Goal: Information Seeking & Learning: Learn about a topic

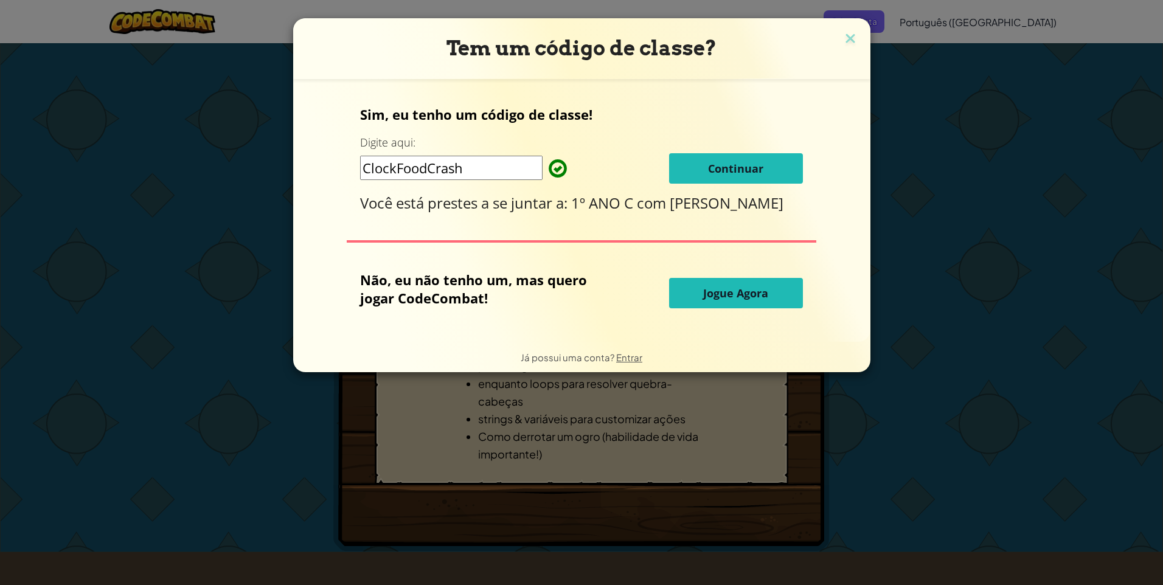
click at [751, 173] on span "Continuar" at bounding box center [735, 168] width 55 height 15
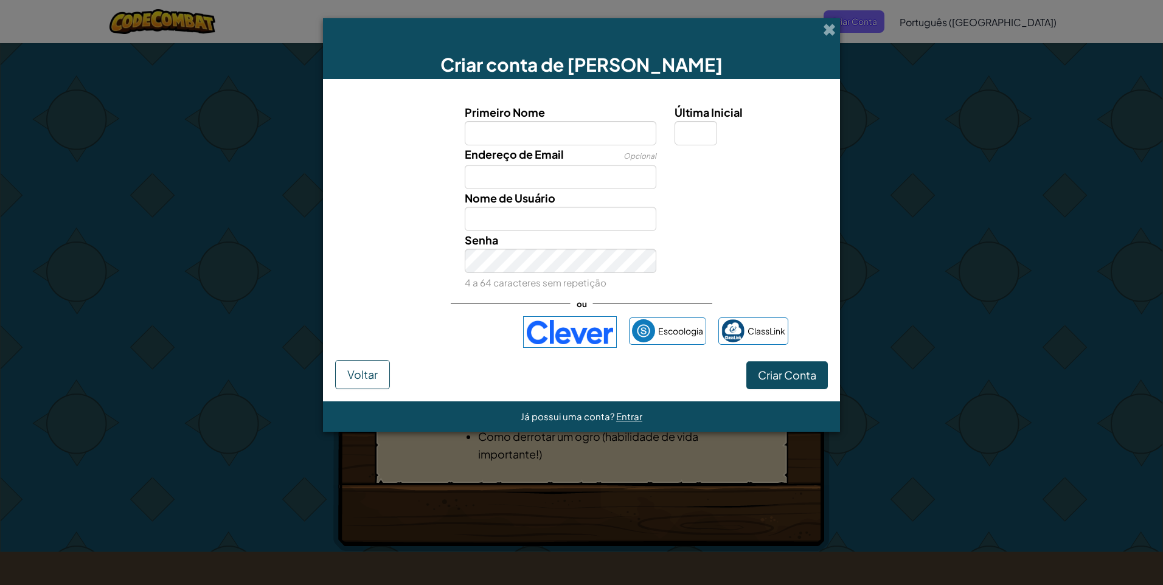
click at [487, 142] on input "Primeiro Nome" at bounding box center [561, 133] width 192 height 24
type input "jojo"
type input "Jojo"
drag, startPoint x: 504, startPoint y: 156, endPoint x: 508, endPoint y: 195, distance: 39.2
click at [504, 159] on span "Endereço de Email" at bounding box center [514, 154] width 99 height 14
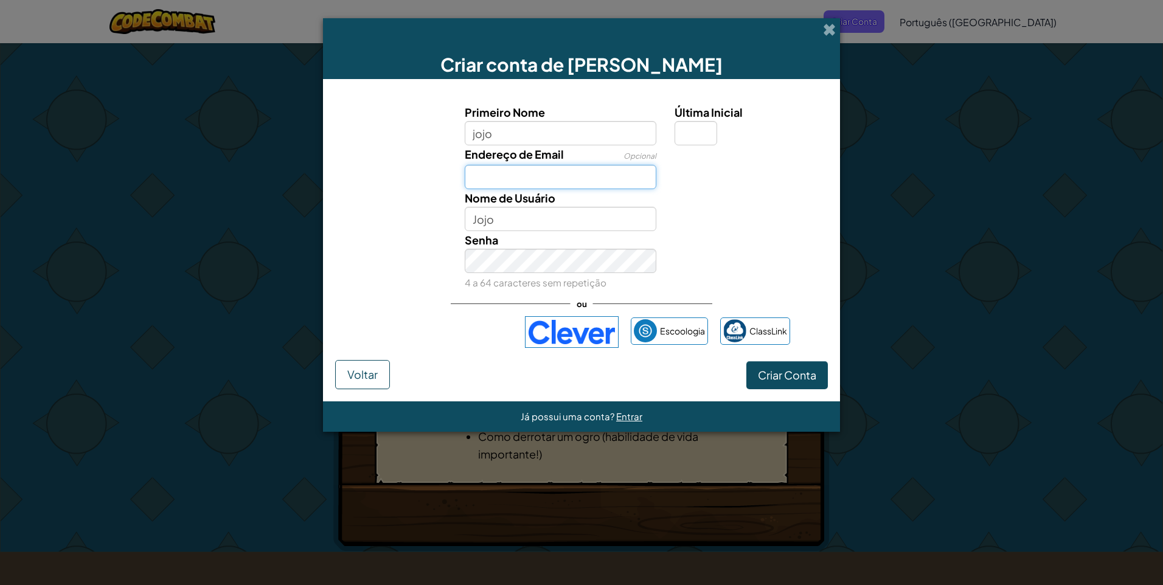
click at [504, 165] on input "Endereço de Email" at bounding box center [561, 177] width 192 height 24
click at [512, 188] on input "Endereço de Email" at bounding box center [561, 177] width 192 height 24
click at [477, 170] on input "Endereço de Email" at bounding box center [561, 177] width 192 height 24
click at [480, 165] on input "Endereço de Email" at bounding box center [561, 177] width 192 height 24
type input "0"
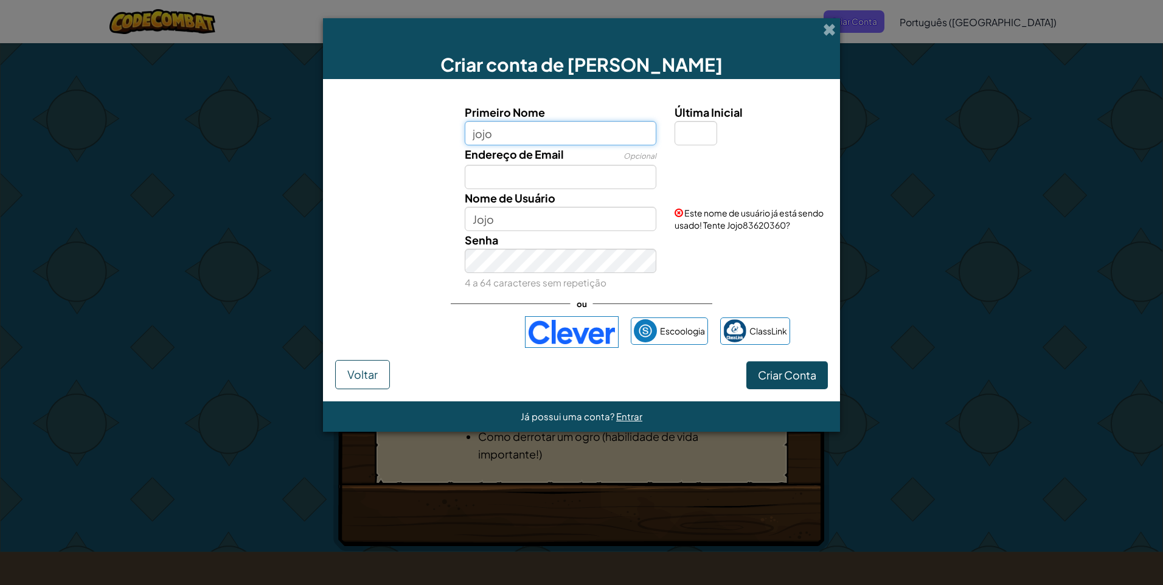
drag, startPoint x: 552, startPoint y: 134, endPoint x: 558, endPoint y: 122, distance: 13.1
click at [554, 131] on input "jojo" at bounding box center [561, 133] width 192 height 24
type input "j"
type input "amanda"
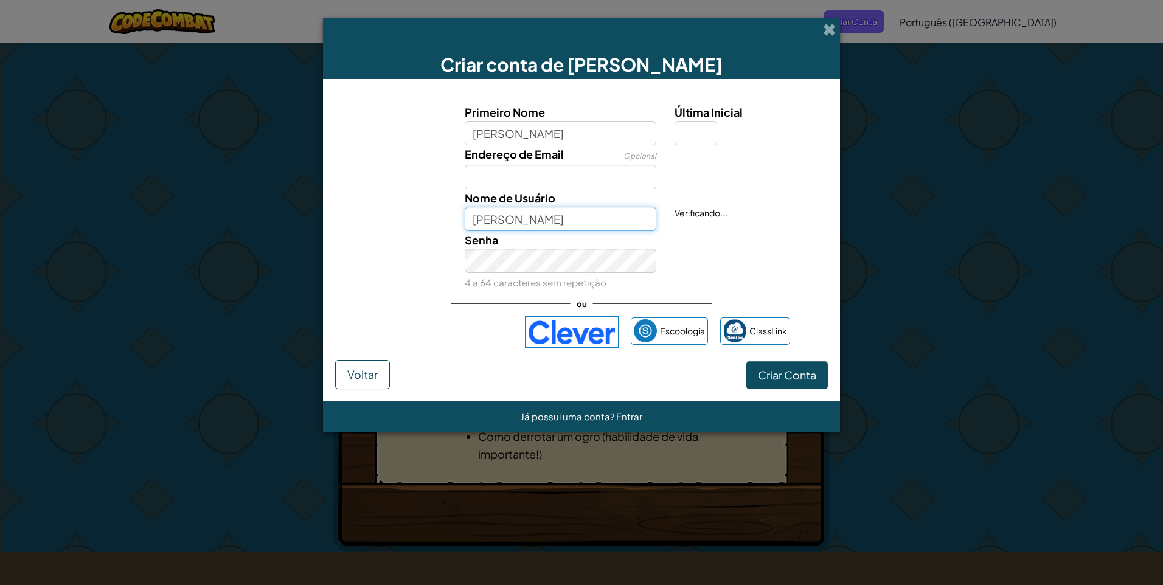
click at [537, 228] on input "[PERSON_NAME]" at bounding box center [561, 219] width 192 height 24
type input "A"
click at [522, 204] on span "Nome de Usuário" at bounding box center [510, 198] width 91 height 14
click at [522, 207] on input "jojo" at bounding box center [561, 219] width 192 height 24
click at [521, 221] on input "jojo" at bounding box center [561, 219] width 192 height 24
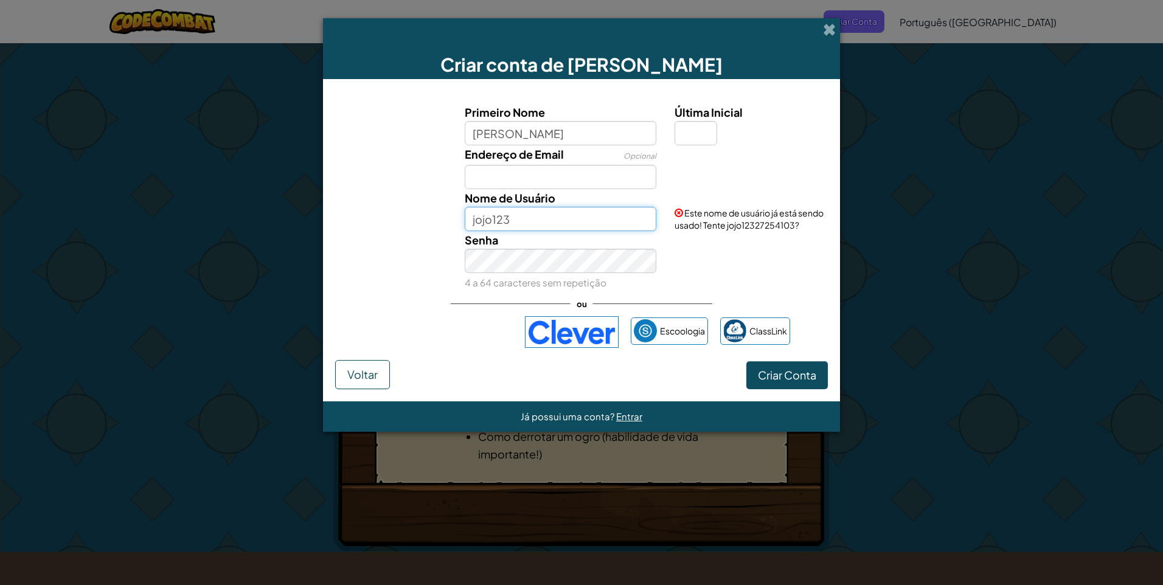
click at [535, 209] on input "jojo123" at bounding box center [561, 219] width 192 height 24
type input "j"
click at [555, 192] on div "Primeiro Nome amanda Última Inicial Endereço de Email Opcional Nome de Usuário …" at bounding box center [581, 197] width 487 height 188
click at [544, 210] on input "seila123" at bounding box center [561, 219] width 192 height 24
type input "seila"
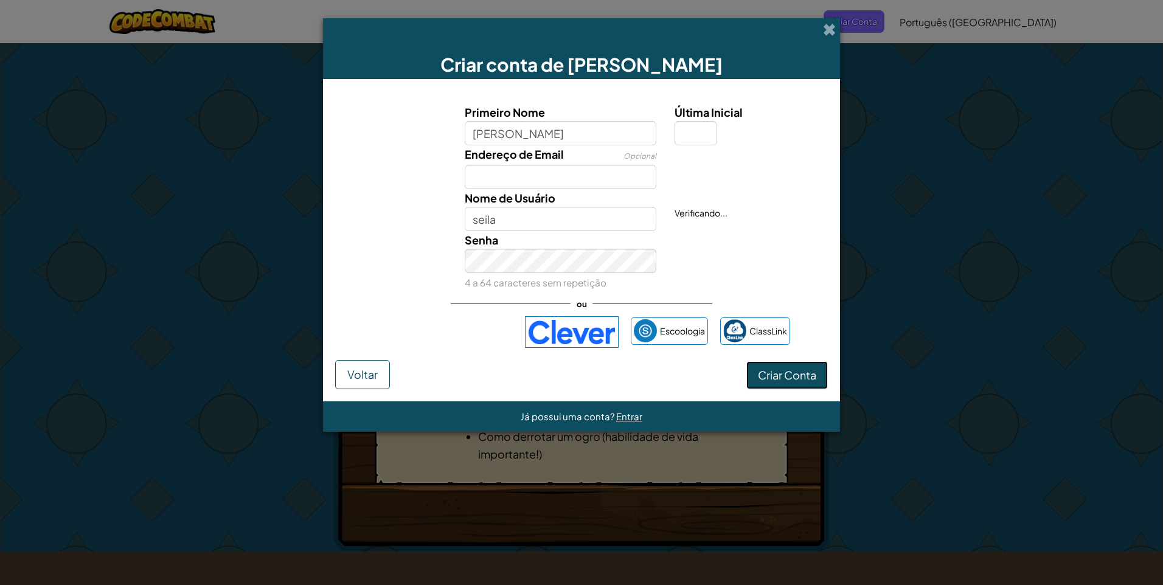
click at [791, 372] on span "Criar Conta" at bounding box center [787, 375] width 58 height 14
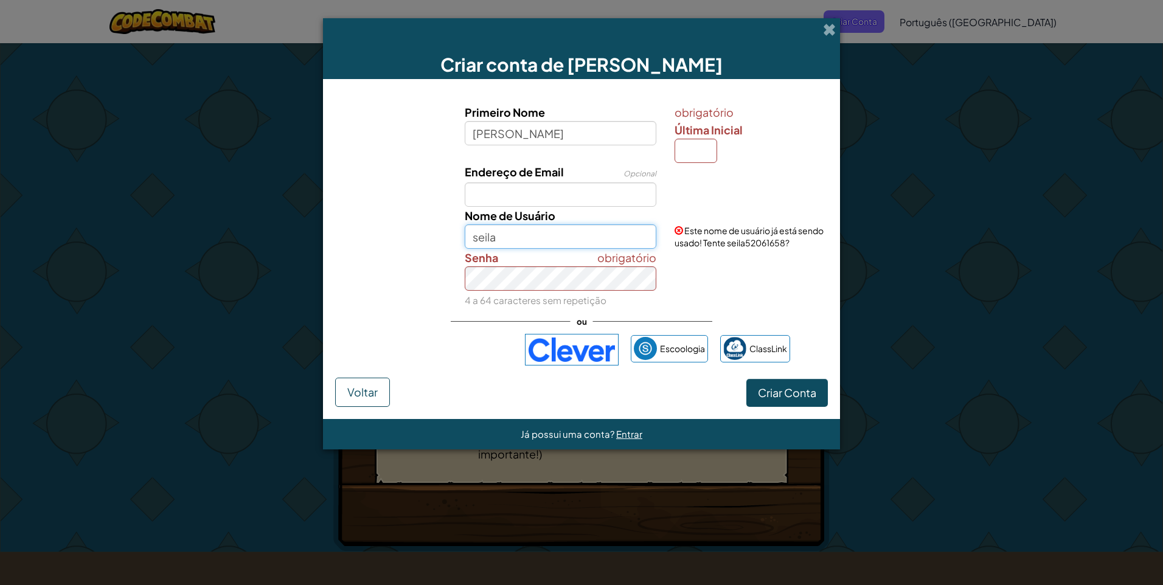
click at [561, 236] on input "seila" at bounding box center [561, 236] width 192 height 24
click at [692, 154] on input "Última Inicial" at bounding box center [696, 151] width 43 height 24
type input "A"
click at [589, 245] on input "AmandaA" at bounding box center [561, 236] width 192 height 24
type input "A"
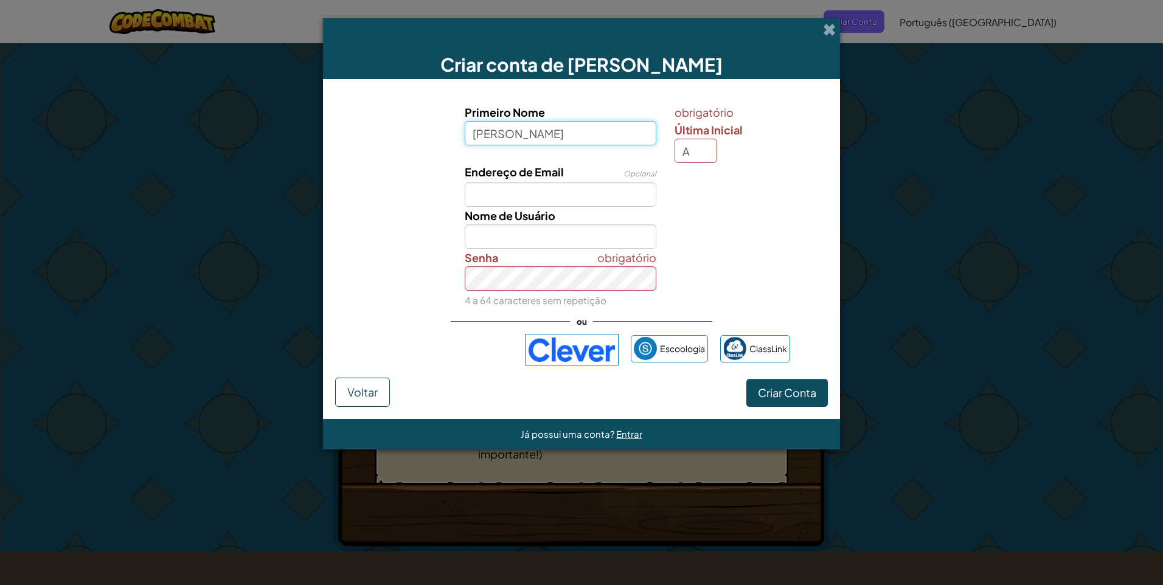
click at [481, 134] on input "amanda" at bounding box center [561, 133] width 192 height 24
type input "[PERSON_NAME]"
click at [550, 231] on input "AmandaA" at bounding box center [561, 236] width 192 height 24
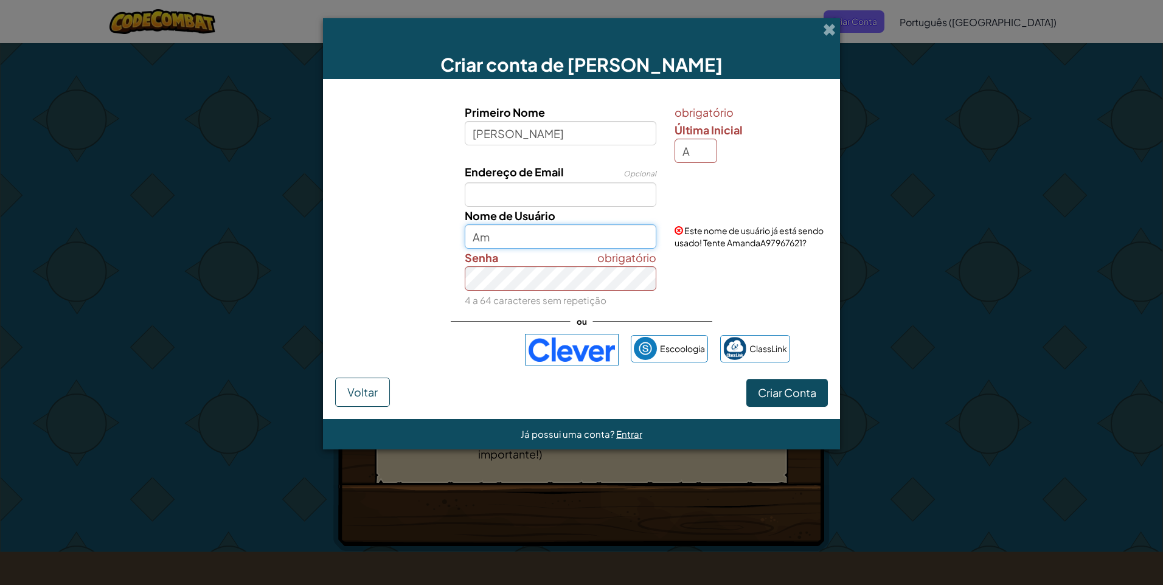
type input "A"
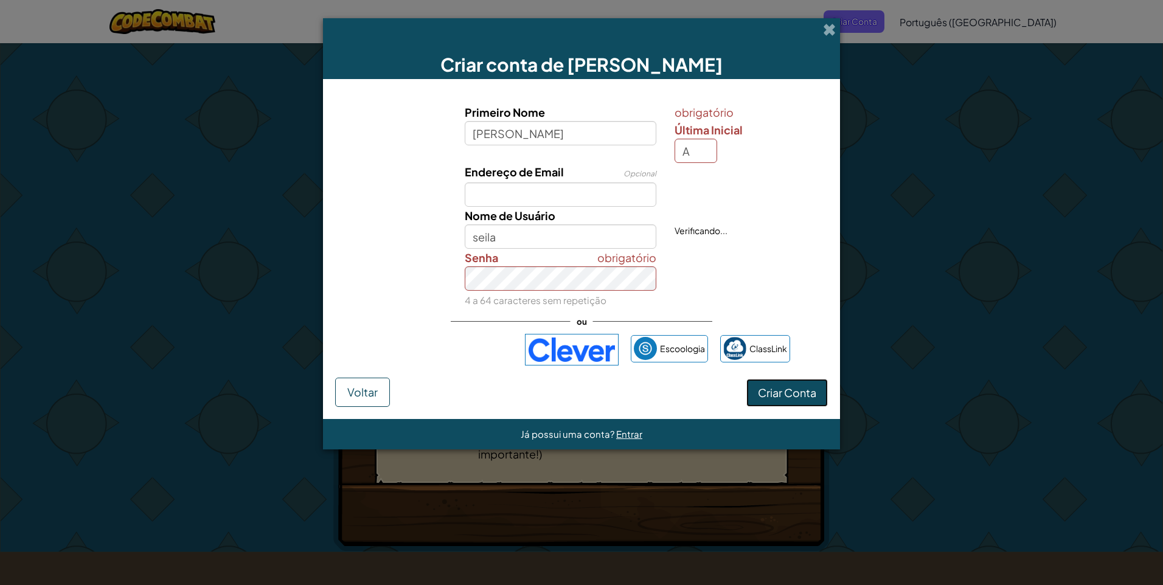
click at [760, 401] on button "Criar Conta" at bounding box center [787, 393] width 82 height 28
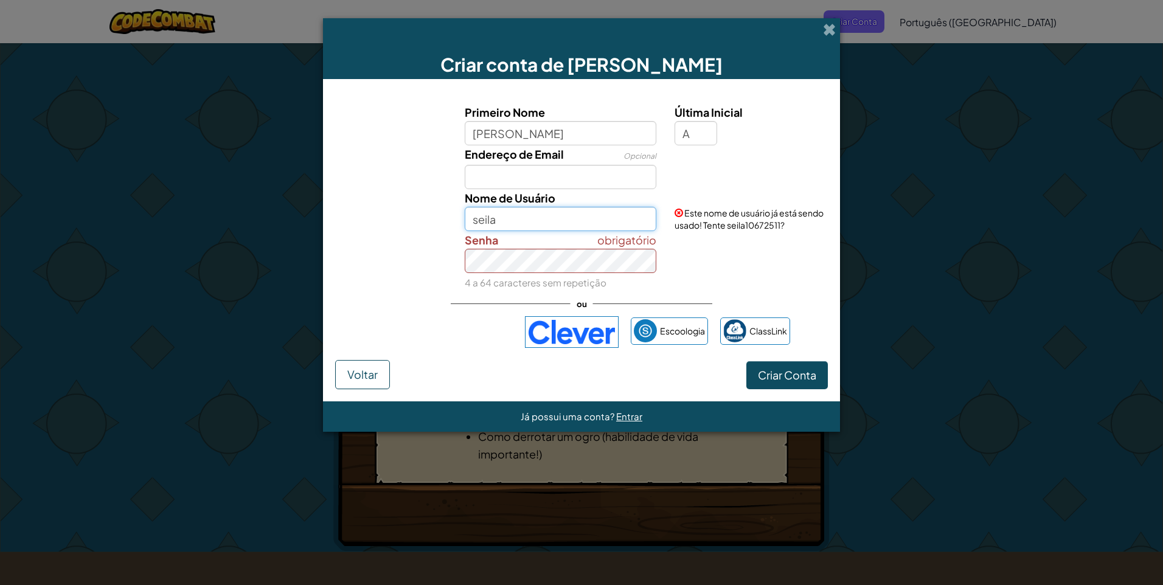
click at [563, 210] on input "seila" at bounding box center [561, 219] width 192 height 24
type input "s"
type input "a"
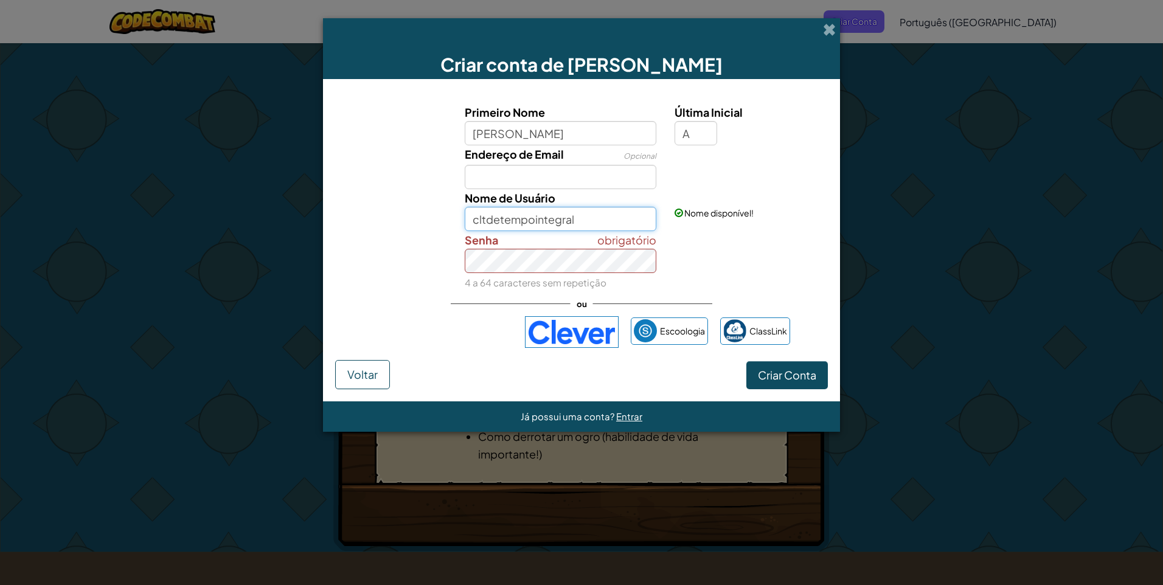
click at [573, 217] on input "cltdetempointegral" at bounding box center [561, 219] width 192 height 24
click at [535, 224] on input "cltdetempointegral" at bounding box center [561, 219] width 192 height 24
type input "cltdetempodeintegral"
click at [804, 373] on span "Criar Conta" at bounding box center [787, 375] width 58 height 14
click at [805, 386] on button "Criar Conta" at bounding box center [787, 375] width 82 height 28
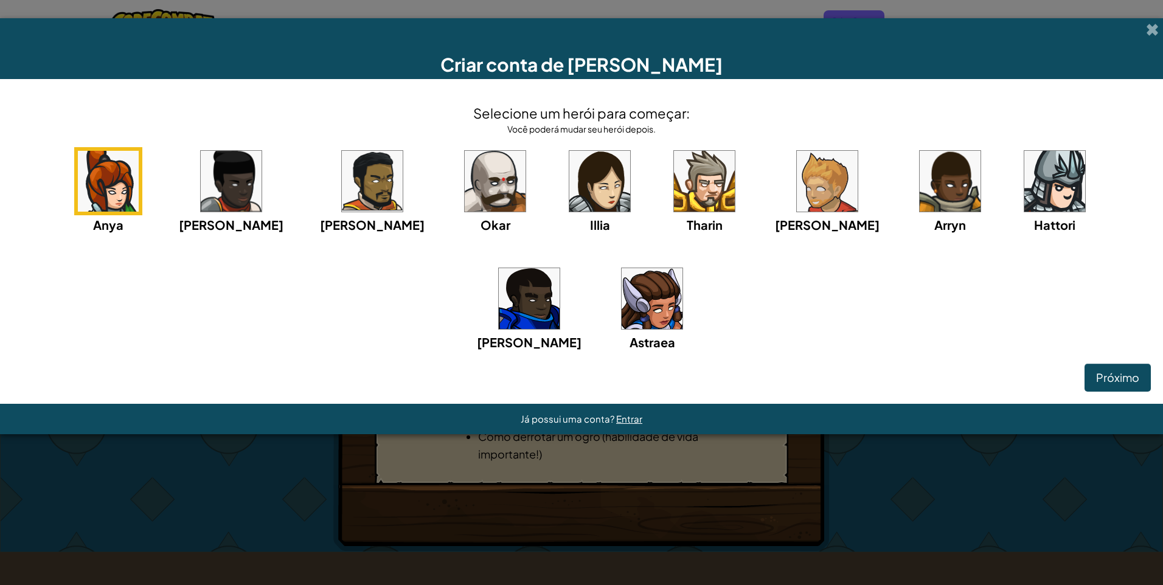
click at [618, 274] on div "Astraea" at bounding box center [652, 308] width 68 height 87
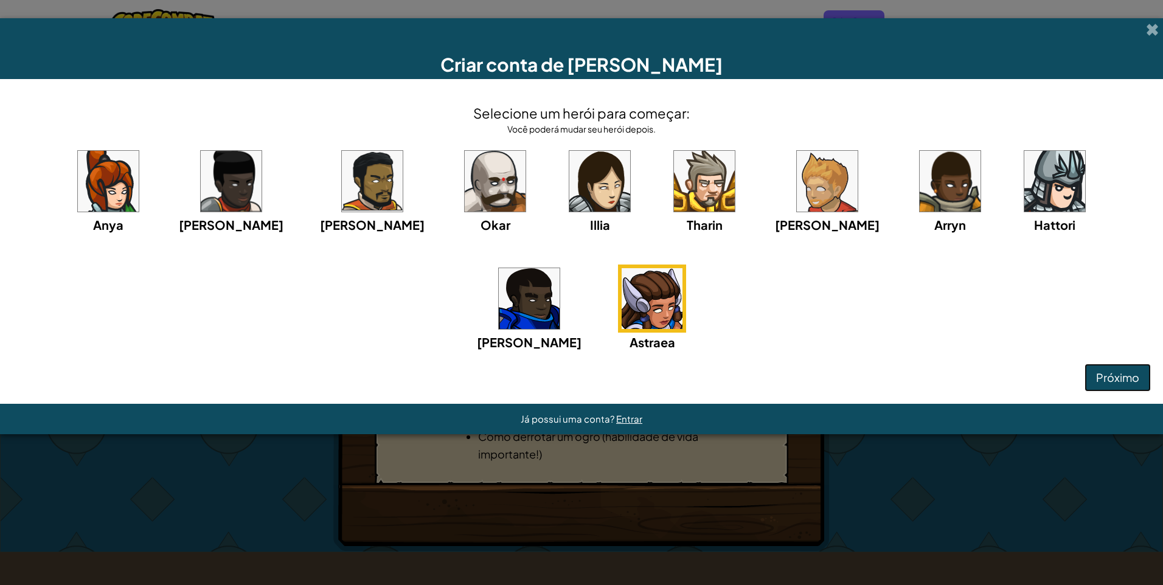
click at [1132, 375] on span "Próximo" at bounding box center [1117, 377] width 43 height 14
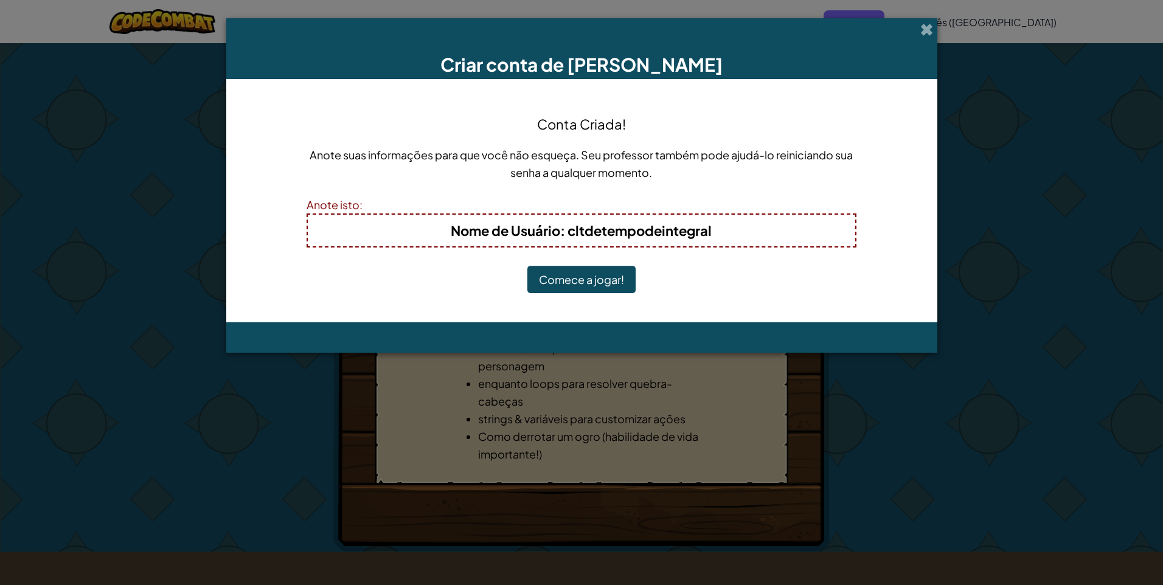
click at [710, 229] on b "Nome de Usuário : cltdetempodeintegral" at bounding box center [581, 230] width 261 height 17
click at [736, 225] on h4 "Nome de Usuário : cltdetempodeintegral" at bounding box center [581, 230] width 522 height 19
click at [746, 232] on h4 "Nome de Usuário : cltdetempodeintegral" at bounding box center [581, 230] width 522 height 19
drag, startPoint x: 724, startPoint y: 224, endPoint x: 701, endPoint y: 225, distance: 22.5
click at [701, 225] on h4 "Nome de Usuário : cltdetempodeintegral" at bounding box center [581, 230] width 522 height 19
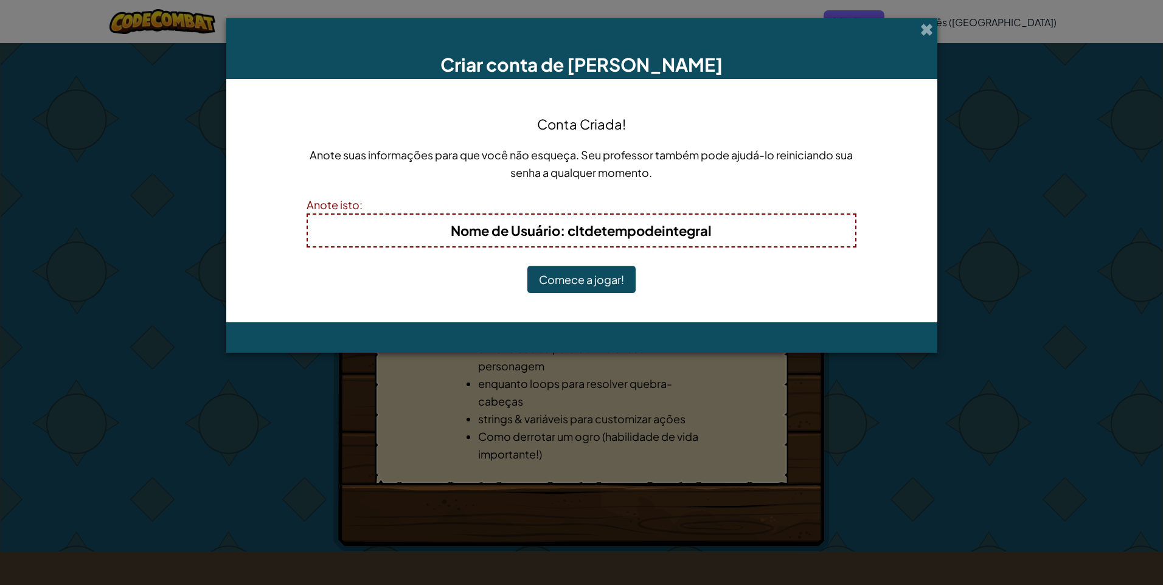
drag, startPoint x: 701, startPoint y: 225, endPoint x: 684, endPoint y: 229, distance: 17.4
click at [684, 229] on b "Nome de Usuário : cltdetempodeintegral" at bounding box center [581, 230] width 261 height 17
drag, startPoint x: 684, startPoint y: 229, endPoint x: 644, endPoint y: 229, distance: 40.8
click at [644, 229] on b "Nome de Usuário : cltdetempodeintegral" at bounding box center [581, 230] width 261 height 17
drag, startPoint x: 919, startPoint y: 15, endPoint x: 963, endPoint y: 60, distance: 62.8
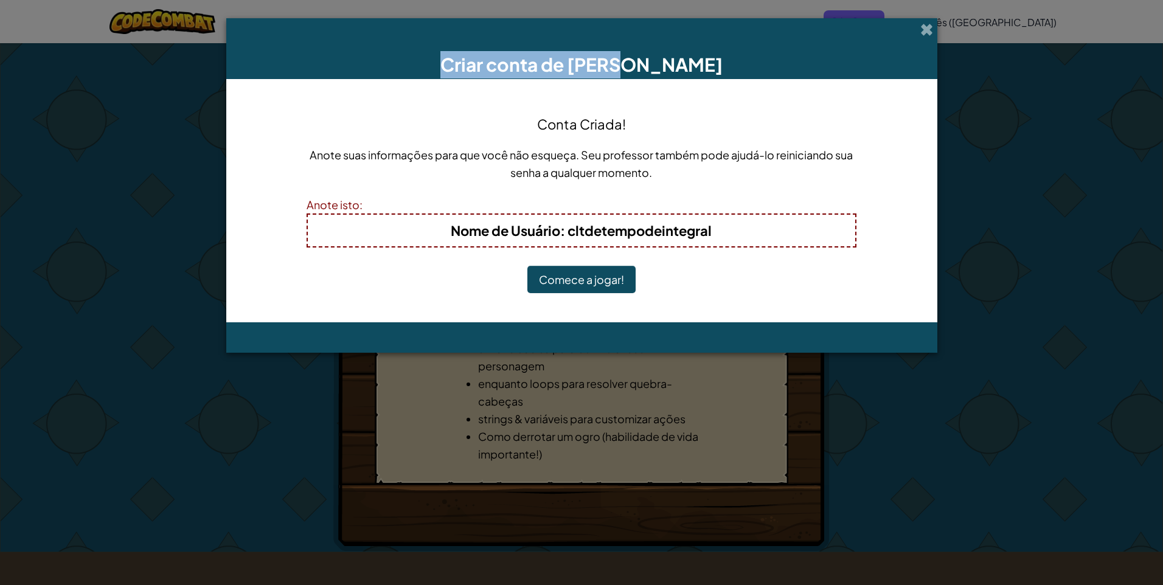
click at [953, 52] on div "Criar conta de Aluno Conta Criada! Anote suas informações para que você não esq…" at bounding box center [581, 292] width 1163 height 585
click at [928, 32] on span at bounding box center [926, 29] width 13 height 13
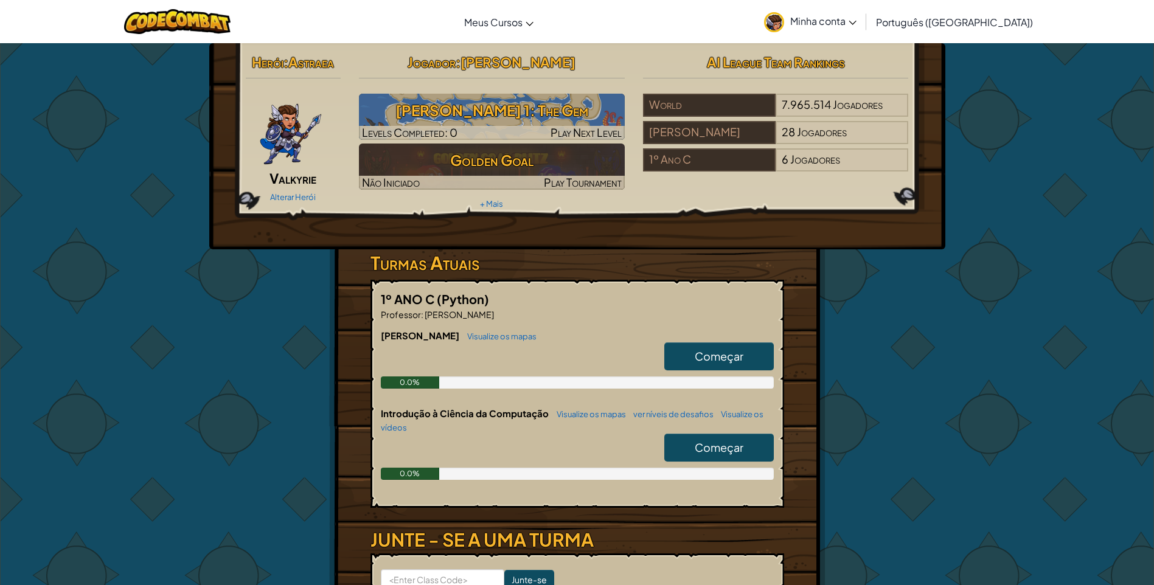
click at [856, 21] on icon at bounding box center [853, 23] width 8 height 4
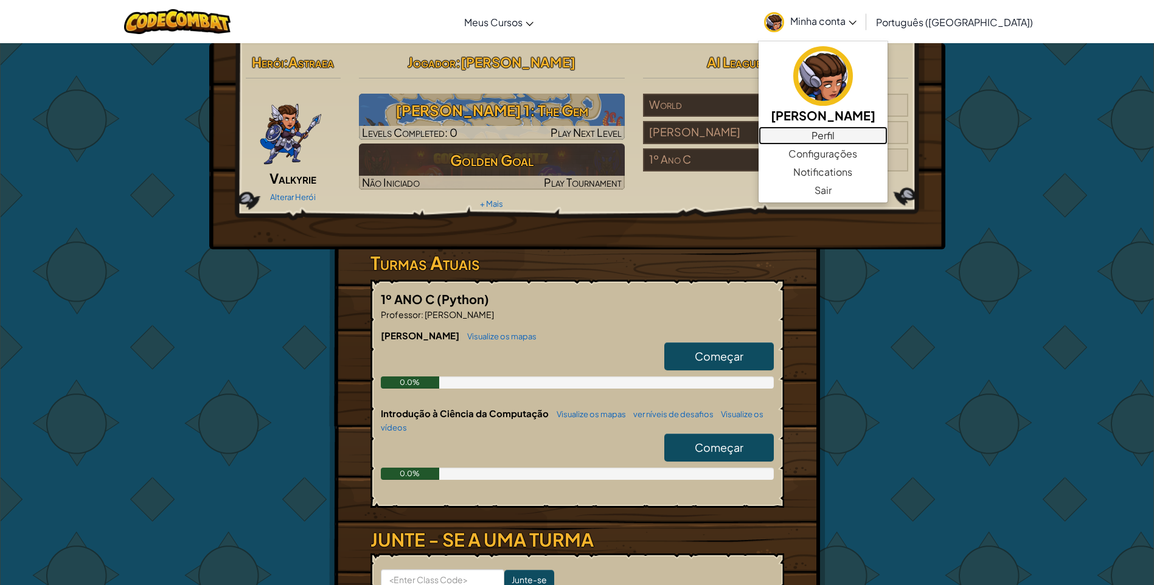
click at [874, 131] on link "Perfil" at bounding box center [822, 136] width 129 height 18
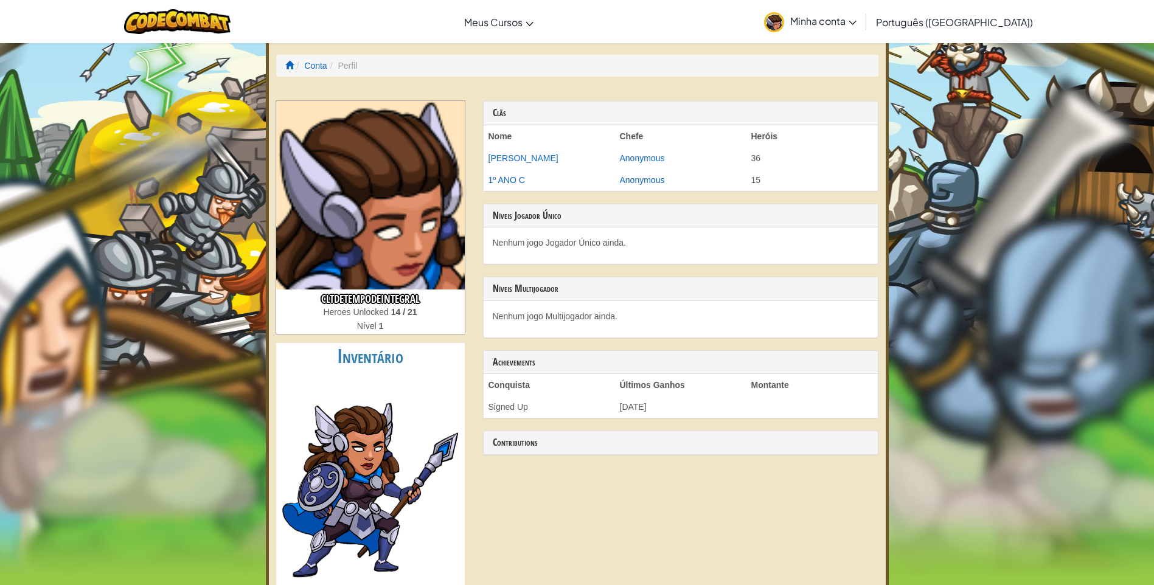
click at [380, 304] on h3 "cltdetempodeintegral" at bounding box center [370, 298] width 189 height 16
click at [856, 16] on span "Minha conta" at bounding box center [823, 21] width 66 height 13
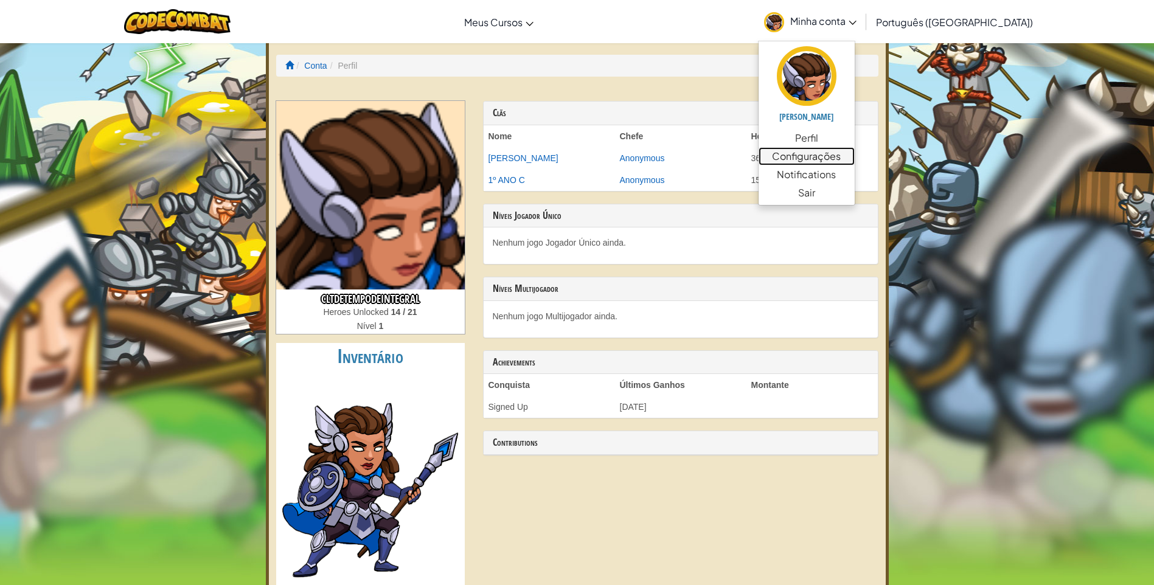
click at [855, 156] on link "Configurações" at bounding box center [806, 156] width 96 height 18
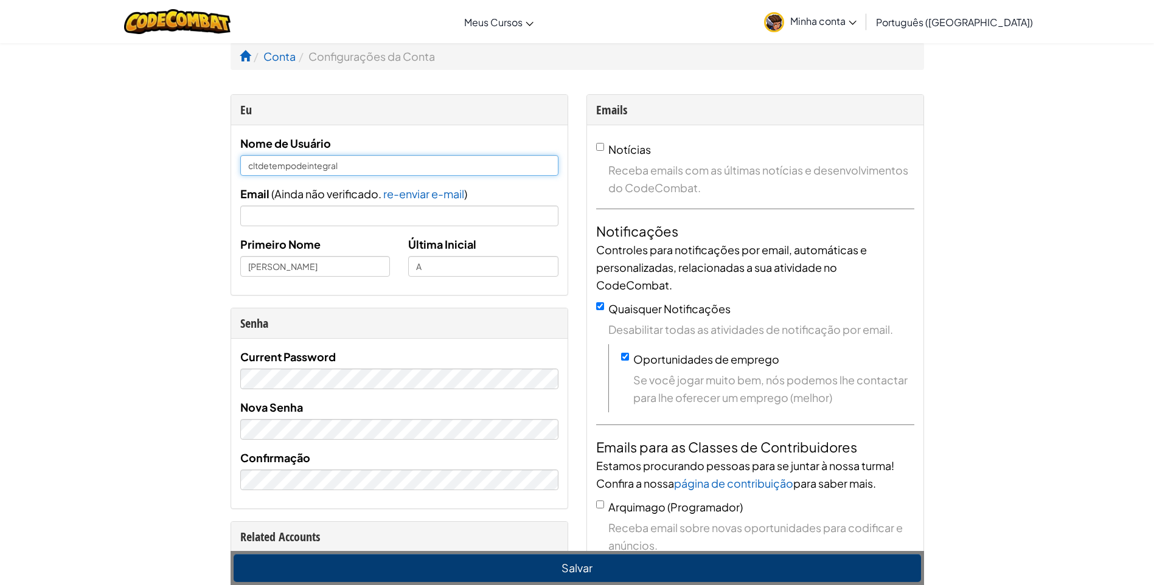
click at [354, 167] on input "cltdetempodeintegral" at bounding box center [399, 165] width 318 height 21
type input "c"
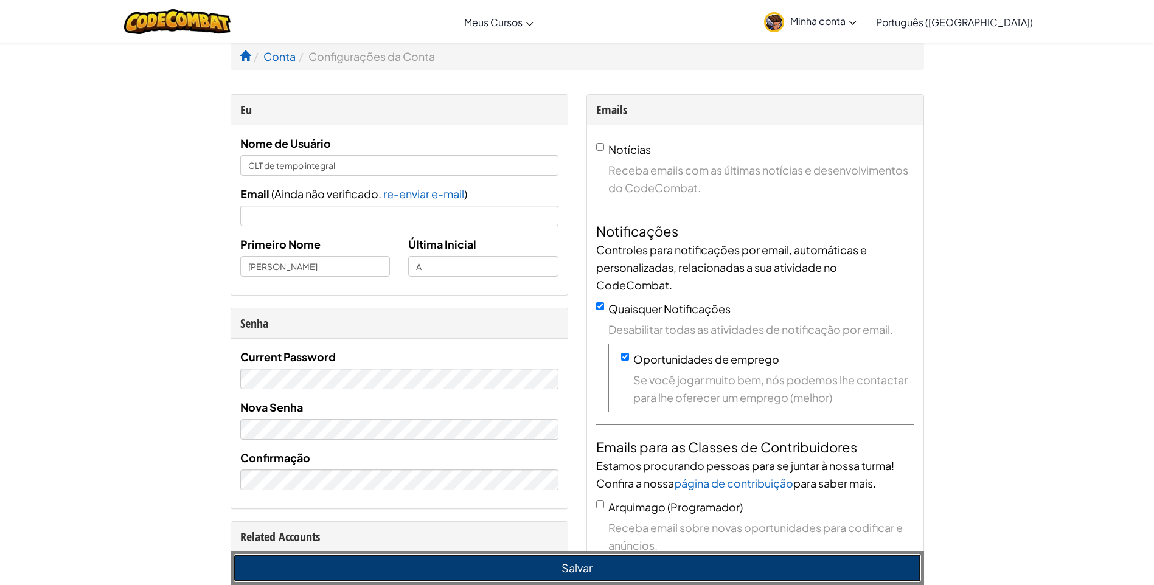
click at [617, 564] on button "Salvar" at bounding box center [577, 568] width 687 height 28
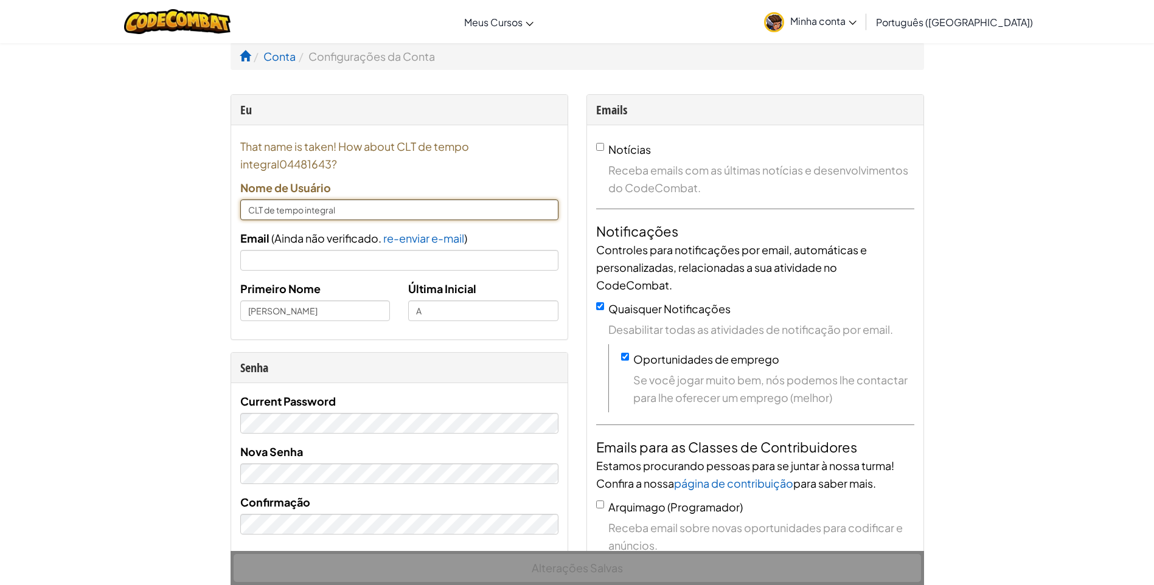
click at [355, 211] on input "CLT de tempo integral" at bounding box center [399, 210] width 318 height 21
type input "CLT de tempo integral123"
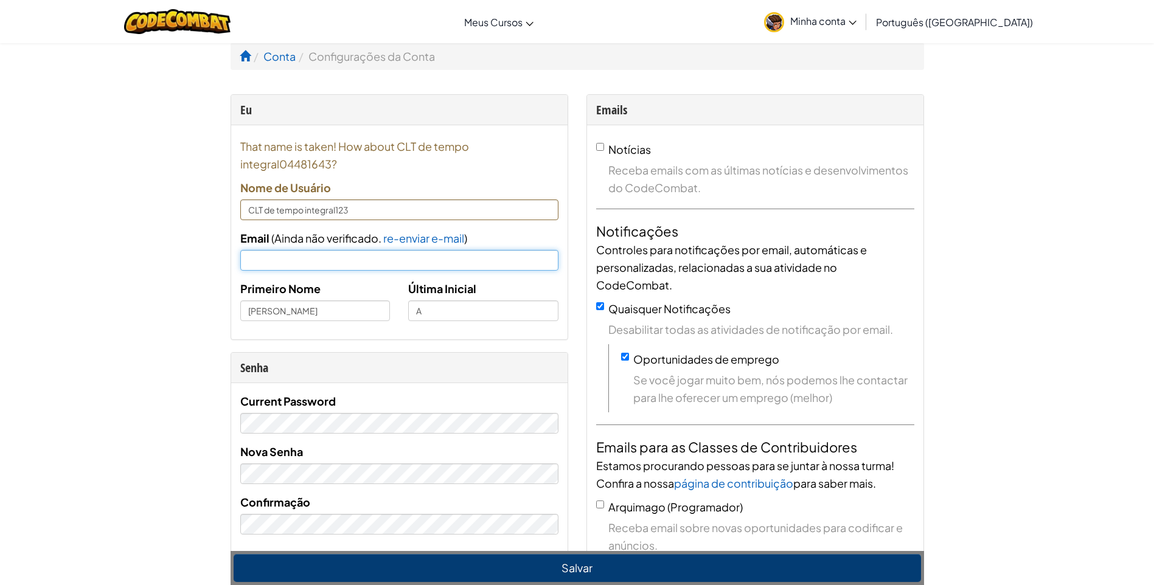
click at [395, 257] on input "Email" at bounding box center [399, 260] width 318 height 21
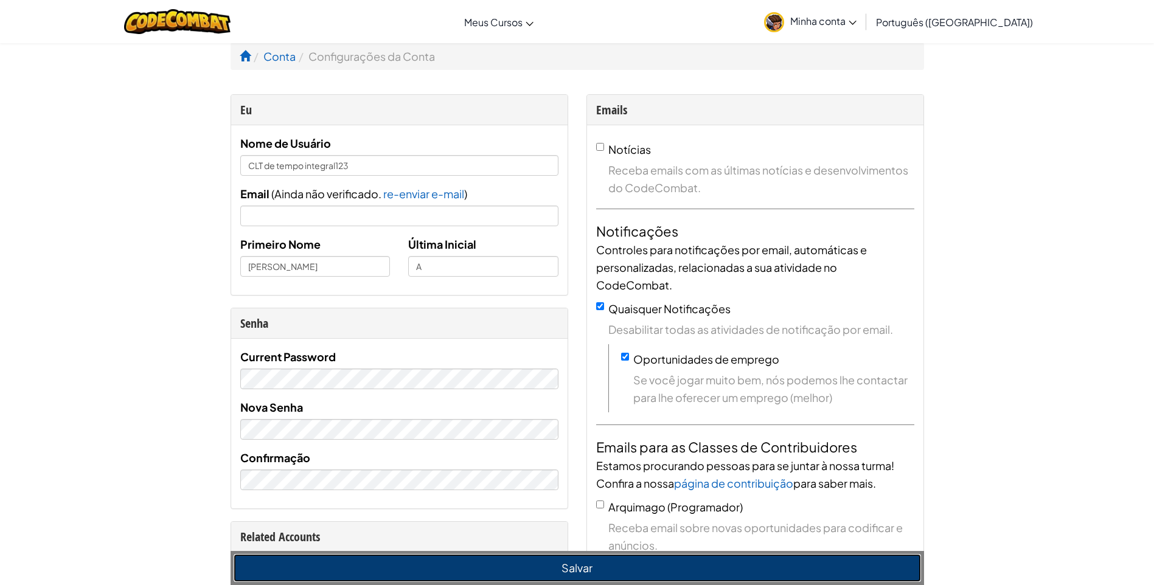
click at [530, 563] on button "Salvar" at bounding box center [577, 568] width 687 height 28
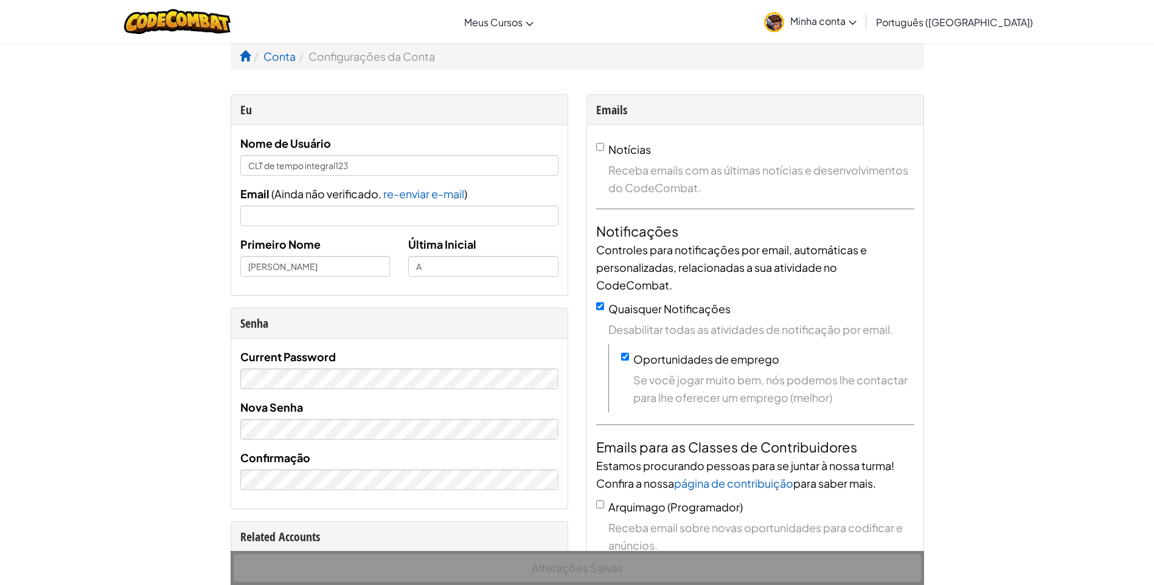
click at [628, 583] on div "Alterações Salvas" at bounding box center [577, 568] width 693 height 34
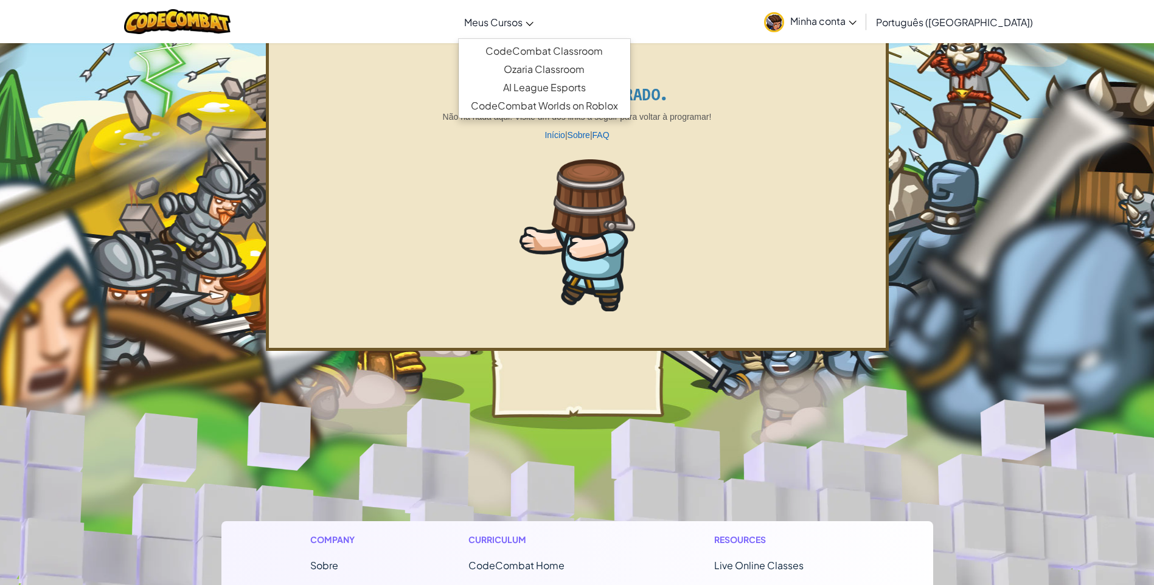
click at [540, 12] on link "Meus Cursos" at bounding box center [499, 21] width 82 height 33
click at [533, 24] on icon at bounding box center [530, 24] width 8 height 4
click at [597, 50] on link "CodeCombat Classroom" at bounding box center [545, 51] width 172 height 18
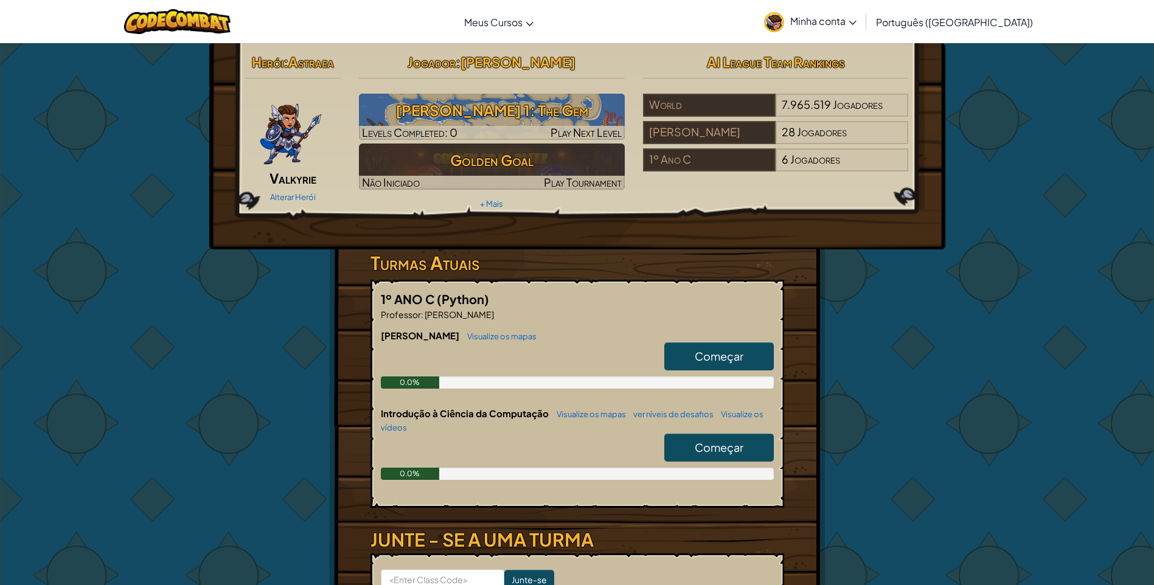
click at [690, 452] on link "Começar" at bounding box center [718, 448] width 109 height 28
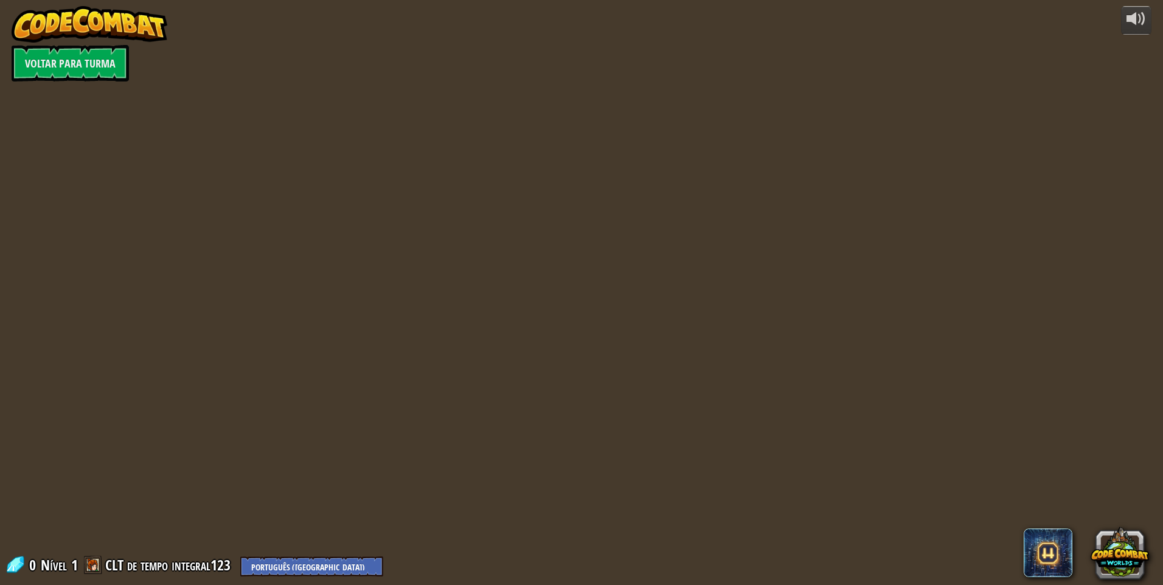
select select "pt-BR"
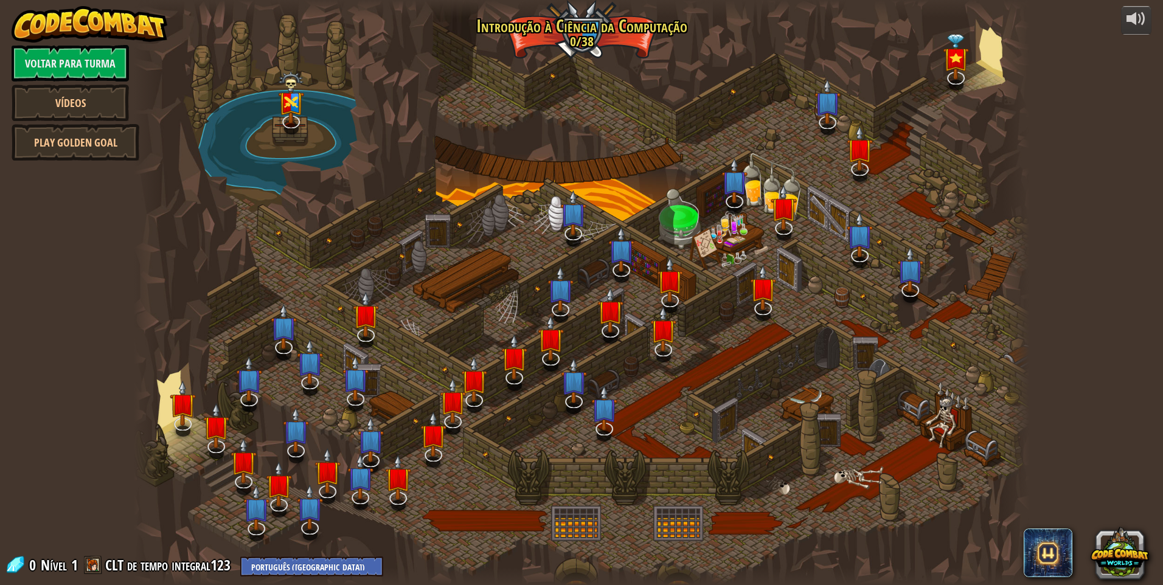
select select "pt-BR"
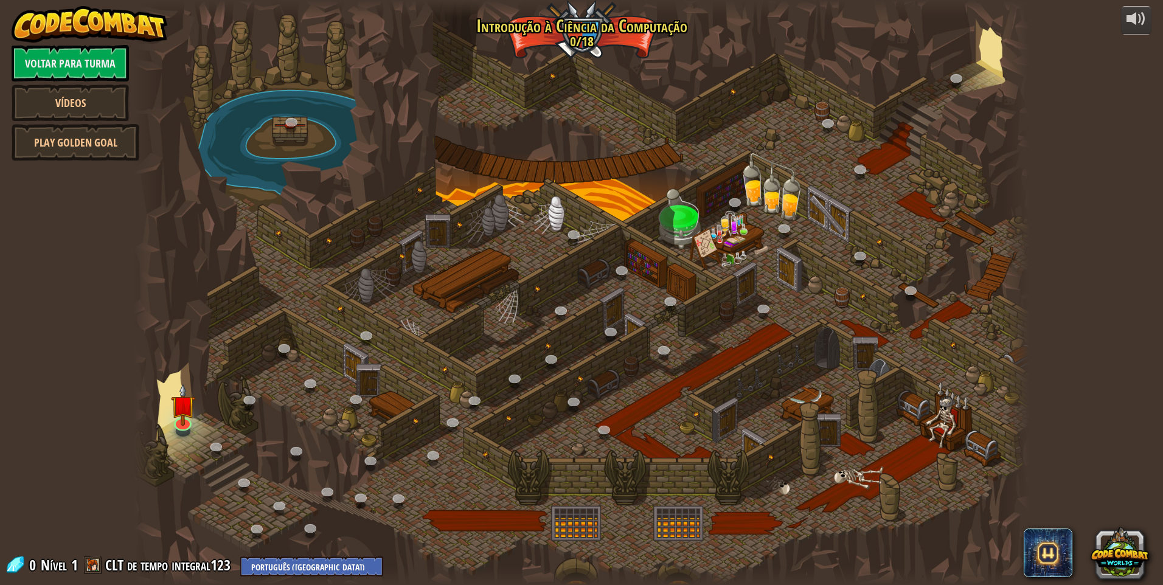
select select "pt-BR"
click at [171, 408] on img at bounding box center [183, 394] width 24 height 55
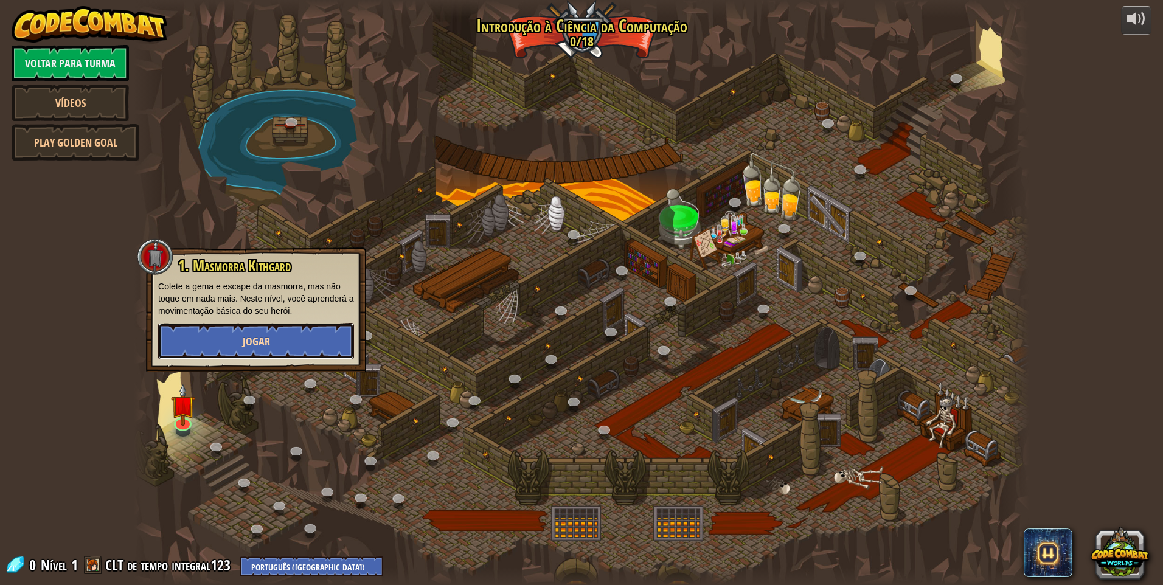
click at [236, 351] on button "Jogar" at bounding box center [256, 341] width 196 height 36
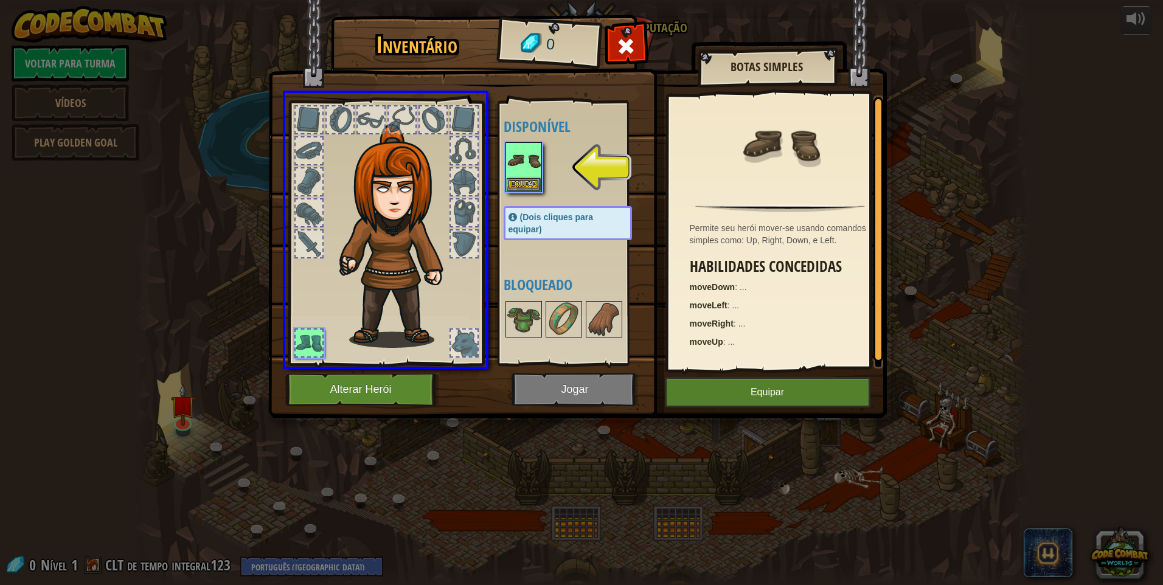
drag, startPoint x: 535, startPoint y: 153, endPoint x: 397, endPoint y: 331, distance: 225.9
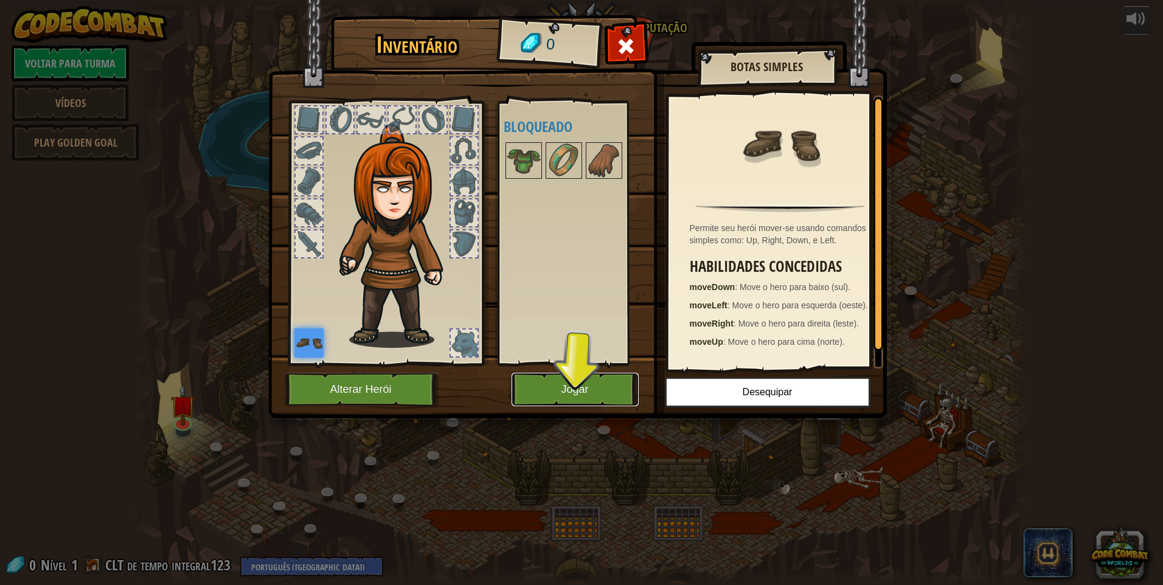
click at [589, 377] on button "Jogar" at bounding box center [575, 389] width 127 height 33
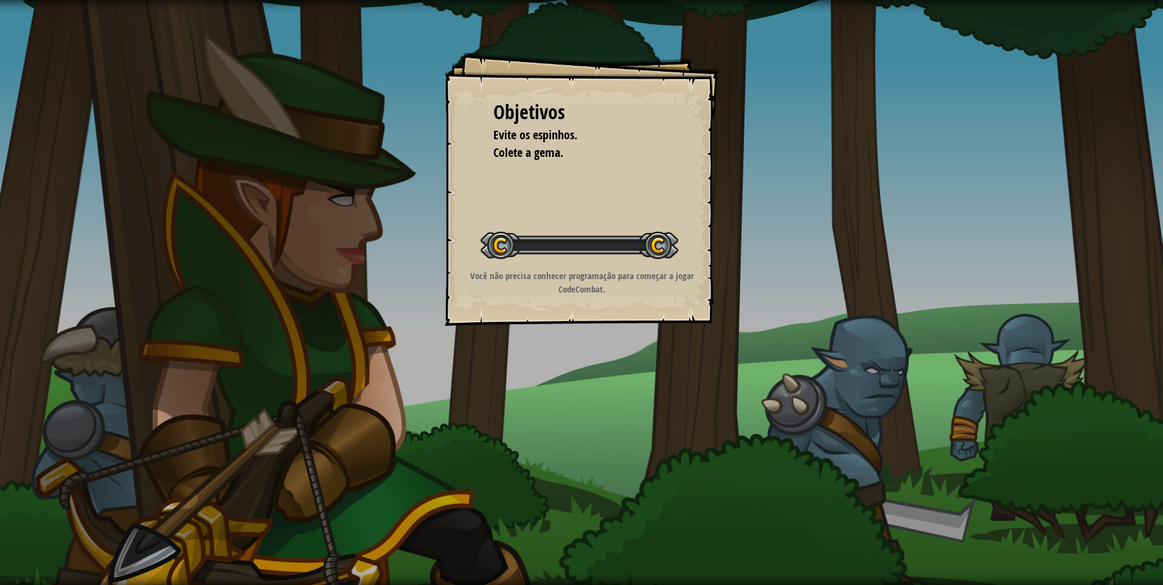
click at [589, 377] on div "Objetivos Evite os espinhos. Colete a gema. Iniciar Nível Erro ao carregar do s…" at bounding box center [581, 292] width 1163 height 585
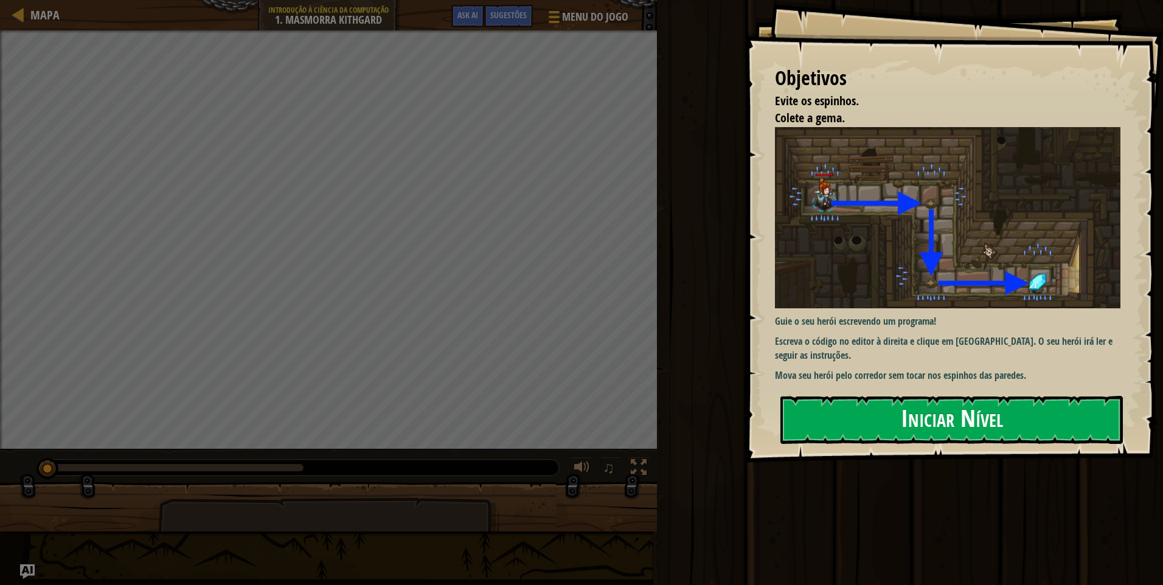
click at [899, 418] on button "Iniciar Nível" at bounding box center [951, 420] width 342 height 48
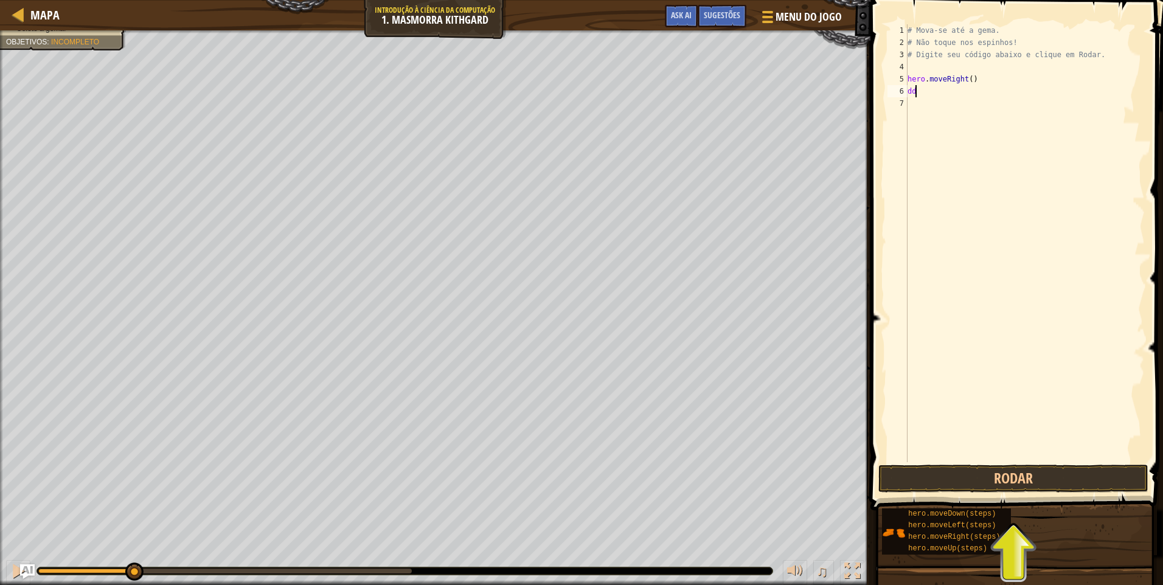
scroll to position [5, 0]
type textarea "d"
click at [983, 482] on button "Rodar" at bounding box center [1013, 479] width 270 height 28
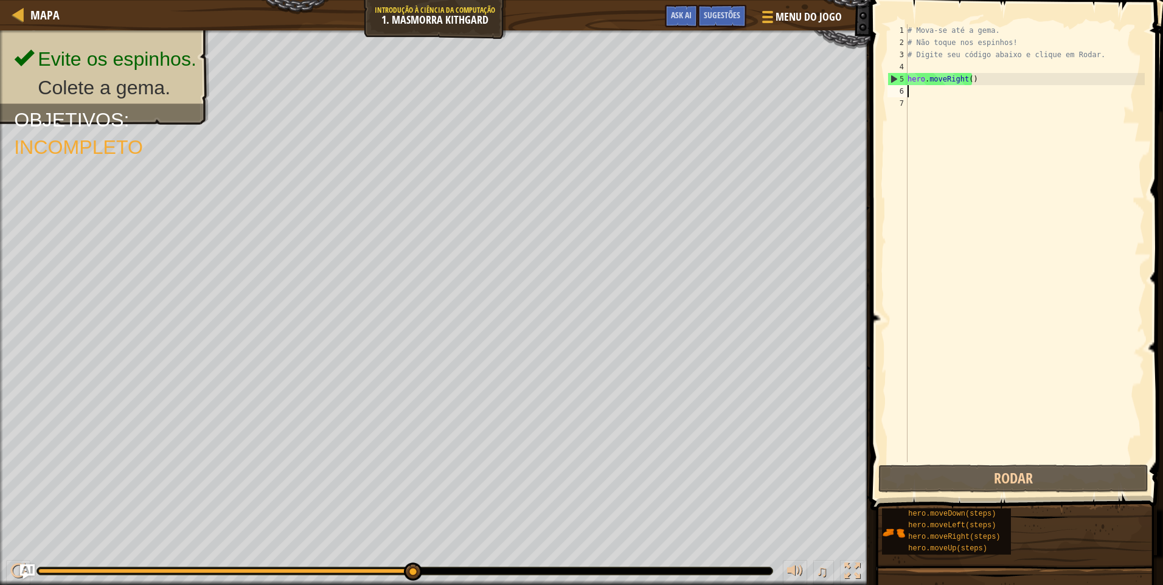
click at [375, 583] on div "Evite os espinhos. Colete a gema. Objetivos : Incompleto ♫ Anya 11 x: 18 y: 18 …" at bounding box center [581, 307] width 1163 height 555
click at [1038, 458] on div "# Mova-se até a gema. # Não toque nos espinhos! # Digite seu código abaixo e cl…" at bounding box center [1025, 255] width 240 height 462
click at [1039, 473] on button "Rodar" at bounding box center [1013, 479] width 270 height 28
click at [909, 85] on div "# Mova-se até a gema. # Não toque nos espinhos! # Digite seu código abaixo e cl…" at bounding box center [1025, 255] width 240 height 462
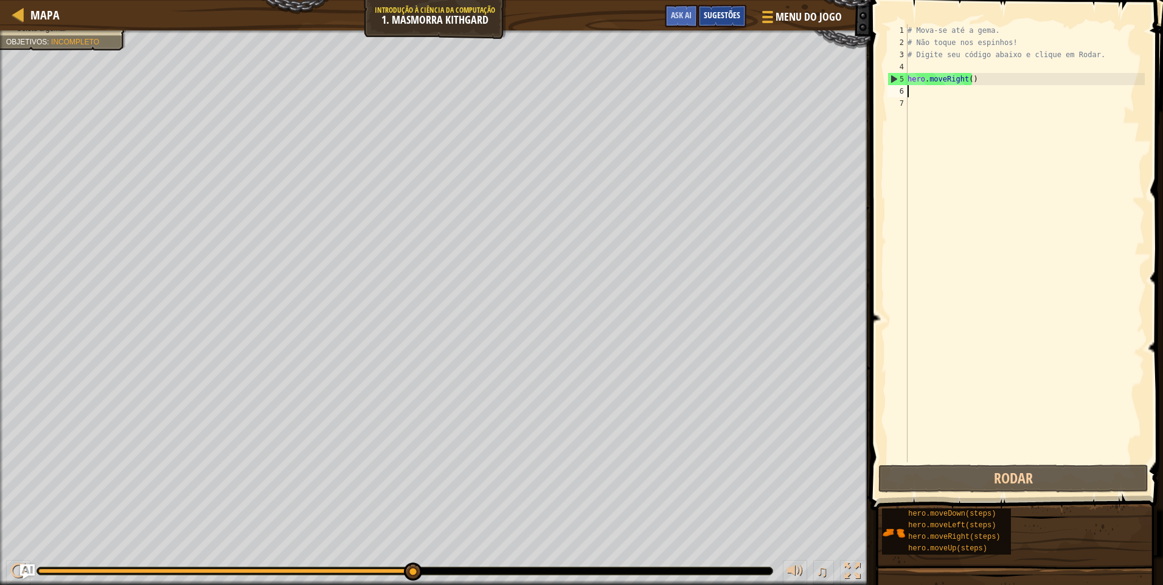
click at [735, 13] on span "Sugestões" at bounding box center [722, 15] width 36 height 12
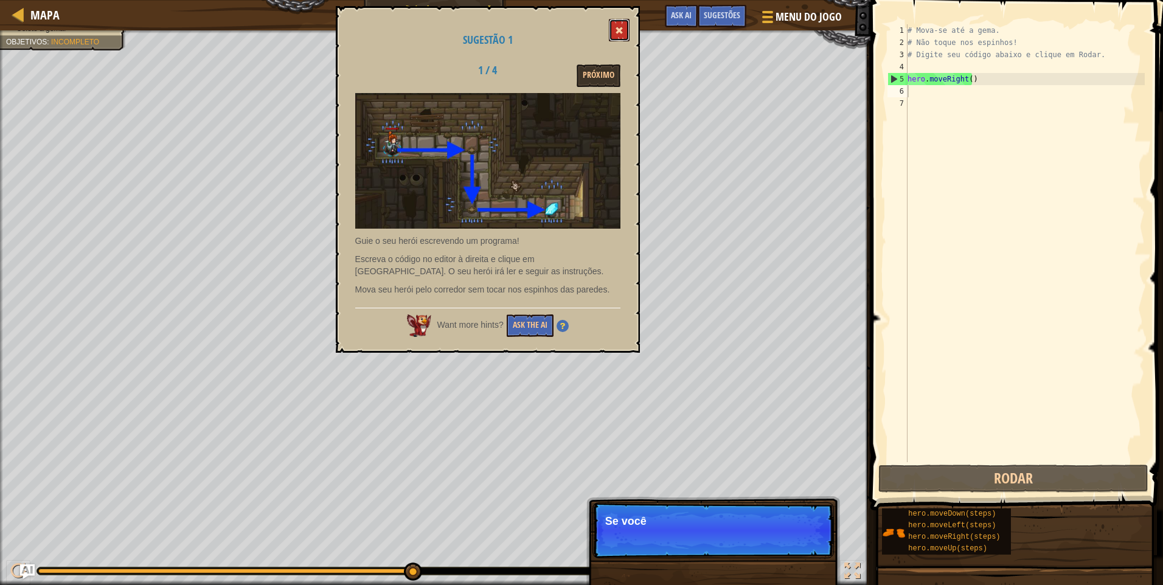
click at [623, 23] on button at bounding box center [619, 30] width 21 height 23
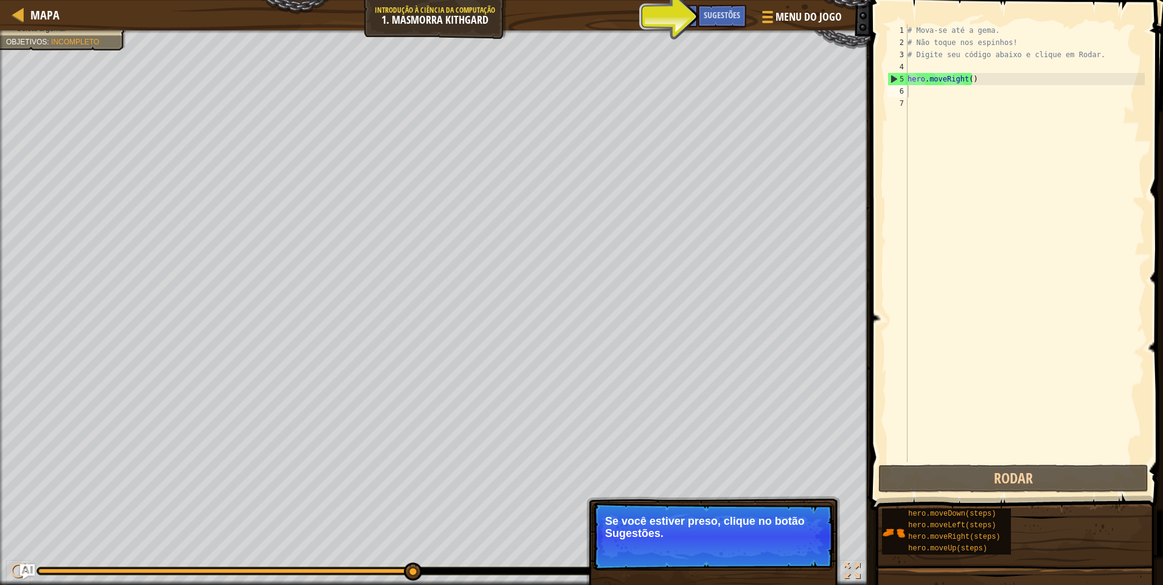
type textarea "hero.moveRight()"
click at [971, 85] on div "# Mova-se até a gema. # Não toque nos espinhos! # Digite seu código abaixo e cl…" at bounding box center [1025, 255] width 240 height 462
click at [968, 88] on div "# Mova-se até a gema. # Não toque nos espinhos! # Digite seu código abaixo e cl…" at bounding box center [1025, 255] width 240 height 462
click at [718, 8] on div "Sugestões" at bounding box center [722, 16] width 49 height 23
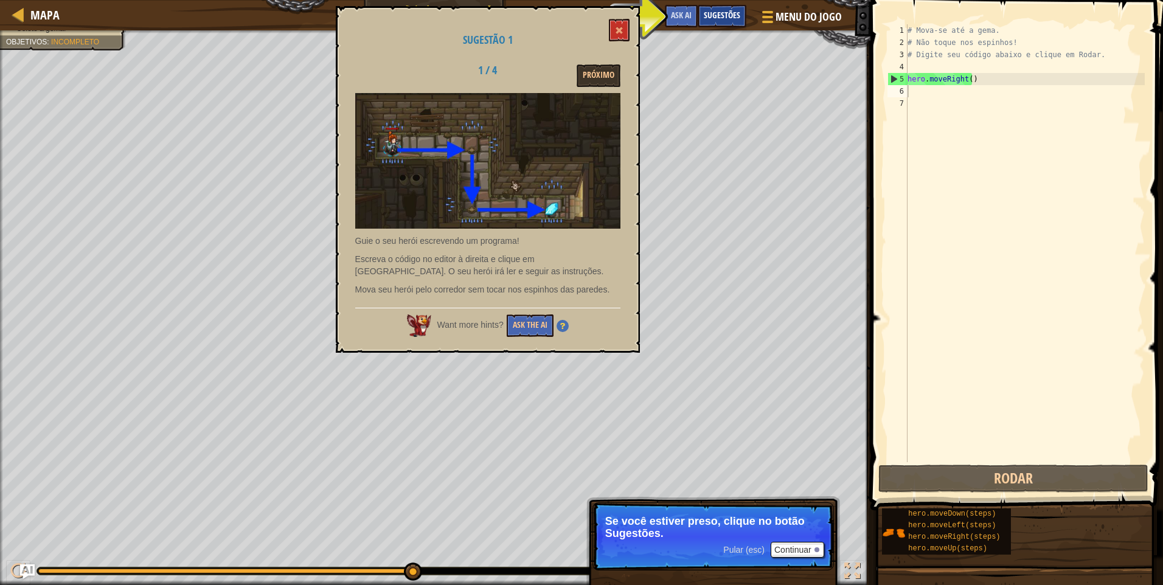
click at [718, 8] on div "Sugestões" at bounding box center [722, 16] width 49 height 23
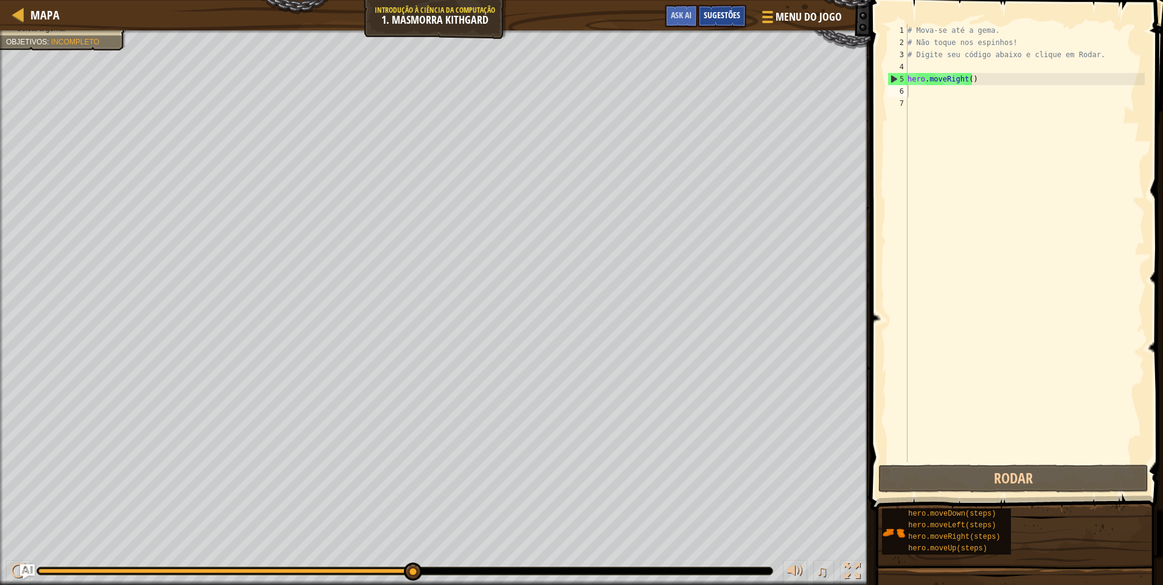
click at [718, 8] on div "Sugestões" at bounding box center [722, 16] width 49 height 23
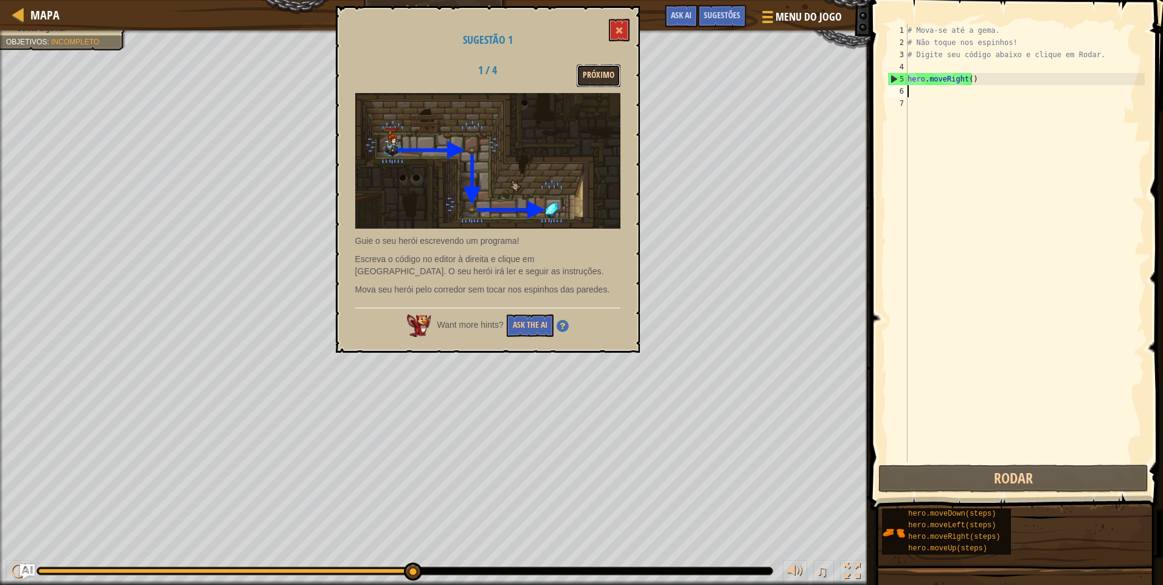
click at [605, 68] on button "Próximo" at bounding box center [599, 75] width 44 height 23
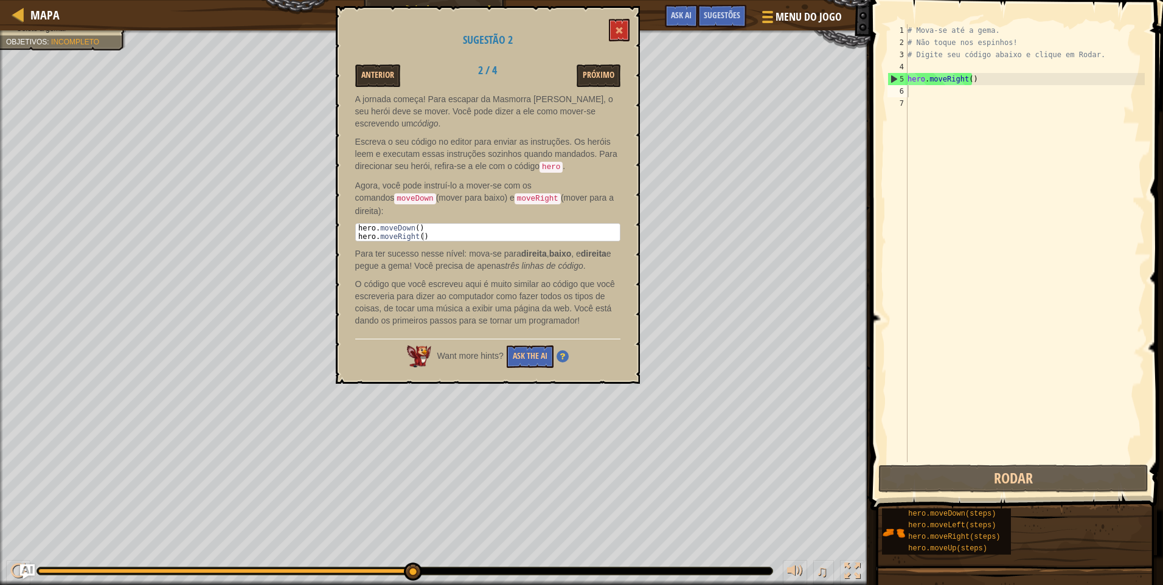
drag, startPoint x: 377, startPoint y: 207, endPoint x: 393, endPoint y: 207, distance: 16.4
click at [409, 213] on div "A jornada começa! Para escapar da Masmorra [PERSON_NAME], o seu herói deve se m…" at bounding box center [487, 213] width 265 height 240
drag, startPoint x: 372, startPoint y: 207, endPoint x: 386, endPoint y: 212, distance: 14.8
click at [386, 212] on div "A jornada começa! Para escapar da Masmorra [PERSON_NAME], o seu herói deve se m…" at bounding box center [487, 213] width 265 height 240
type textarea "hero.moveDown()"
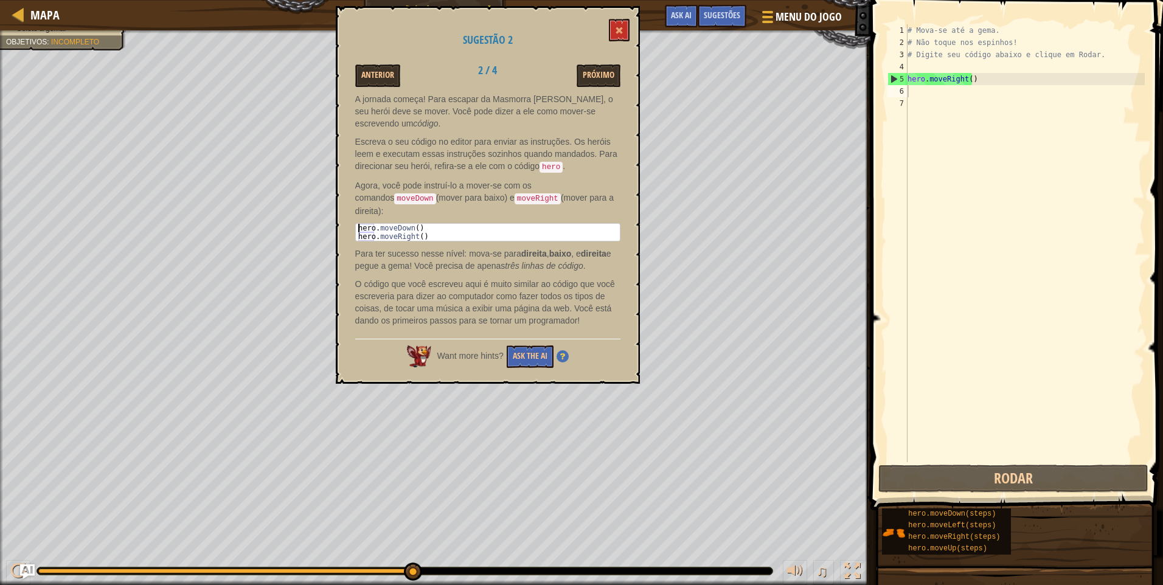
drag, startPoint x: 376, startPoint y: 216, endPoint x: 391, endPoint y: 208, distance: 17.1
click at [391, 223] on pre "hero.moveDown() 1 2 hero . moveDown ( ) hero . moveRight ( ) הההההההההההההההההה…" at bounding box center [487, 232] width 265 height 18
click at [935, 95] on div "# Mova-se até a gema. # Não toque nos espinhos! # Digite seu código abaixo e cl…" at bounding box center [1025, 255] width 240 height 462
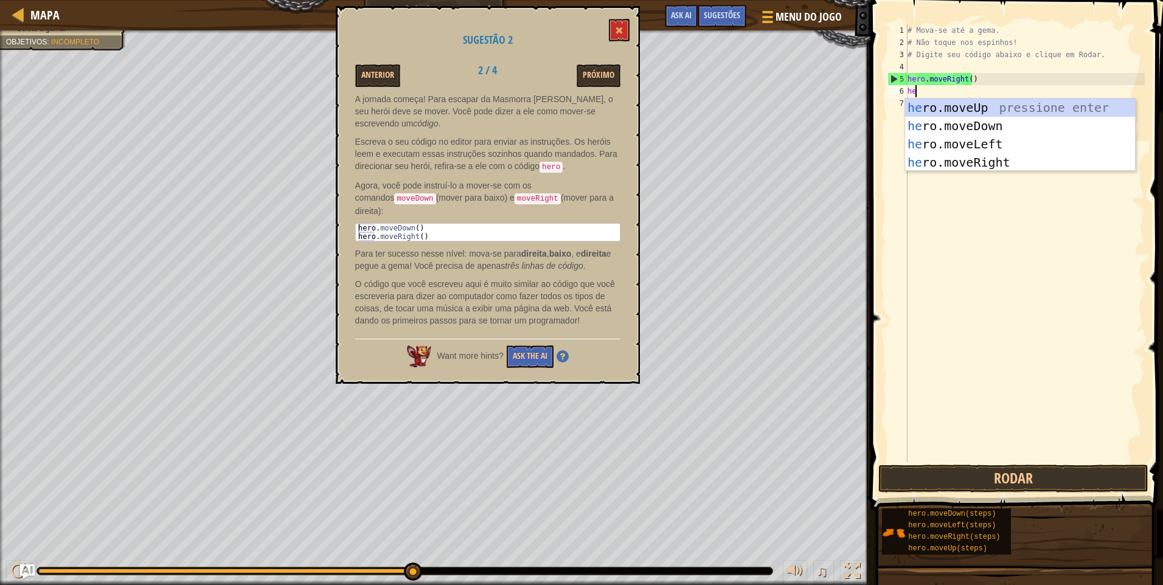
type textarea "her"
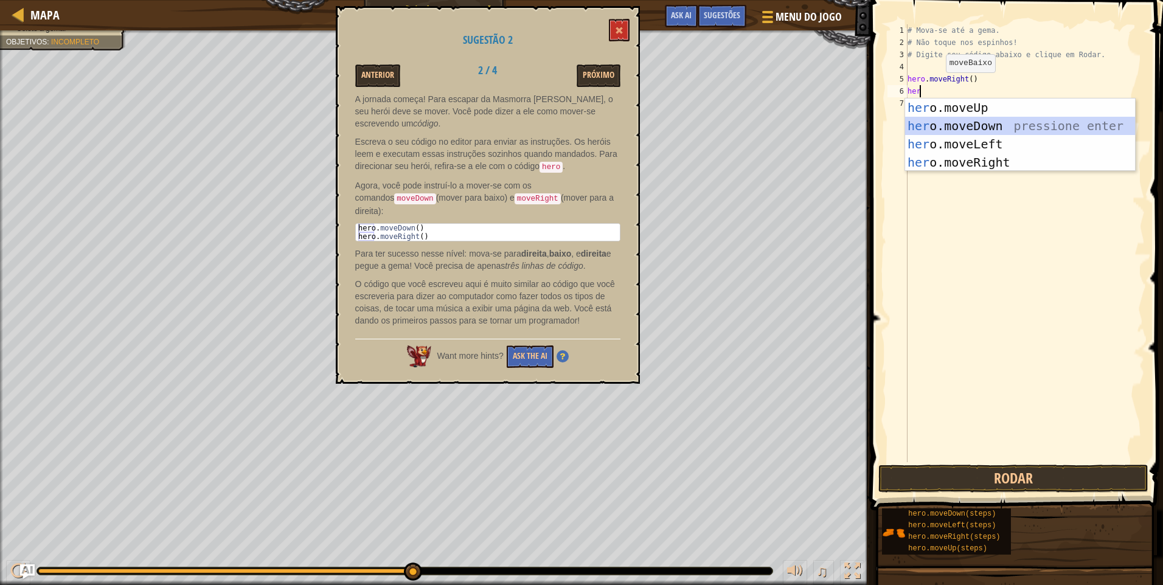
click at [1013, 126] on div "her o.moveUp pressione enter her o.moveDown pressione enter her o.moveLeft pres…" at bounding box center [1020, 153] width 230 height 109
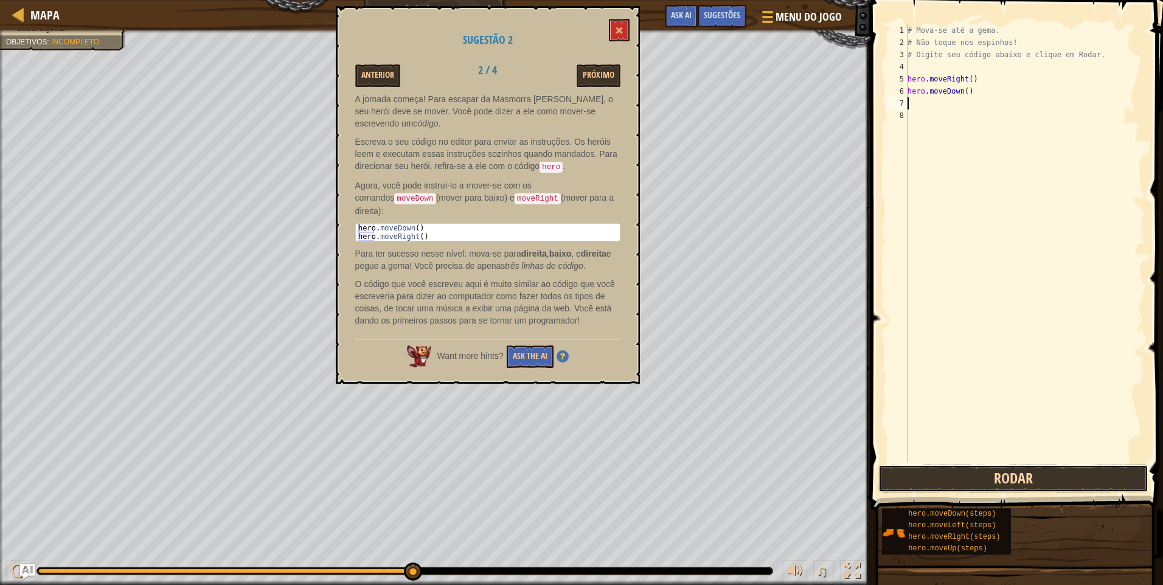
click at [1020, 487] on button "Rodar" at bounding box center [1013, 479] width 270 height 28
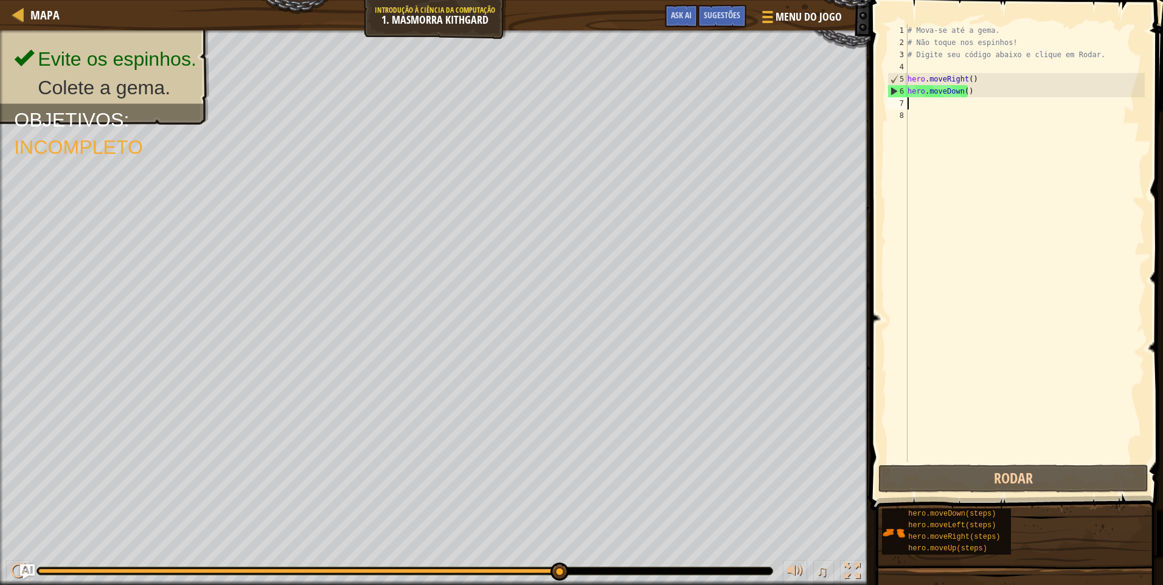
click at [925, 103] on div "# Mova-se até a gema. # Não toque nos espinhos! # Digite seu código abaixo e cl…" at bounding box center [1025, 255] width 240 height 462
drag, startPoint x: 925, startPoint y: 103, endPoint x: 901, endPoint y: 104, distance: 23.8
click at [901, 104] on div "7" at bounding box center [897, 103] width 20 height 12
drag, startPoint x: 901, startPoint y: 106, endPoint x: 911, endPoint y: 111, distance: 11.7
click at [911, 111] on div "1 2 3 4 5 6 7 8 # Mova-se até a gema. # Não toque nos espinhos! # Digite seu có…" at bounding box center [1015, 243] width 260 height 438
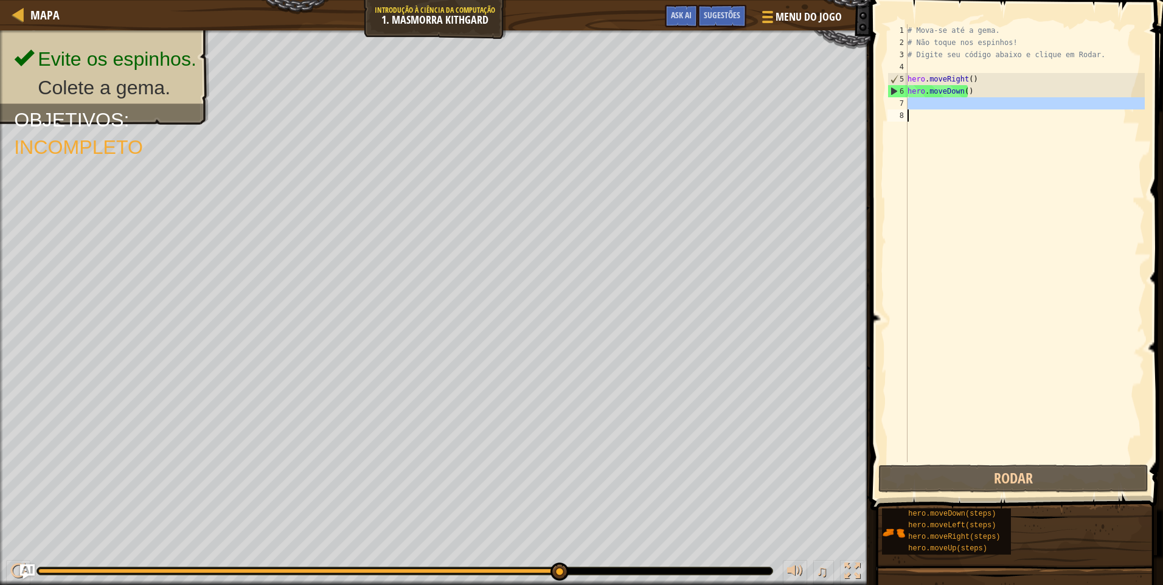
click at [912, 111] on div "# Mova-se até a gema. # Não toque nos espinhos! # Digite seu código abaixo e cl…" at bounding box center [1025, 243] width 240 height 438
click at [911, 103] on div "# Mova-se até a gema. # Não toque nos espinhos! # Digite seu código abaixo e cl…" at bounding box center [1025, 255] width 240 height 462
type textarea "h"
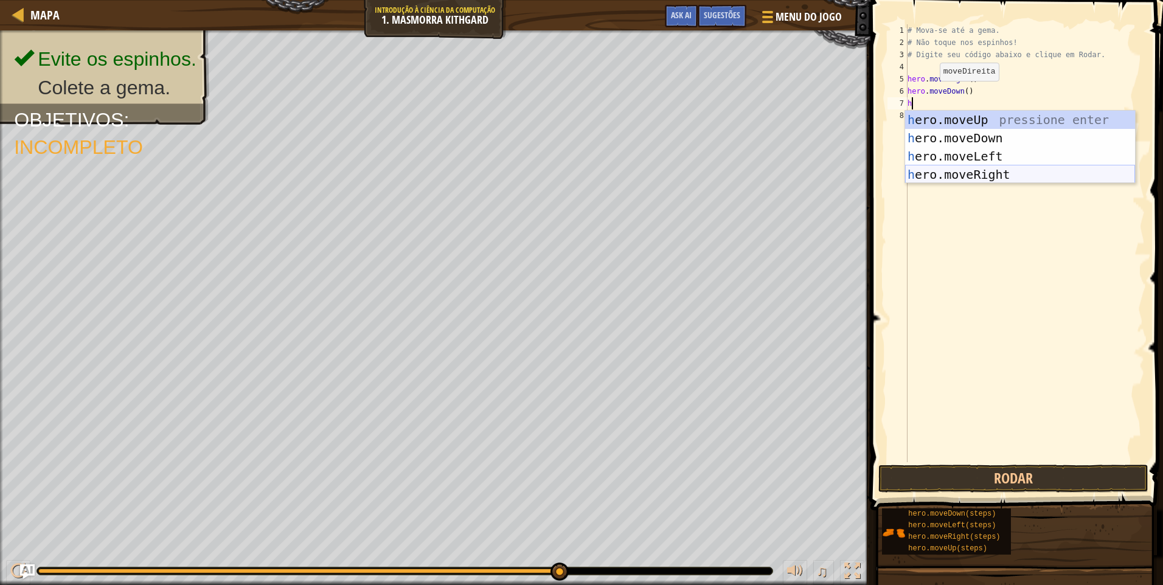
click at [988, 176] on div "h ero.moveUp pressione enter h ero.moveDown pressione enter h ero.moveLeft pres…" at bounding box center [1020, 165] width 230 height 109
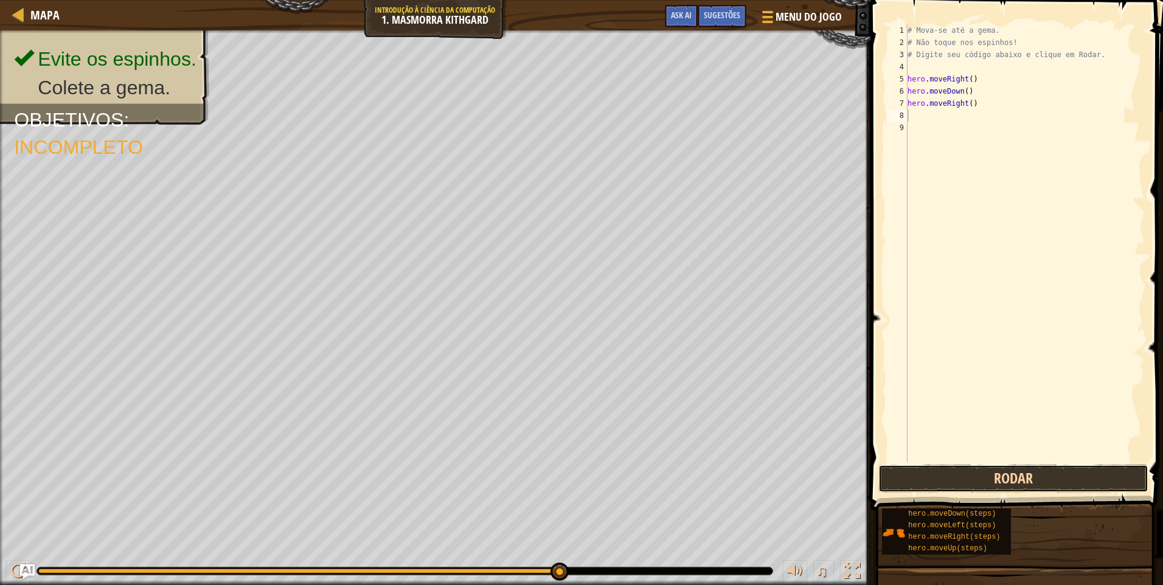
click at [929, 482] on button "Rodar" at bounding box center [1013, 479] width 270 height 28
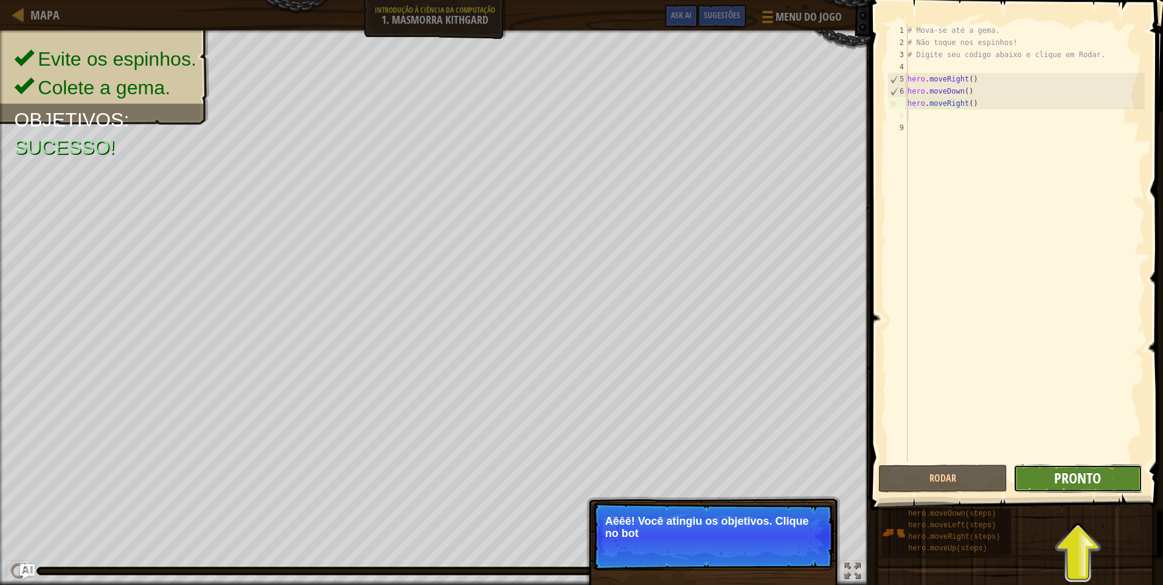
click at [1098, 487] on span "Pronto" at bounding box center [1077, 477] width 47 height 19
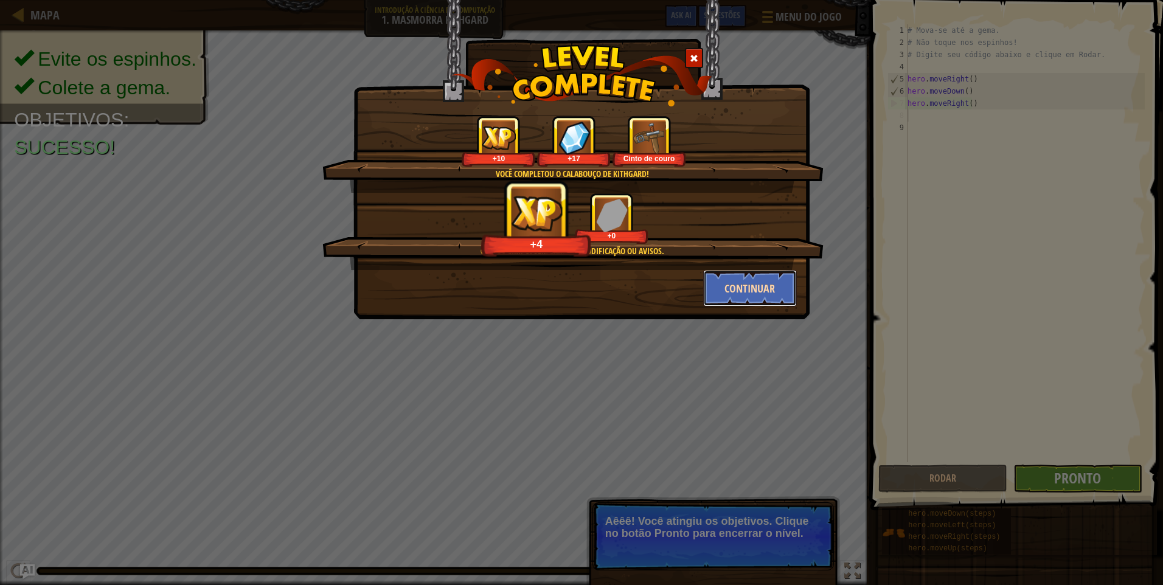
click at [751, 287] on button "Continuar" at bounding box center [750, 288] width 94 height 36
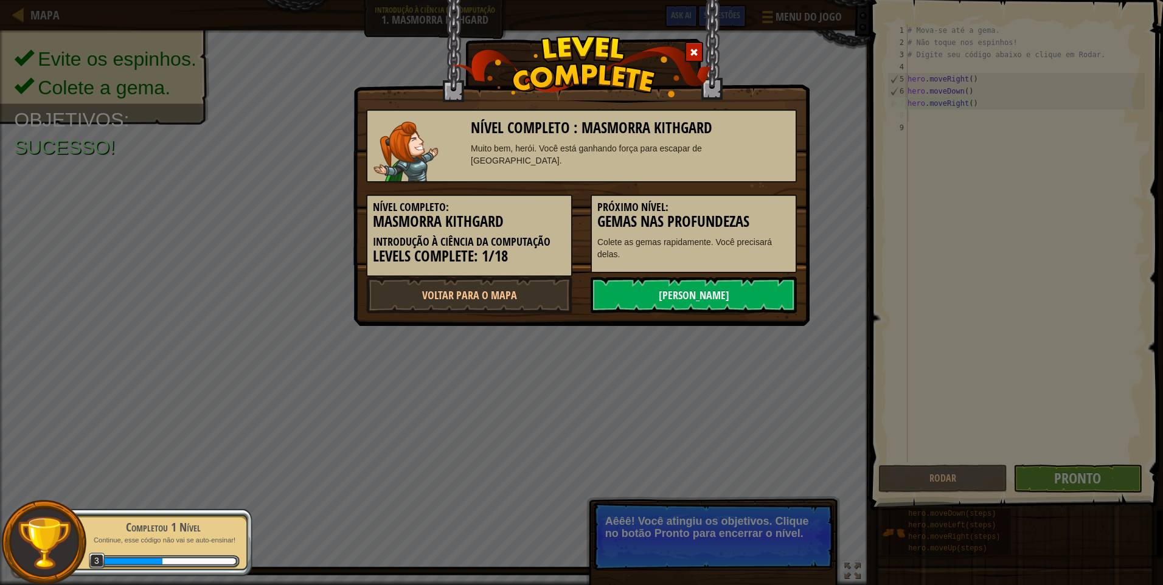
click at [743, 272] on div "Próximo Nível: Gemas nas Profundezas Colete as gemas rapidamente. Você precisar…" at bounding box center [694, 234] width 206 height 78
click at [741, 289] on link "[PERSON_NAME]" at bounding box center [694, 295] width 206 height 36
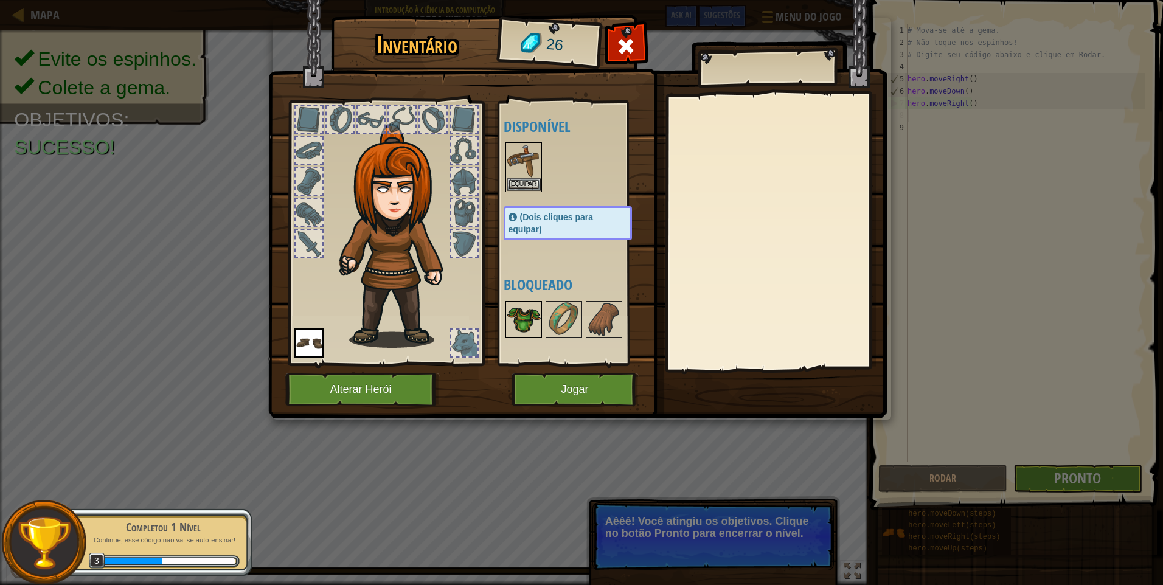
drag, startPoint x: 535, startPoint y: 319, endPoint x: 525, endPoint y: 322, distance: 10.6
click at [527, 322] on img at bounding box center [524, 319] width 34 height 34
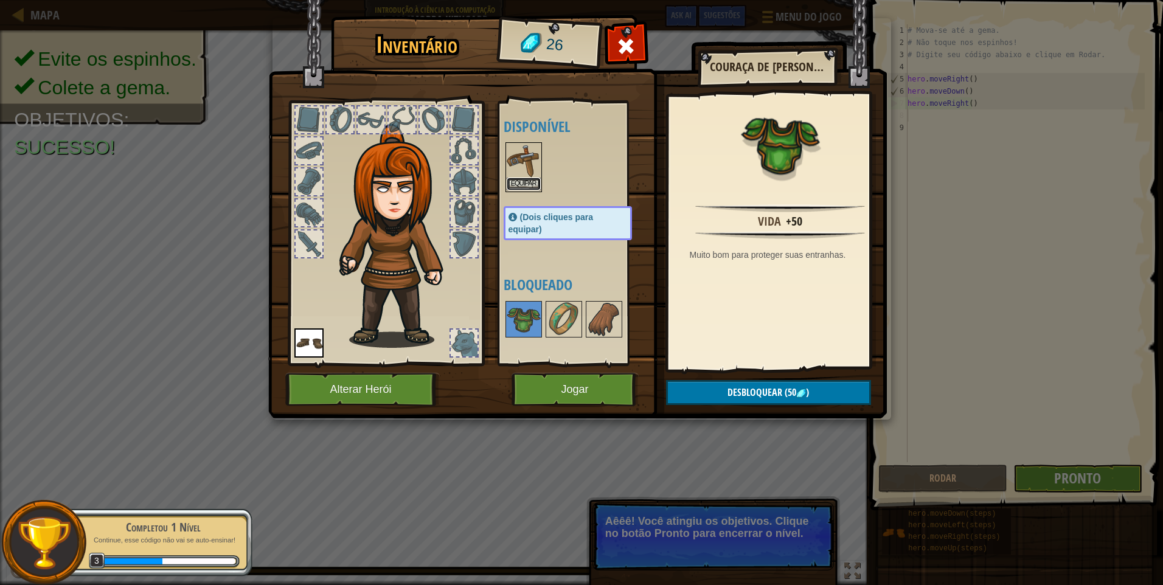
click at [530, 179] on button "Equipar" at bounding box center [524, 184] width 34 height 13
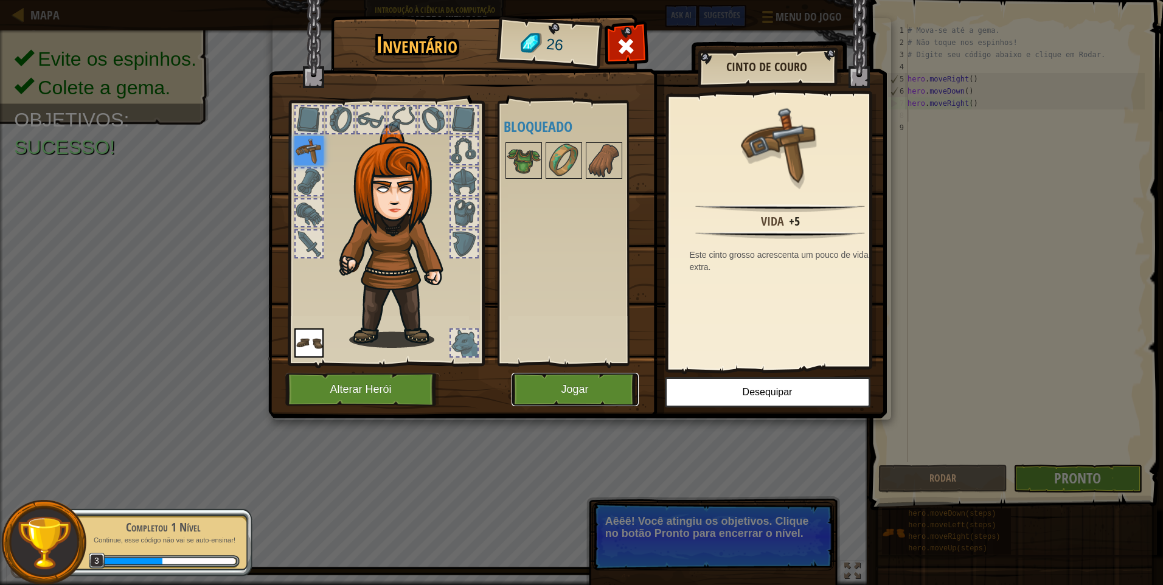
click at [578, 398] on button "Jogar" at bounding box center [575, 389] width 127 height 33
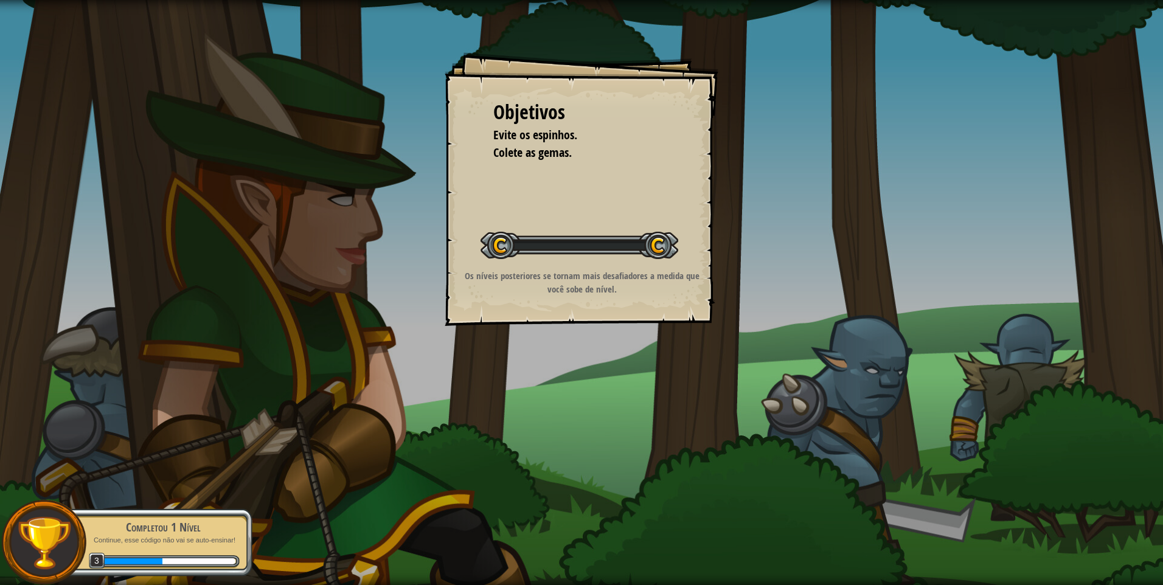
click at [578, 398] on div "Objetivos Evite os espinhos. Colete as gemas. Iniciar Nível Erro ao carregar do…" at bounding box center [581, 292] width 1163 height 585
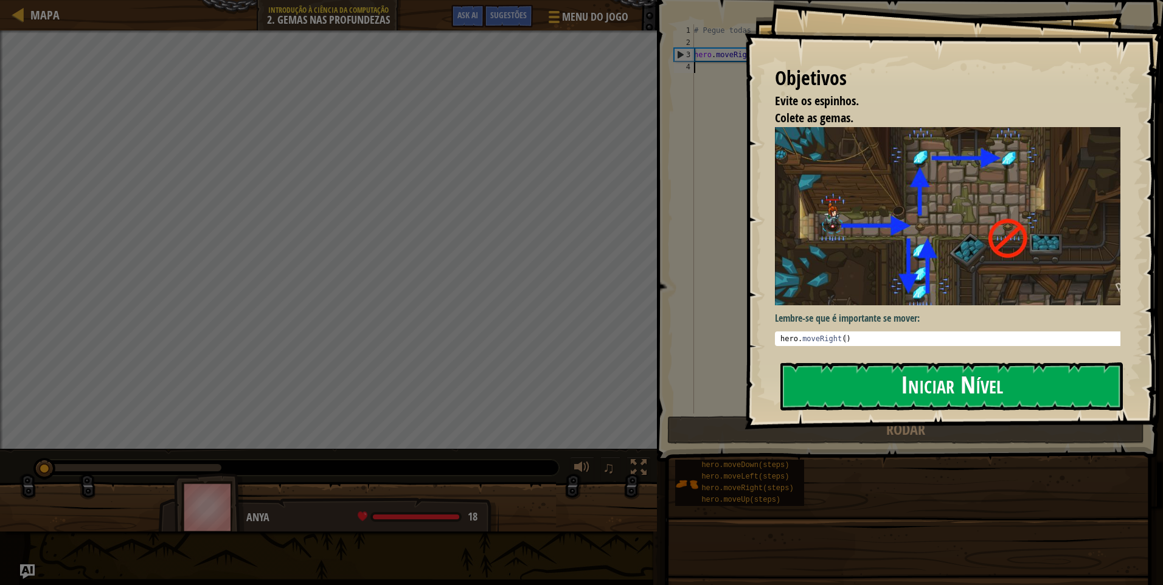
click at [1007, 386] on button "Iniciar Nível" at bounding box center [951, 387] width 342 height 48
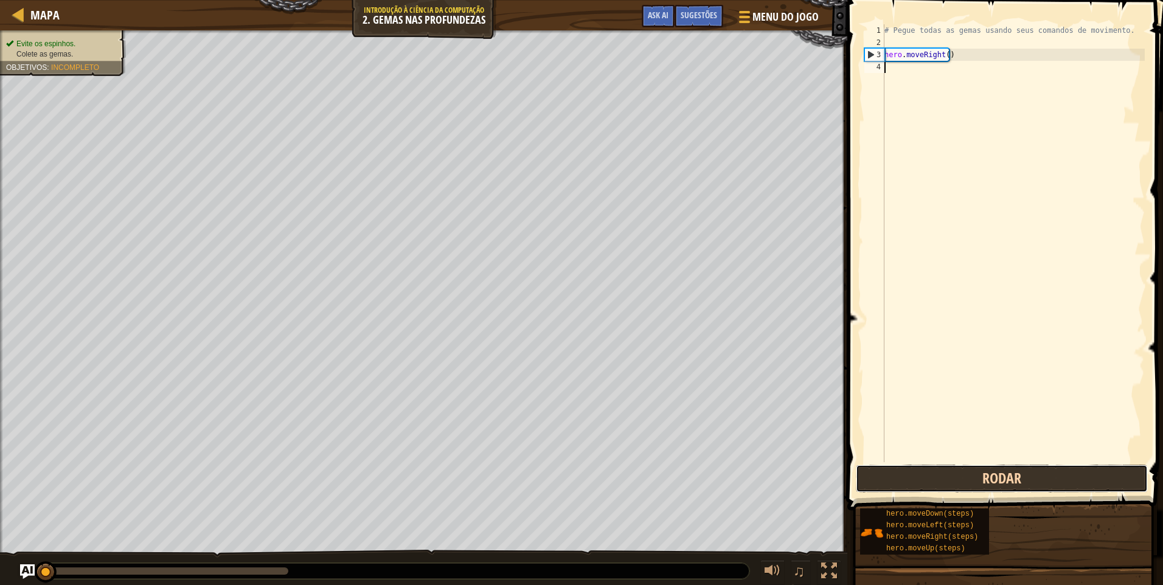
click at [1001, 477] on button "Rodar" at bounding box center [1002, 479] width 292 height 28
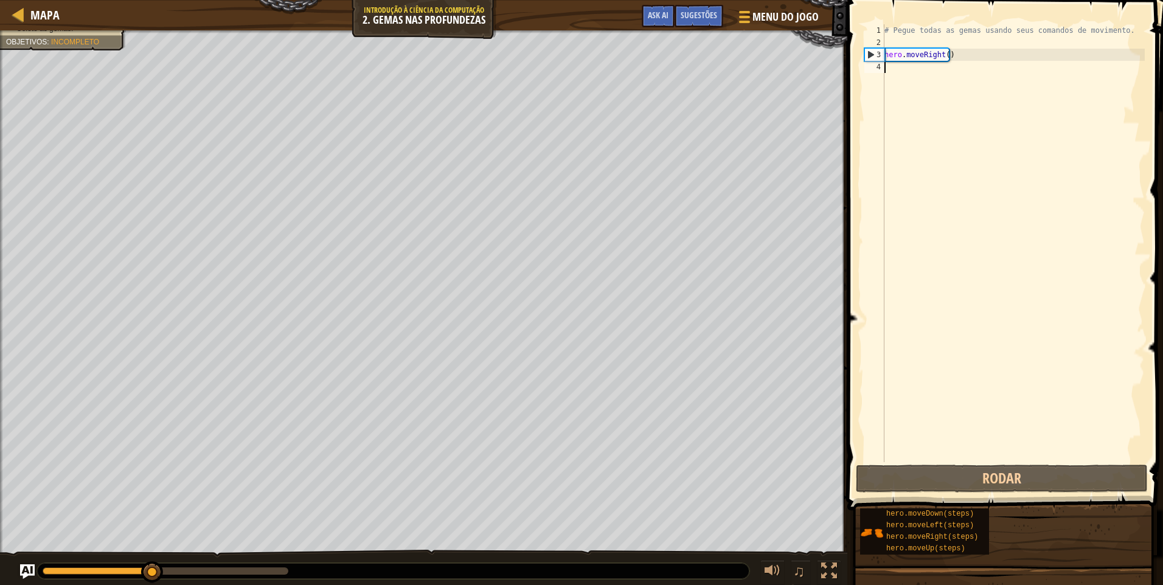
click at [926, 78] on div "# Pegue todas as gemas usando seus comandos de movimento. hero . moveRight ( )" at bounding box center [1013, 255] width 263 height 462
click at [926, 62] on div "# Pegue todas as gemas usando seus comandos de movimento. hero . moveRight ( )" at bounding box center [1013, 255] width 263 height 462
type textarea "h"
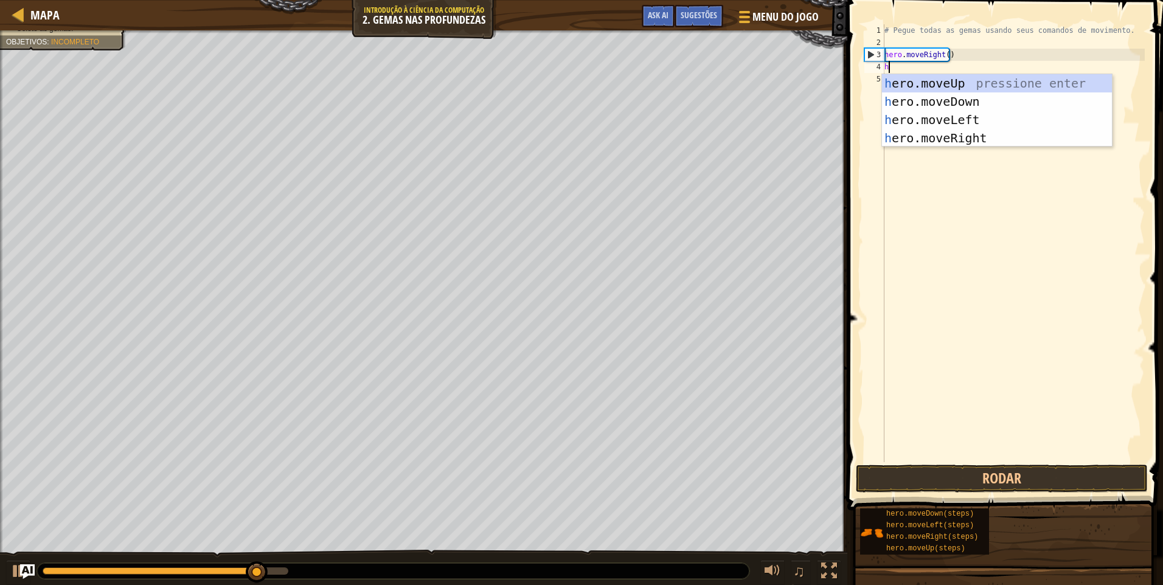
scroll to position [5, 0]
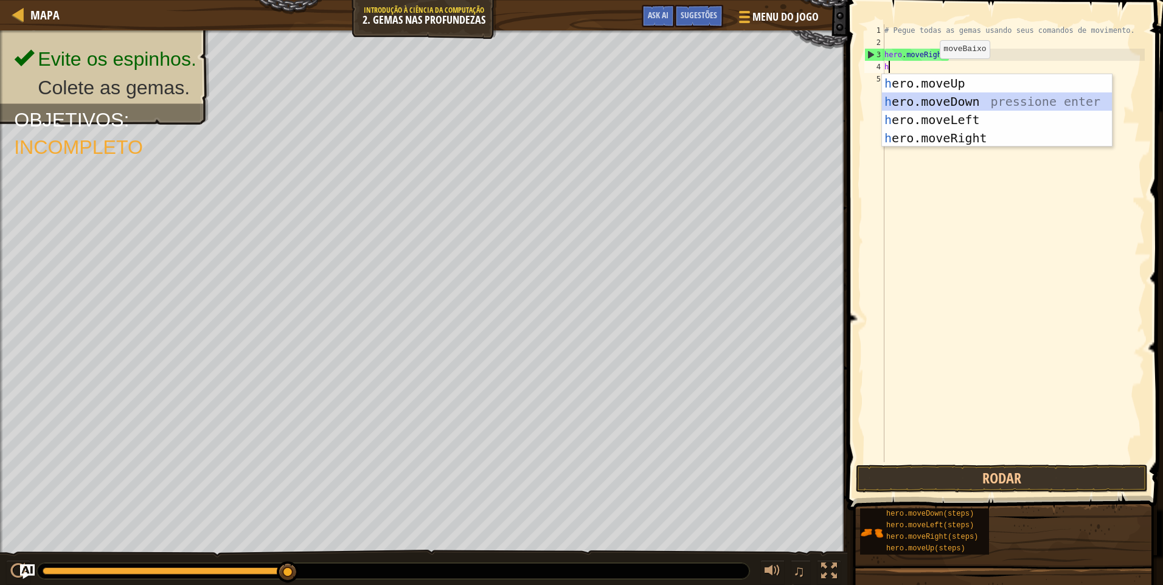
click at [984, 93] on div "h ero.moveUp pressione enter h ero.moveDown pressione enter h ero.moveLeft pres…" at bounding box center [997, 128] width 230 height 109
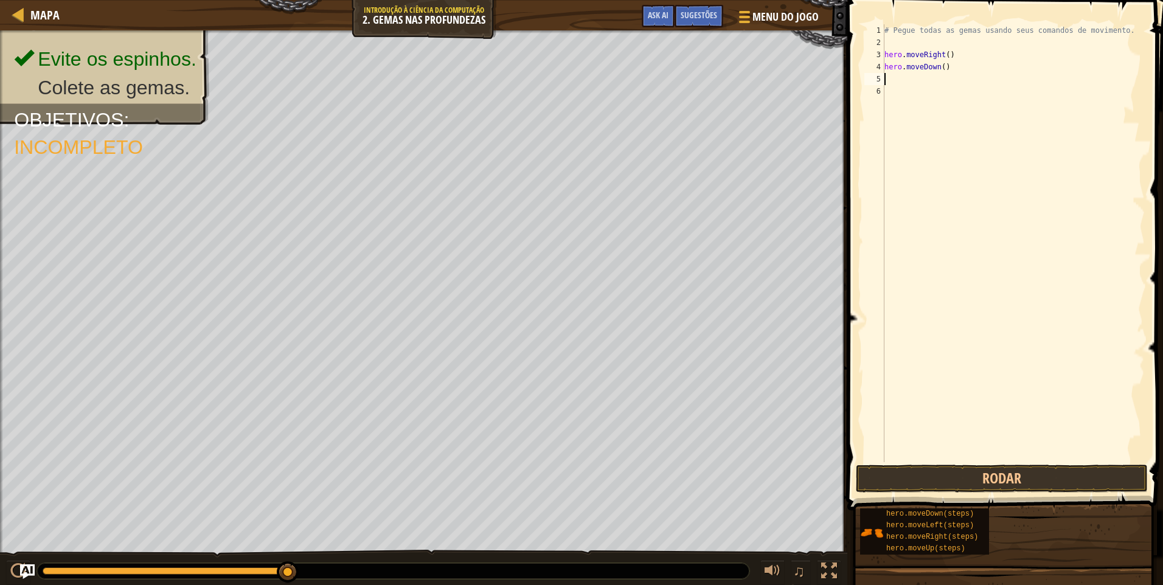
click at [916, 80] on div "# Pegue todas as gemas usando seus comandos de movimento. hero . moveRight ( ) …" at bounding box center [1013, 255] width 263 height 462
type textarea "h"
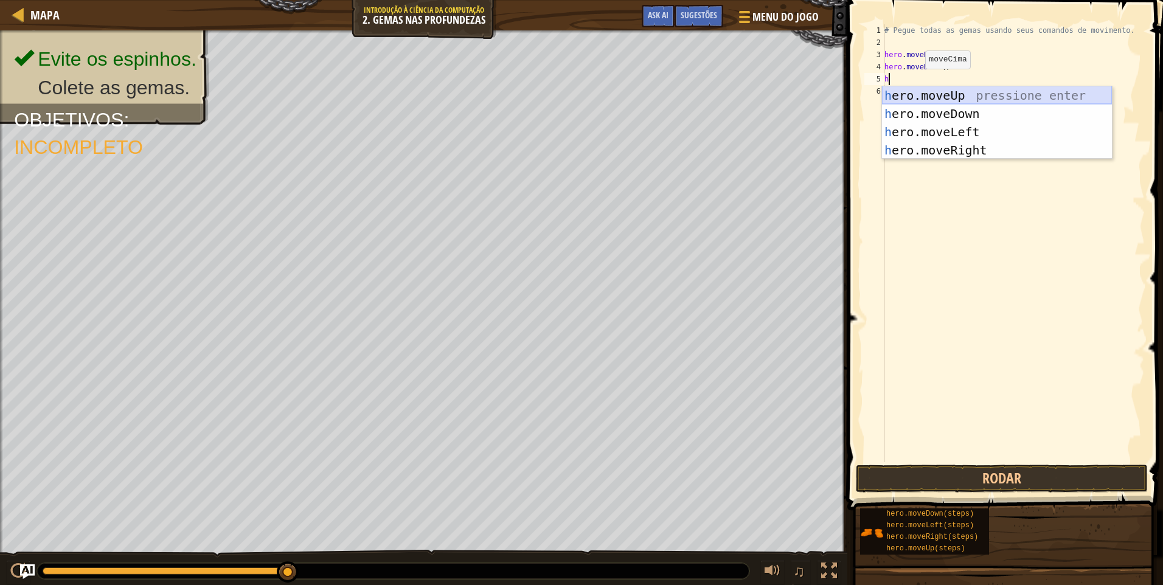
click at [912, 98] on div "h ero.moveUp pressione enter h ero.moveDown pressione enter h ero.moveLeft pres…" at bounding box center [997, 140] width 230 height 109
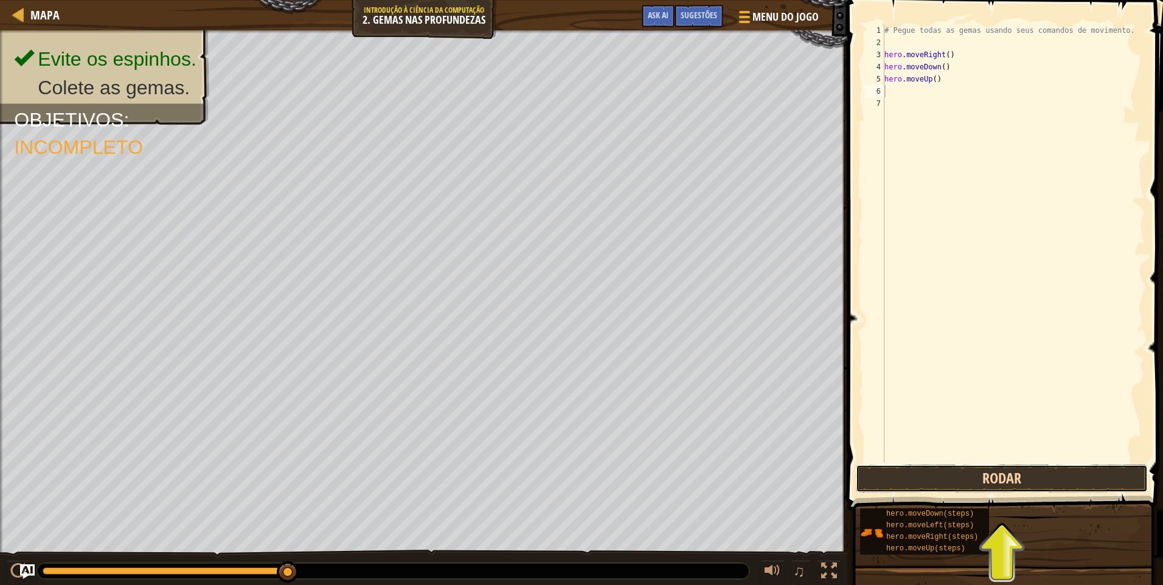
click at [939, 467] on button "Rodar" at bounding box center [1002, 479] width 292 height 28
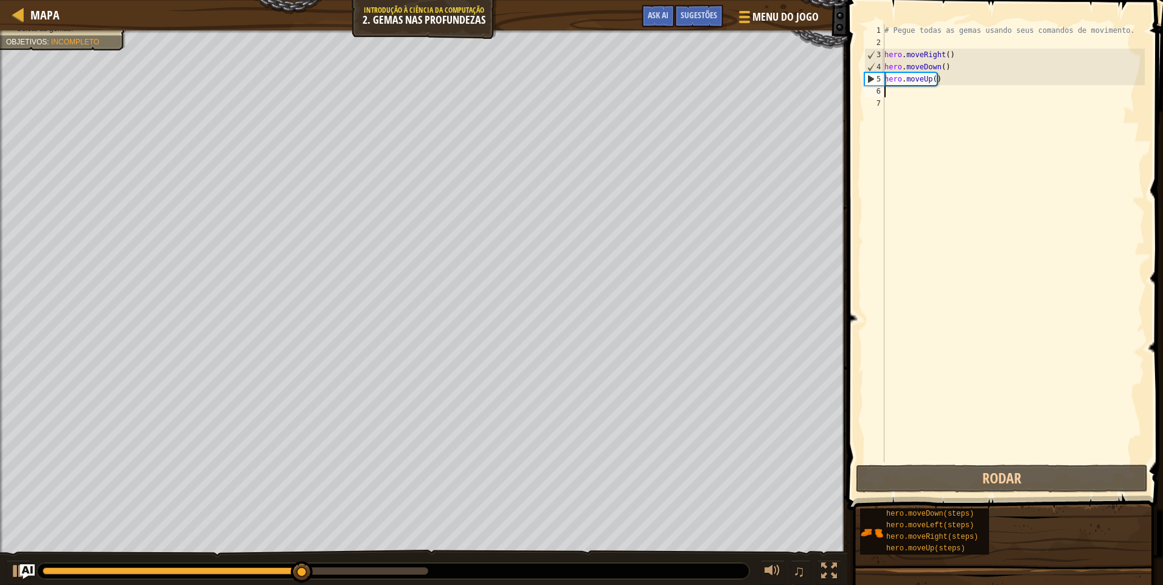
click at [982, 92] on div "# Pegue todas as gemas usando seus comandos de movimento. hero . moveRight ( ) …" at bounding box center [1013, 255] width 263 height 462
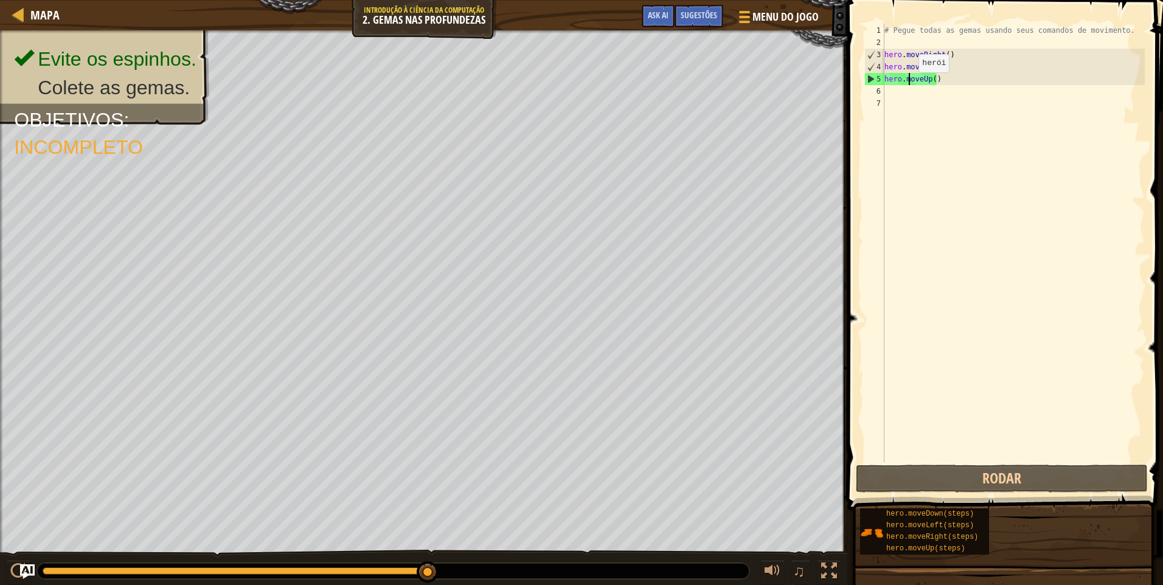
drag, startPoint x: 982, startPoint y: 92, endPoint x: 908, endPoint y: 85, distance: 74.0
click at [908, 85] on div "# Pegue todas as gemas usando seus comandos de movimento. hero . moveRight ( ) …" at bounding box center [1013, 255] width 263 height 462
type textarea "hero.moveUp()"
click at [908, 100] on div "# Pegue todas as gemas usando seus comandos de movimento. hero . moveRight ( ) …" at bounding box center [1013, 255] width 263 height 462
click at [911, 91] on div "# Pegue todas as gemas usando seus comandos de movimento. hero . moveRight ( ) …" at bounding box center [1013, 255] width 263 height 462
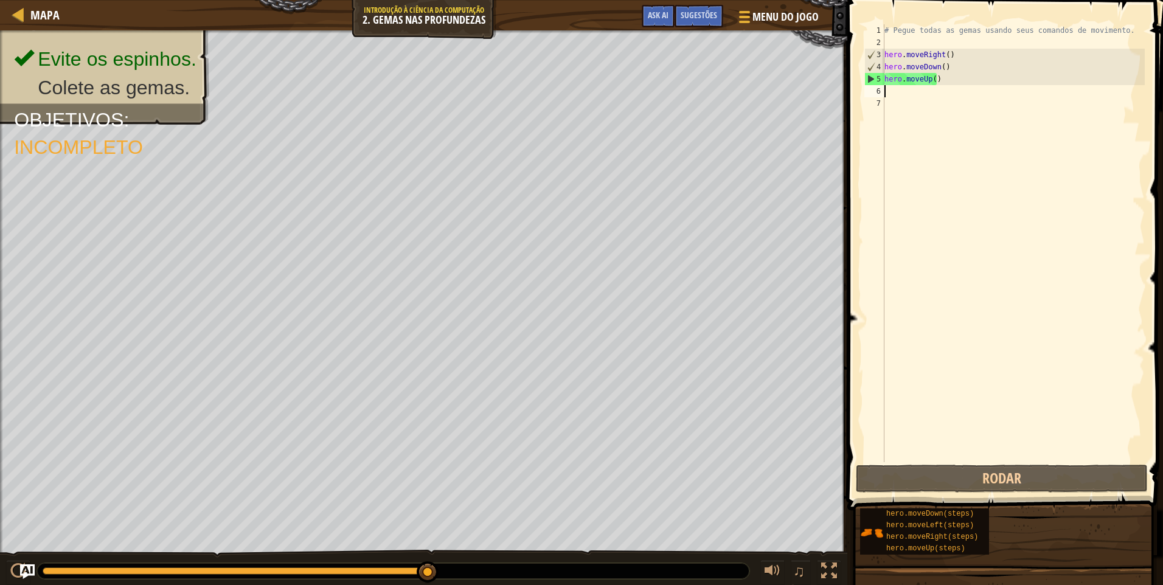
type textarea "h"
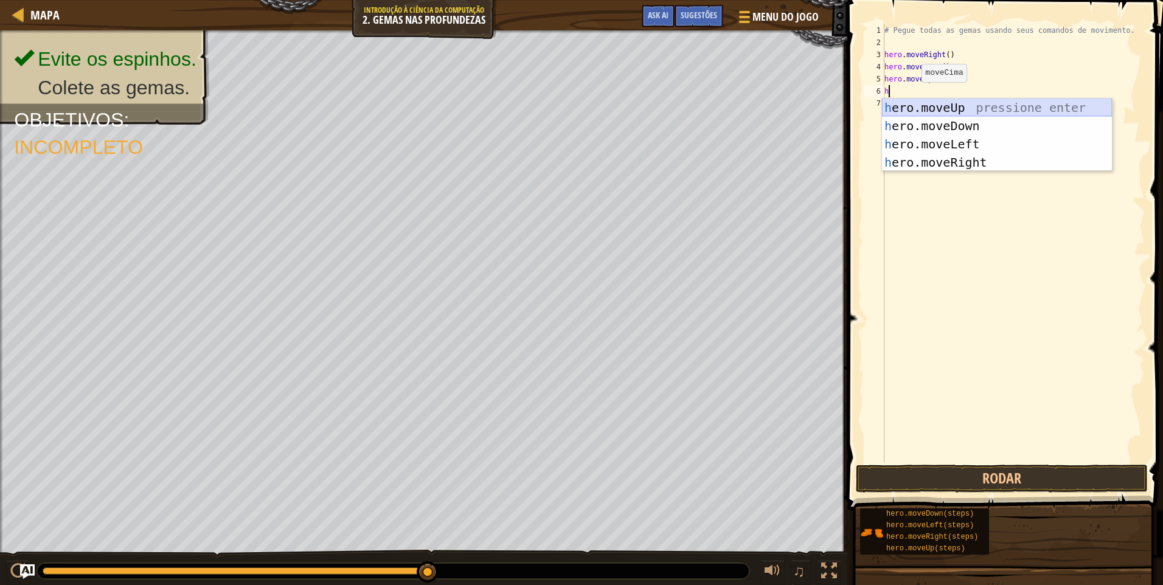
click at [937, 103] on div "h ero.moveUp pressione enter h ero.moveDown pressione enter h ero.moveLeft pres…" at bounding box center [997, 153] width 230 height 109
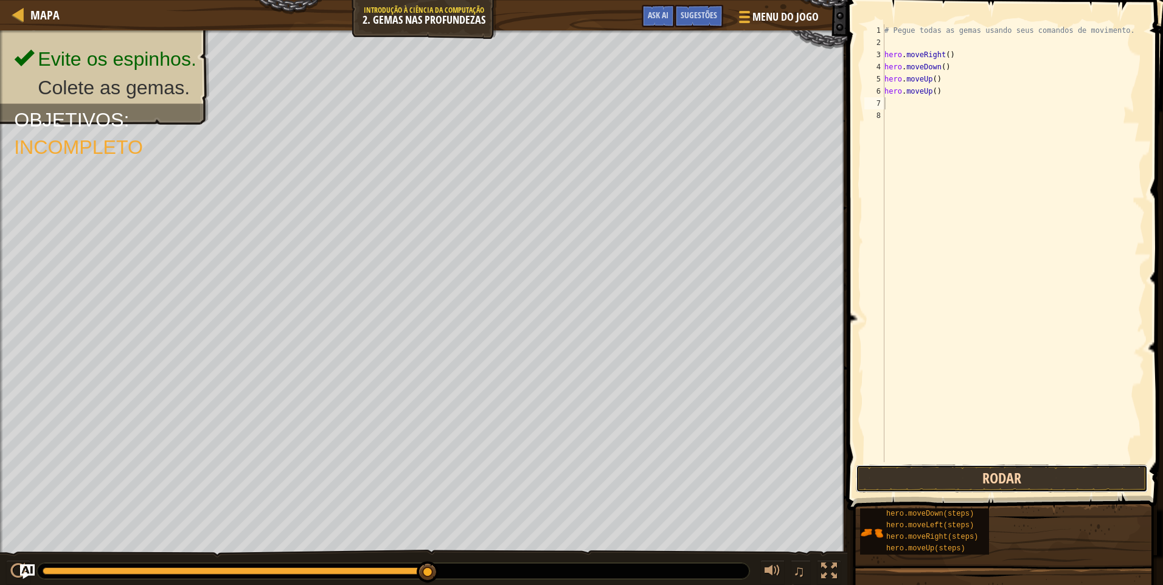
click at [1009, 479] on button "Rodar" at bounding box center [1002, 479] width 292 height 28
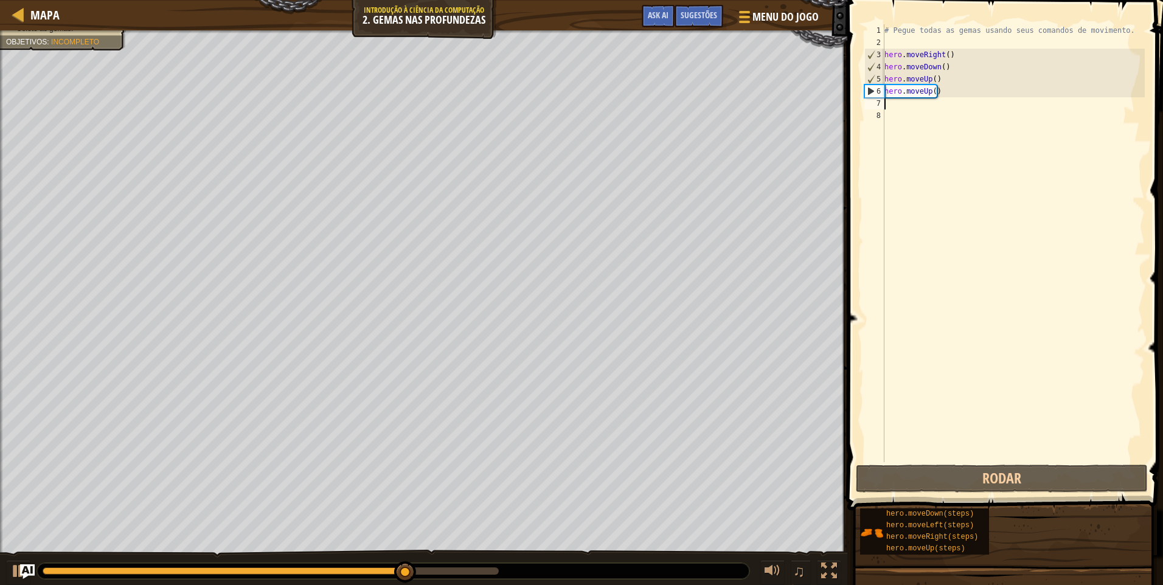
click at [935, 105] on div "# Pegue todas as gemas usando seus comandos de movimento. hero . moveRight ( ) …" at bounding box center [1013, 255] width 263 height 462
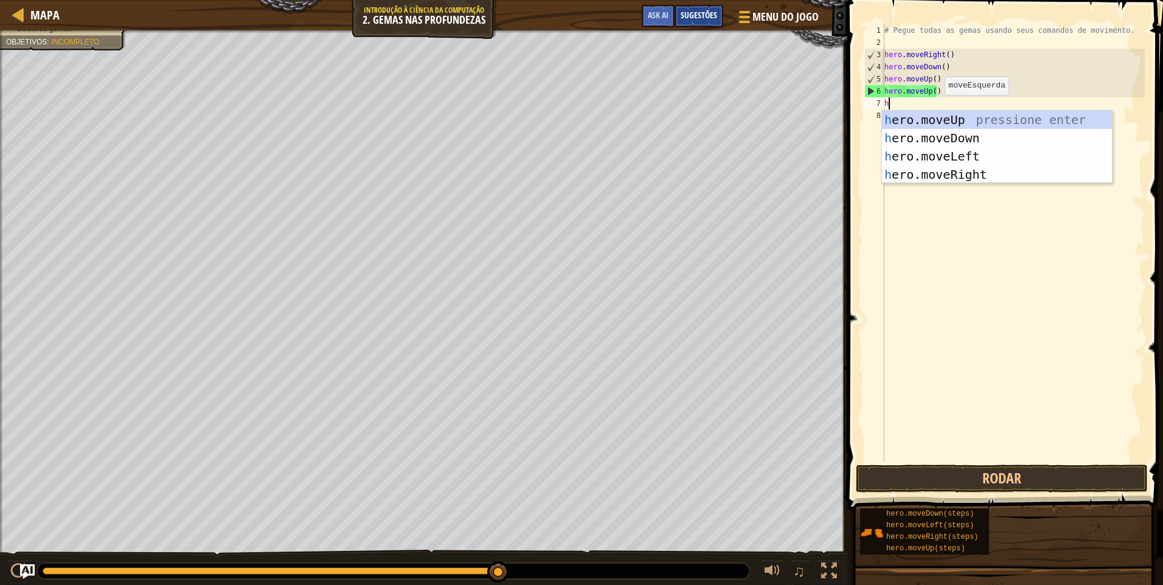
type textarea "h"
click at [687, 10] on div "Sugestões" at bounding box center [699, 16] width 49 height 23
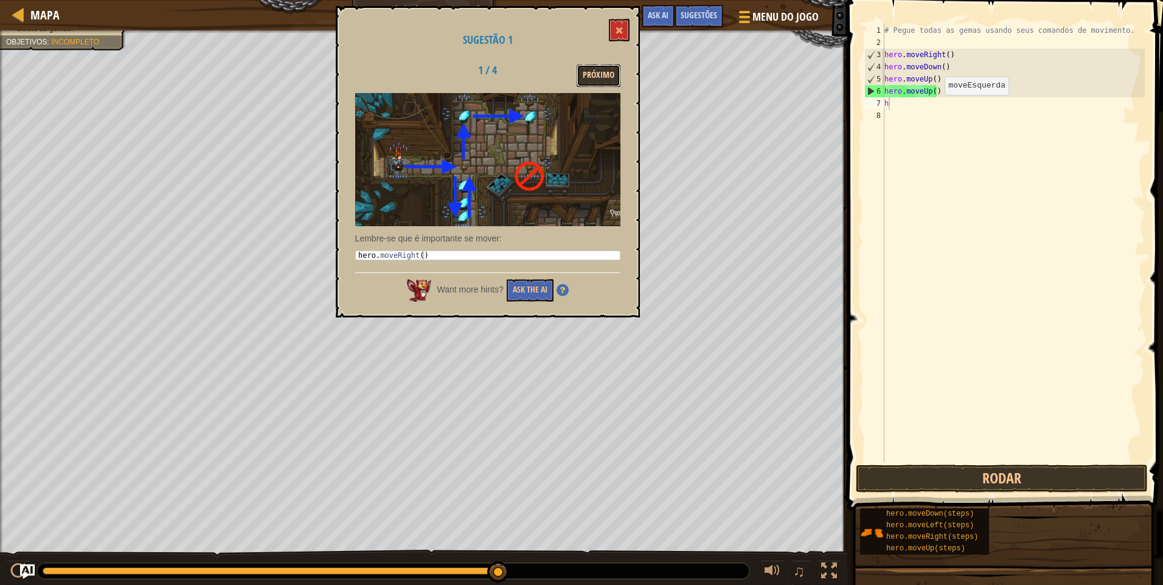
click at [617, 71] on button "Próximo" at bounding box center [599, 75] width 44 height 23
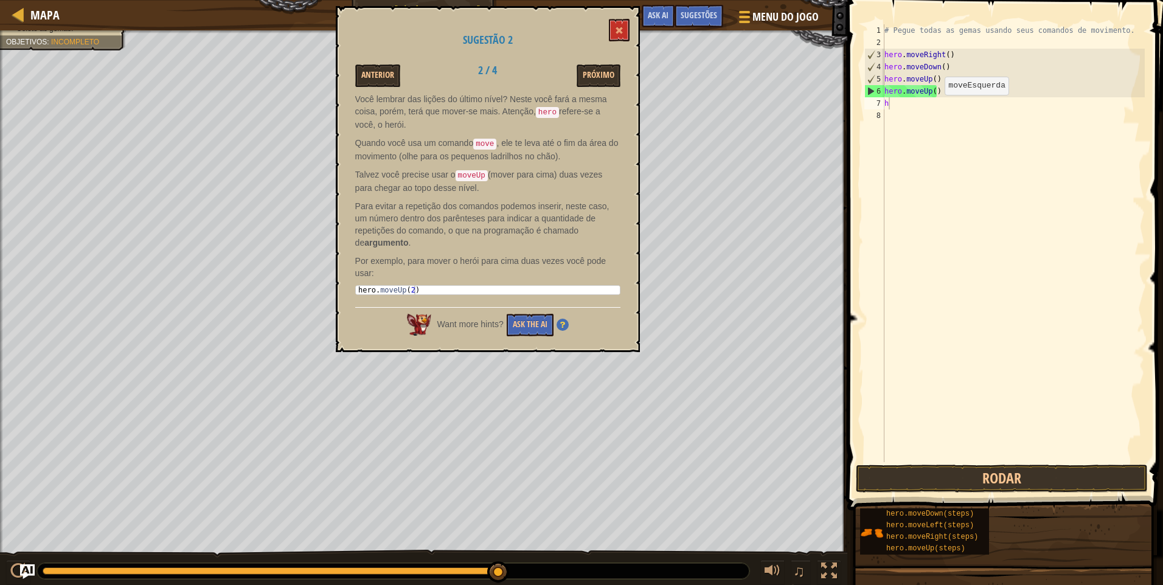
drag, startPoint x: 638, startPoint y: 176, endPoint x: 623, endPoint y: 276, distance: 100.3
click at [627, 267] on div "Sugestão 2 Anterior 2 / 4 Próximo Você lembrar das lições do último nível? Nest…" at bounding box center [488, 179] width 304 height 346
click at [598, 85] on button "Próximo" at bounding box center [599, 75] width 44 height 23
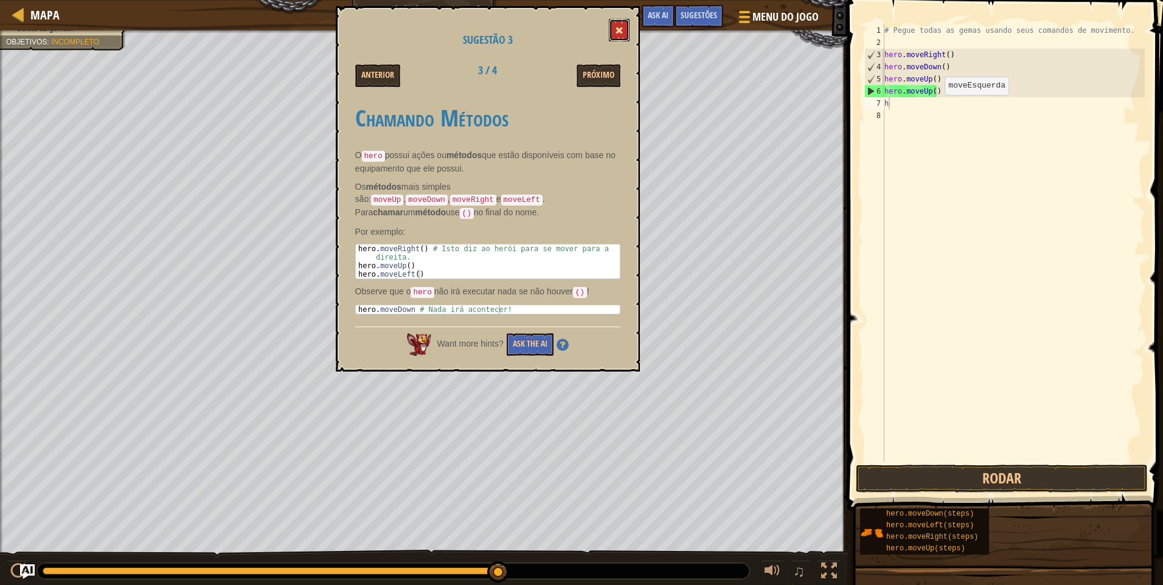
click at [623, 32] on button at bounding box center [619, 30] width 21 height 23
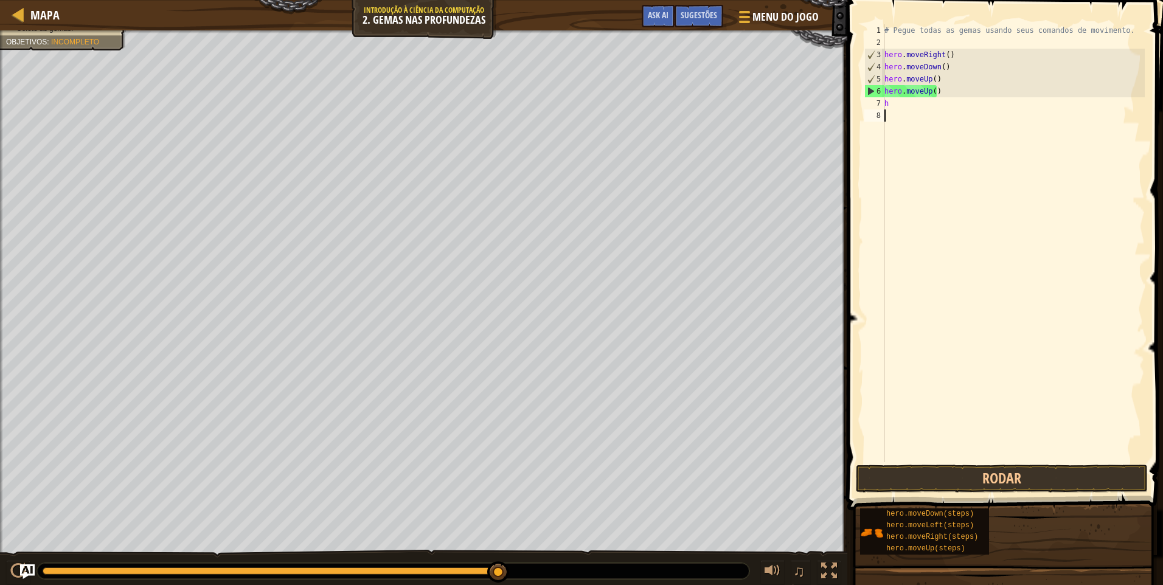
click at [940, 116] on div "# Pegue todas as gemas usando seus comandos de movimento. hero . moveRight ( ) …" at bounding box center [1013, 255] width 263 height 462
click at [943, 100] on div "# Pegue todas as gemas usando seus comandos de movimento. hero . moveRight ( ) …" at bounding box center [1013, 255] width 263 height 462
type textarea "he"
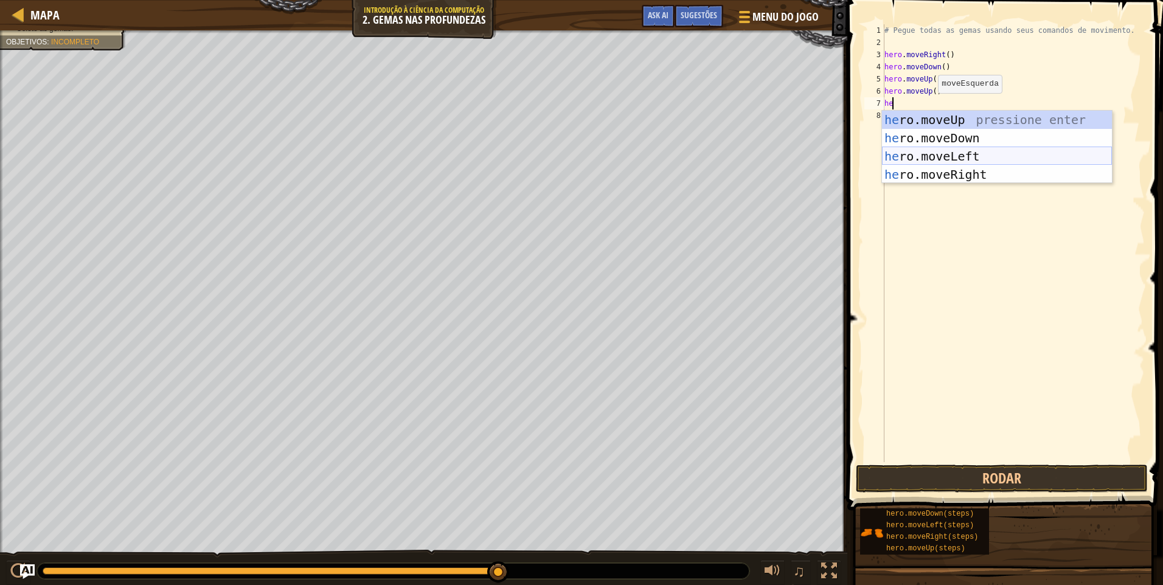
click at [922, 151] on div "he ro.moveUp pressione enter he ro.moveDown pressione enter he ro.moveLeft pres…" at bounding box center [997, 165] width 230 height 109
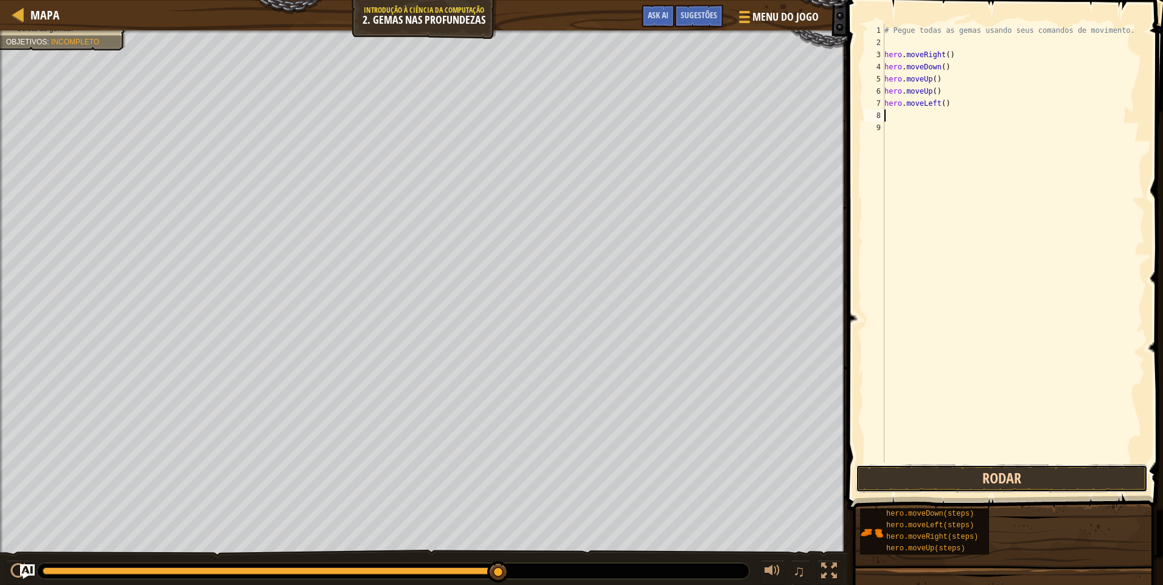
click at [1001, 481] on button "Rodar" at bounding box center [1002, 479] width 292 height 28
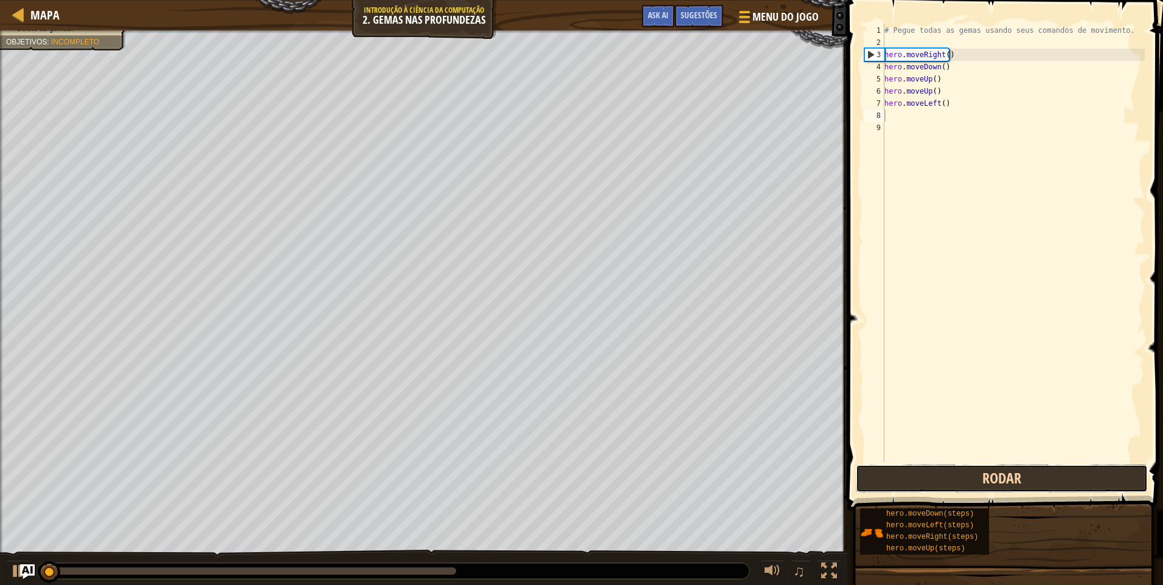
click at [1001, 477] on button "Rodar" at bounding box center [1002, 479] width 292 height 28
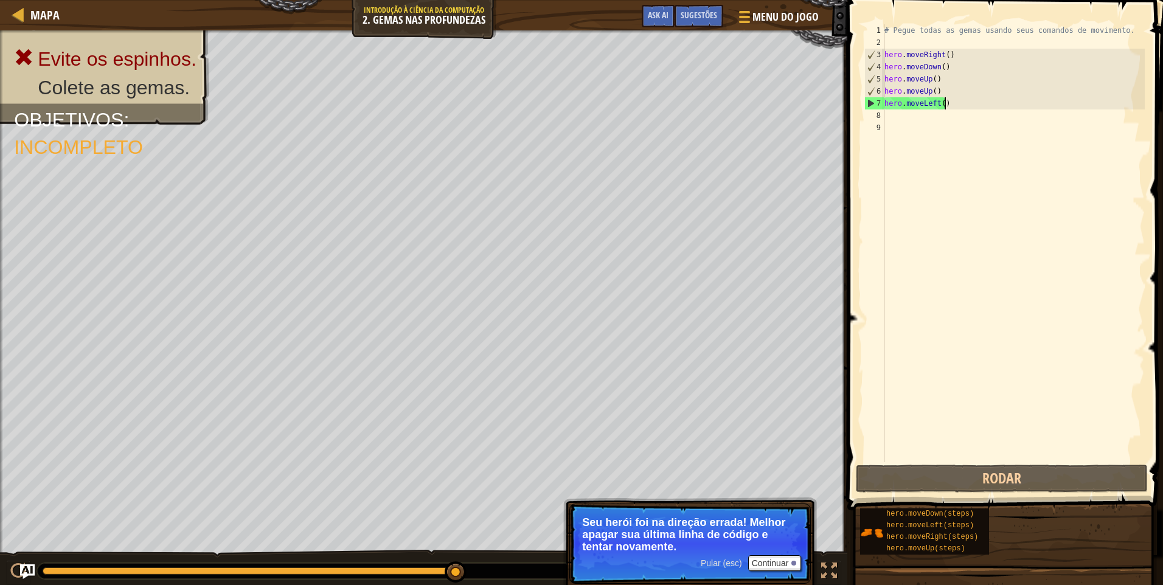
click at [973, 106] on div "# Pegue todas as gemas usando seus comandos de movimento. hero . moveRight ( ) …" at bounding box center [1013, 255] width 263 height 462
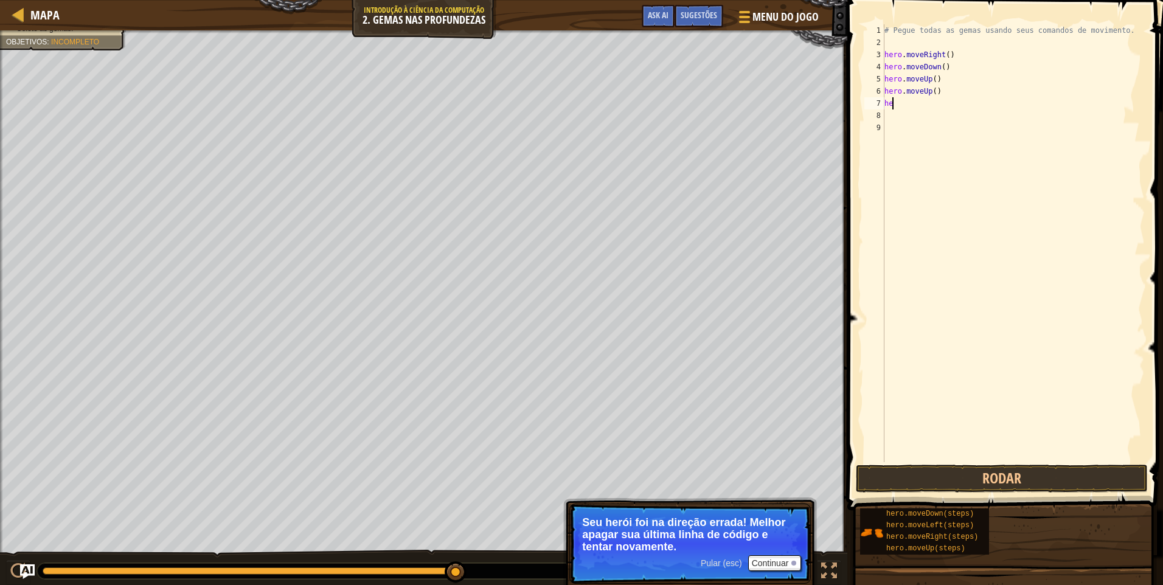
type textarea "her"
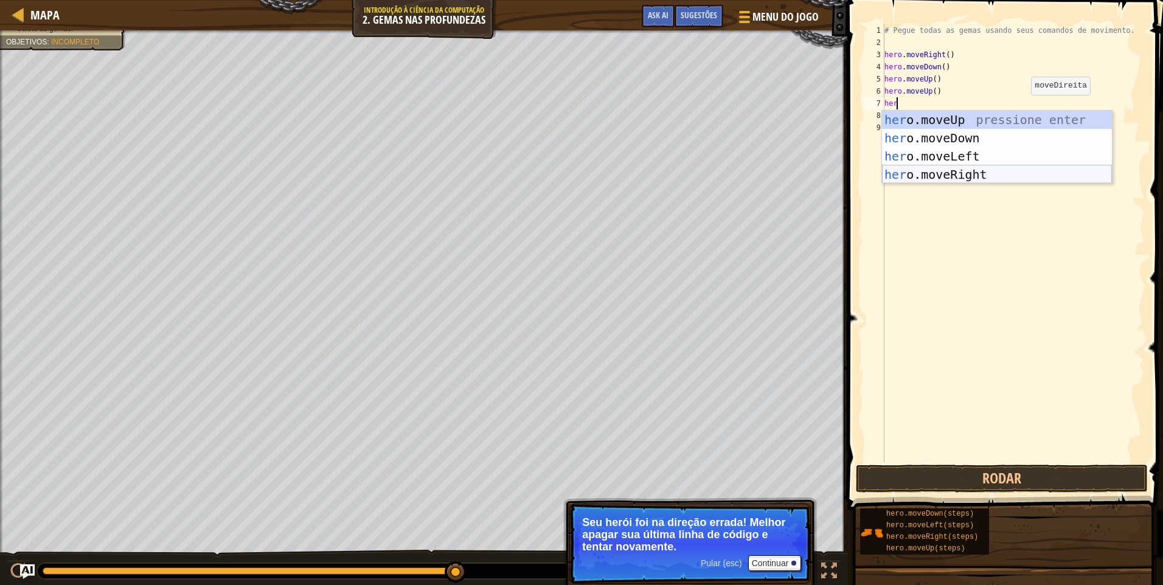
click at [987, 176] on div "her o.moveUp pressione enter her o.moveDown pressione enter her o.moveLeft pres…" at bounding box center [997, 165] width 230 height 109
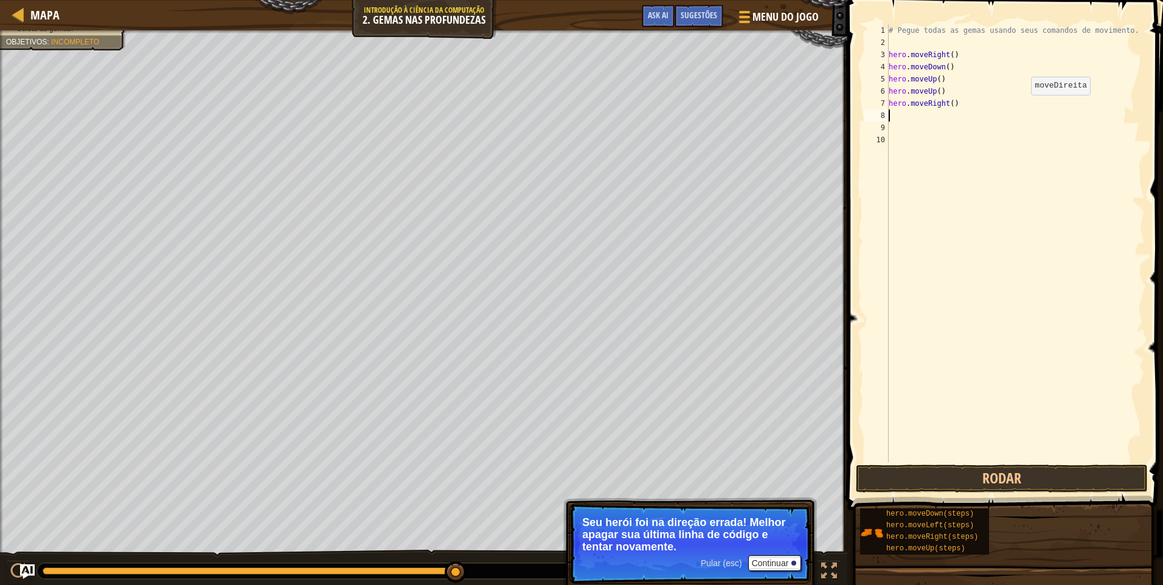
scroll to position [5, 0]
click at [915, 471] on button "Rodar" at bounding box center [1002, 479] width 292 height 28
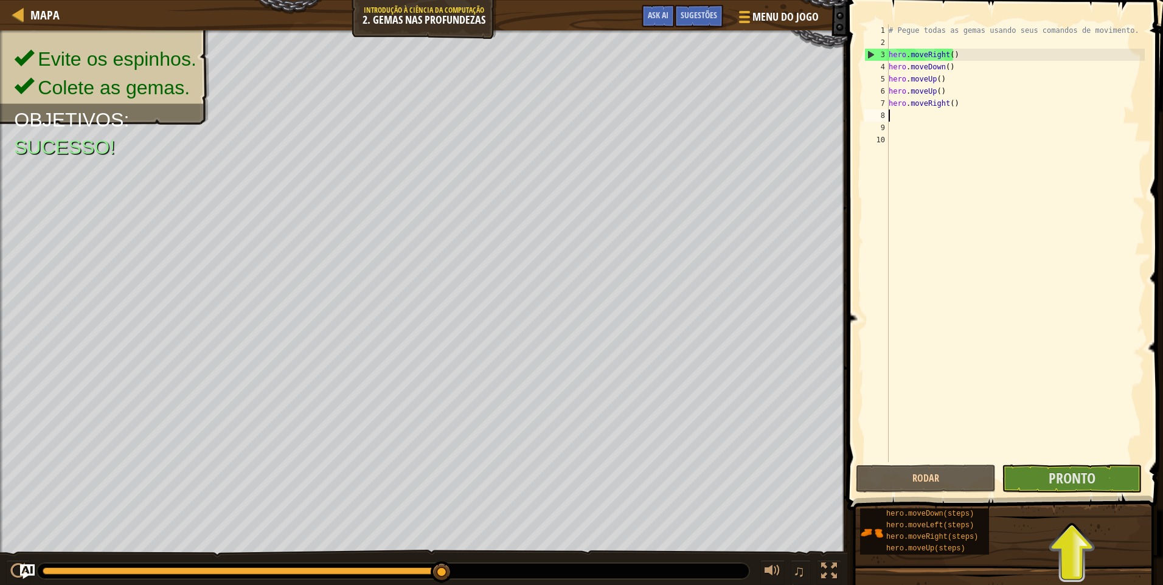
click at [901, 120] on div "# Pegue todas as gemas usando seus comandos de movimento. hero . moveRight ( ) …" at bounding box center [1015, 255] width 259 height 462
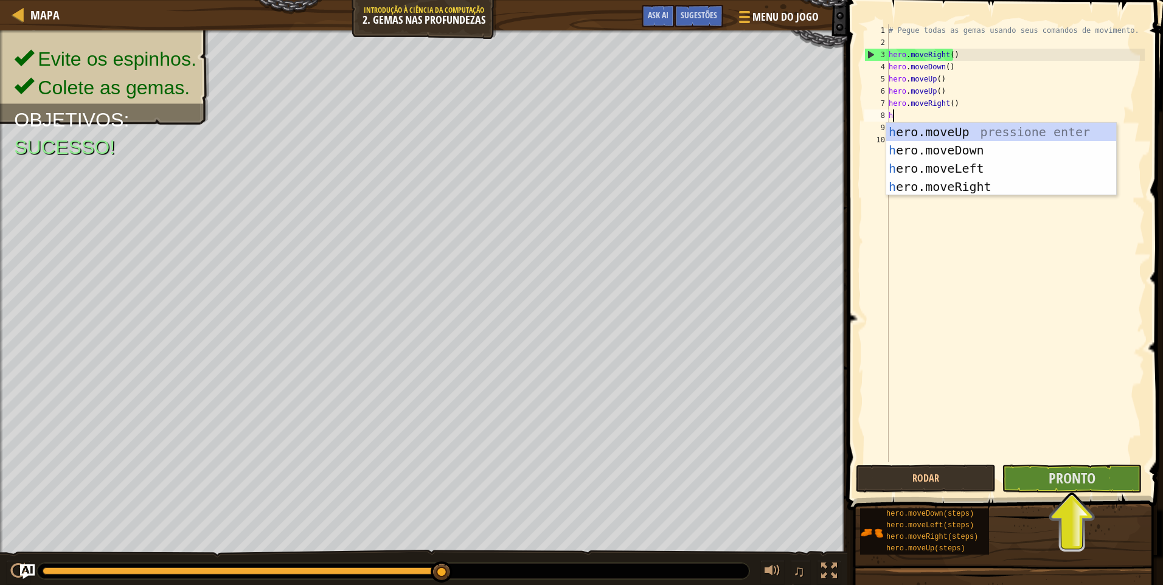
type textarea "her"
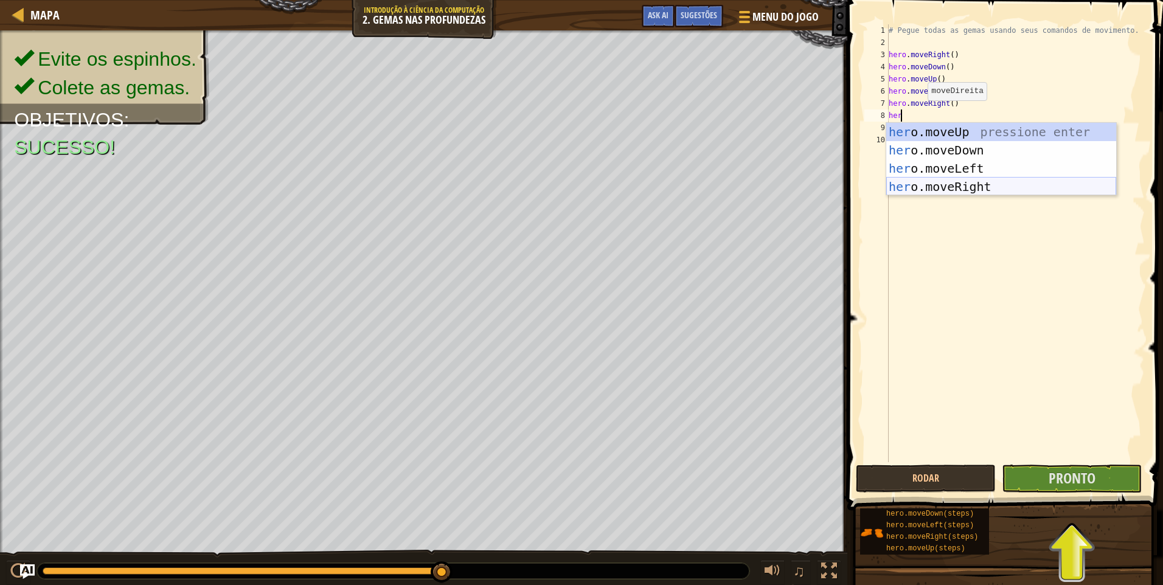
click at [956, 182] on div "her o.moveUp pressione enter her o.moveDown pressione enter her o.moveLeft pres…" at bounding box center [1001, 177] width 230 height 109
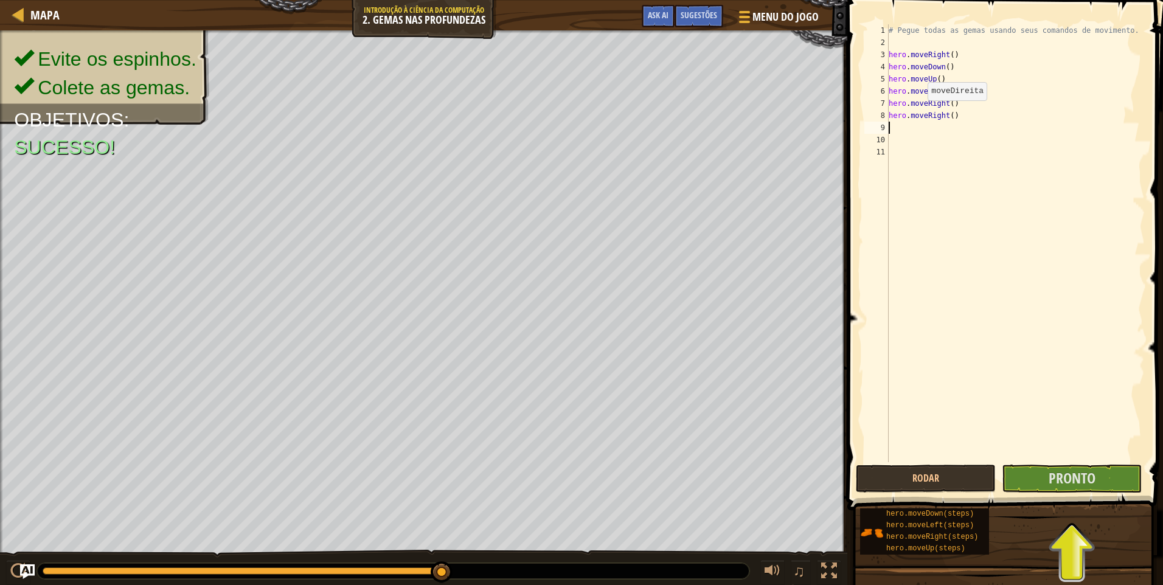
scroll to position [5, 0]
click at [1071, 481] on span "Pronto" at bounding box center [1072, 477] width 47 height 19
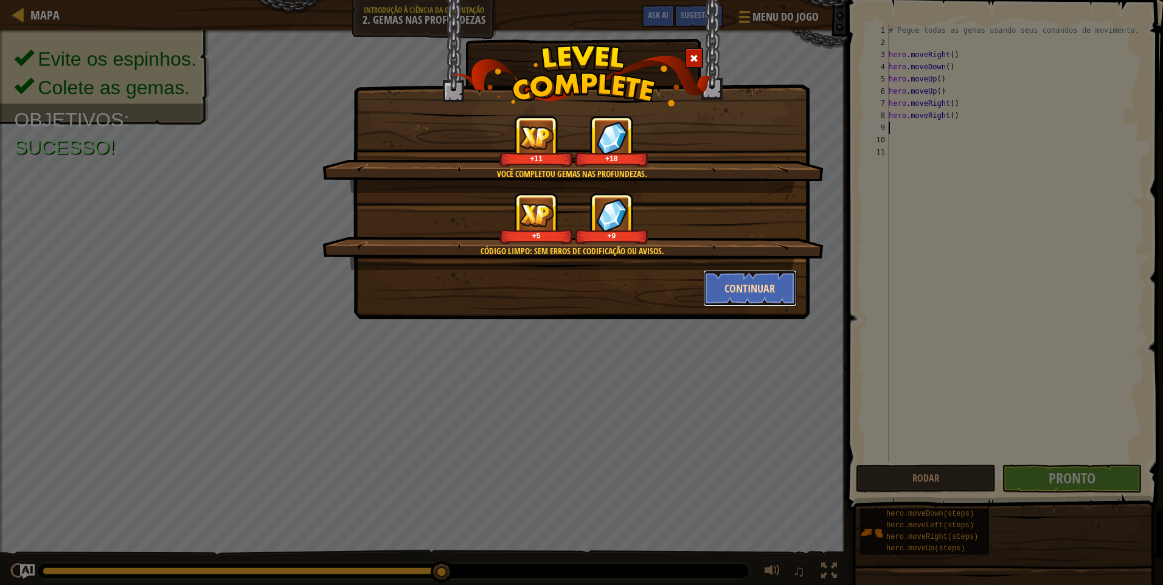
click at [773, 277] on button "Continuar" at bounding box center [750, 288] width 94 height 36
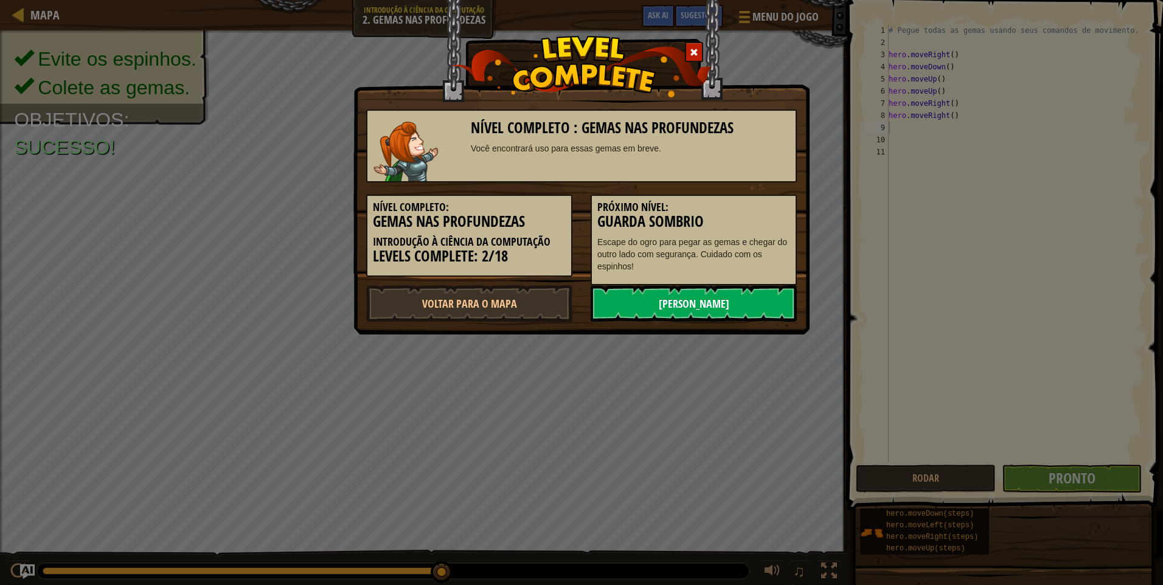
click at [768, 289] on link "[PERSON_NAME]" at bounding box center [694, 303] width 206 height 36
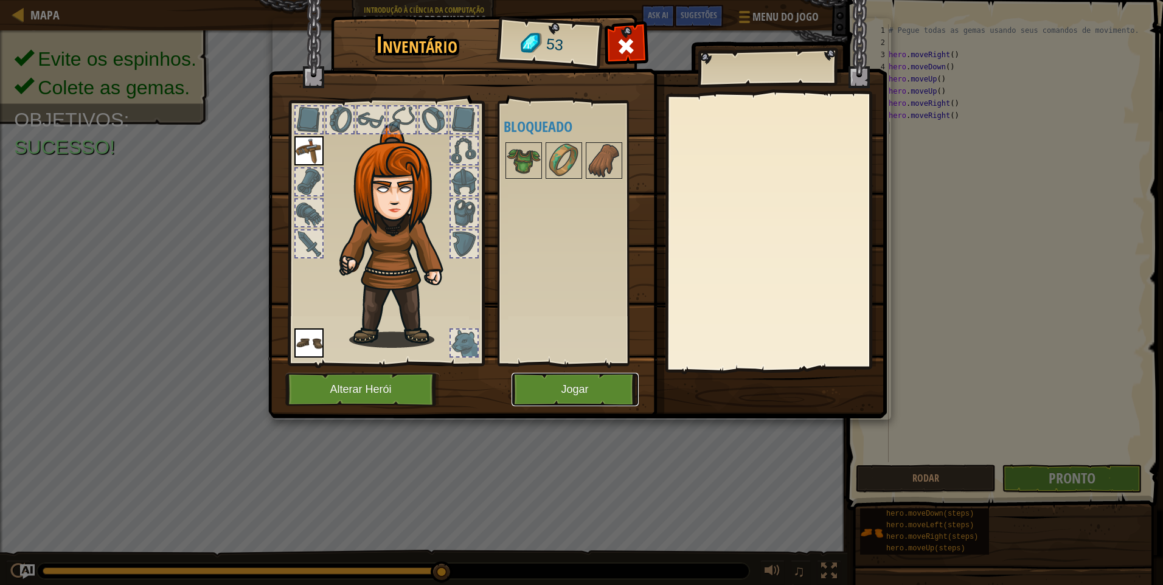
click at [542, 395] on button "Jogar" at bounding box center [575, 389] width 127 height 33
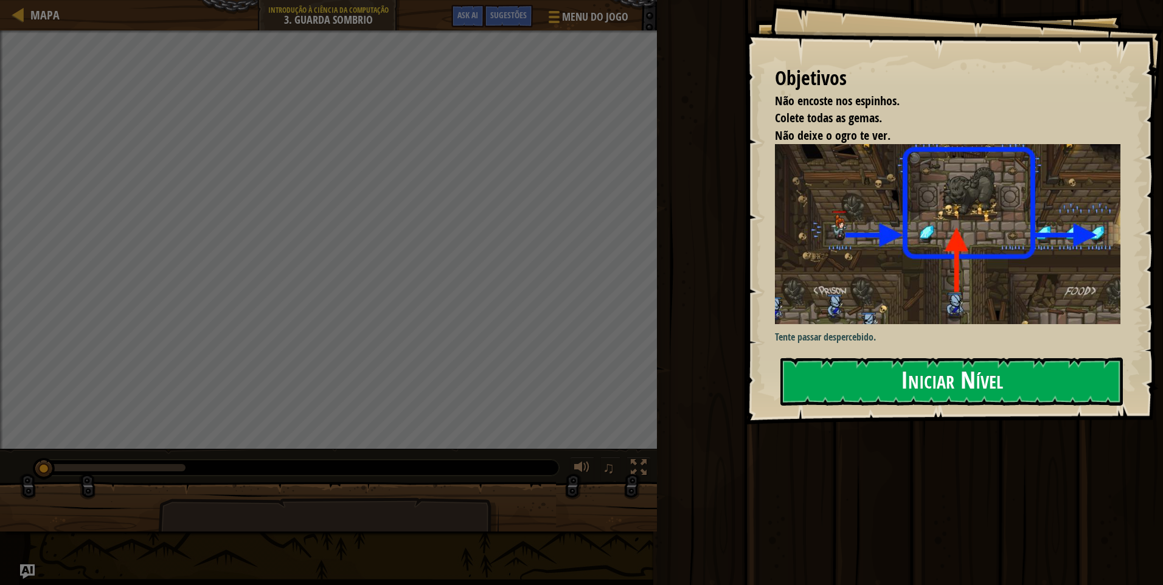
click at [993, 388] on button "Iniciar Nível" at bounding box center [951, 382] width 342 height 48
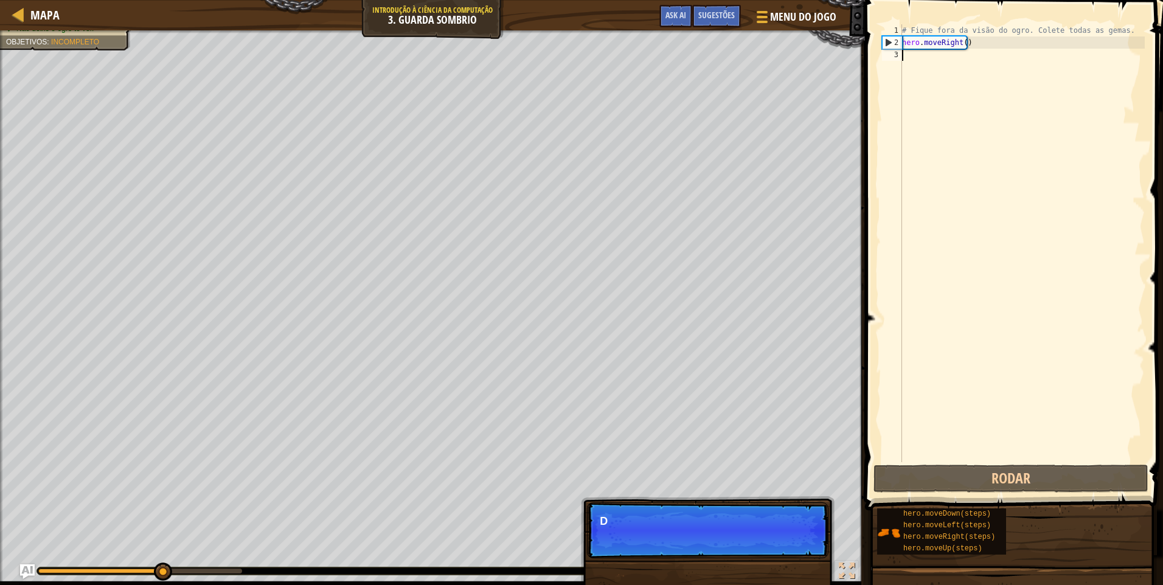
click at [925, 51] on div "# Fique fora da visão do ogro. Colete todas as gemas. hero . moveRight ( )" at bounding box center [1022, 255] width 245 height 462
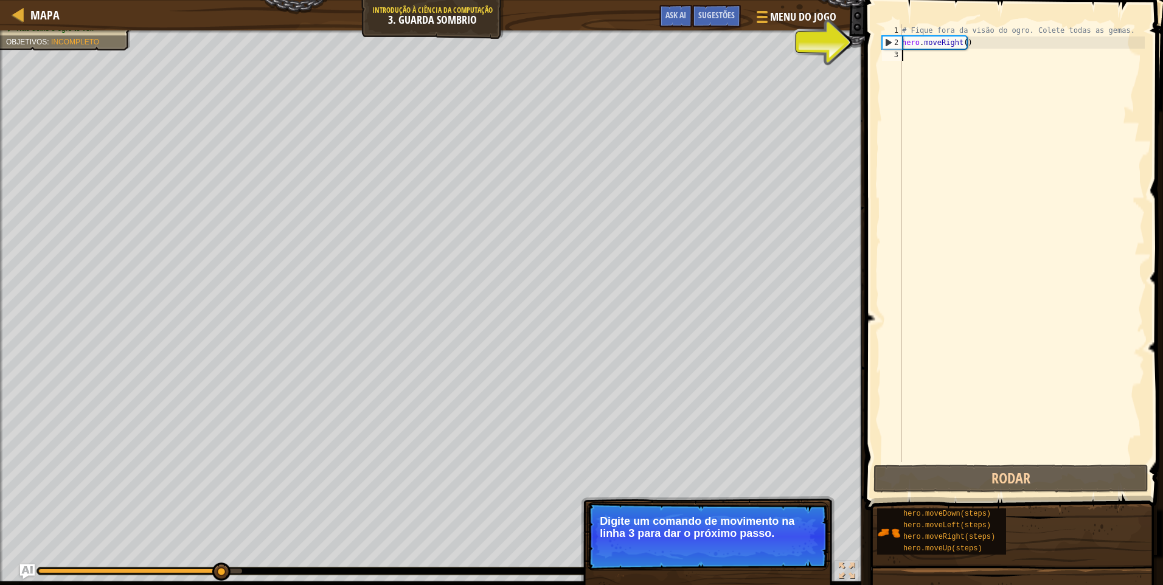
type textarea "h"
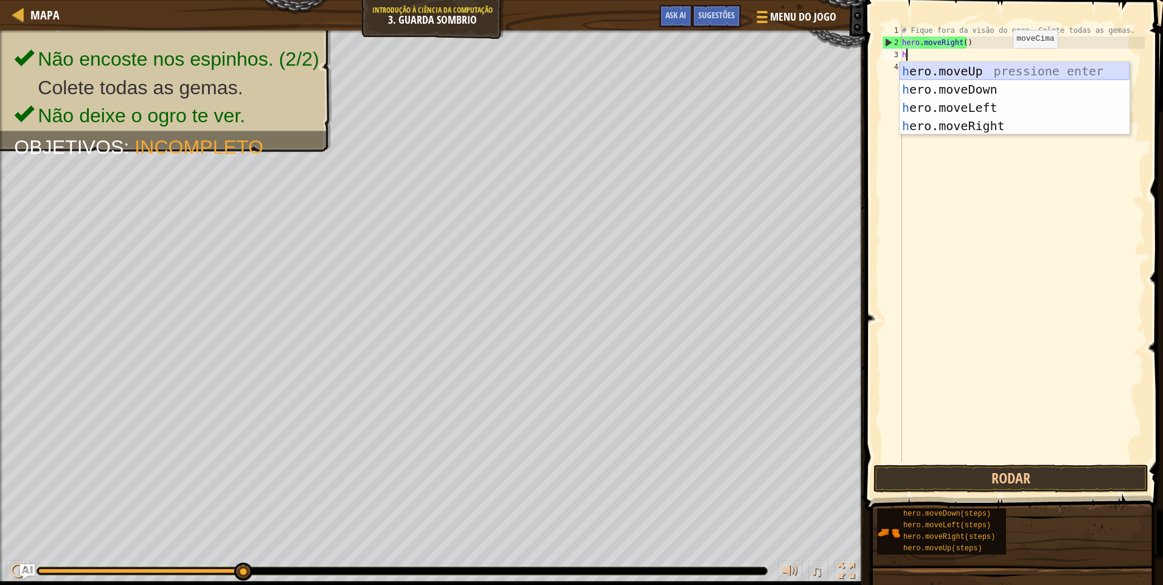
click at [1007, 71] on div "h ero.moveUp pressione enter h ero.moveDown pressione enter h ero.moveLeft pres…" at bounding box center [1015, 116] width 230 height 109
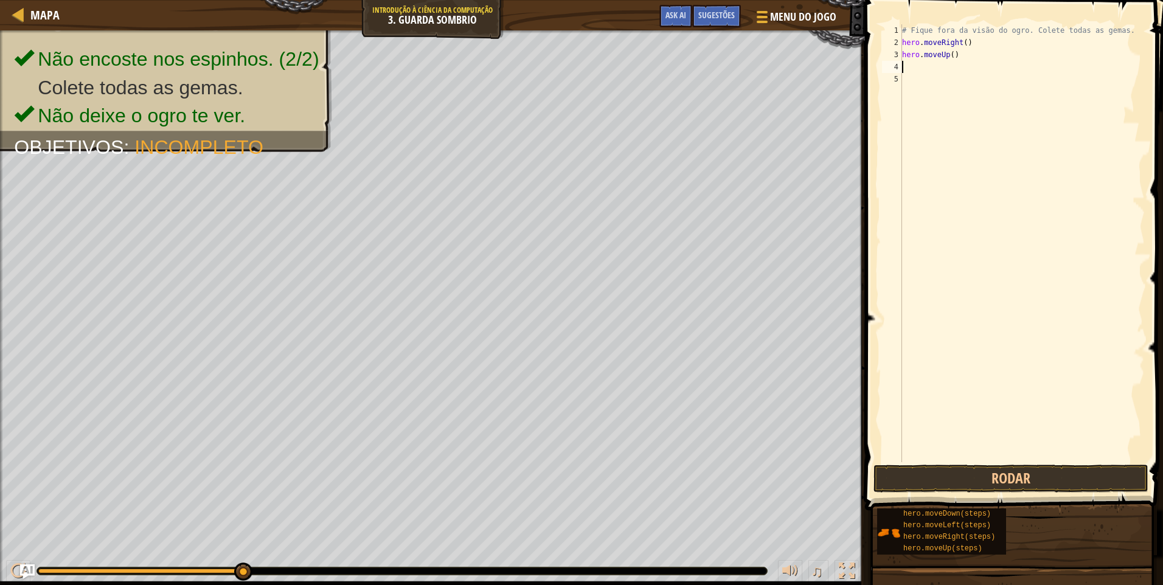
click at [926, 66] on div "# Fique fora da visão do ogro. Colete todas as gemas. hero . moveRight ( ) hero…" at bounding box center [1022, 255] width 245 height 462
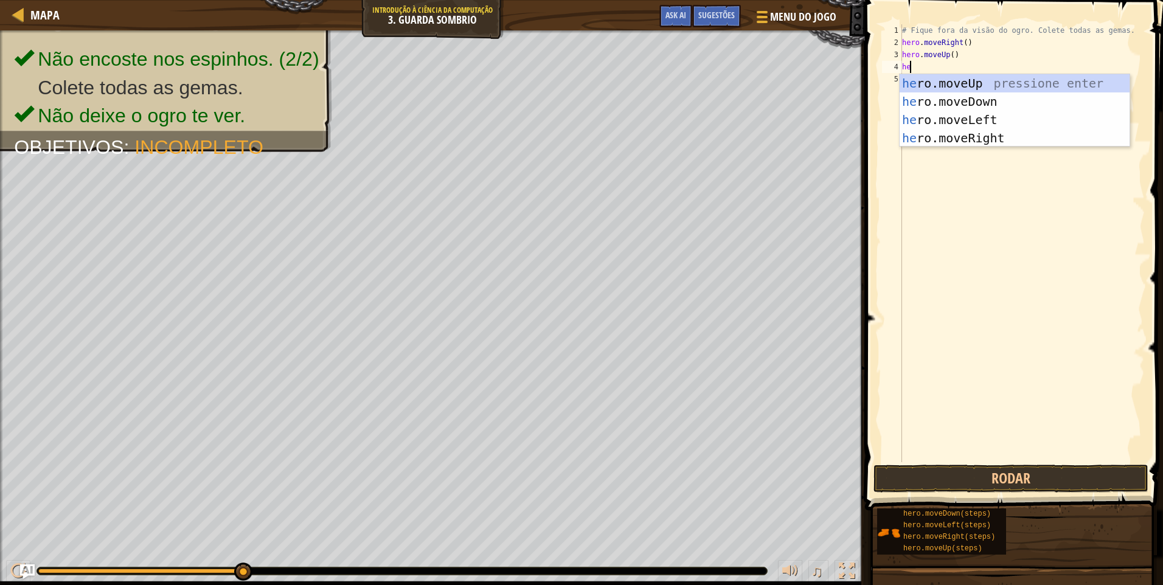
type textarea "her"
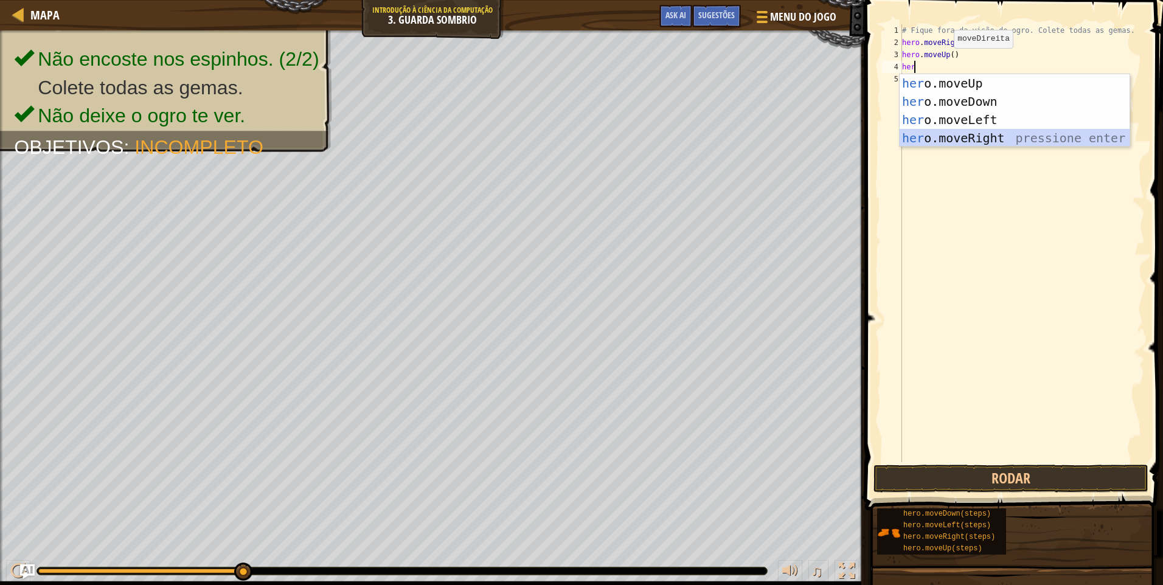
click at [991, 139] on div "her o.moveUp pressione enter her o.moveDown pressione enter her o.moveLeft pres…" at bounding box center [1015, 128] width 230 height 109
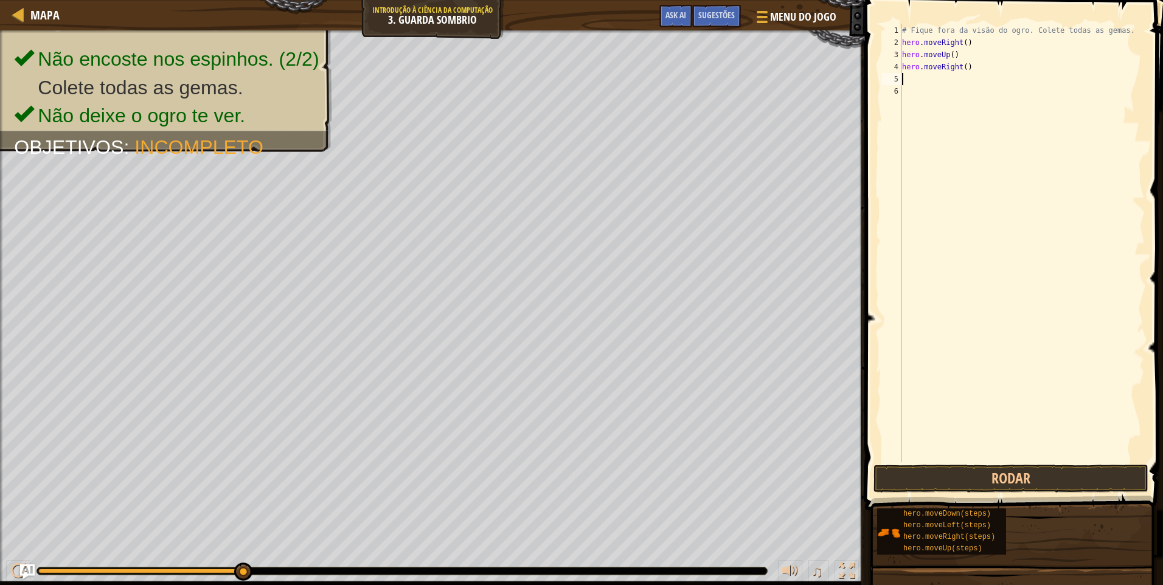
click at [967, 80] on div "# Fique fora da visão do ogro. Colete todas as gemas. hero . moveRight ( ) hero…" at bounding box center [1022, 255] width 245 height 462
type textarea "h"
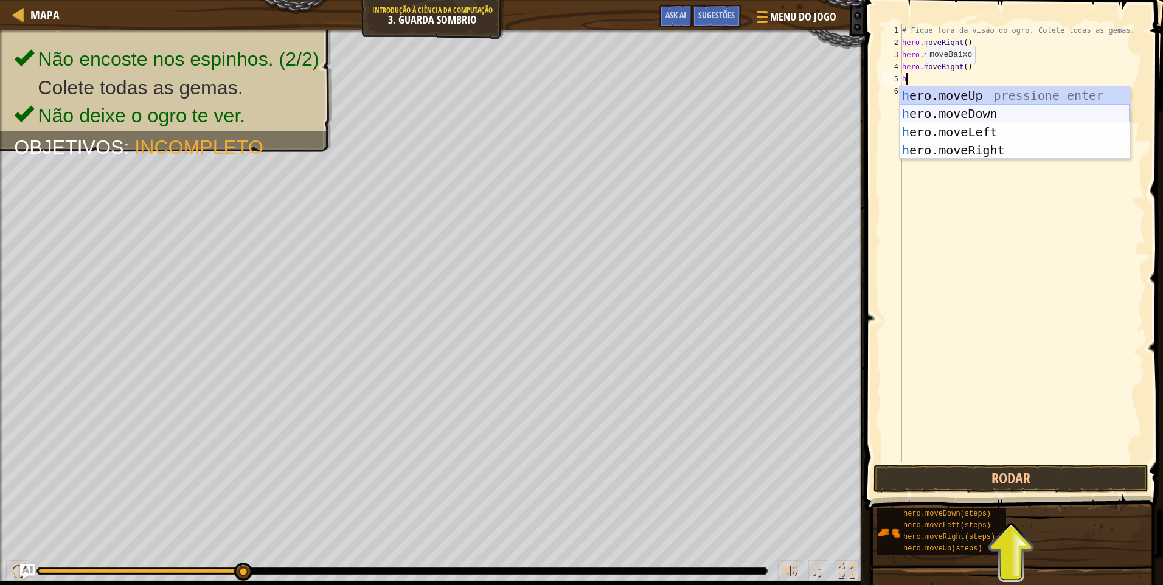
click at [956, 109] on div "h ero.moveUp pressione enter h ero.moveDown pressione enter h ero.moveLeft pres…" at bounding box center [1015, 140] width 230 height 109
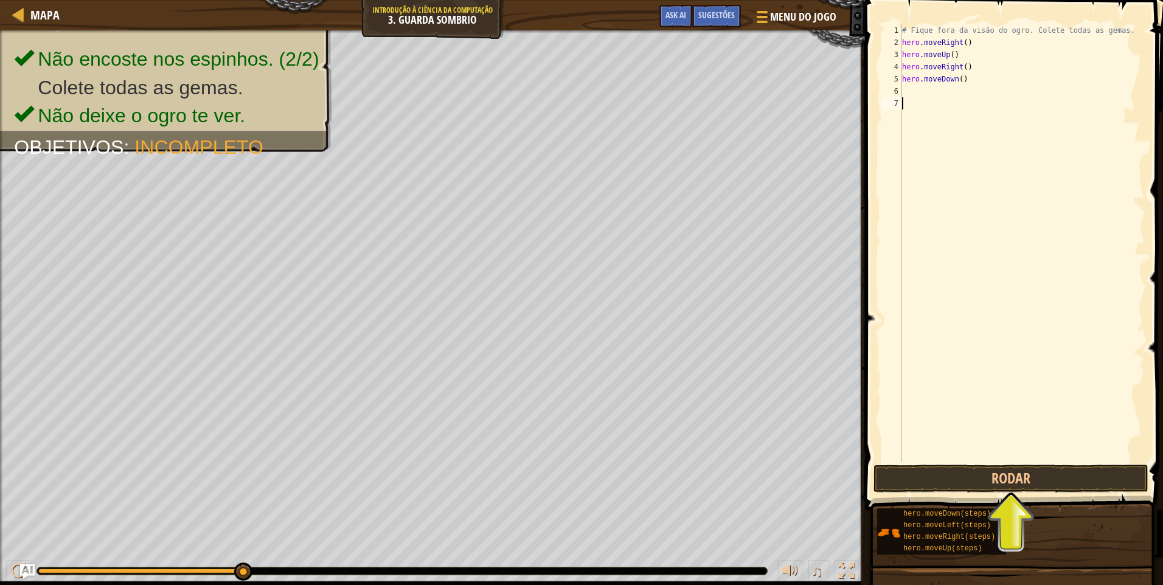
click at [955, 98] on div "# Fique fora da visão do ogro. Colete todas as gemas. hero . moveRight ( ) hero…" at bounding box center [1022, 255] width 245 height 462
click at [955, 96] on div "# Fique fora da visão do ogro. Colete todas as gemas. hero . moveRight ( ) hero…" at bounding box center [1022, 255] width 245 height 462
type textarea "h"
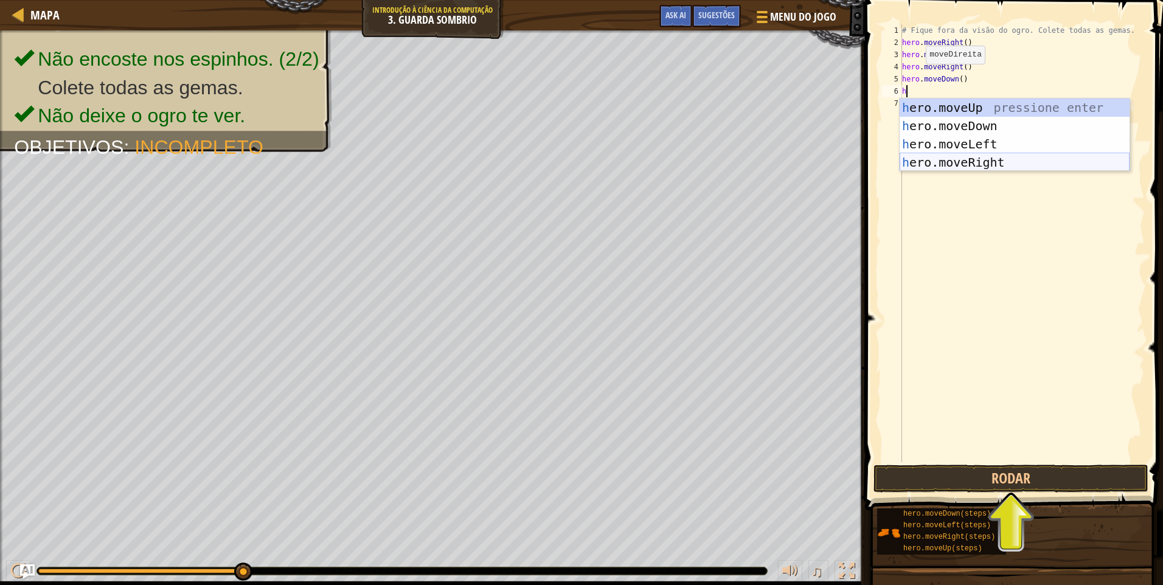
click at [952, 161] on div "h ero.moveUp pressione enter h ero.moveDown pressione enter h ero.moveLeft pres…" at bounding box center [1015, 153] width 230 height 109
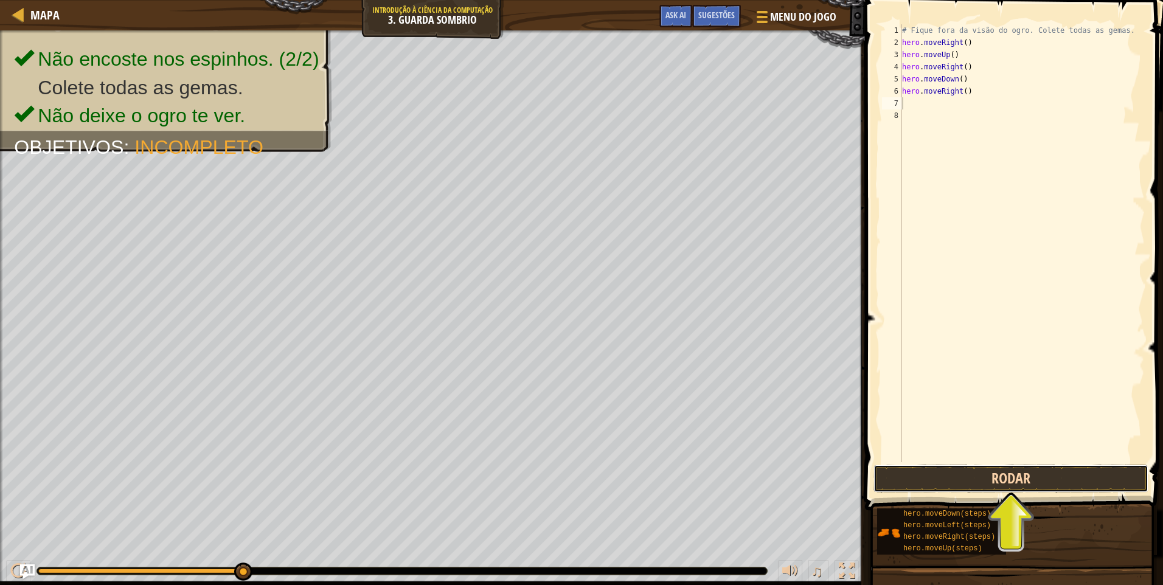
click at [1002, 469] on button "Rodar" at bounding box center [1010, 479] width 275 height 28
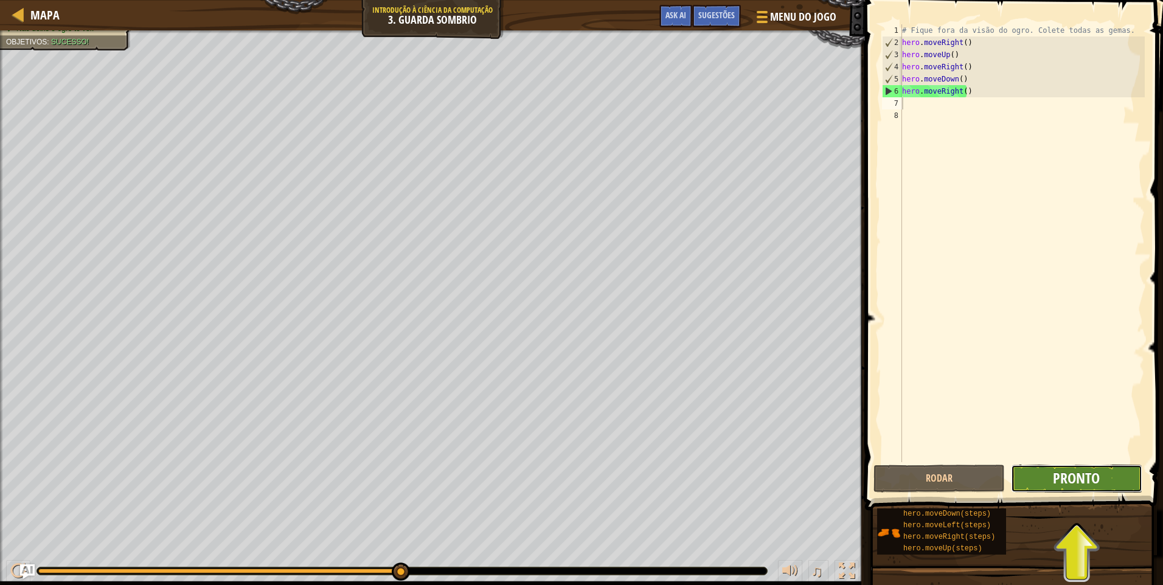
click at [1088, 475] on span "Pronto" at bounding box center [1076, 477] width 47 height 19
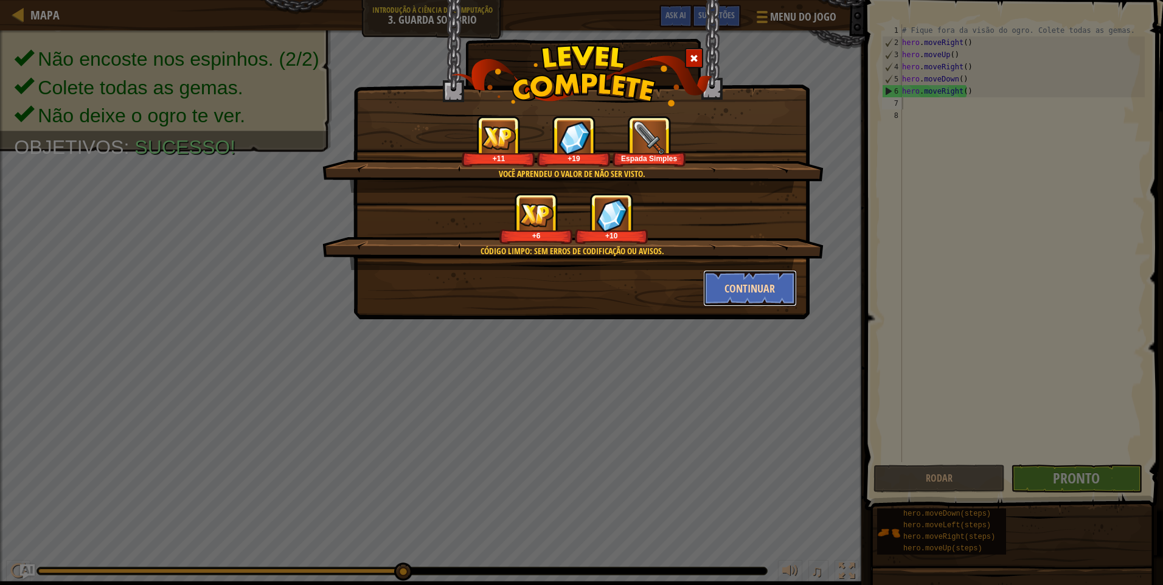
click at [736, 287] on button "Continuar" at bounding box center [750, 288] width 94 height 36
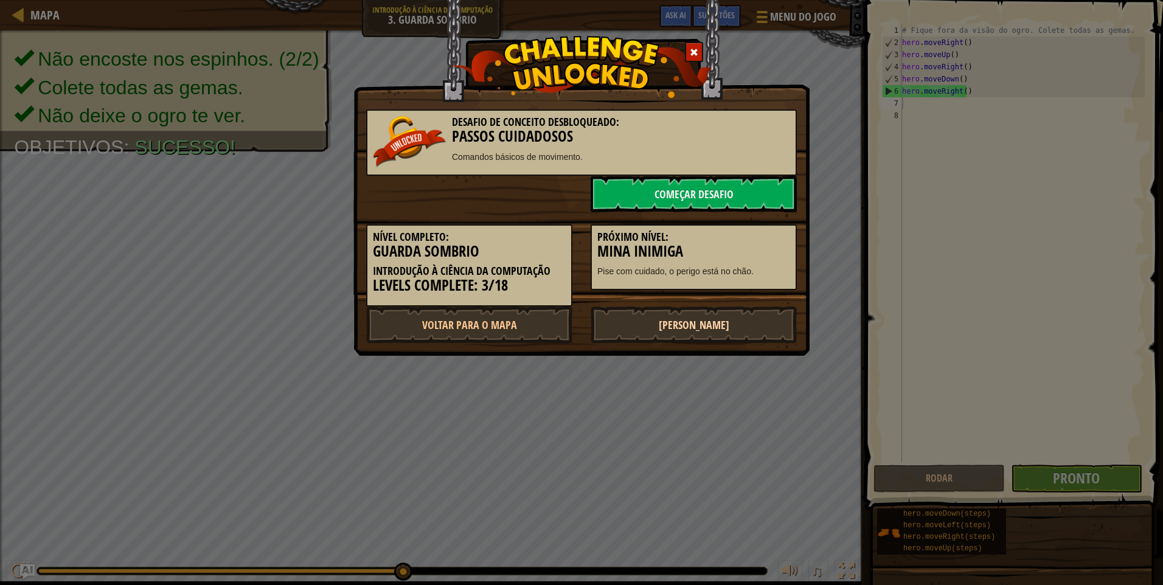
click at [727, 328] on link "[PERSON_NAME]" at bounding box center [694, 325] width 206 height 36
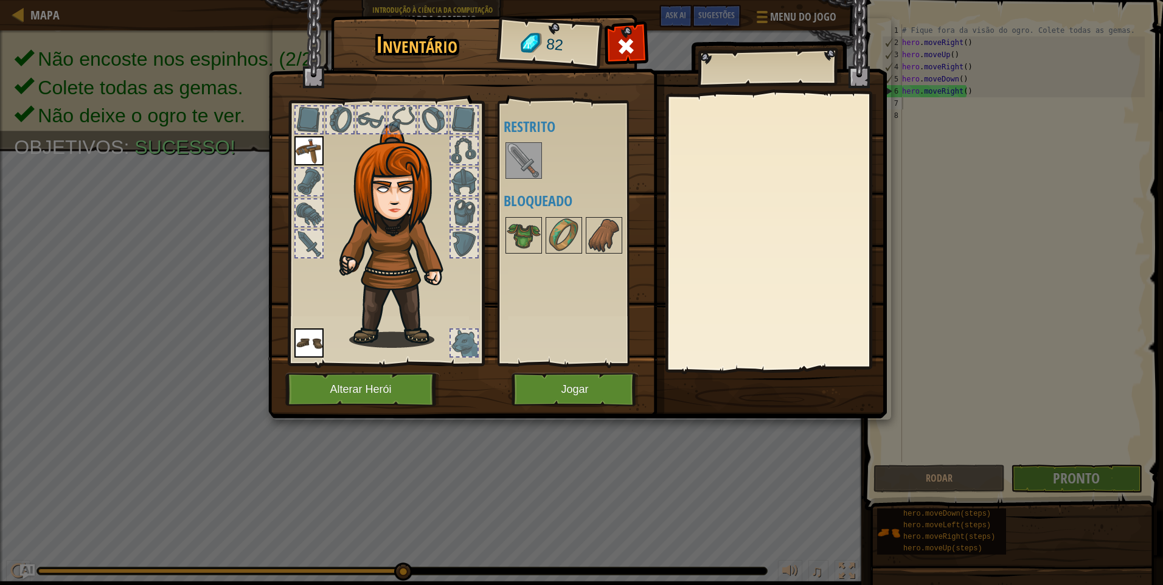
click at [528, 141] on div at bounding box center [580, 161] width 153 height 40
click at [518, 162] on img at bounding box center [524, 161] width 34 height 34
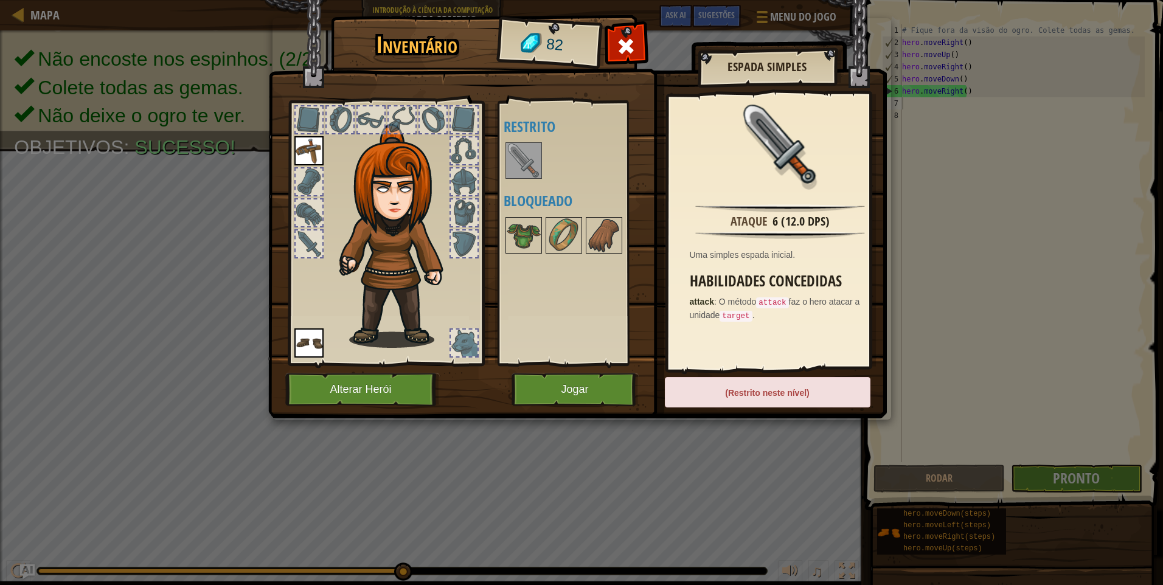
click at [521, 162] on img at bounding box center [524, 161] width 34 height 34
click at [566, 394] on button "Jogar" at bounding box center [575, 389] width 127 height 33
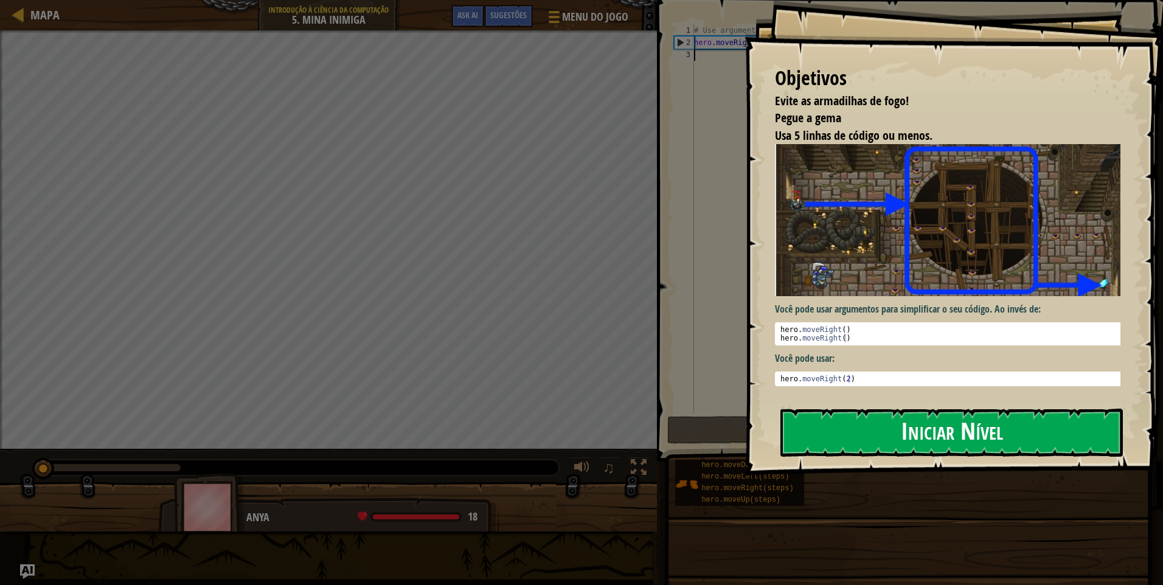
click at [998, 434] on button "Iniciar Nível" at bounding box center [951, 433] width 342 height 48
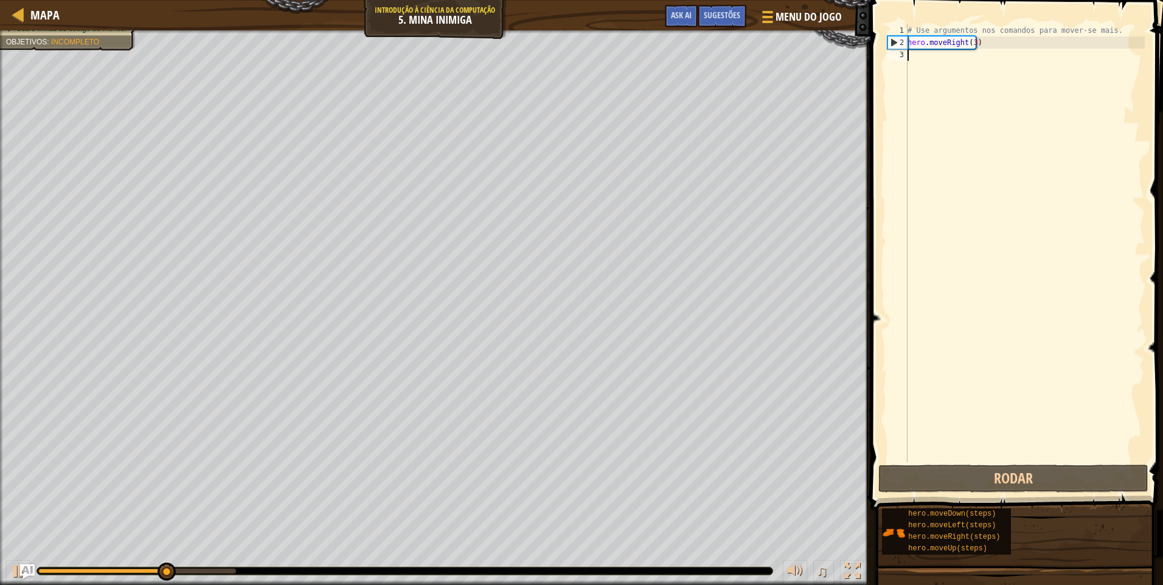
click at [954, 56] on div "# Use argumentos nos comandos para mover-se mais. hero . moveRight ( 3 )" at bounding box center [1025, 255] width 240 height 462
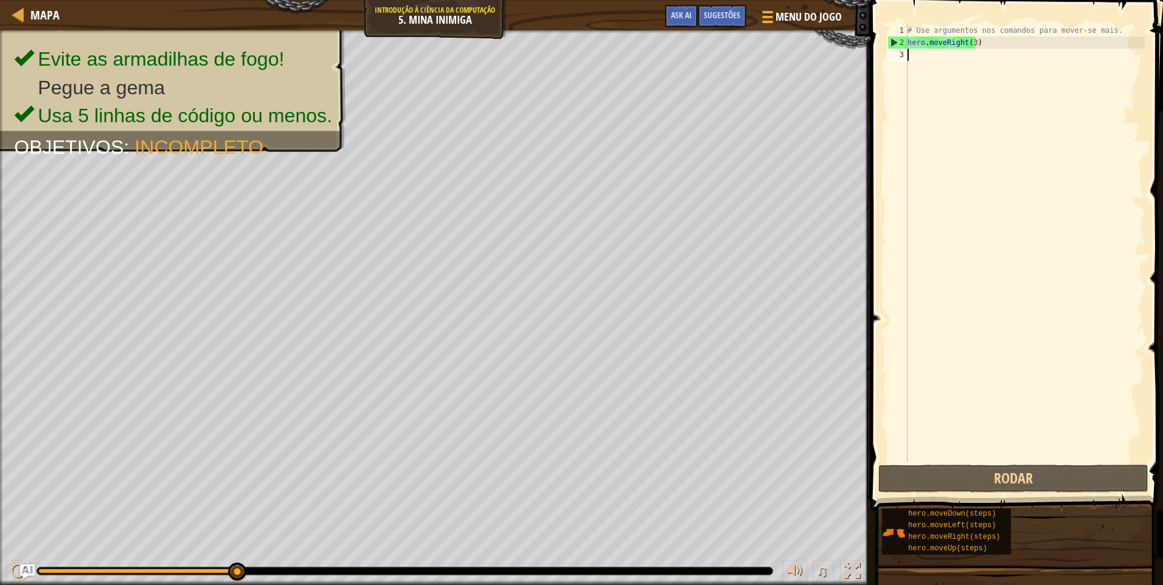
type textarea "h"
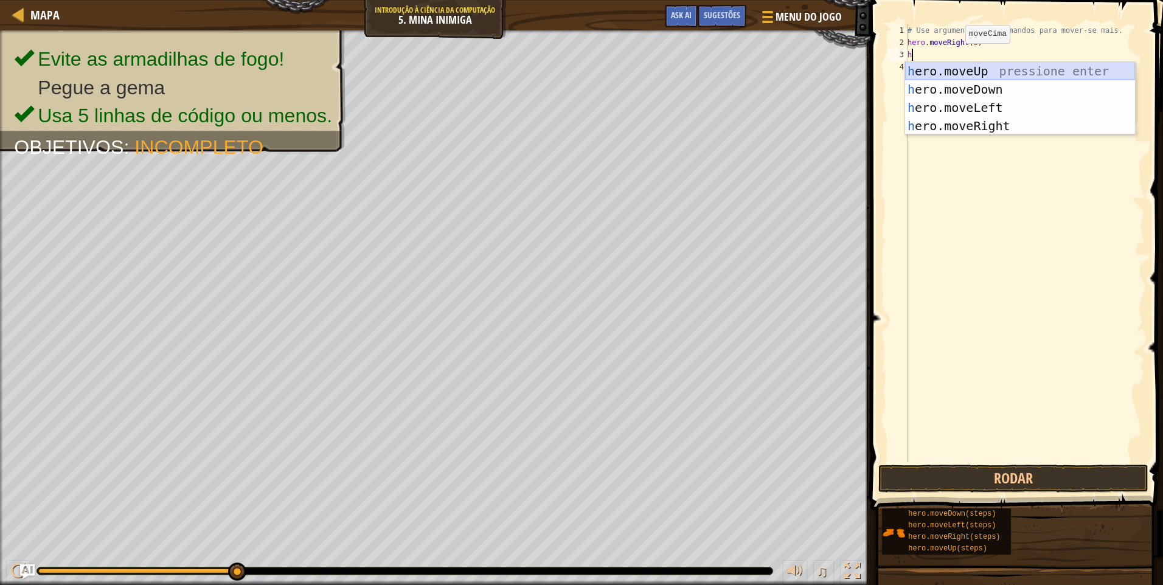
click at [1015, 68] on div "h ero.moveUp pressione enter h ero.moveDown pressione enter h ero.moveLeft pres…" at bounding box center [1020, 116] width 230 height 109
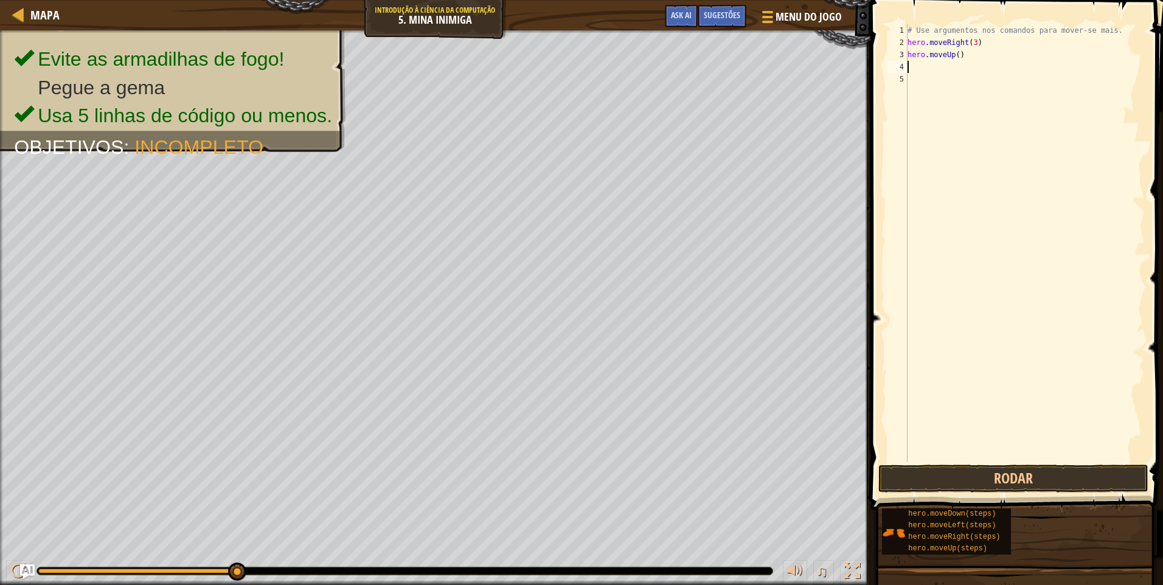
type textarea "h"
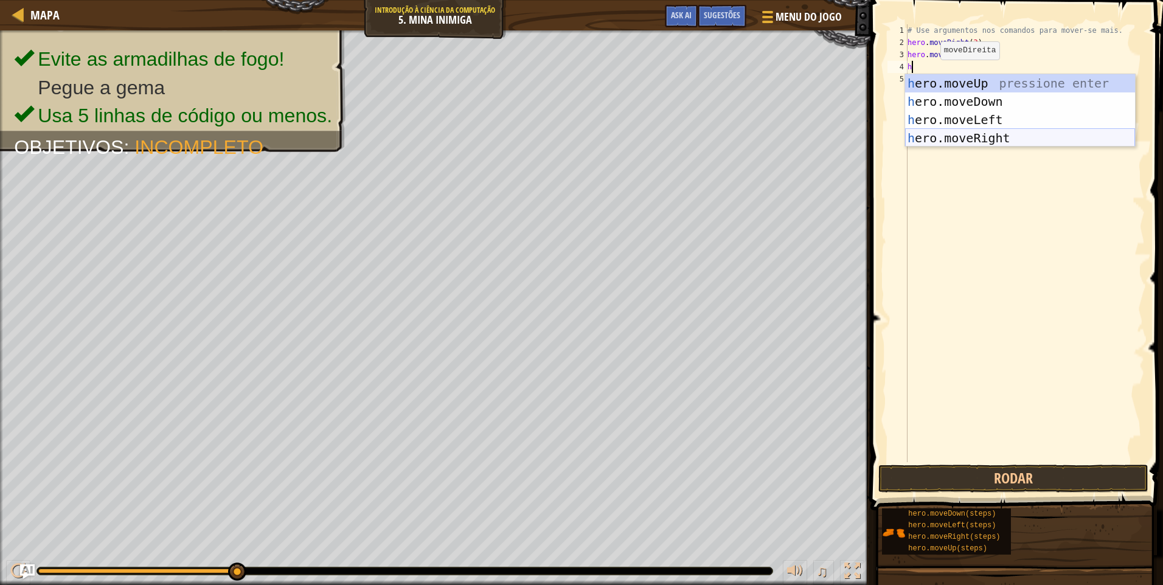
click at [983, 136] on div "h ero.moveUp pressione enter h ero.moveDown pressione enter h ero.moveLeft pres…" at bounding box center [1020, 128] width 230 height 109
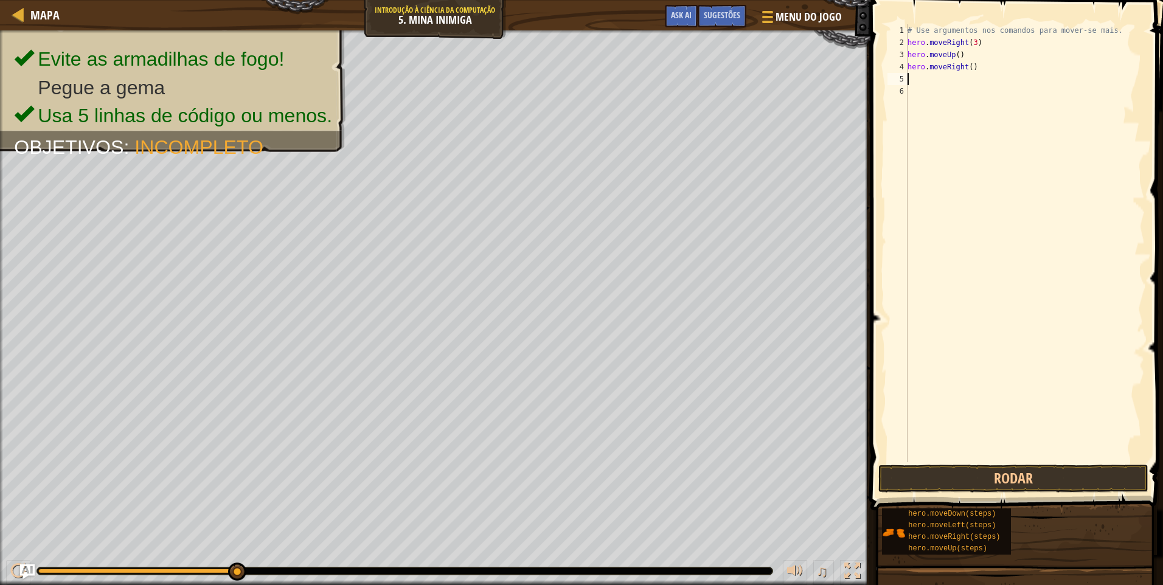
type textarea "h"
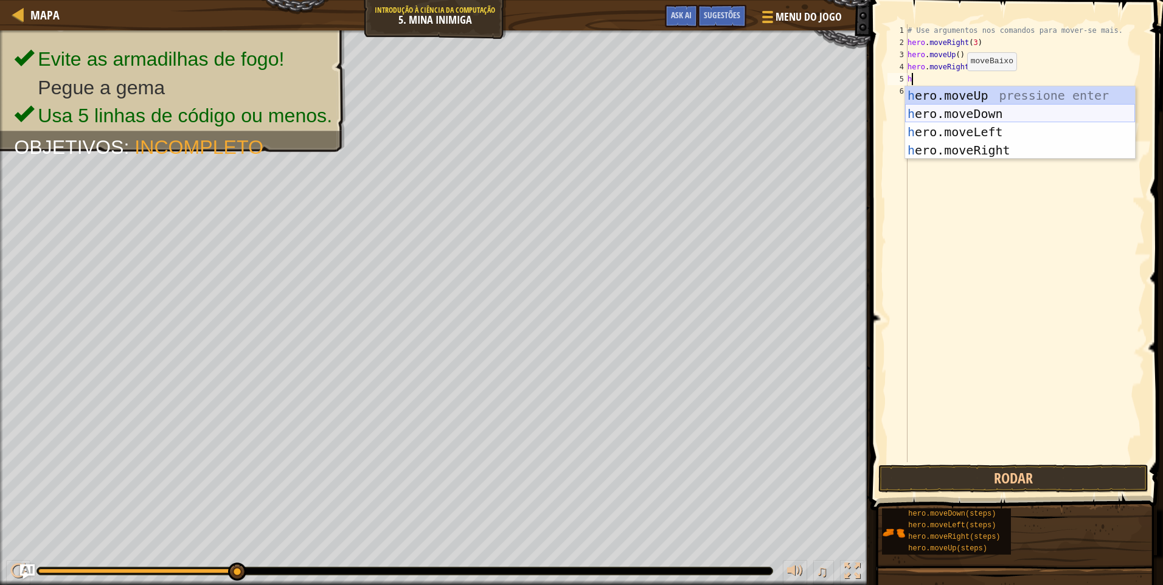
click at [977, 118] on div "h ero.moveUp pressione enter h ero.moveDown pressione enter h ero.moveLeft pres…" at bounding box center [1020, 140] width 230 height 109
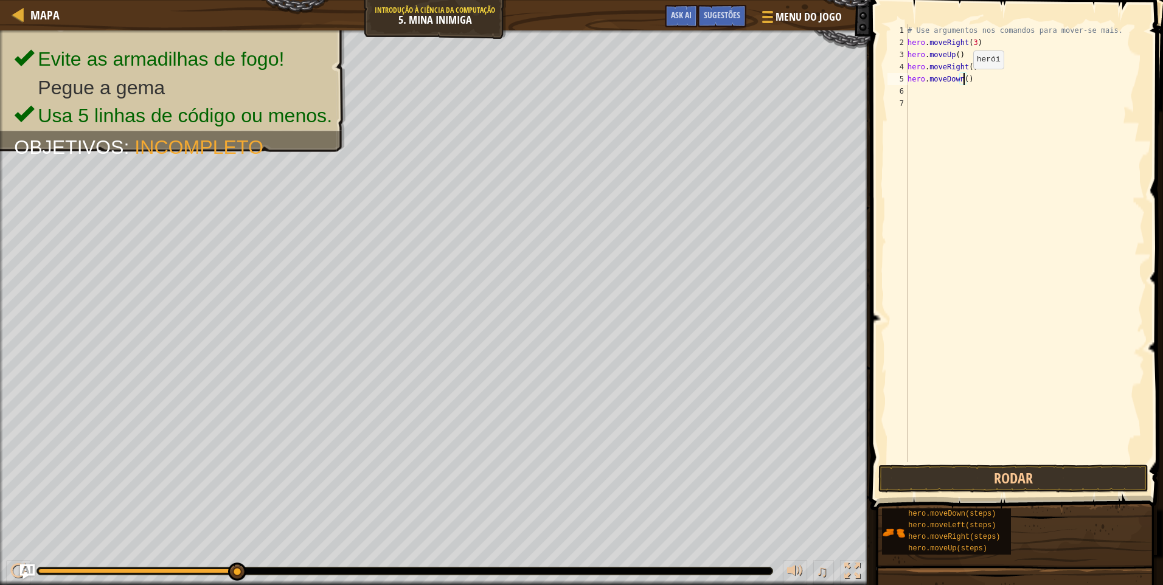
click at [963, 81] on div "# Use argumentos nos comandos para mover-se mais. hero . moveRight ( 3 ) hero .…" at bounding box center [1025, 255] width 240 height 462
type textarea "hero.moveDown(3)"
click at [1066, 471] on button "Rodar" at bounding box center [1013, 479] width 270 height 28
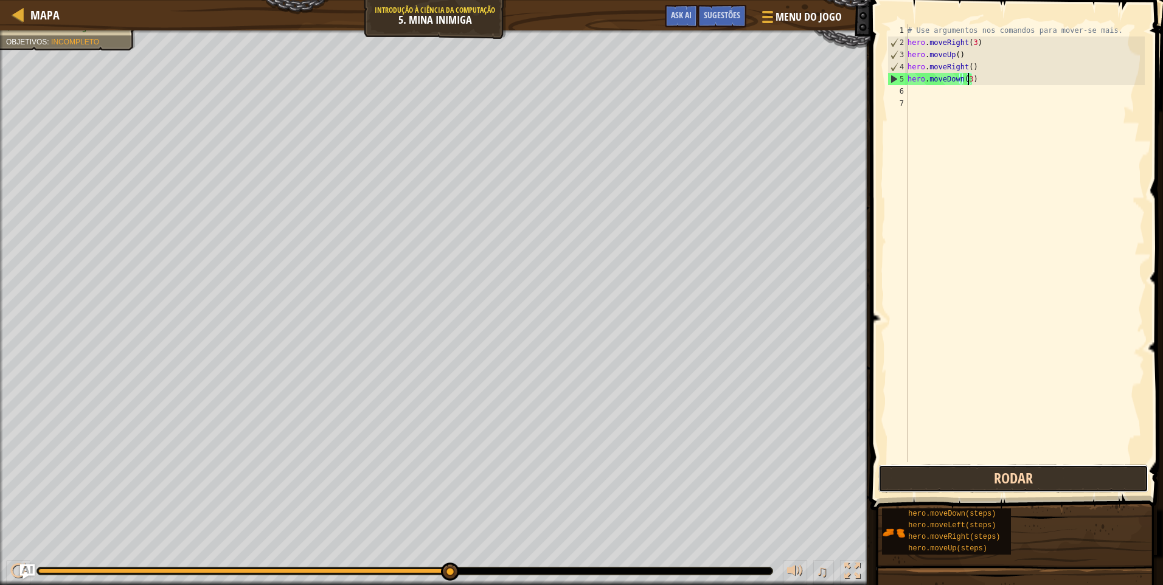
click at [1067, 476] on button "Rodar" at bounding box center [1013, 479] width 270 height 28
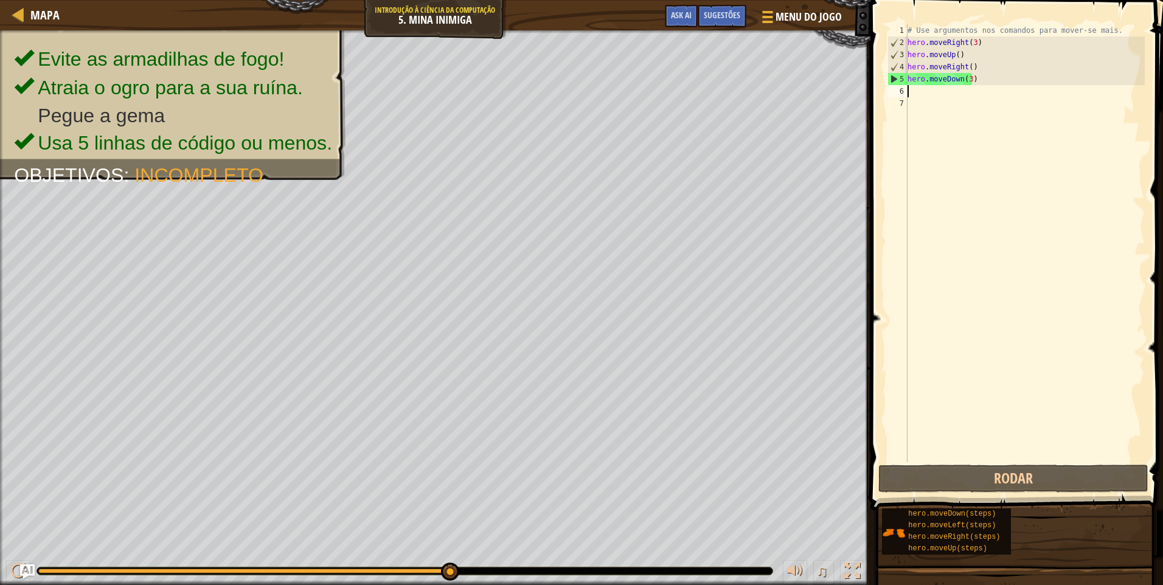
click at [945, 93] on div "# Use argumentos nos comandos para mover-se mais. hero . moveRight ( 3 ) hero .…" at bounding box center [1025, 255] width 240 height 462
type textarea "h"
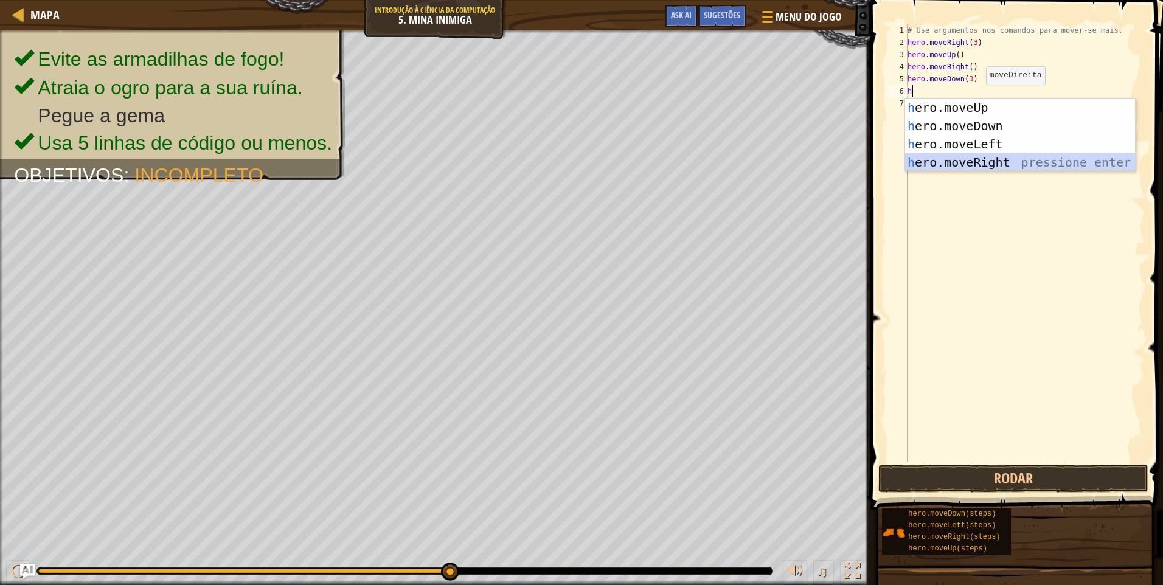
click at [1002, 167] on div "h ero.moveUp pressione enter h ero.moveDown pressione enter h ero.moveLeft pres…" at bounding box center [1020, 153] width 230 height 109
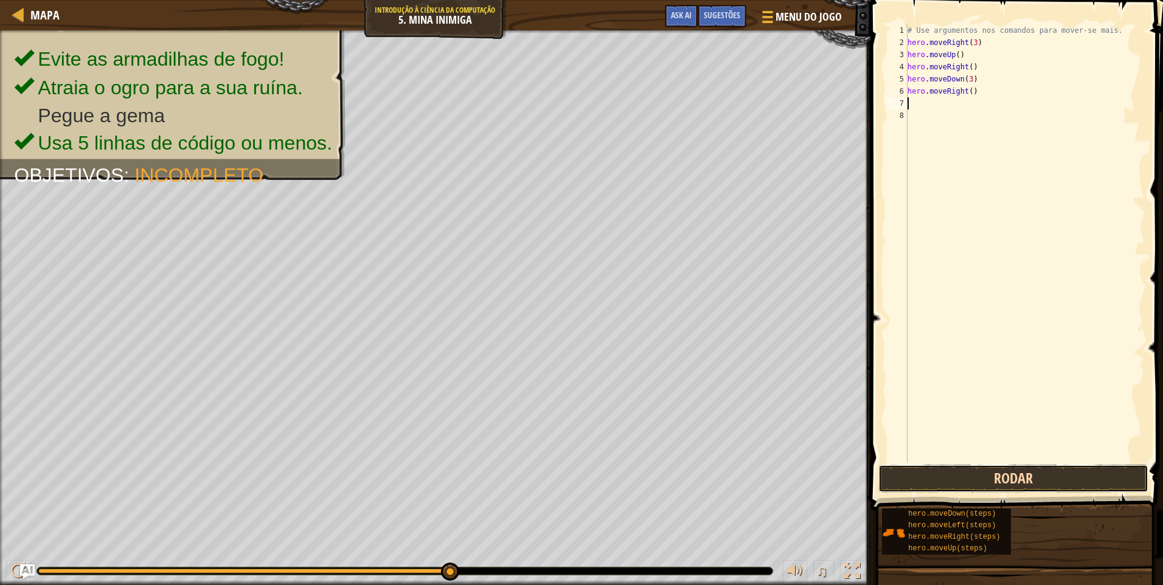
click at [981, 477] on button "Rodar" at bounding box center [1013, 479] width 270 height 28
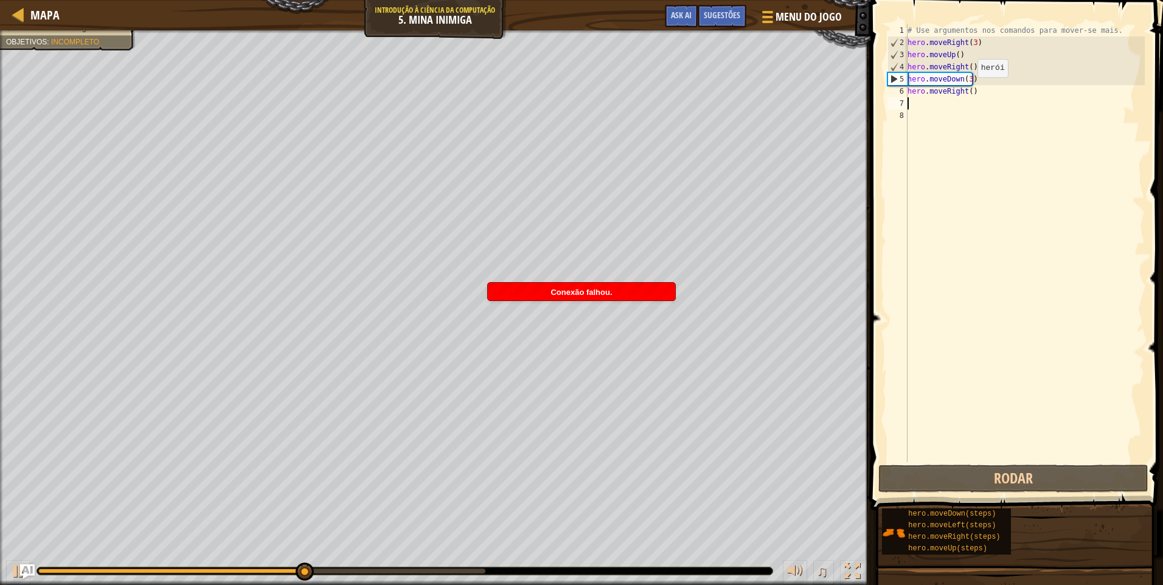
click at [967, 89] on div "# Use argumentos nos comandos para mover-se mais. hero . moveRight ( 3 ) hero .…" at bounding box center [1025, 255] width 240 height 462
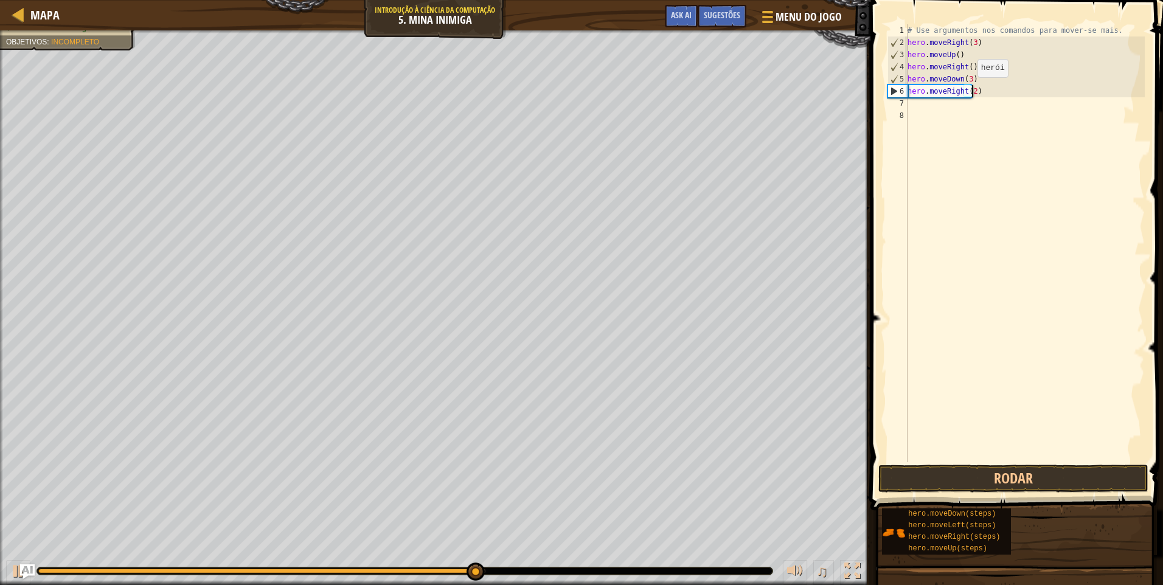
scroll to position [5, 5]
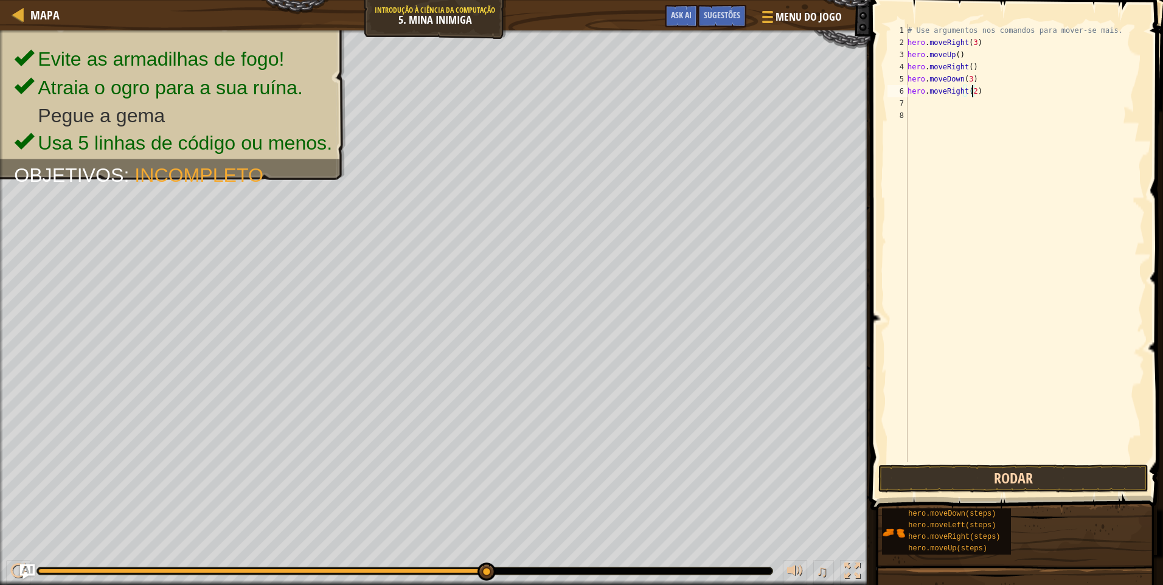
type textarea "hero.moveRight(2)"
drag, startPoint x: 987, startPoint y: 488, endPoint x: 984, endPoint y: 499, distance: 11.4
click at [984, 499] on div "Sugestões Vídeos hero.moveRight(2) 1 2 3 4 5 6 7 8 # Use argumentos nos comando…" at bounding box center [1015, 289] width 296 height 579
click at [979, 484] on button "Rodar" at bounding box center [1013, 479] width 270 height 28
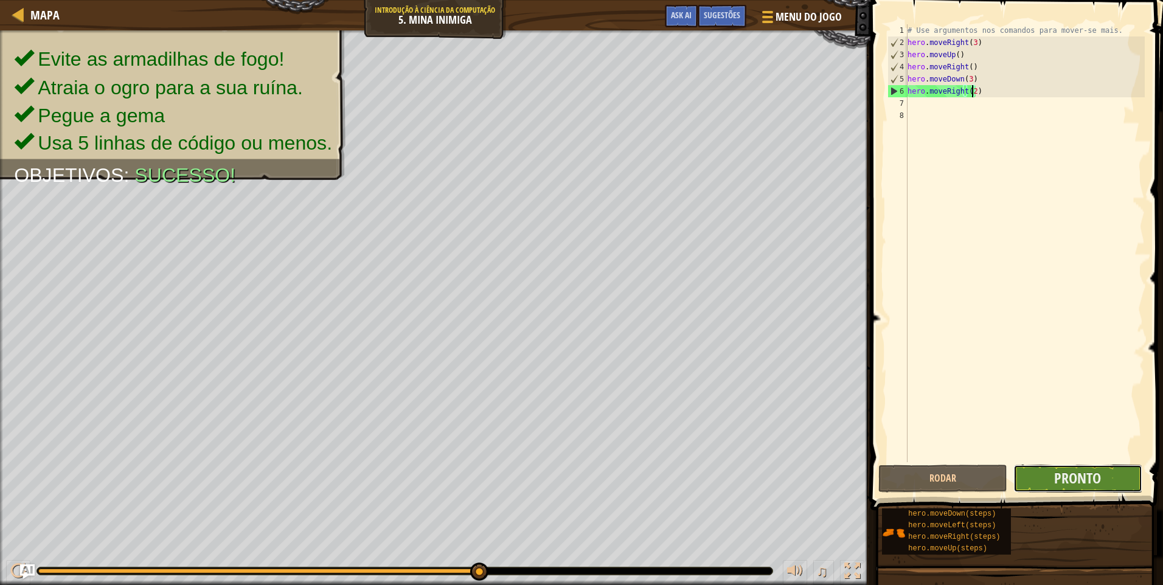
click at [1106, 474] on button "Pronto" at bounding box center [1077, 479] width 129 height 28
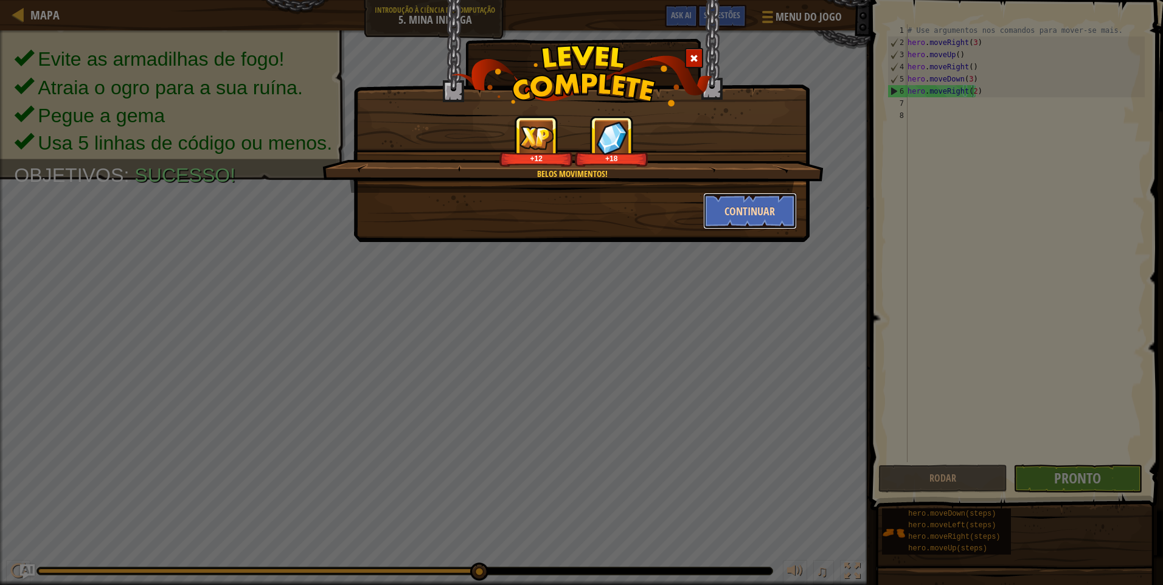
click at [750, 202] on button "Continuar" at bounding box center [750, 211] width 94 height 36
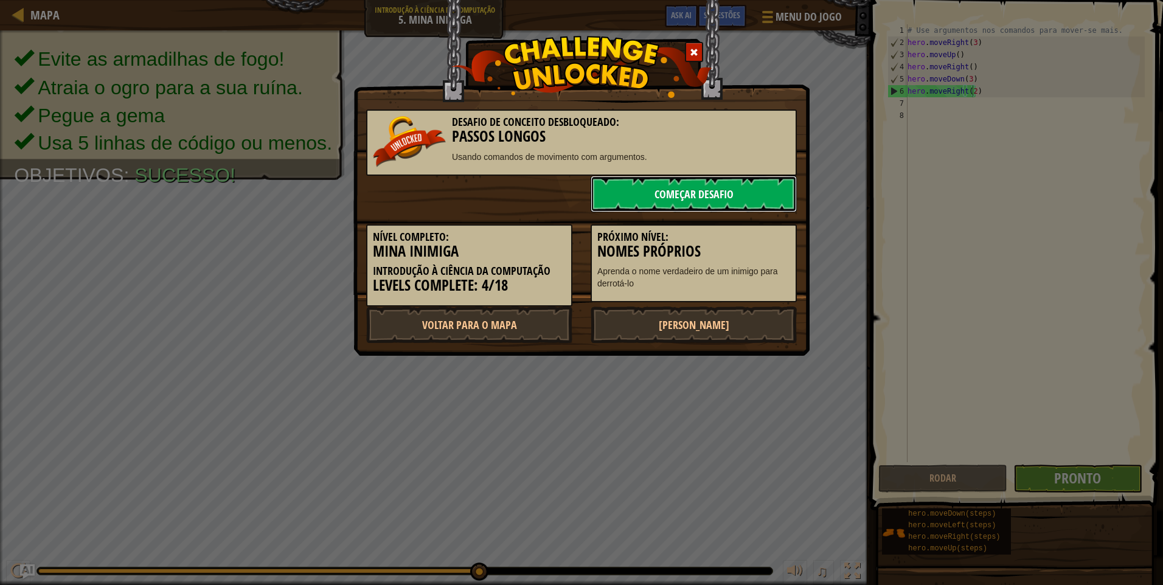
click at [750, 202] on link "Começar Desafio" at bounding box center [694, 194] width 206 height 36
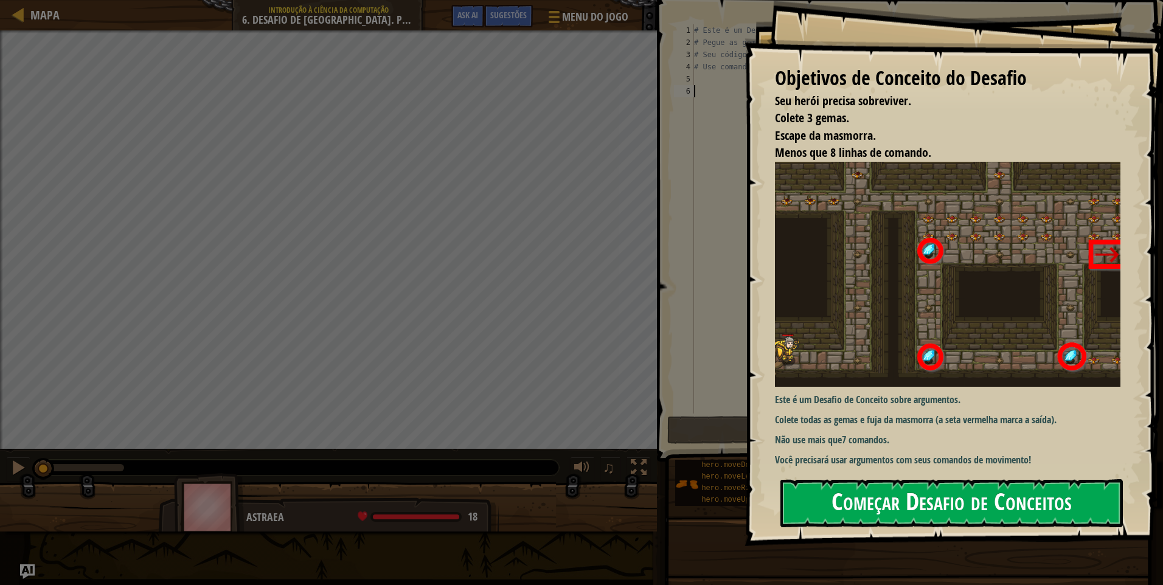
click at [937, 501] on button "Começar Desafio de Conceitos" at bounding box center [951, 503] width 342 height 48
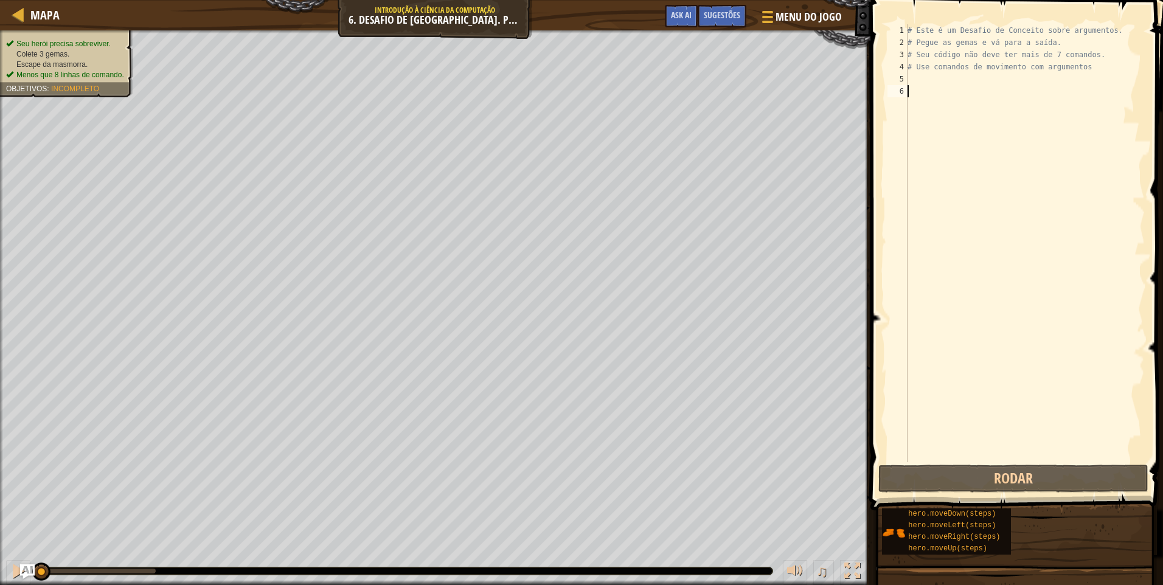
click at [982, 105] on div "# Este é um Desafio de Conceito sobre argumentos. # Pegue as gemas e vá para a …" at bounding box center [1025, 255] width 240 height 462
type textarea "h"
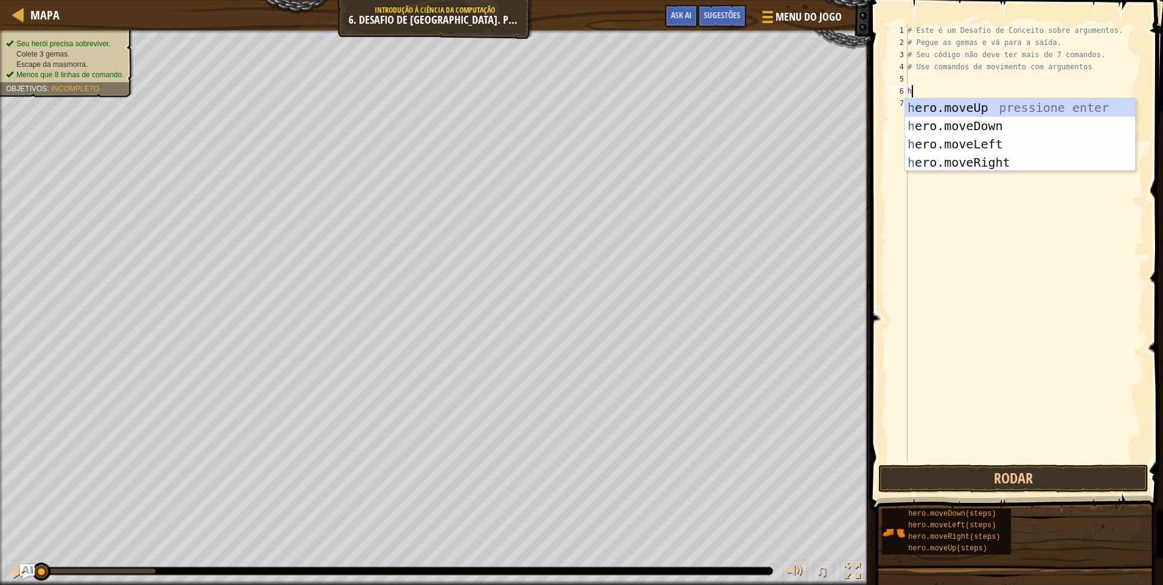
scroll to position [5, 0]
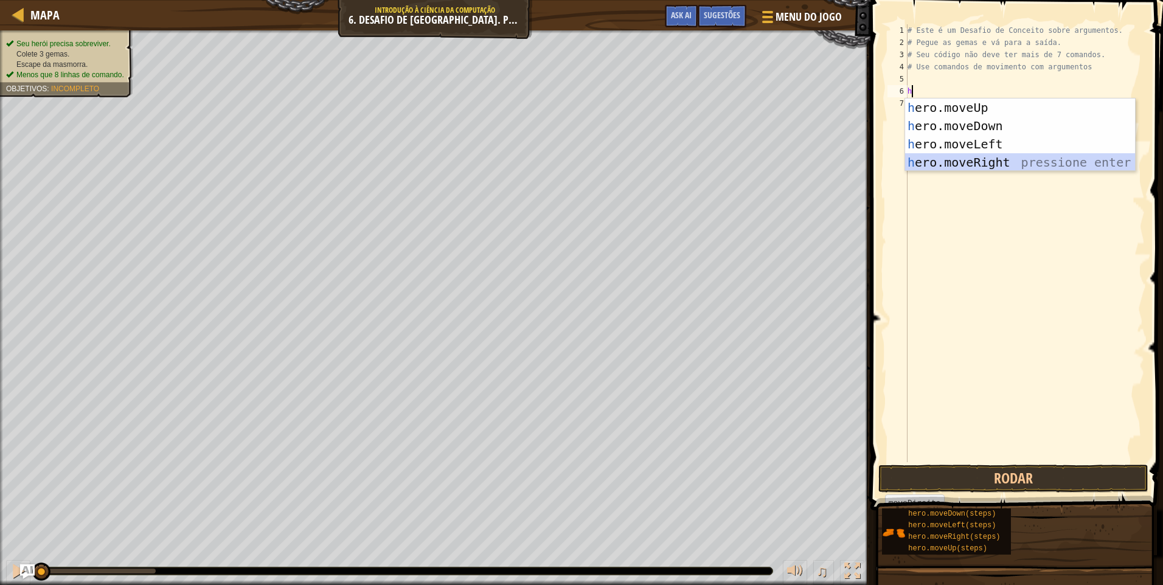
drag, startPoint x: 1034, startPoint y: 158, endPoint x: 1042, endPoint y: 165, distance: 10.8
click at [1034, 159] on div "h ero.moveUp pressione enter h ero.moveDown pressione enter h ero.moveLeft pres…" at bounding box center [1020, 153] width 230 height 109
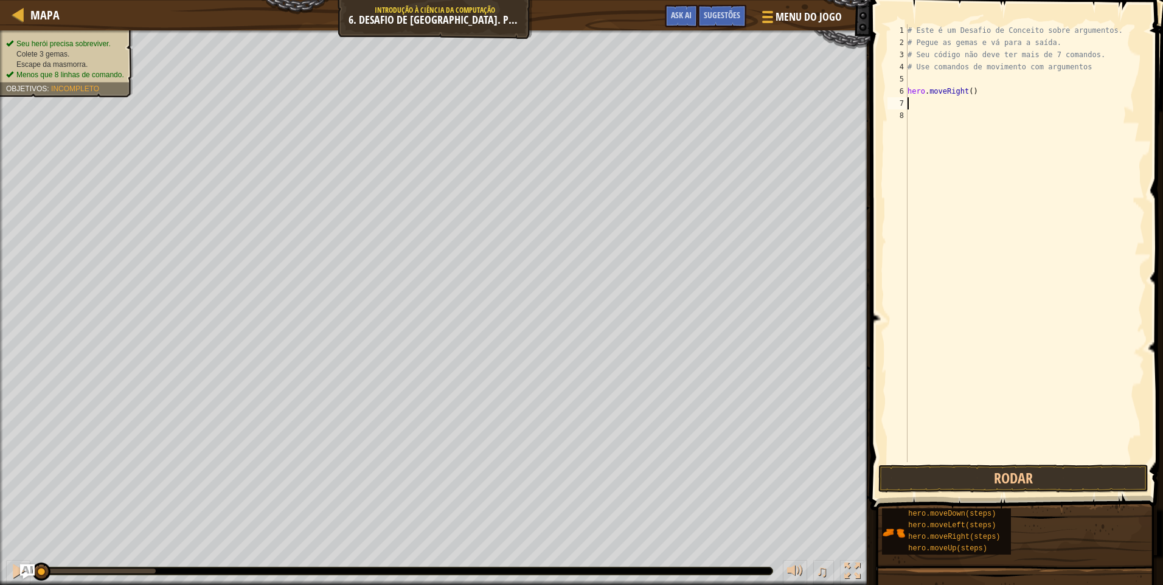
click at [969, 102] on div "# Este é um Desafio de Conceito sobre argumentos. # Pegue as gemas e vá para a …" at bounding box center [1025, 255] width 240 height 462
type textarea "h"
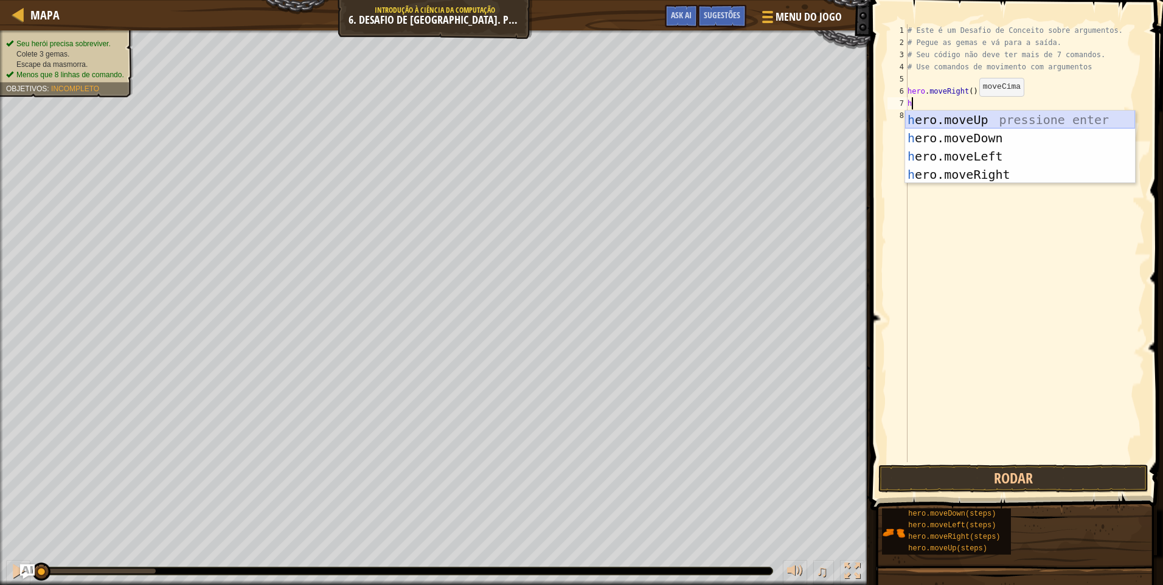
click at [980, 122] on div "h ero.moveUp pressione enter h ero.moveDown pressione enter h ero.moveLeft pres…" at bounding box center [1020, 165] width 230 height 109
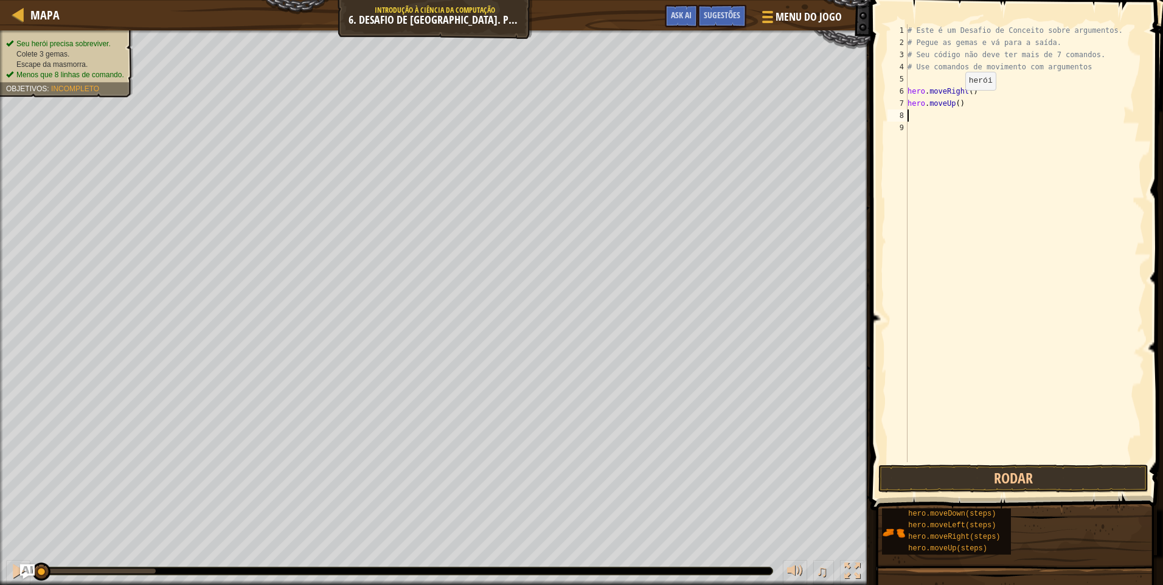
click at [955, 102] on div "# Este é um Desafio de Conceito sobre argumentos. # Pegue as gemas e vá para a …" at bounding box center [1025, 255] width 240 height 462
type textarea "hero.moveUp(3)"
click at [926, 76] on div "# Este é um Desafio de Conceito sobre argumentos. # Pegue as gemas e vá para a …" at bounding box center [1025, 255] width 240 height 462
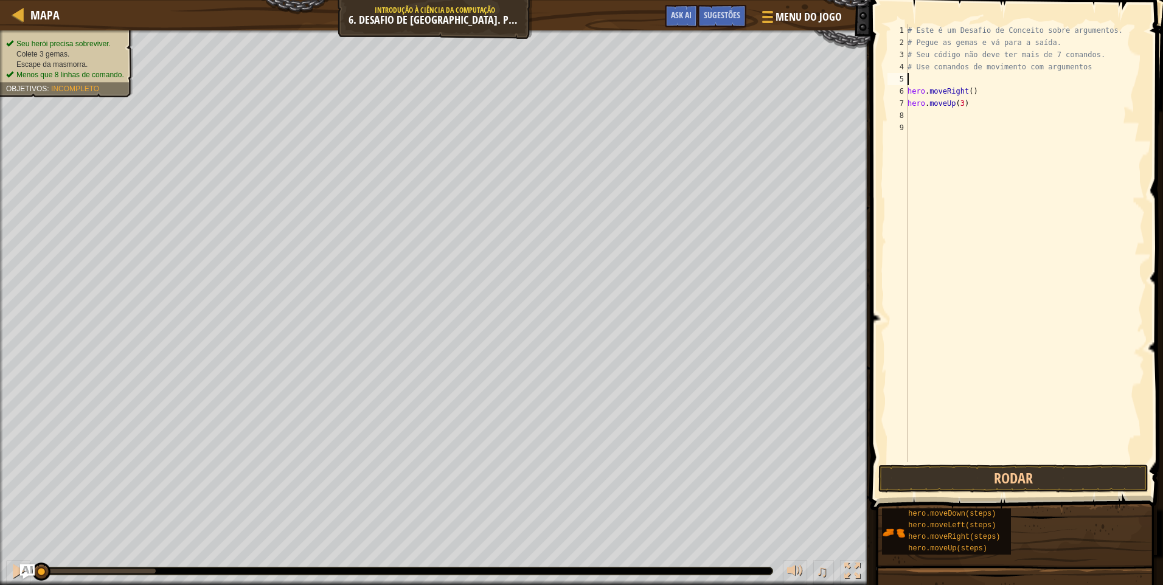
click at [1077, 64] on div "# Este é um Desafio de Conceito sobre argumentos. # Pegue as gemas e vá para a …" at bounding box center [1025, 255] width 240 height 462
type textarea "#"
click at [1025, 110] on div "# Este é um Desafio de Conceito sobre argumentos. # Pegue as gemas e vá para a …" at bounding box center [1025, 255] width 240 height 462
type textarea "h"
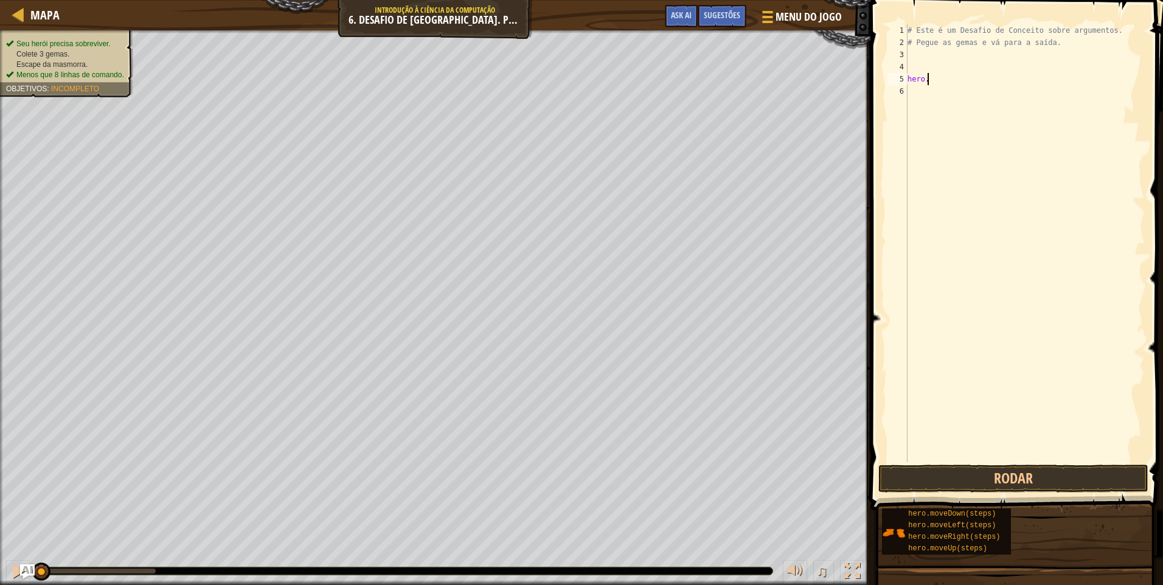
type textarea "h"
type textarea "#"
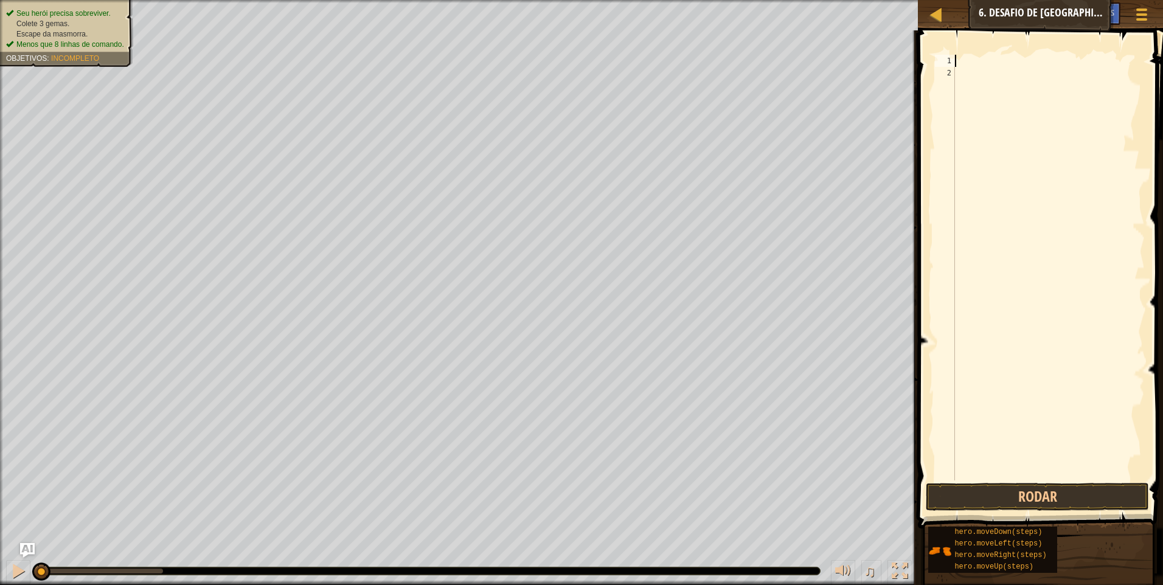
type textarea "gh"
click at [1021, 73] on div "hero.moveRi gh t pressione enter" at bounding box center [1047, 95] width 230 height 55
click at [1014, 78] on div "hero . moveRight ( ) h" at bounding box center [1049, 280] width 192 height 450
type textarea "he"
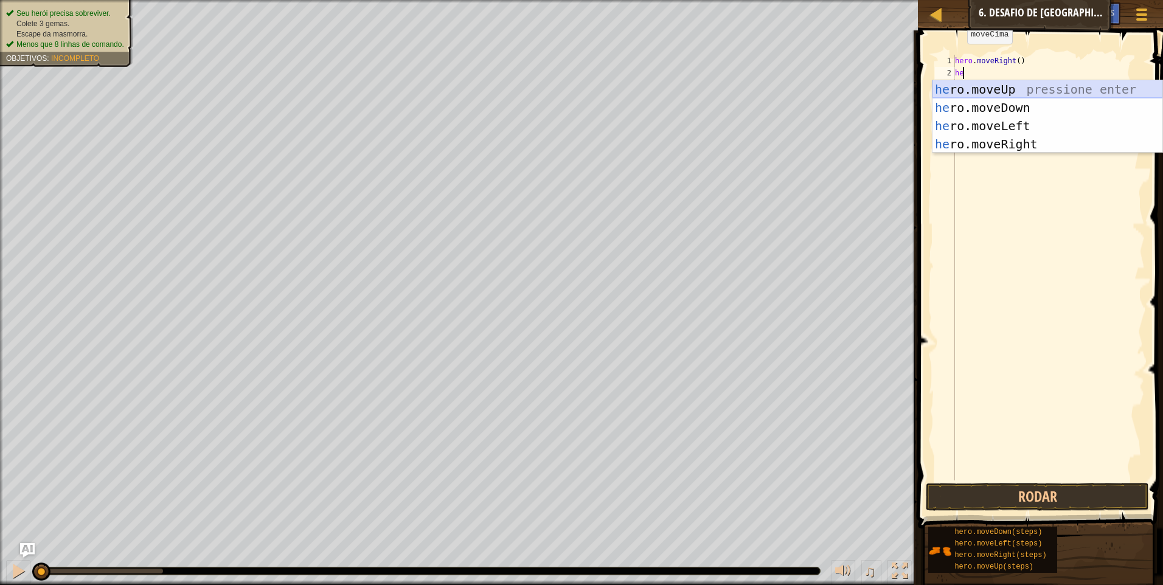
click at [1024, 83] on div "he ro.moveUp pressione enter he ro.moveDown pressione enter he ro.moveLeft pres…" at bounding box center [1047, 134] width 230 height 109
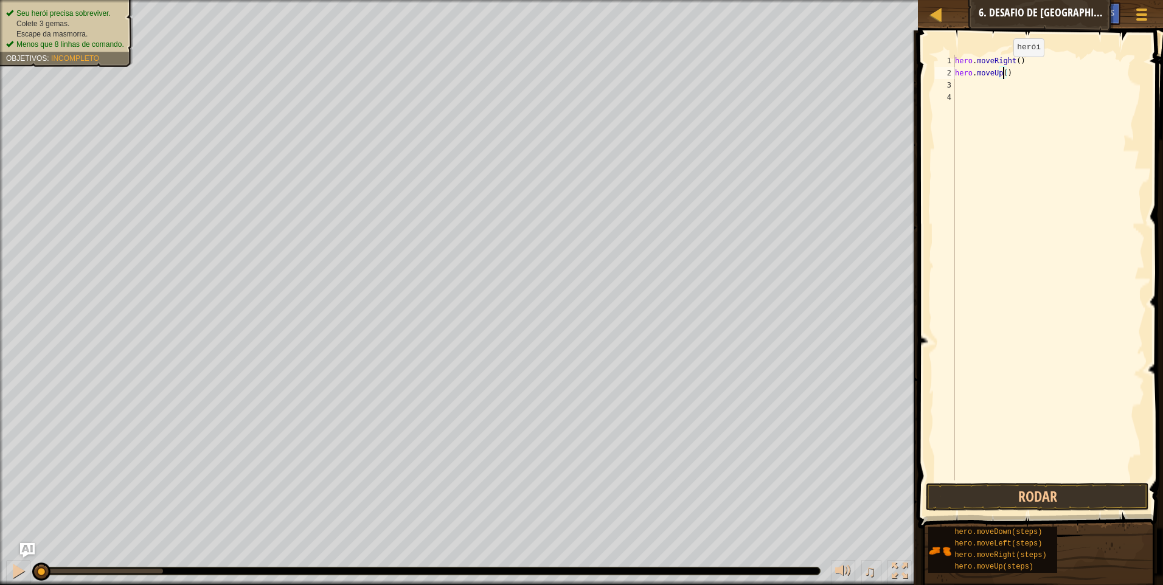
click at [1003, 69] on div "hero . moveRight ( ) hero . moveUp ( )" at bounding box center [1049, 280] width 192 height 450
type textarea "hero.moveUp(3)"
click at [974, 86] on div "hero . moveRight ( ) hero . moveUp ( 3 )" at bounding box center [1049, 280] width 192 height 450
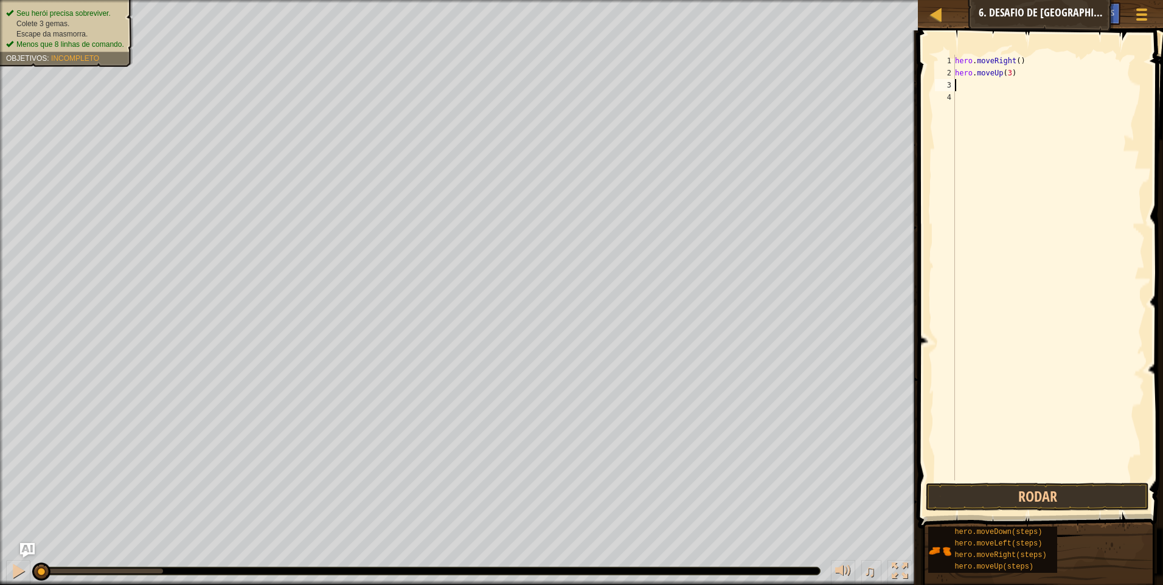
type textarea "h"
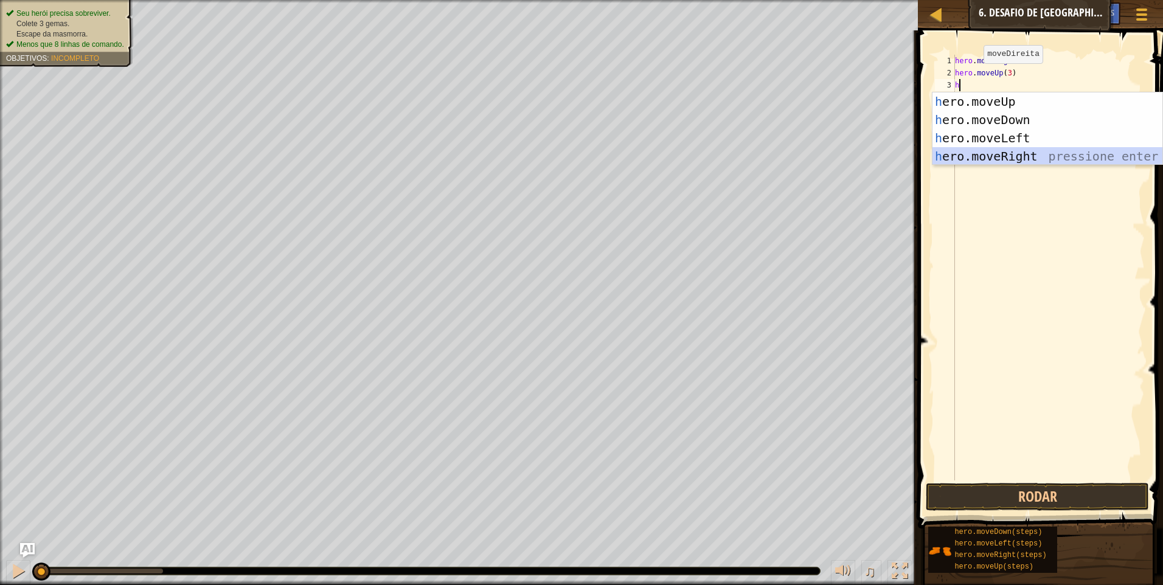
click at [984, 156] on div "h ero.moveUp pressione enter h ero.moveDown pressione enter h ero.moveLeft pres…" at bounding box center [1047, 146] width 230 height 109
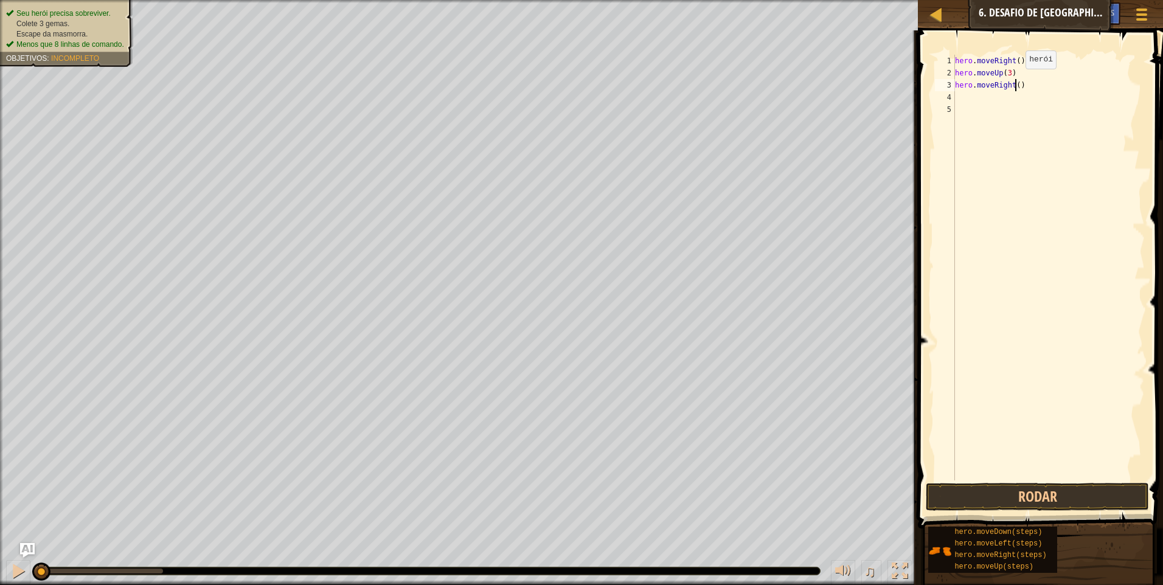
click at [1015, 81] on div "hero . moveRight ( ) hero . moveUp ( 3 ) hero . moveRight ( )" at bounding box center [1049, 280] width 192 height 450
type textarea "hero.moveRight(2)"
click at [1077, 505] on button "Rodar" at bounding box center [1037, 497] width 223 height 28
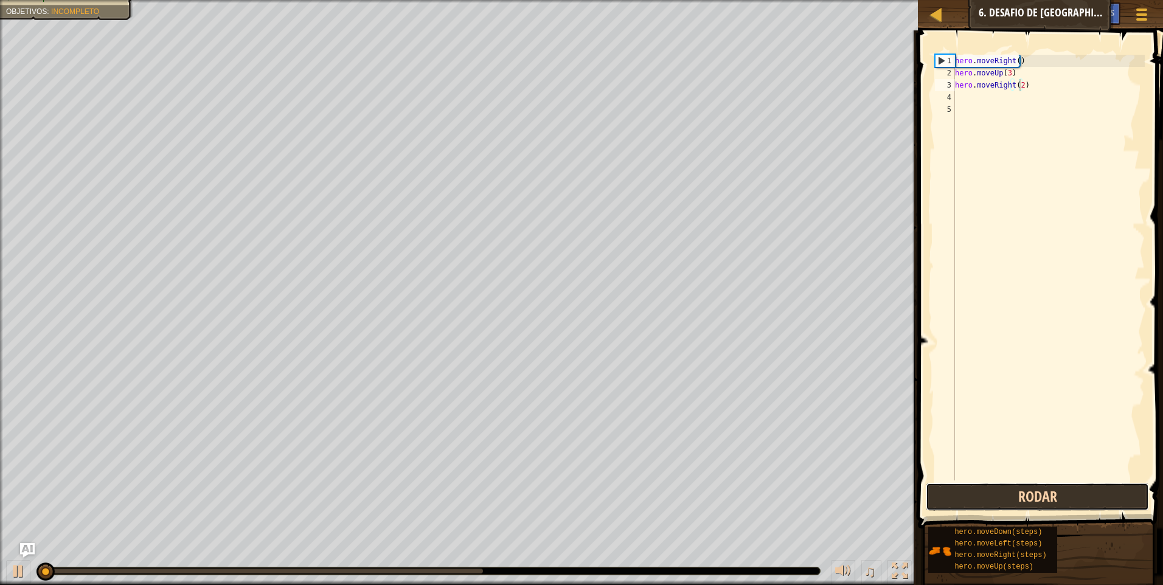
click at [1077, 504] on button "Rodar" at bounding box center [1037, 497] width 223 height 28
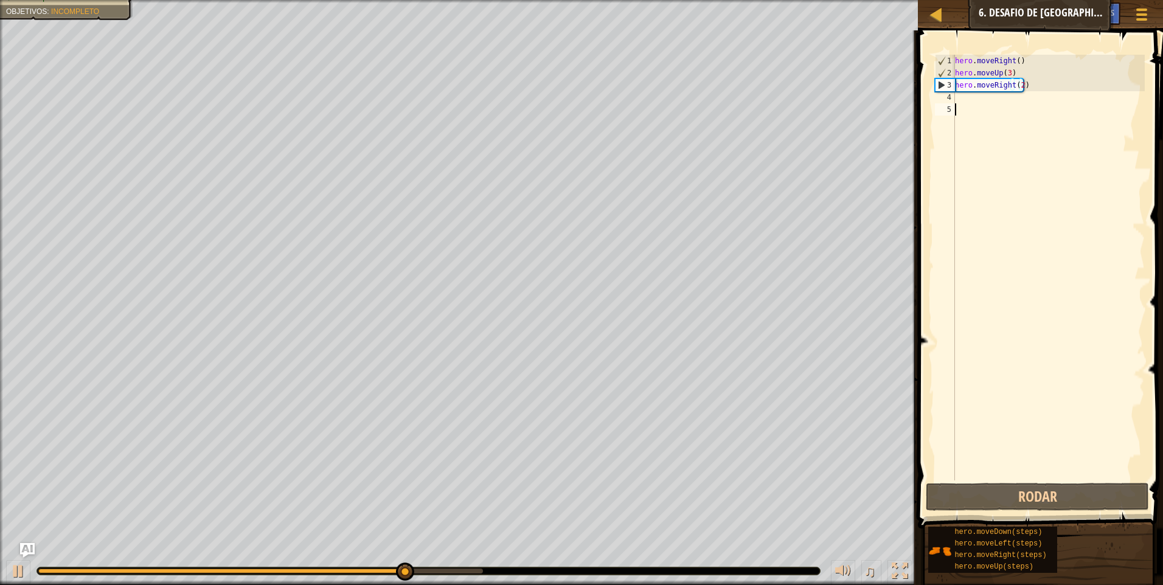
click at [1000, 107] on div "hero . moveRight ( ) hero . moveUp ( 3 ) hero . moveRight ( 2 )" at bounding box center [1049, 280] width 192 height 450
click at [1001, 99] on div "hero . moveRight ( ) hero . moveUp ( 3 ) hero . moveRight ( 2 )" at bounding box center [1049, 280] width 192 height 450
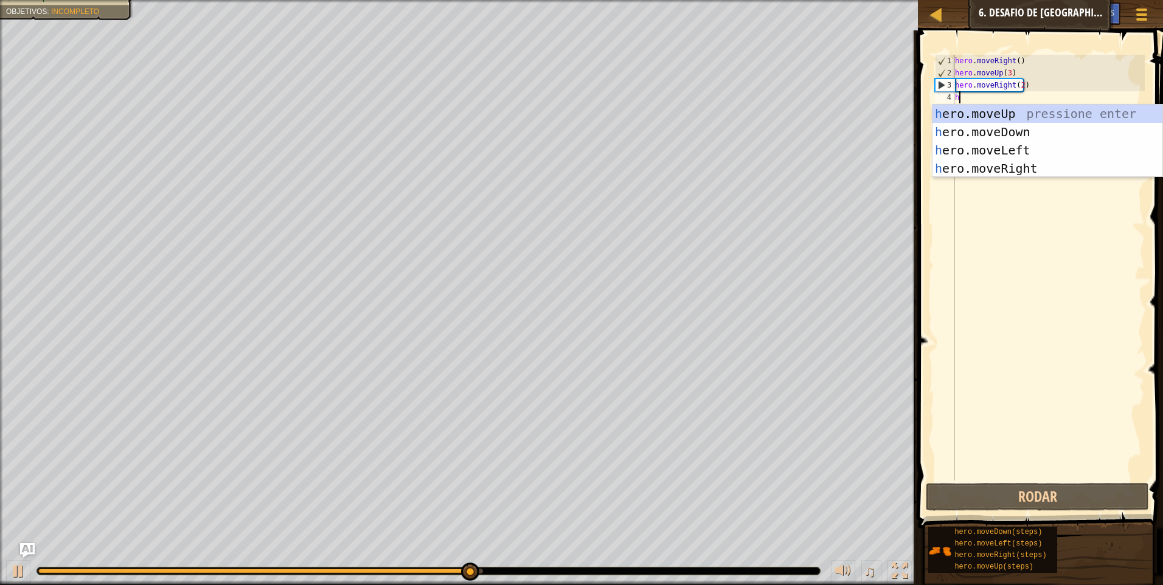
type textarea "h"
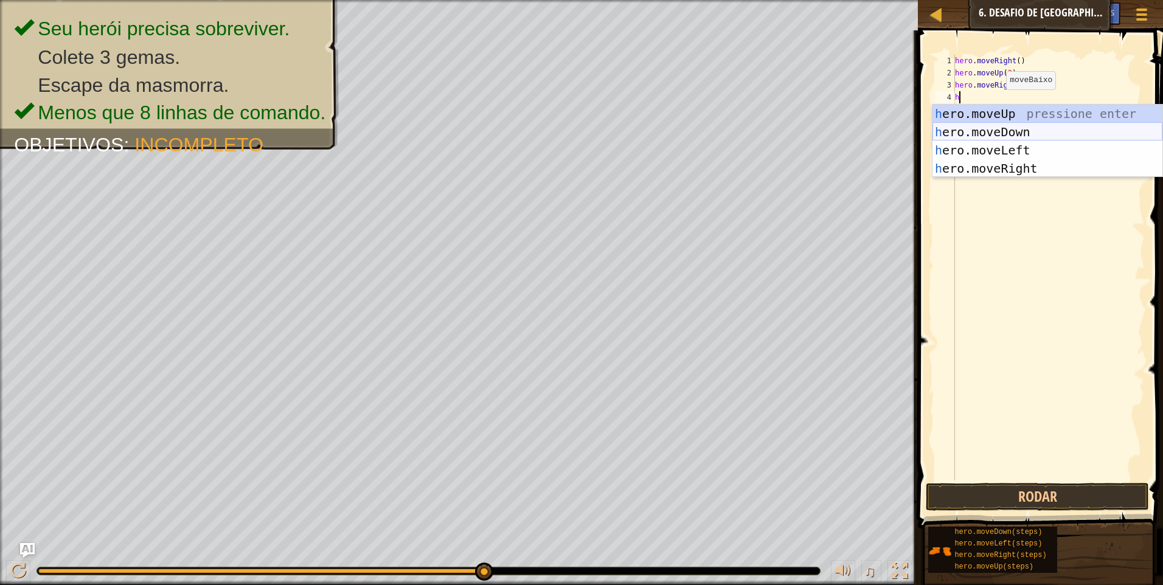
click at [993, 137] on div "h ero.moveUp pressione enter h ero.moveDown pressione enter h ero.moveLeft pres…" at bounding box center [1047, 159] width 230 height 109
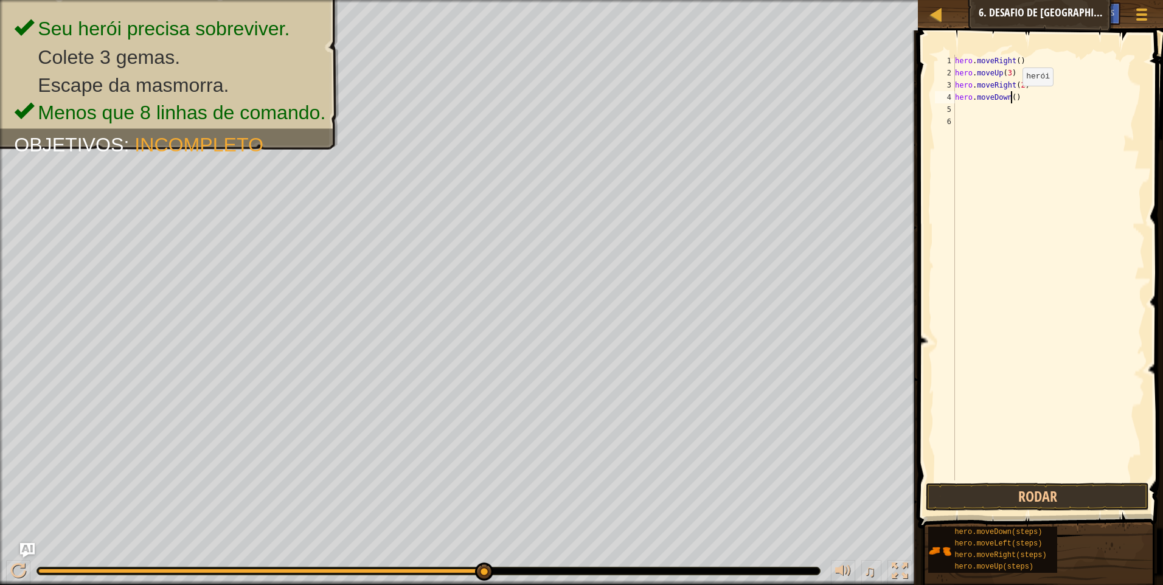
click at [1012, 98] on div "hero . moveRight ( ) hero . moveUp ( 3 ) hero . moveRight ( 2 ) hero . moveDown…" at bounding box center [1049, 280] width 192 height 450
type textarea "hero.moveDown(3)"
click at [973, 117] on div "hero . moveRight ( ) hero . moveUp ( 3 ) hero . moveRight ( 2 ) hero . moveDown…" at bounding box center [1049, 280] width 192 height 450
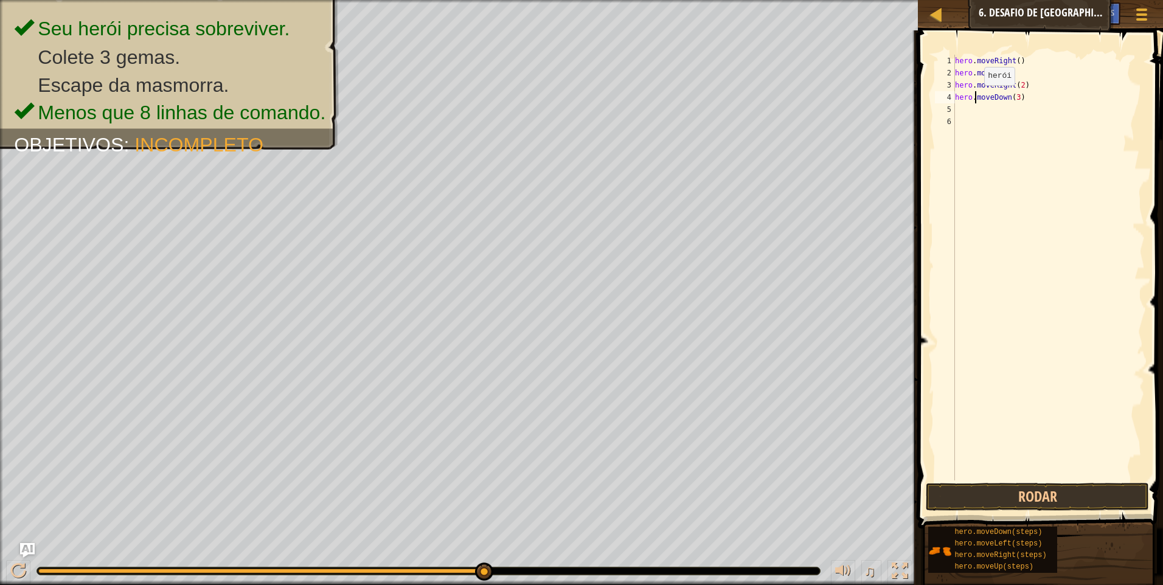
click at [974, 97] on div "hero . moveRight ( ) hero . moveUp ( 3 ) hero . moveRight ( 2 ) hero . moveDown…" at bounding box center [1049, 280] width 192 height 450
type textarea "hero.moveDown(3)"
click at [975, 108] on div "hero . moveRight ( ) hero . moveUp ( 3 ) hero . moveRight ( 2 ) hero . moveDown…" at bounding box center [1049, 280] width 192 height 450
type textarea "h"
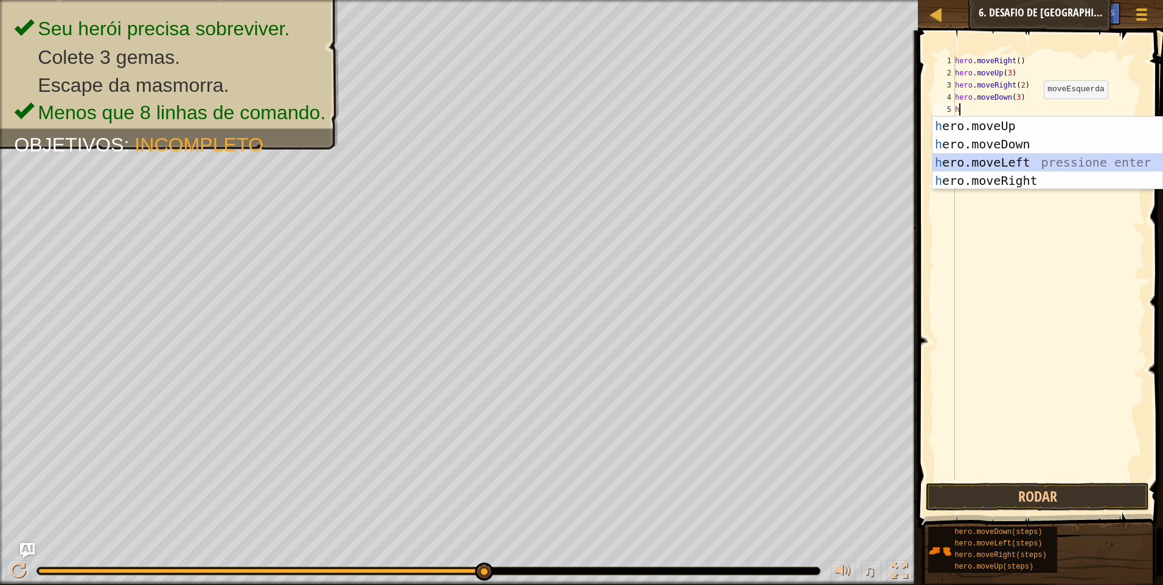
click at [1005, 161] on div "h ero.moveUp pressione enter h ero.moveDown pressione enter h ero.moveLeft pres…" at bounding box center [1047, 171] width 230 height 109
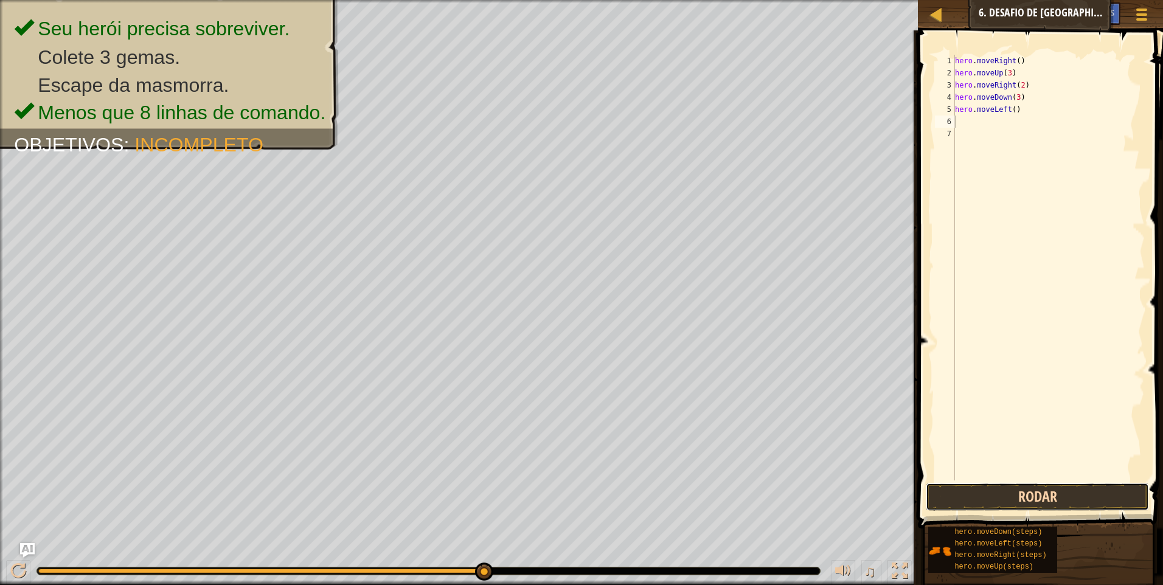
click at [1061, 490] on button "Rodar" at bounding box center [1037, 497] width 223 height 28
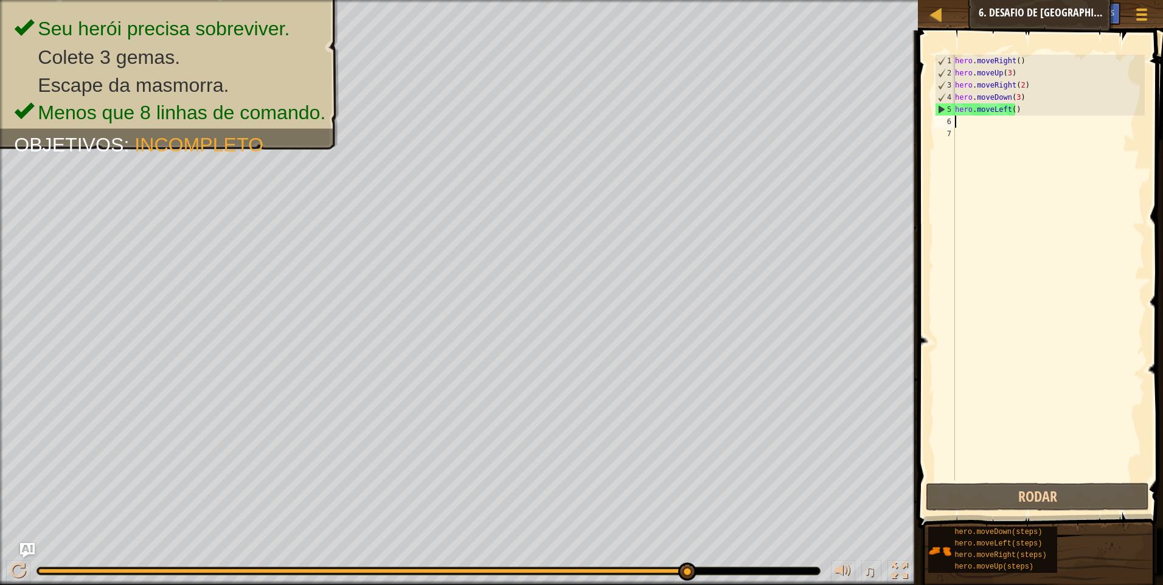
click at [1001, 126] on div "hero . moveRight ( ) hero . moveUp ( 3 ) hero . moveRight ( 2 ) hero . moveDown…" at bounding box center [1049, 280] width 192 height 450
click at [982, 183] on div "hero . moveRight ( ) hero . moveUp ( 3 ) hero . moveRight ( 2 ) hero . moveDown…" at bounding box center [1049, 280] width 192 height 450
click at [1001, 120] on div "hero . moveRight ( ) hero . moveUp ( 3 ) hero . moveRight ( 2 ) hero . moveDown…" at bounding box center [1049, 280] width 192 height 450
type textarea "m"
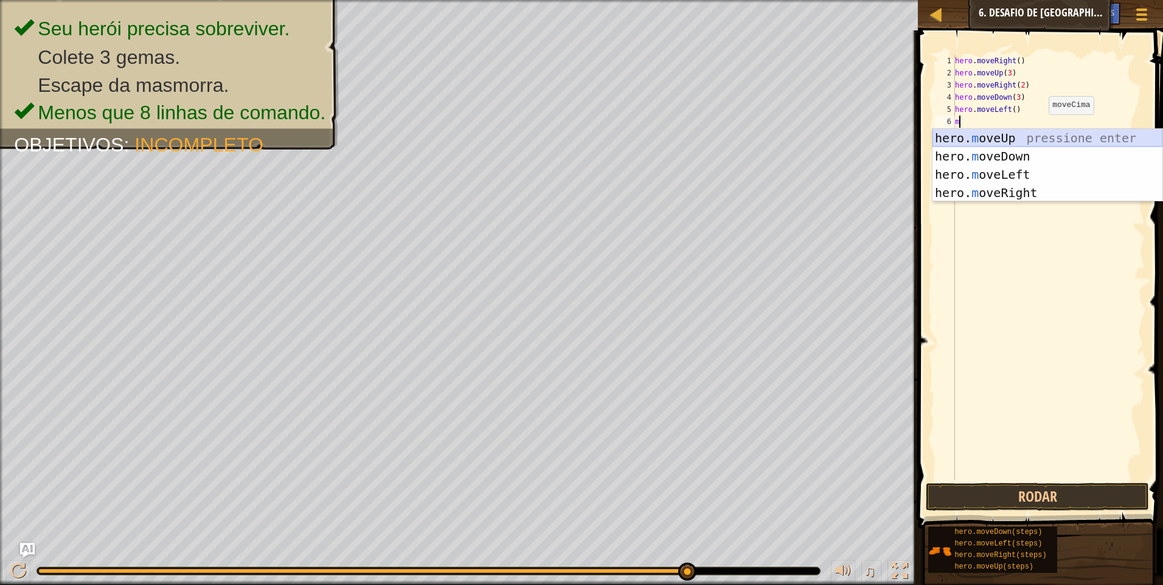
click at [1036, 131] on div "hero. m oveUp pressione enter hero. m oveDown pressione enter hero. m oveLeft p…" at bounding box center [1047, 183] width 230 height 109
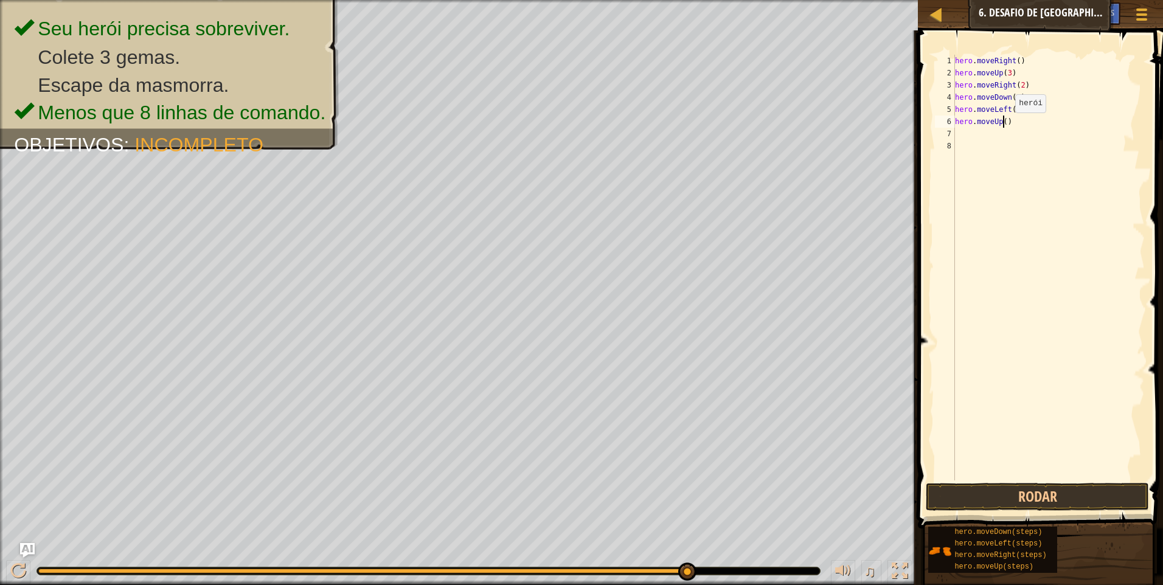
click at [1005, 125] on div "hero . moveRight ( ) hero . moveUp ( 3 ) hero . moveRight ( 2 ) hero . moveDown…" at bounding box center [1049, 280] width 192 height 450
type textarea "hero.moveUp(2)"
click at [993, 142] on div "hero . moveRight ( ) hero . moveUp ( 3 ) hero . moveRight ( 2 ) hero . moveDown…" at bounding box center [1049, 280] width 192 height 450
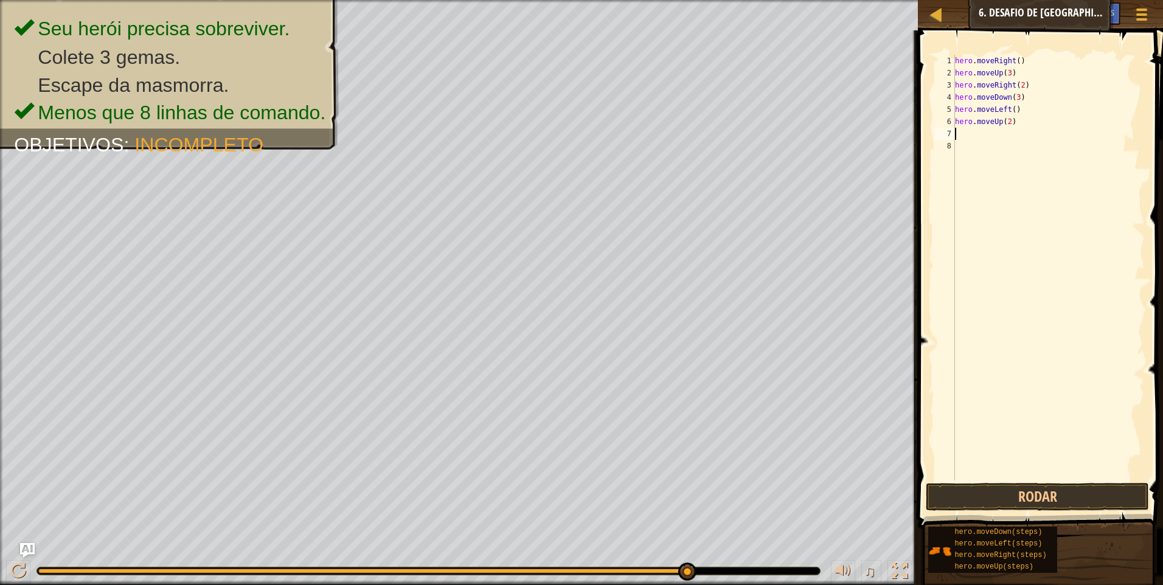
click at [996, 130] on div "hero . moveRight ( ) hero . moveUp ( 3 ) hero . moveRight ( 2 ) hero . moveDown…" at bounding box center [1049, 280] width 192 height 450
type textarea "h"
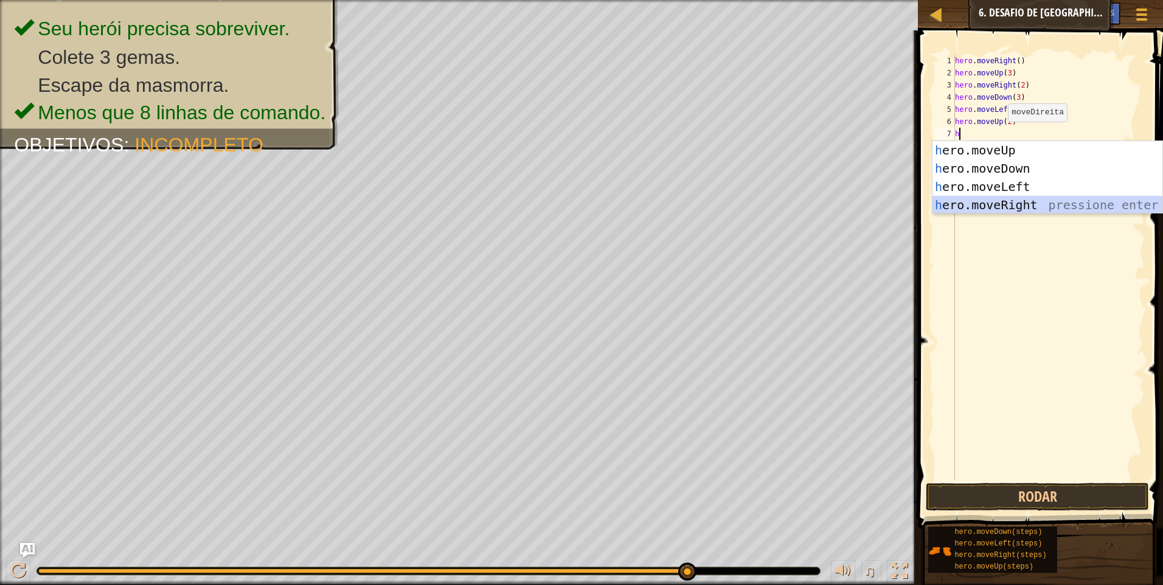
click at [1001, 201] on div "h ero.moveUp pressione enter h ero.moveDown pressione enter h ero.moveLeft pres…" at bounding box center [1047, 195] width 230 height 109
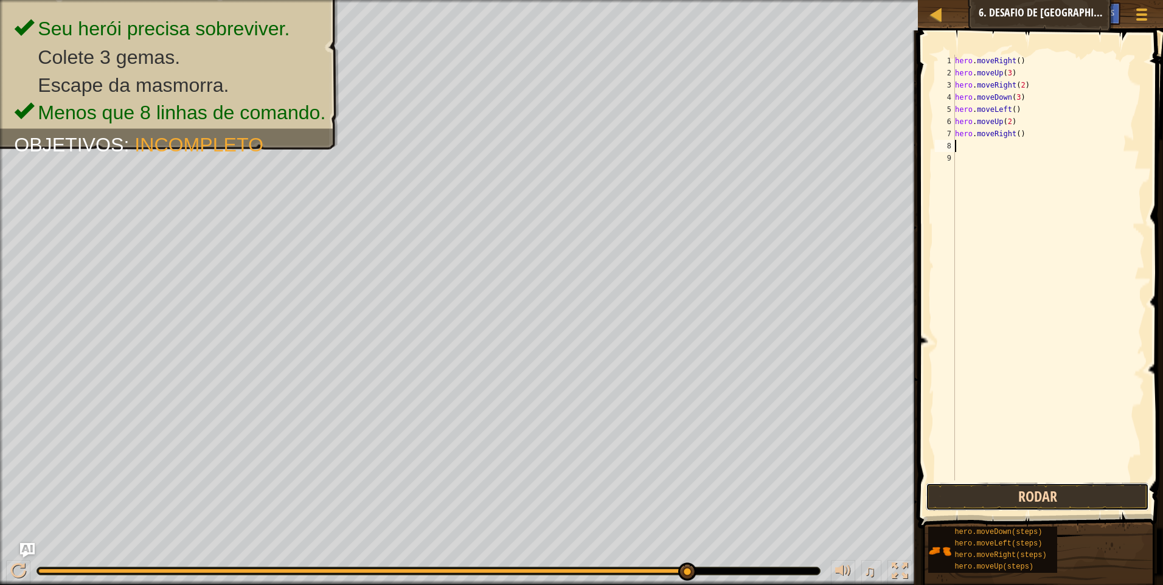
click at [1055, 509] on button "Rodar" at bounding box center [1037, 497] width 223 height 28
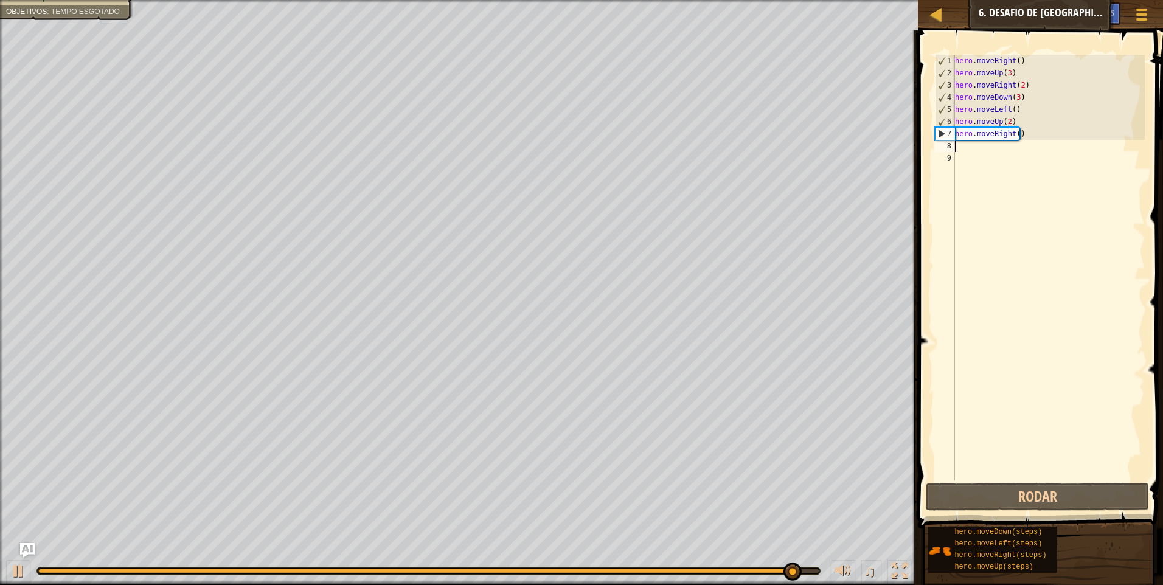
click at [1007, 145] on div "hero . moveRight ( ) hero . moveUp ( 3 ) hero . moveRight ( 2 ) hero . moveDown…" at bounding box center [1049, 280] width 192 height 450
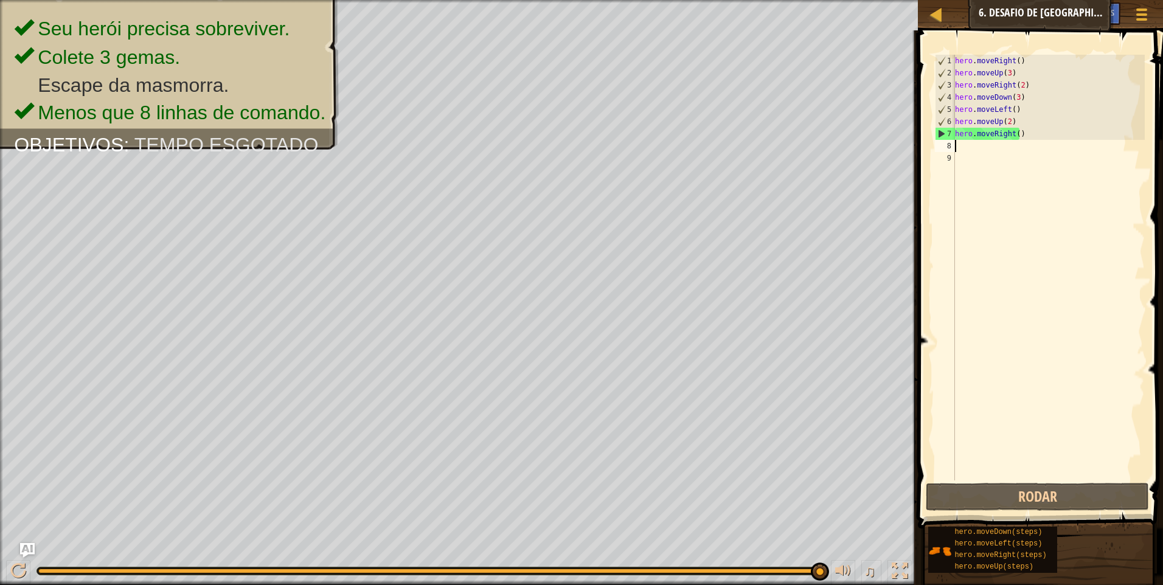
click at [988, 153] on div "hero . moveRight ( ) hero . moveUp ( 3 ) hero . moveRight ( 2 ) hero . moveDown…" at bounding box center [1049, 280] width 192 height 450
click at [1002, 145] on div "hero . moveRight ( ) hero . moveUp ( 3 ) hero . moveRight ( 2 ) hero . moveDown…" at bounding box center [1049, 280] width 192 height 450
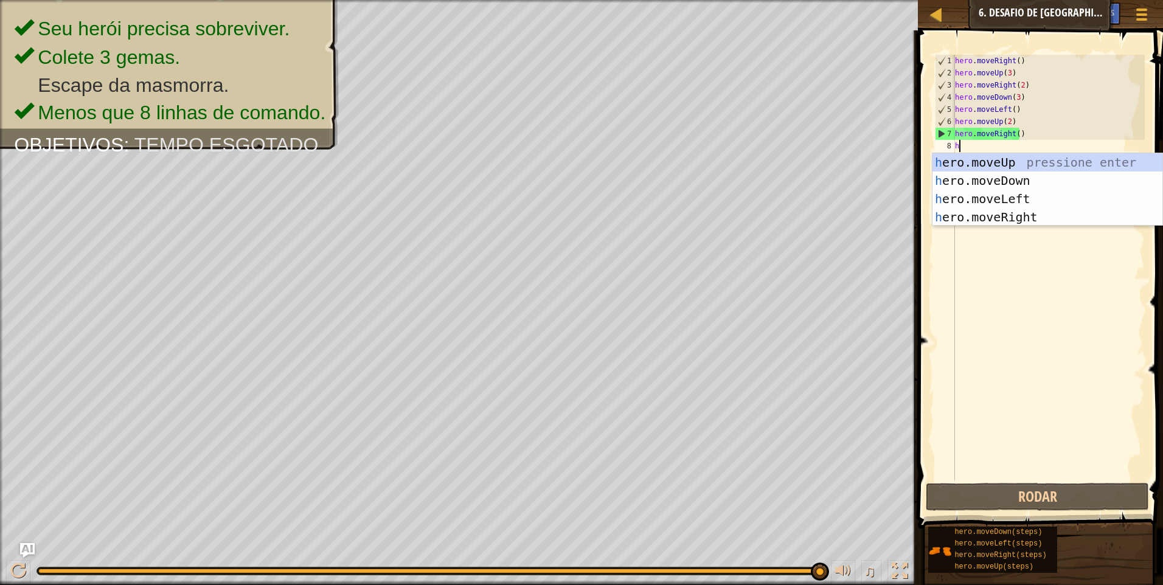
type textarea "h"
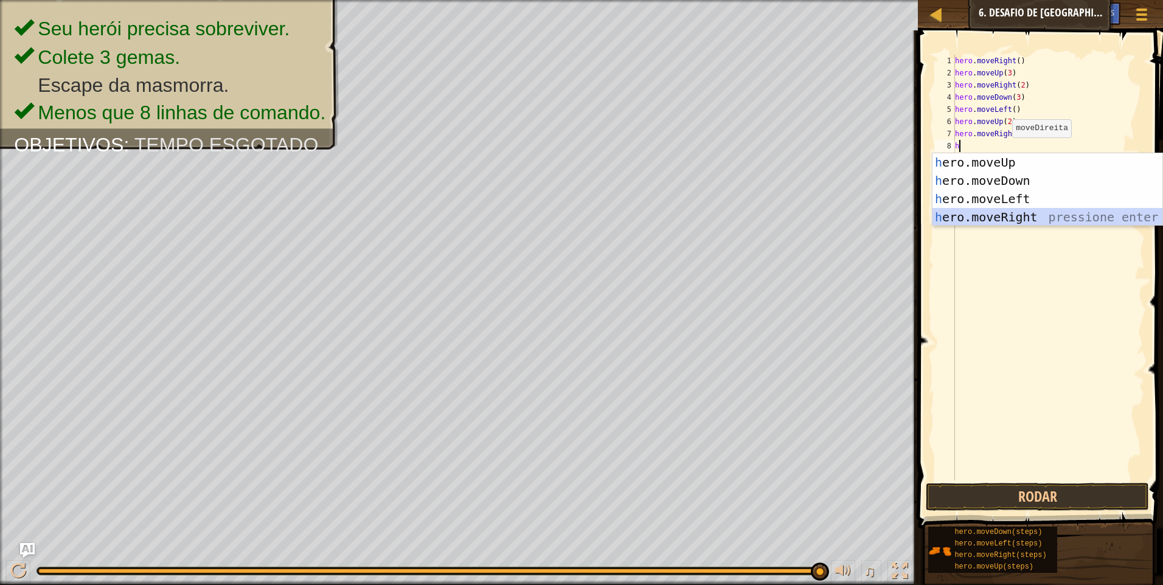
click at [1041, 210] on div "h ero.moveUp pressione enter h ero.moveDown pressione enter h ero.moveLeft pres…" at bounding box center [1047, 207] width 230 height 109
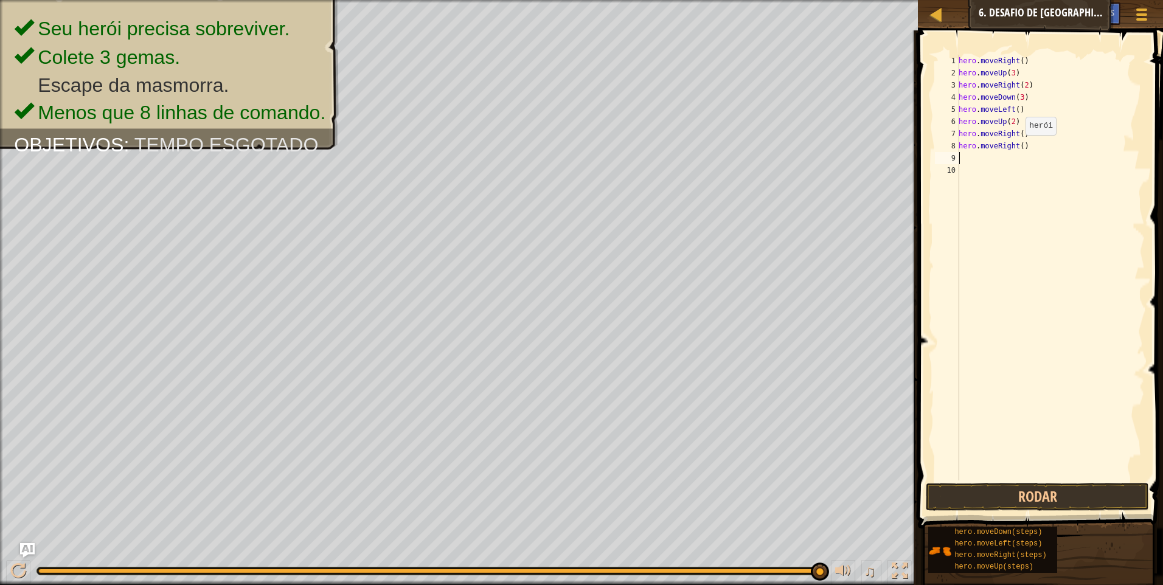
click at [1018, 147] on div "hero . moveRight ( ) hero . moveUp ( 3 ) hero . moveRight ( 2 ) hero . moveDown…" at bounding box center [1050, 280] width 189 height 450
click at [985, 498] on button "Rodar" at bounding box center [1037, 497] width 223 height 28
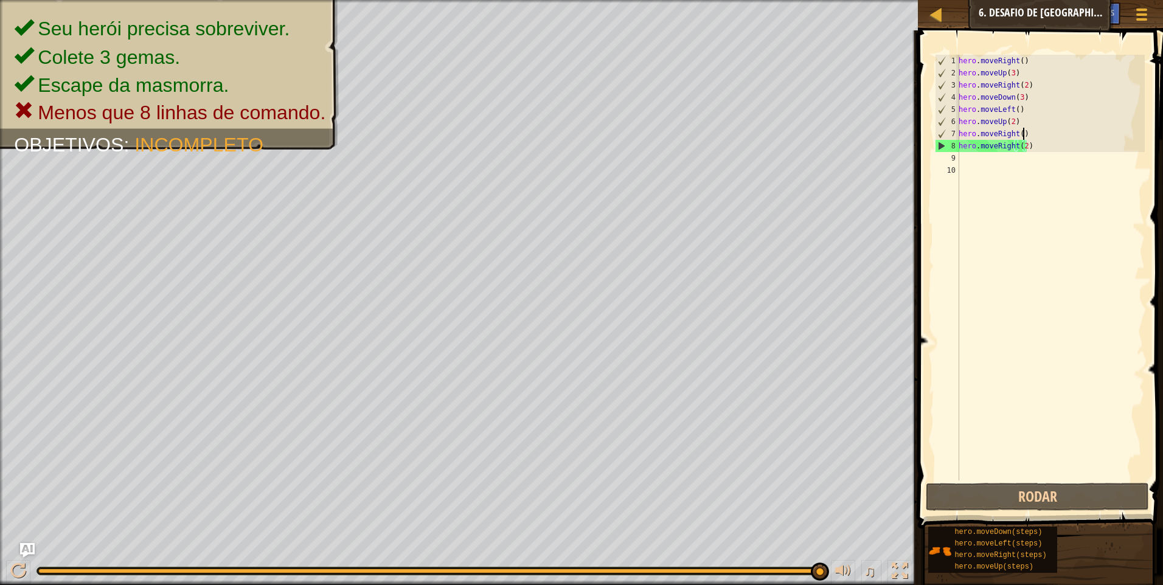
click at [1047, 139] on div "hero . moveRight ( ) hero . moveUp ( 3 ) hero . moveRight ( 2 ) hero . moveDown…" at bounding box center [1050, 280] width 189 height 450
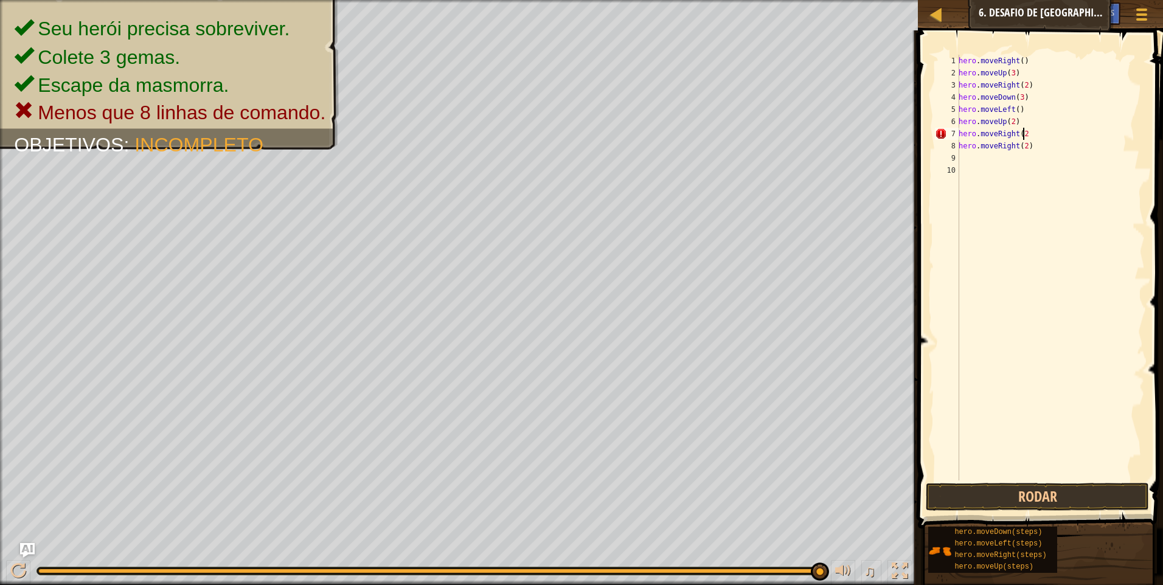
type textarea "hero.moveRight(2)"
click at [1055, 152] on div "hero . moveRight ( ) hero . moveUp ( 3 ) hero . moveRight ( 2 ) hero . moveDown…" at bounding box center [1050, 280] width 189 height 450
click at [1047, 141] on div "hero . moveRight ( ) hero . moveUp ( 3 ) hero . moveRight ( 2 ) hero . moveDown…" at bounding box center [1050, 280] width 189 height 450
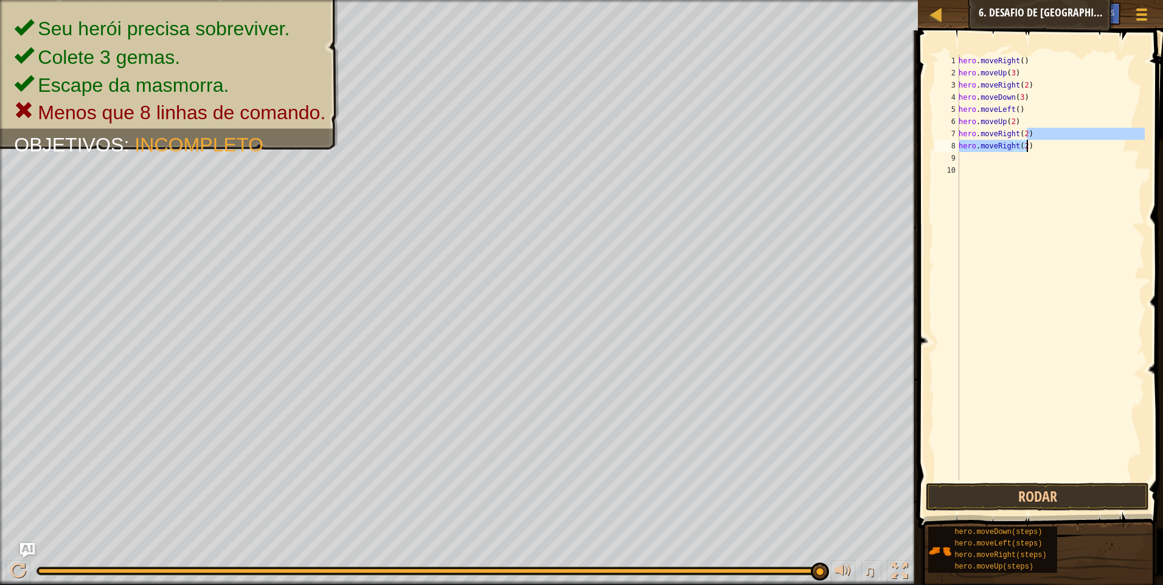
click at [1047, 141] on div "hero . moveRight ( ) hero . moveUp ( 3 ) hero . moveRight ( 2 ) hero . moveDown…" at bounding box center [1050, 268] width 189 height 426
type textarea "h"
click at [1068, 490] on button "Rodar" at bounding box center [1037, 497] width 223 height 28
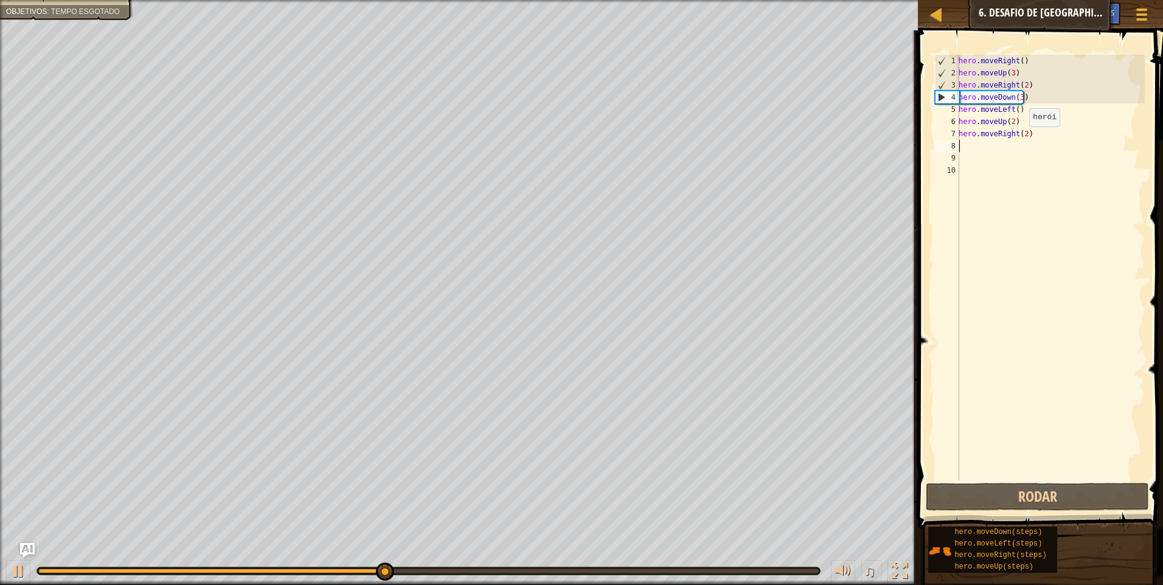
click at [1022, 139] on div "hero . moveRight ( ) hero . moveUp ( 3 ) hero . moveRight ( 2 ) hero . moveDown…" at bounding box center [1050, 280] width 189 height 450
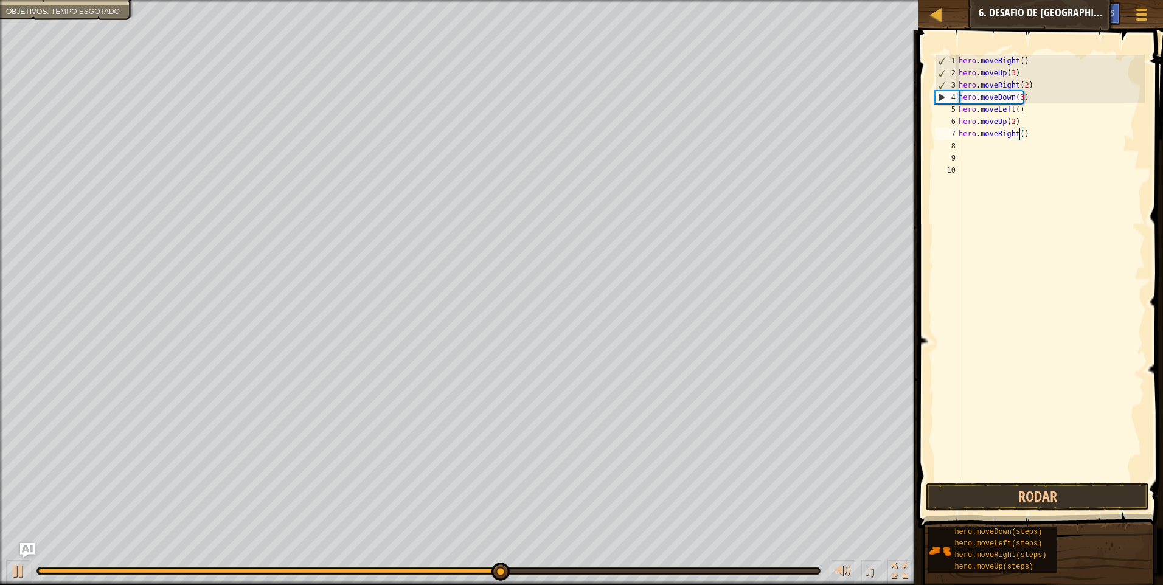
type textarea "hero.moveRight(3)"
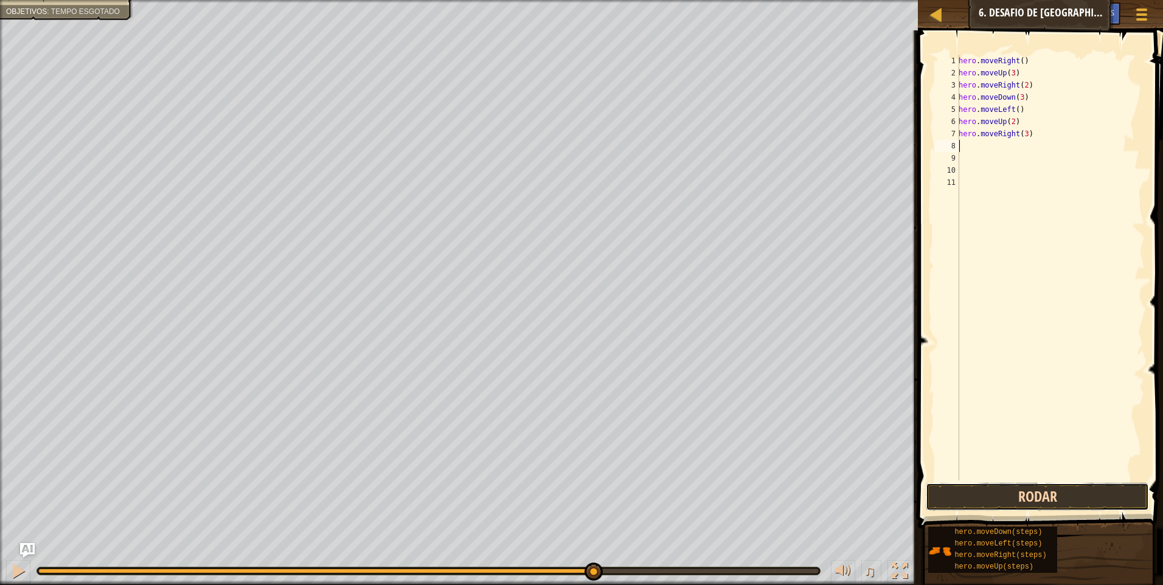
drag, startPoint x: 1016, startPoint y: 504, endPoint x: 1022, endPoint y: 485, distance: 19.8
click at [1016, 501] on button "Rodar" at bounding box center [1037, 497] width 223 height 28
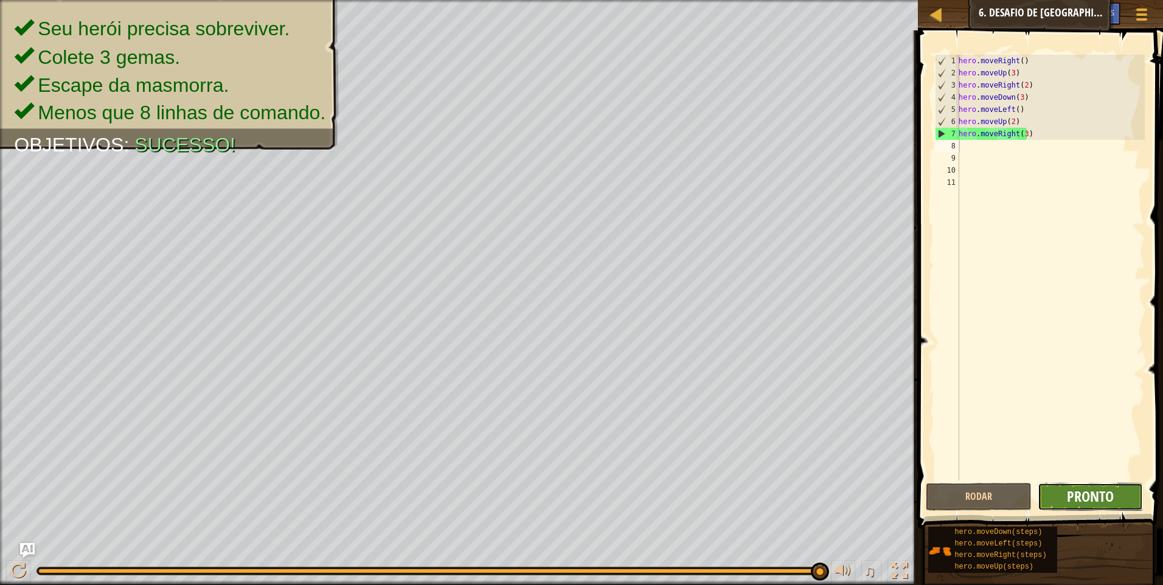
click at [1068, 496] on span "Pronto" at bounding box center [1090, 496] width 47 height 19
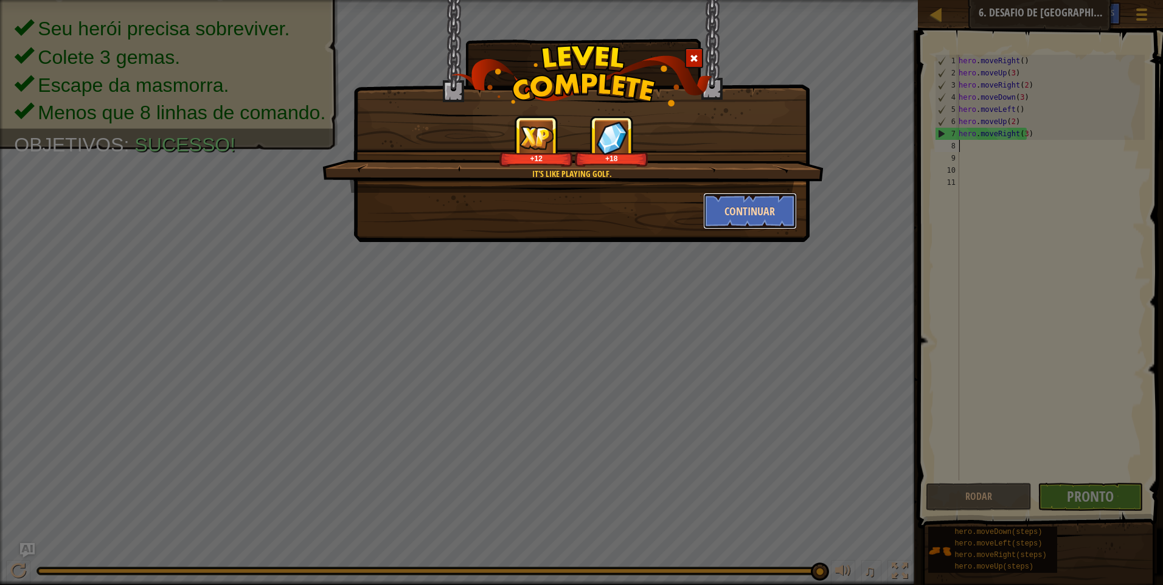
click at [748, 208] on button "Continuar" at bounding box center [750, 211] width 94 height 36
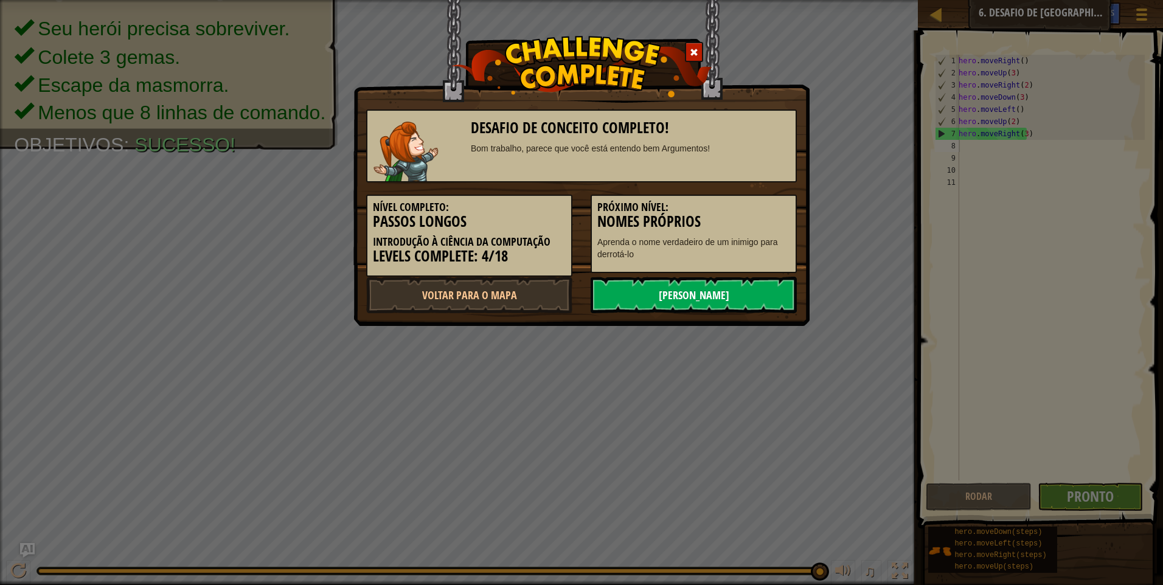
click at [621, 296] on link "[PERSON_NAME]" at bounding box center [694, 295] width 206 height 36
click at [640, 297] on link "[PERSON_NAME]" at bounding box center [694, 295] width 206 height 36
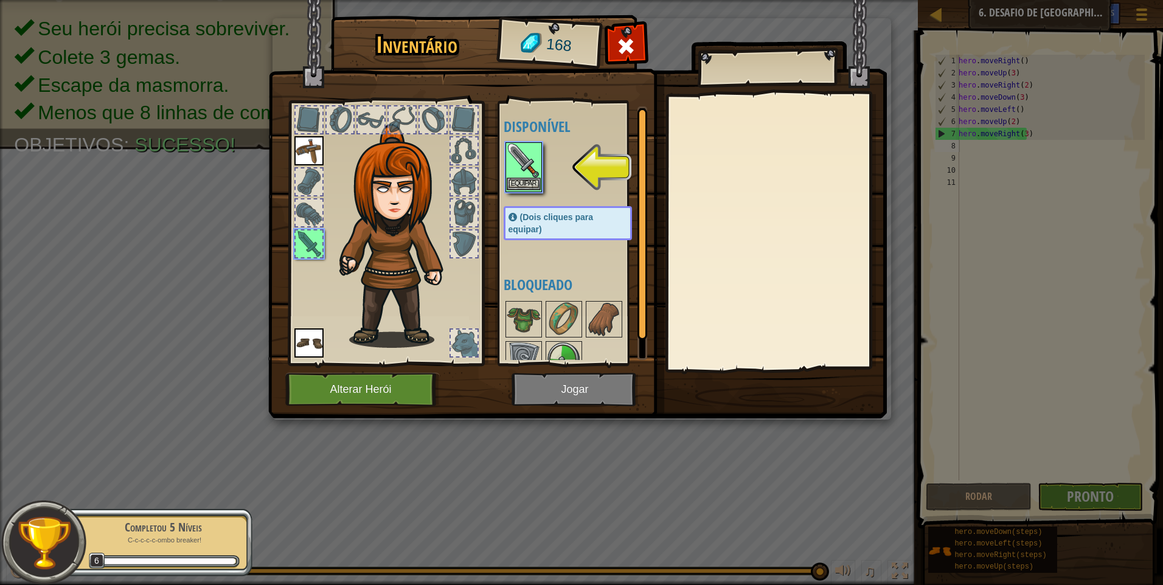
click at [524, 176] on img at bounding box center [524, 161] width 34 height 34
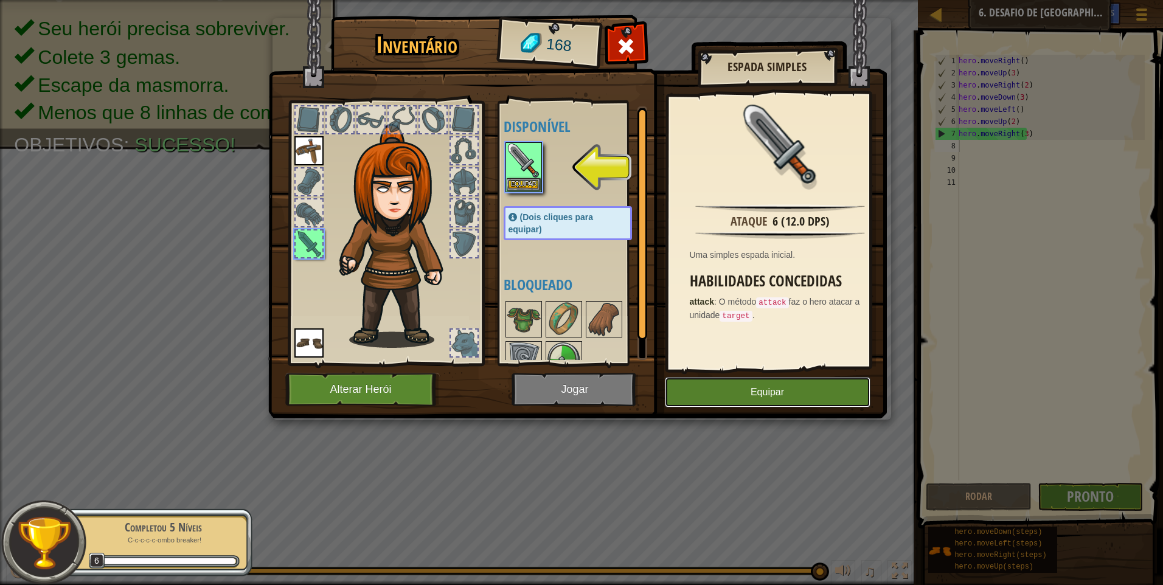
click at [816, 382] on button "Equipar" at bounding box center [768, 392] width 206 height 30
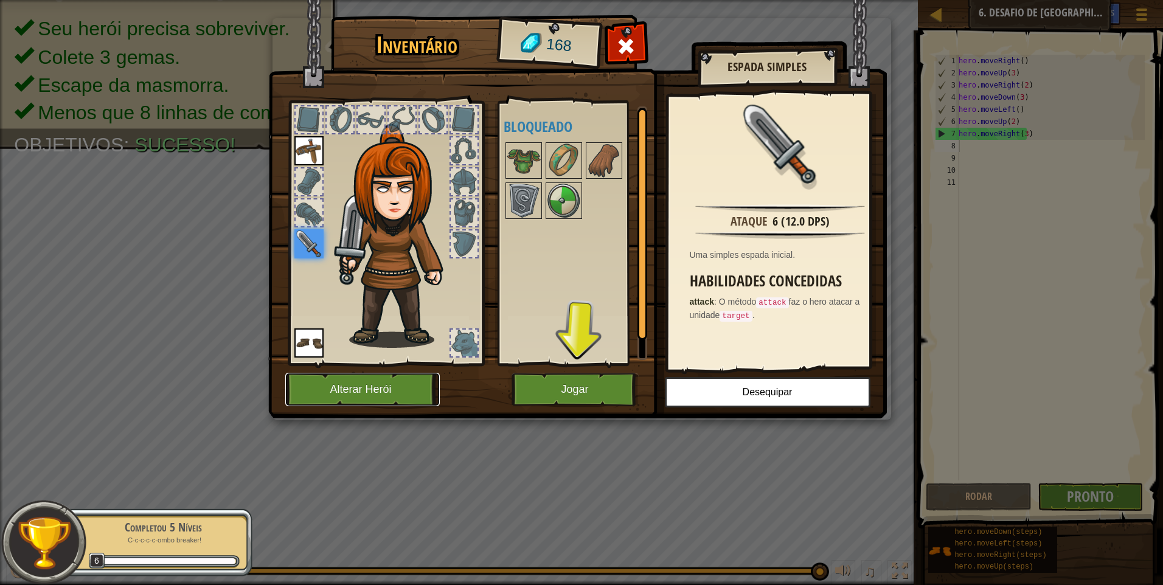
click at [421, 377] on button "Alterar Herói" at bounding box center [362, 389] width 154 height 33
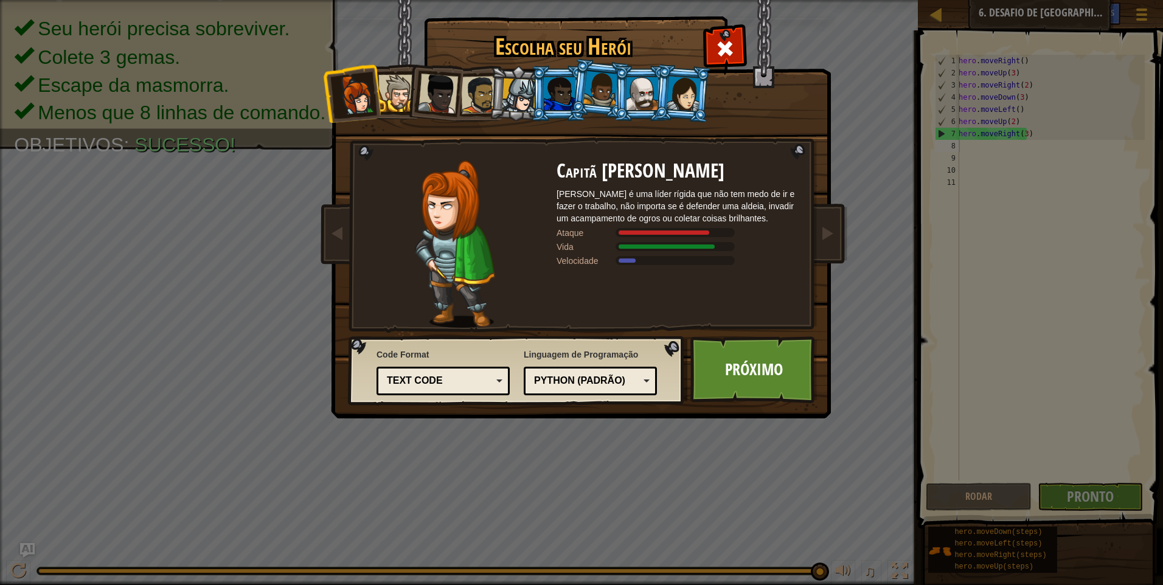
click at [527, 90] on div at bounding box center [519, 95] width 35 height 35
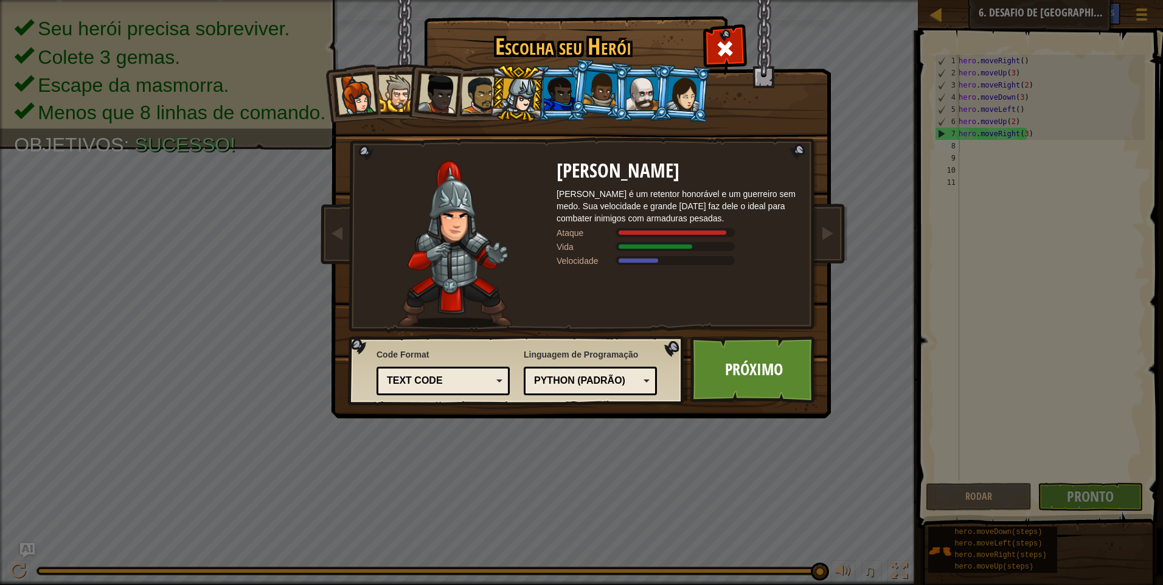
click at [498, 102] on li at bounding box center [517, 93] width 58 height 58
click at [492, 104] on li at bounding box center [517, 93] width 58 height 58
click at [481, 106] on div at bounding box center [480, 95] width 38 height 38
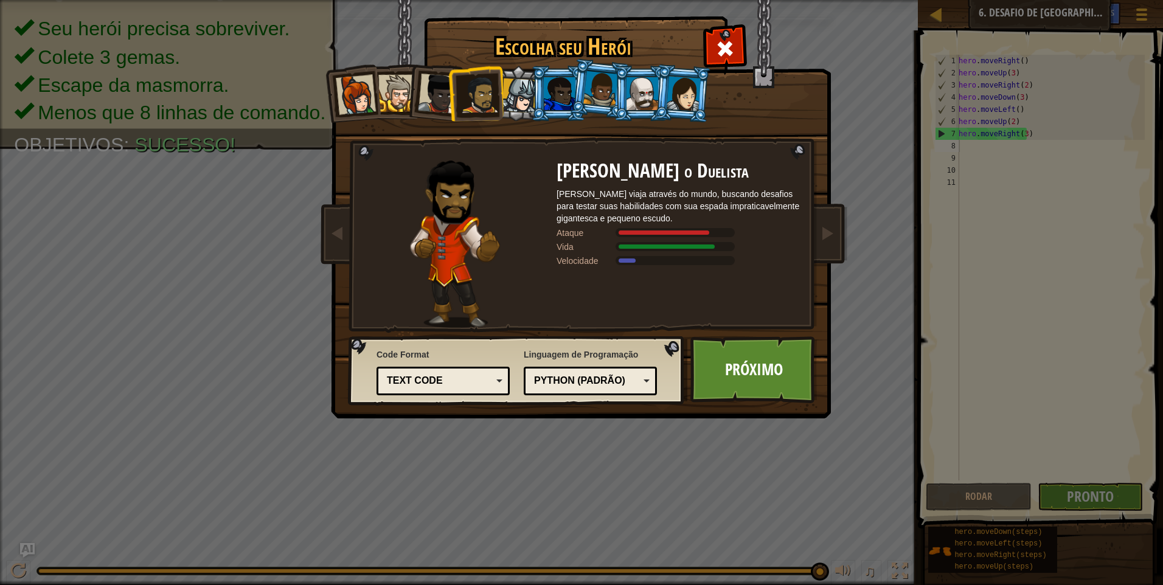
click at [429, 106] on div at bounding box center [438, 94] width 40 height 40
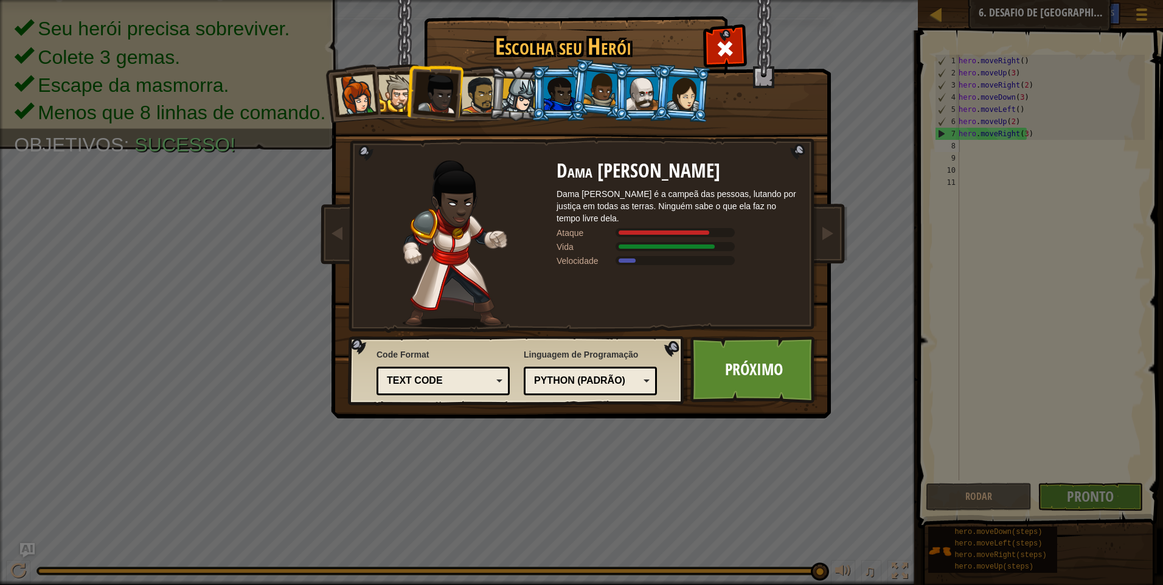
click at [388, 93] on div at bounding box center [396, 93] width 37 height 37
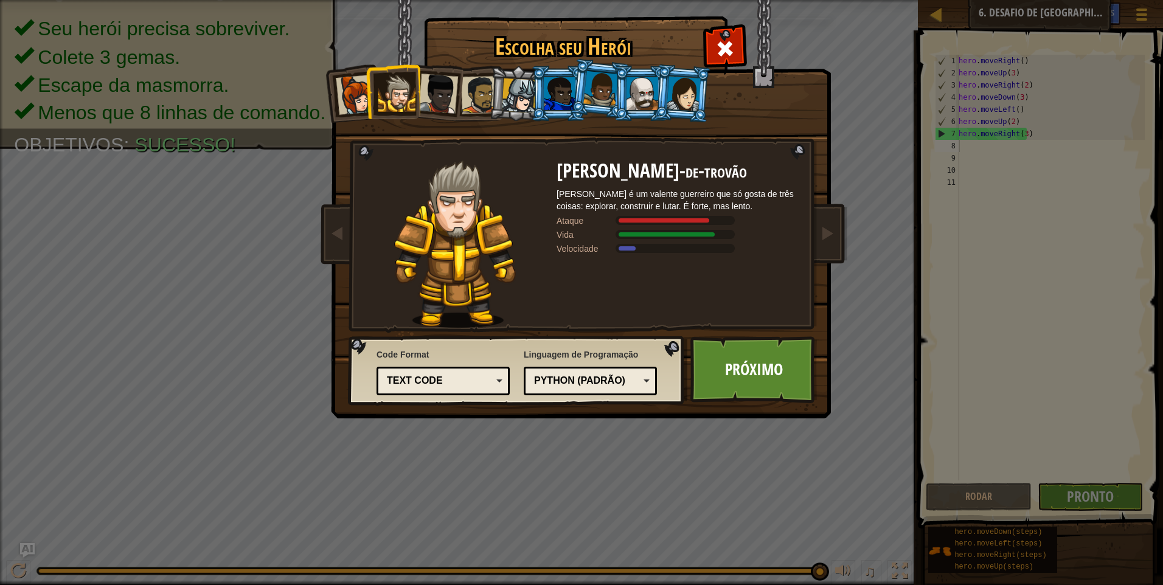
click at [461, 85] on li at bounding box center [434, 91] width 60 height 60
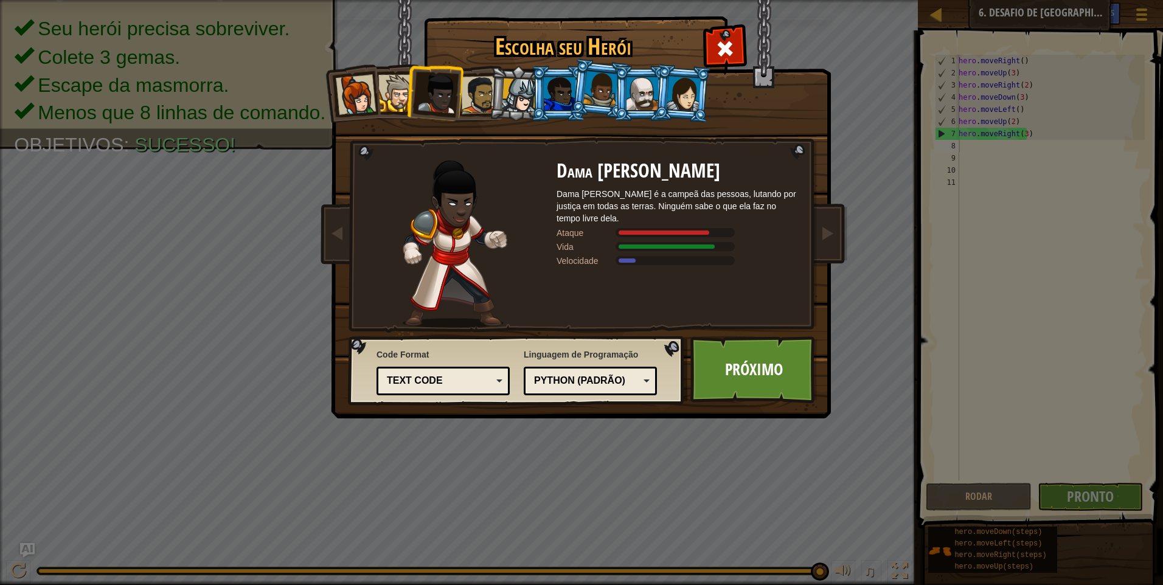
drag, startPoint x: 642, startPoint y: 98, endPoint x: 636, endPoint y: 94, distance: 6.9
click at [641, 98] on div at bounding box center [643, 93] width 32 height 33
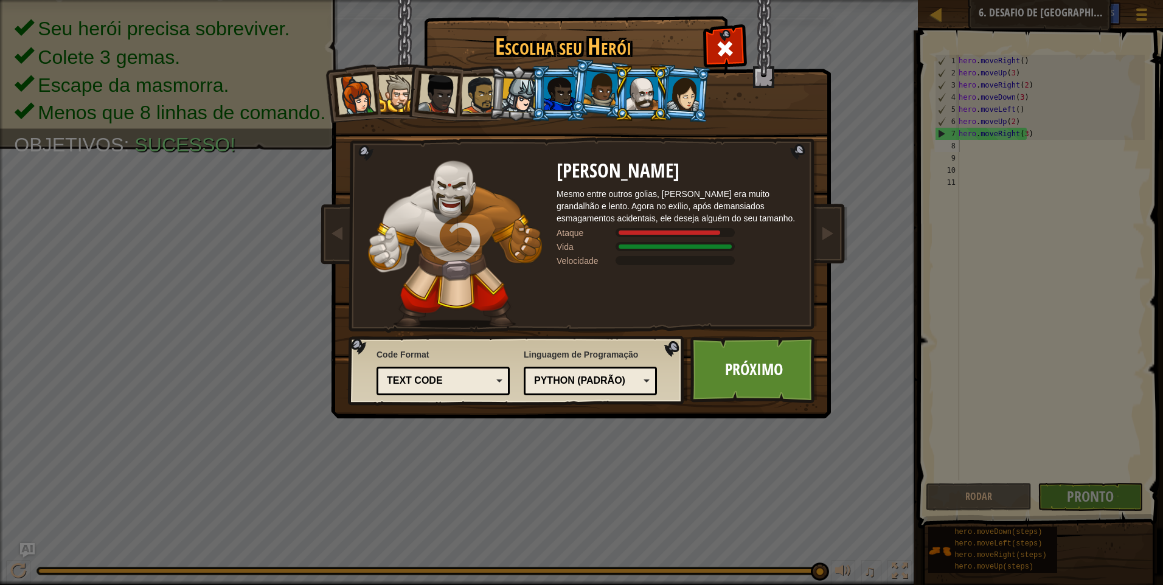
click at [595, 74] on div at bounding box center [600, 89] width 35 height 36
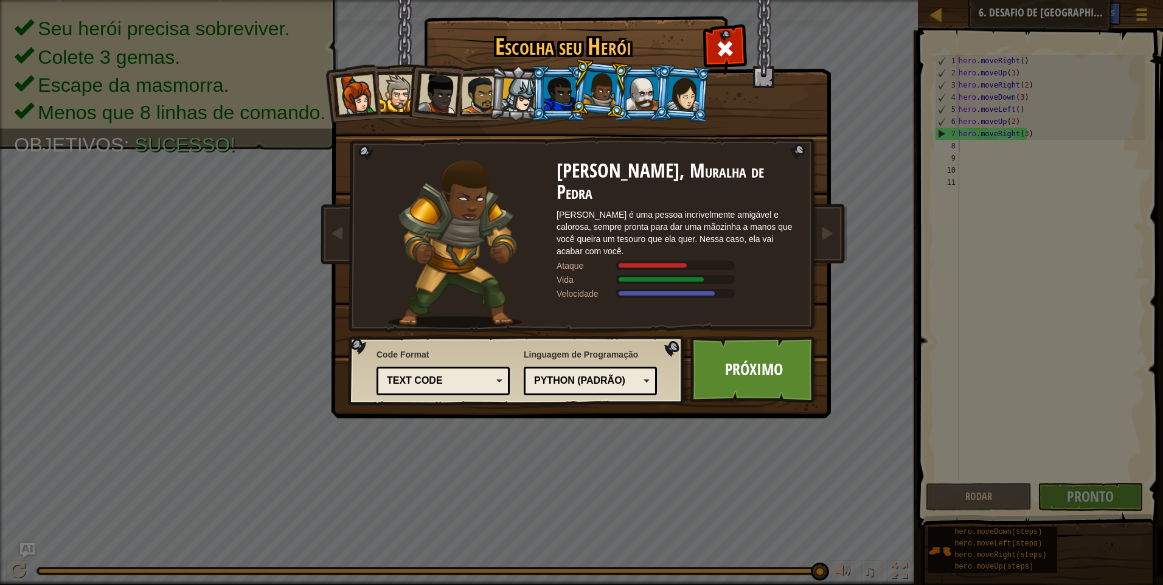
click at [703, 84] on li at bounding box center [682, 93] width 58 height 59
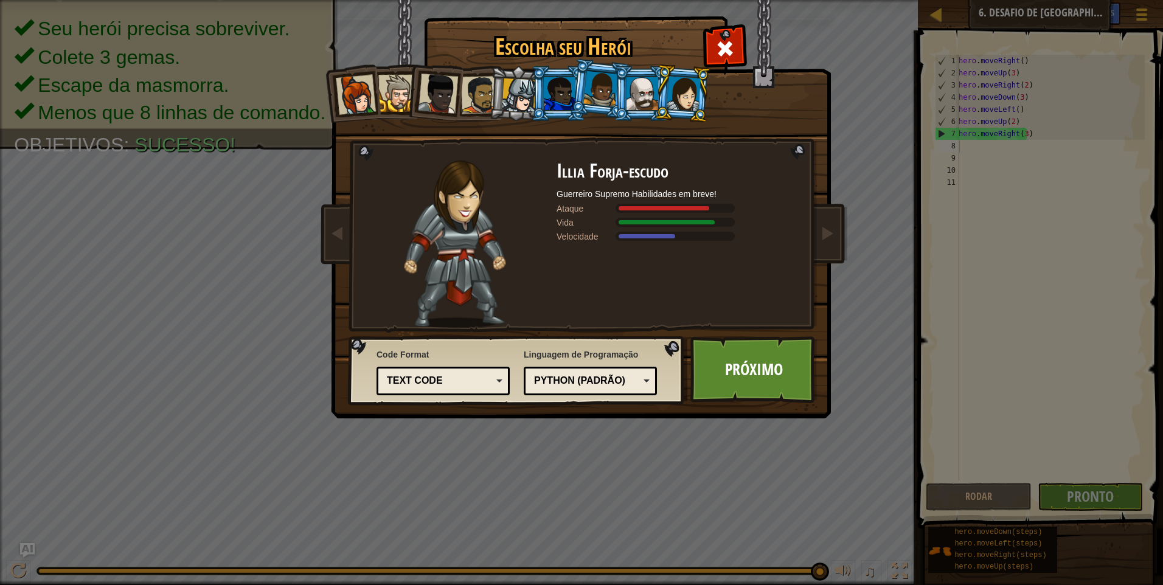
click at [554, 94] on div at bounding box center [560, 93] width 32 height 33
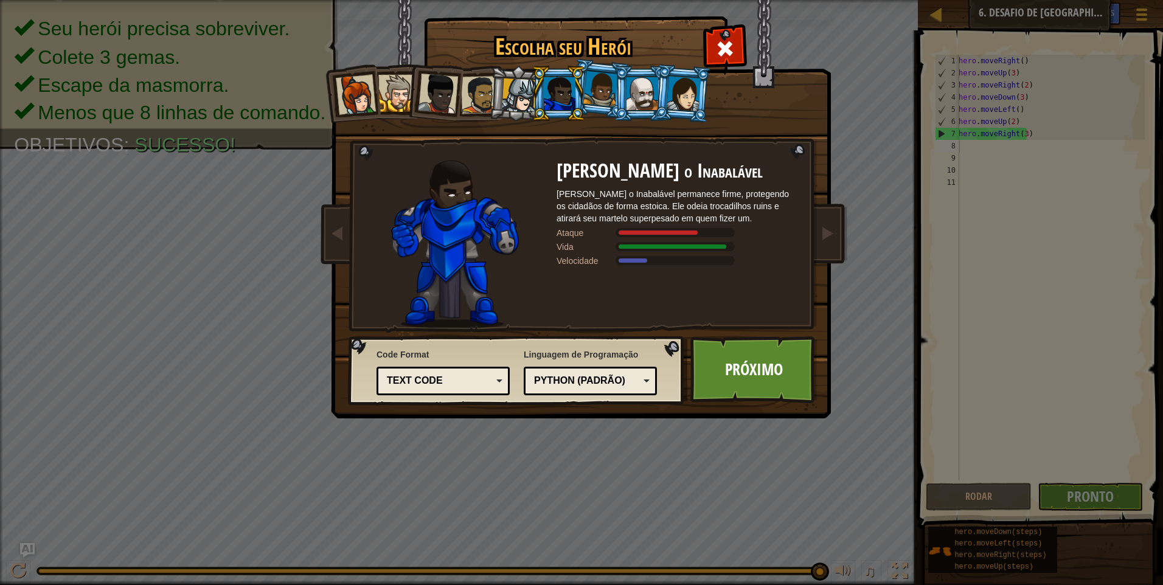
click at [356, 87] on div at bounding box center [356, 95] width 40 height 40
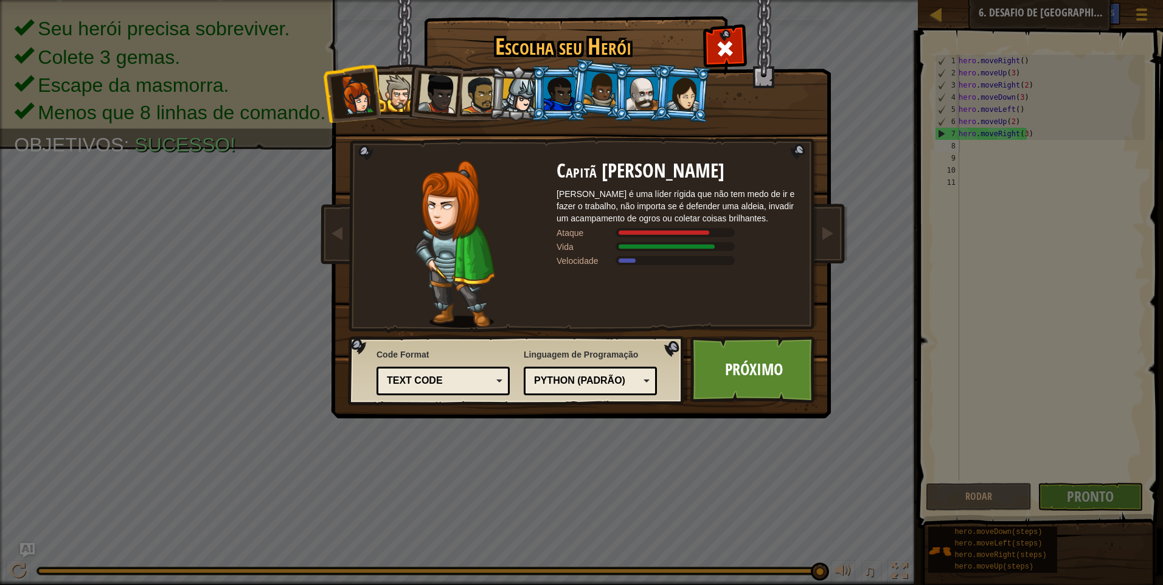
click at [455, 94] on div at bounding box center [438, 94] width 40 height 40
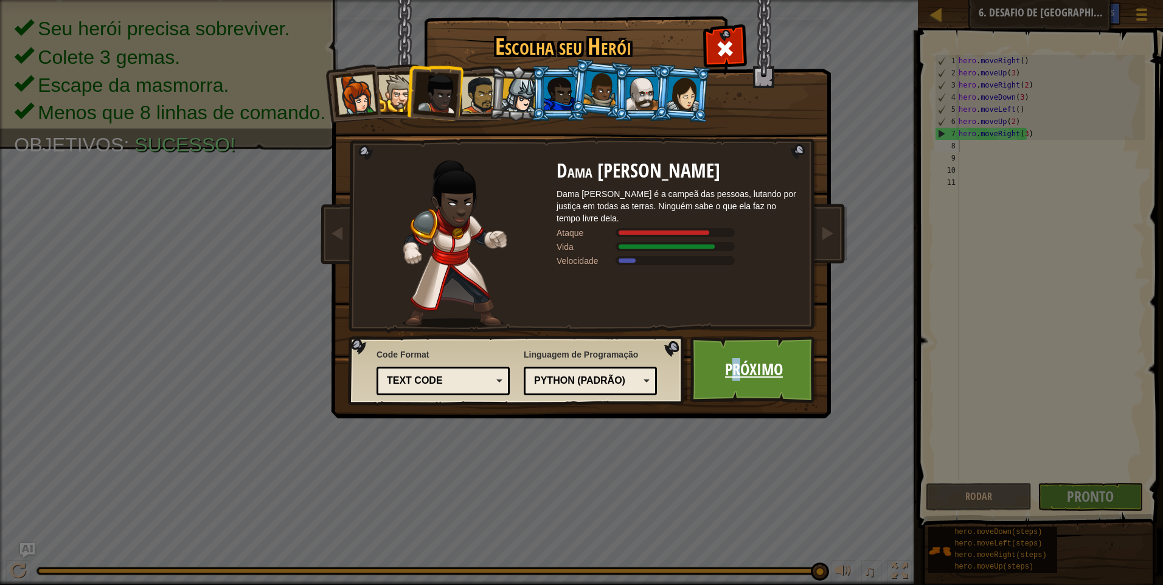
click at [738, 373] on link "Próximo" at bounding box center [753, 369] width 127 height 67
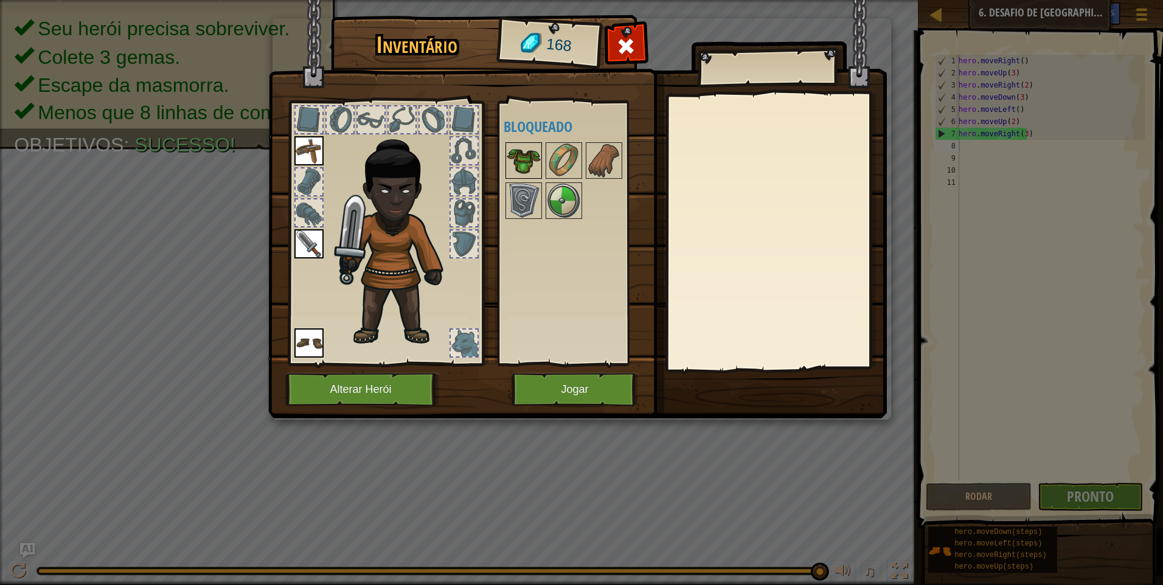
click at [525, 164] on img at bounding box center [524, 161] width 34 height 34
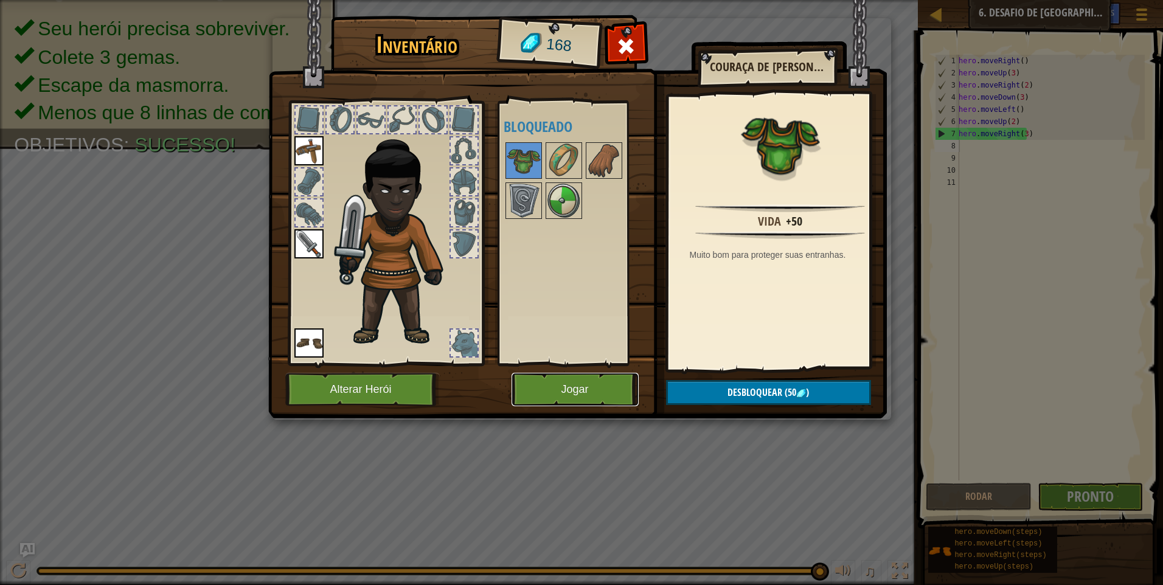
click at [554, 404] on button "Jogar" at bounding box center [575, 389] width 127 height 33
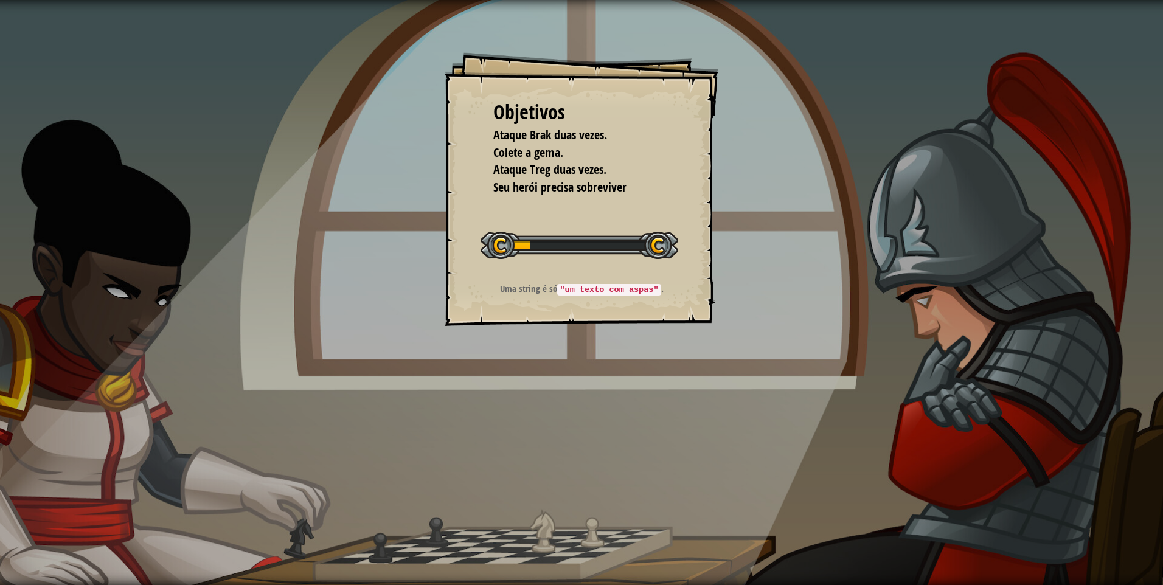
click at [557, 390] on div "Objetivos Ataque Brak duas vezes. Colete a gema. Ataque Treg duas vezes. Seu he…" at bounding box center [581, 292] width 1163 height 585
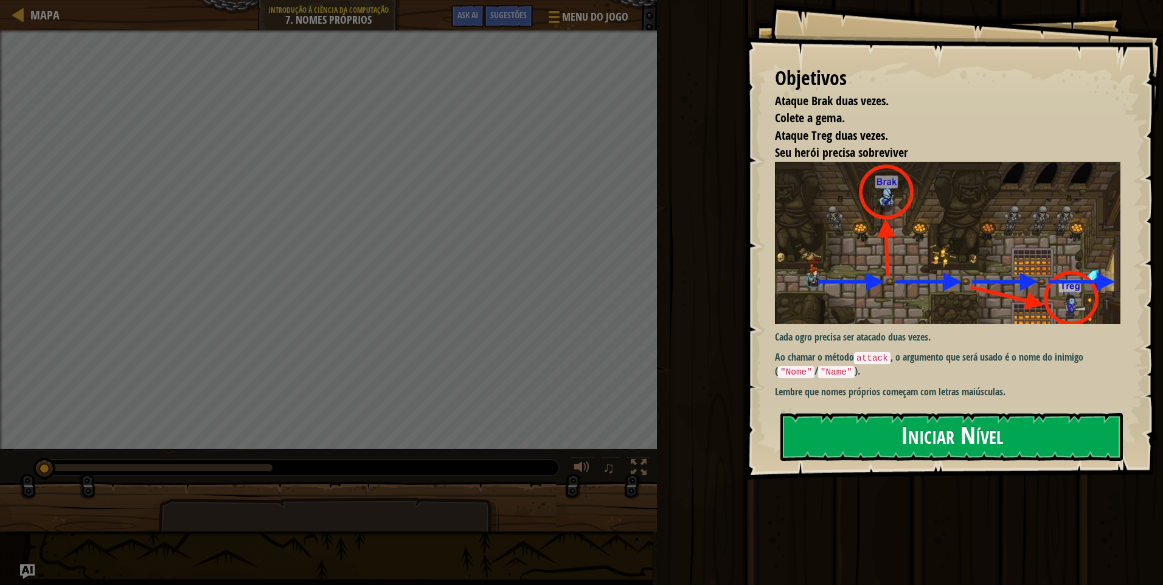
click at [926, 434] on button "Iniciar Nível" at bounding box center [951, 437] width 342 height 48
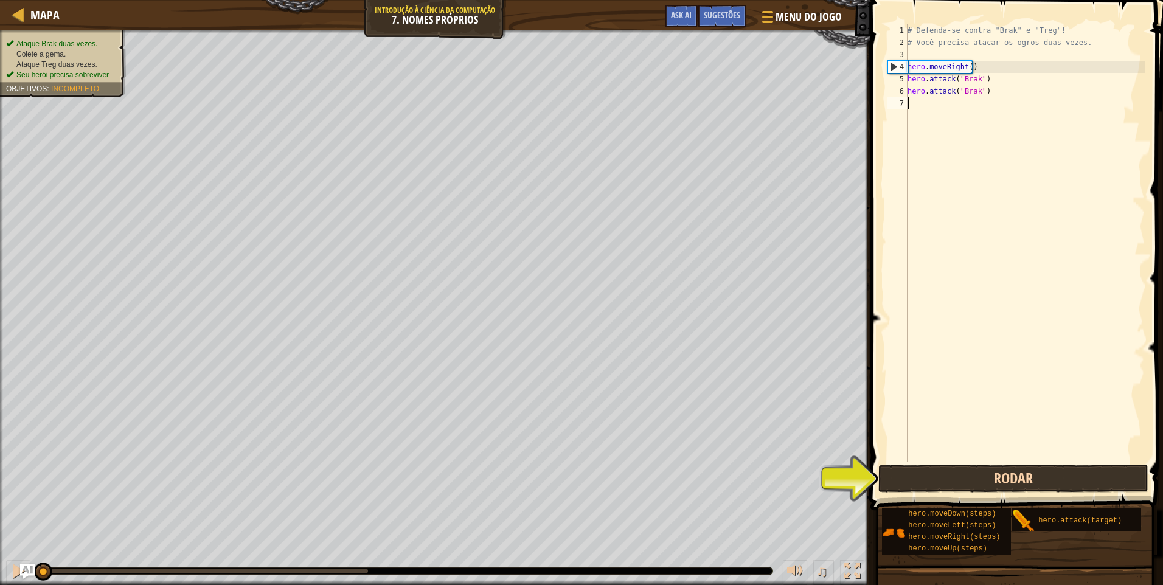
drag, startPoint x: 1022, startPoint y: 463, endPoint x: 1020, endPoint y: 477, distance: 14.7
click at [1021, 465] on div "1 2 3 4 5 6 7 # Defenda-se contra "Brak" e "Treg"! # Você precisa atacar os ogr…" at bounding box center [1015, 279] width 296 height 546
click at [1020, 477] on button "Rodar" at bounding box center [1013, 479] width 270 height 28
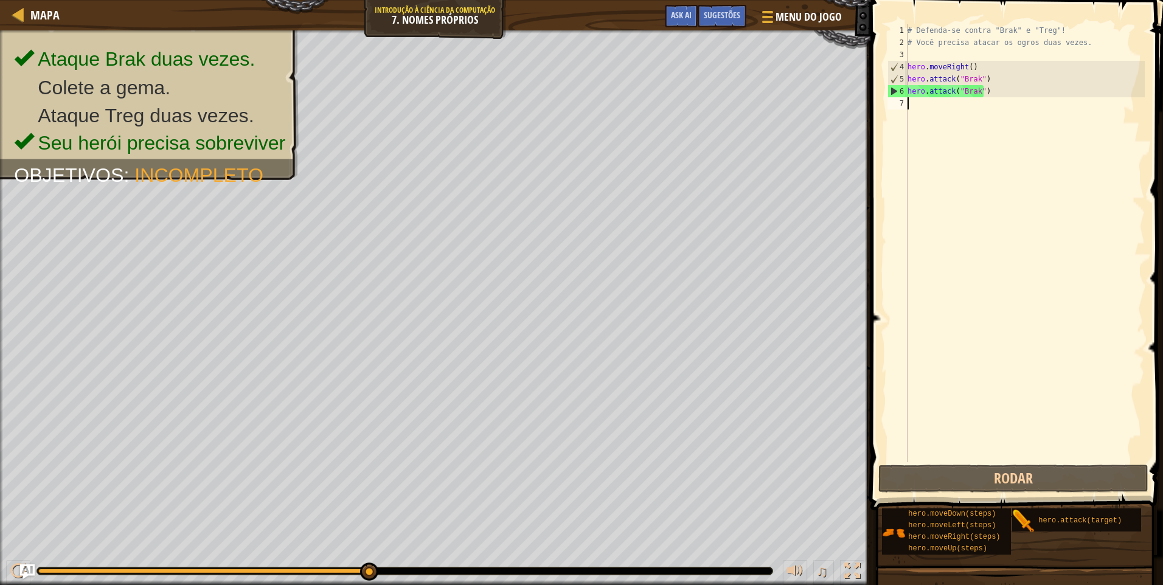
type textarea "h"
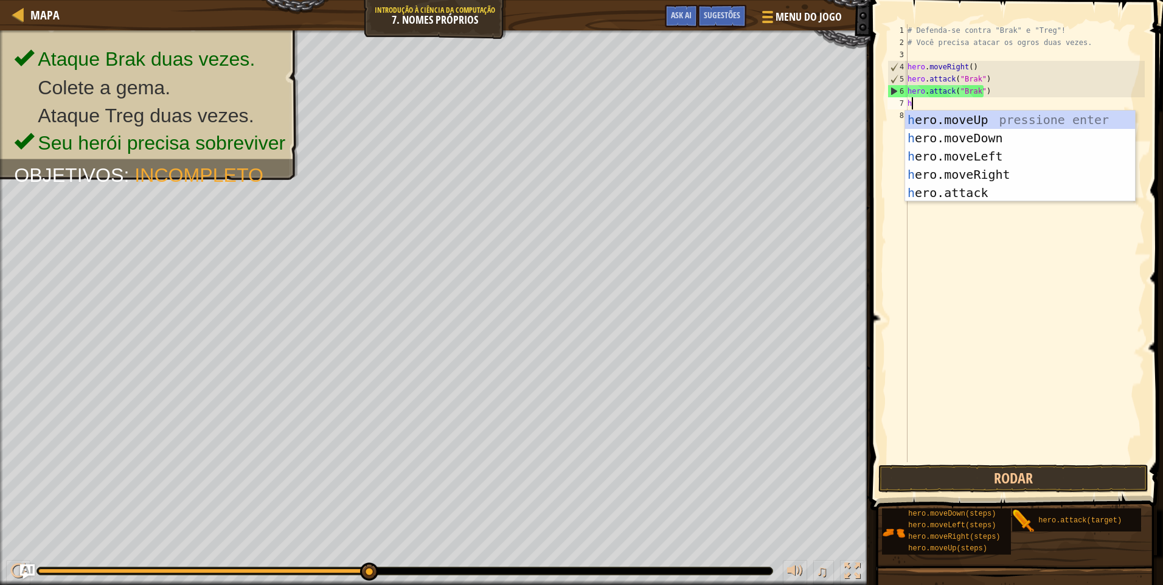
scroll to position [5, 0]
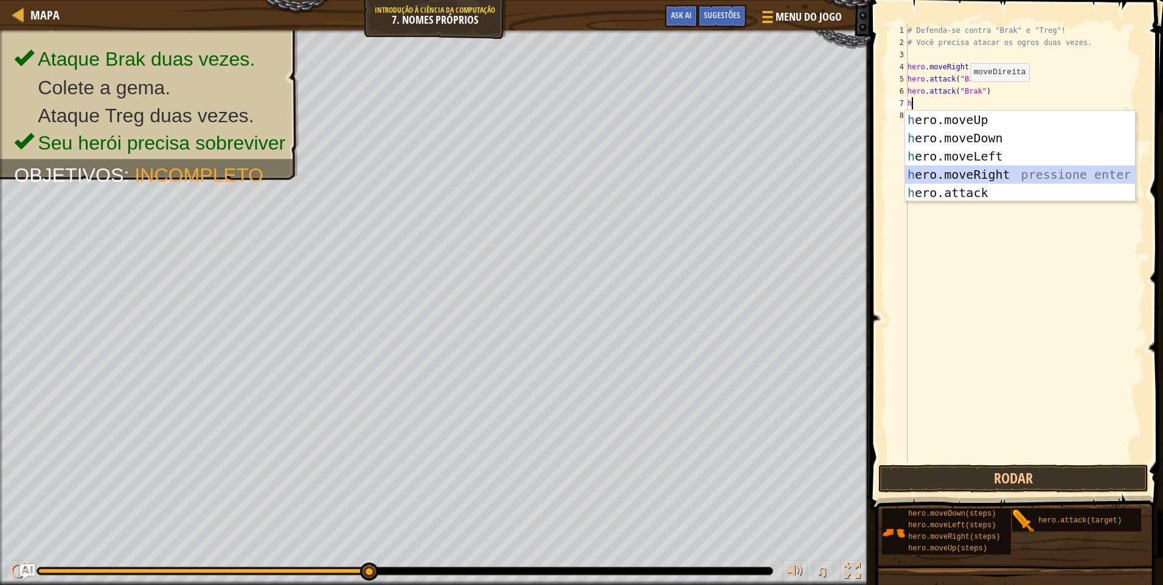
click at [998, 167] on div "h ero.moveUp pressione enter h ero.moveDown pressione enter h ero.moveLeft pres…" at bounding box center [1020, 175] width 230 height 128
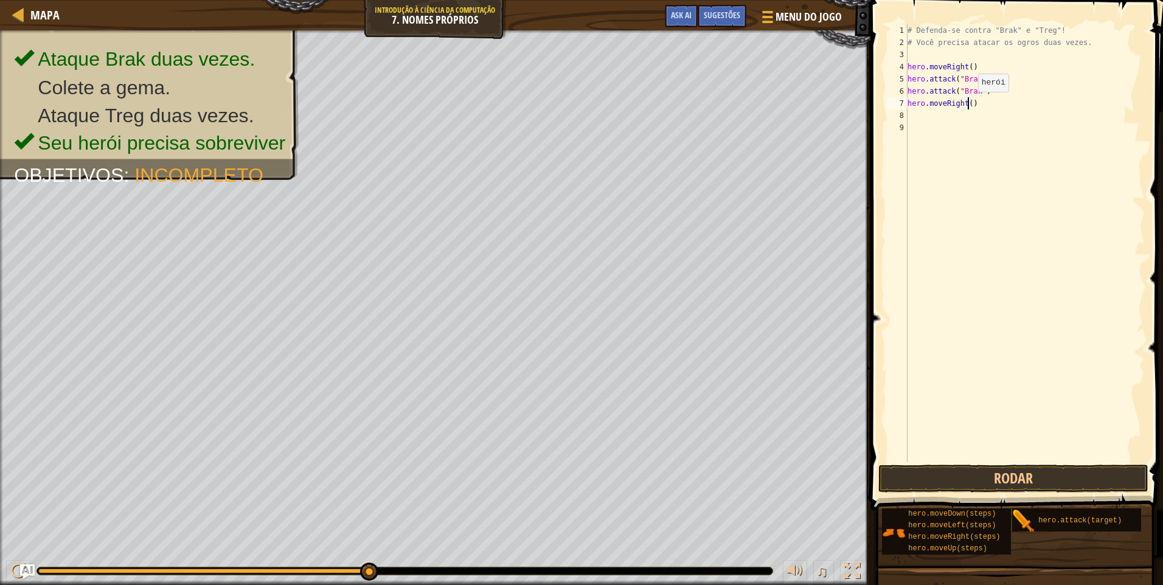
click at [968, 104] on div "# Defenda-se contra "Brak" e "Treg"! # Você precisa atacar os ogros duas vezes.…" at bounding box center [1025, 255] width 240 height 462
type textarea "hero.moveRight(2)"
click at [942, 112] on div "# Defenda-se contra "Brak" e "Treg"! # Você precisa atacar os ogros duas vezes.…" at bounding box center [1025, 255] width 240 height 462
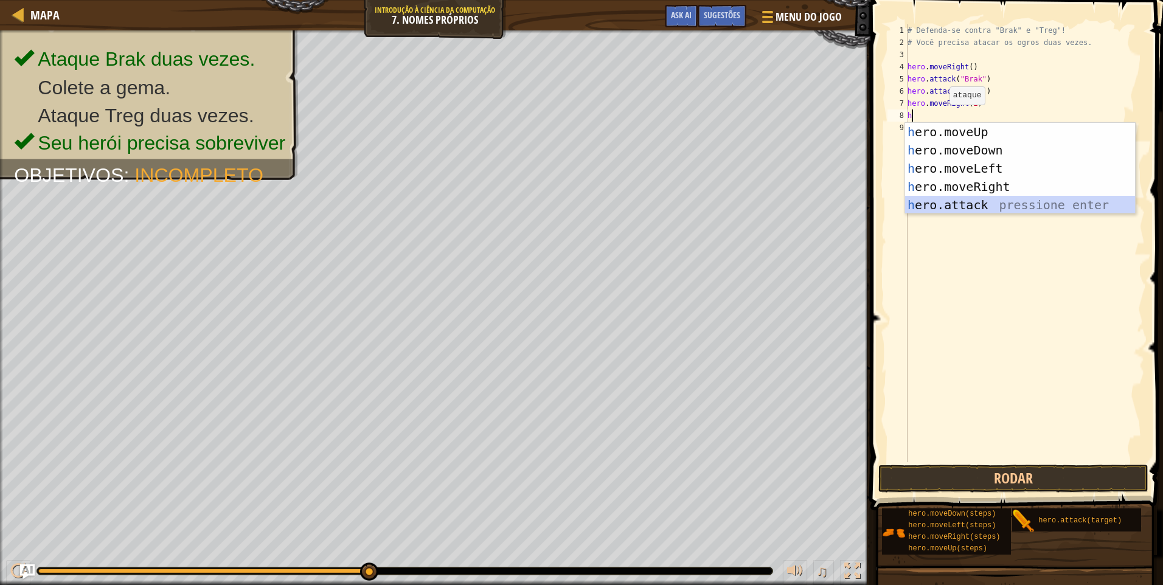
click at [939, 199] on div "h ero.moveUp pressione enter h ero.moveDown pressione enter h ero.moveLeft pres…" at bounding box center [1020, 187] width 230 height 128
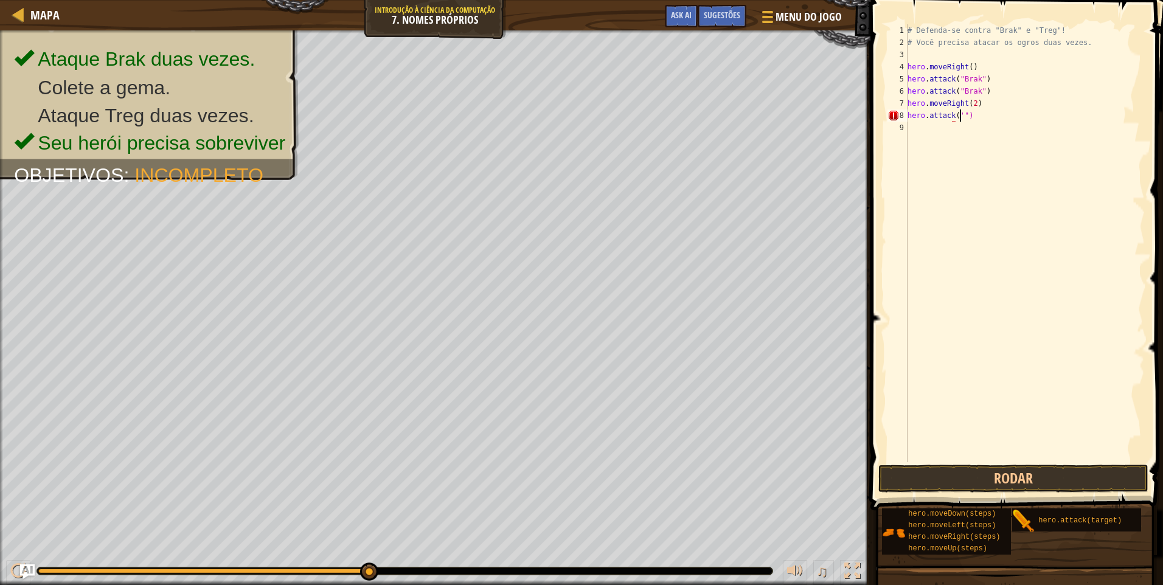
scroll to position [5, 4]
click at [1015, 116] on div "# Defenda-se contra "Brak" e "Treg"! # Você precisa atacar os ogros duas vezes.…" at bounding box center [1025, 255] width 240 height 462
type textarea "h"
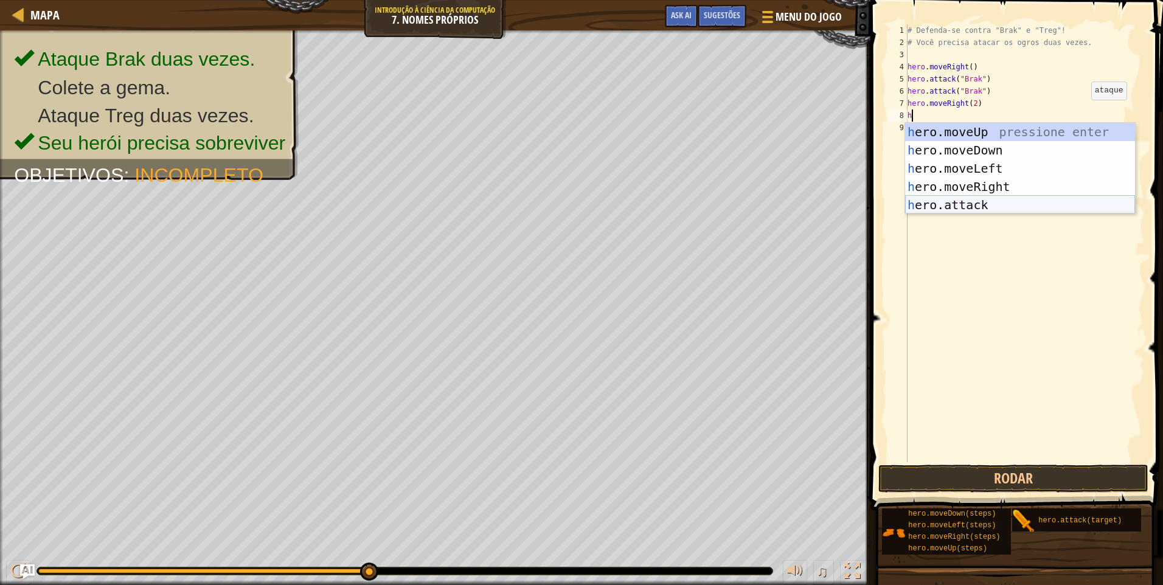
click at [1017, 201] on div "h ero.moveUp pressione enter h ero.moveDown pressione enter h ero.moveLeft pres…" at bounding box center [1020, 187] width 230 height 128
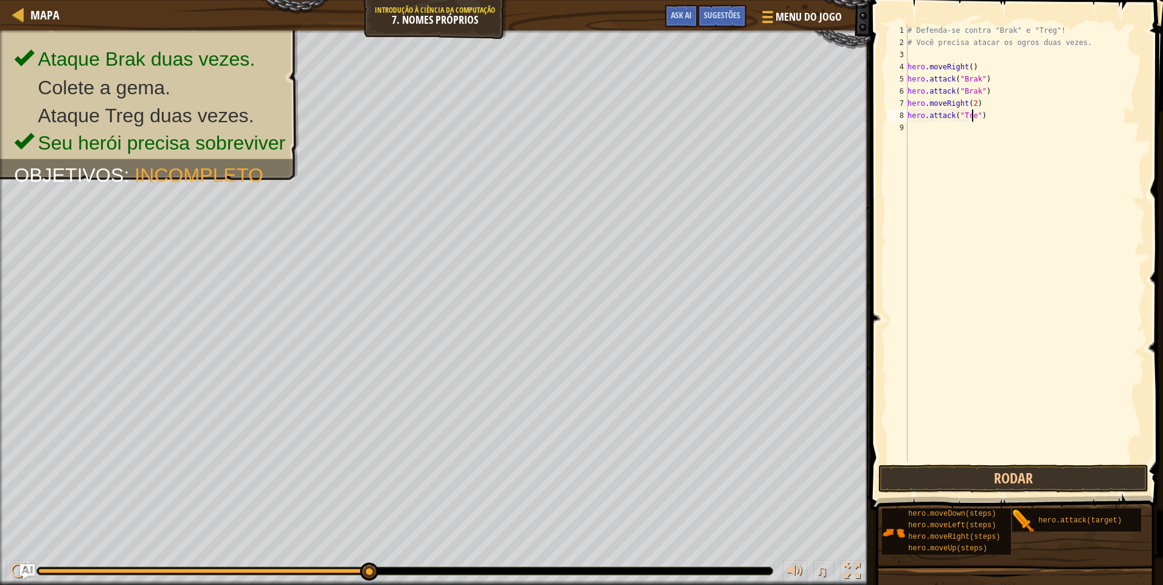
scroll to position [5, 5]
click at [979, 103] on div "# Defenda-se contra "Brak" e "Treg"! # Você precisa atacar os ogros duas vezes.…" at bounding box center [1025, 255] width 240 height 462
type textarea "hero.moveRight(2)"
type textarea "h"
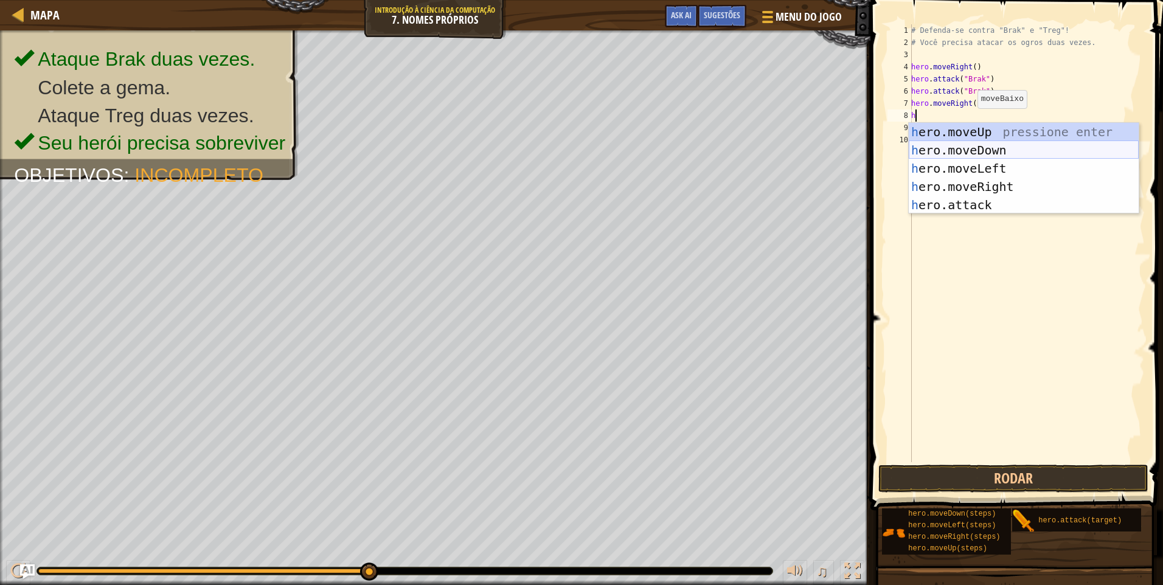
click at [980, 145] on div "h ero.moveUp pressione enter h ero.moveDown pressione enter h ero.moveLeft pres…" at bounding box center [1024, 187] width 230 height 128
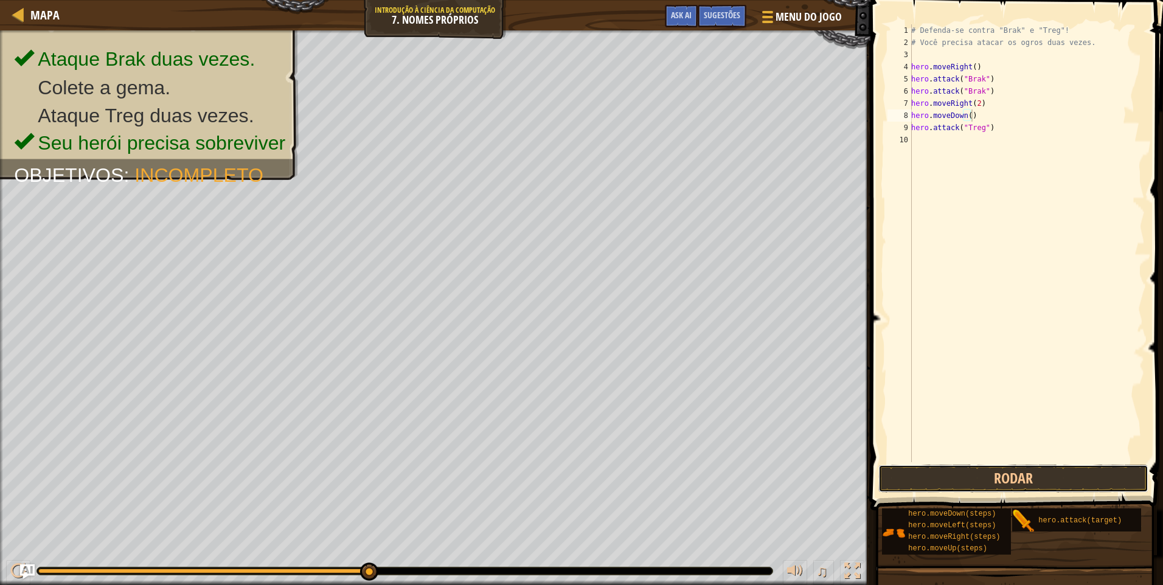
drag, startPoint x: 1020, startPoint y: 479, endPoint x: 1023, endPoint y: 457, distance: 22.1
click at [1023, 476] on button "Rodar" at bounding box center [1013, 479] width 270 height 28
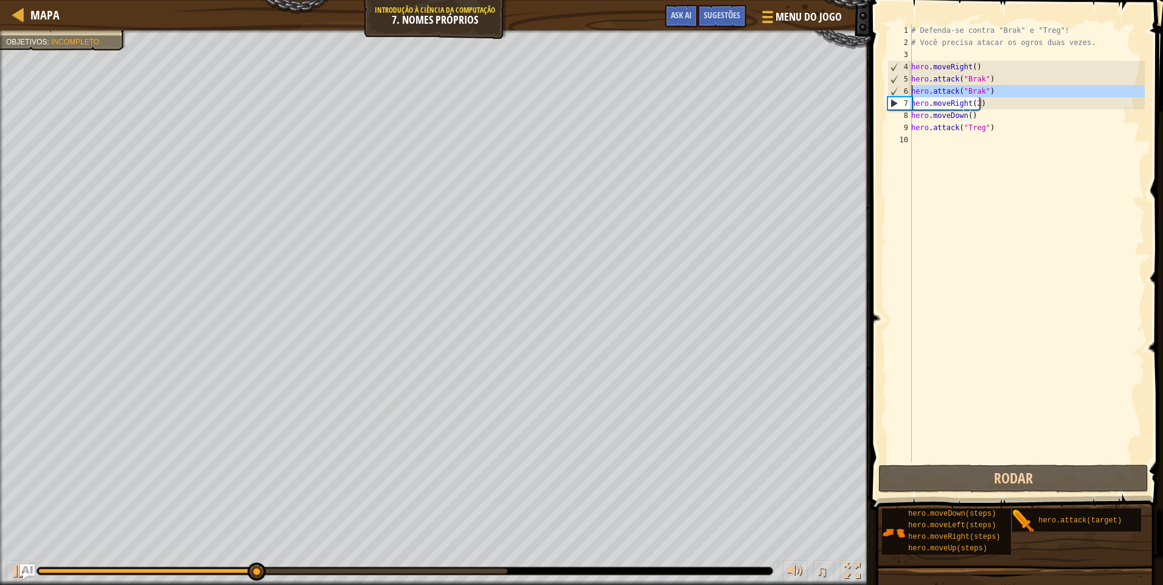
drag, startPoint x: 892, startPoint y: 91, endPoint x: 891, endPoint y: 100, distance: 9.8
click at [891, 100] on div "7" at bounding box center [900, 103] width 24 height 12
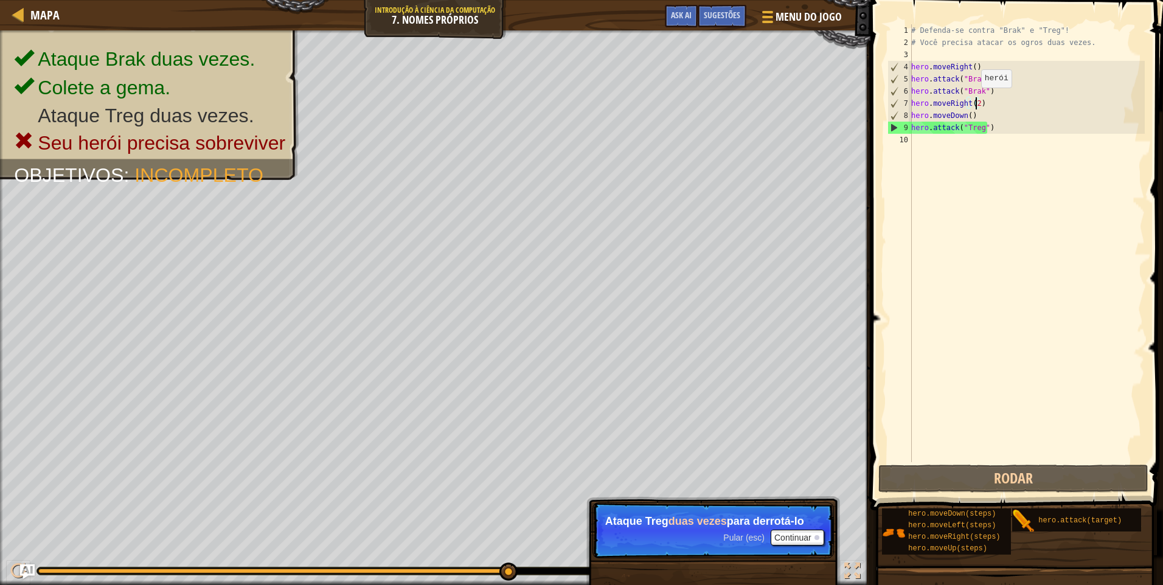
click at [974, 100] on div "# Defenda-se contra "Brak" e "Treg"! # Você precisa atacar os ogros duas vezes.…" at bounding box center [1027, 255] width 236 height 462
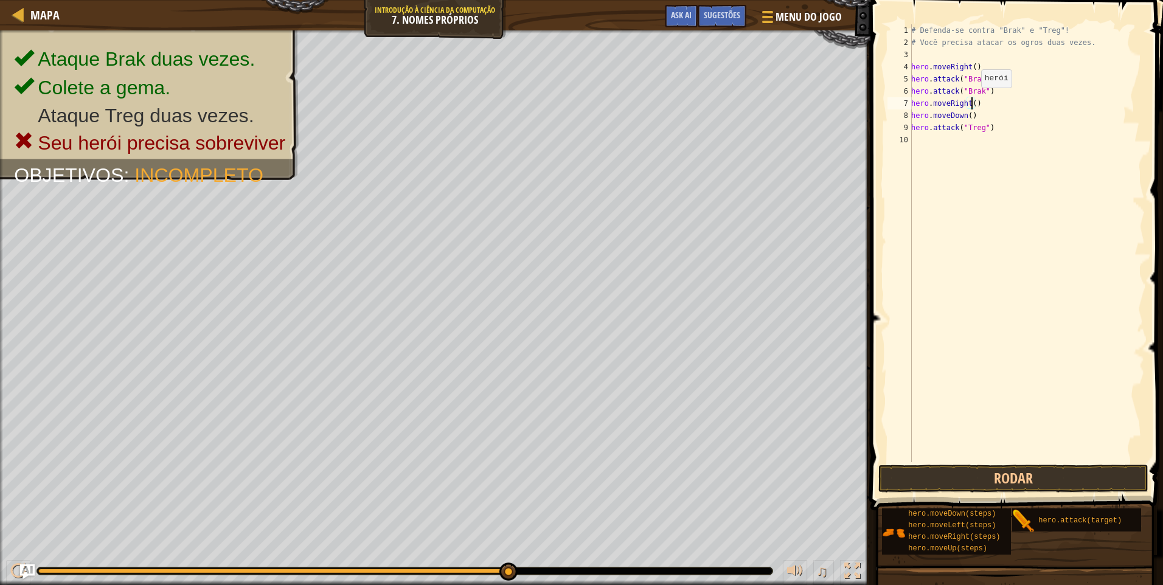
scroll to position [5, 5]
click at [1060, 472] on button "Rodar" at bounding box center [1013, 479] width 270 height 28
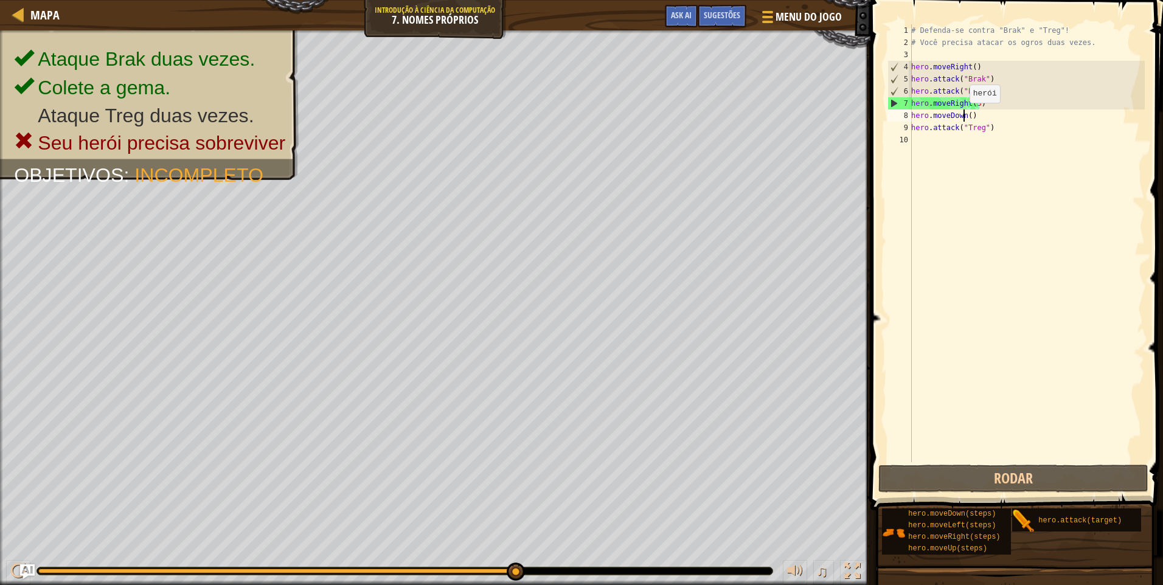
click at [963, 115] on div "# Defenda-se contra "Brak" e "Treg"! # Você precisa atacar os ogros duas vezes.…" at bounding box center [1027, 255] width 236 height 462
click at [967, 111] on div "# Defenda-se contra "Brak" e "Treg"! # Você precisa atacar os ogros duas vezes.…" at bounding box center [1027, 255] width 236 height 462
type textarea "hero.moveDown(1)"
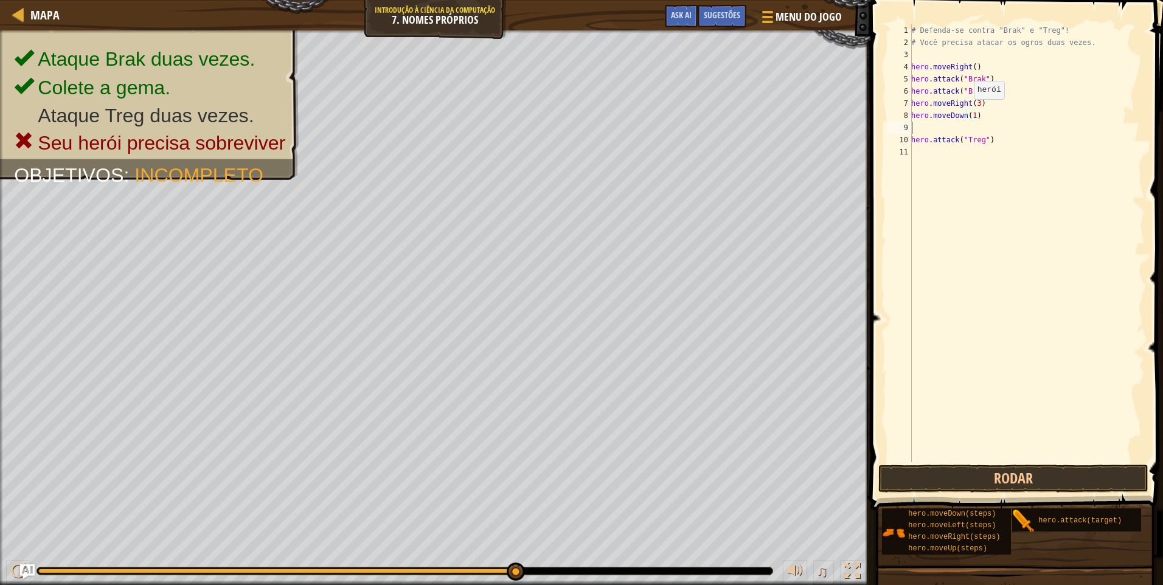
scroll to position [5, 0]
click at [960, 481] on button "Rodar" at bounding box center [1013, 479] width 270 height 28
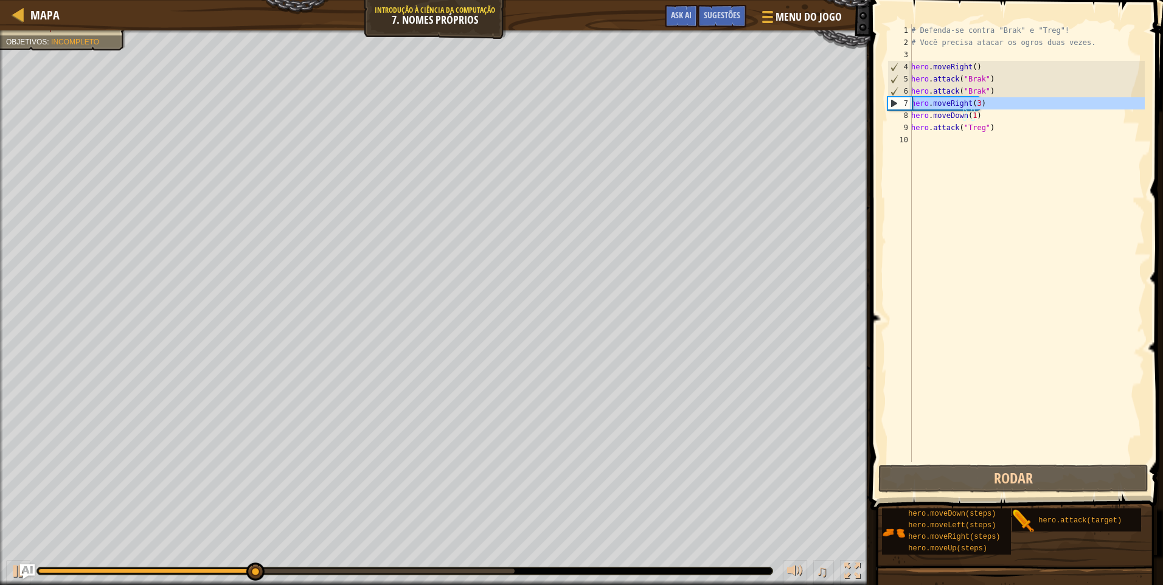
click at [900, 103] on div "7" at bounding box center [900, 103] width 24 height 12
click at [892, 106] on div "7" at bounding box center [900, 103] width 24 height 12
click at [891, 106] on div "7" at bounding box center [900, 103] width 24 height 12
type textarea "hero.attack("Treg")"
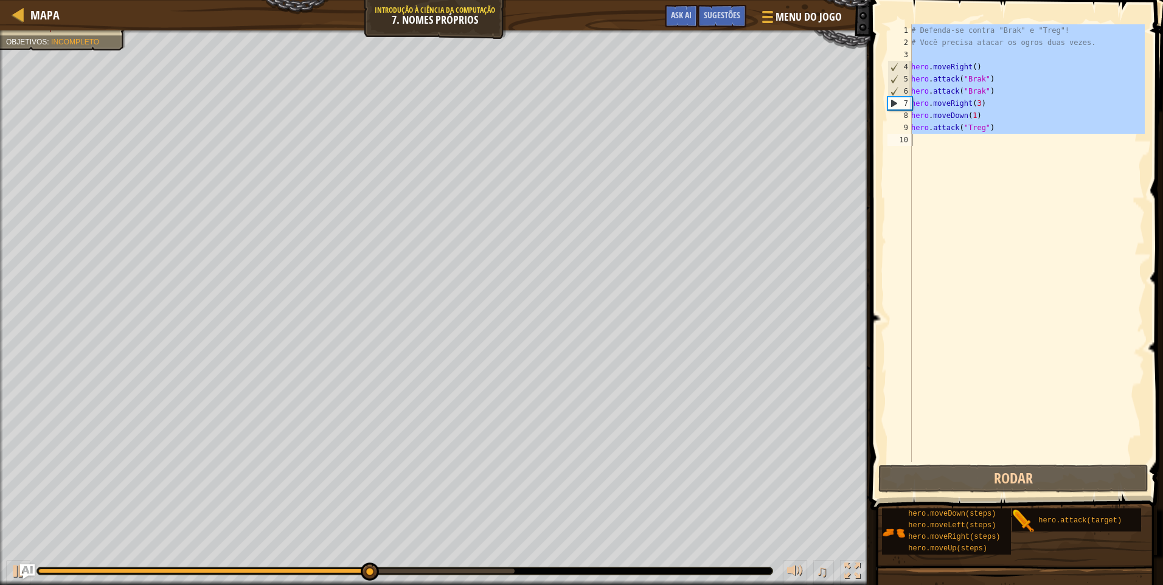
drag, startPoint x: 891, startPoint y: 105, endPoint x: 891, endPoint y: 89, distance: 15.8
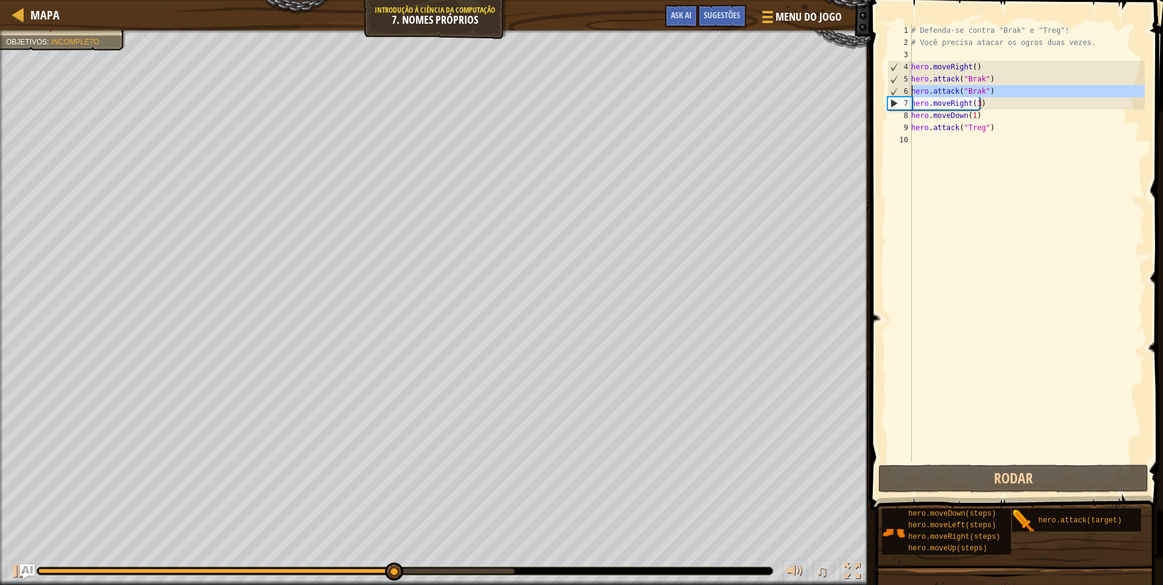
click at [891, 89] on div "6" at bounding box center [900, 91] width 24 height 12
type textarea "hero.attack("Brak")"
drag, startPoint x: 878, startPoint y: 100, endPoint x: 897, endPoint y: 95, distance: 19.5
click at [882, 100] on span at bounding box center [1018, 238] width 302 height 546
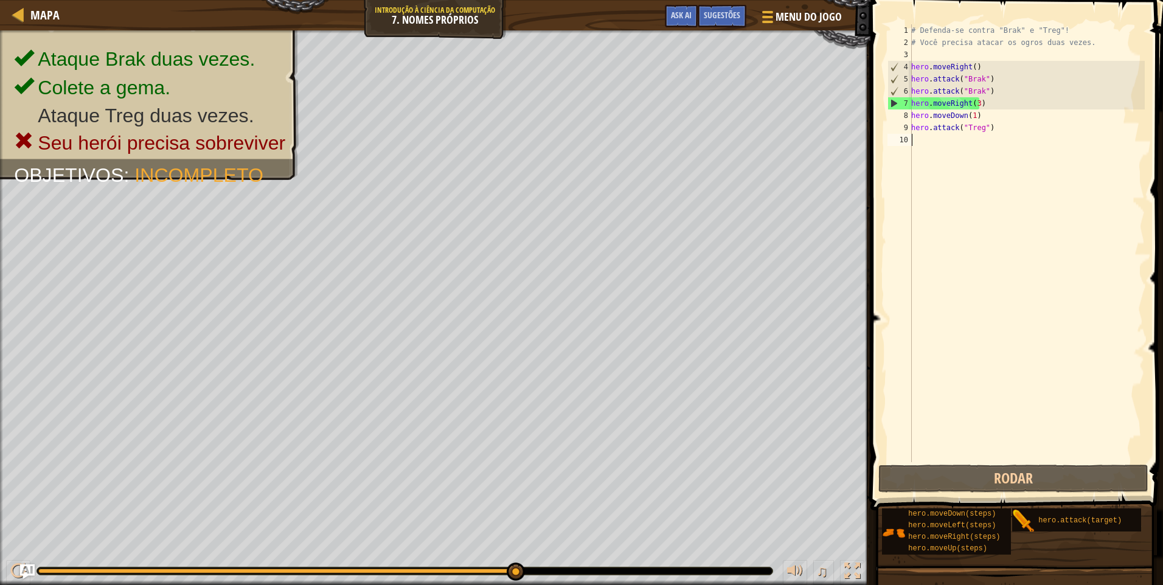
click at [985, 142] on div "# Defenda-se contra "Brak" e "Treg"! # Você precisa atacar os ogros duas vezes.…" at bounding box center [1027, 255] width 236 height 462
click at [910, 130] on div "9" at bounding box center [899, 128] width 24 height 12
click at [993, 120] on div "# Defenda-se contra "Brak" e "Treg"! # Você precisa atacar os ogros duas vezes.…" at bounding box center [1027, 255] width 236 height 462
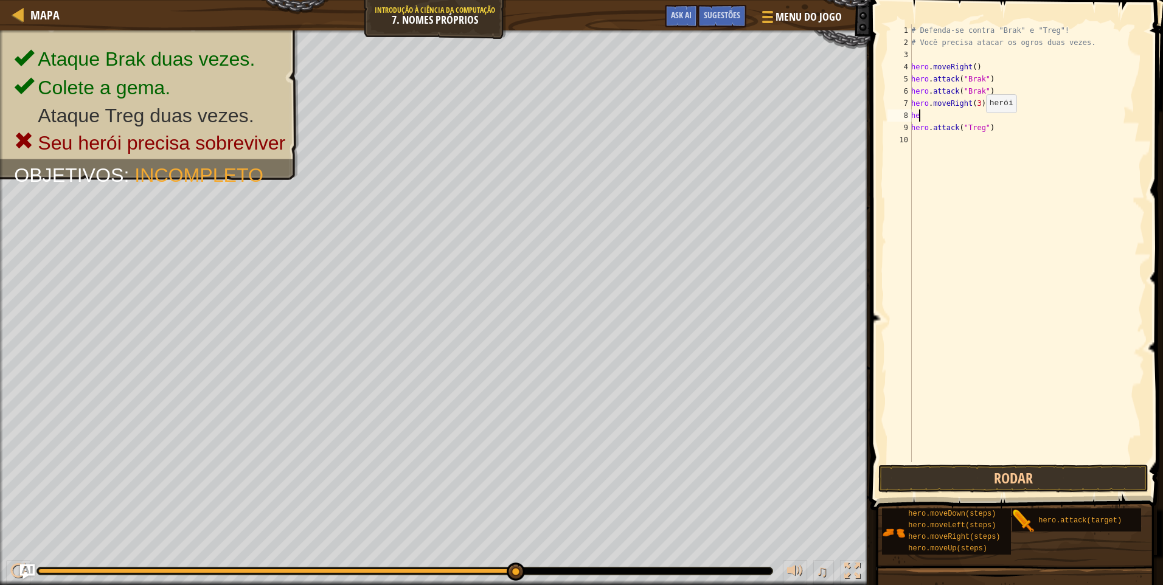
type textarea "h"
type textarea "hero.moveRight(3)"
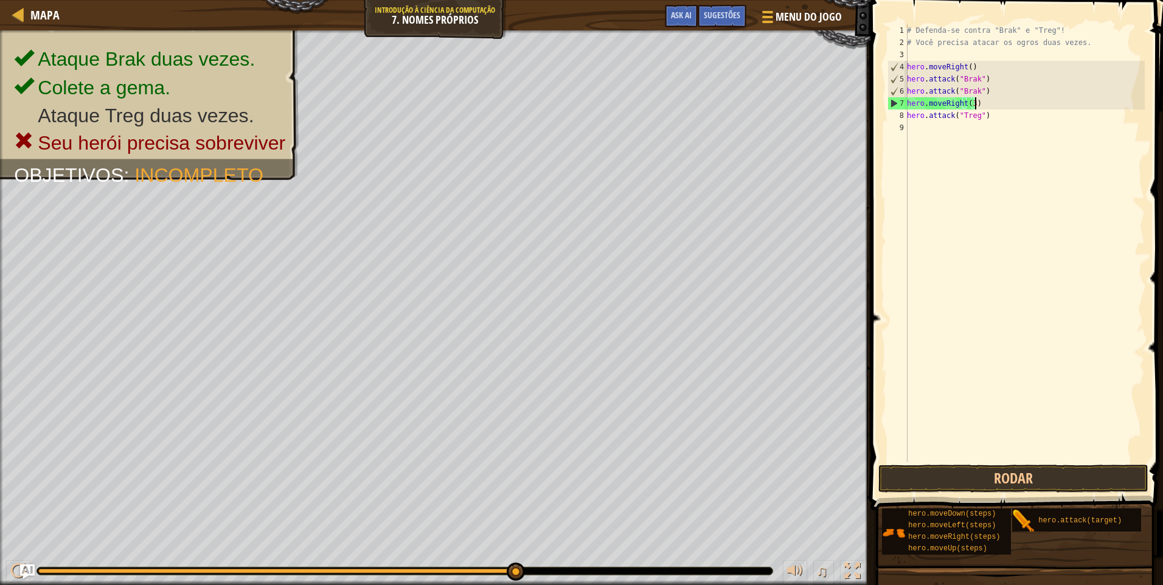
click at [951, 138] on div "# Defenda-se contra "Brak" e "Treg"! # Você precisa atacar os ogros duas vezes.…" at bounding box center [1024, 255] width 240 height 462
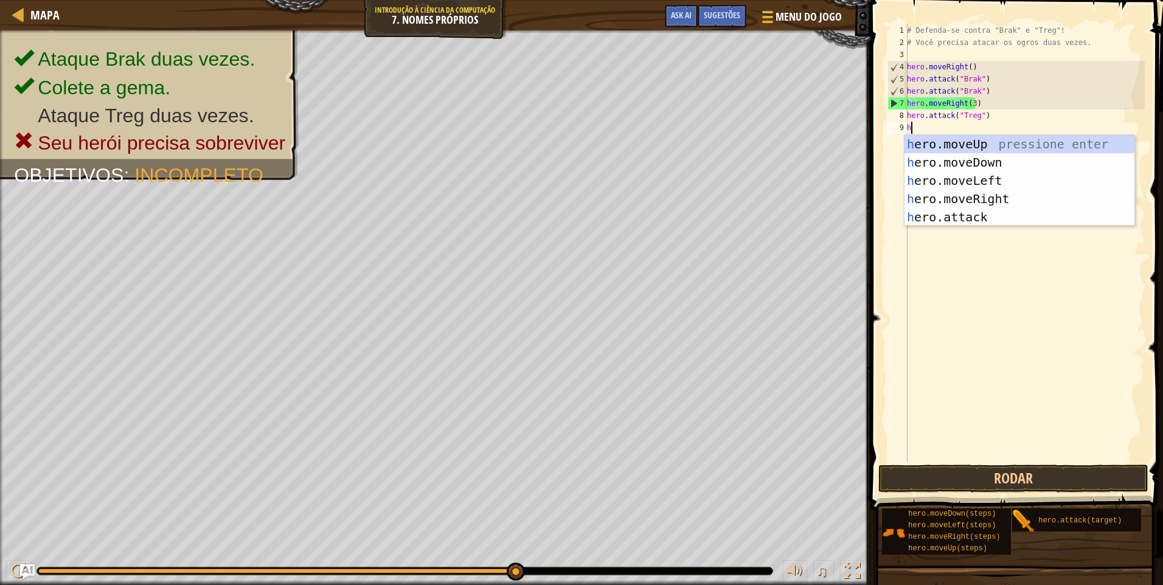
type textarea "h"
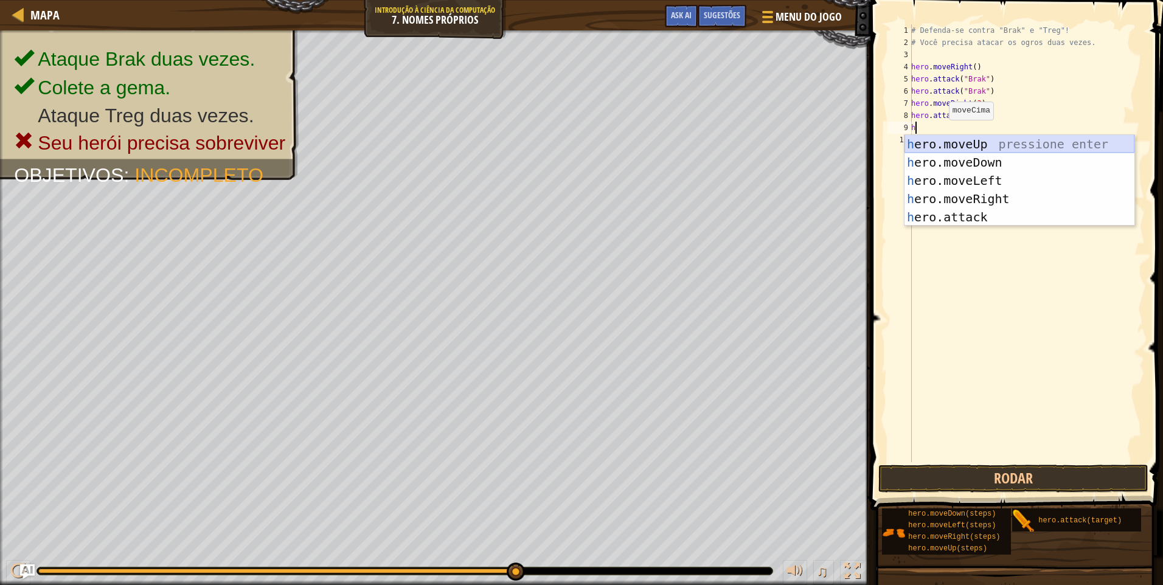
click at [957, 151] on div "h ero.moveUp pressione enter h ero.moveDown pressione enter h ero.moveLeft pres…" at bounding box center [1019, 199] width 230 height 128
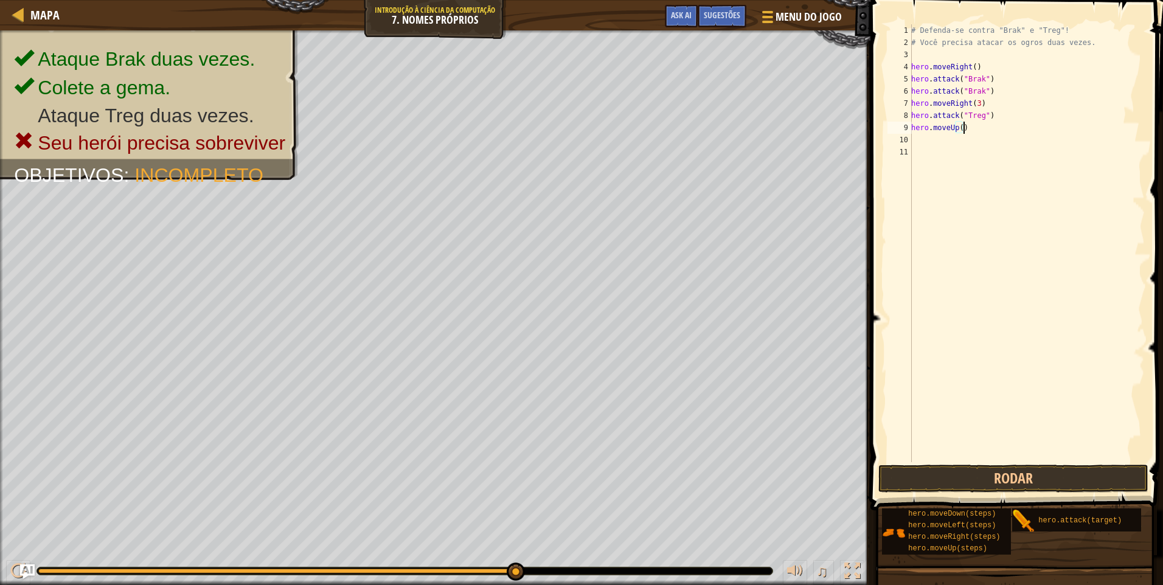
click at [969, 130] on div "# Defenda-se contra "Brak" e "Treg"! # Você precisa atacar os ogros duas vezes.…" at bounding box center [1027, 255] width 236 height 462
type textarea "he"
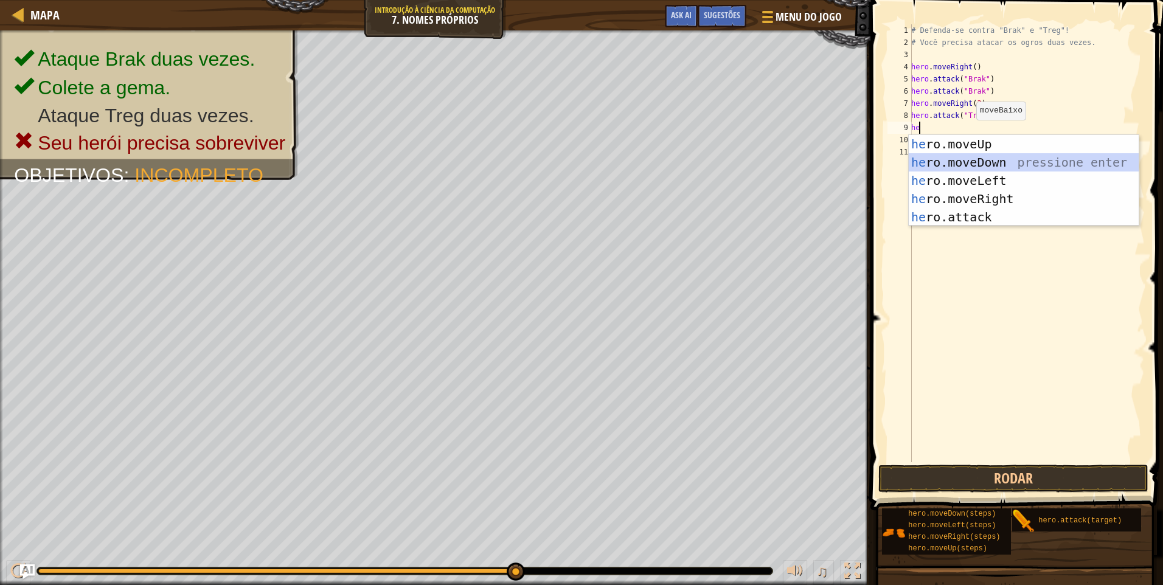
click at [1008, 154] on div "he ro.moveUp pressione enter he ro.moveDown pressione enter he ro.moveLeft pres…" at bounding box center [1024, 199] width 230 height 128
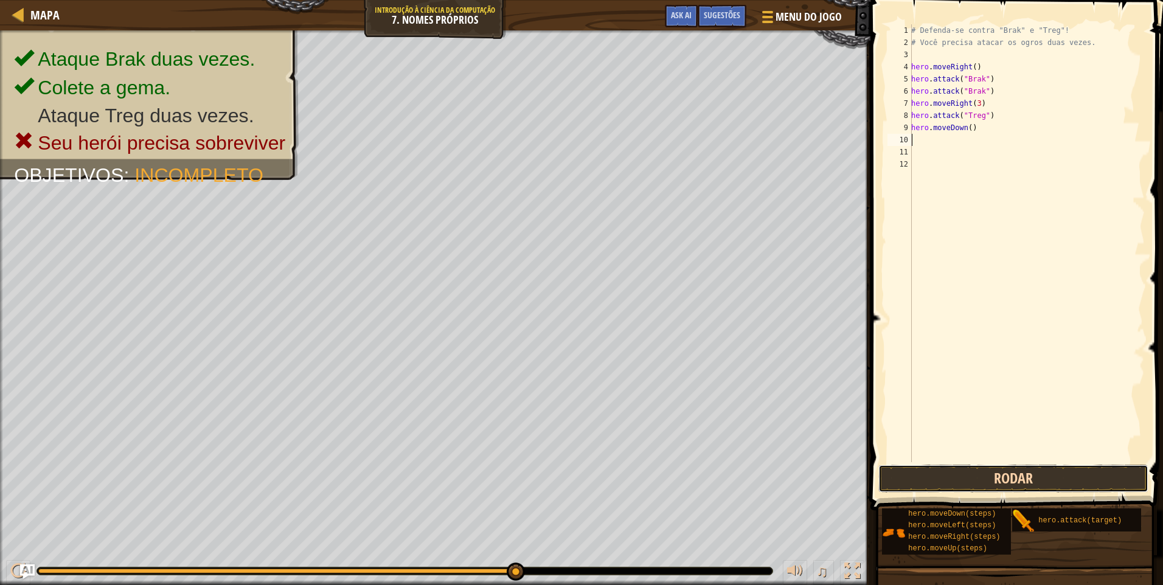
click at [1052, 481] on button "Rodar" at bounding box center [1013, 479] width 270 height 28
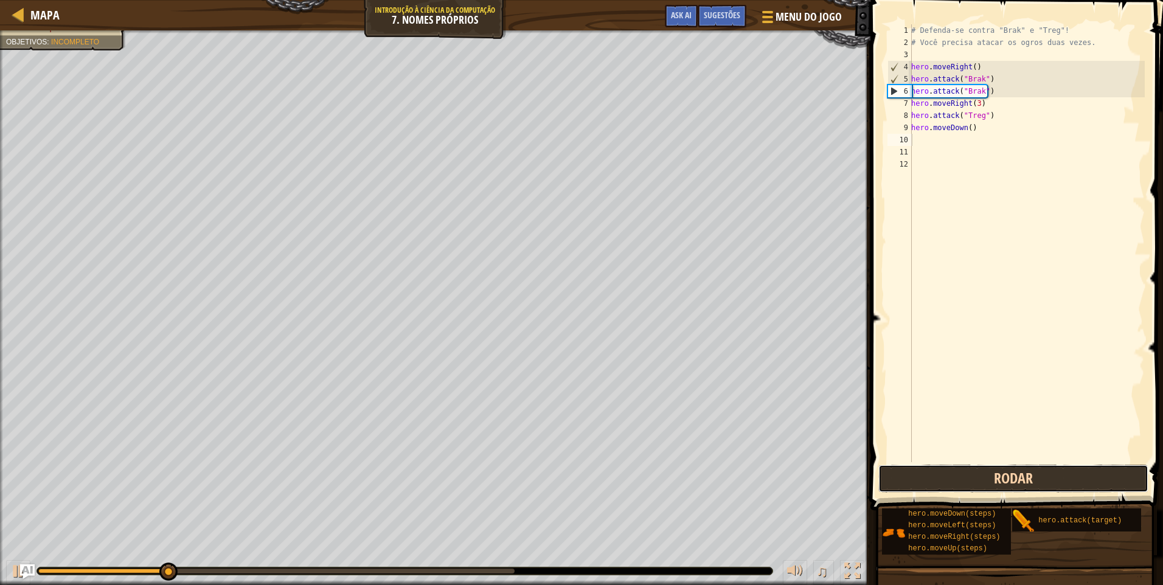
click at [1020, 472] on button "Rodar" at bounding box center [1013, 479] width 270 height 28
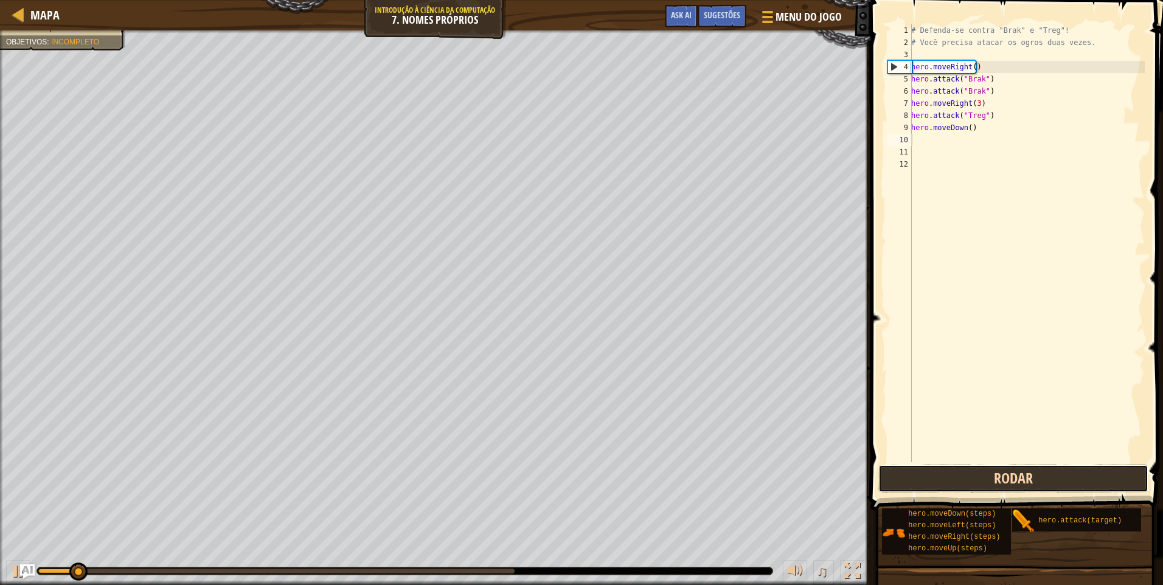
click at [1022, 474] on button "Rodar" at bounding box center [1013, 479] width 270 height 28
click at [1022, 474] on button "Rodando" at bounding box center [1013, 479] width 270 height 28
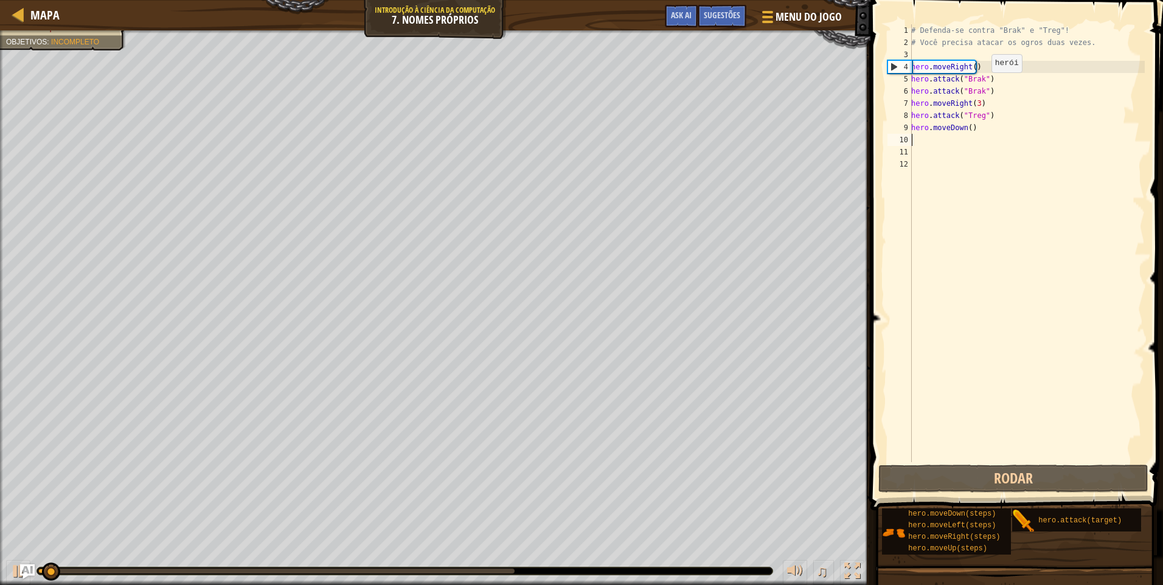
drag, startPoint x: 983, startPoint y: 87, endPoint x: 959, endPoint y: 107, distance: 31.5
click at [975, 95] on div "# Defenda-se contra "Brak" e "Treg"! # Você precisa atacar os ogros duas vezes.…" at bounding box center [1027, 255] width 236 height 462
drag, startPoint x: 889, startPoint y: 52, endPoint x: 890, endPoint y: 58, distance: 6.1
click at [890, 54] on div "3" at bounding box center [899, 55] width 24 height 12
type textarea "hero.moveRight()"
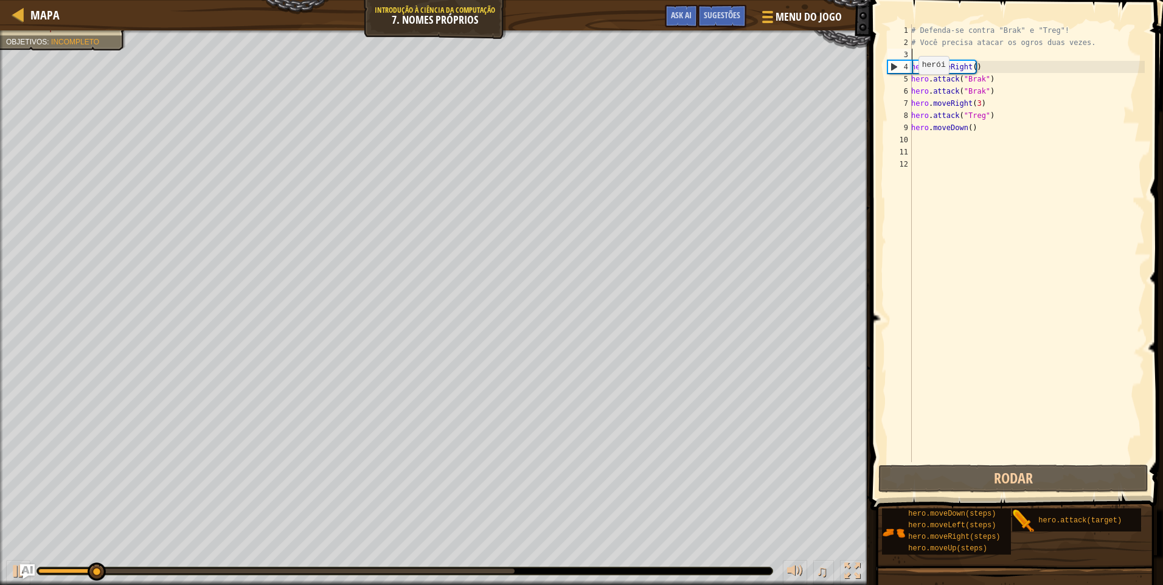
click at [890, 63] on div "4" at bounding box center [900, 67] width 24 height 12
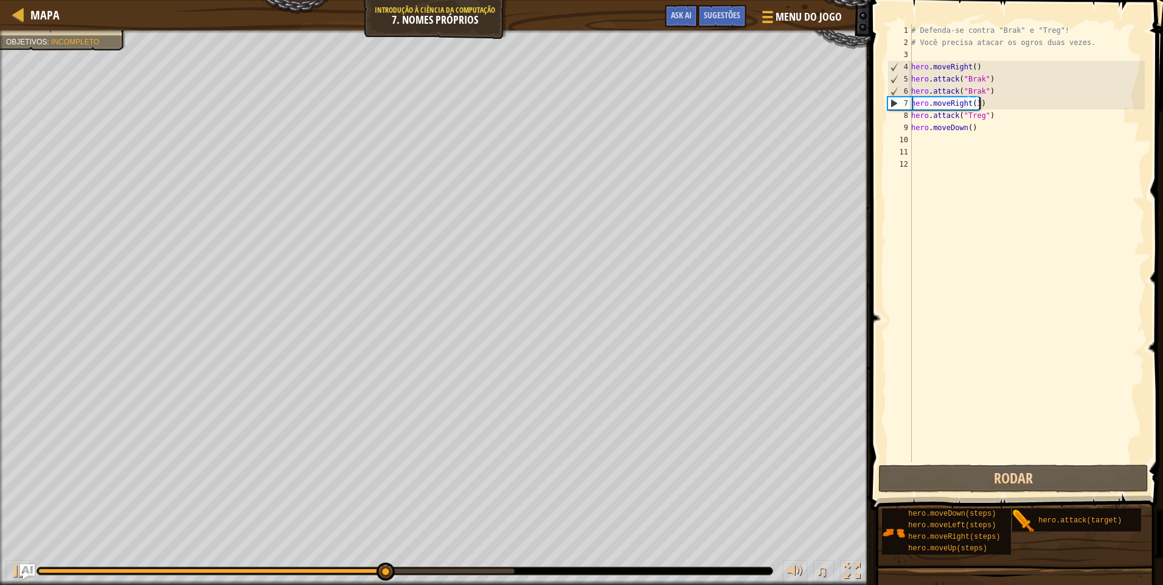
click at [1016, 109] on div "# Defenda-se contra "Brak" e "Treg"! # Você precisa atacar os ogros duas vezes.…" at bounding box center [1027, 255] width 236 height 462
click at [998, 102] on div "# Defenda-se contra "Brak" e "Treg"! # Você precisa atacar os ogros duas vezes.…" at bounding box center [1027, 255] width 236 height 462
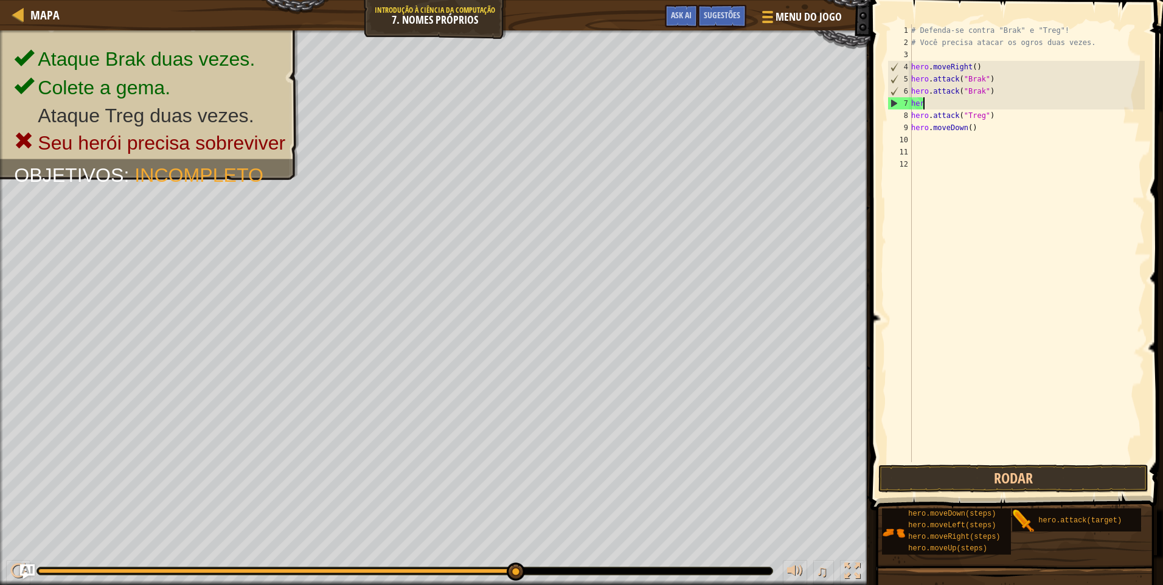
type textarea "h"
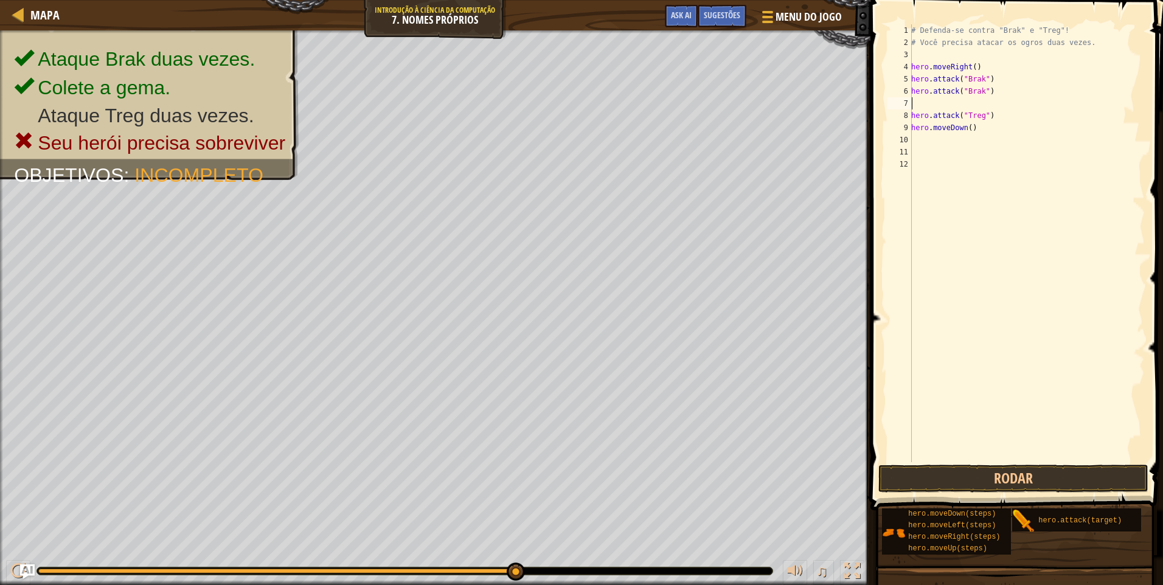
type textarea "hero.attack("Brak")"
click at [975, 122] on div "# Defenda-se contra "Brak" e "Treg"! # Você precisa atacar os ogros duas vezes.…" at bounding box center [1027, 255] width 236 height 462
drag, startPoint x: 979, startPoint y: 120, endPoint x: 987, endPoint y: 116, distance: 8.5
click at [982, 119] on div "# Defenda-se contra "Brak" e "Treg"! # Você precisa atacar os ogros duas vezes.…" at bounding box center [1027, 255] width 236 height 462
type textarea "h"
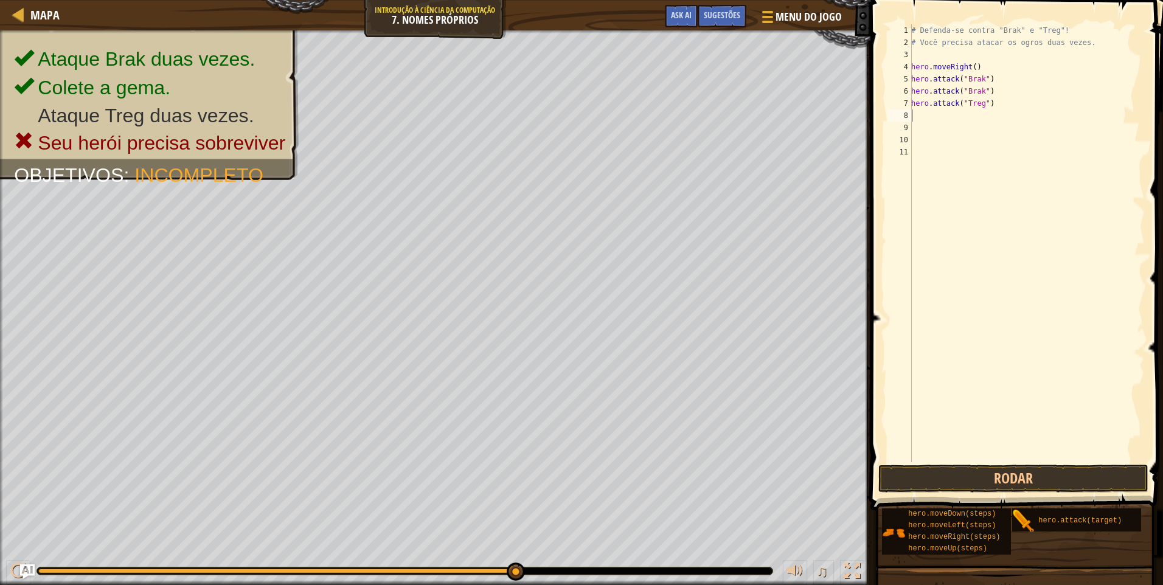
type textarea "h"
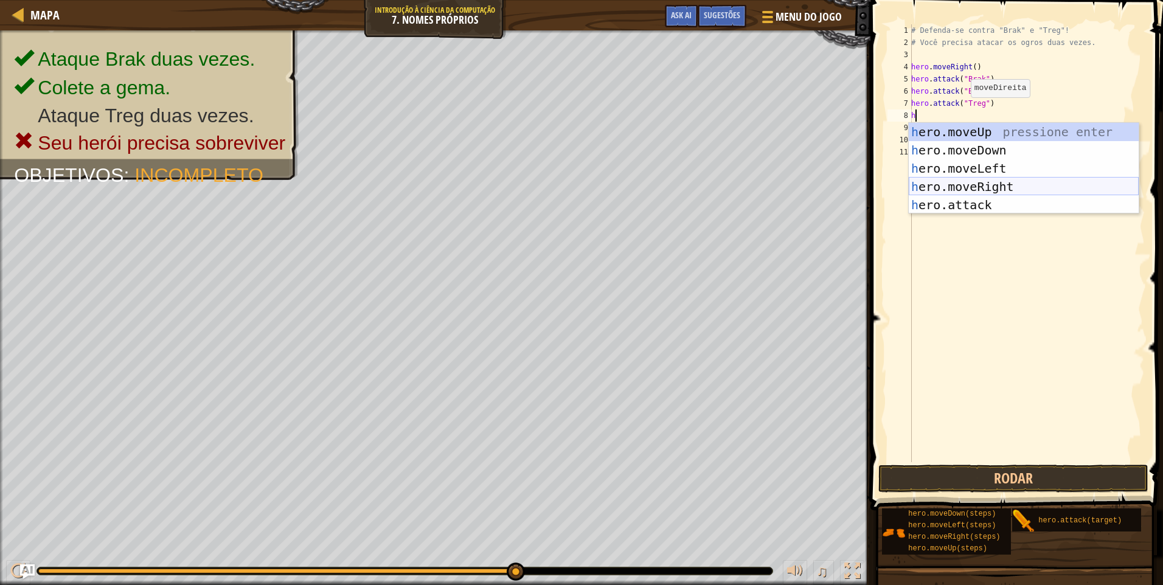
click at [957, 183] on div "h ero.moveUp pressione enter h ero.moveDown pressione enter h ero.moveLeft pres…" at bounding box center [1024, 187] width 230 height 128
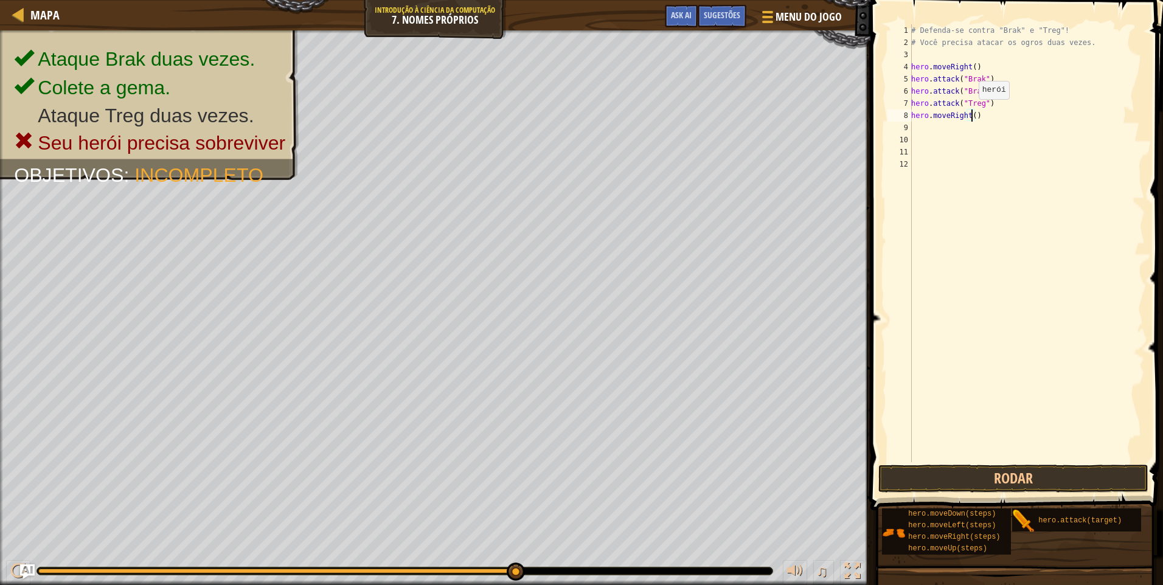
click at [972, 111] on div "# Defenda-se contra "Brak" e "Treg"! # Você precisa atacar os ogros duas vezes.…" at bounding box center [1027, 255] width 236 height 462
click at [1027, 474] on button "Rodar" at bounding box center [1013, 479] width 270 height 28
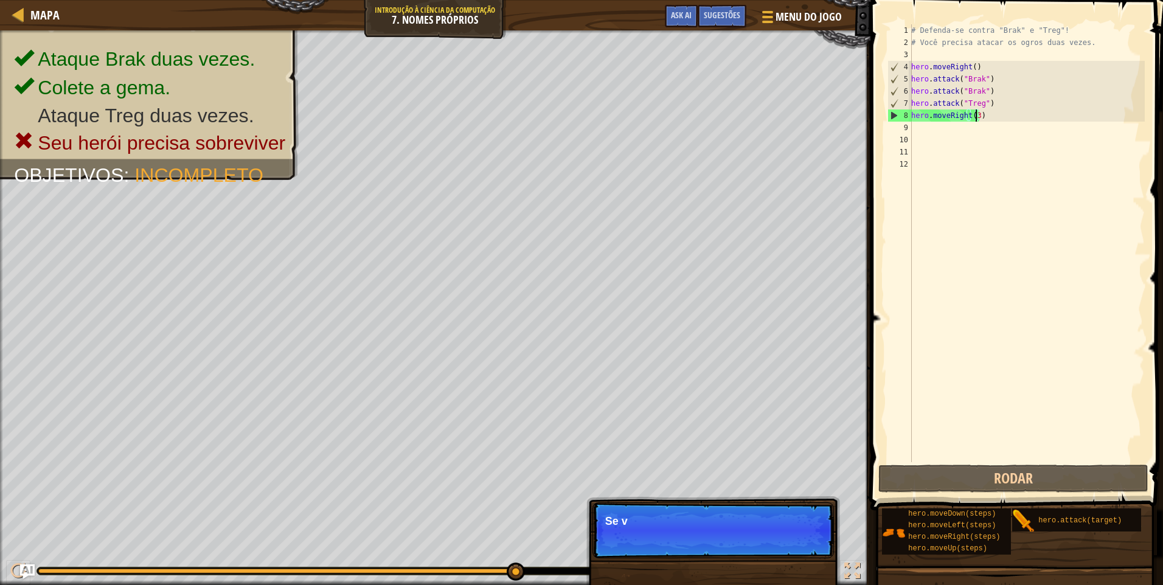
click at [998, 113] on div "# Defenda-se contra "Brak" e "Treg"! # Você precisa atacar os ogros duas vezes.…" at bounding box center [1027, 255] width 236 height 462
click at [1000, 105] on div "# Defenda-se contra "Brak" e "Treg"! # Você precisa atacar os ogros duas vezes.…" at bounding box center [1027, 255] width 236 height 462
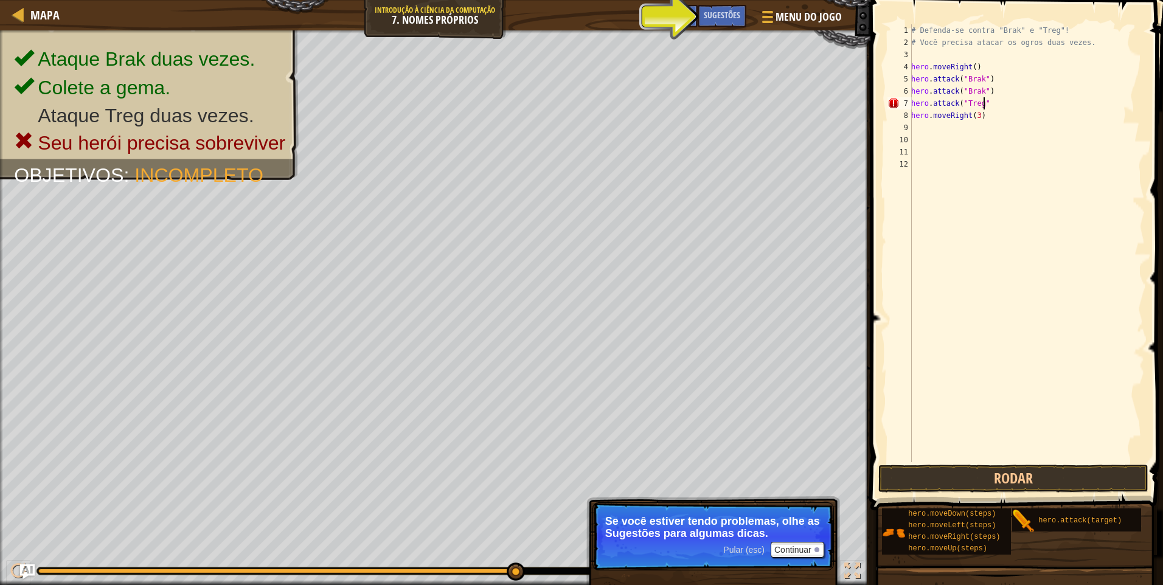
type textarea "hero.attack("Treg")"
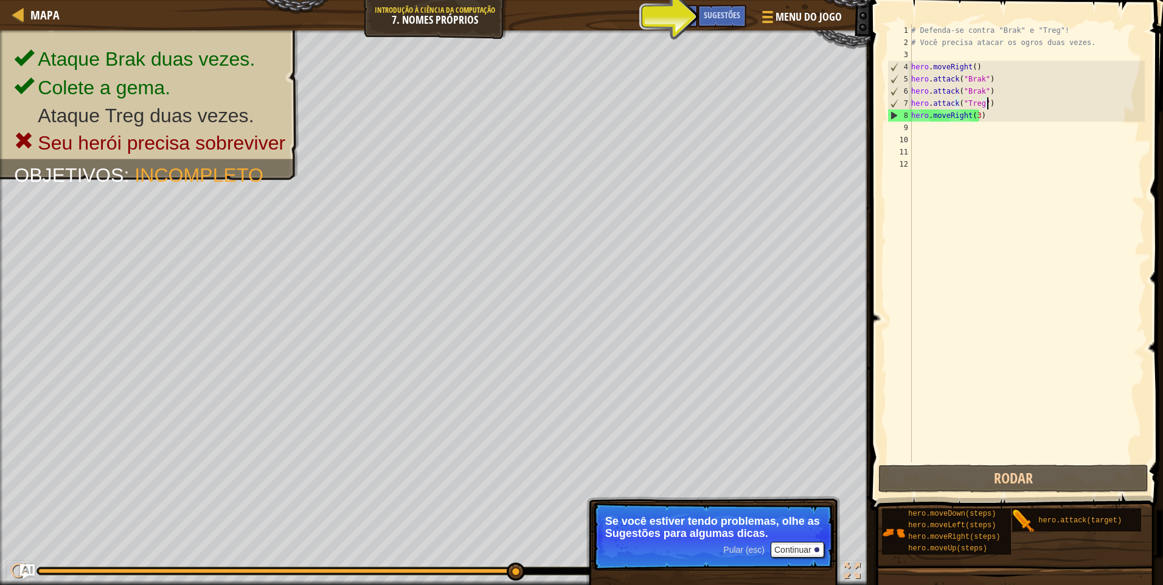
scroll to position [5, 0]
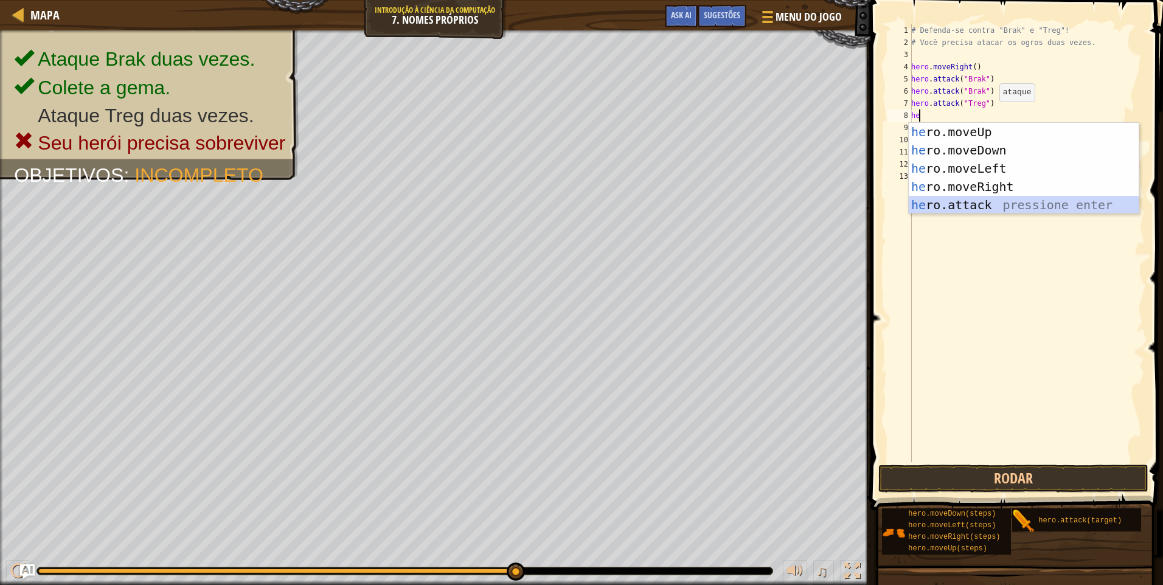
click at [974, 201] on div "he ro.moveUp pressione enter he ro.moveDown pressione enter he ro.moveLeft pres…" at bounding box center [1024, 187] width 230 height 128
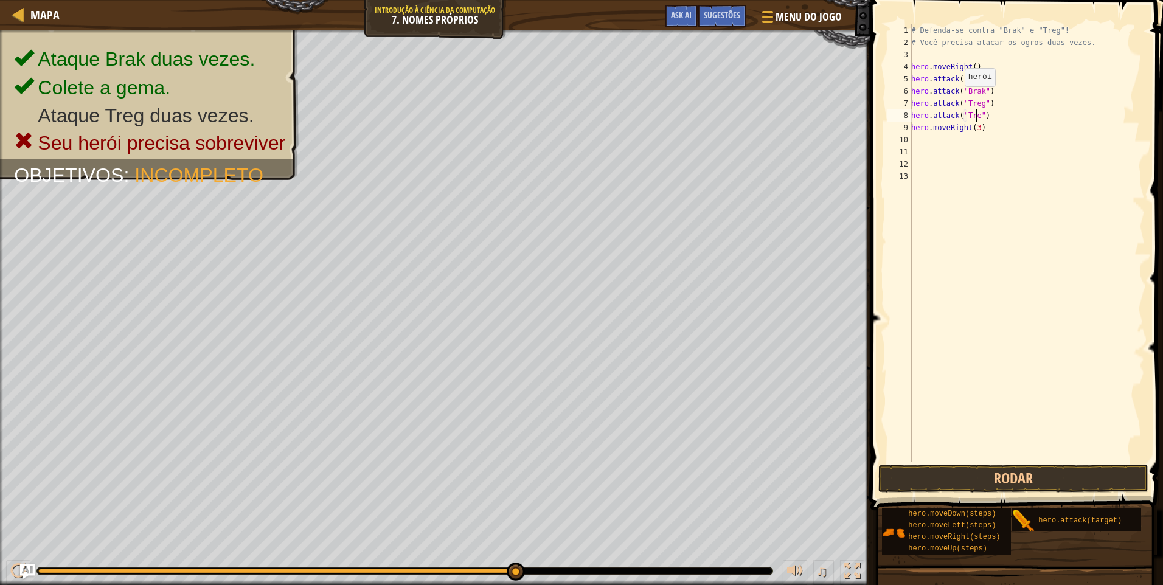
scroll to position [5, 5]
type textarea "hero.attack("Treg")"
click at [1022, 481] on button "Rodar" at bounding box center [1013, 479] width 270 height 28
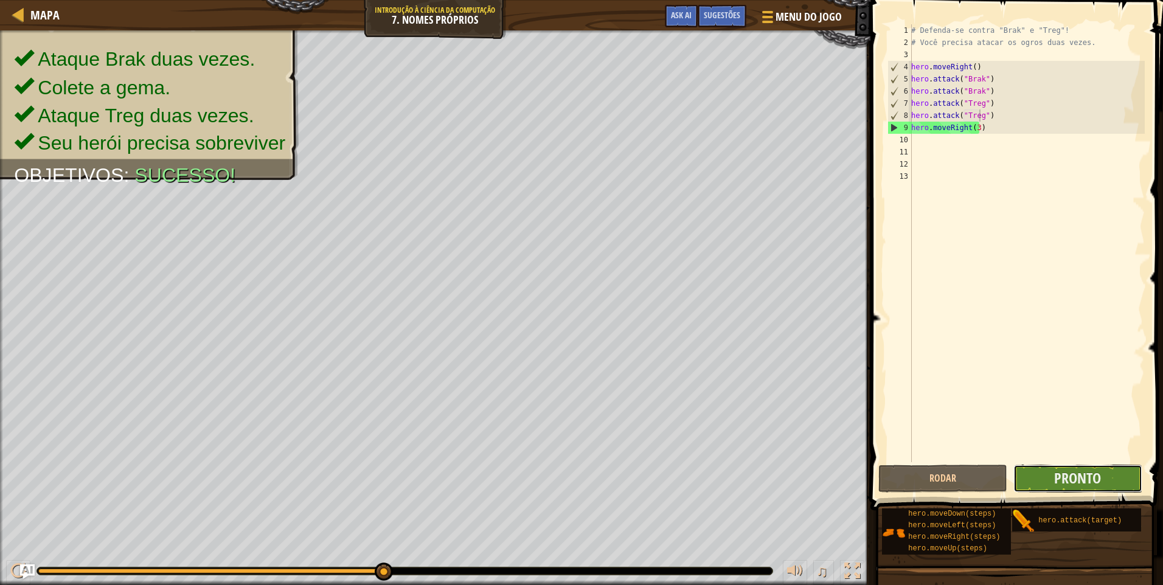
click at [1050, 479] on button "Pronto" at bounding box center [1077, 479] width 129 height 28
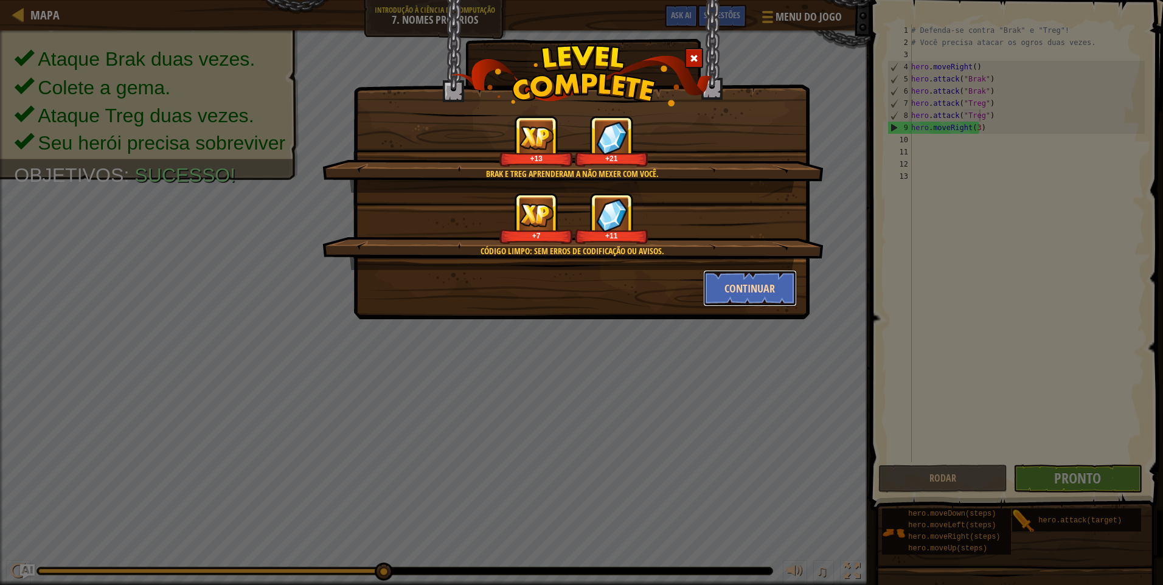
click at [738, 286] on button "Continuar" at bounding box center [750, 288] width 94 height 36
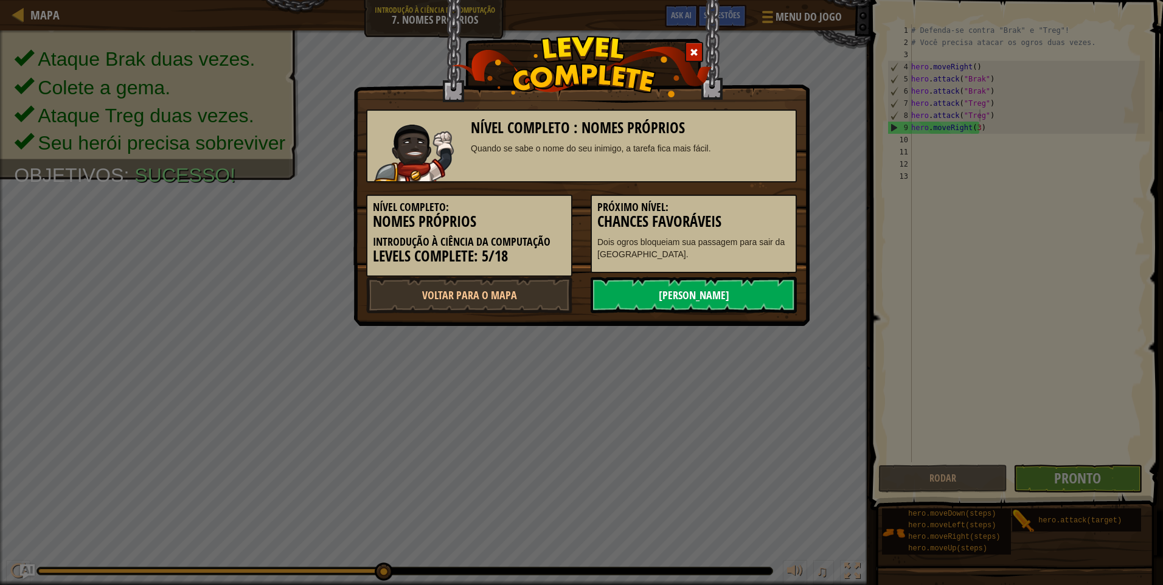
click at [723, 296] on link "[PERSON_NAME]" at bounding box center [694, 295] width 206 height 36
click at [723, 300] on link "[PERSON_NAME]" at bounding box center [694, 295] width 206 height 36
click at [664, 287] on link "[PERSON_NAME]" at bounding box center [694, 295] width 206 height 36
click at [676, 320] on div "Nível Completo : Nomes [PERSON_NAME] Quando se sabe o nome do seu inimigo, a ta…" at bounding box center [581, 163] width 456 height 326
click at [657, 313] on link "[PERSON_NAME]" at bounding box center [694, 295] width 206 height 36
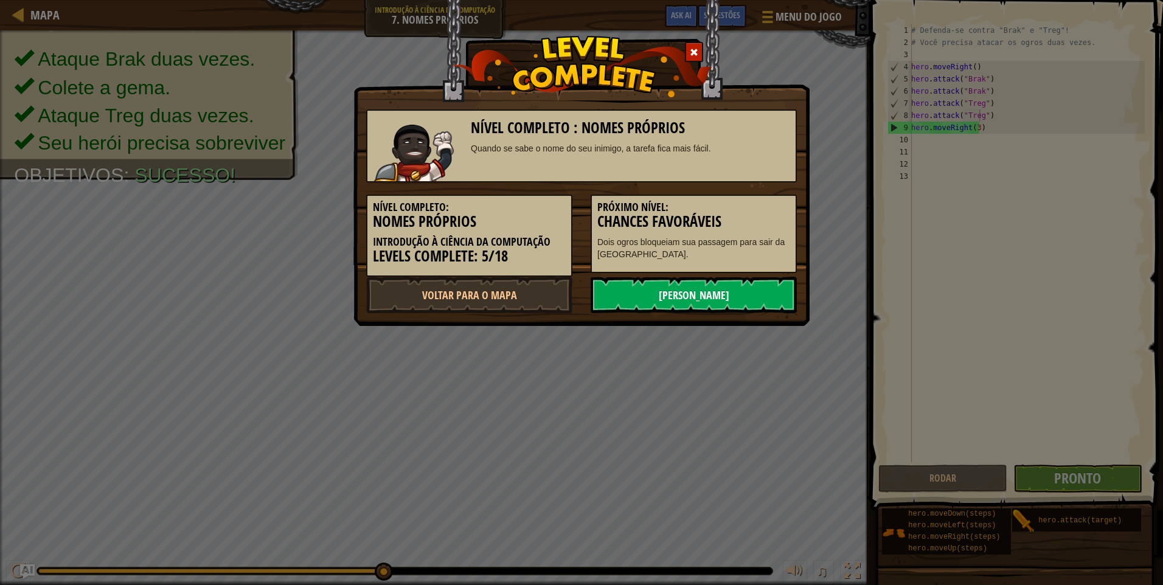
click at [656, 310] on link "[PERSON_NAME]" at bounding box center [694, 295] width 206 height 36
click at [653, 307] on link "[PERSON_NAME]" at bounding box center [694, 295] width 206 height 36
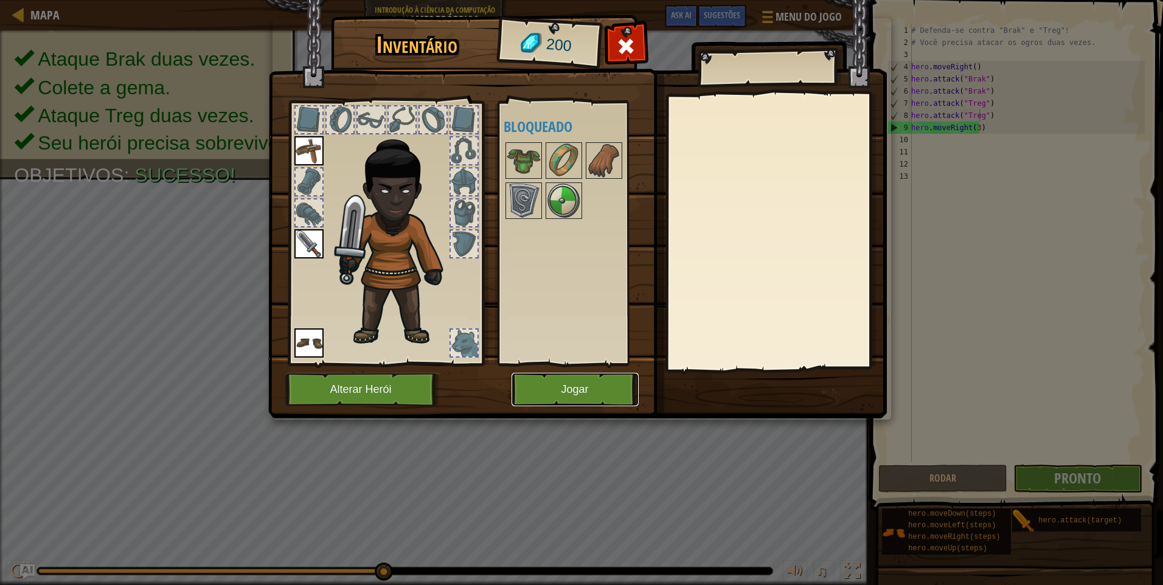
click at [545, 390] on button "Jogar" at bounding box center [575, 389] width 127 height 33
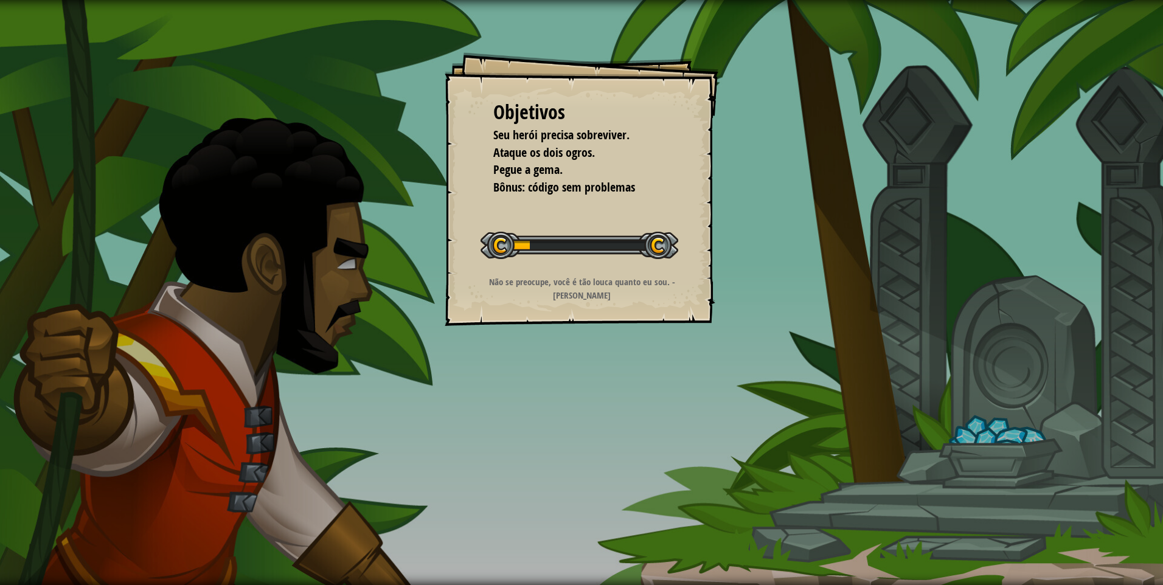
click at [553, 387] on div "Objetivos Seu herói precisa sobreviver. Ataque os dois ogros. Pegue a gema. Bôn…" at bounding box center [581, 292] width 1163 height 585
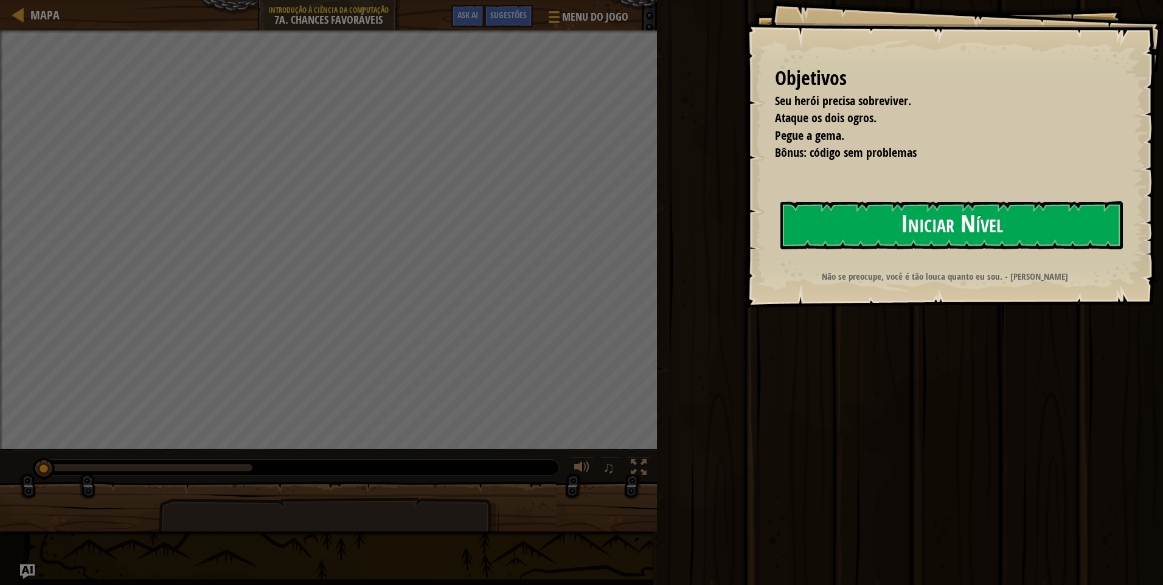
click at [832, 218] on button "Iniciar Nível" at bounding box center [951, 225] width 342 height 48
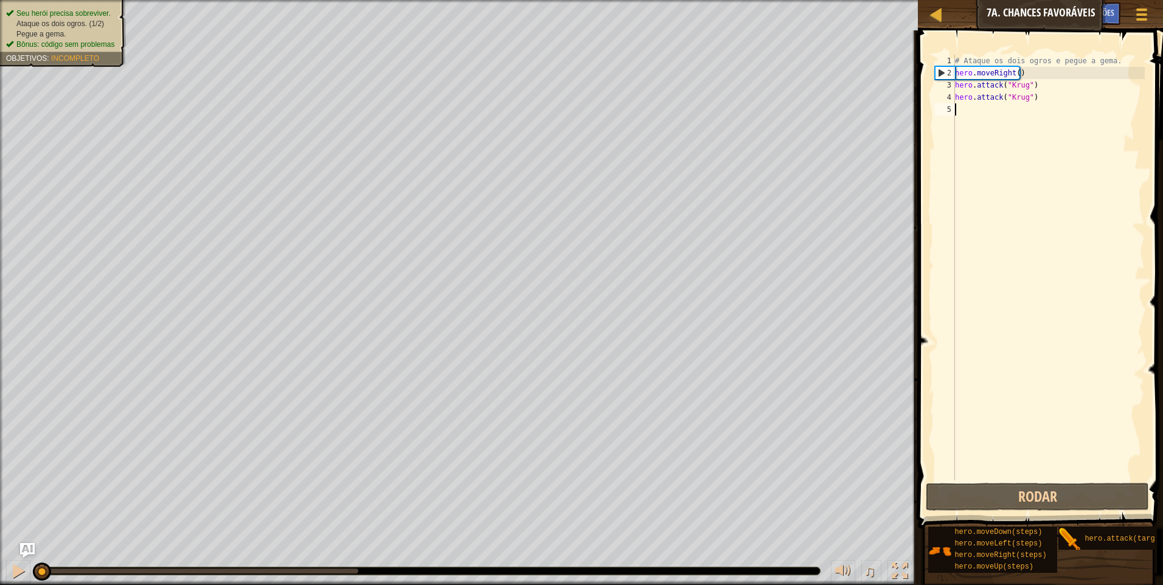
click at [1008, 110] on div "# Ataque os dois ogros e pegue a gema. hero . moveRight ( ) hero . attack ( "Kr…" at bounding box center [1049, 280] width 192 height 450
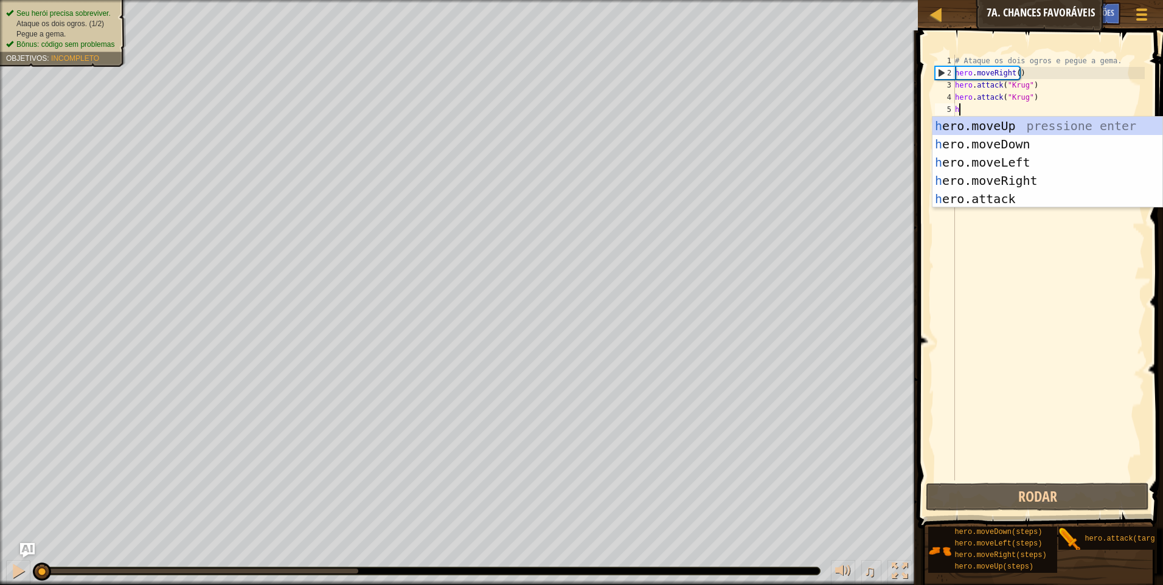
scroll to position [5, 0]
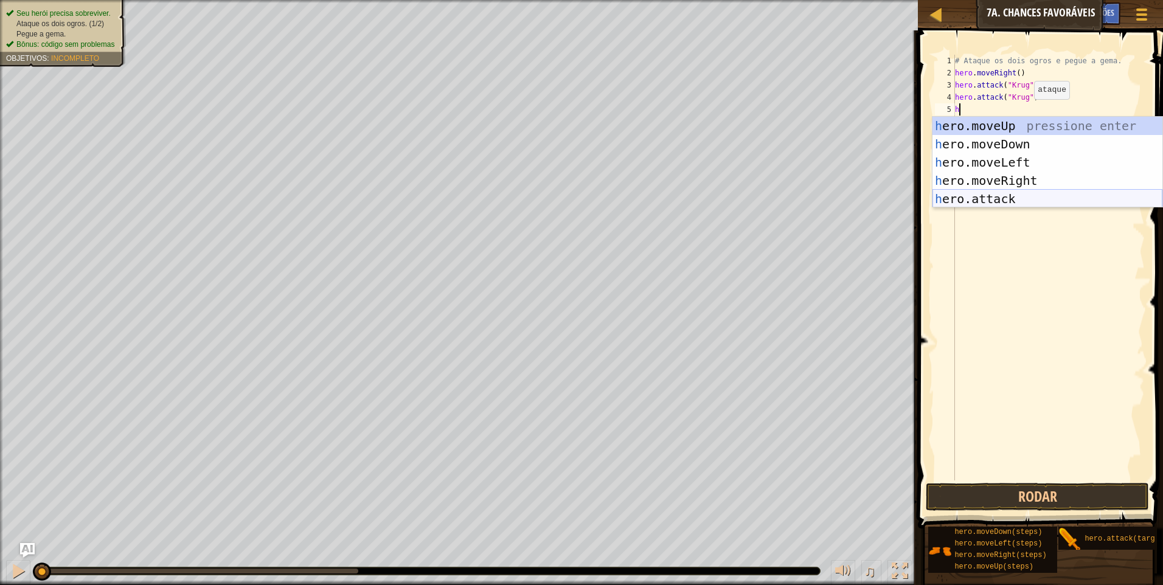
click at [985, 200] on div "h ero.moveUp pressione enter h ero.moveDown pressione enter h ero.moveLeft pres…" at bounding box center [1047, 181] width 230 height 128
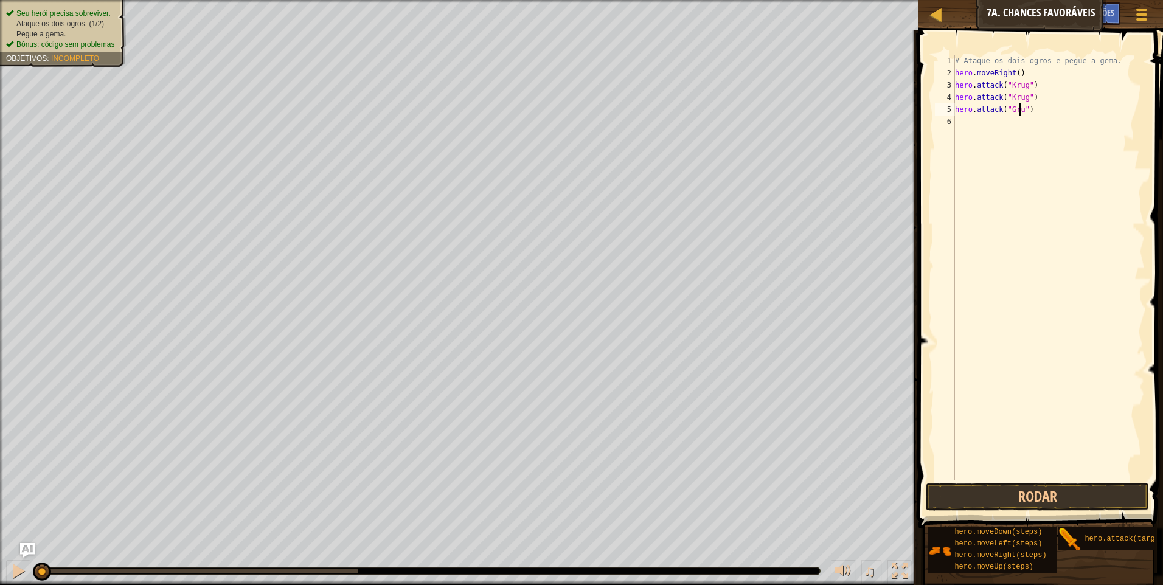
scroll to position [5, 5]
type textarea "hero.attack("Grump")"
click at [1063, 118] on div "# Ataque os dois ogros e pegue a gema. hero . moveRight ( ) hero . attack ( "Kr…" at bounding box center [1049, 280] width 192 height 450
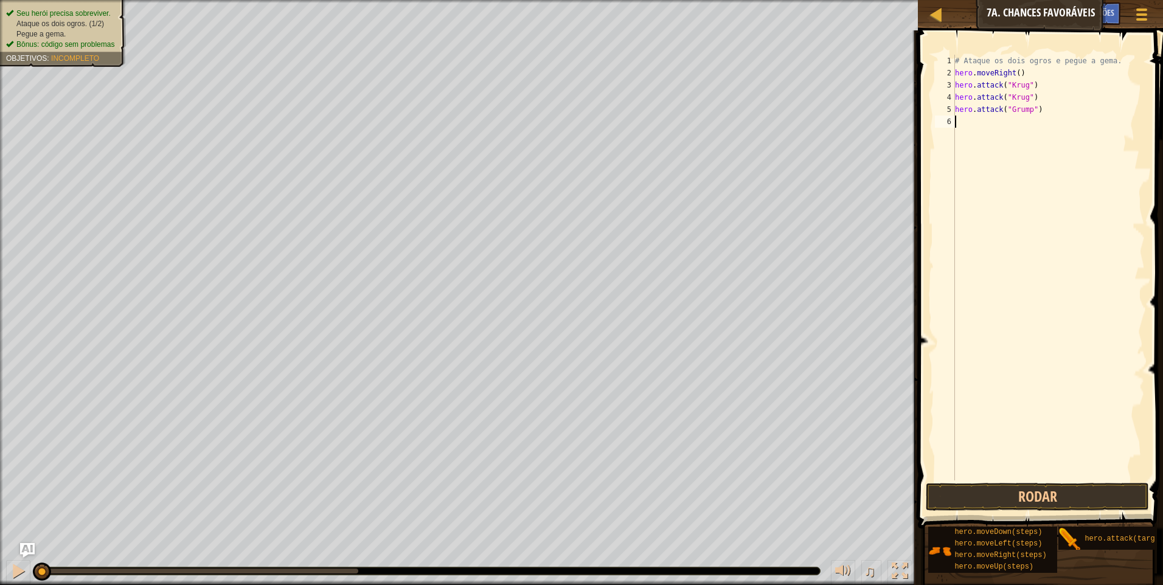
type textarea "h"
click at [980, 220] on div "# Ataque os dois ogros e pegue a gema. hero . moveRight ( ) hero . attack ( "Kr…" at bounding box center [1049, 280] width 192 height 450
click at [974, 117] on div "# Ataque os dois ogros e pegue a gema. hero . moveRight ( ) hero . attack ( "Kr…" at bounding box center [1049, 280] width 192 height 450
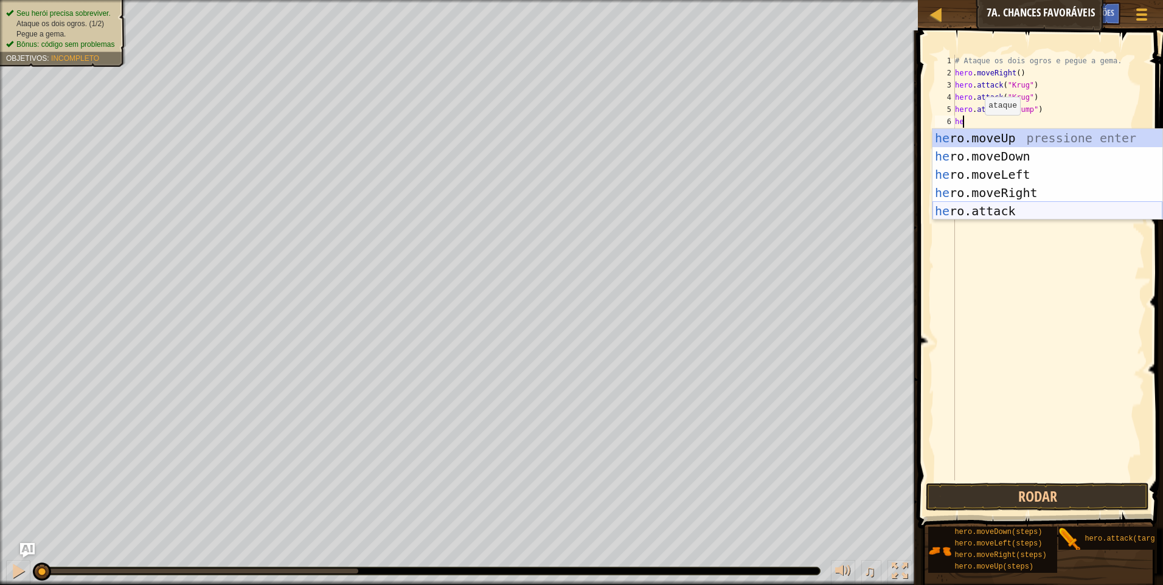
click at [974, 215] on div "he ro.moveUp pressione enter he ro.moveDown pressione enter he ro.moveLeft pres…" at bounding box center [1047, 193] width 230 height 128
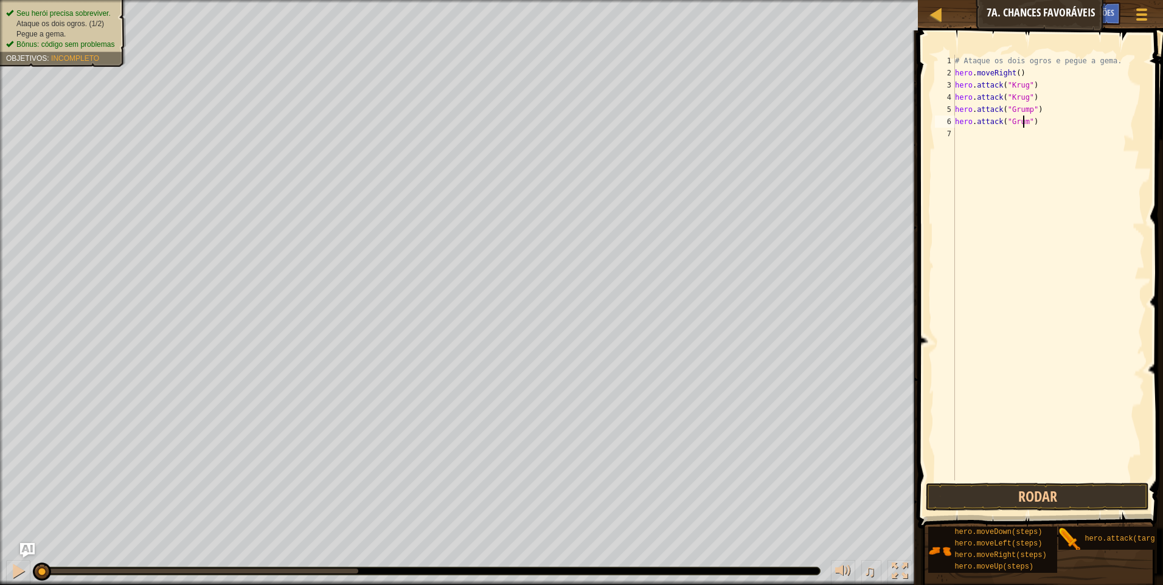
scroll to position [5, 6]
click at [1043, 501] on button "Rodar" at bounding box center [1037, 497] width 223 height 28
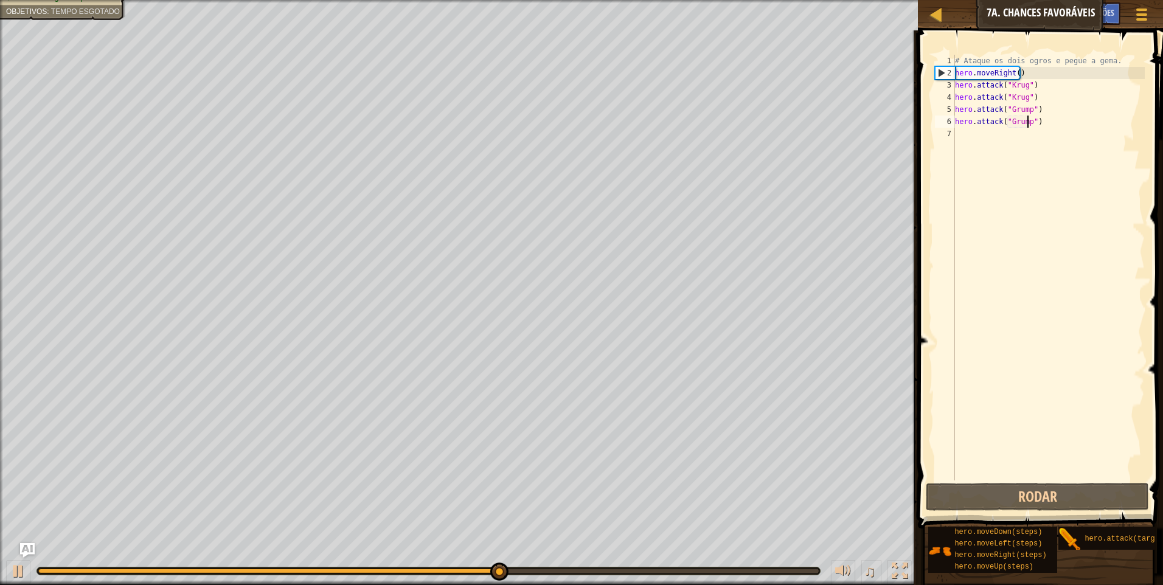
click at [1043, 95] on div "# Ataque os dois ogros e pegue a gema. hero . moveRight ( ) hero . attack ( "Kr…" at bounding box center [1049, 280] width 192 height 450
type textarea "hero.attack("Krug")"
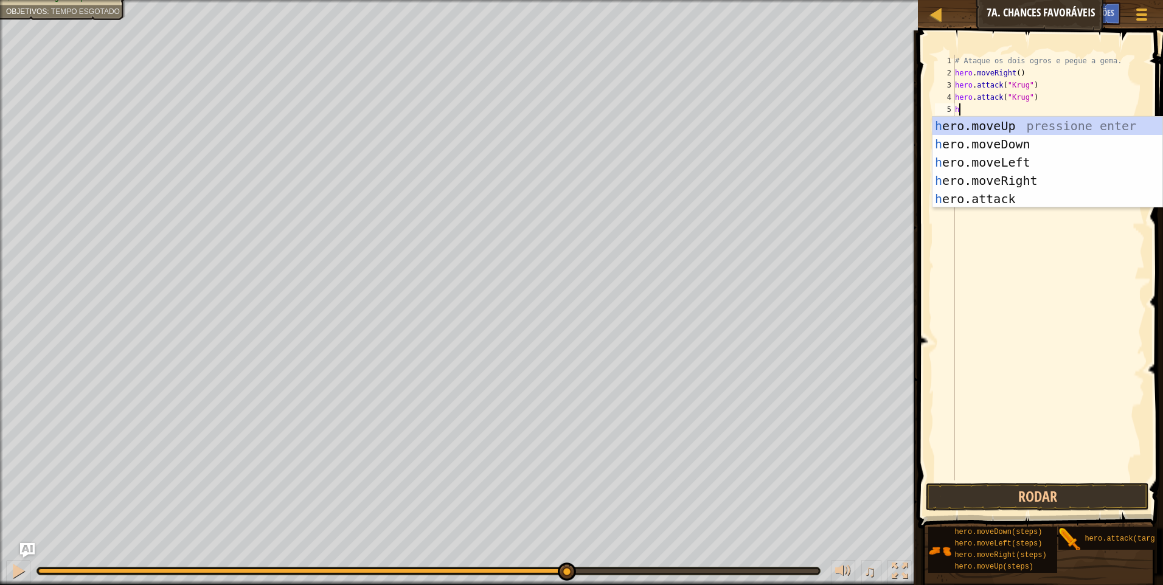
type textarea "he"
click at [996, 171] on div "he ro.moveUp pressione enter he ro.moveDown pressione enter he ro.moveLeft pres…" at bounding box center [1047, 181] width 230 height 128
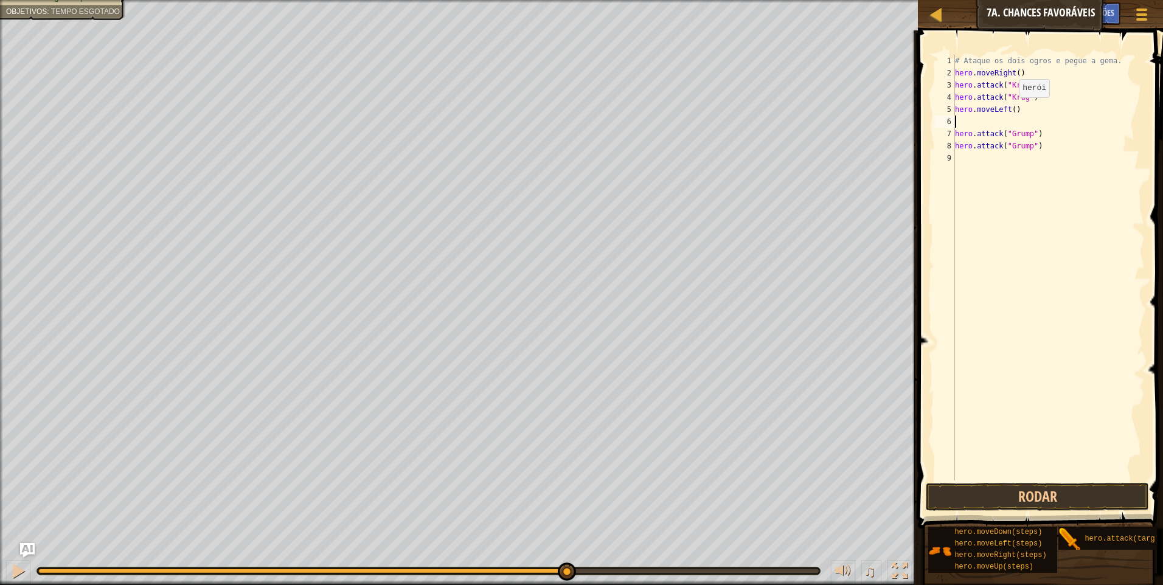
click at [1008, 109] on div "# Ataque os dois ogros e pegue a gema. hero . moveRight ( ) hero . attack ( "Kr…" at bounding box center [1049, 280] width 192 height 450
click at [1010, 107] on div "# Ataque os dois ogros e pegue a gema. hero . moveRight ( ) hero . attack ( "Kr…" at bounding box center [1049, 280] width 192 height 450
click at [1026, 128] on div "# Ataque os dois ogros e pegue a gema. hero . moveRight ( ) hero . attack ( "Kr…" at bounding box center [1049, 280] width 192 height 450
type textarea "hero.attack("Grump")"
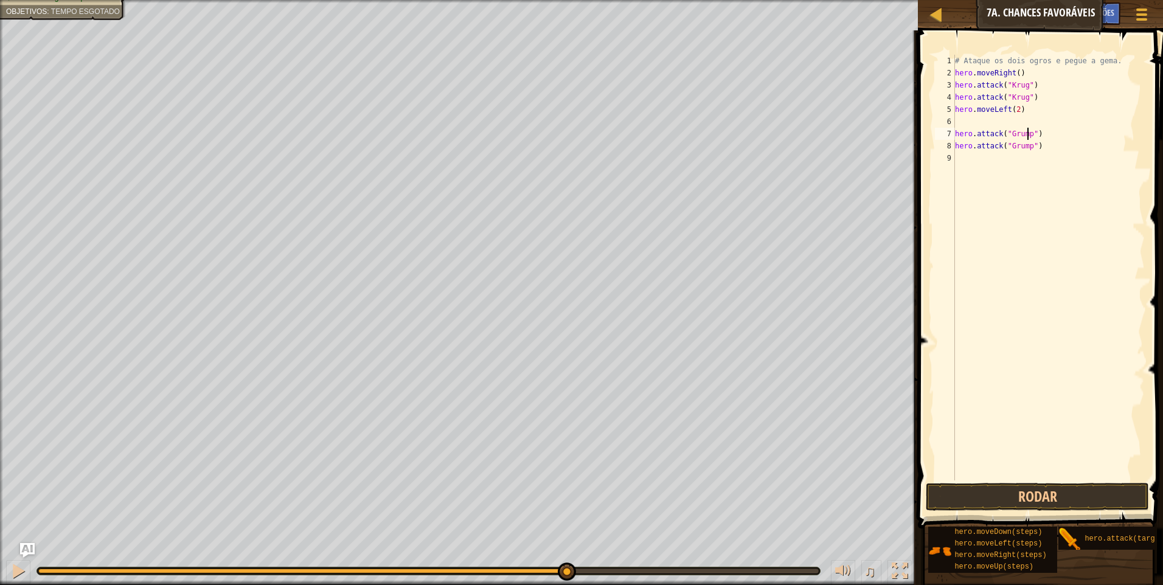
click at [1024, 122] on div "# Ataque os dois ogros e pegue a gema. hero . moveRight ( ) hero . attack ( "Kr…" at bounding box center [1049, 280] width 192 height 450
click at [1023, 111] on div "# Ataque os dois ogros e pegue a gema. hero . moveRight ( ) hero . attack ( "Kr…" at bounding box center [1049, 280] width 192 height 450
click at [1012, 111] on div "# Ataque os dois ogros e pegue a gema. hero . moveRight ( ) hero . attack ( "Kr…" at bounding box center [1049, 280] width 192 height 450
click at [1015, 109] on div "# Ataque os dois ogros e pegue a gema. hero . moveRight ( ) hero . attack ( "Kr…" at bounding box center [1049, 280] width 192 height 450
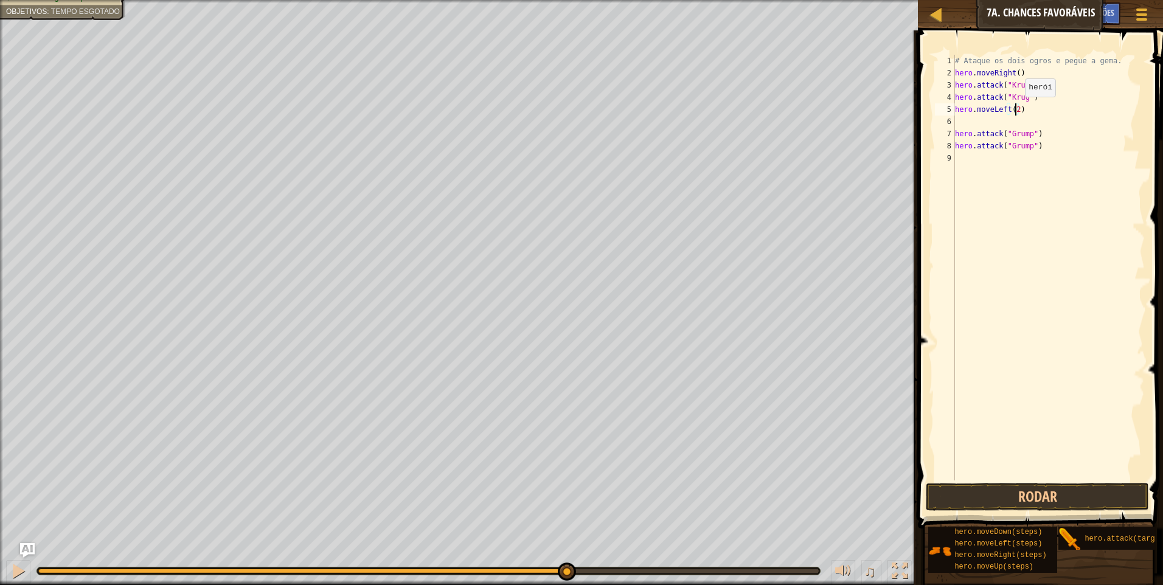
drag, startPoint x: 1015, startPoint y: 109, endPoint x: 1012, endPoint y: 101, distance: 8.5
click at [1015, 109] on div "# Ataque os dois ogros e pegue a gema. hero . moveRight ( ) hero . attack ( "Kr…" at bounding box center [1049, 280] width 192 height 450
click at [1027, 108] on div "# Ataque os dois ogros e pegue a gema. hero . moveRight ( ) hero . attack ( "Kr…" at bounding box center [1049, 280] width 192 height 450
type textarea "hero"
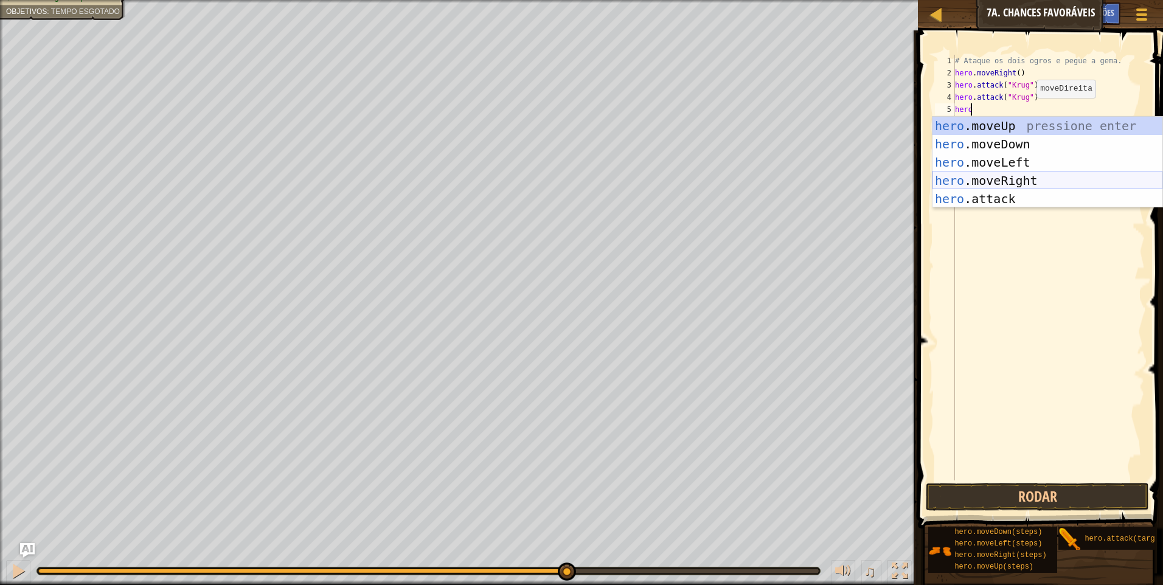
click at [1012, 180] on div "hero .moveUp pressione enter hero .moveDown pressione enter hero .moveLeft pres…" at bounding box center [1047, 181] width 230 height 128
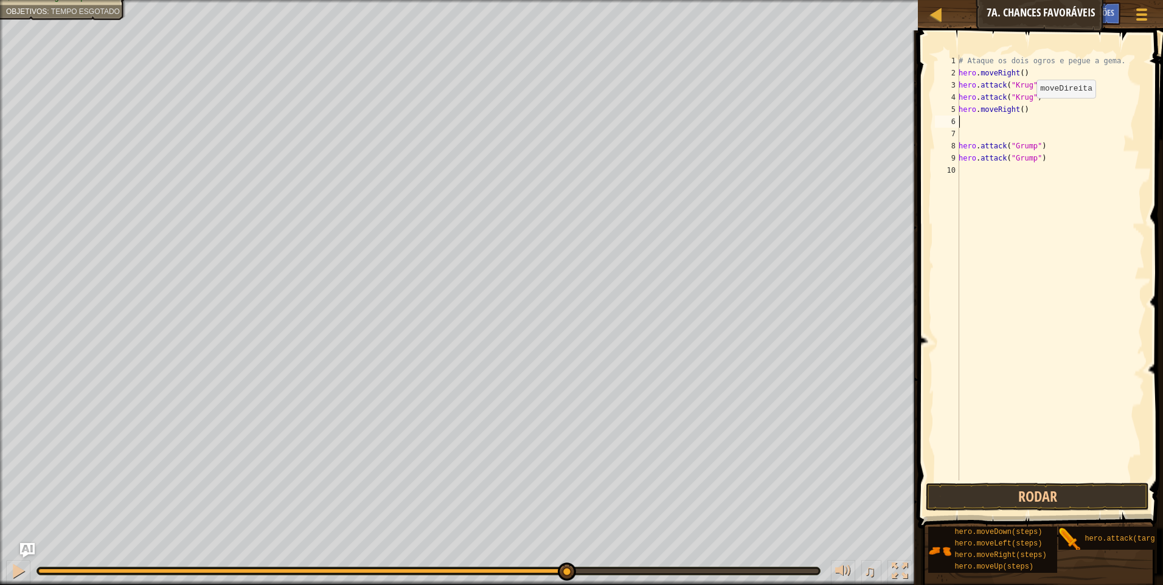
scroll to position [5, 0]
click at [1021, 109] on div "# Ataque os dois ogros e pegue a gema. hero . moveRight ( ) hero . attack ( "Kr…" at bounding box center [1050, 280] width 189 height 450
type textarea "hero.moveRight()"
click at [1012, 106] on div "# Ataque os dois ogros e pegue a gema. hero . moveRight ( ) hero . attack ( "Kr…" at bounding box center [1050, 280] width 189 height 450
click at [1021, 127] on div "# Ataque os dois ogros e pegue a gema. hero . moveRight ( ) hero . attack ( "Kr…" at bounding box center [1050, 280] width 189 height 450
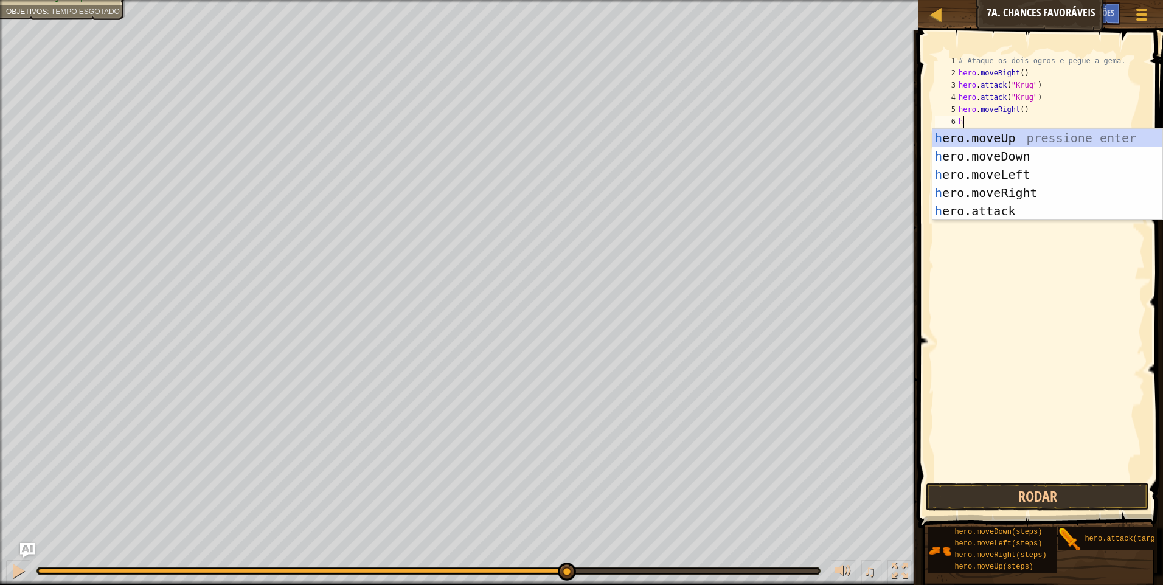
type textarea "h"
click at [1021, 135] on div "h ero.moveUp pressione enter h ero.moveDown pressione enter h ero.moveLeft pres…" at bounding box center [1047, 193] width 230 height 128
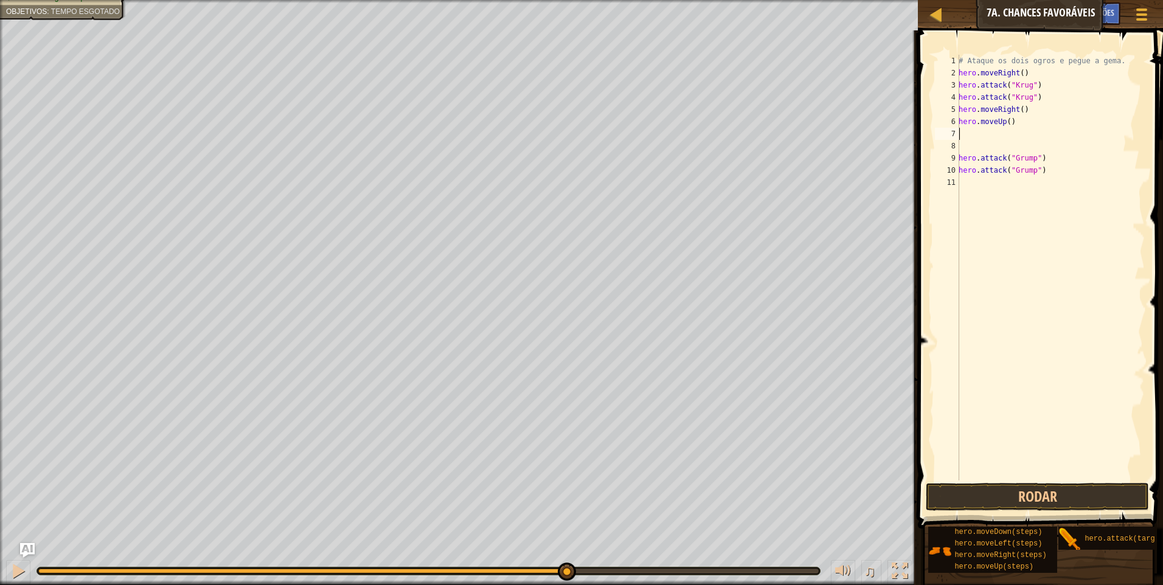
click at [998, 131] on div "# Ataque os dois ogros e pegue a gema. hero . moveRight ( ) hero . attack ( "Kr…" at bounding box center [1050, 280] width 189 height 450
type textarea "h"
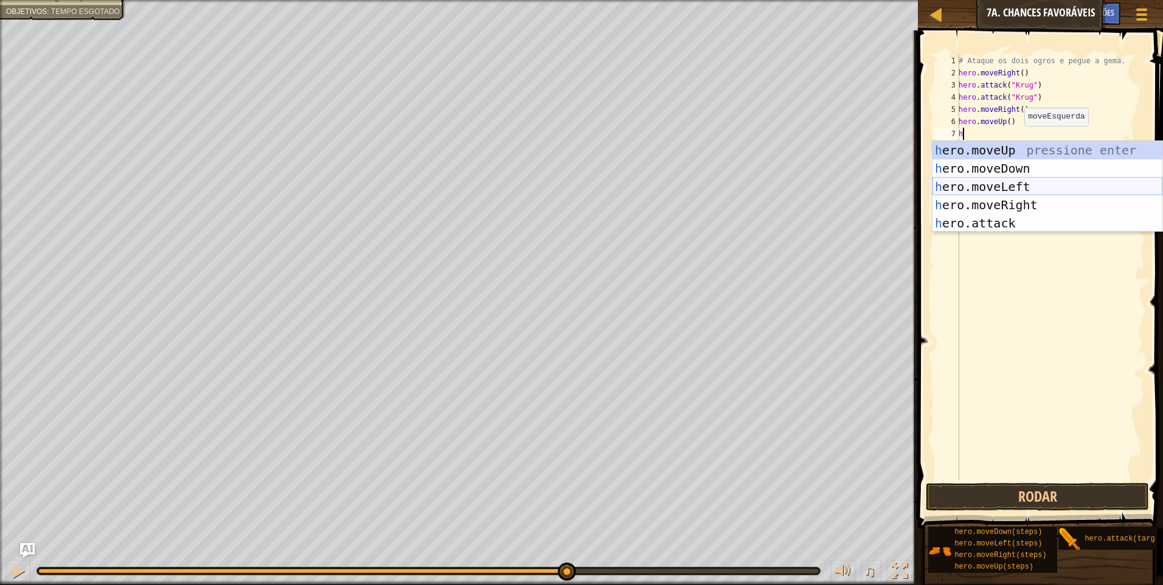
click at [1019, 179] on div "h ero.moveUp pressione enter h ero.moveDown pressione enter h ero.moveLeft pres…" at bounding box center [1047, 205] width 230 height 128
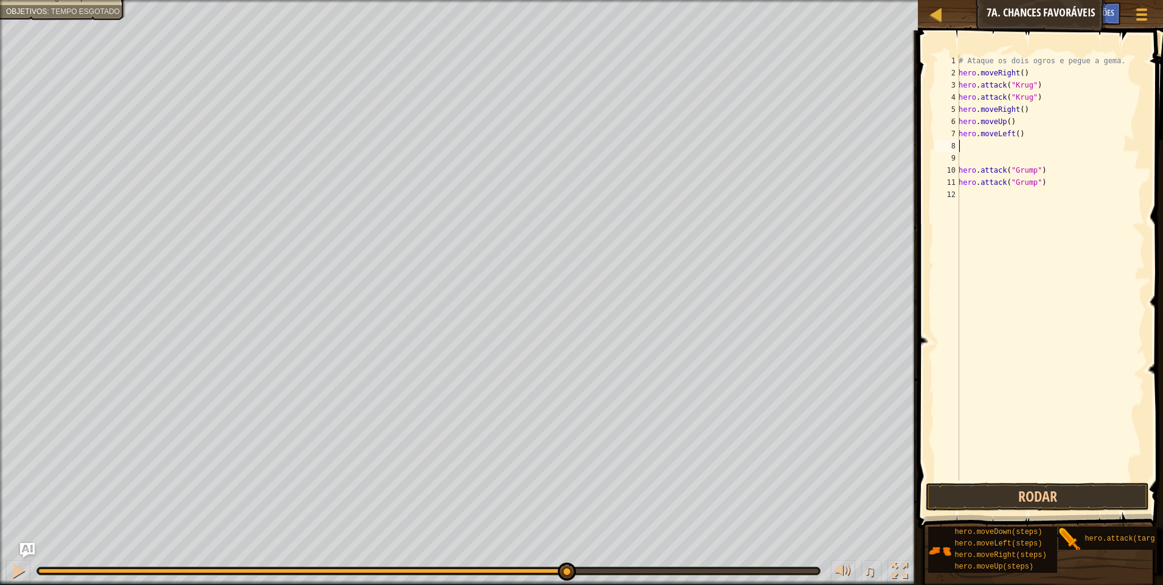
click at [985, 154] on div "# Ataque os dois ogros e pegue a gema. hero . moveRight ( ) hero . attack ( "Kr…" at bounding box center [1050, 280] width 189 height 450
type textarea "hero.moveLeft()"
click at [1005, 501] on button "Rodar" at bounding box center [1037, 497] width 223 height 28
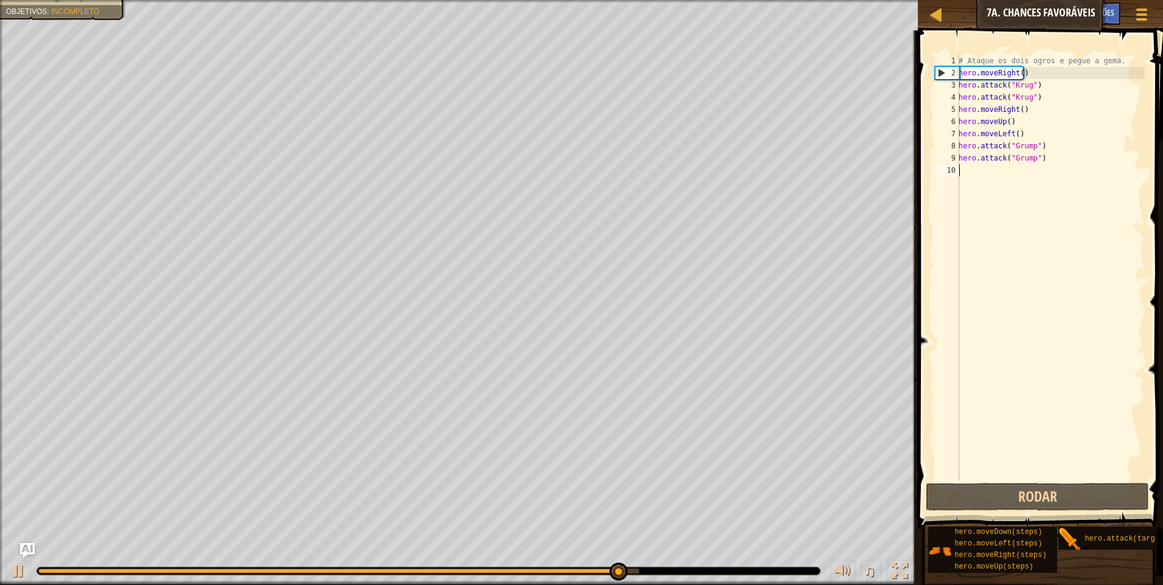
click at [1001, 179] on div "# Ataque os dois ogros e pegue a gema. hero . moveRight ( ) hero . attack ( "Kr…" at bounding box center [1050, 280] width 189 height 450
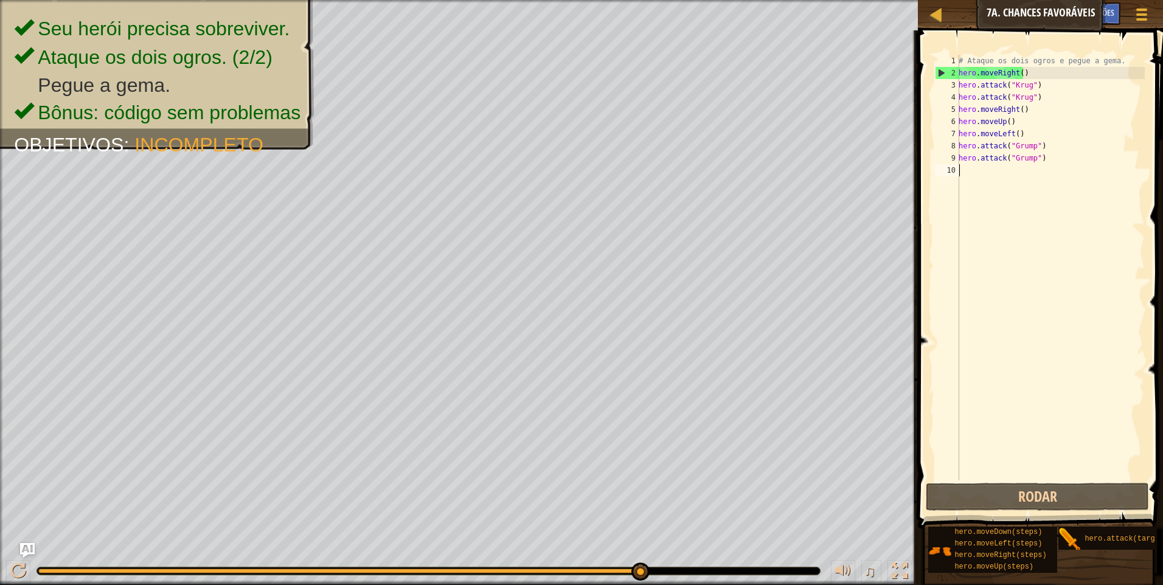
type textarea "h"
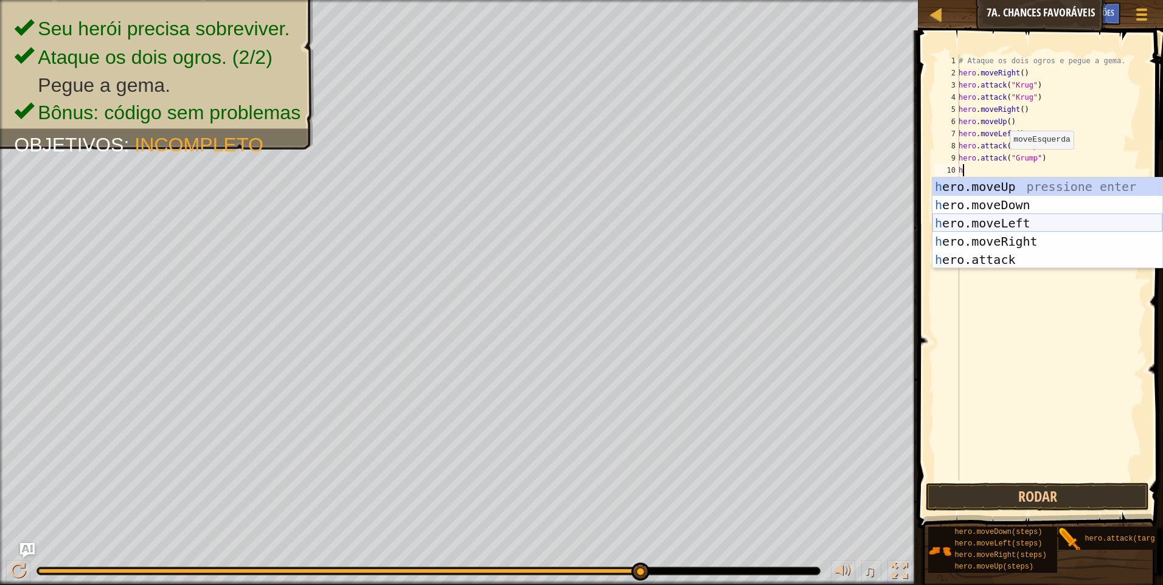
click at [1044, 220] on div "h ero.moveUp pressione enter h ero.moveDown pressione enter h ero.moveLeft pres…" at bounding box center [1047, 242] width 230 height 128
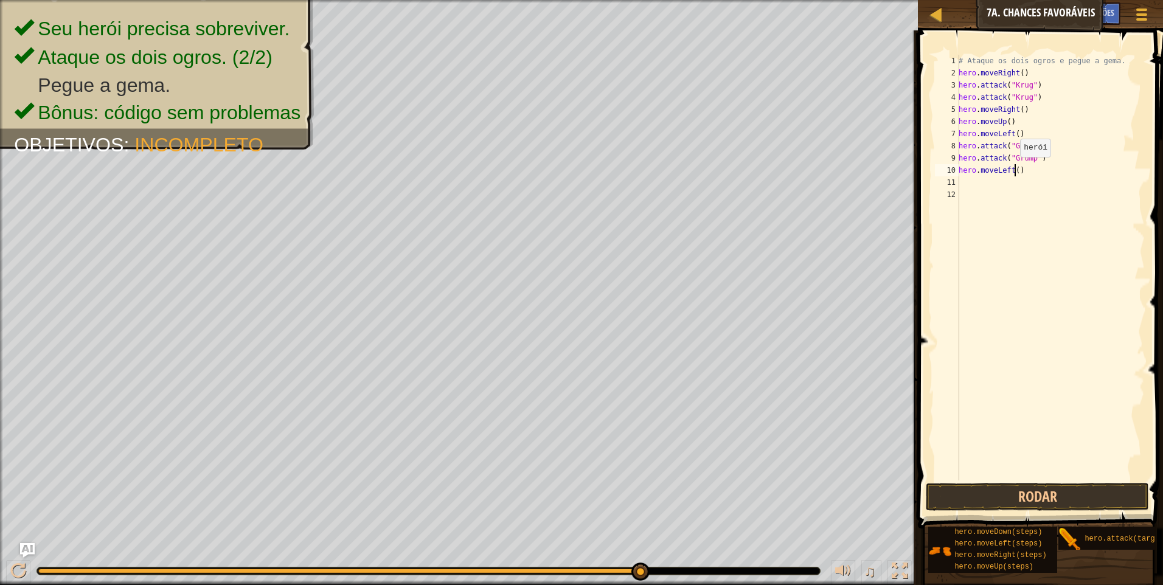
click at [1013, 169] on div "# Ataque os dois ogros e pegue a gema. hero . moveRight ( ) hero . attack ( "Kr…" at bounding box center [1050, 280] width 189 height 450
type textarea "hero.moveLeft(2)"
click at [1000, 504] on button "Rodar" at bounding box center [1037, 497] width 223 height 28
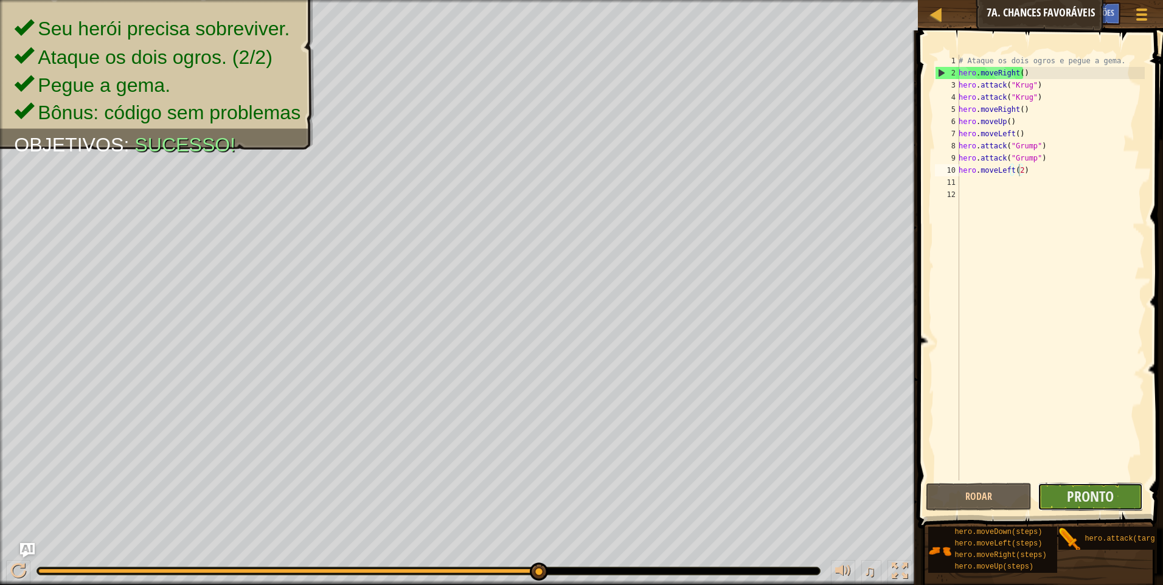
click at [1050, 508] on button "Pronto" at bounding box center [1091, 497] width 106 height 28
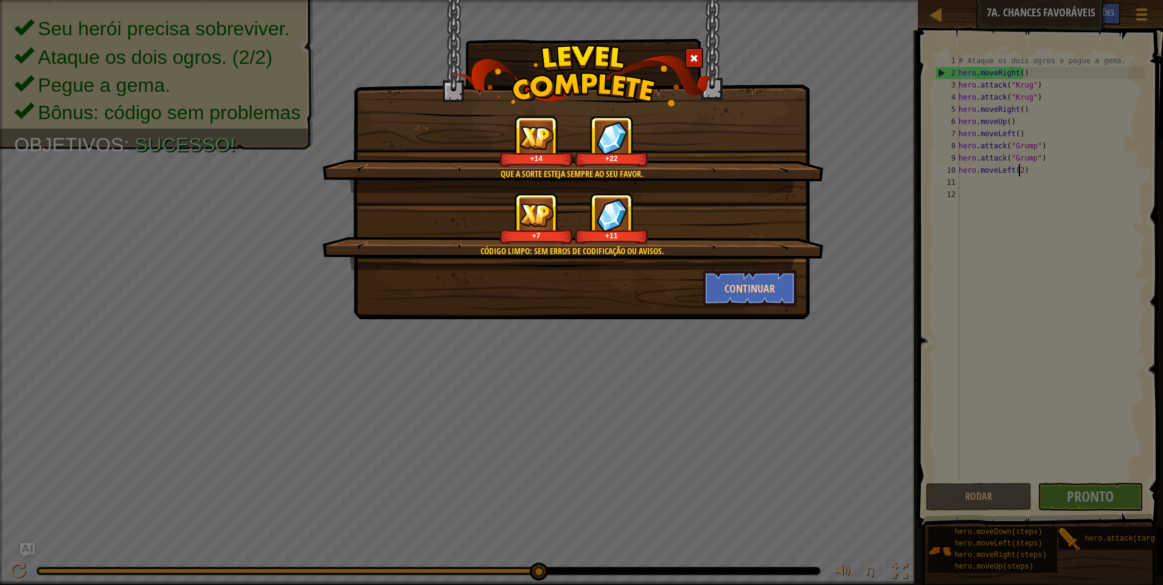
click at [726, 311] on div "Que a sorte esteja sempre ao seu favor. +14 +22 Código Limpo: sem erros de codi…" at bounding box center [581, 159] width 456 height 319
drag, startPoint x: 734, startPoint y: 297, endPoint x: 734, endPoint y: 306, distance: 9.1
click at [734, 306] on button "Continuar" at bounding box center [750, 288] width 94 height 36
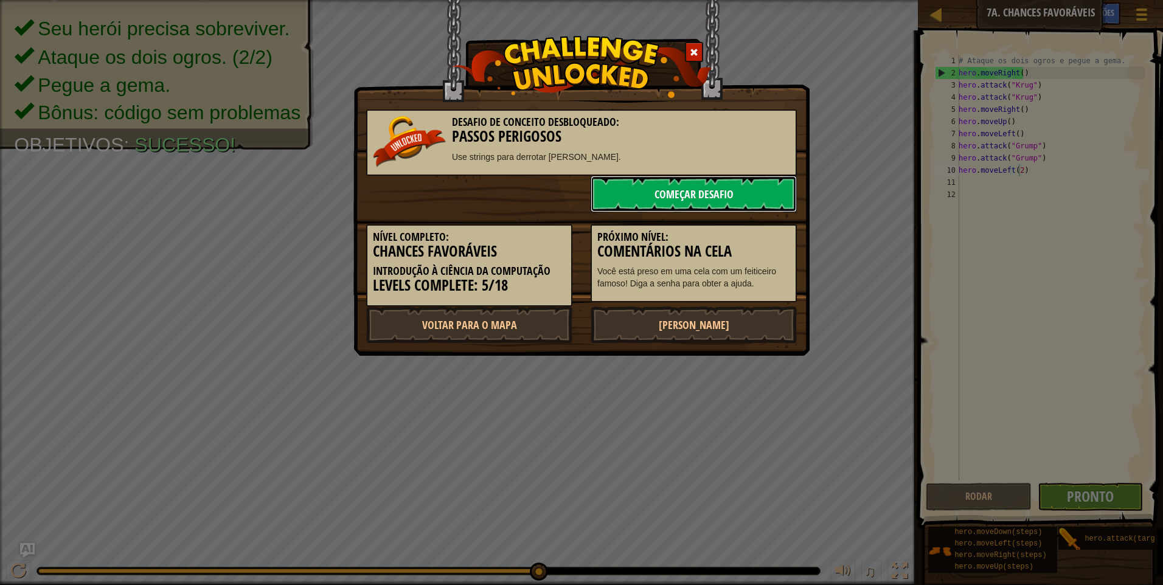
click at [678, 193] on link "Começar Desafio" at bounding box center [694, 194] width 206 height 36
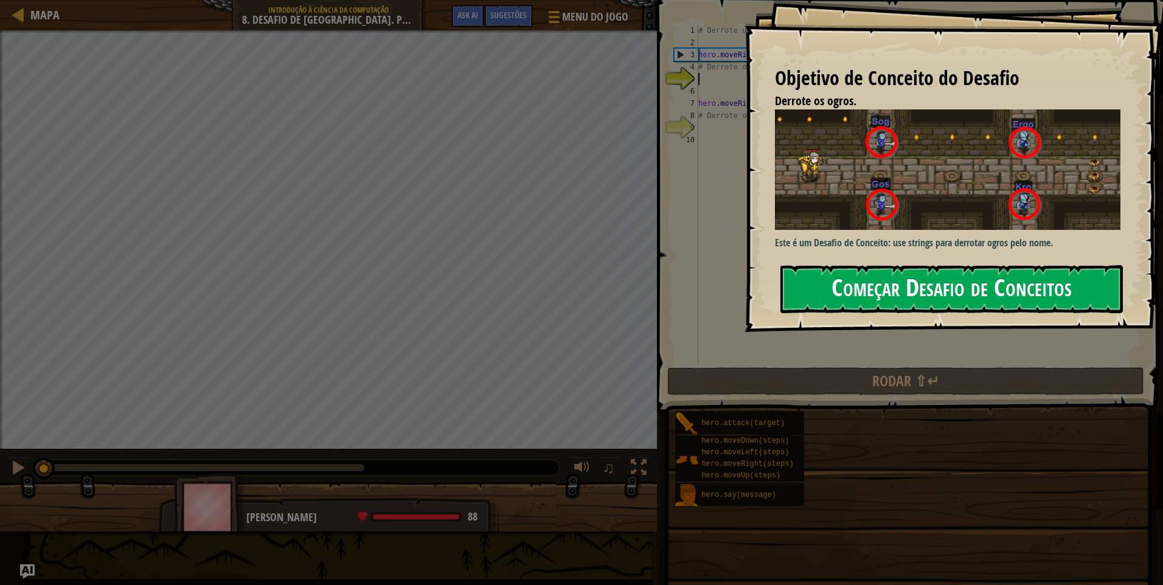
click at [816, 299] on button "Começar Desafio de Conceitos" at bounding box center [951, 289] width 342 height 48
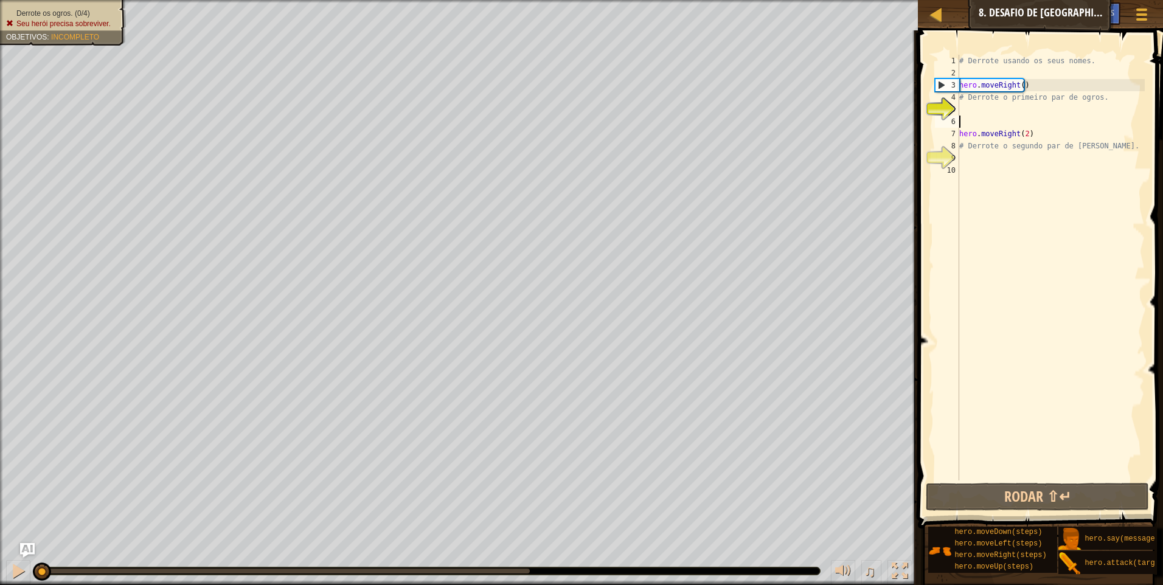
click at [1008, 119] on div "# Derrote usando os seus nomes. hero . moveRight ( ) # Derrote o primeiro par d…" at bounding box center [1051, 280] width 188 height 450
drag, startPoint x: 1008, startPoint y: 119, endPoint x: 1001, endPoint y: 105, distance: 16.6
click at [1008, 119] on div "# Derrote usando os seus nomes. hero . moveRight ( ) # Derrote o primeiro par d…" at bounding box center [1051, 280] width 188 height 450
click at [1001, 105] on div "# Derrote usando os seus nomes. hero . moveRight ( ) # Derrote o primeiro par d…" at bounding box center [1051, 280] width 188 height 450
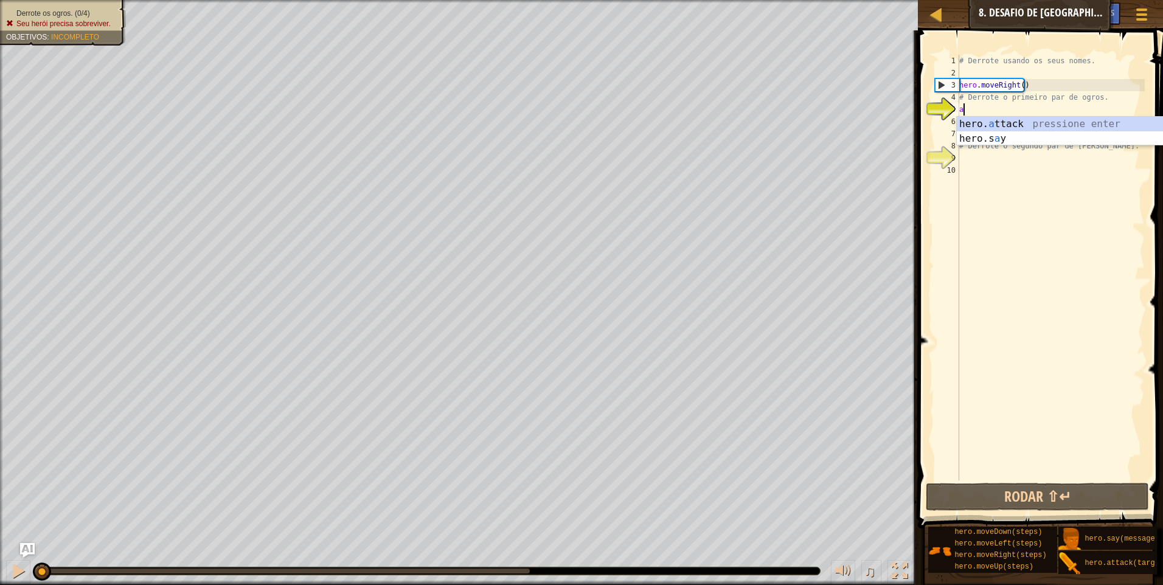
scroll to position [5, 0]
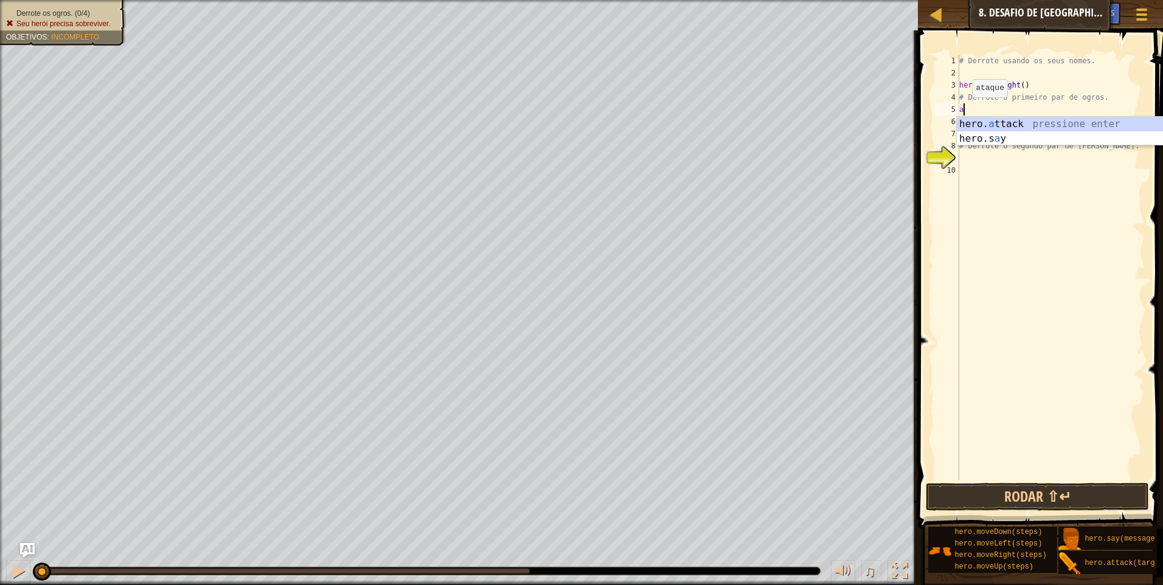
type textarea "a"
click at [91, 7] on div "Derrote os ogros. (0/4) Seu herói precisa sobreviver. Objetivos : Incompleto" at bounding box center [56, 19] width 140 height 54
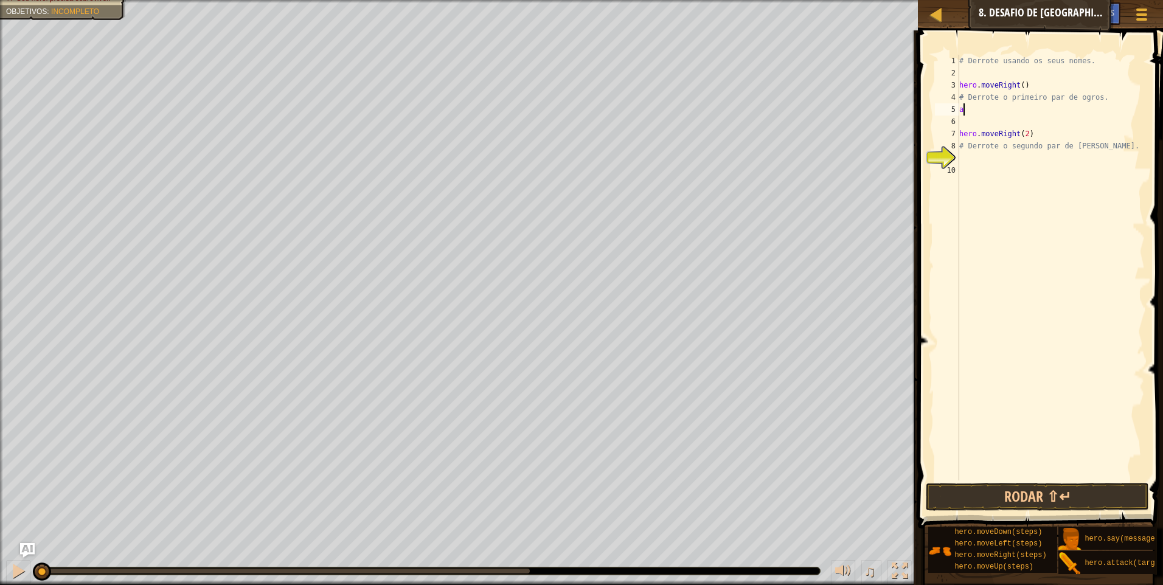
click at [1018, 113] on div "# Derrote usando os seus nomes. hero . moveRight ( ) # Derrote o primeiro par d…" at bounding box center [1051, 280] width 188 height 450
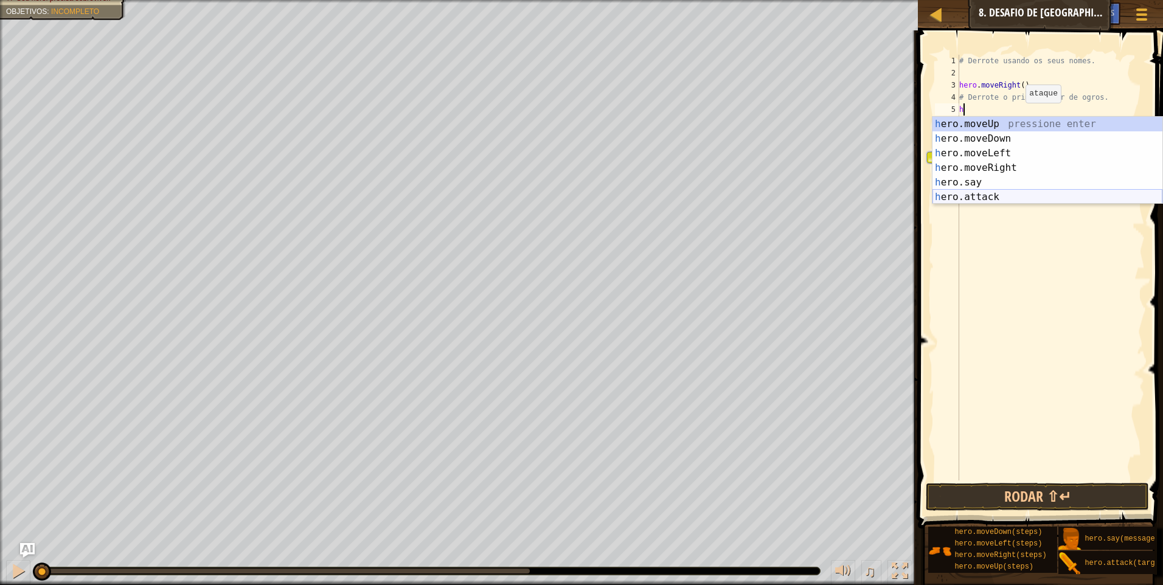
click at [1014, 200] on div "h ero.moveUp pressione enter h ero.moveDown pressione enter h ero.moveLeft pres…" at bounding box center [1047, 175] width 230 height 117
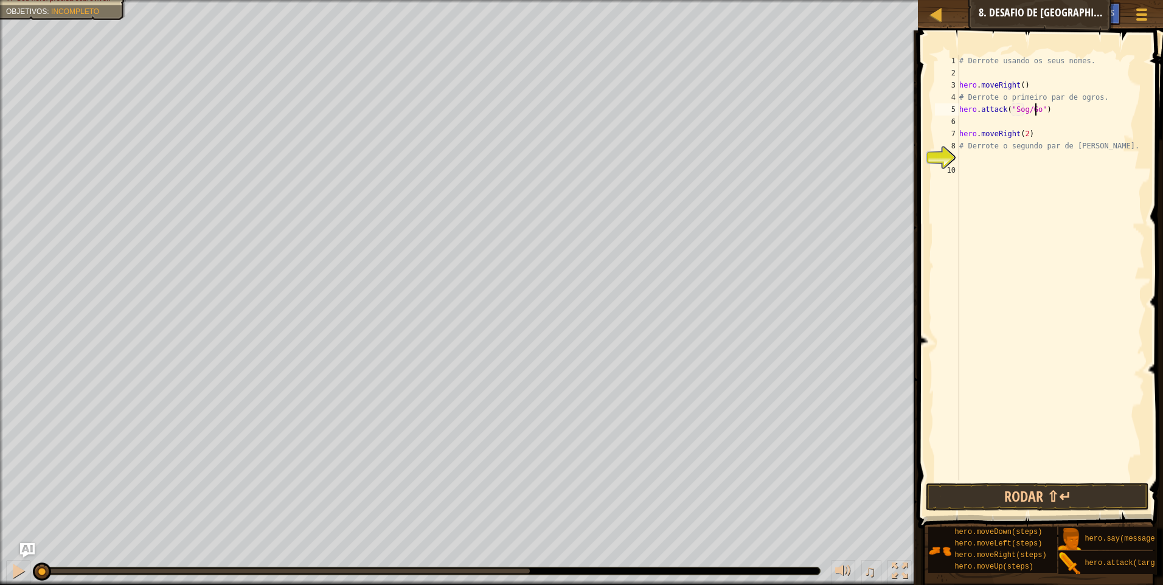
scroll to position [5, 7]
click at [1043, 493] on button "Rodar ⇧↵" at bounding box center [1037, 497] width 223 height 28
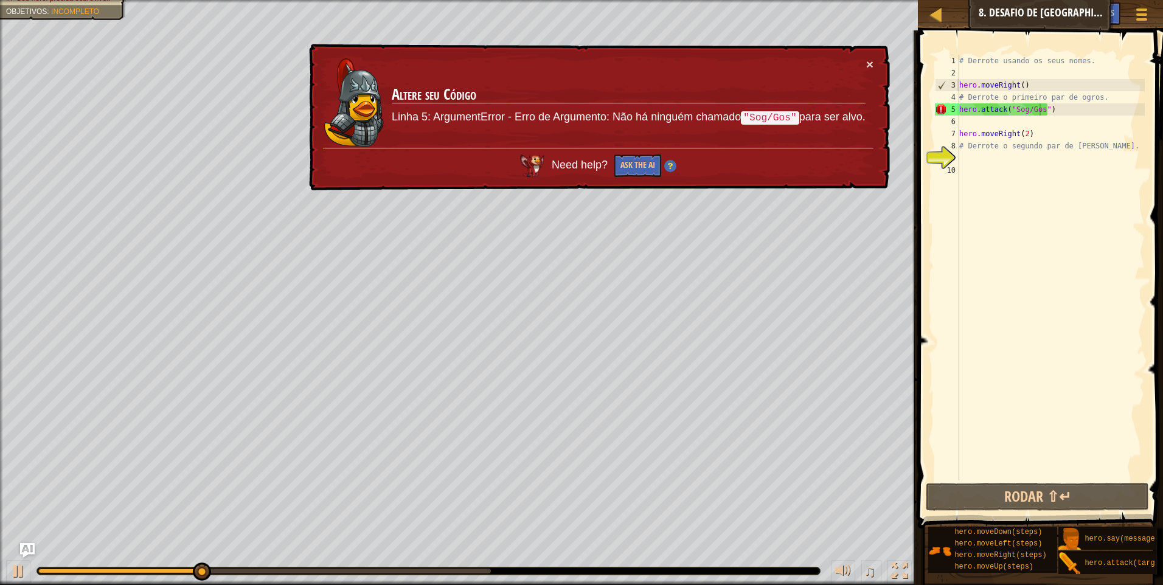
click at [640, 152] on div "Need help? Ask the AI" at bounding box center [598, 162] width 550 height 29
click at [641, 166] on button "Ask the AI" at bounding box center [637, 165] width 47 height 23
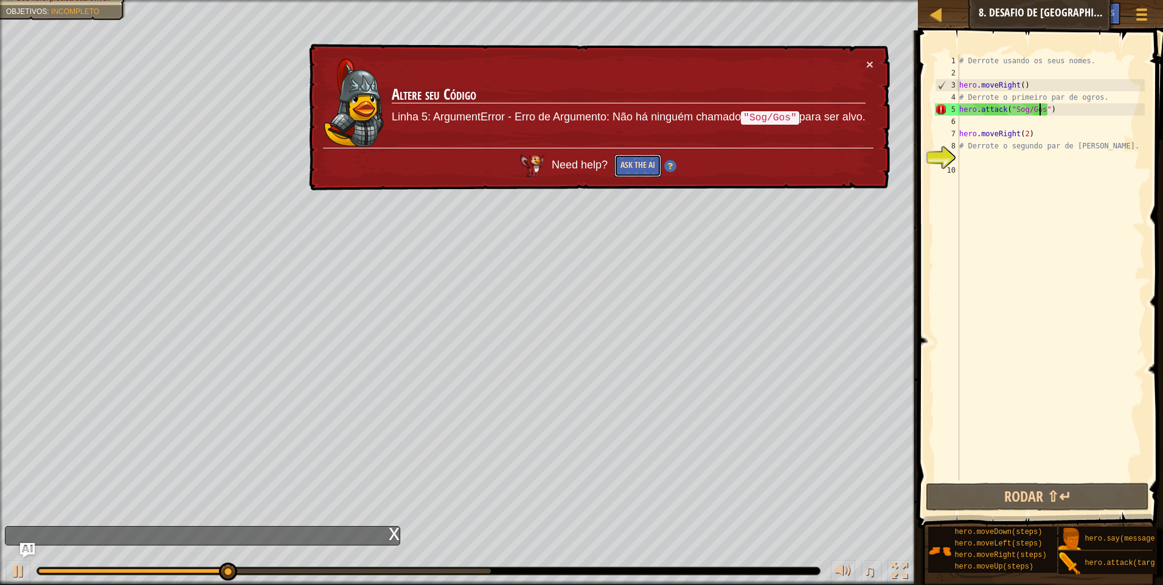
click at [641, 167] on button "Ask the AI" at bounding box center [637, 165] width 47 height 23
click at [638, 165] on button "Ask the AI" at bounding box center [637, 165] width 47 height 23
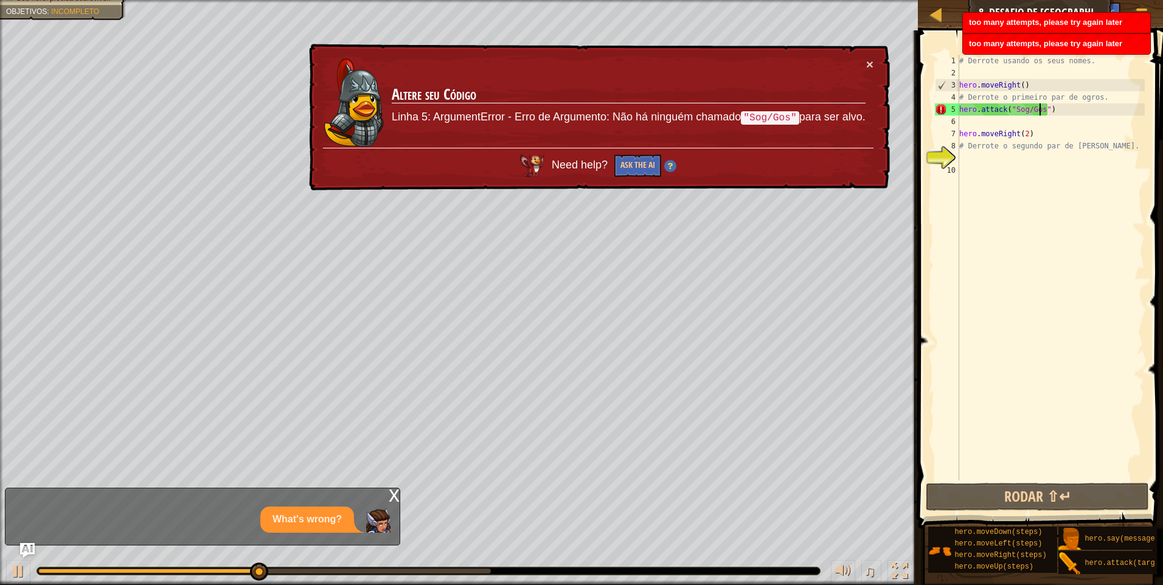
drag, startPoint x: 920, startPoint y: 250, endPoint x: 914, endPoint y: 234, distance: 16.9
click at [918, 251] on span at bounding box center [1041, 262] width 255 height 534
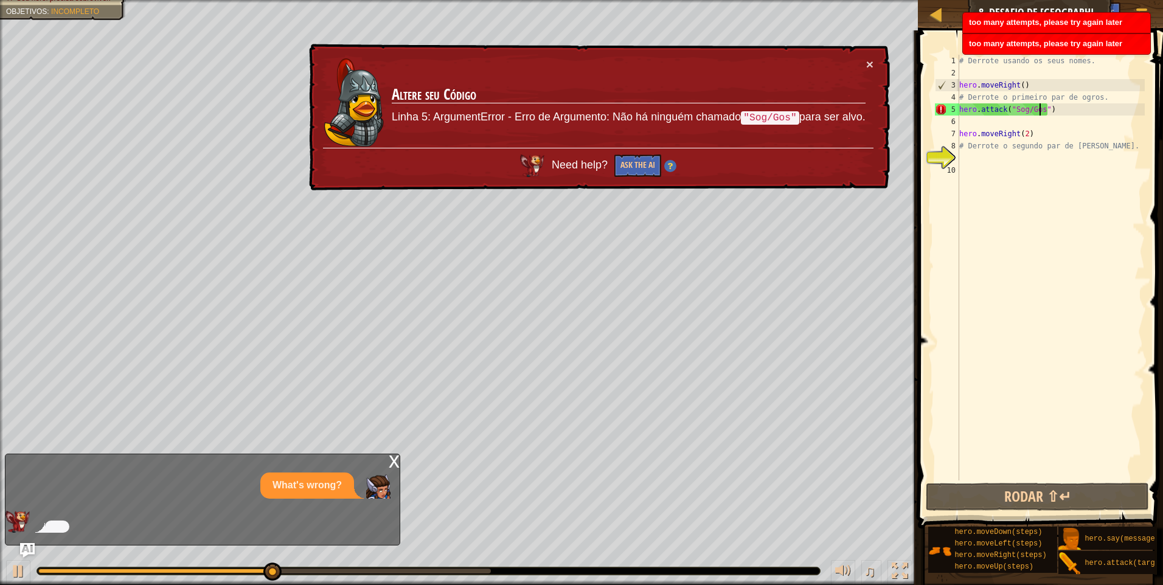
drag, startPoint x: 932, startPoint y: 75, endPoint x: 934, endPoint y: 142, distance: 66.9
click at [934, 134] on div "hero.attack("Sog/Gos") 1 2 3 4 5 6 7 8 9 10 # Derrote usando os seus nomes. her…" at bounding box center [1038, 268] width 212 height 426
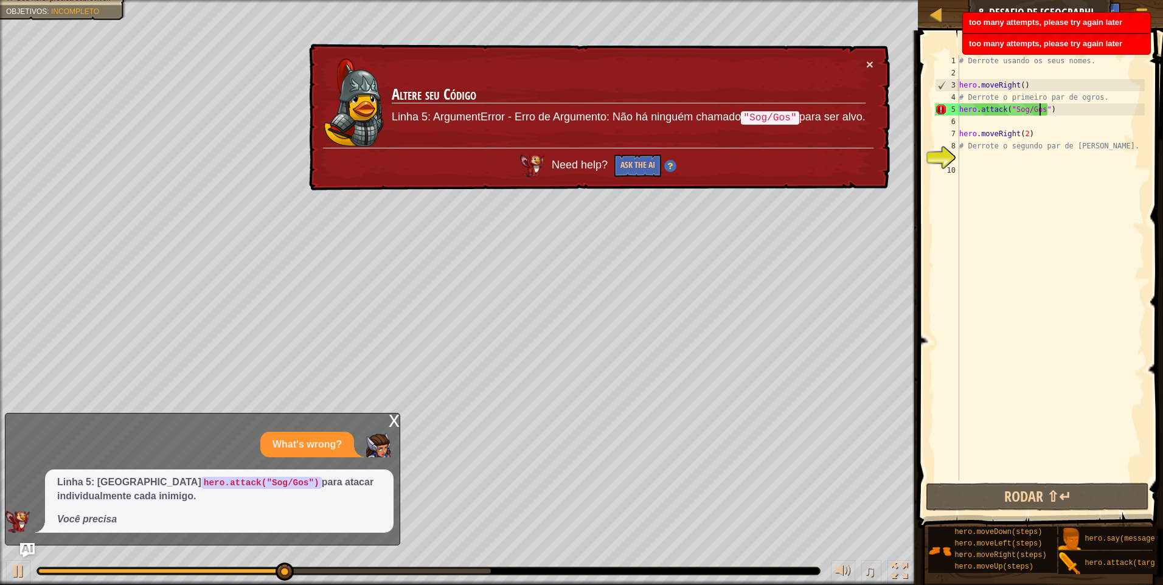
drag, startPoint x: 944, startPoint y: 118, endPoint x: 944, endPoint y: 108, distance: 9.7
click at [944, 108] on div "5" at bounding box center [947, 109] width 24 height 12
type textarea "hero.attack("Sog/Gos")"
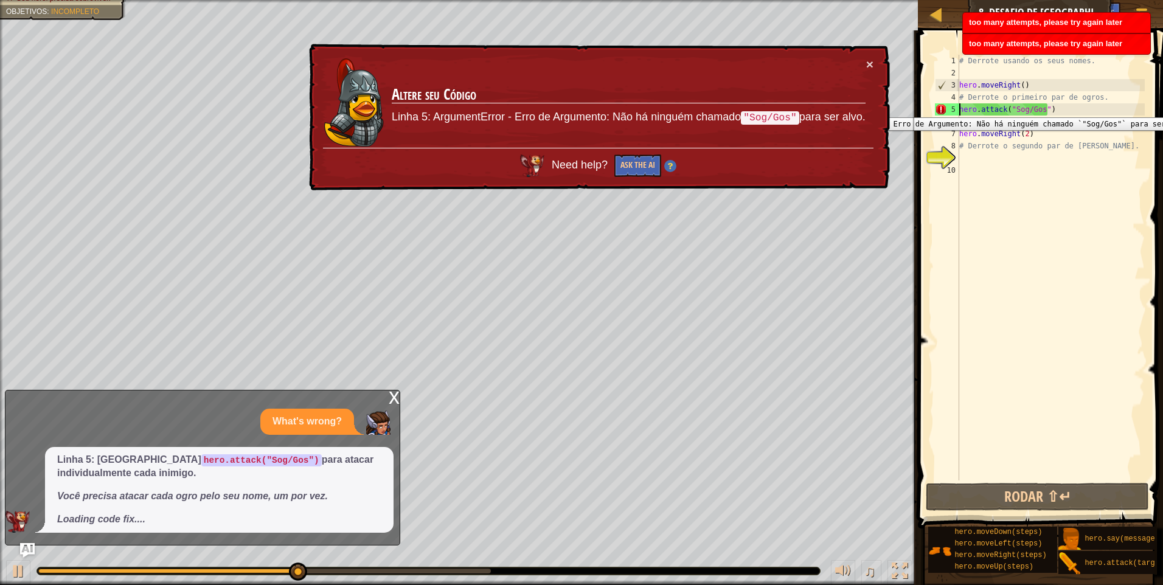
click at [944, 108] on div "5" at bounding box center [947, 109] width 24 height 12
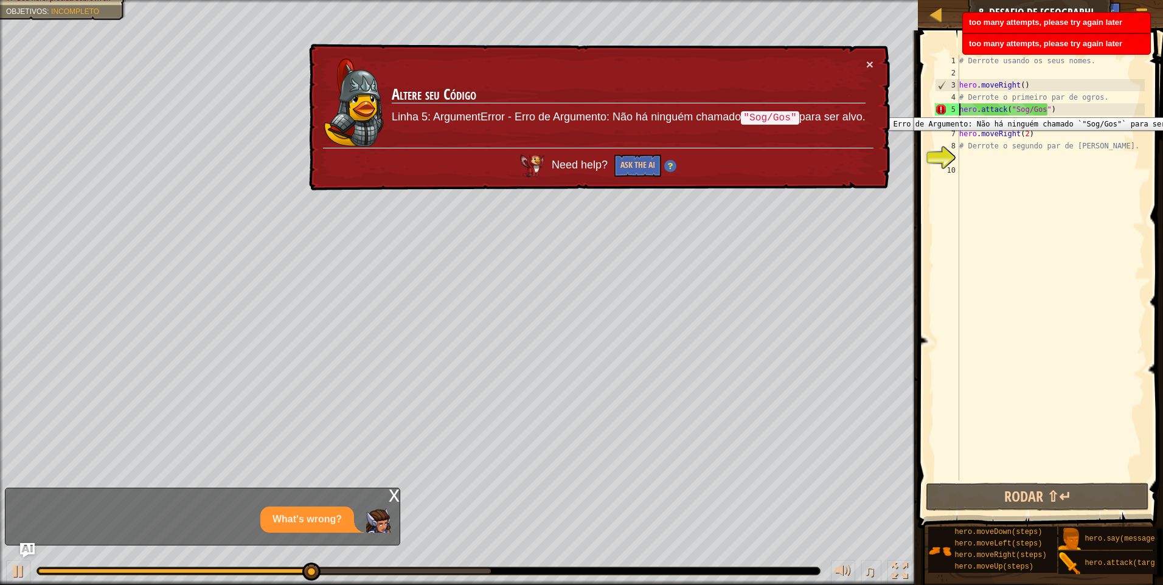
click at [944, 108] on div "5" at bounding box center [947, 109] width 24 height 12
type textarea "hero.attack("Sog/Gos")"
click at [889, 153] on div "Mapa Introdução à Ciência da Computação 8. Desafio de [GEOGRAPHIC_DATA]. Passos…" at bounding box center [581, 292] width 1163 height 585
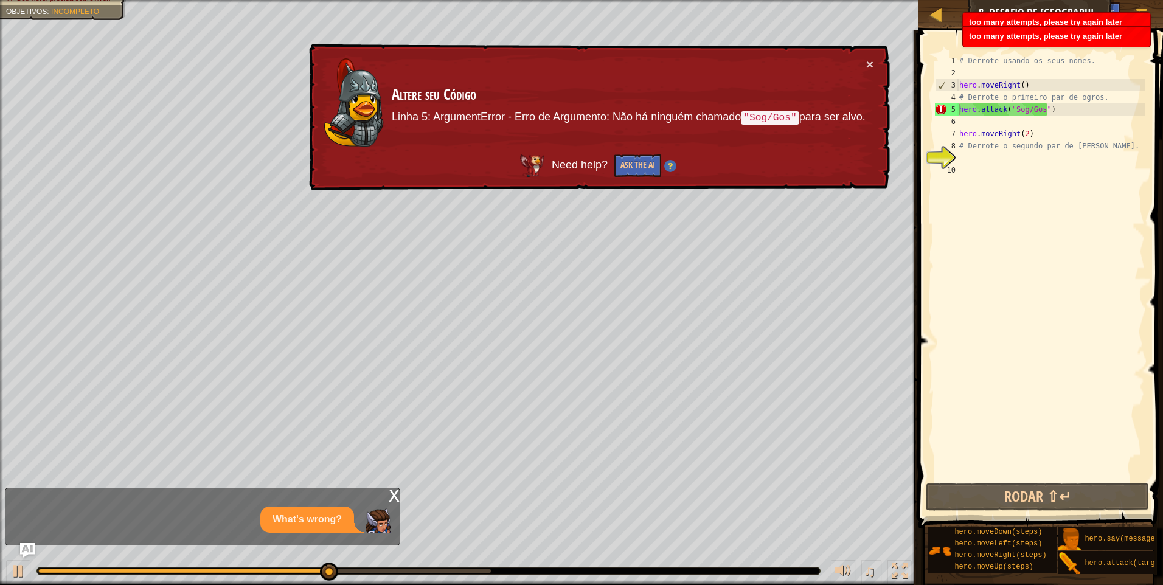
drag, startPoint x: 856, startPoint y: 113, endPoint x: 709, endPoint y: 126, distance: 148.4
click at [779, 120] on p "Linha 5: ArgumentError - Erro de Argumento: Não há ninguém chamado "Sog/Gos" pa…" at bounding box center [629, 117] width 474 height 19
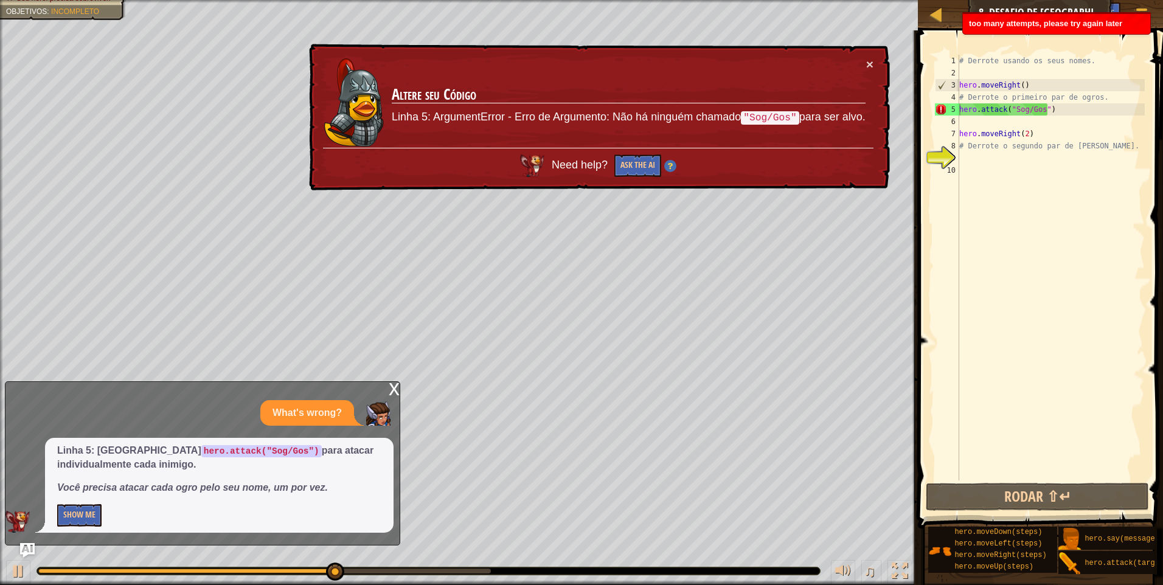
drag, startPoint x: 677, startPoint y: 150, endPoint x: 623, endPoint y: 176, distance: 59.6
click at [648, 164] on div "× Altere seu Código Linha 5: ArgumentError - Erro de Argumento: Não há ninguém …" at bounding box center [598, 117] width 583 height 147
click at [623, 176] on button "Ask the AI" at bounding box center [637, 165] width 47 height 23
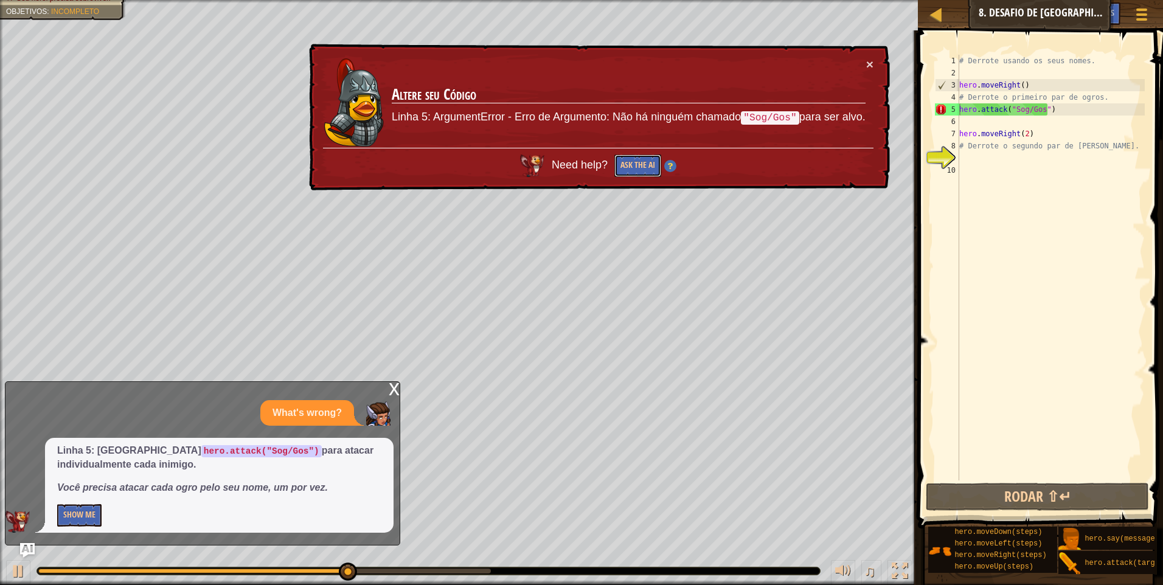
click at [652, 153] on div "Need help? Ask the AI" at bounding box center [598, 162] width 550 height 29
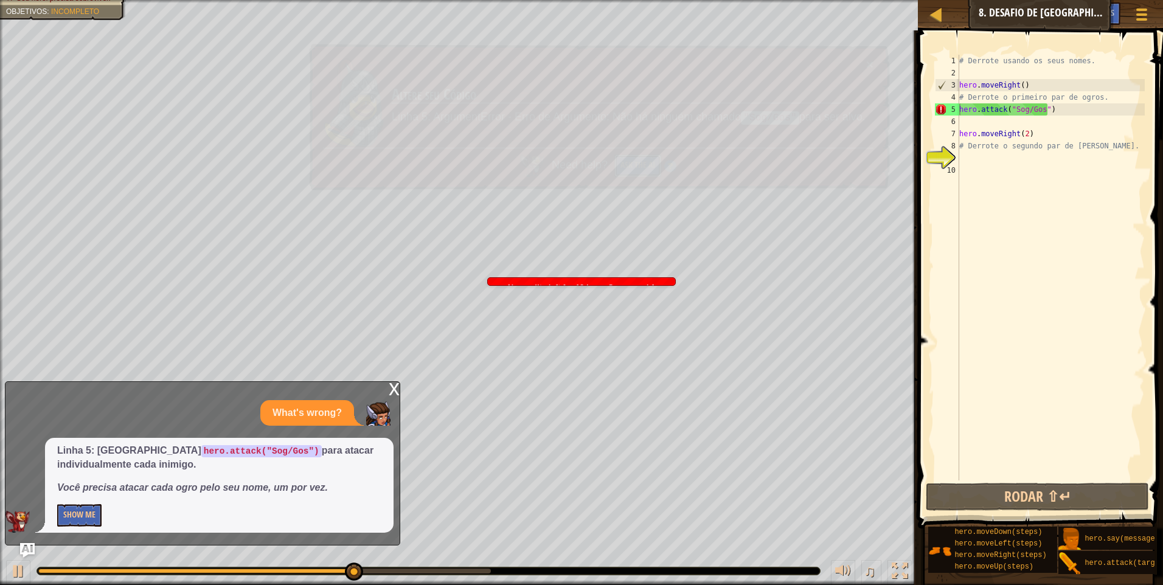
drag, startPoint x: 634, startPoint y: 165, endPoint x: 625, endPoint y: 169, distance: 9.3
click at [630, 166] on button "Ask the AI" at bounding box center [637, 165] width 47 height 23
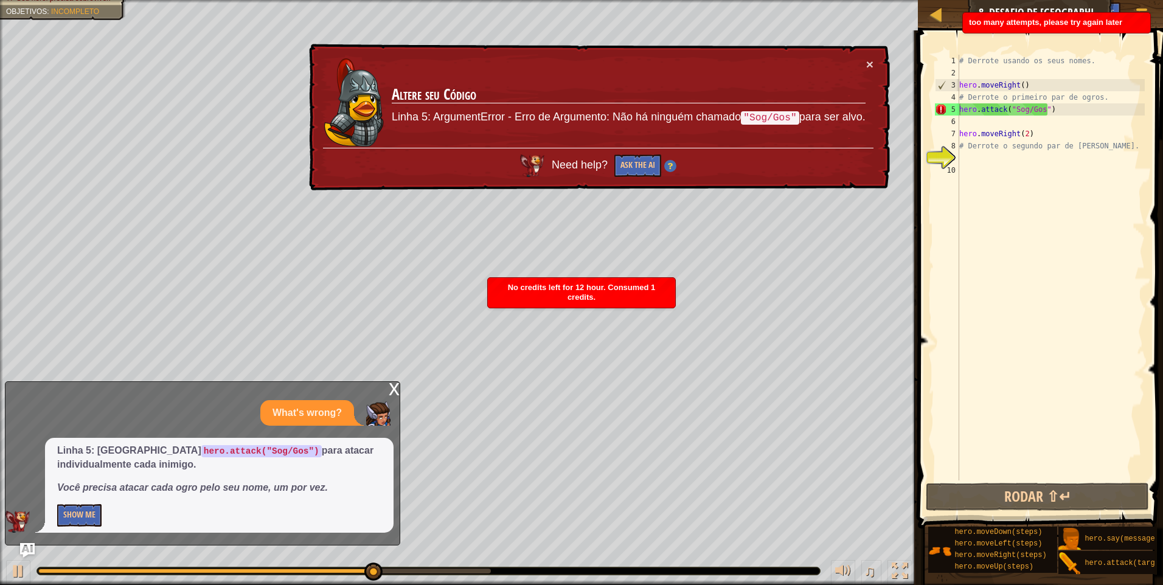
drag, startPoint x: 197, startPoint y: 519, endPoint x: 182, endPoint y: 474, distance: 47.5
click at [198, 518] on p "Show Me" at bounding box center [219, 515] width 324 height 23
drag, startPoint x: 642, startPoint y: 177, endPoint x: 642, endPoint y: 168, distance: 8.5
click at [642, 176] on div "× Altere seu Código Linha 5: ArgumentError - Erro de Argumento: Não há ninguém …" at bounding box center [598, 116] width 585 height 151
drag, startPoint x: 642, startPoint y: 168, endPoint x: 642, endPoint y: 161, distance: 7.3
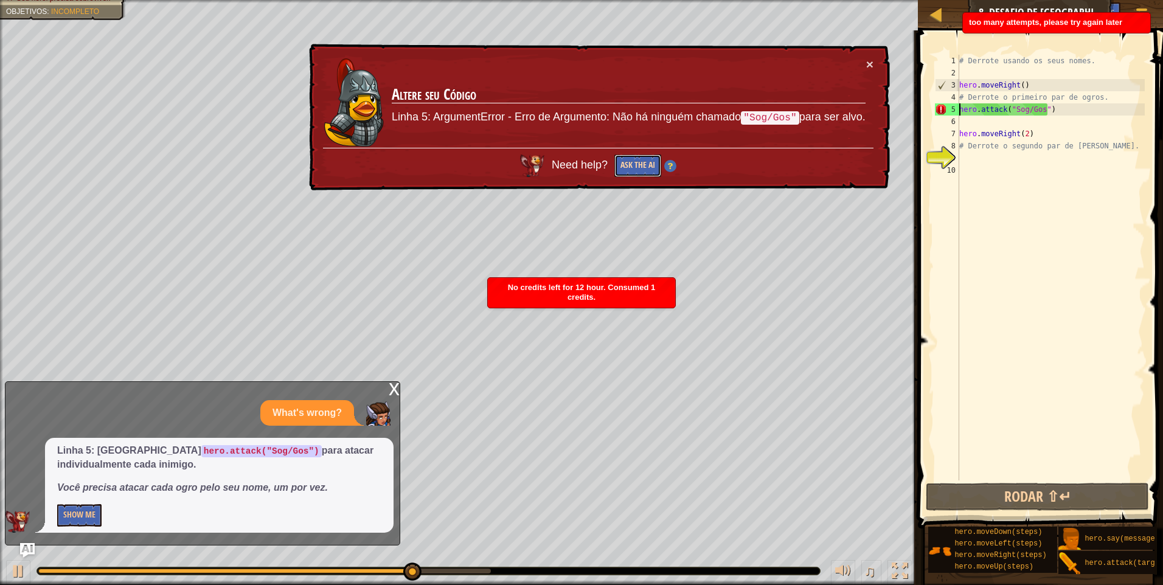
click at [642, 167] on button "Ask the AI" at bounding box center [637, 165] width 47 height 23
click at [642, 161] on button "Ask the AI" at bounding box center [637, 165] width 47 height 23
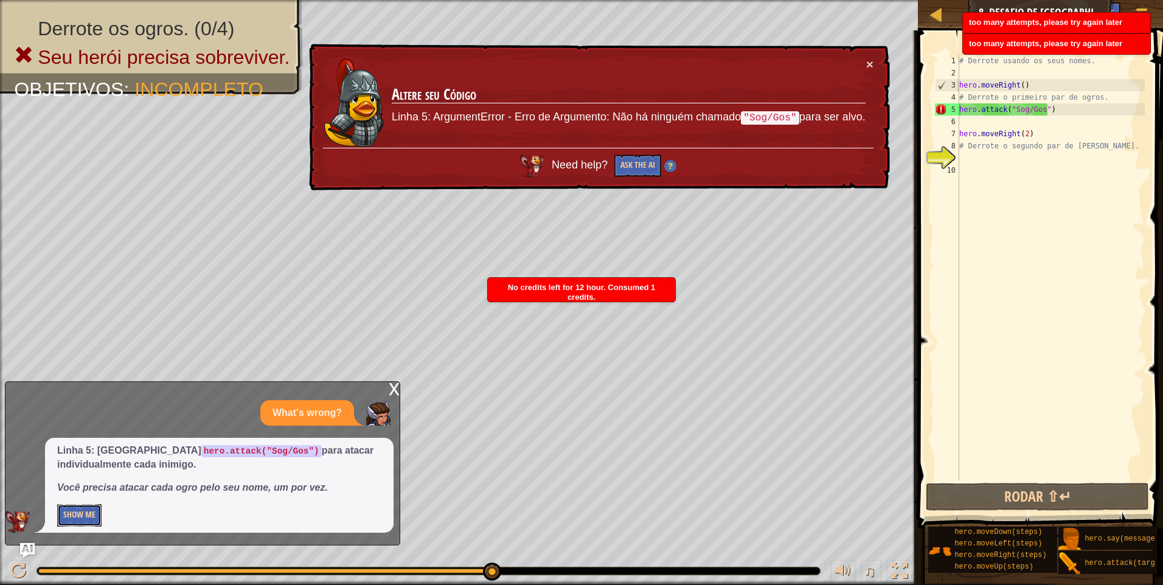
click at [82, 511] on button "Show Me" at bounding box center [79, 515] width 44 height 23
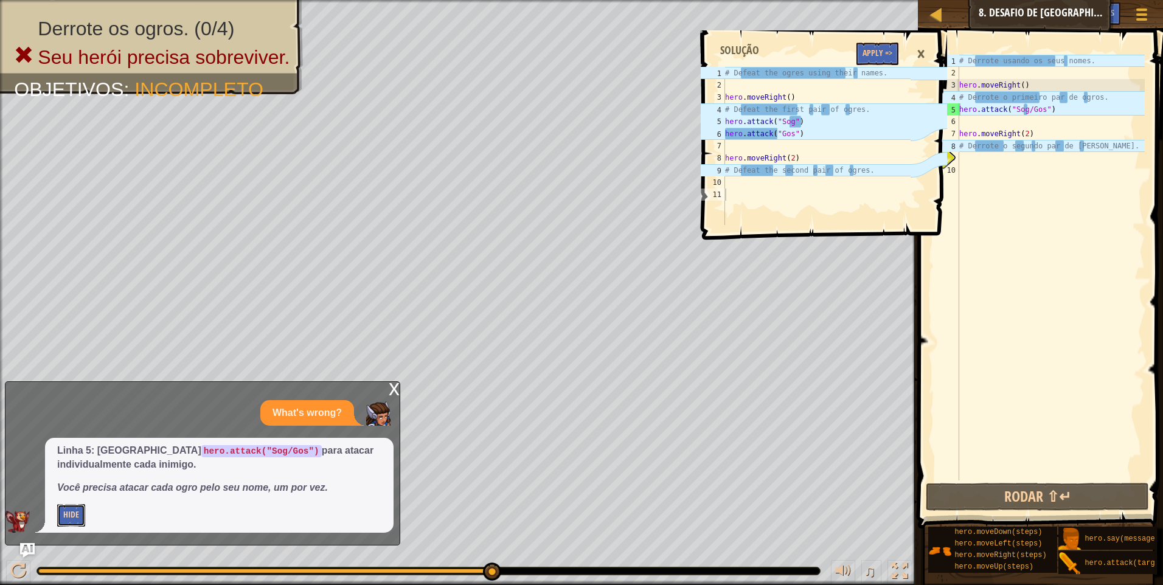
click at [82, 511] on button "Hide" at bounding box center [71, 515] width 28 height 23
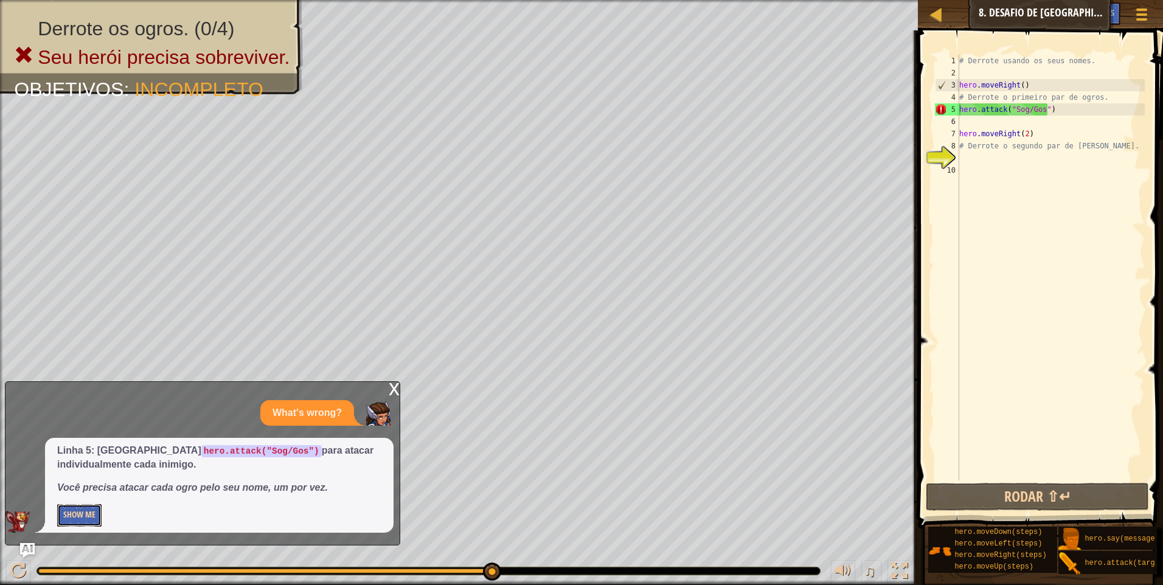
click at [82, 511] on button "Show Me" at bounding box center [79, 515] width 44 height 23
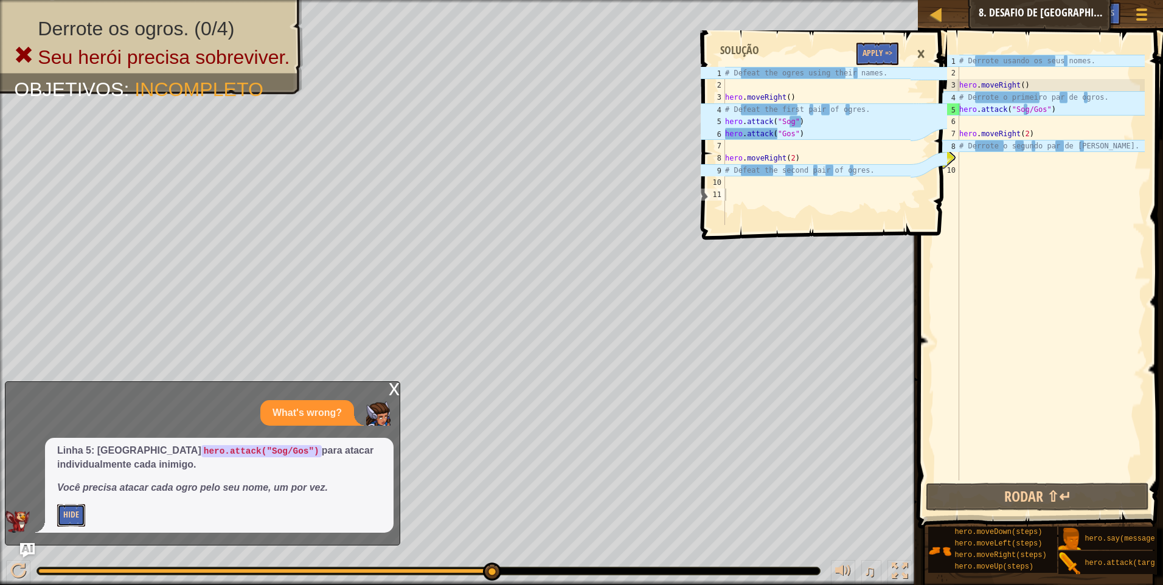
click at [82, 511] on button "Hide" at bounding box center [71, 515] width 28 height 23
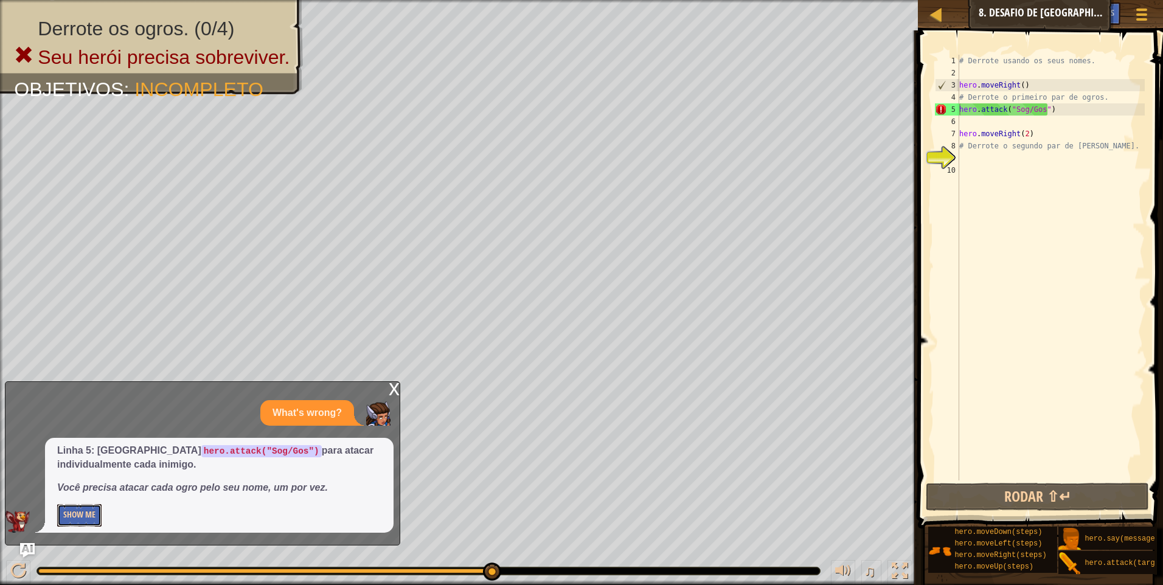
click at [82, 511] on button "Show Me" at bounding box center [79, 515] width 44 height 23
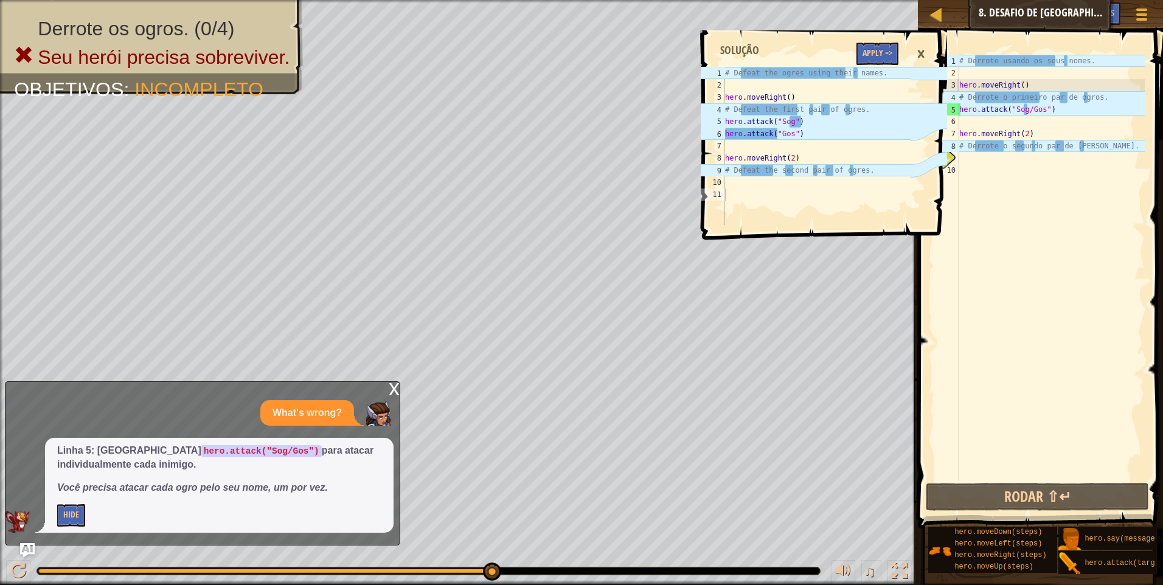
drag, startPoint x: 245, startPoint y: 471, endPoint x: 263, endPoint y: 437, distance: 39.5
click at [245, 471] on p "Linha 5: corrigir hero.attack("Sog/Gos") para atacar individualmente cada inimi…" at bounding box center [219, 458] width 324 height 28
click at [963, 179] on div "# Derrote usando os seus nomes. hero . moveRight ( ) # Derrote o primeiro par d…" at bounding box center [1051, 280] width 188 height 450
click at [1038, 106] on div "# Derrote usando os seus nomes. hero . moveRight ( ) # Derrote o primeiro par d…" at bounding box center [1051, 280] width 188 height 450
type textarea "hero.attack("Sog")"
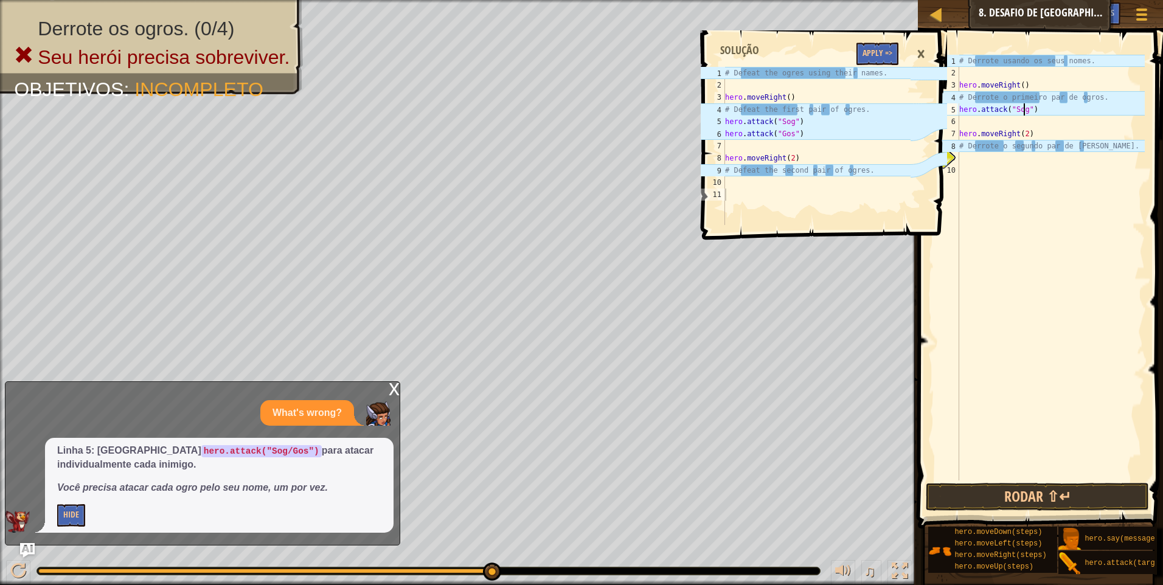
click at [989, 122] on div "# Derrote usando os seus nomes. hero . moveRight ( ) # Derrote o primeiro par d…" at bounding box center [1051, 280] width 188 height 450
type textarea "h"
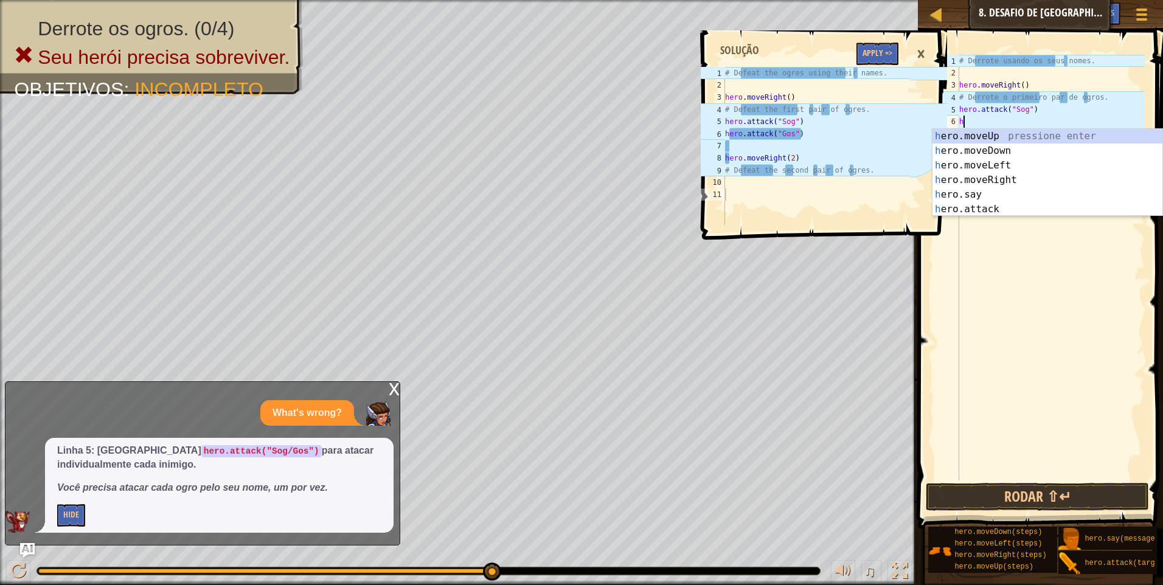
click at [1030, 224] on div "# Derrote usando os seus nomes. hero . moveRight ( ) # Derrote o primeiro par d…" at bounding box center [1051, 280] width 188 height 450
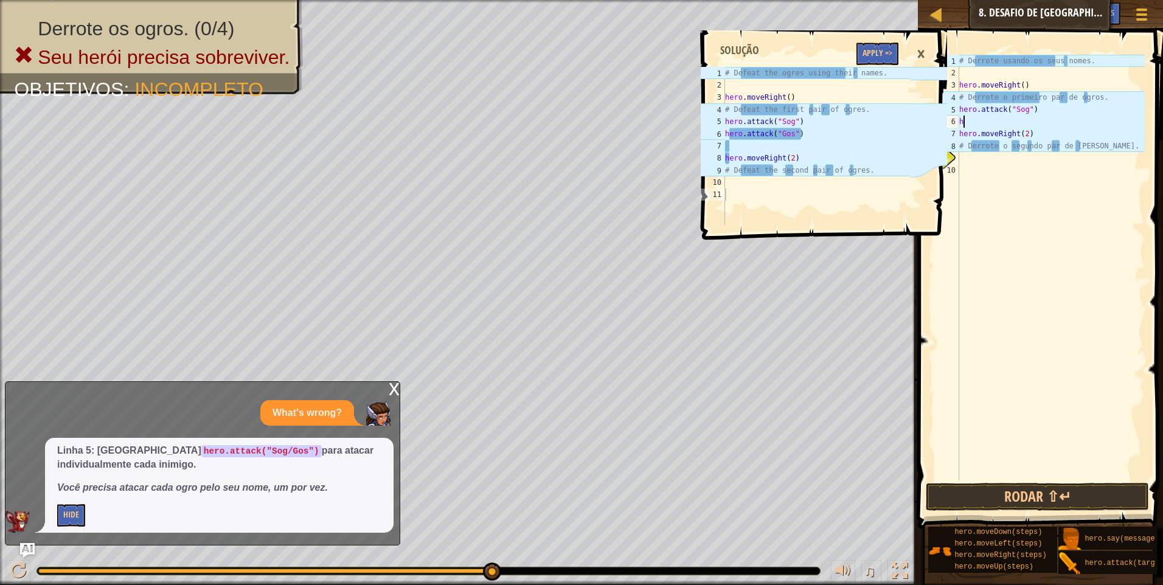
click at [987, 116] on div "# Derrote usando os seus nomes. hero . moveRight ( ) # Derrote o primeiro par d…" at bounding box center [1051, 280] width 188 height 450
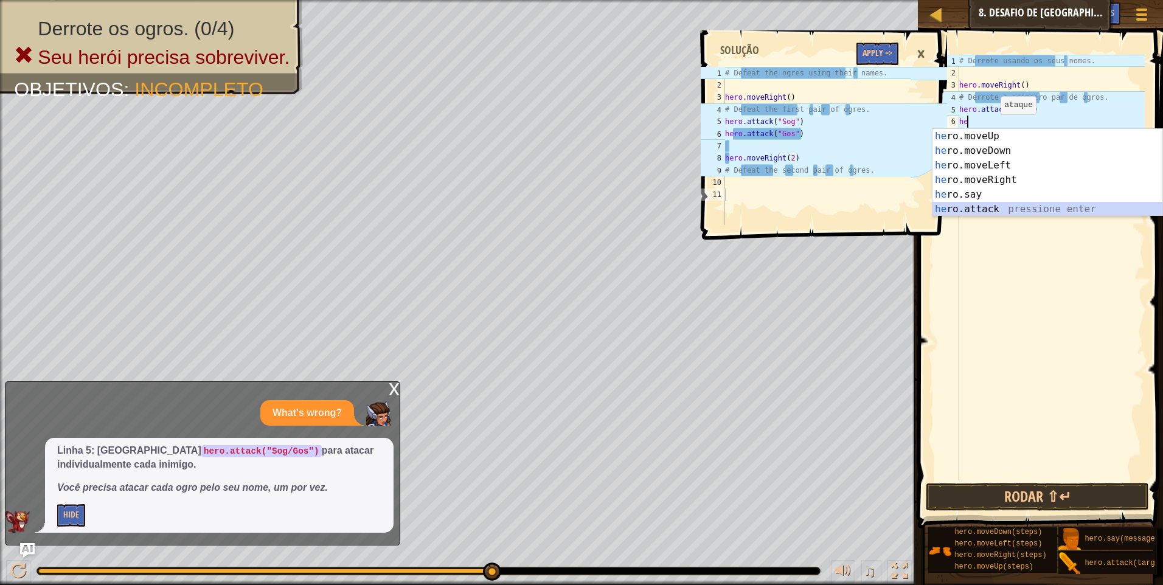
click at [996, 214] on div "he ro.moveUp pressione enter he ro.moveDown pressione enter he ro.moveLeft pres…" at bounding box center [1047, 187] width 230 height 117
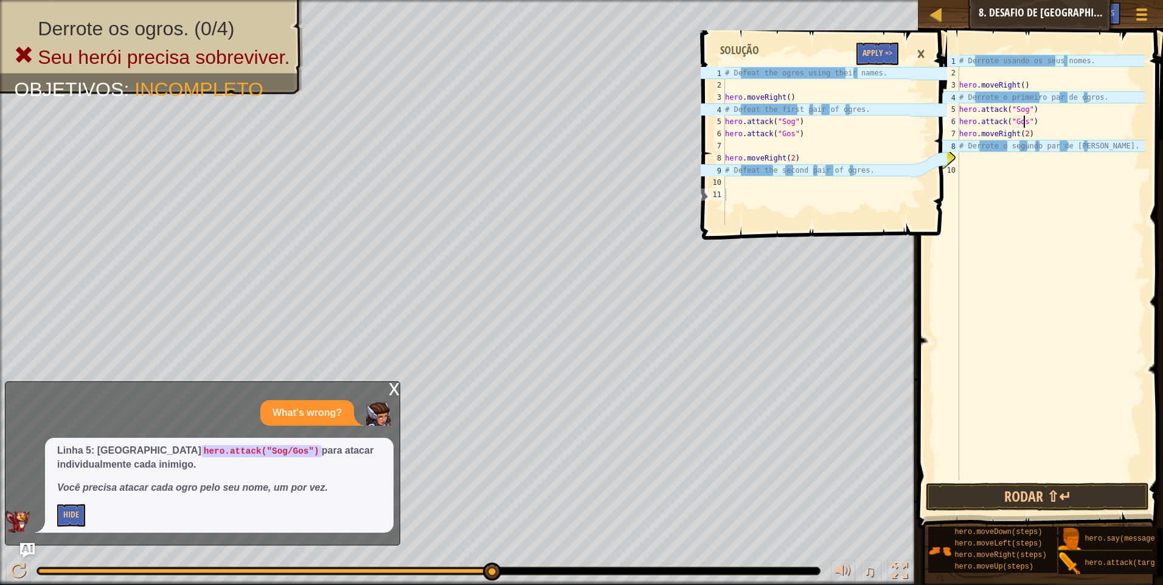
scroll to position [5, 5]
drag, startPoint x: 1073, startPoint y: 498, endPoint x: 1053, endPoint y: 502, distance: 20.5
click at [1071, 498] on button "Rodar ⇧↵" at bounding box center [1037, 497] width 223 height 28
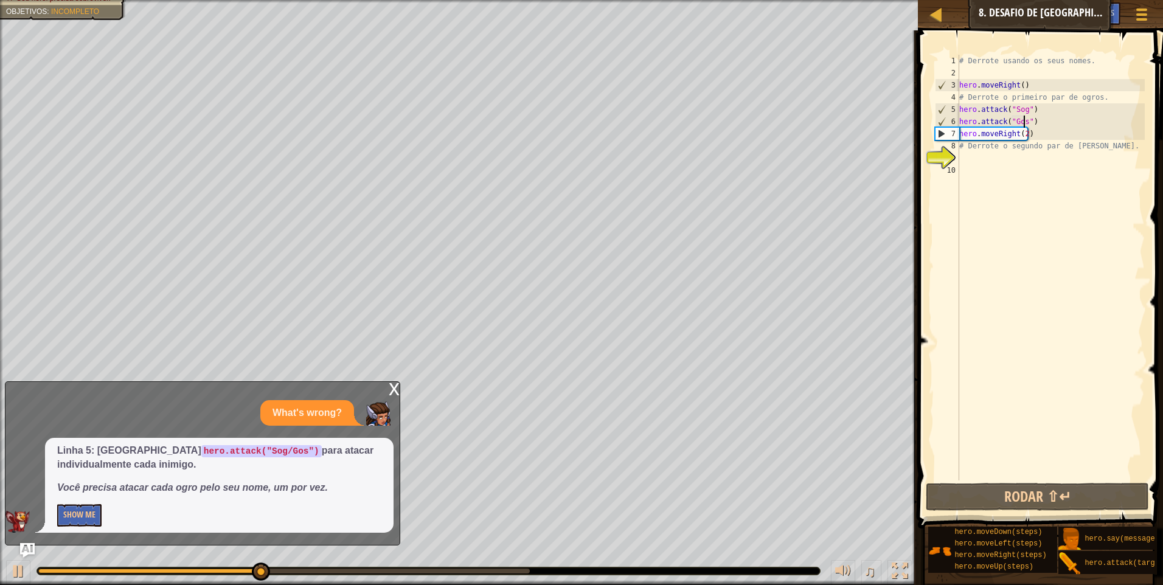
click at [945, 125] on div "6" at bounding box center [947, 122] width 24 height 12
click at [940, 131] on div "7" at bounding box center [947, 134] width 24 height 12
click at [1046, 113] on div "# Derrote usando os seus nomes. hero . moveRight ( ) # Derrote o primeiro par d…" at bounding box center [1051, 280] width 188 height 450
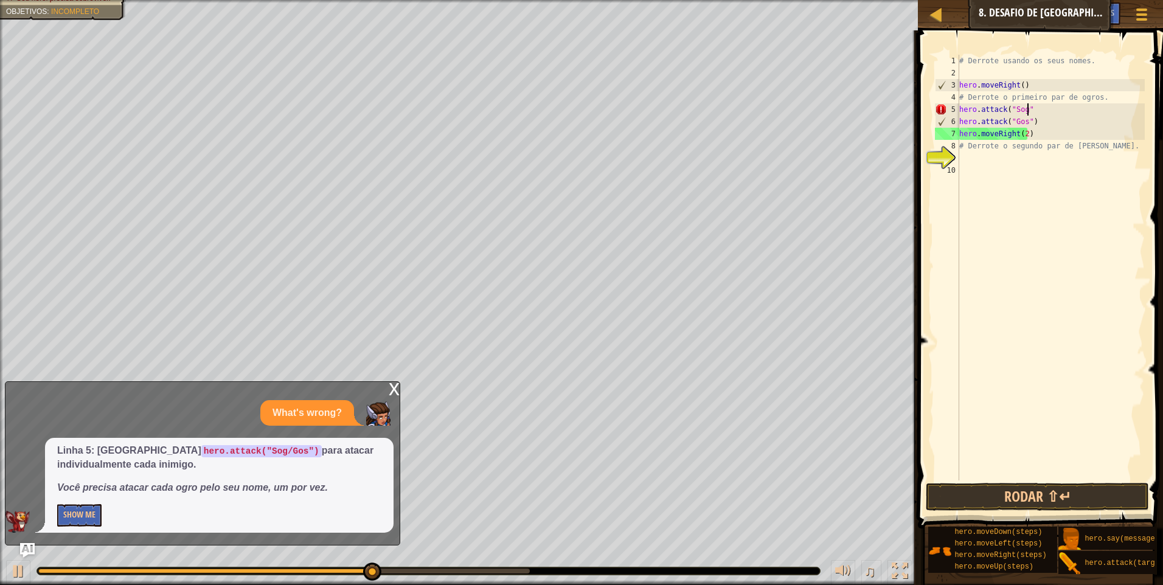
type textarea "hero.attack("Sog"
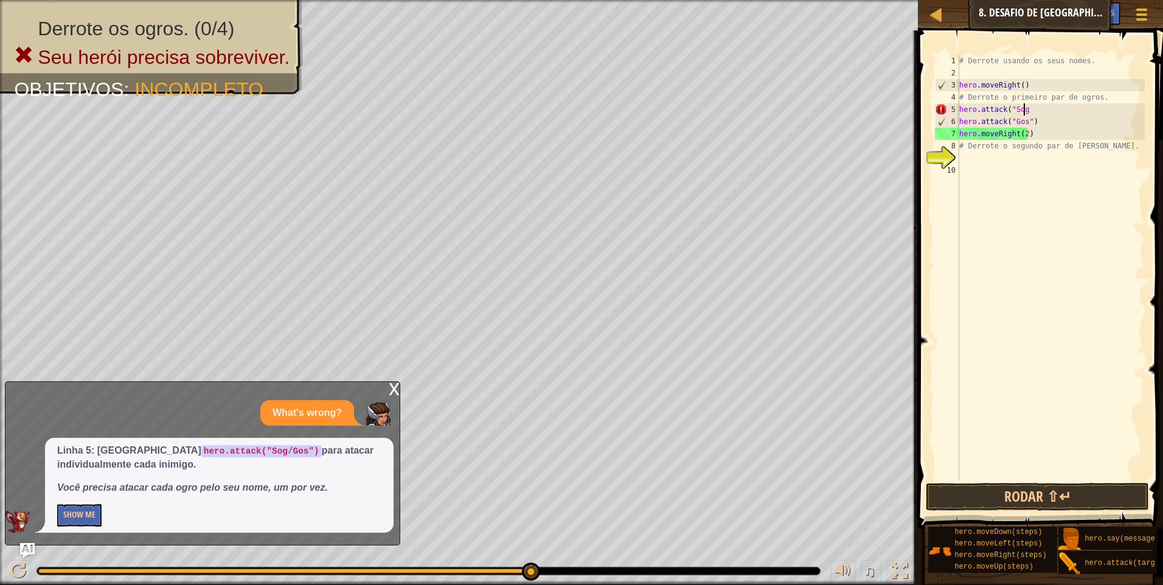
scroll to position [5, 0]
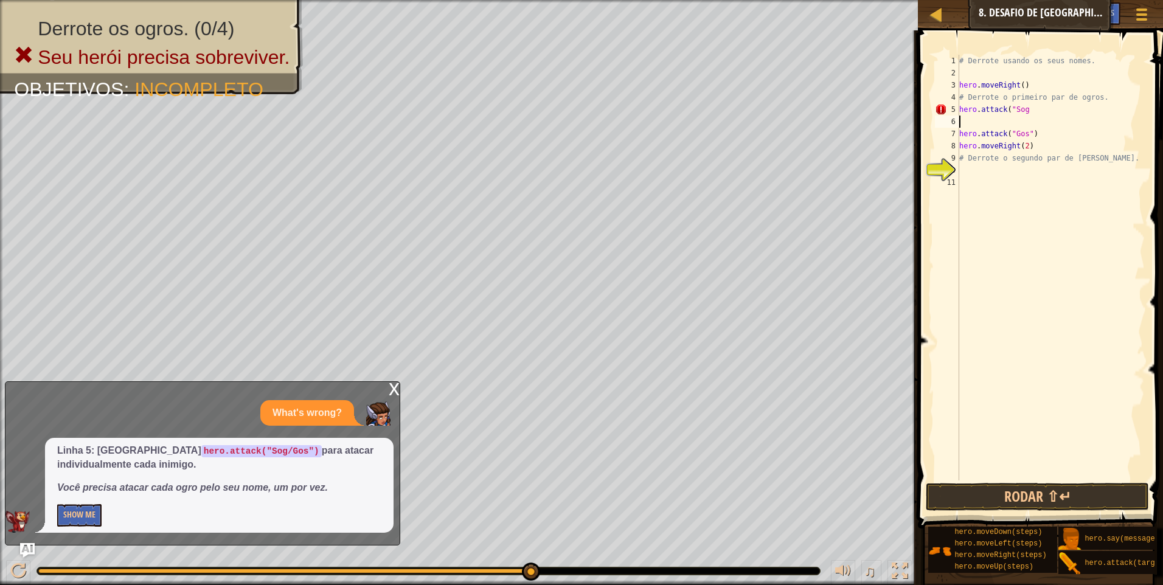
drag, startPoint x: 1008, startPoint y: 122, endPoint x: 1009, endPoint y: 105, distance: 17.6
click at [1011, 120] on div "# Derrote usando os seus nomes. hero . moveRight ( ) # Derrote o primeiro par d…" at bounding box center [1051, 280] width 188 height 450
click at [1024, 104] on div "# Derrote usando os seus nomes. hero . moveRight ( ) # Derrote o primeiro par d…" at bounding box center [1051, 280] width 188 height 450
type textarea "hero.attack("Sog")"
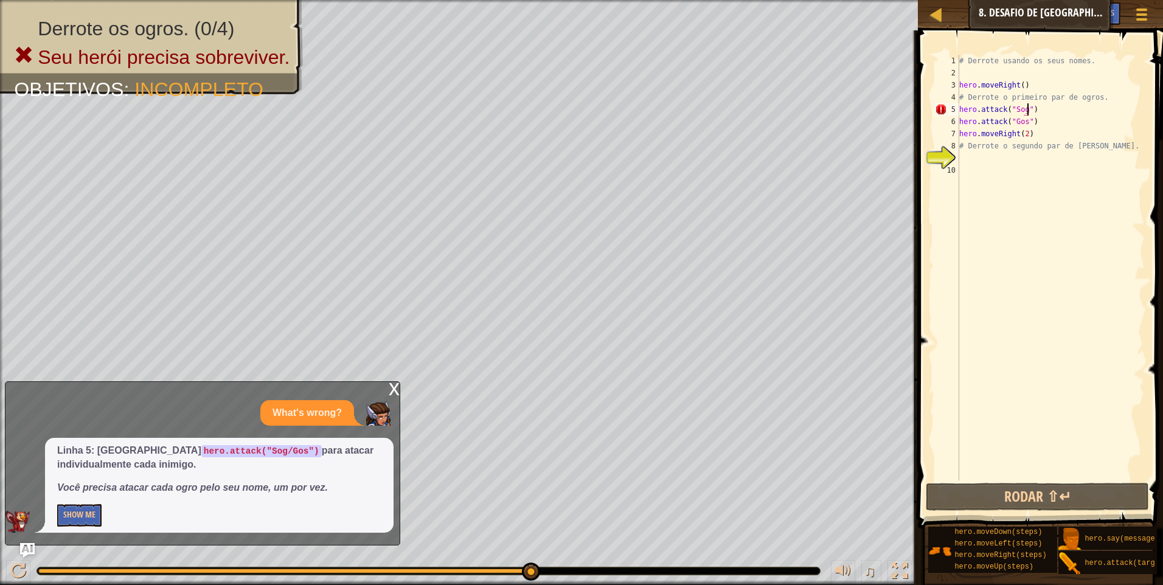
scroll to position [5, 5]
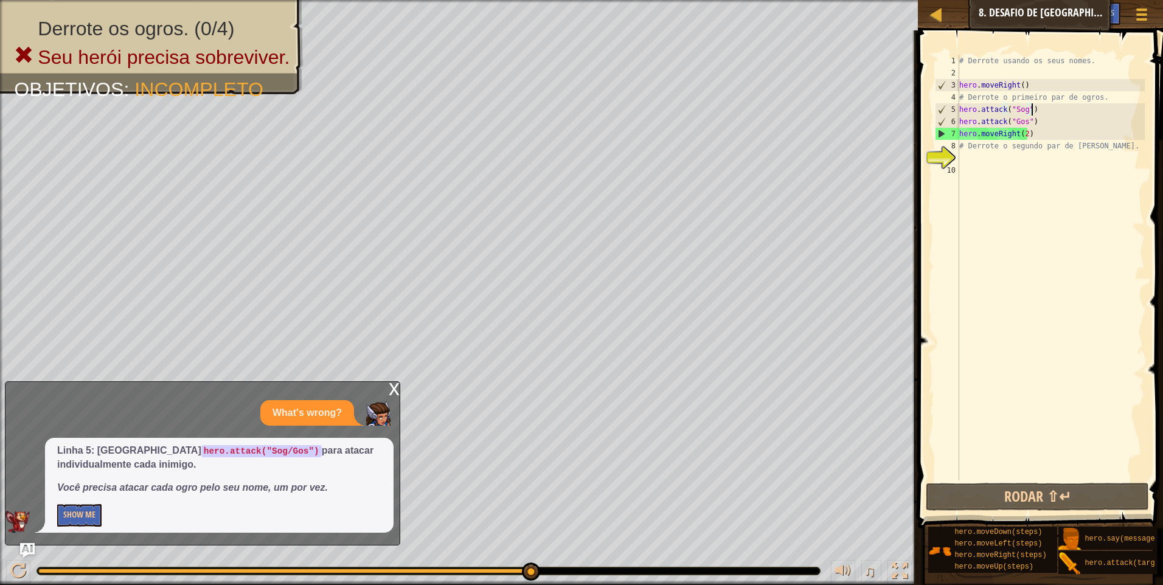
click at [1032, 113] on div "# Derrote usando os seus nomes. hero . moveRight ( ) # Derrote o primeiro par d…" at bounding box center [1051, 280] width 188 height 450
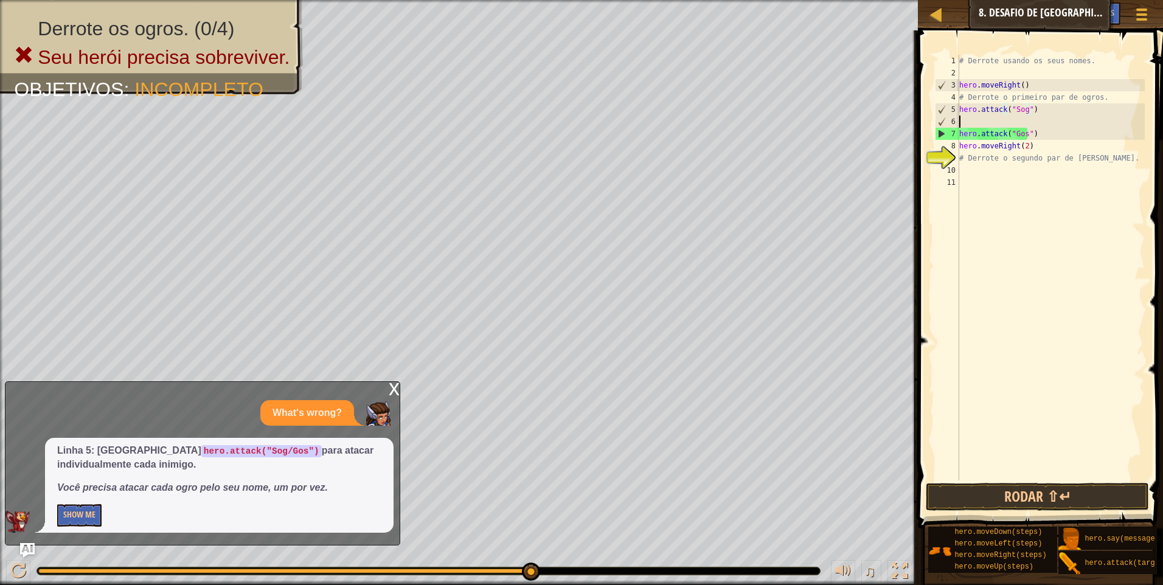
scroll to position [5, 0]
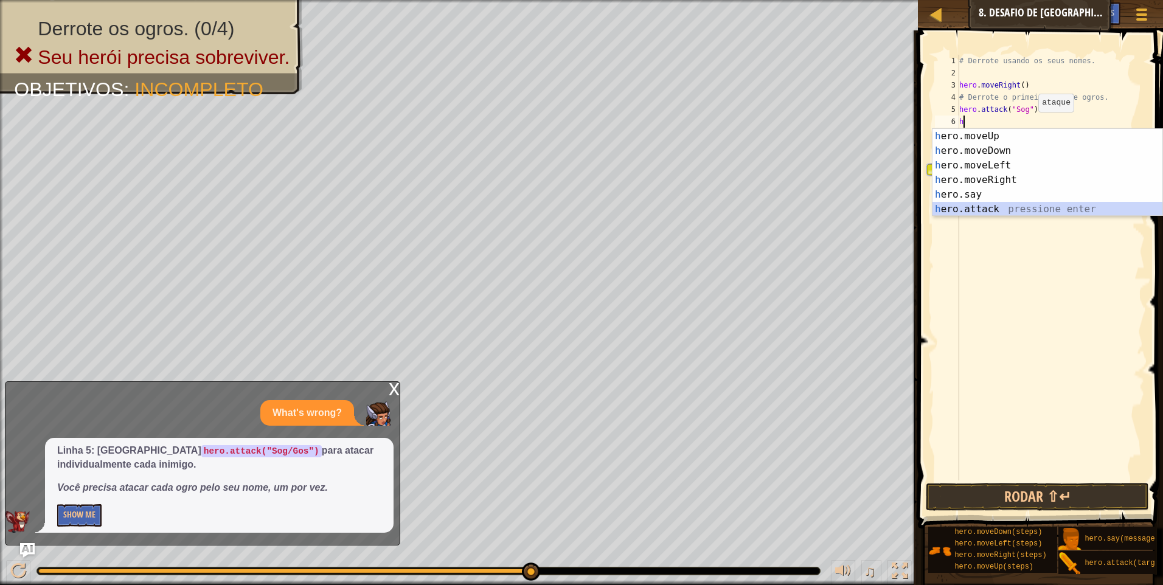
click at [1023, 202] on div "h ero.moveUp pressione enter h ero.moveDown pressione enter h ero.moveLeft pres…" at bounding box center [1047, 187] width 230 height 117
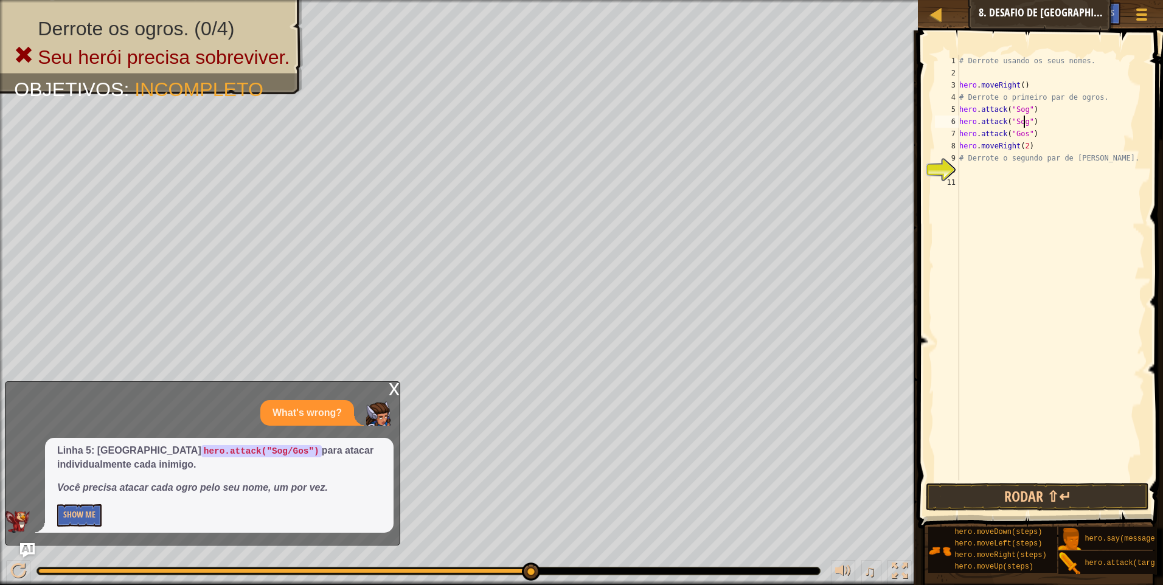
scroll to position [5, 5]
click at [1037, 125] on div "# Derrote usando os seus nomes. hero . moveRight ( ) # Derrote o primeiro par d…" at bounding box center [1051, 280] width 188 height 450
type textarea "hero.attack("Sog")"
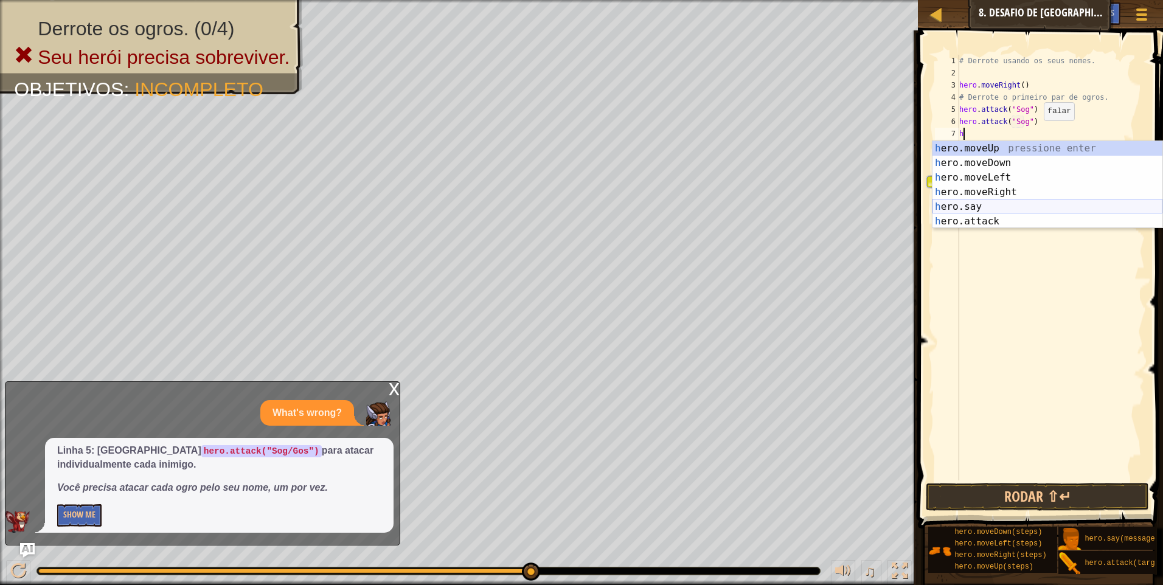
drag, startPoint x: 996, startPoint y: 210, endPoint x: 996, endPoint y: 217, distance: 7.3
click at [996, 215] on div "h ero.moveUp pressione enter h ero.moveDown pressione enter h ero.moveLeft pres…" at bounding box center [1047, 199] width 230 height 117
click at [1026, 227] on div "hero .moveUp pressione enter hero .moveDown pressione enter hero .moveLeft pres…" at bounding box center [1047, 199] width 230 height 117
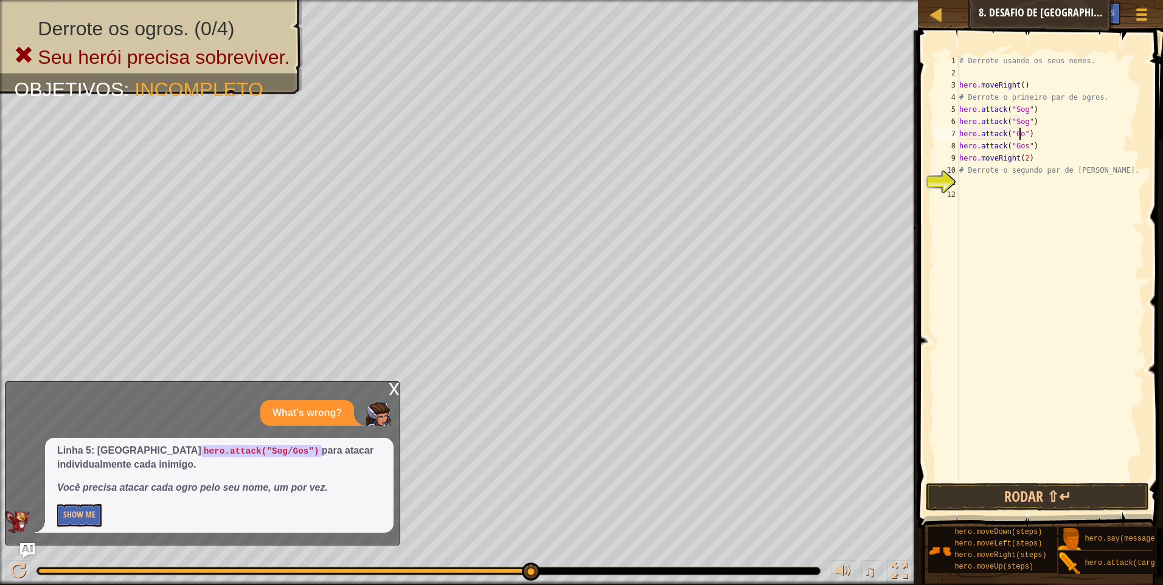
scroll to position [5, 5]
type textarea "hero.attack("Gos")"
click at [1102, 493] on button "Rodar ⇧↵" at bounding box center [1037, 497] width 223 height 28
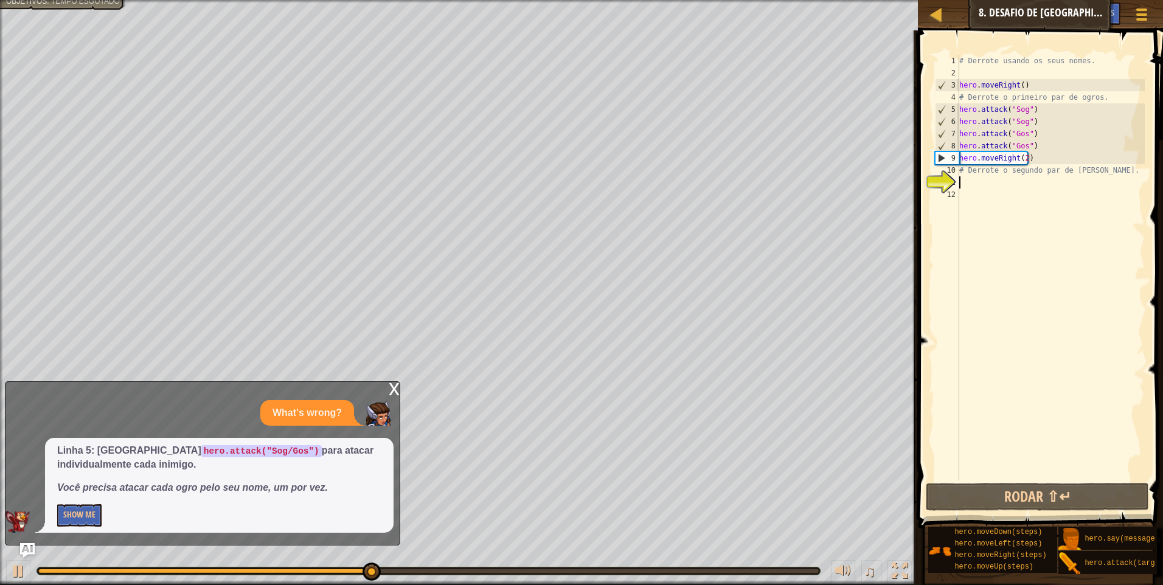
click at [1109, 176] on div "# Derrote usando os seus nomes. hero . moveRight ( ) # Derrote o primeiro par d…" at bounding box center [1051, 280] width 188 height 450
click at [1104, 168] on div "# Derrote usando os seus nomes. hero . moveRight ( ) # Derrote o primeiro par d…" at bounding box center [1051, 280] width 188 height 450
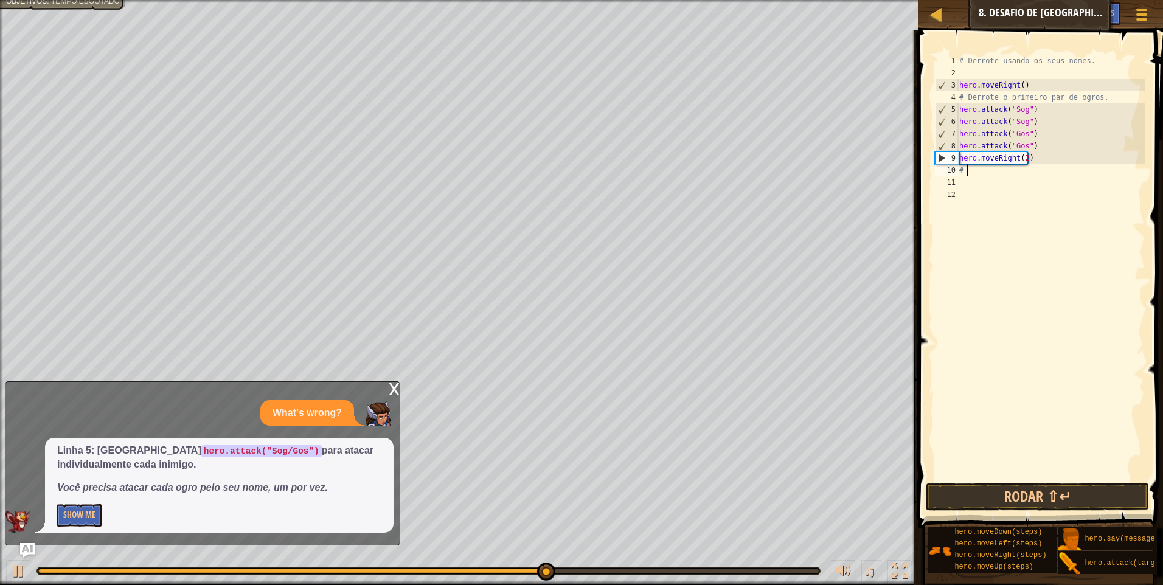
type textarea "#"
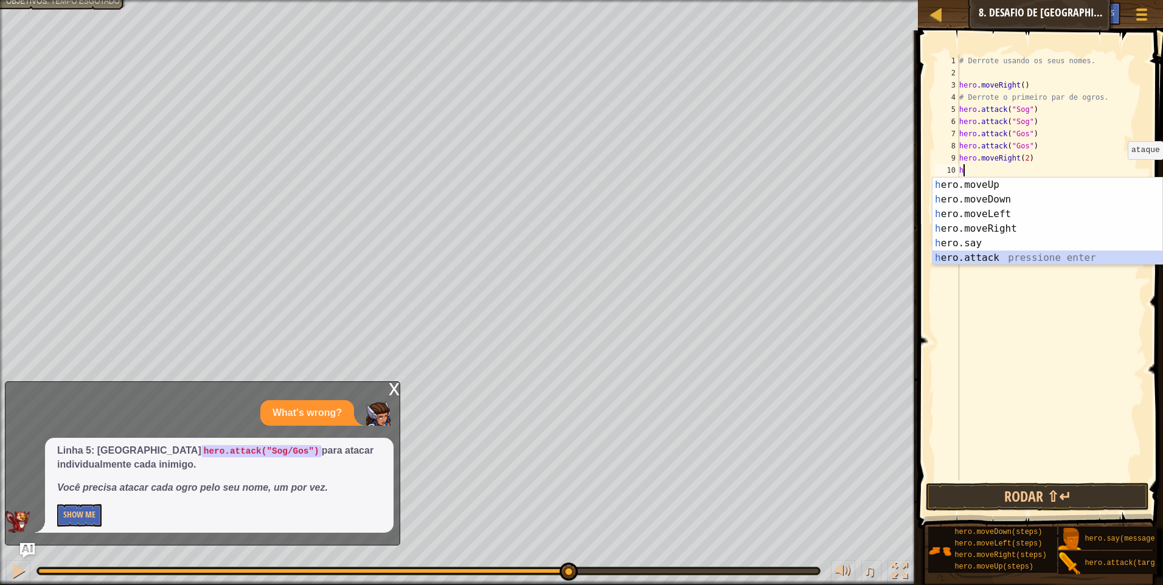
click at [1072, 254] on div "h ero.moveUp pressione enter h ero.moveDown pressione enter h ero.moveLeft pres…" at bounding box center [1047, 236] width 230 height 117
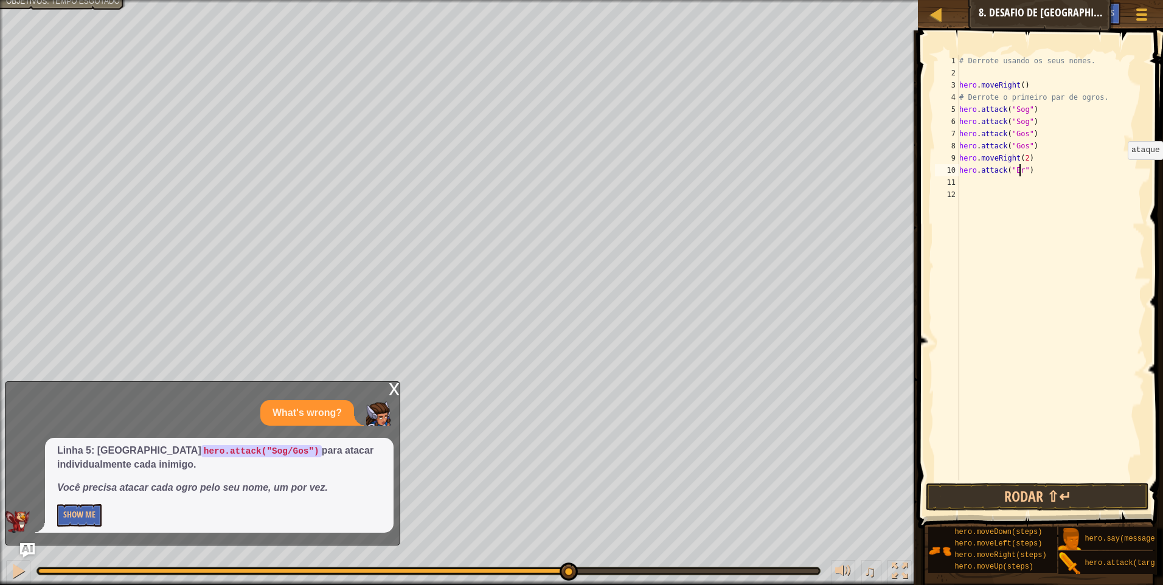
scroll to position [5, 5]
click at [1047, 162] on div "# Derrote usando os seus nomes. hero . moveRight ( ) # Derrote o primeiro par d…" at bounding box center [1051, 280] width 188 height 450
drag, startPoint x: 1045, startPoint y: 163, endPoint x: 1033, endPoint y: 176, distance: 17.7
click at [1034, 175] on div "# Derrote usando os seus nomes. hero . moveRight ( ) # Derrote o primeiro par d…" at bounding box center [1051, 280] width 188 height 450
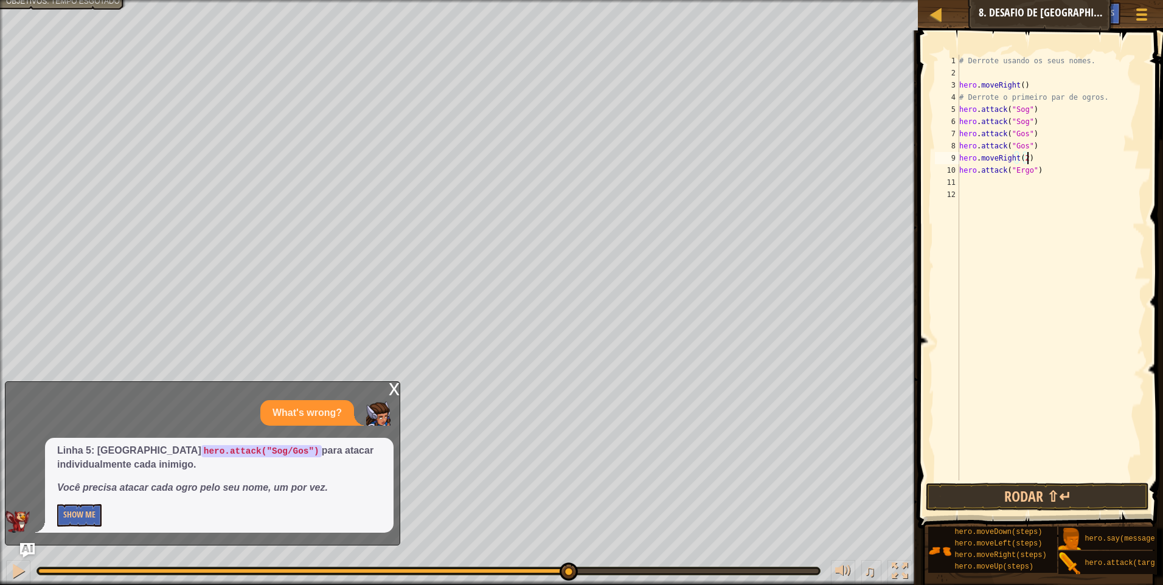
type textarea "hero.moveRight(2) hero.attack("Ergo")"
click at [1033, 176] on div "# Derrote usando os seus nomes. hero . moveRight ( ) # Derrote o primeiro par d…" at bounding box center [1051, 280] width 188 height 450
click at [1036, 176] on div "# Derrote usando os seus nomes. hero . moveRight ( ) # Derrote o primeiro par d…" at bounding box center [1051, 280] width 188 height 450
type textarea "hero.attack("Ergo")"
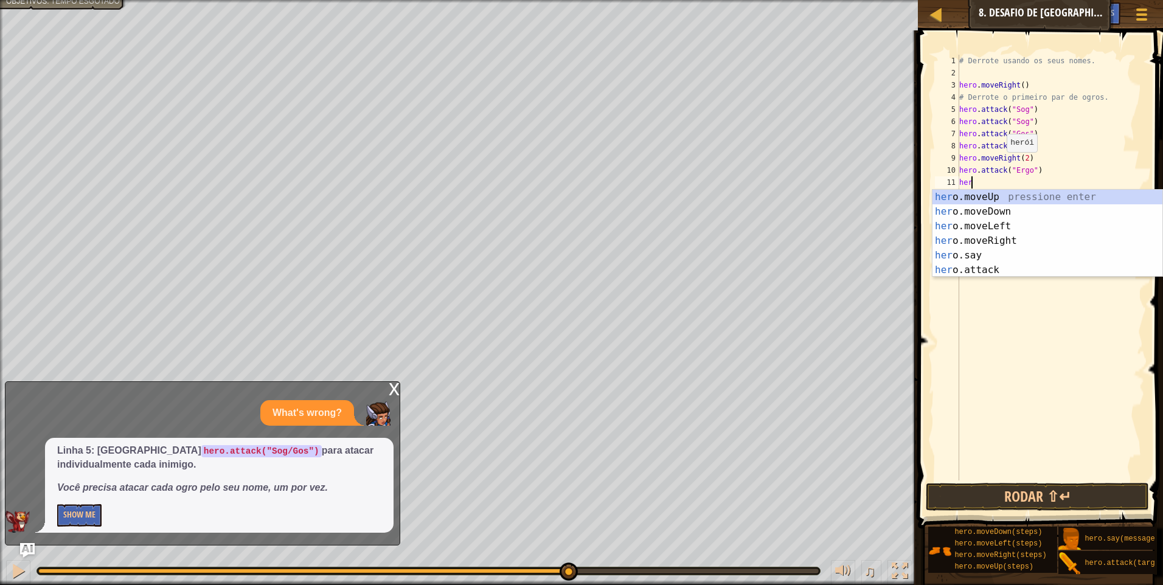
scroll to position [5, 1]
click at [1025, 264] on div "her o.moveUp pressione enter her o.moveDown pressione enter her o.moveLeft pres…" at bounding box center [1047, 248] width 230 height 117
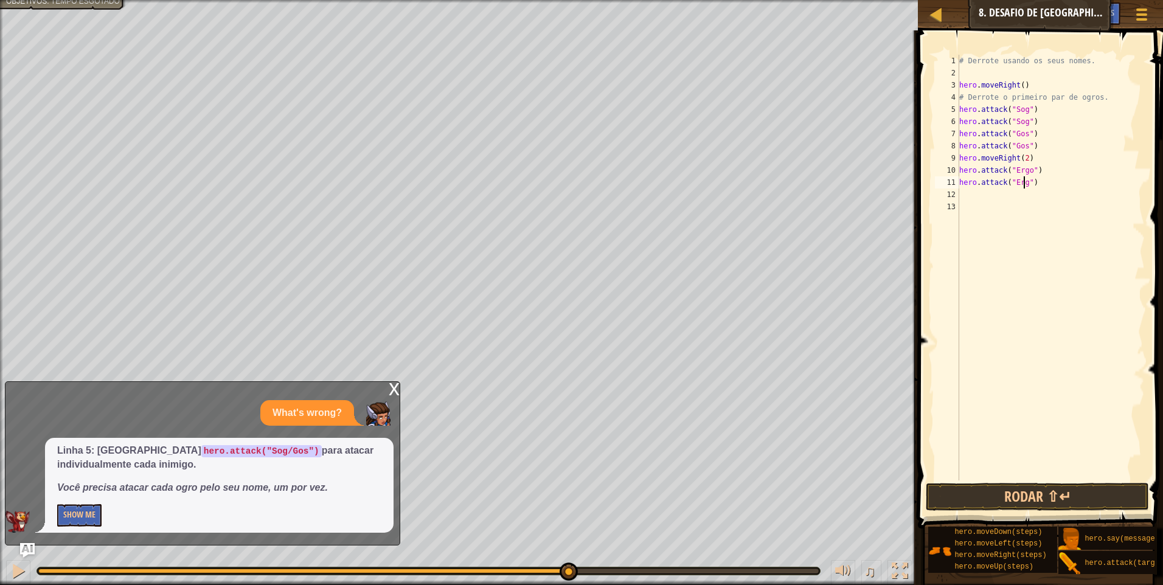
scroll to position [5, 5]
type textarea "hero.attack("Ergo")"
click at [1058, 182] on div "# Derrote usando os seus nomes. hero . moveRight ( ) # Derrote o primeiro par d…" at bounding box center [1051, 280] width 188 height 450
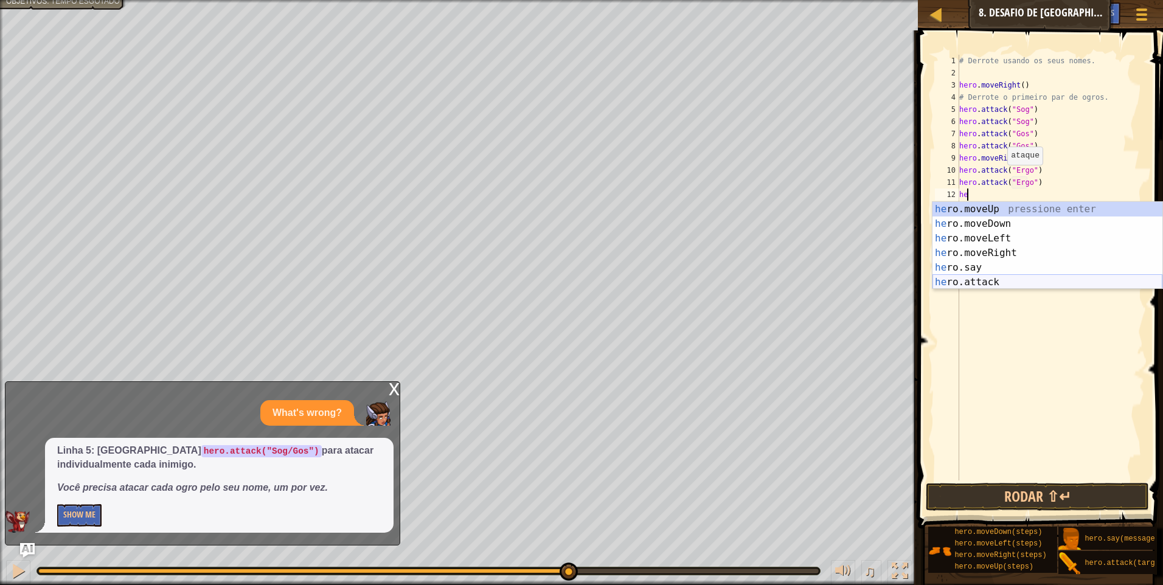
click at [1007, 283] on div "he ro.moveUp pressione enter he ro.moveDown pressione enter he ro.moveLeft pres…" at bounding box center [1047, 260] width 230 height 117
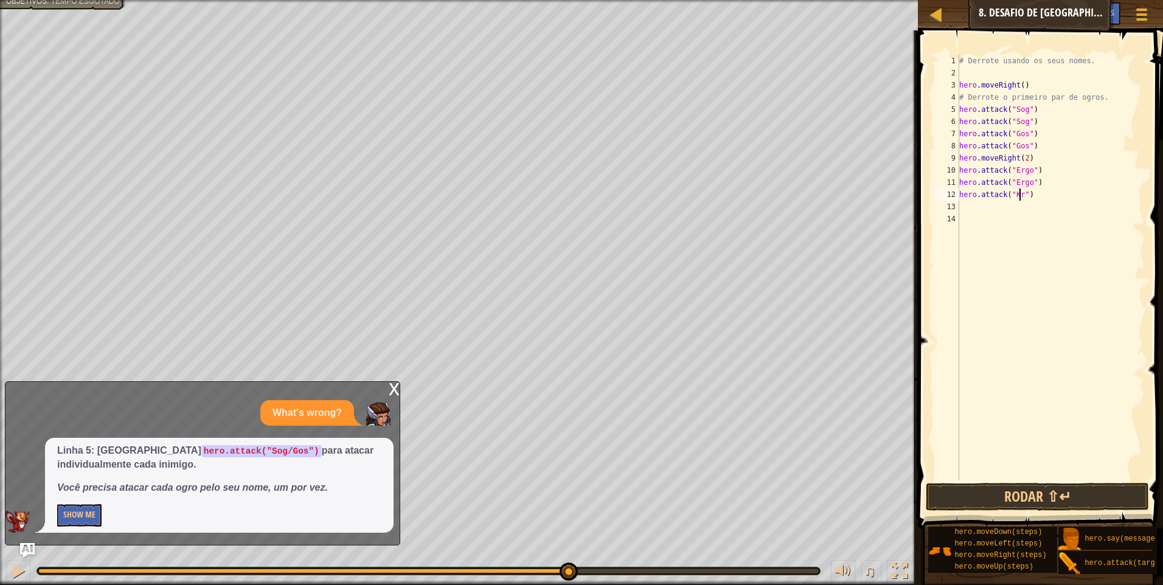
scroll to position [5, 5]
drag, startPoint x: 959, startPoint y: 193, endPoint x: 1051, endPoint y: 208, distance: 93.7
click at [1051, 208] on div "hero.attack("Kro") 1 2 3 4 5 6 7 8 9 10 11 12 13 14 # Derrote usando os seus no…" at bounding box center [1038, 268] width 212 height 426
type textarea "hero.attack("Kro")"
click at [1033, 204] on div "# Derrote usando os seus nomes. hero . moveRight ( ) # Derrote o primeiro par d…" at bounding box center [1051, 268] width 188 height 426
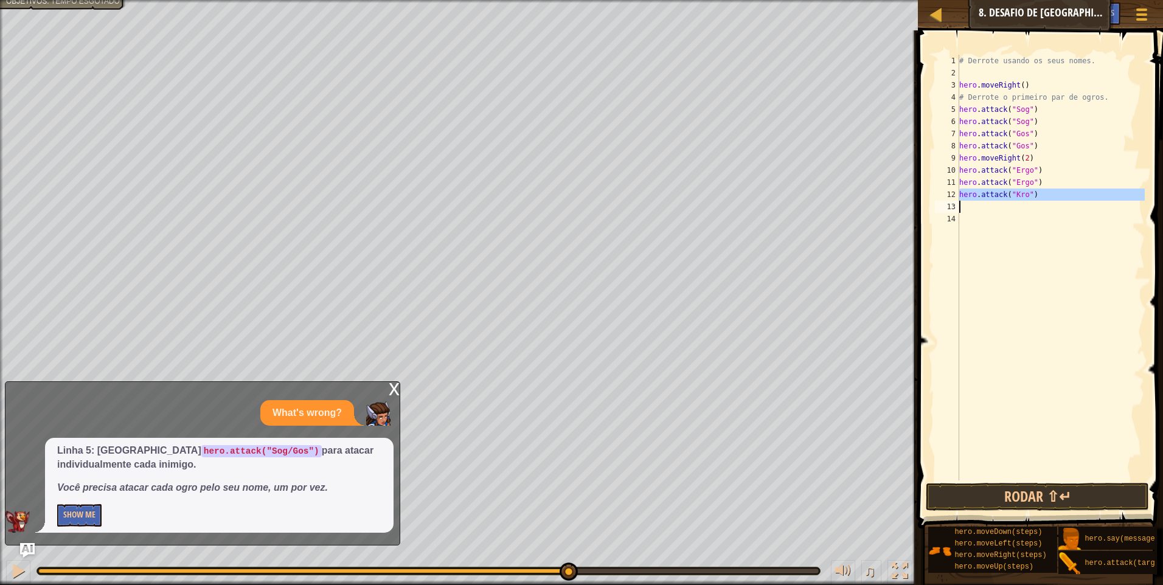
scroll to position [5, 0]
click at [1033, 204] on div "# Derrote usando os seus nomes. hero . moveRight ( ) # Derrote o primeiro par d…" at bounding box center [1051, 280] width 188 height 450
click at [1007, 490] on button "Rodar ⇧↵" at bounding box center [1037, 497] width 223 height 28
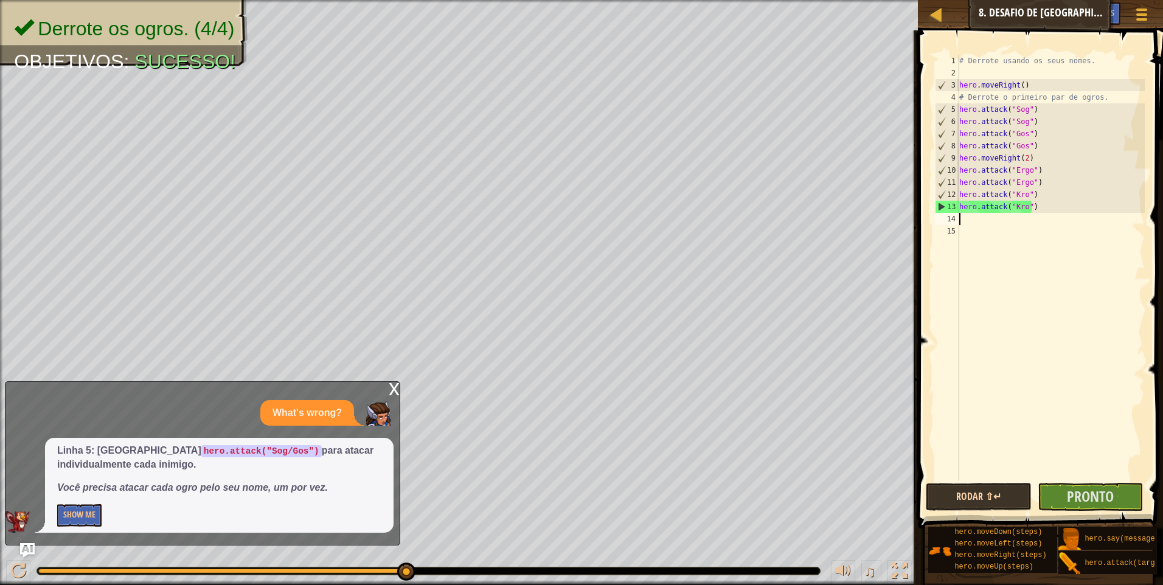
type textarea "h"
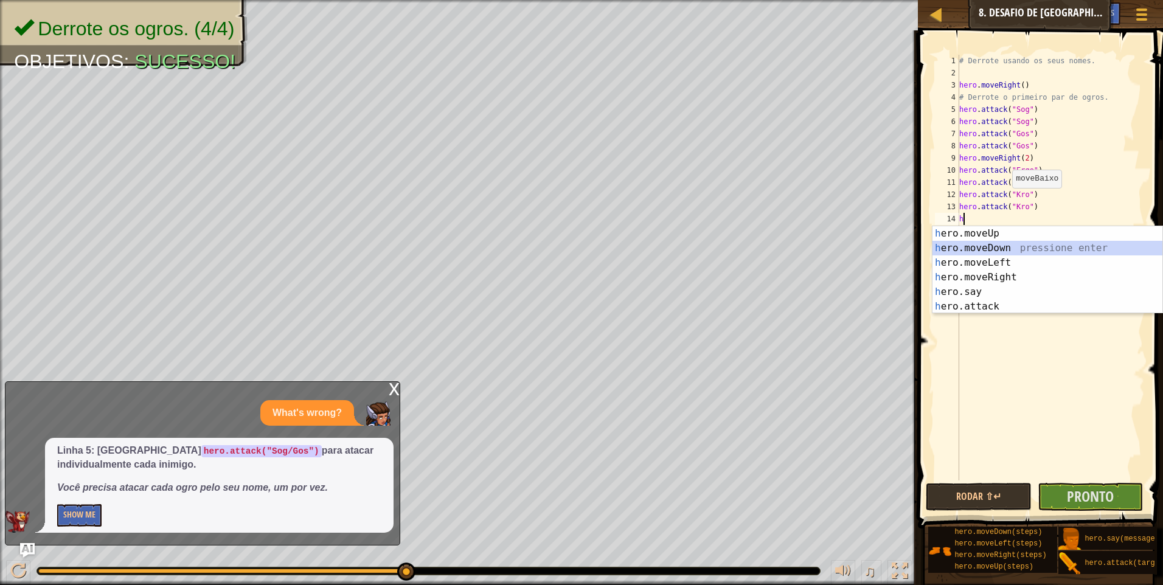
click at [963, 245] on div "h ero.moveUp pressione enter h ero.moveDown pressione enter h ero.moveLeft pres…" at bounding box center [1047, 284] width 230 height 117
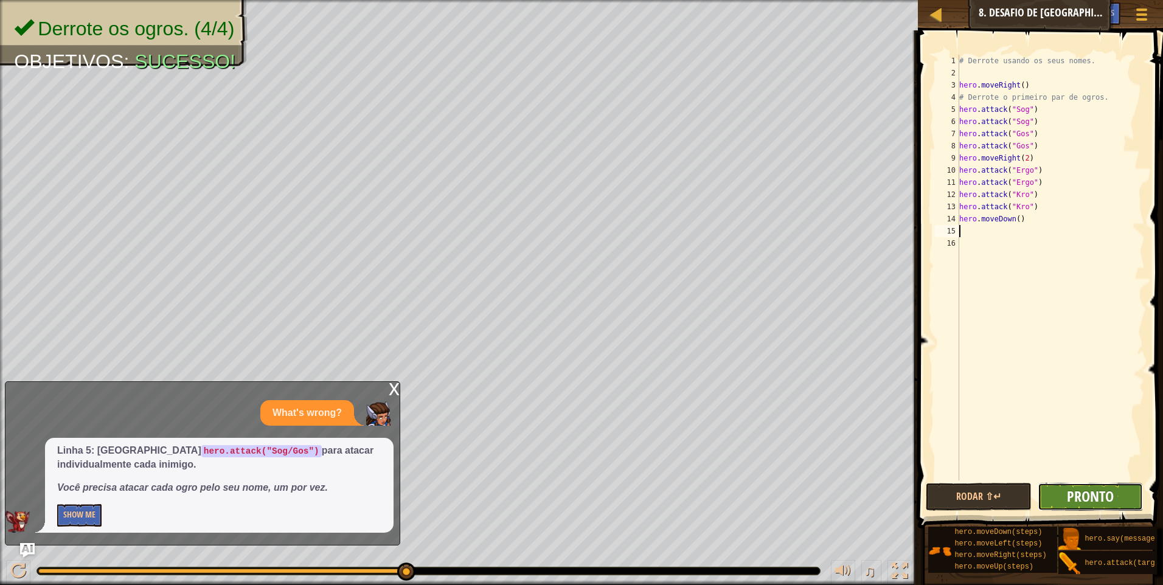
click at [1106, 496] on span "Pronto" at bounding box center [1090, 496] width 47 height 19
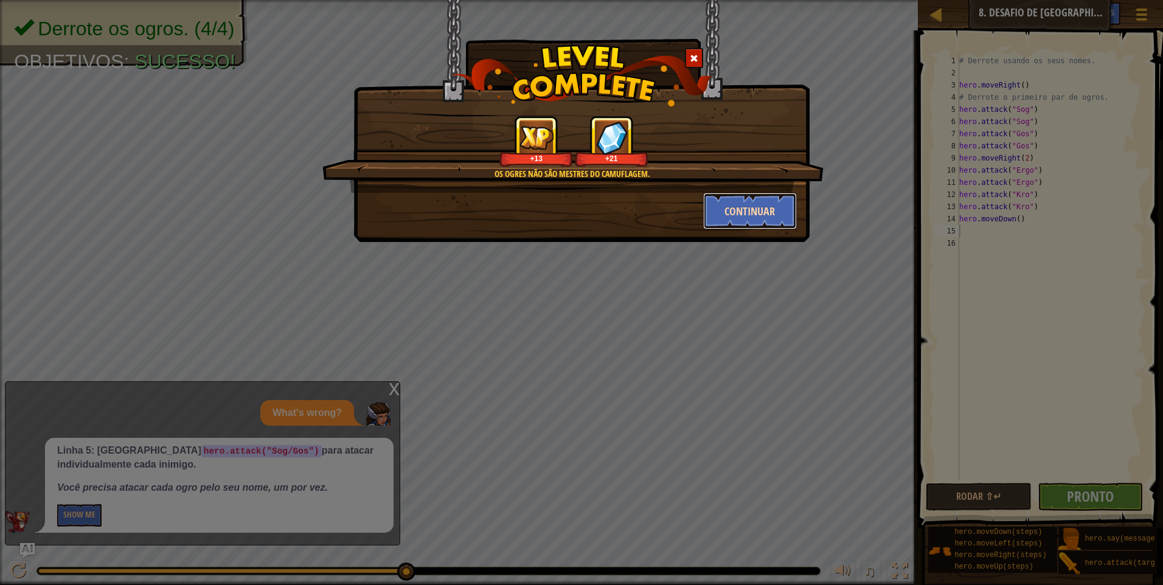
click at [729, 209] on button "Continuar" at bounding box center [750, 211] width 94 height 36
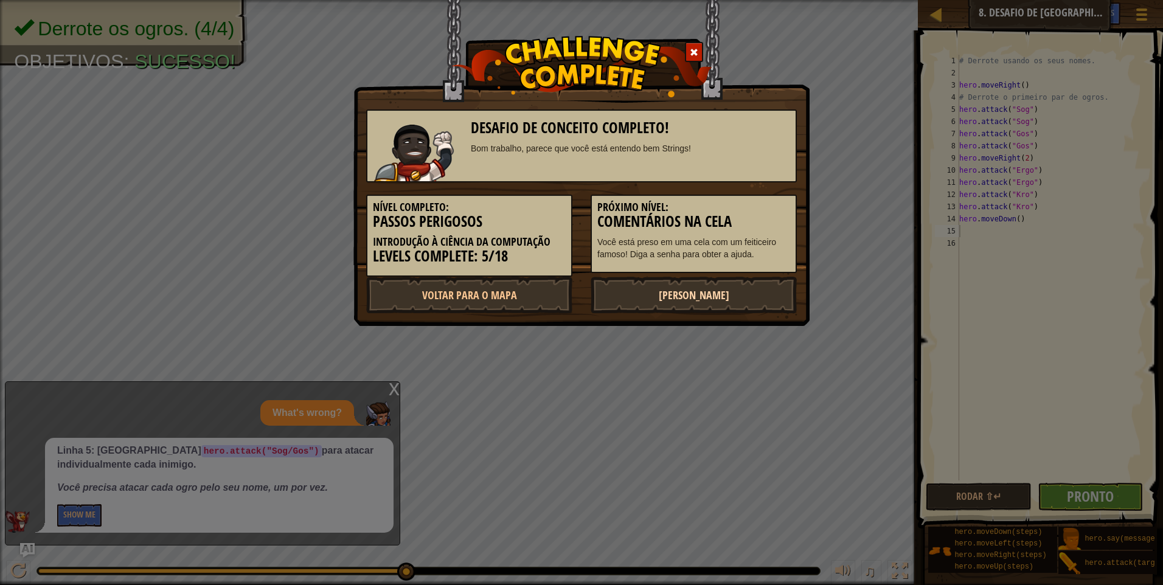
click at [723, 292] on link "[PERSON_NAME]" at bounding box center [694, 295] width 206 height 36
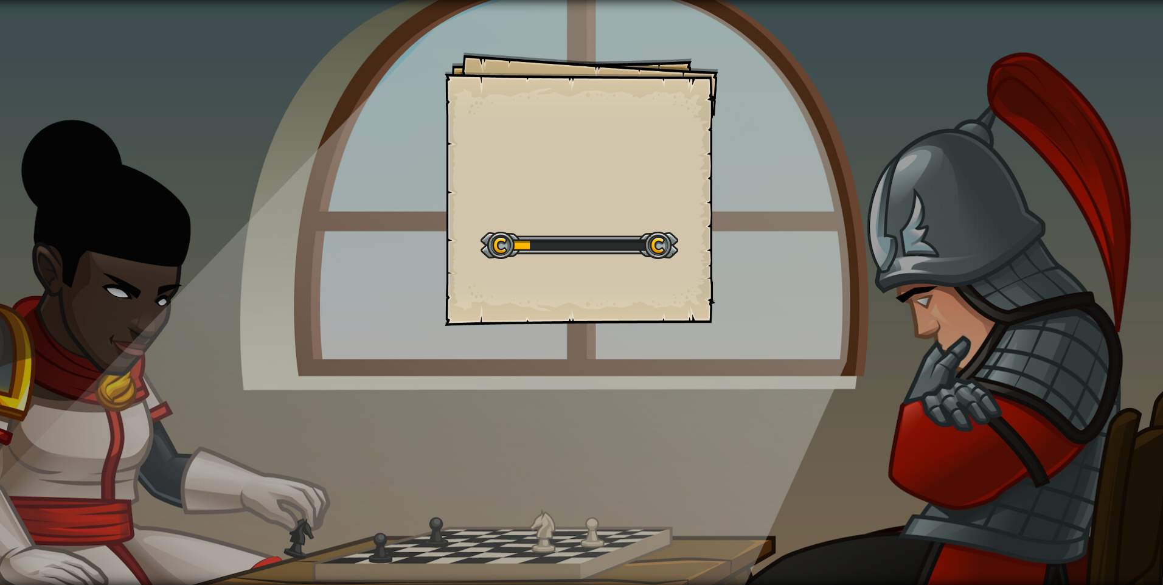
click at [720, 296] on div "Goals Start Level Erro ao carregar do servidor Você precisa de uma assinatura p…" at bounding box center [581, 292] width 1163 height 585
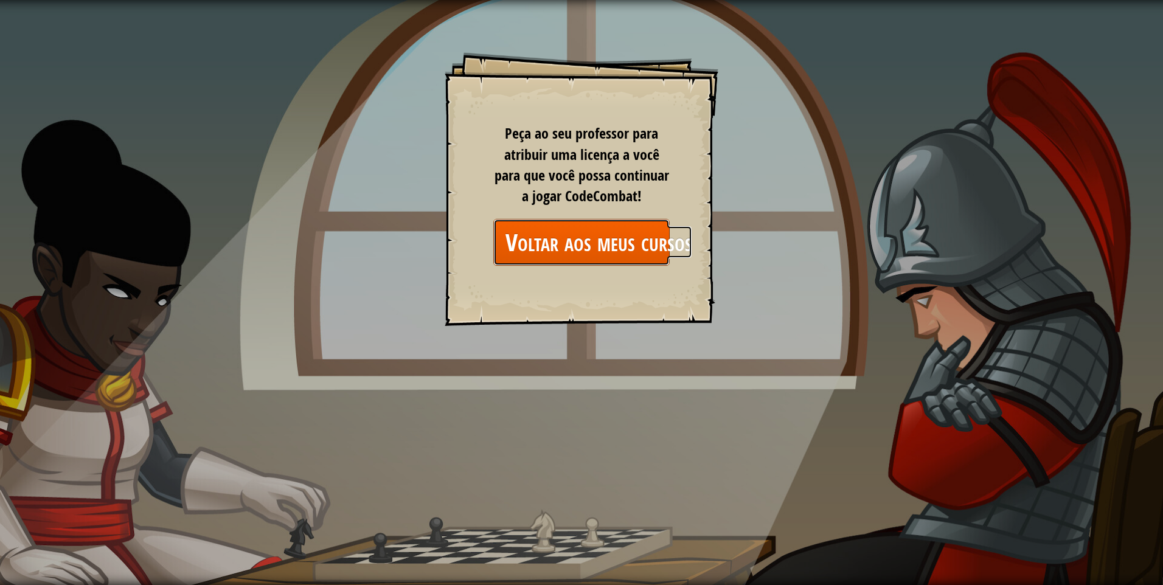
click at [532, 243] on link "Voltar aos meus cursos" at bounding box center [581, 242] width 176 height 47
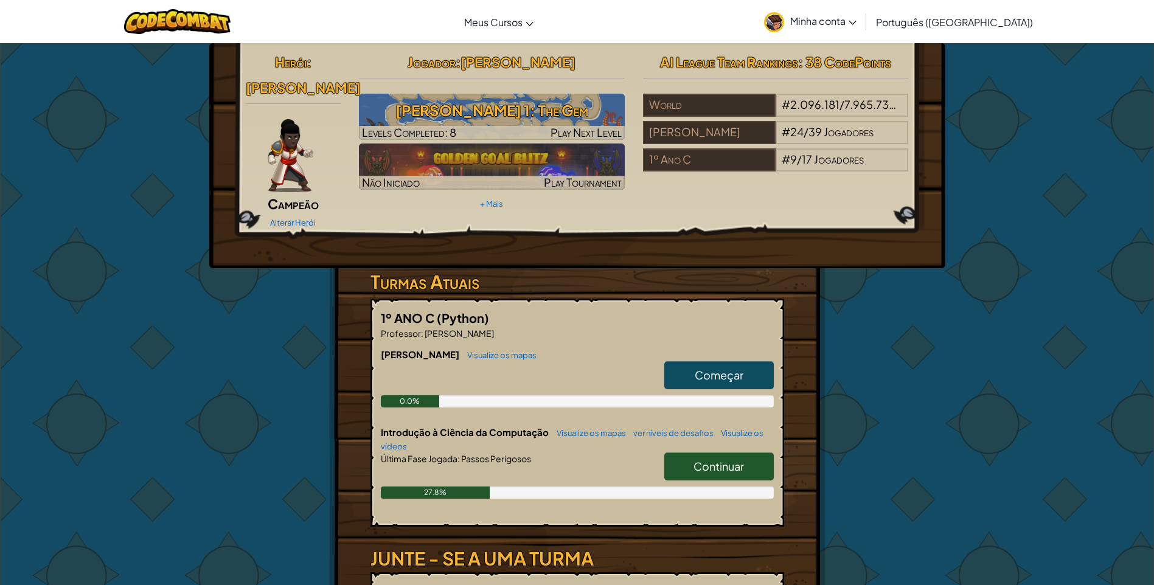
click at [740, 460] on link "Continuar" at bounding box center [718, 467] width 109 height 28
select select "pt-BR"
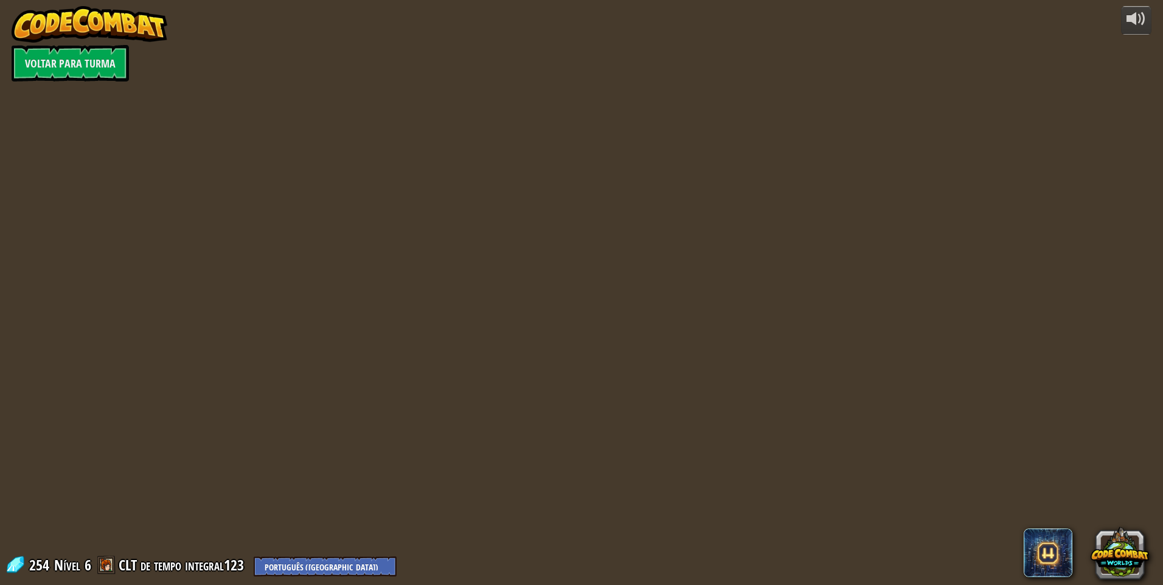
select select "pt-BR"
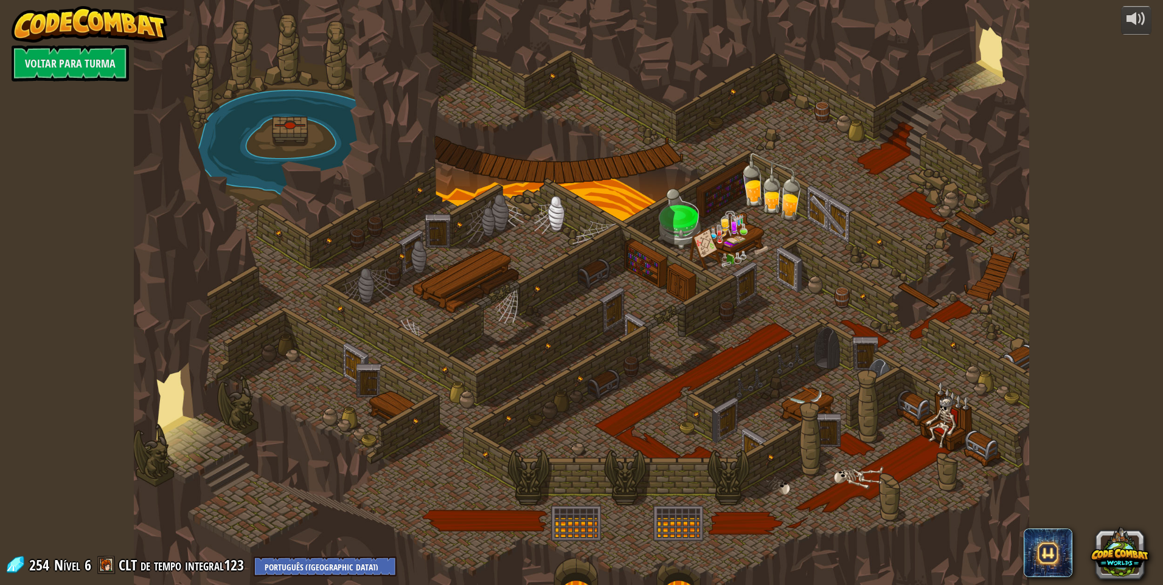
click at [740, 449] on div at bounding box center [581, 292] width 895 height 585
select select "pt-BR"
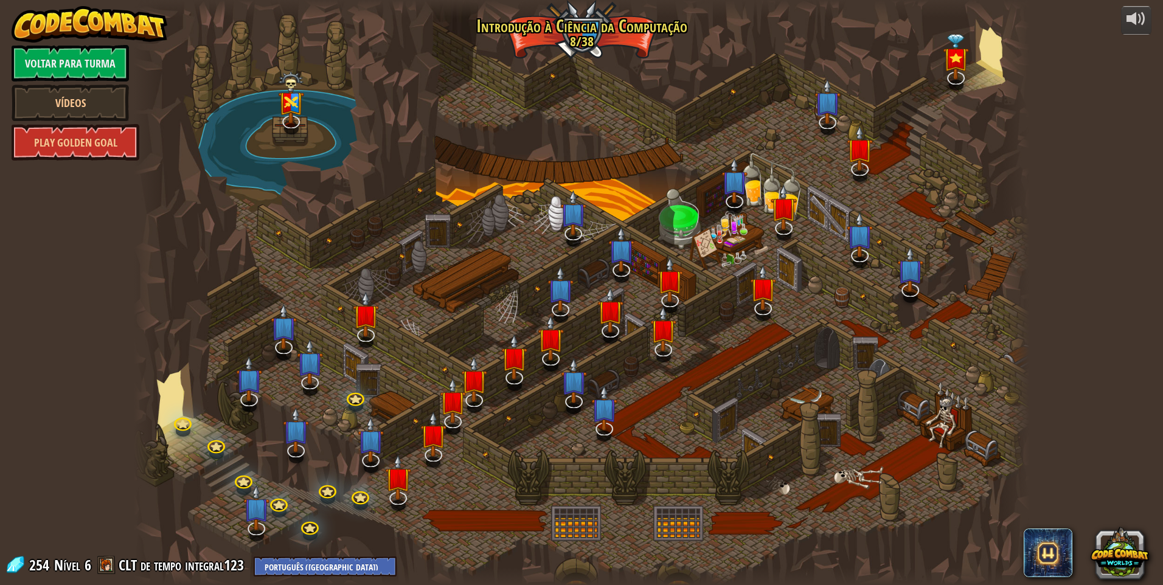
select select "pt-BR"
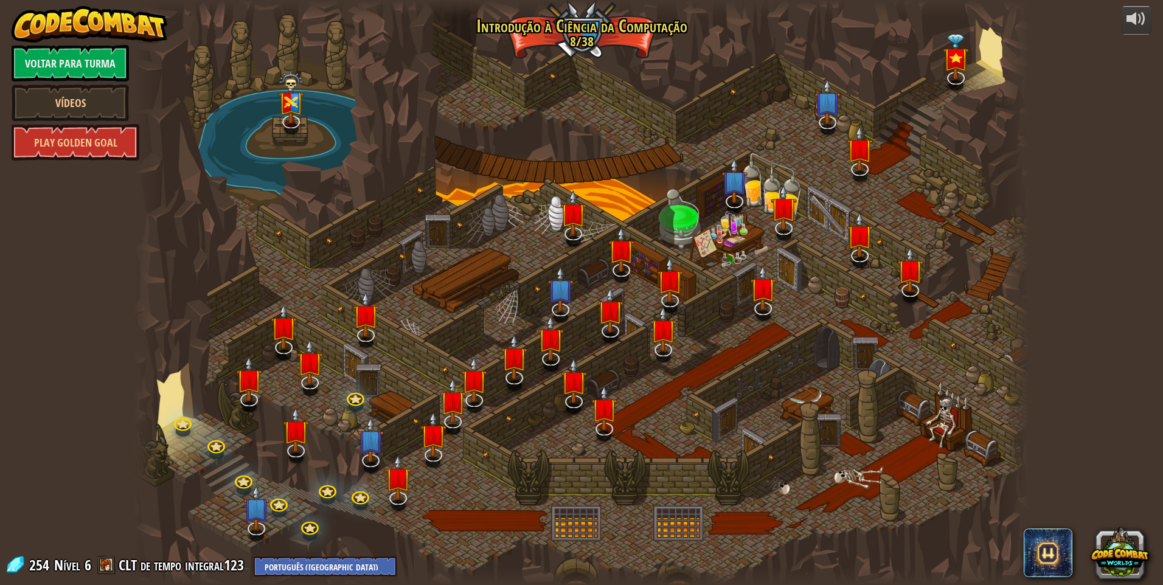
select select "pt-BR"
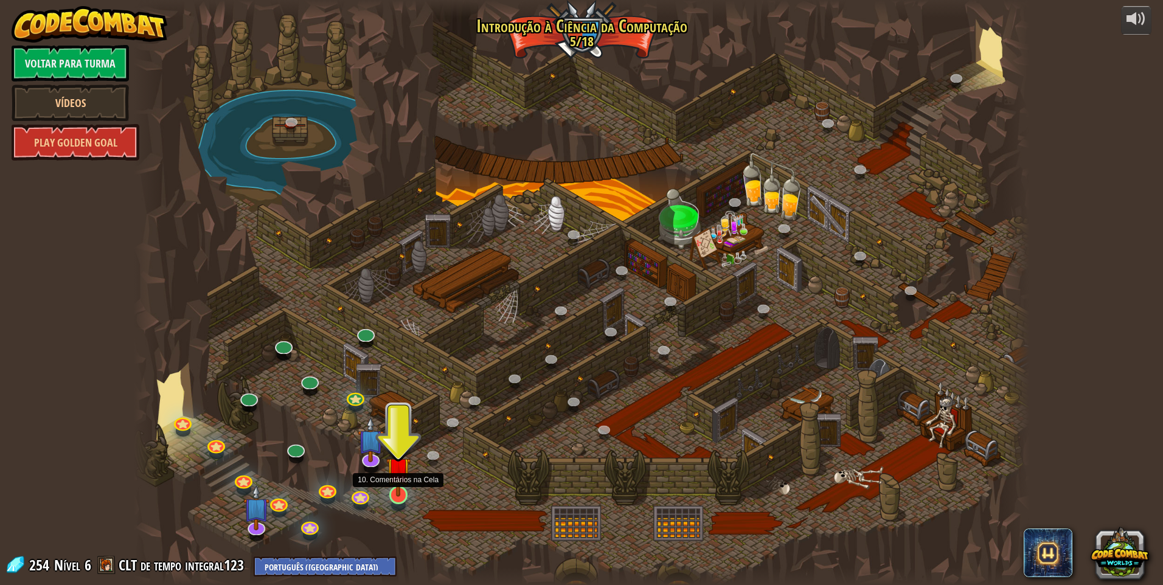
click at [397, 474] on img at bounding box center [398, 469] width 24 height 55
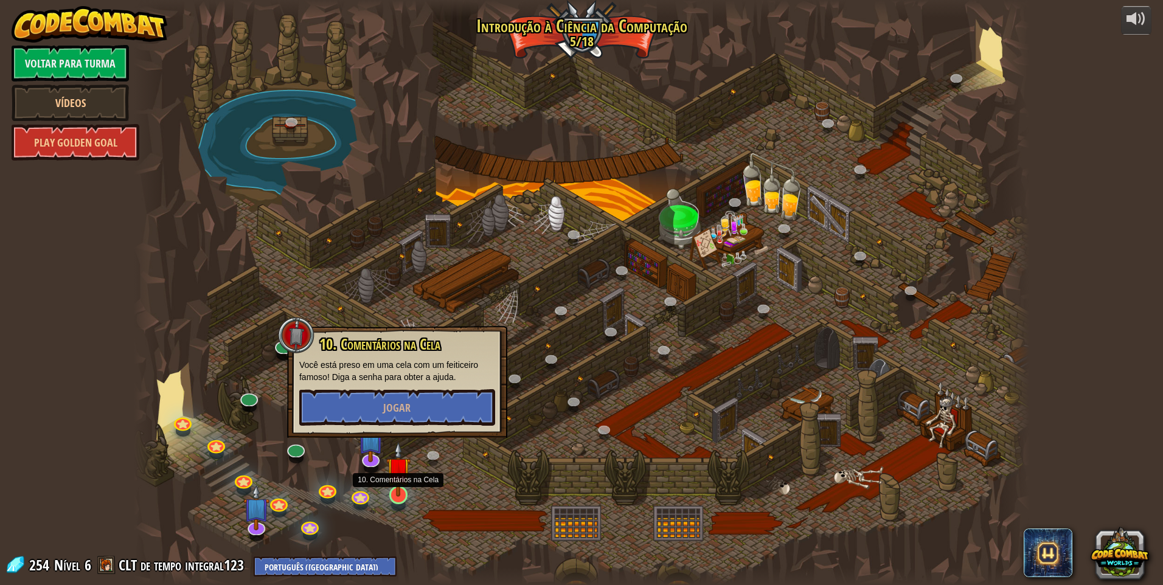
click at [397, 474] on img at bounding box center [398, 469] width 24 height 55
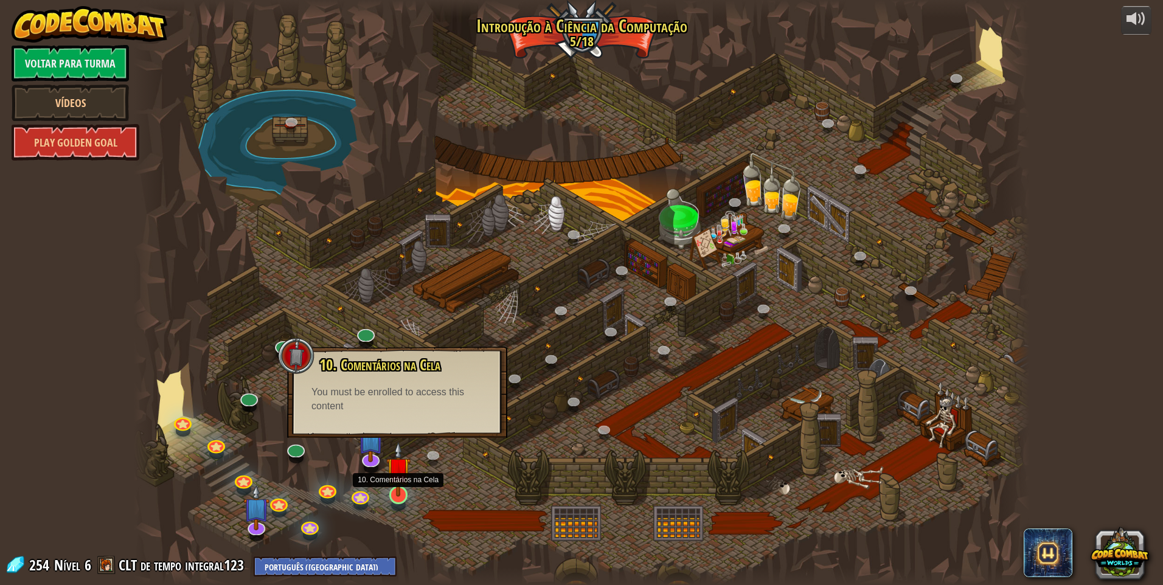
click at [397, 474] on img at bounding box center [398, 469] width 24 height 55
click at [393, 463] on img at bounding box center [398, 469] width 24 height 55
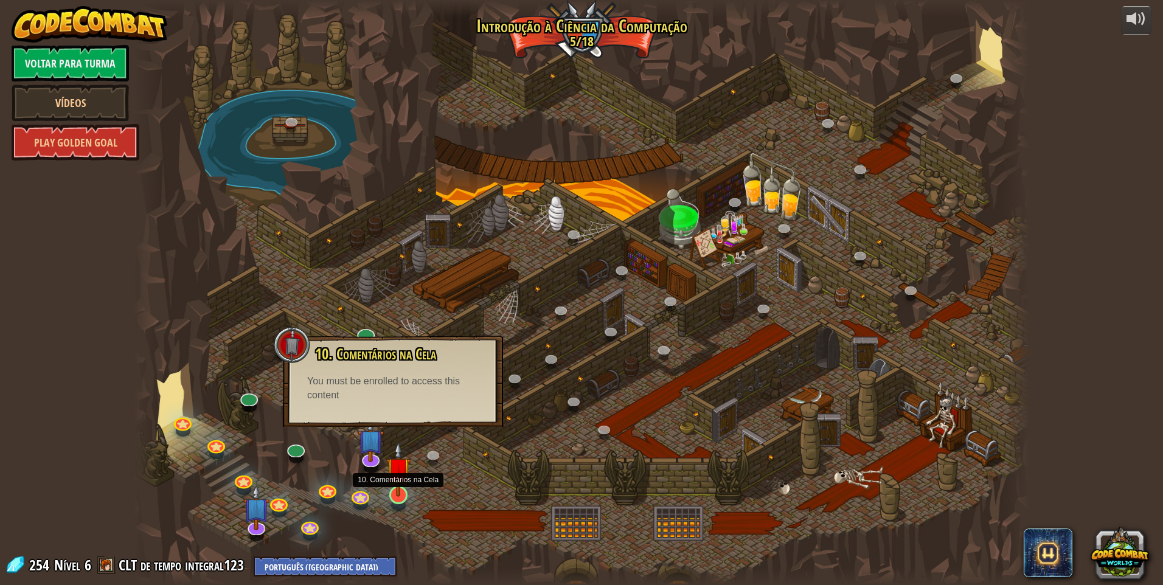
click at [409, 482] on img at bounding box center [398, 469] width 24 height 55
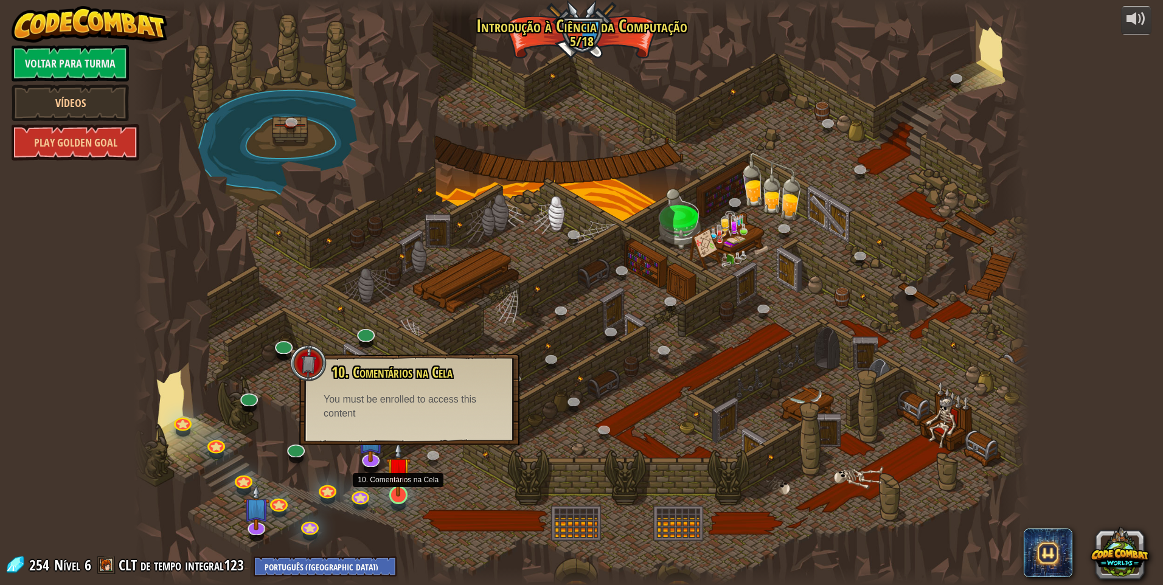
click at [400, 478] on img at bounding box center [398, 469] width 24 height 55
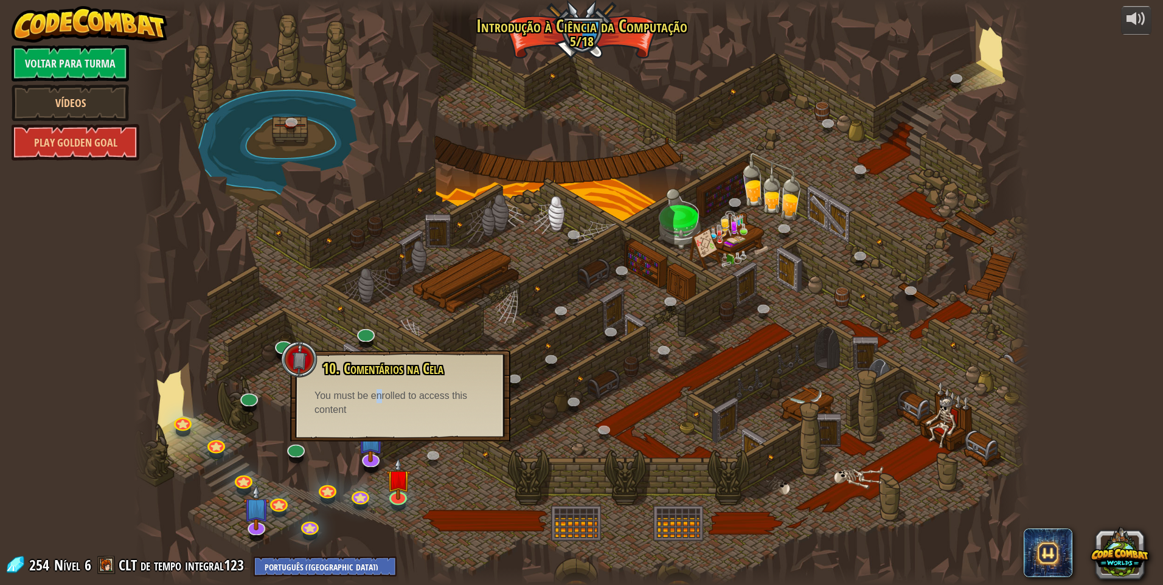
click at [380, 402] on div "You must be enrolled to access this content" at bounding box center [400, 403] width 172 height 28
drag, startPoint x: 380, startPoint y: 402, endPoint x: 338, endPoint y: 438, distance: 54.8
click at [338, 438] on div "10. Comentários na Cela Você está preso em uma cela com um feiticeiro famoso! D…" at bounding box center [400, 395] width 220 height 91
click at [374, 445] on img at bounding box center [371, 429] width 26 height 60
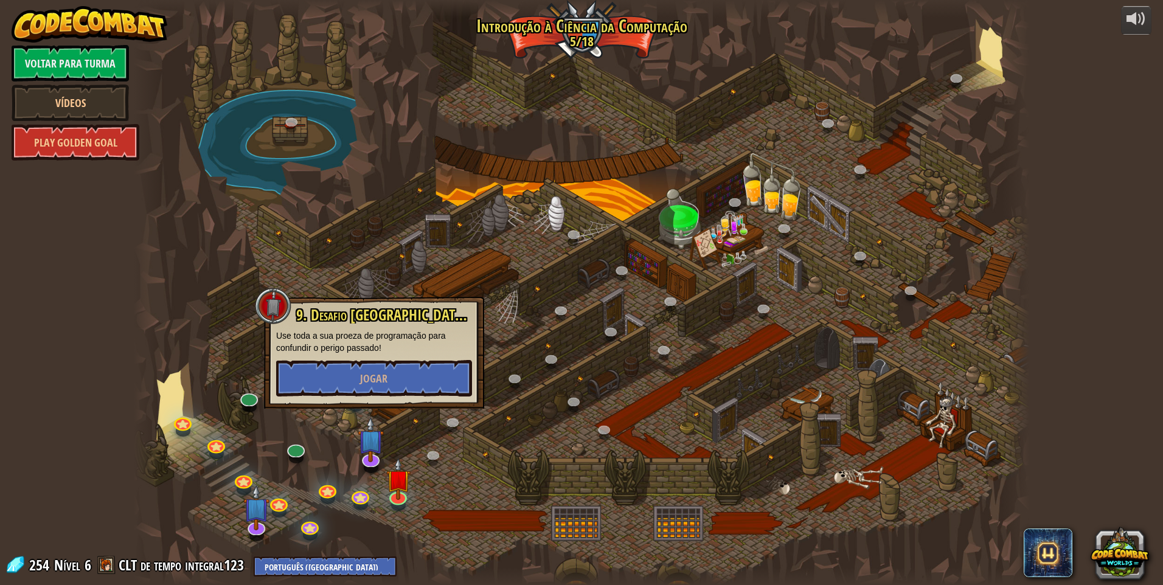
click at [338, 353] on p "Use toda a sua proeza de programação para confundir o perigo passado!" at bounding box center [374, 342] width 196 height 24
click at [336, 365] on button "Jogar" at bounding box center [374, 378] width 196 height 36
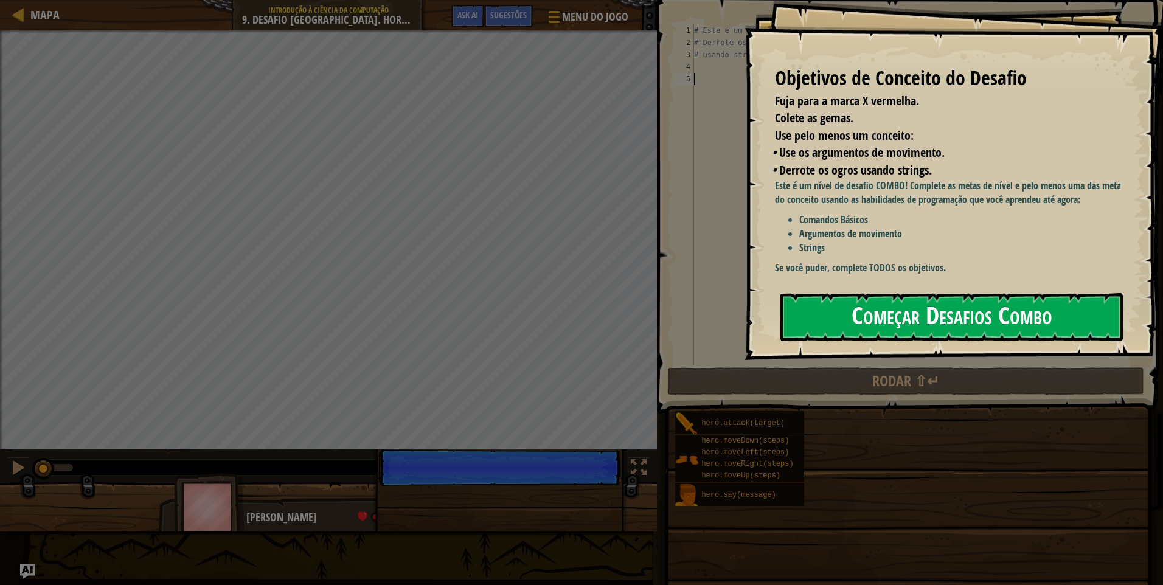
click at [911, 310] on button "Começar Desafios Combo" at bounding box center [951, 317] width 342 height 48
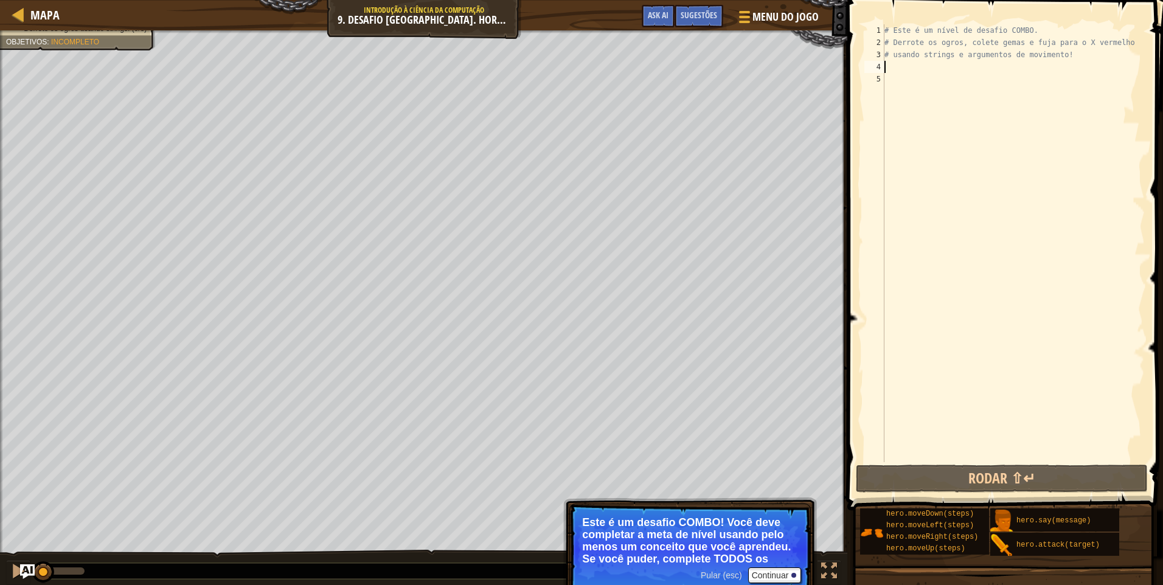
click at [935, 68] on div "# Este é um nível de desafio COMBO. # Derrote os ogros, colete gemas e fuja par…" at bounding box center [1013, 255] width 263 height 462
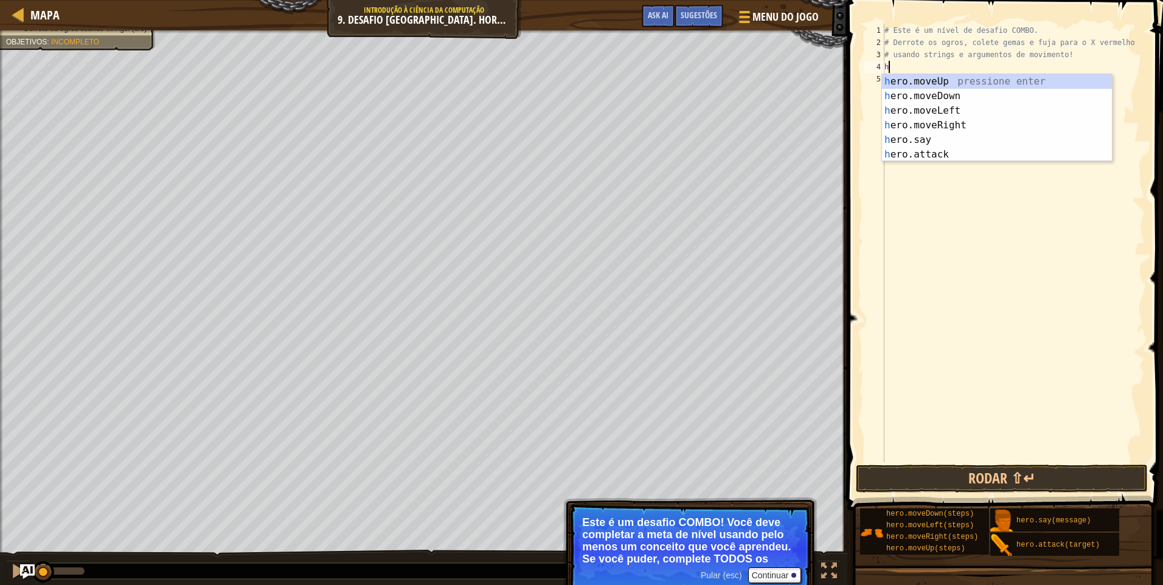
scroll to position [5, 0]
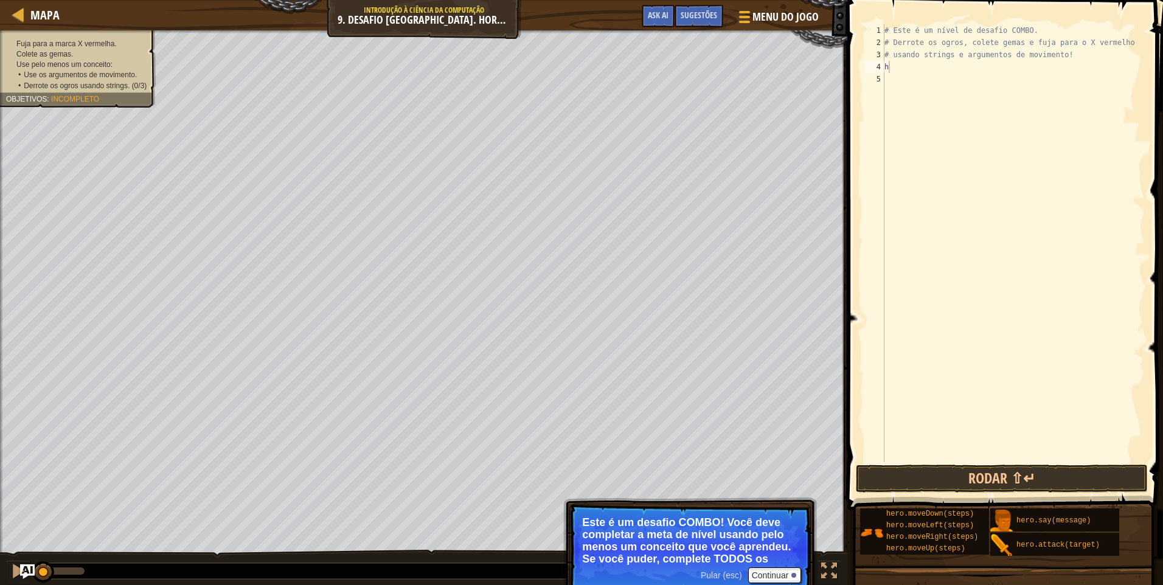
click at [89, 43] on div "Fuja para a marca X vermelha. Colete as gemas. Use pelo menos um conceito: • Us…" at bounding box center [78, 65] width 144 height 52
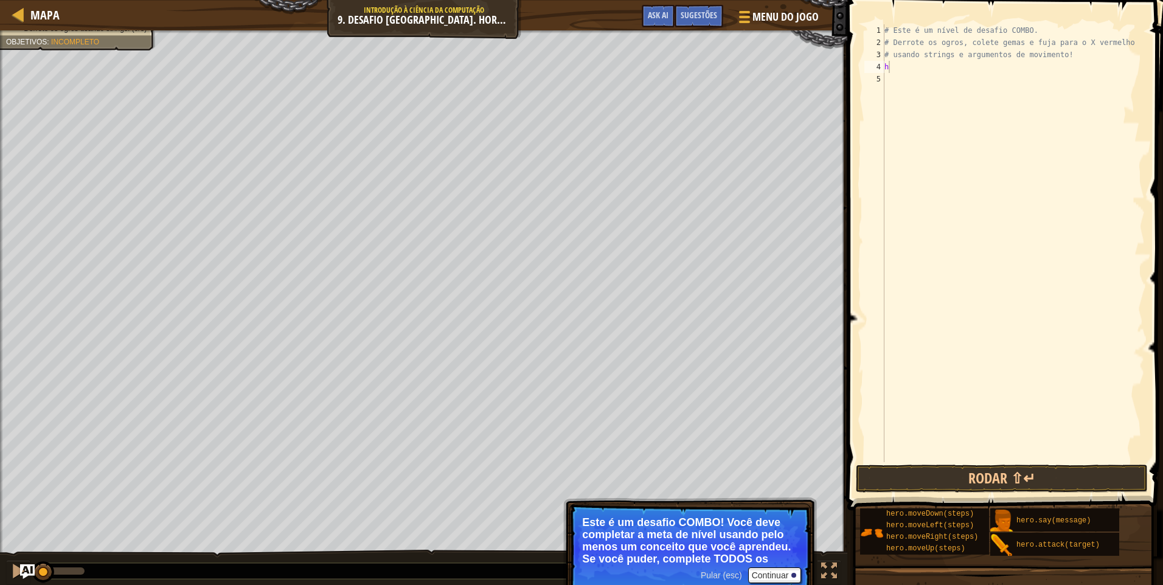
type textarea "# usando strings e argumentos de movimento!"
click at [922, 60] on div "# Este é um nível de desafio COMBO. # Derrote os ogros, colete gemas e fuja par…" at bounding box center [1013, 255] width 263 height 462
click at [920, 75] on div "# Este é um nível de desafio COMBO. # Derrote os ogros, colete gemas e fuja par…" at bounding box center [1013, 255] width 263 height 462
click at [920, 74] on div "# Este é um nível de desafio COMBO. # Derrote os ogros, colete gemas e fuja par…" at bounding box center [1013, 255] width 263 height 462
click at [909, 75] on div "# Este é um nível de desafio COMBO. # Derrote os ogros, colete gemas e fuja par…" at bounding box center [1013, 255] width 263 height 462
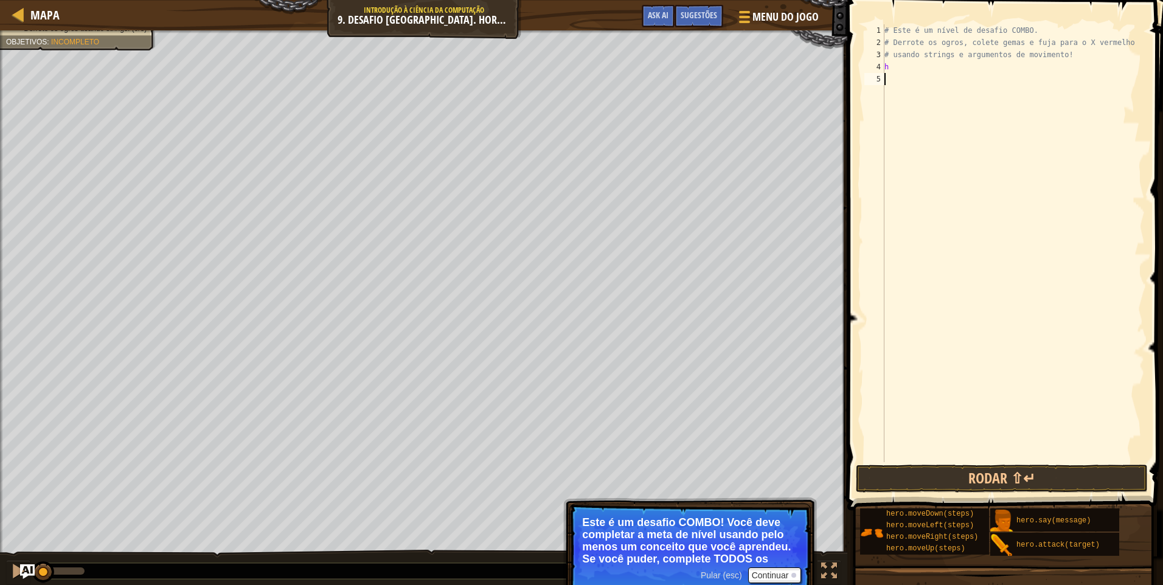
click at [905, 66] on div "# Este é um nível de desafio COMBO. # Derrote os ogros, colete gemas e fuja par…" at bounding box center [1013, 255] width 263 height 462
type textarea "he"
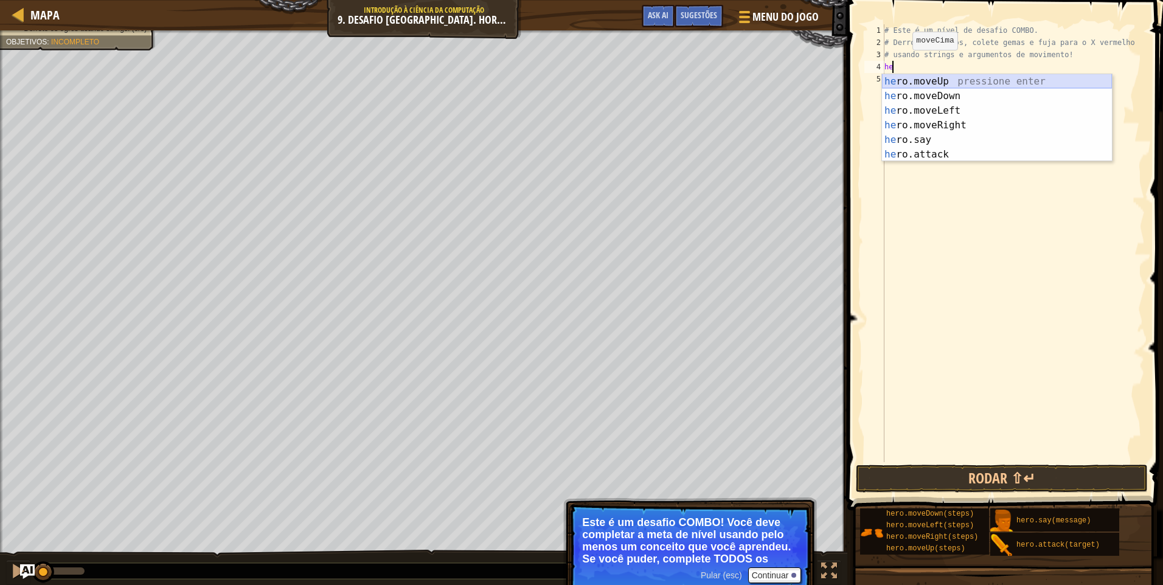
click at [996, 78] on div "he ro.moveUp pressione enter he ro.moveDown pressione enter he ro.moveLeft pres…" at bounding box center [997, 132] width 230 height 117
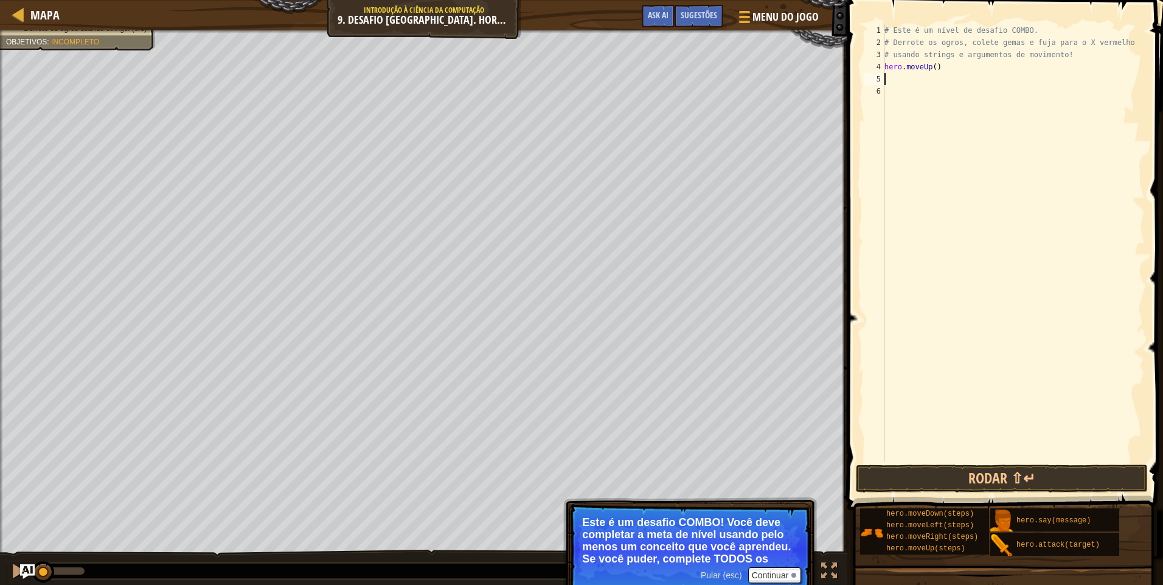
click at [915, 85] on div "# Este é um nível de desafio COMBO. # Derrote os ogros, colete gemas e fuja par…" at bounding box center [1013, 255] width 263 height 462
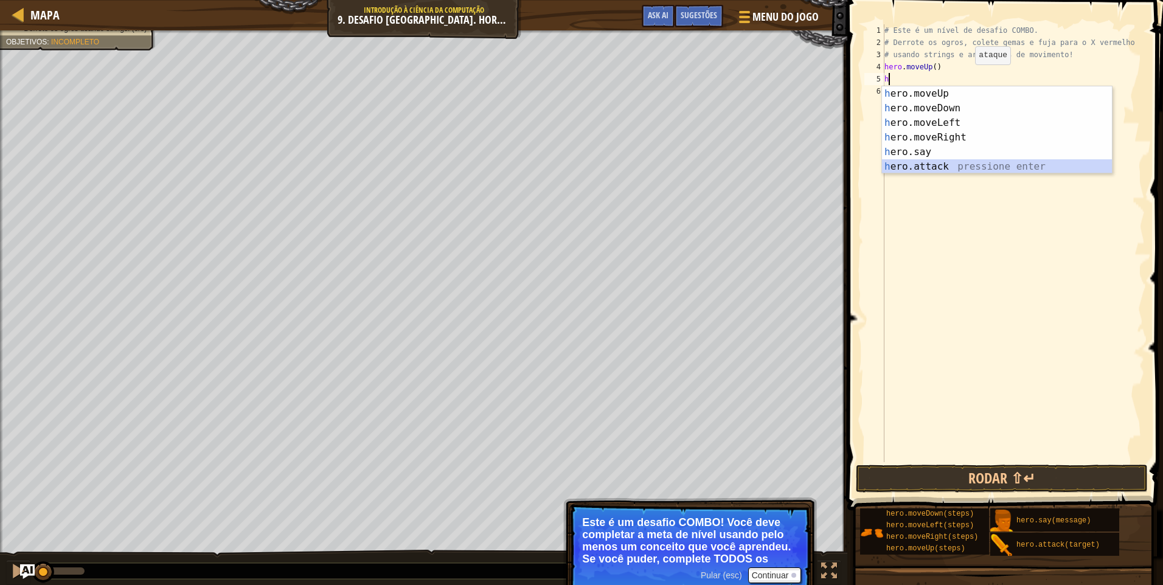
click at [960, 159] on div "h ero.moveUp pressione enter h ero.moveDown pressione enter h ero.moveLeft pres…" at bounding box center [997, 144] width 230 height 117
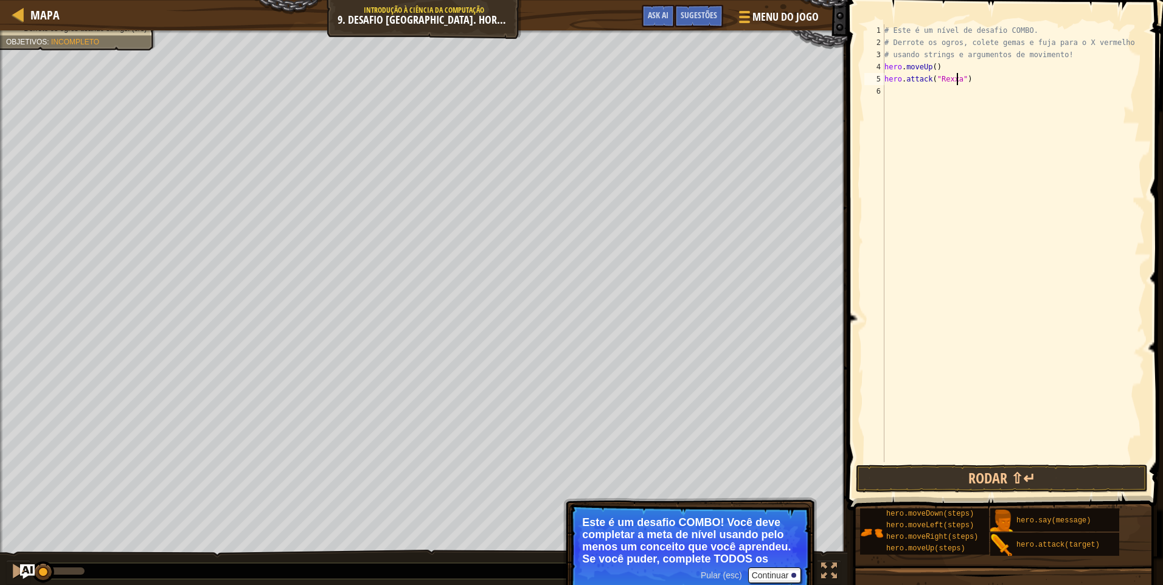
scroll to position [5, 7]
drag, startPoint x: 883, startPoint y: 82, endPoint x: 926, endPoint y: 86, distance: 43.4
click at [926, 86] on div "hero.attack("Rexxar") 1 2 3 4 5 6 # Este é um nível de desafio COMBO. # Derrote…" at bounding box center [1003, 243] width 283 height 438
type textarea "hero.attack("Rexxar")"
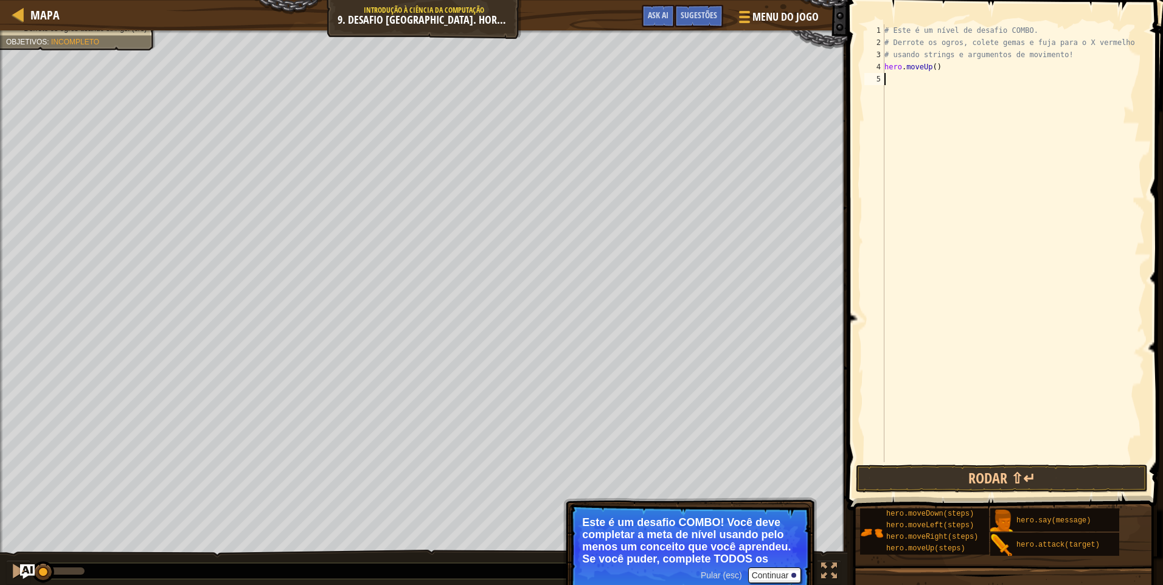
click at [922, 75] on div "1 2 3 4 5 # Este é um nível de desafio COMBO. # Derrote os ogros, colete gemas …" at bounding box center [1003, 243] width 283 height 438
click at [939, 93] on div "1 2 3 4 5 6 # Este é um nível de desafio COMBO. # Derrote os ogros, colete gema…" at bounding box center [1003, 243] width 283 height 438
click at [930, 101] on div "# Este é um nível de desafio COMBO. # Derrote os ogros, colete gemas e fuja par…" at bounding box center [1013, 255] width 263 height 462
click at [928, 61] on div "# Este é um nível de desafio COMBO. # Derrote os ogros, colete gemas e fuja par…" at bounding box center [1013, 255] width 263 height 462
drag, startPoint x: 928, startPoint y: 61, endPoint x: 928, endPoint y: 77, distance: 15.2
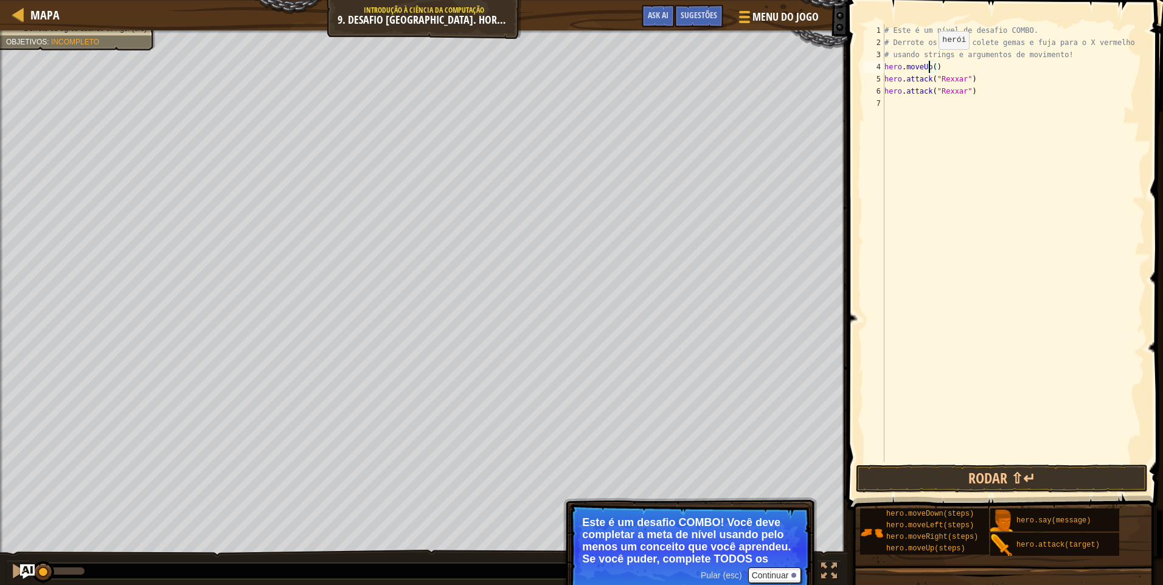
click at [928, 75] on div "# Este é um nível de desafio COMBO. # Derrote os ogros, colete gemas e fuja par…" at bounding box center [1013, 255] width 263 height 462
type textarea "hero.moveUp() hero.attack("Rexxar")"
click at [925, 105] on div "# Este é um nível de desafio COMBO. # Derrote os ogros, colete gemas e fuja par…" at bounding box center [1013, 255] width 263 height 462
type textarea "h"
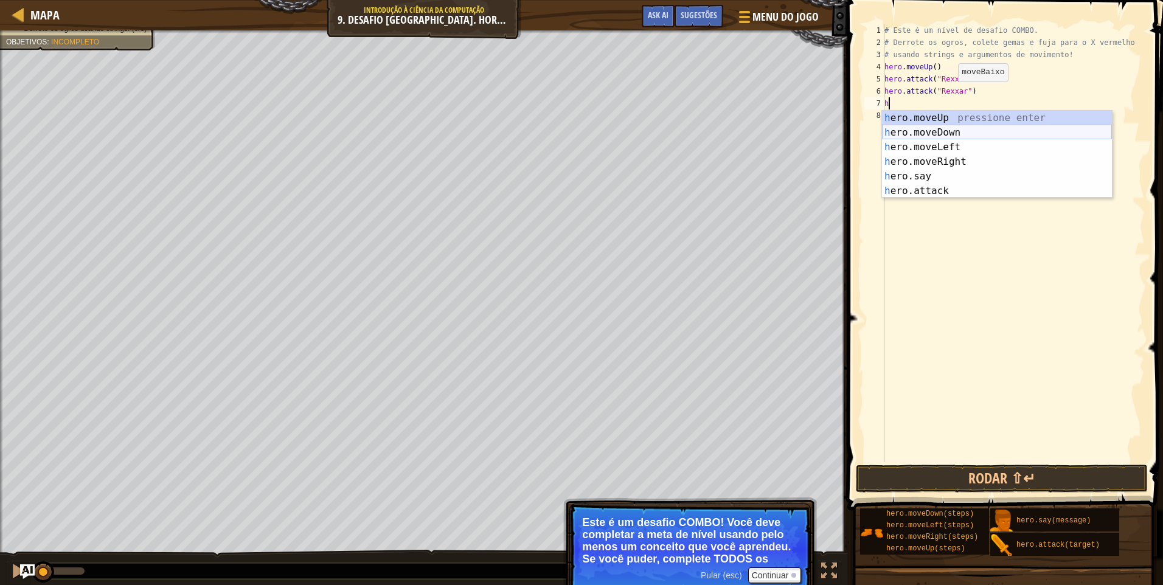
click at [943, 134] on div "h ero.moveUp pressione enter h ero.moveDown pressione enter h ero.moveLeft pres…" at bounding box center [997, 169] width 230 height 117
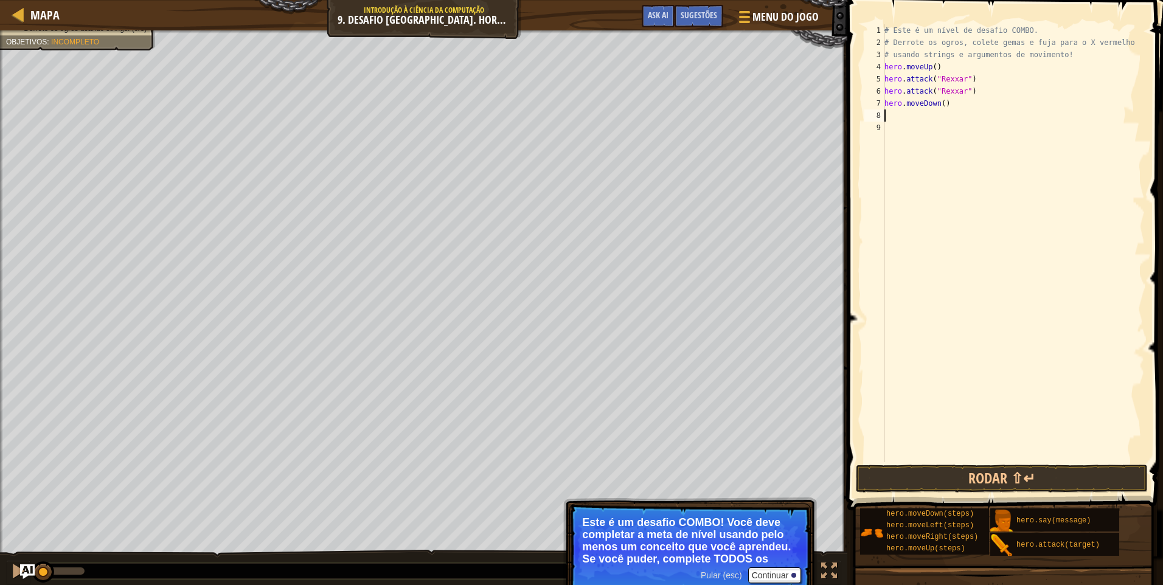
click at [940, 109] on div "# Este é um nível de desafio COMBO. # Derrote os ogros, colete gemas e fuja par…" at bounding box center [1013, 255] width 263 height 462
click at [941, 106] on div "# Este é um nível de desafio COMBO. # Derrote os ogros, colete gemas e fuja par…" at bounding box center [1013, 255] width 263 height 462
type textarea "hero.moveDown(2)"
click at [959, 474] on button "Rodar ⇧↵" at bounding box center [1002, 479] width 292 height 28
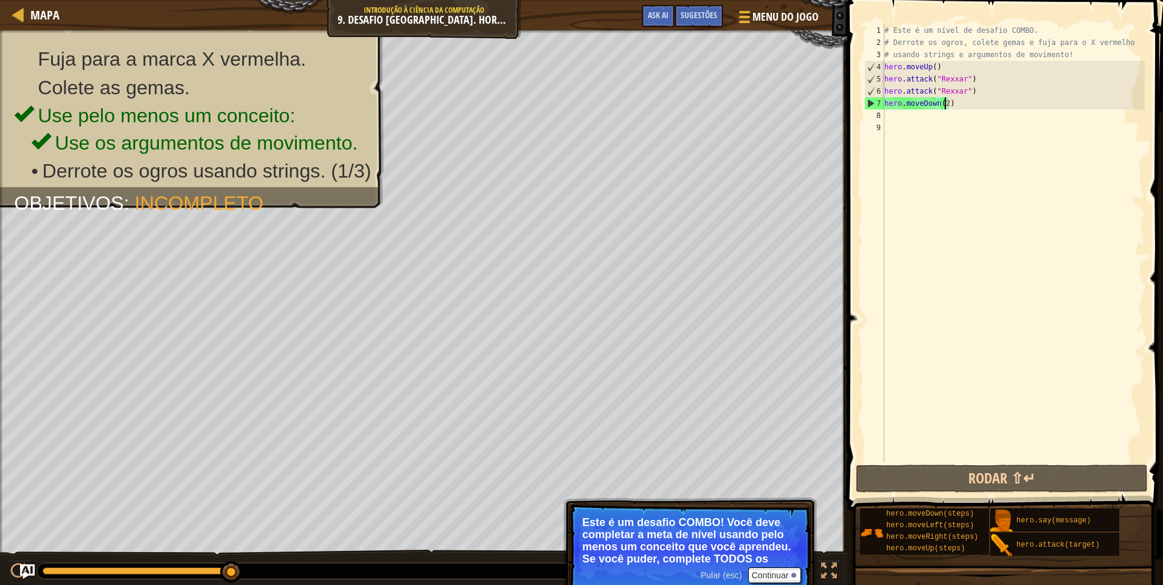
click at [908, 124] on div "# Este é um nível de desafio COMBO. # Derrote os ogros, colete gemas e fuja par…" at bounding box center [1013, 255] width 263 height 462
drag, startPoint x: 908, startPoint y: 124, endPoint x: 900, endPoint y: 108, distance: 17.4
click at [903, 118] on div "# Este é um nível de desafio COMBO. # Derrote os ogros, colete gemas e fuja par…" at bounding box center [1013, 255] width 263 height 462
click at [900, 108] on div "# Este é um nível de desafio COMBO. # Derrote os ogros, colete gemas e fuja par…" at bounding box center [1013, 255] width 263 height 462
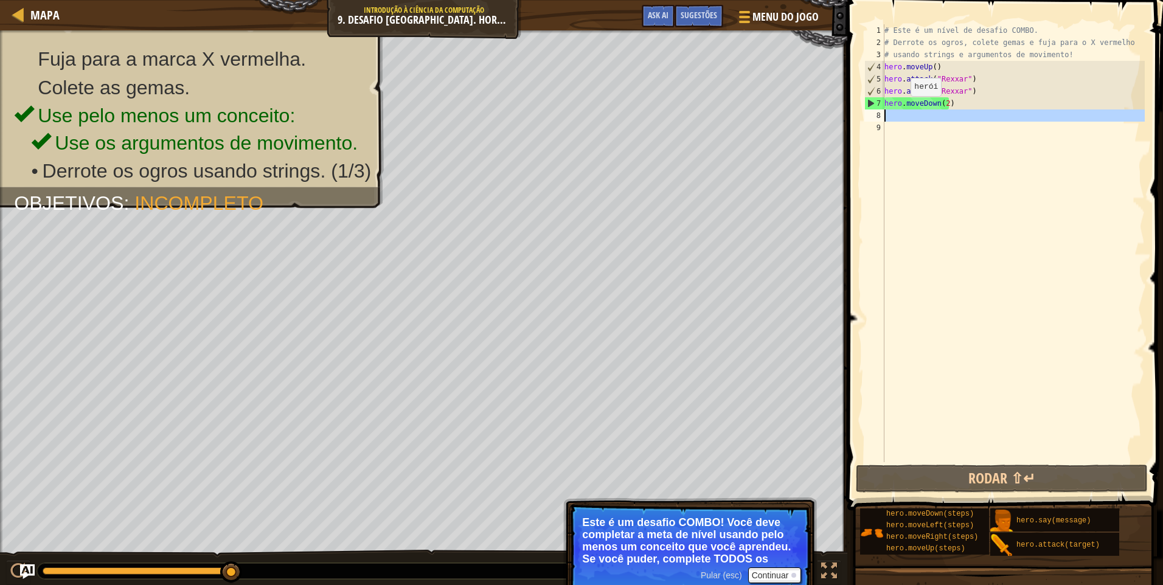
type textarea "hero.moveDown(2)"
click at [904, 115] on div "# Este é um nível de desafio COMBO. # Derrote os ogros, colete gemas e fuja par…" at bounding box center [1013, 255] width 263 height 462
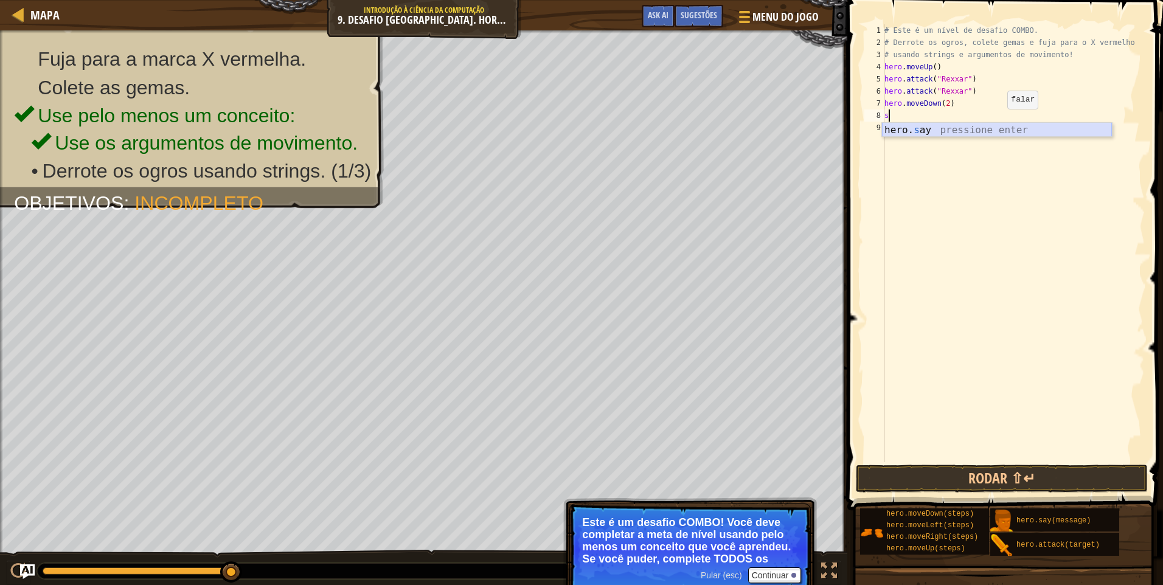
click at [992, 128] on div "hero. s ay pressione enter" at bounding box center [997, 145] width 230 height 44
type textarea "hero.say("message")"
drag, startPoint x: 782, startPoint y: 580, endPoint x: 782, endPoint y: 566, distance: 14.0
click at [782, 580] on button "Continuar" at bounding box center [775, 576] width 54 height 16
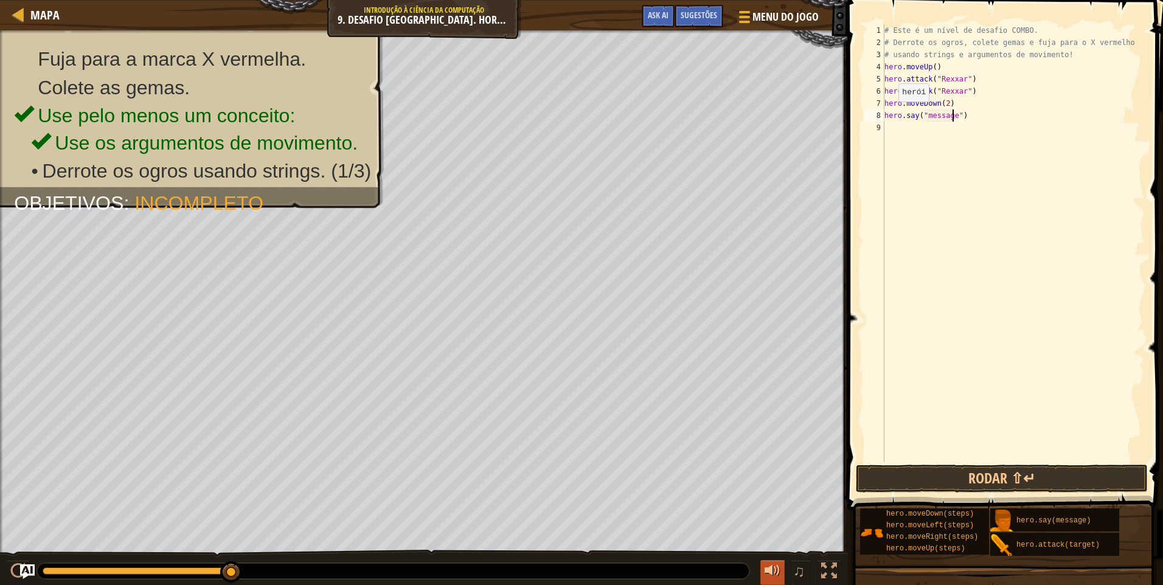
click at [782, 561] on button at bounding box center [772, 572] width 24 height 25
click at [757, 575] on div "♫" at bounding box center [798, 572] width 88 height 25
click at [698, 9] on div "Sugestões" at bounding box center [699, 16] width 49 height 23
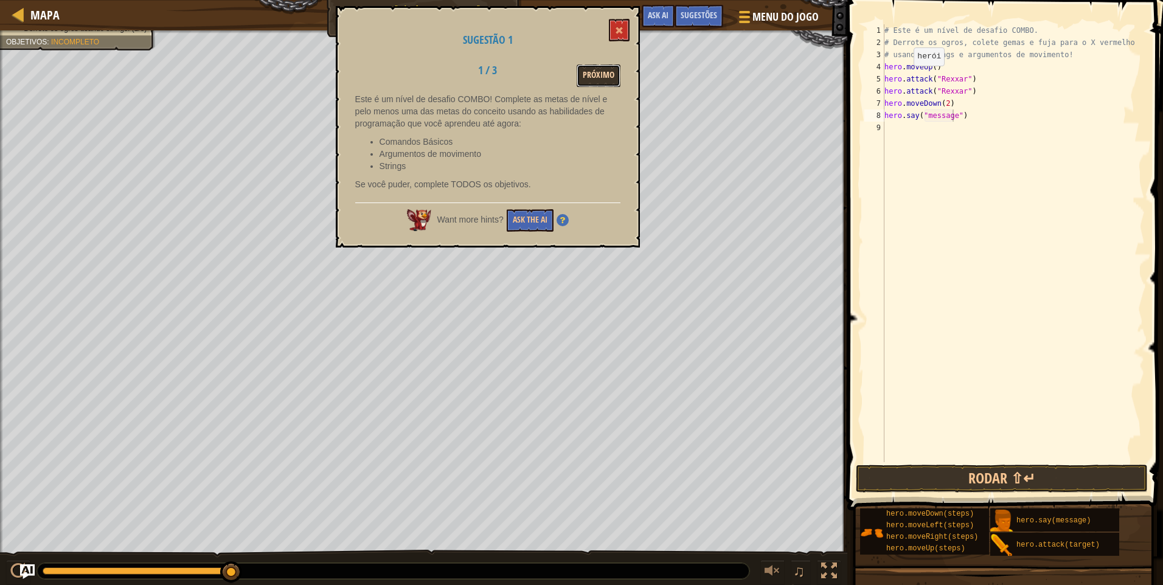
click at [599, 71] on button "Próximo" at bounding box center [599, 75] width 44 height 23
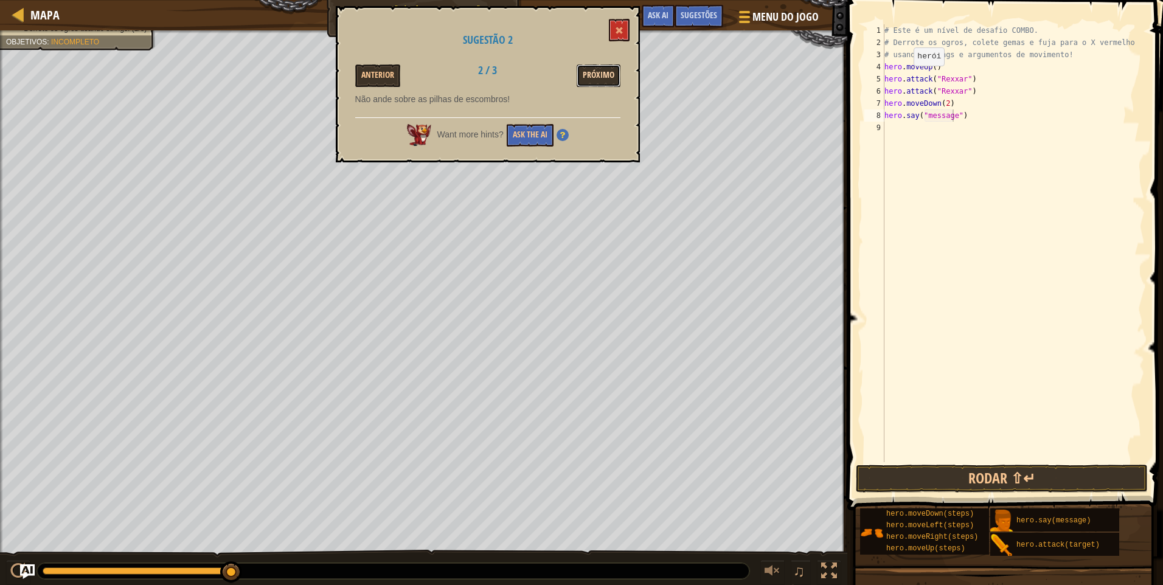
click at [604, 78] on button "Próximo" at bounding box center [599, 75] width 44 height 23
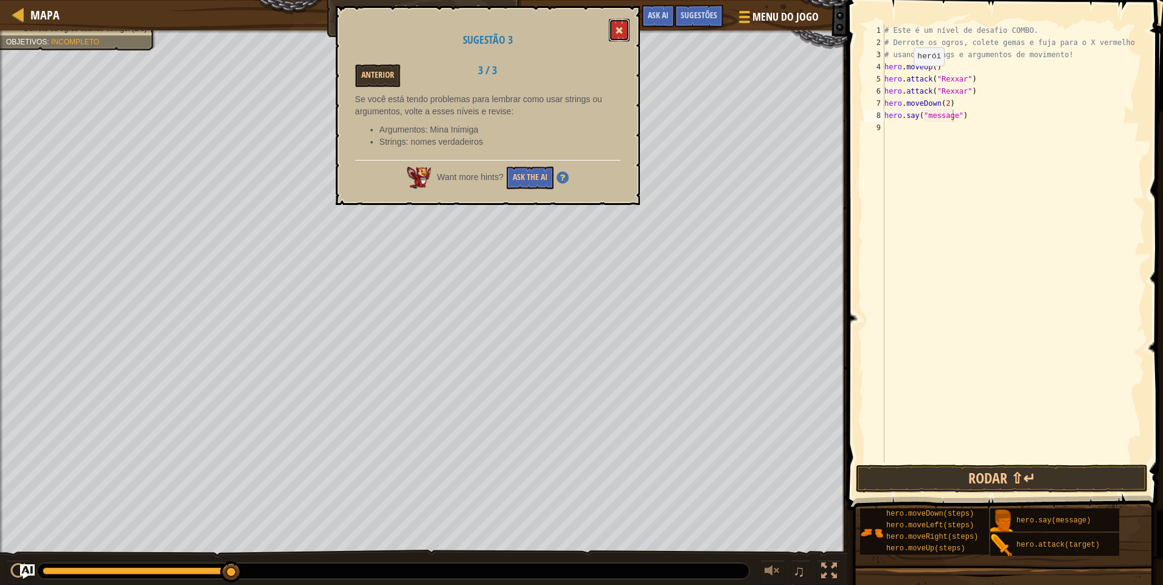
click at [627, 34] on button at bounding box center [619, 30] width 21 height 23
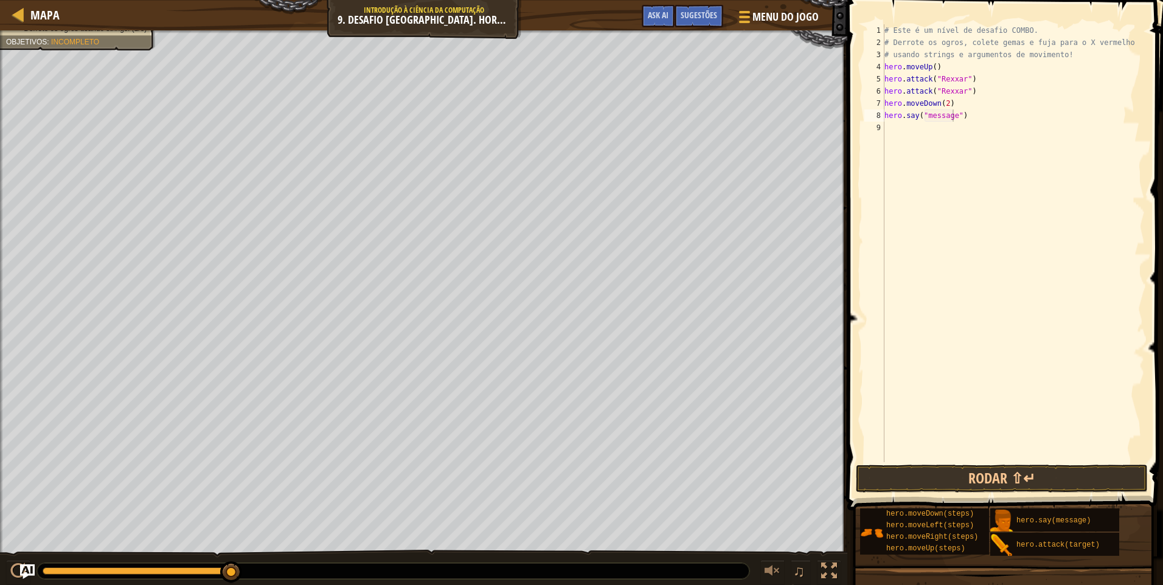
click at [19, 4] on div "Mapa Introdução à Ciência da Computação 9. Desafio [GEOGRAPHIC_DATA]. Hora de […" at bounding box center [423, 15] width 847 height 30
click at [20, 16] on div at bounding box center [18, 14] width 15 height 15
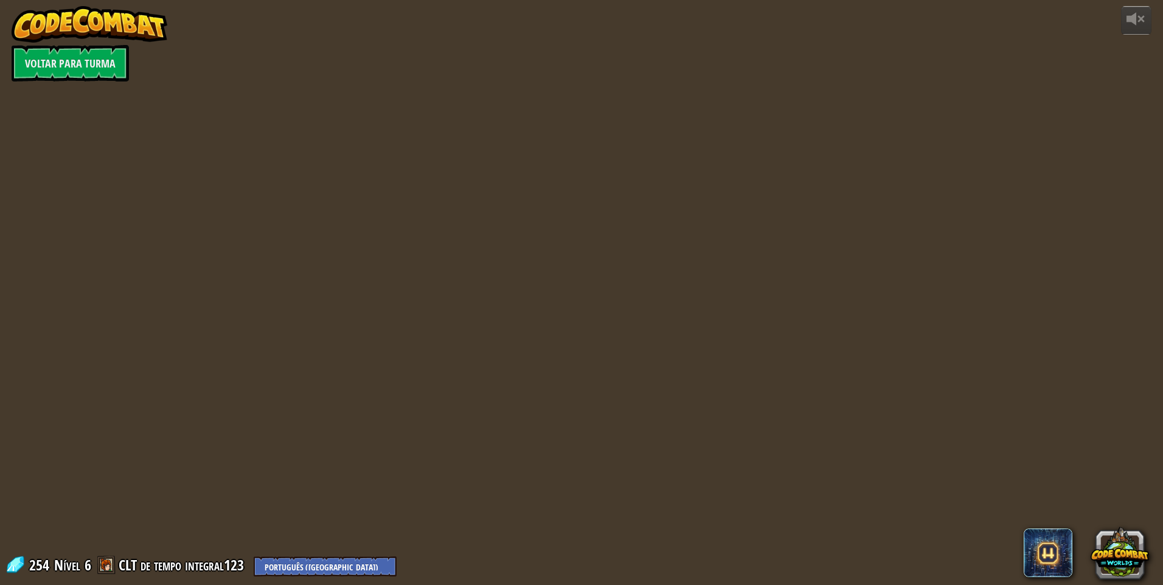
select select "pt-BR"
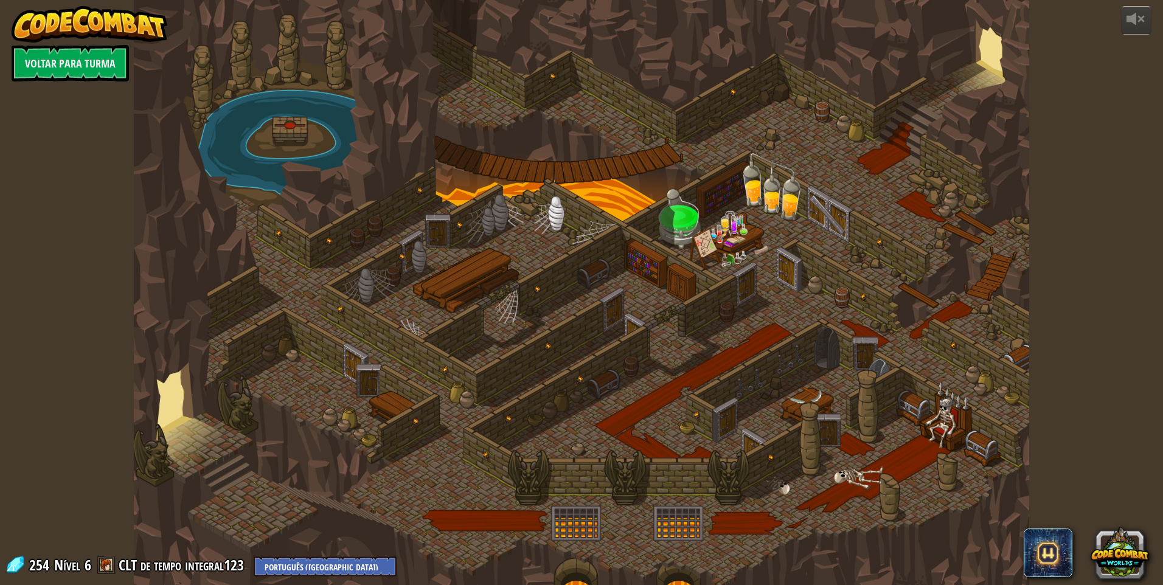
select select "pt-BR"
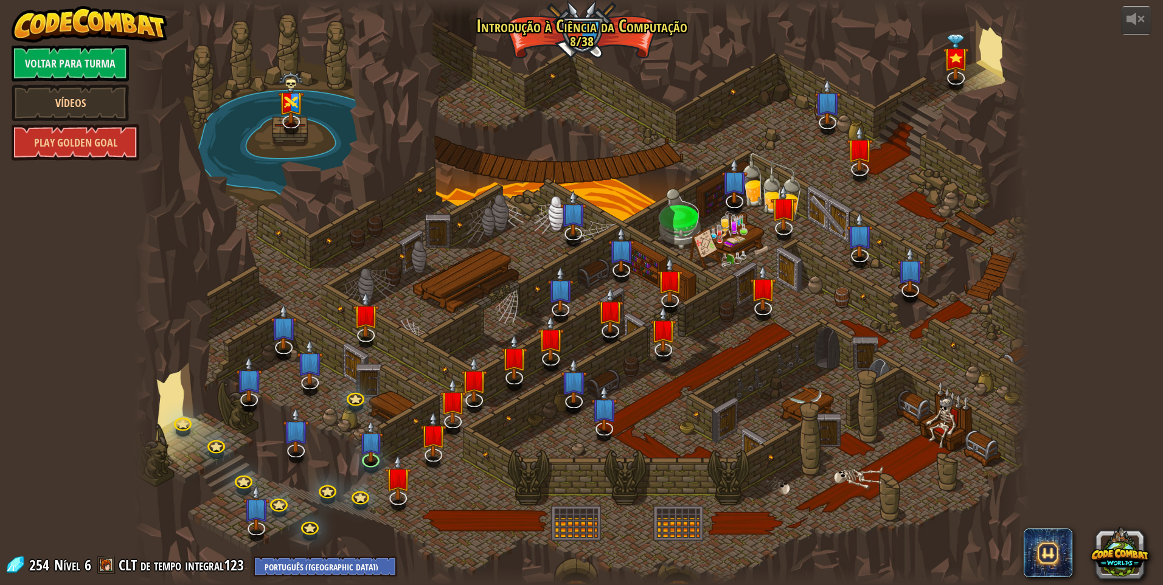
select select "pt-BR"
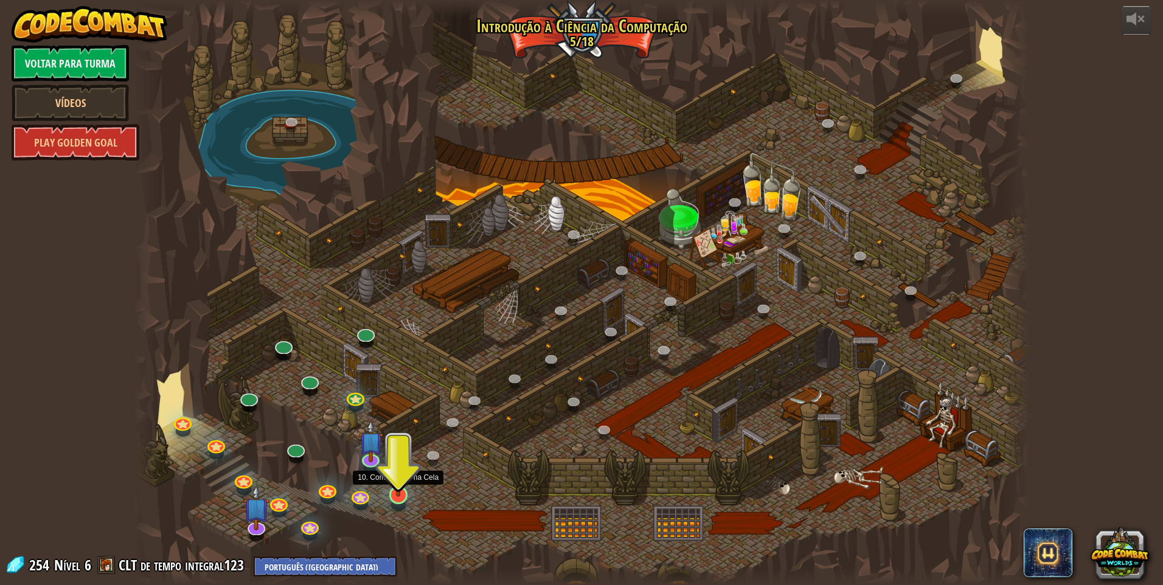
click at [386, 499] on div at bounding box center [581, 292] width 895 height 585
click at [326, 503] on div at bounding box center [328, 498] width 15 height 11
click at [271, 507] on link at bounding box center [278, 501] width 24 height 24
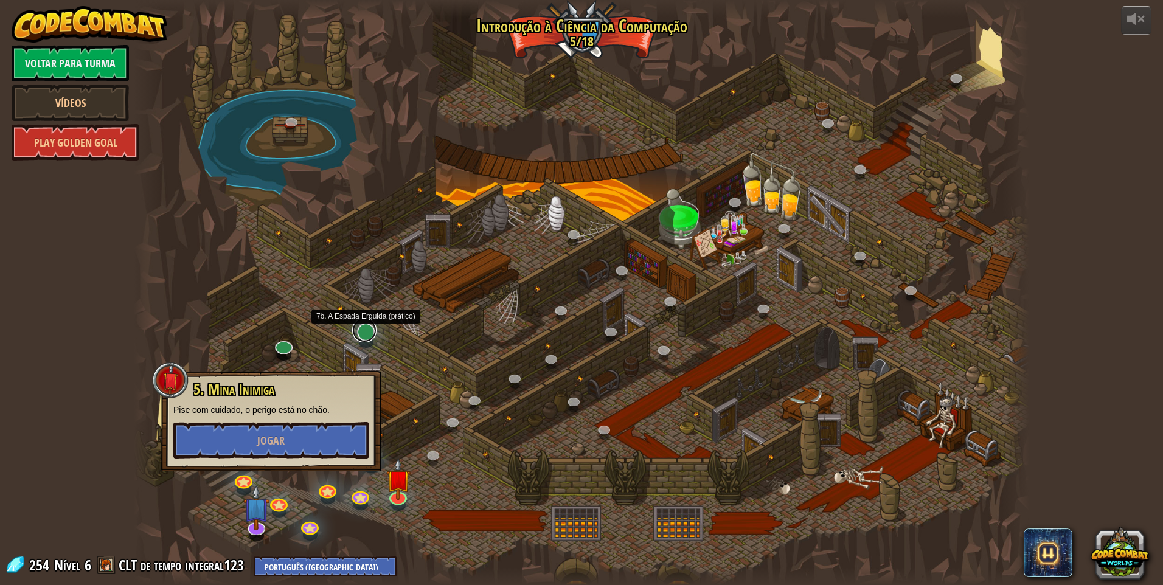
click at [364, 338] on link at bounding box center [364, 330] width 24 height 24
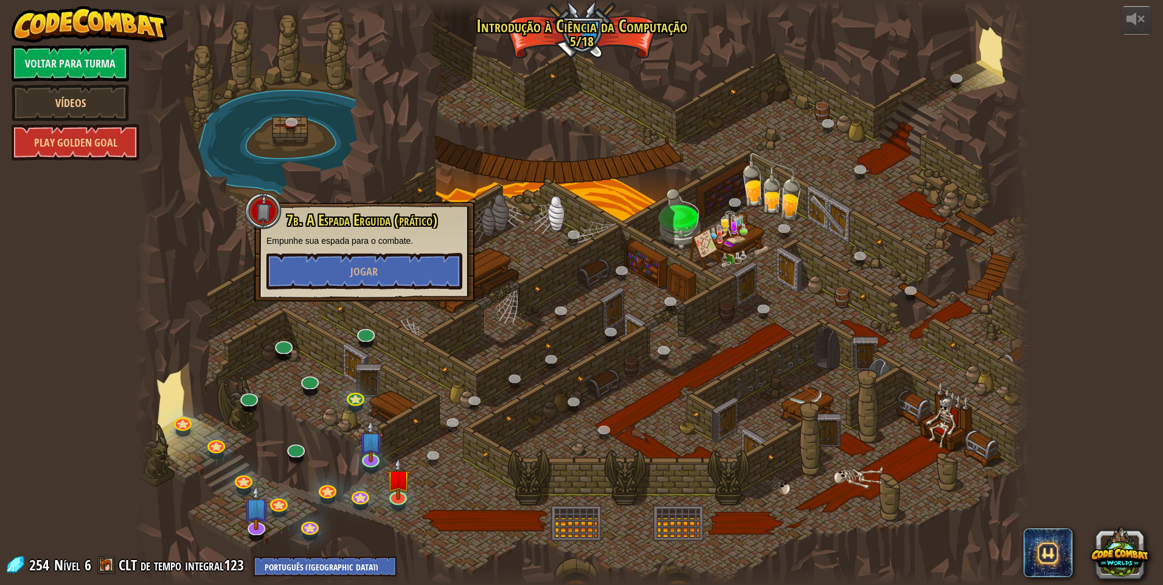
click at [267, 327] on div at bounding box center [581, 292] width 895 height 585
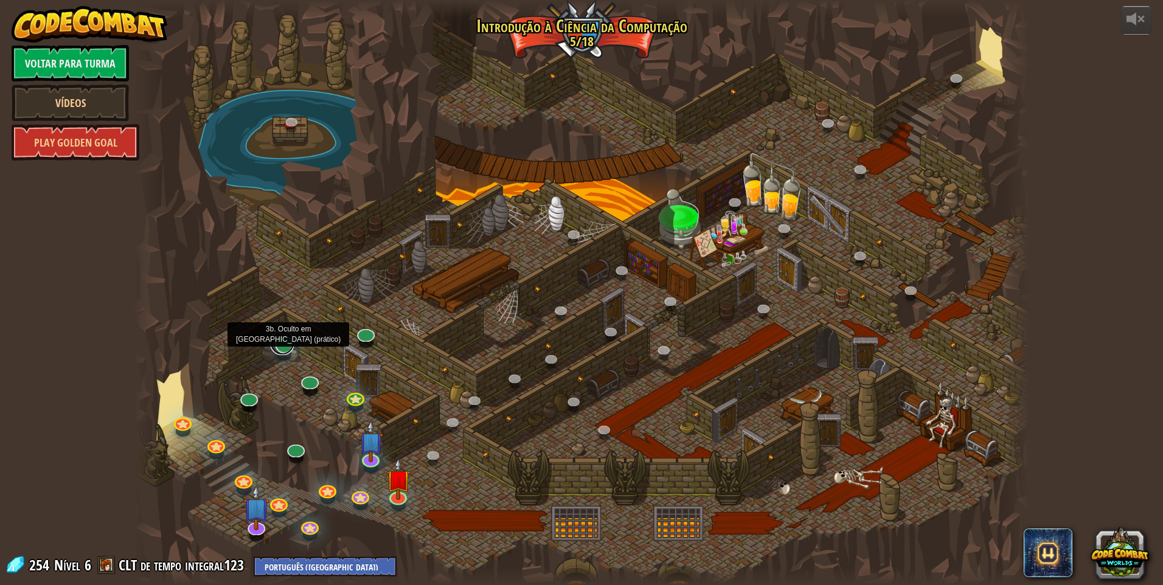
click at [283, 344] on link at bounding box center [282, 343] width 24 height 24
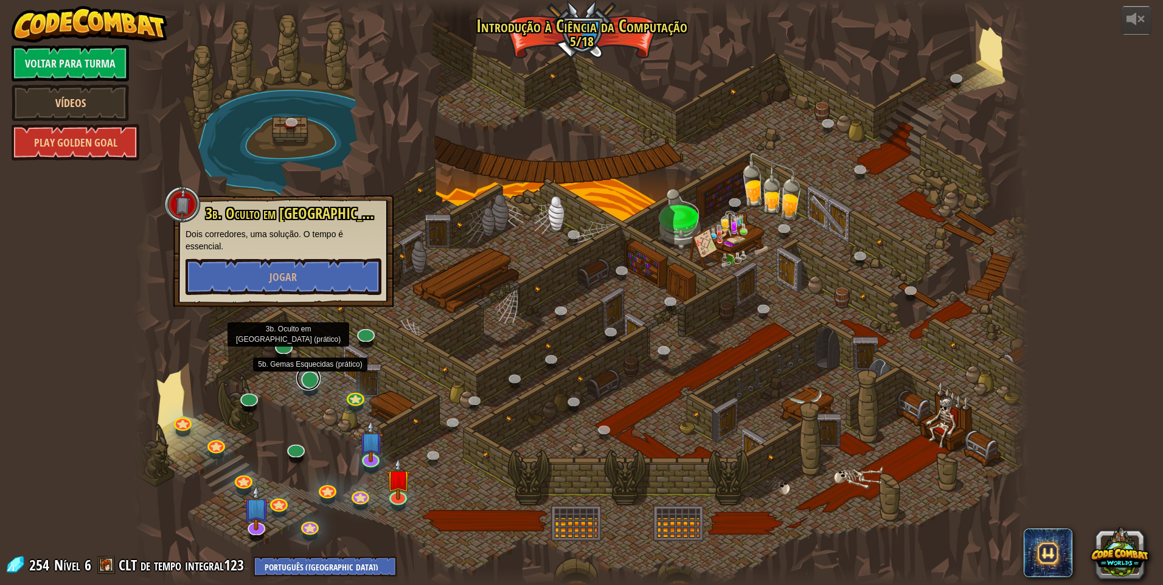
click at [301, 382] on link at bounding box center [308, 378] width 24 height 24
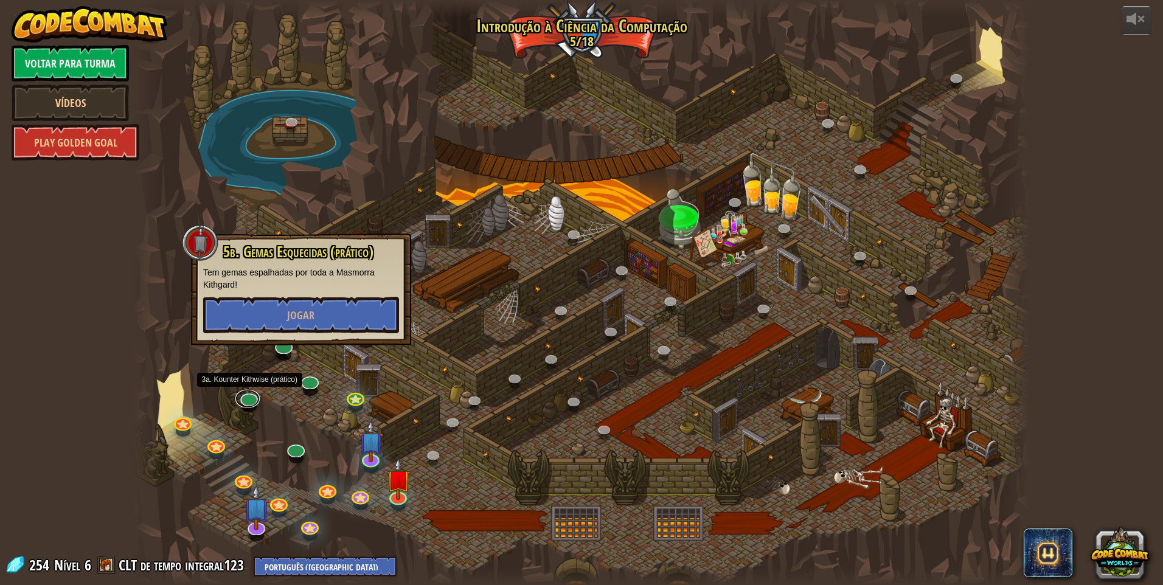
click at [255, 404] on div "25. Portões de Kithgard (Bloqueado) Escape da Masmorra Kithgard e não deixe que…" at bounding box center [581, 292] width 895 height 585
click at [327, 495] on link at bounding box center [326, 487] width 24 height 24
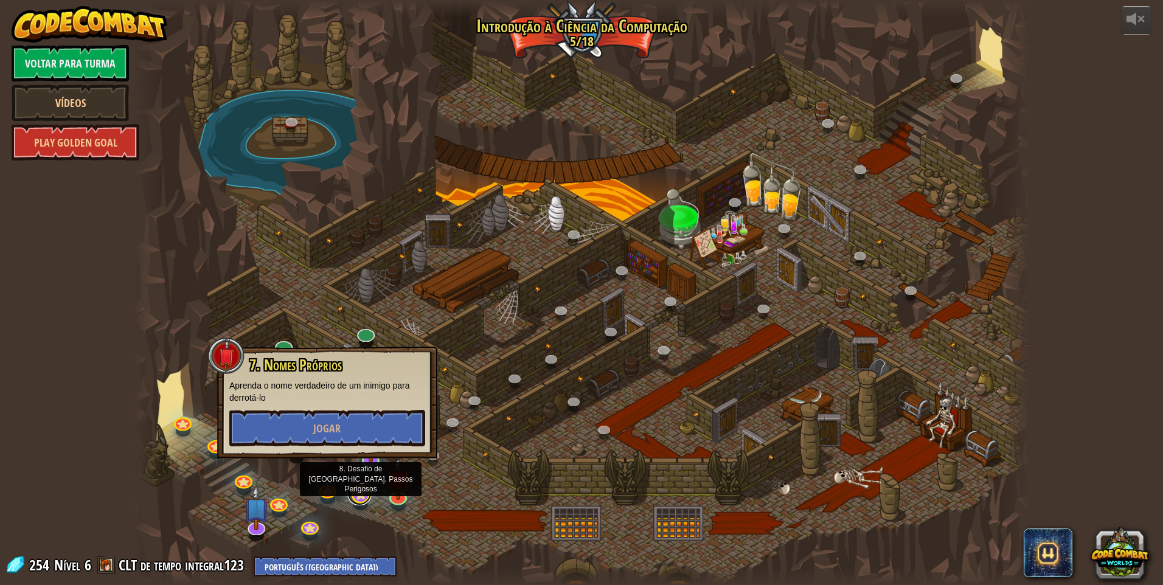
click at [362, 493] on link at bounding box center [359, 493] width 24 height 24
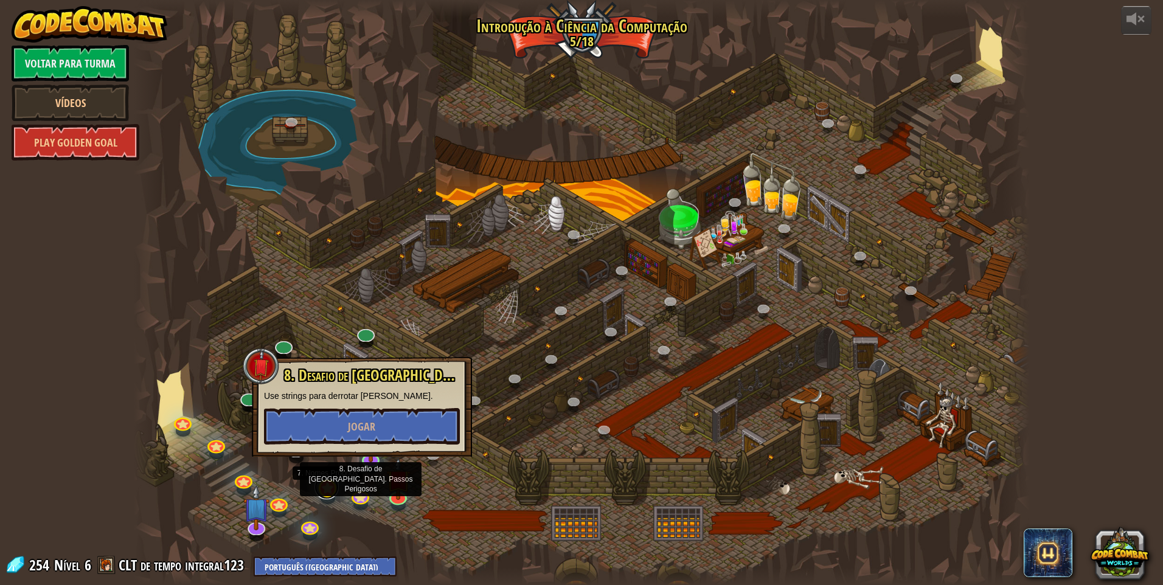
click at [326, 485] on link at bounding box center [326, 487] width 24 height 24
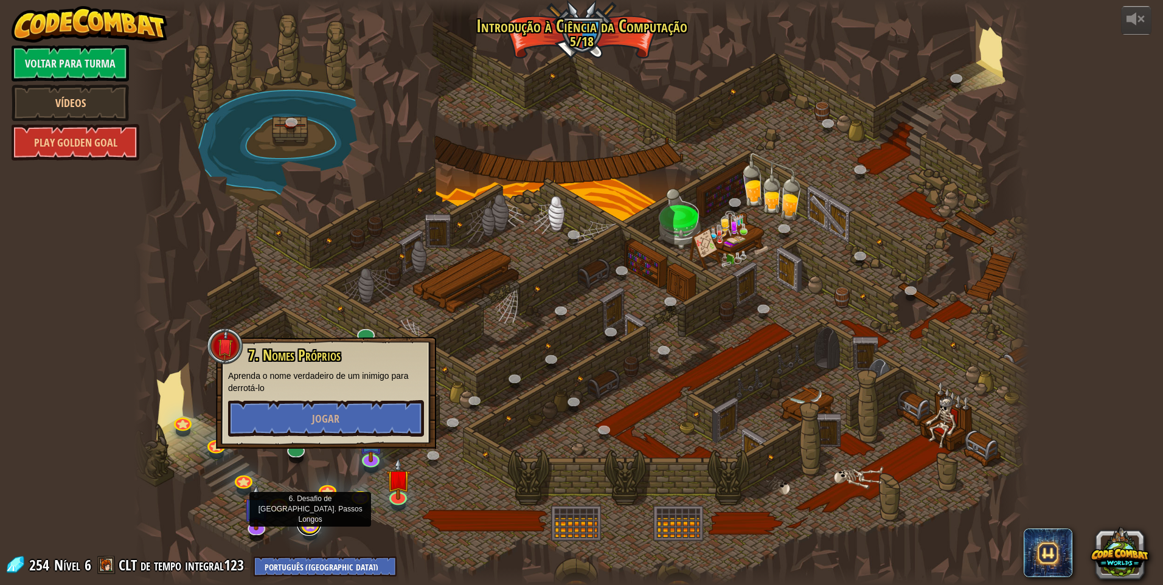
click at [313, 530] on link at bounding box center [309, 524] width 24 height 24
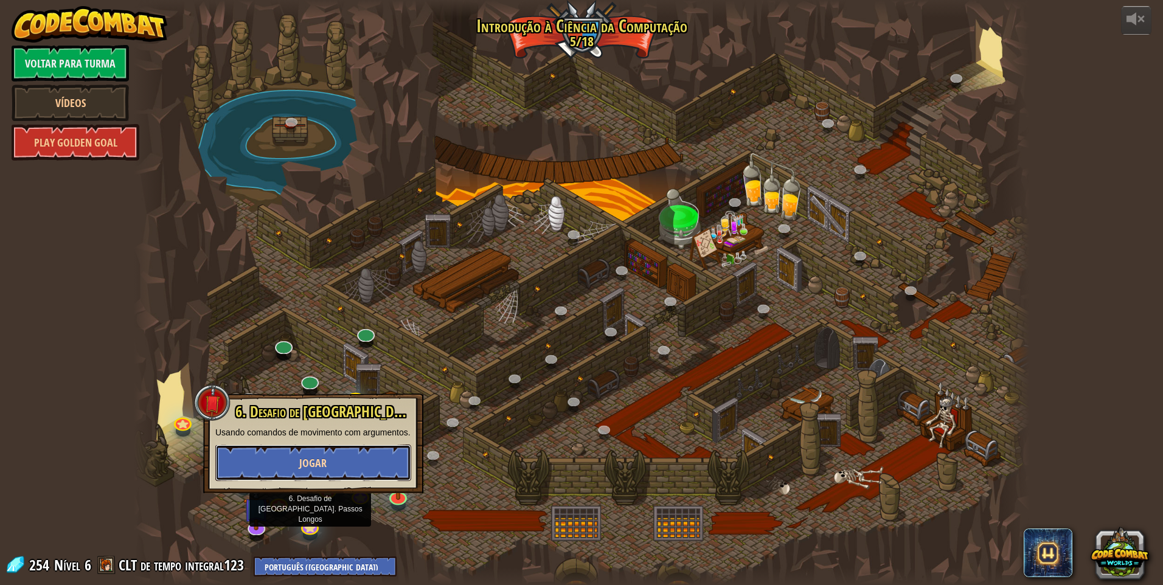
click at [295, 462] on button "Jogar" at bounding box center [313, 463] width 196 height 36
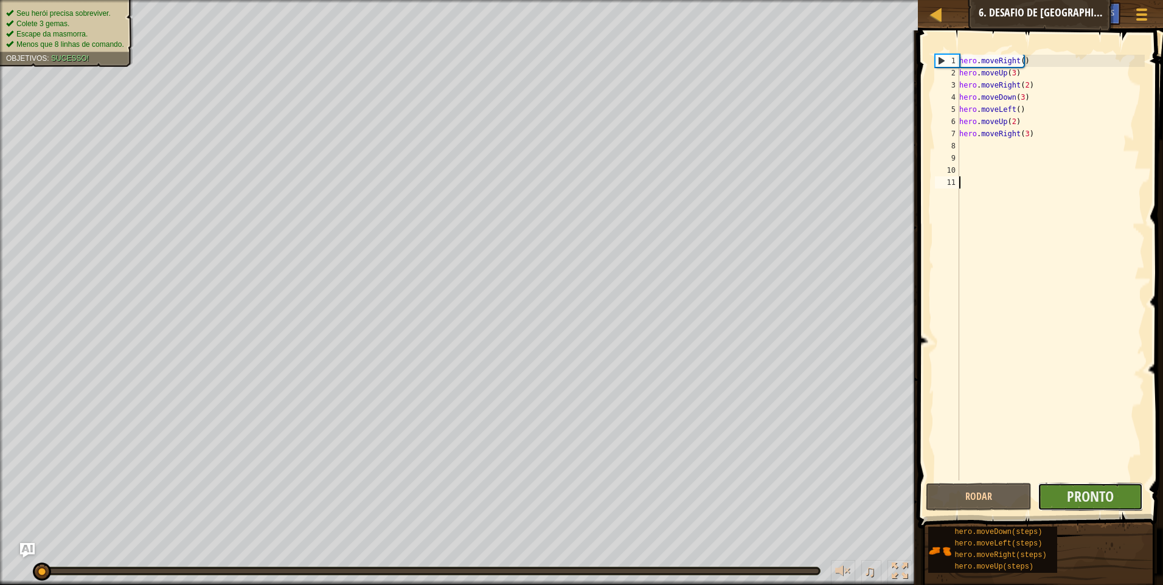
click at [1057, 504] on button "Pronto" at bounding box center [1091, 497] width 106 height 28
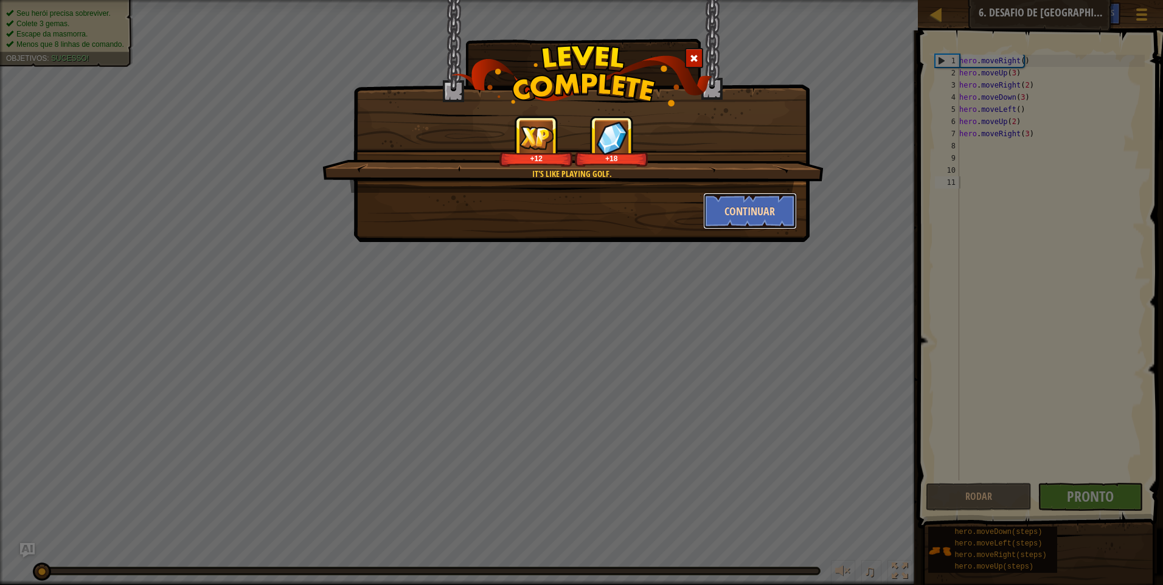
click at [786, 222] on button "Continuar" at bounding box center [750, 211] width 94 height 36
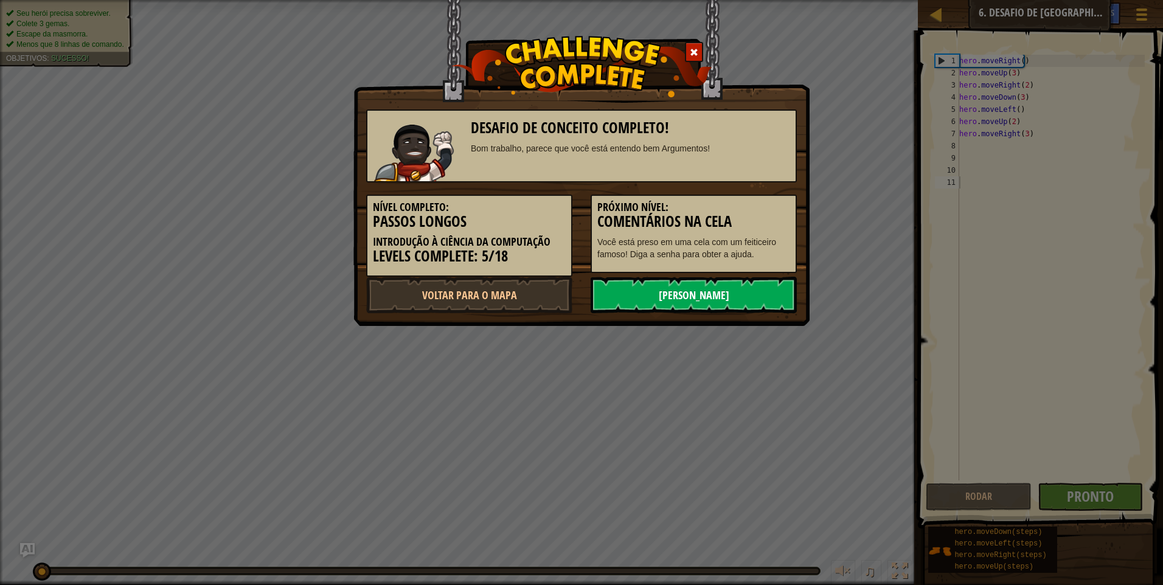
click at [731, 291] on link "[PERSON_NAME]" at bounding box center [694, 295] width 206 height 36
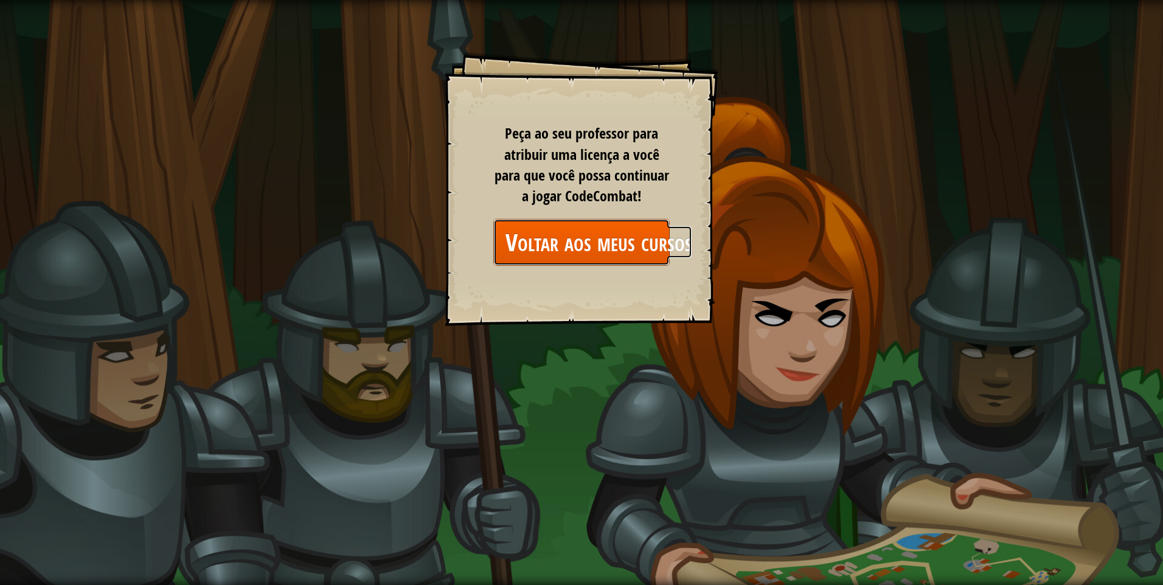
click at [567, 235] on link "Voltar aos meus cursos" at bounding box center [581, 242] width 176 height 47
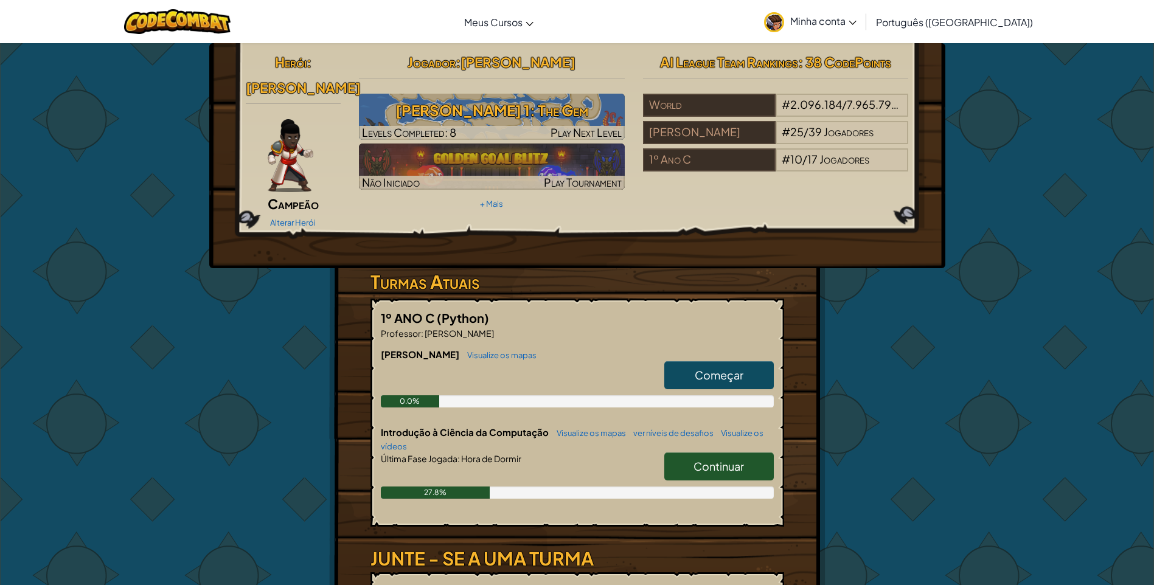
click at [711, 368] on span "Começar" at bounding box center [719, 375] width 49 height 14
select select "pt-BR"
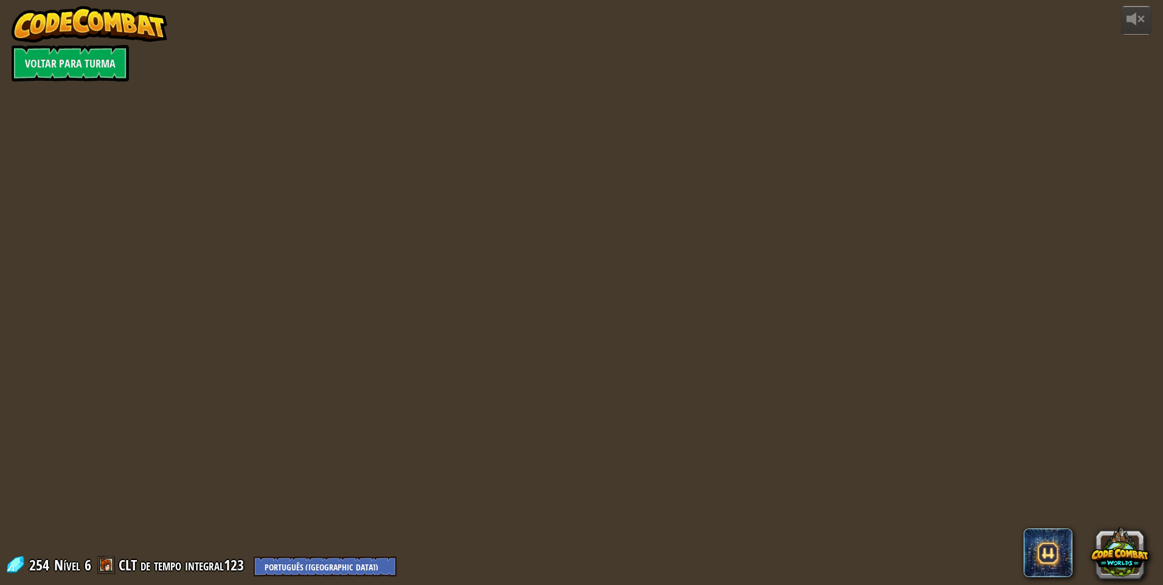
select select "pt-BR"
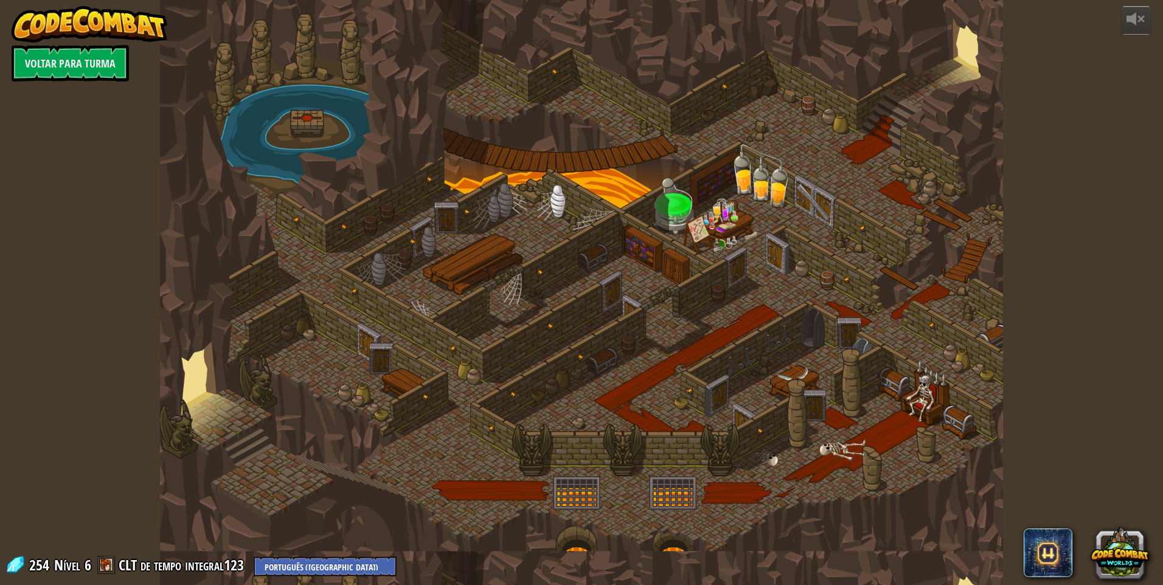
select select "pt-BR"
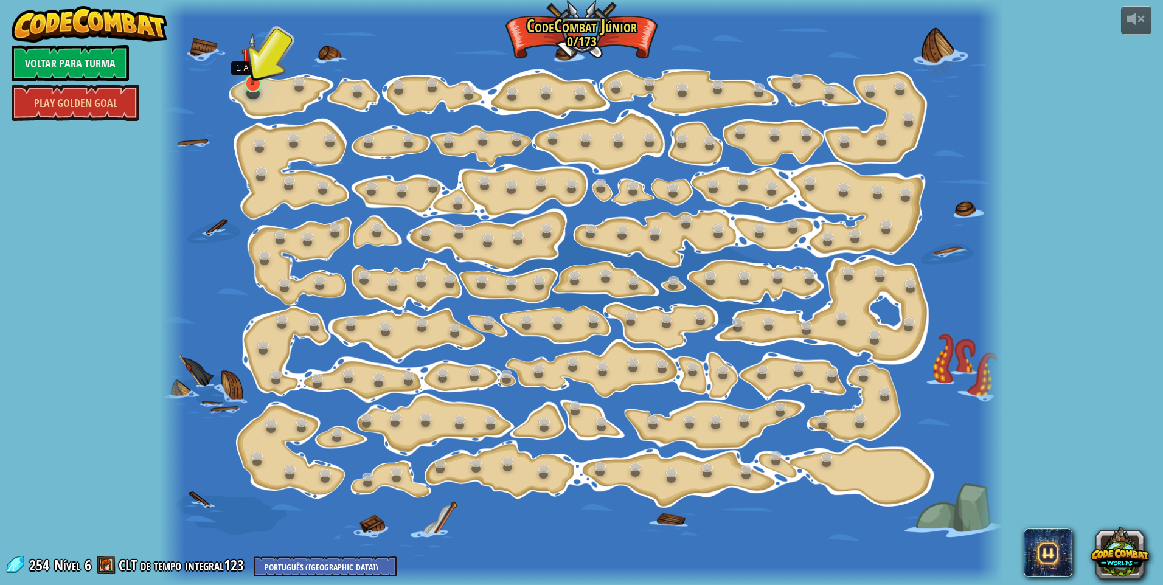
drag, startPoint x: 255, startPoint y: 62, endPoint x: 259, endPoint y: 74, distance: 12.1
click at [255, 62] on img at bounding box center [252, 59] width 23 height 52
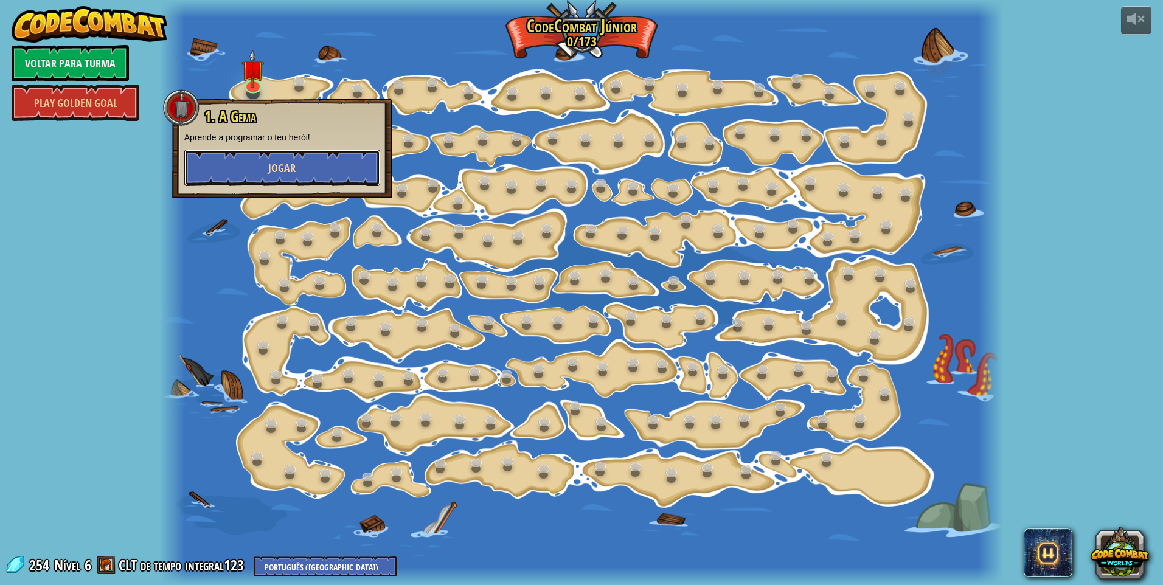
click at [290, 172] on span "Jogar" at bounding box center [281, 168] width 27 height 15
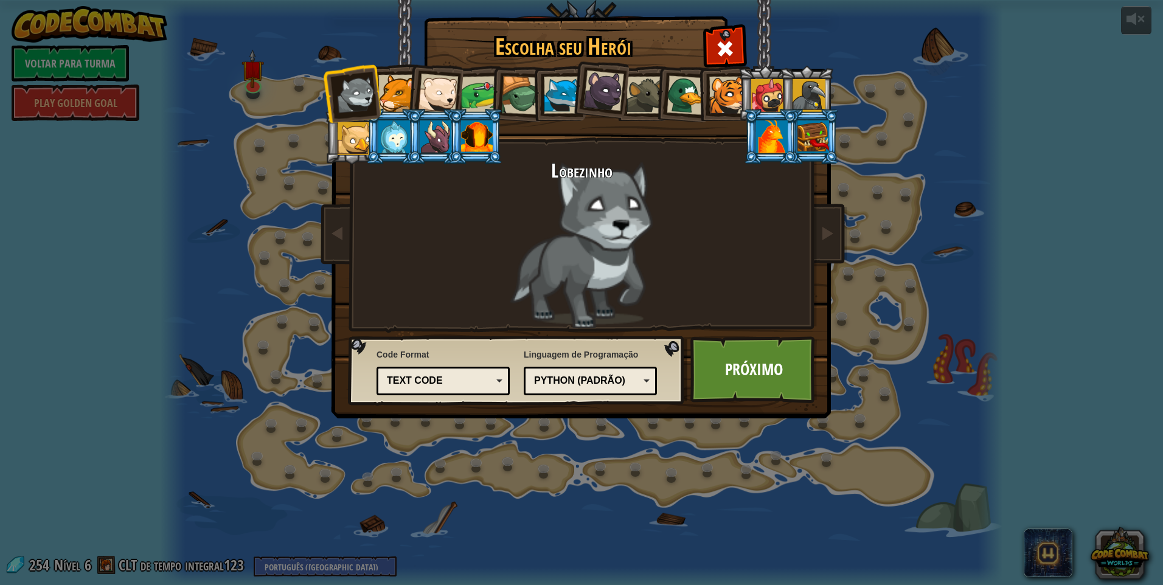
click at [671, 92] on div at bounding box center [687, 95] width 40 height 40
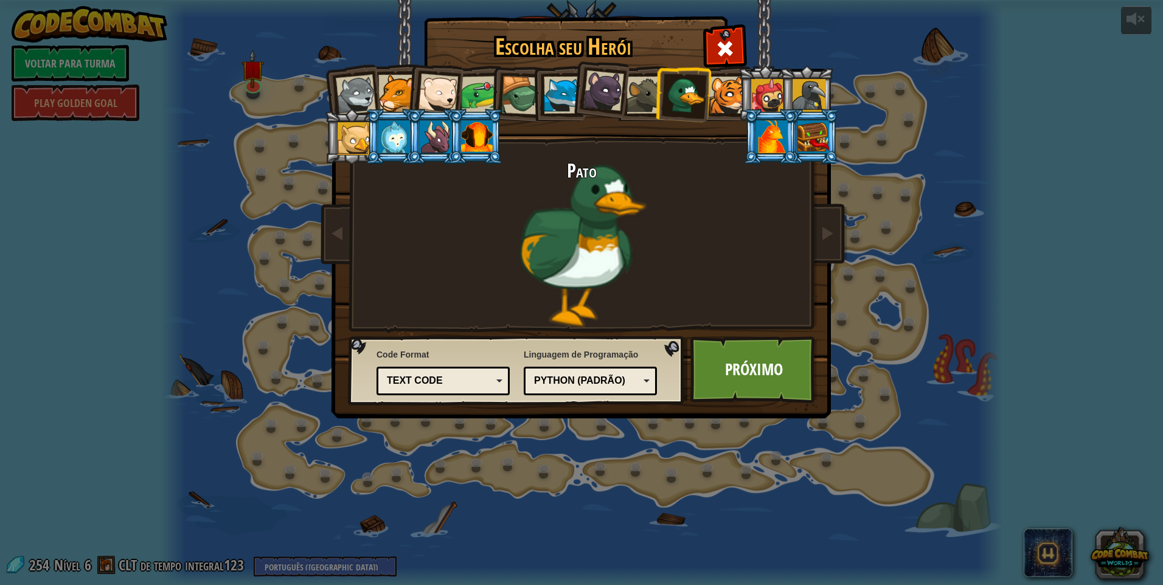
click at [668, 87] on div at bounding box center [687, 95] width 40 height 40
click at [658, 89] on li at bounding box center [682, 93] width 58 height 59
click at [654, 88] on div at bounding box center [645, 95] width 37 height 37
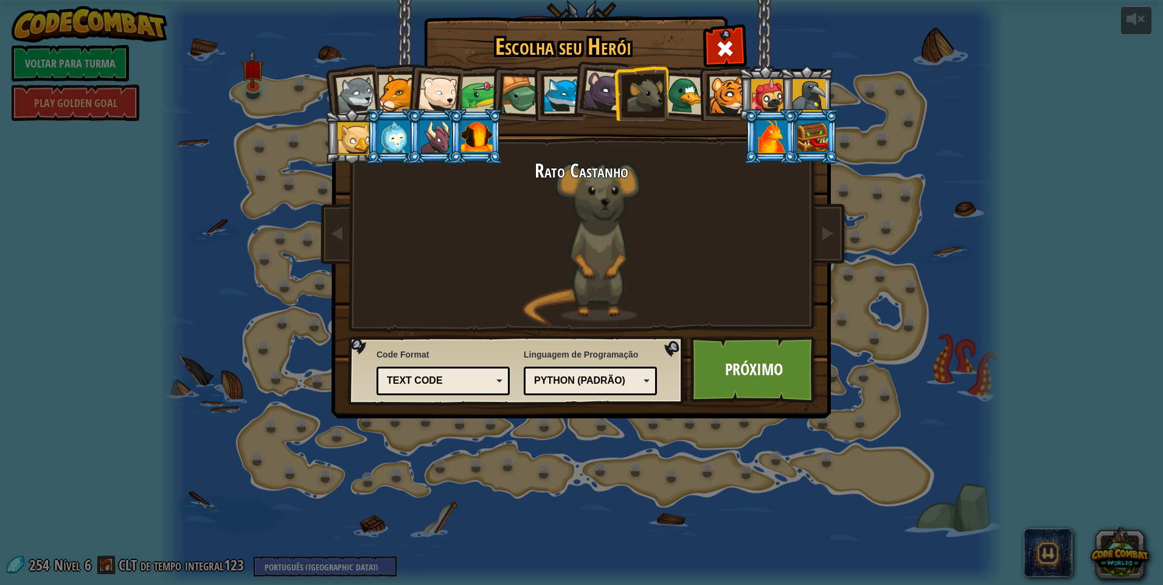
drag, startPoint x: 592, startPoint y: 100, endPoint x: 589, endPoint y: 92, distance: 8.3
click at [589, 94] on div at bounding box center [603, 91] width 41 height 41
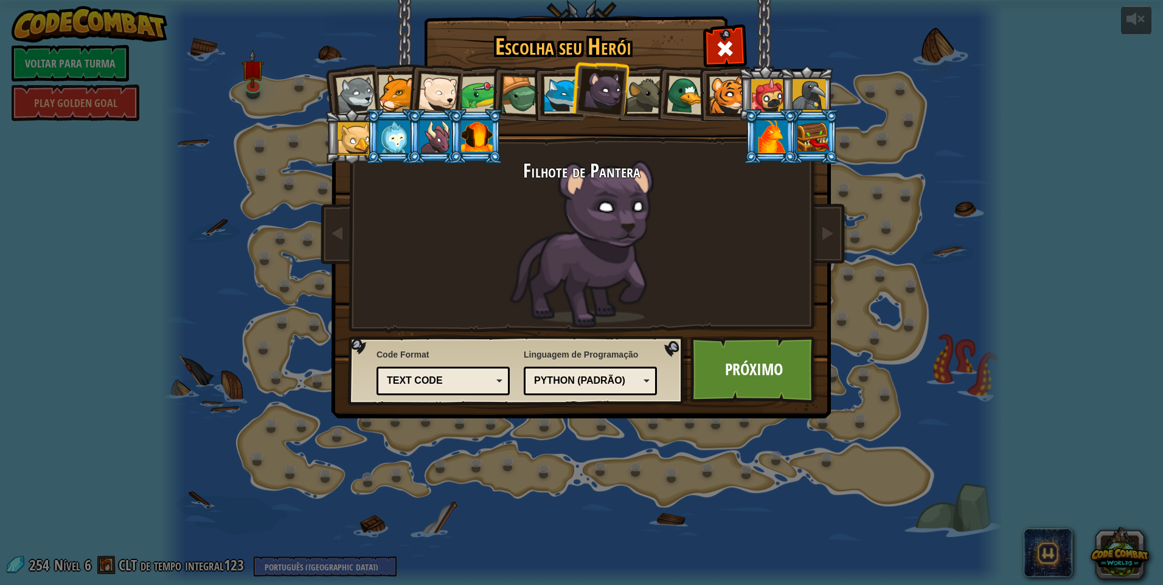
click at [565, 88] on div at bounding box center [562, 95] width 37 height 37
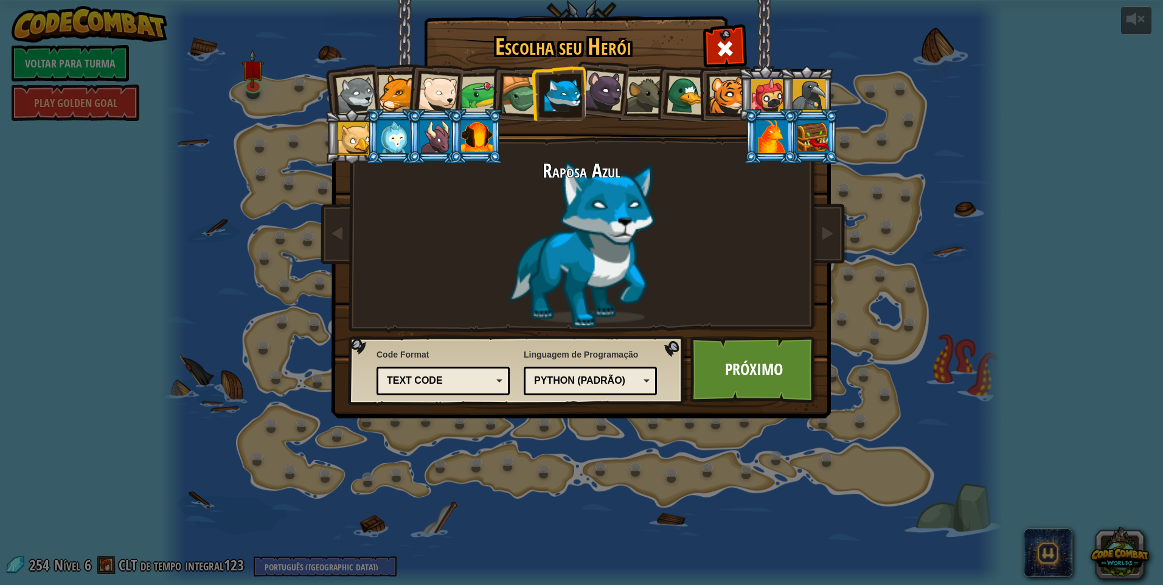
click at [502, 96] on div at bounding box center [520, 95] width 39 height 39
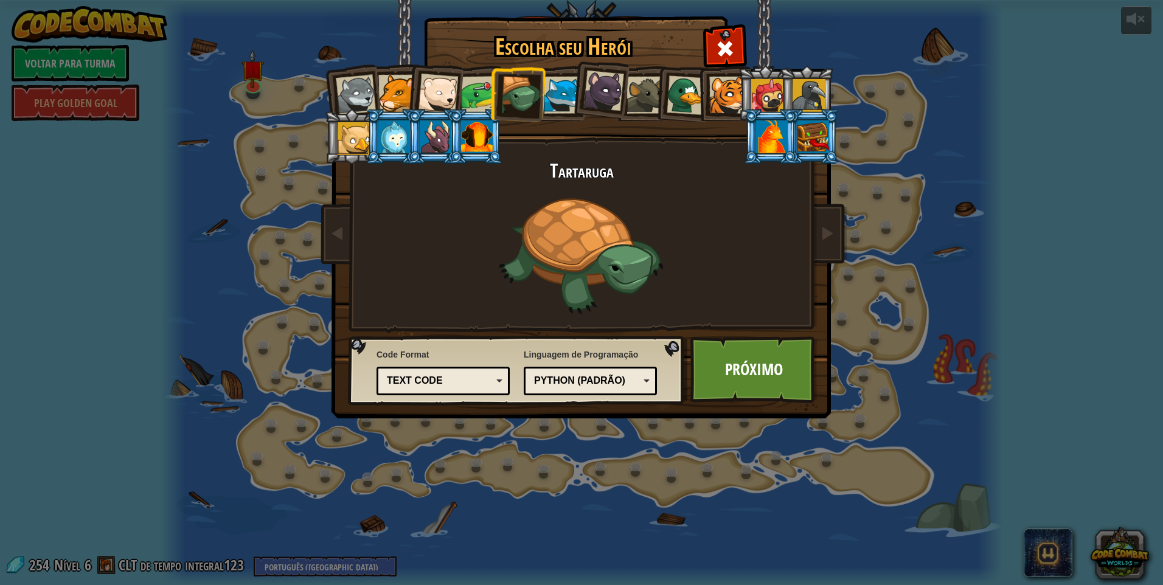
click at [466, 108] on div at bounding box center [480, 95] width 38 height 38
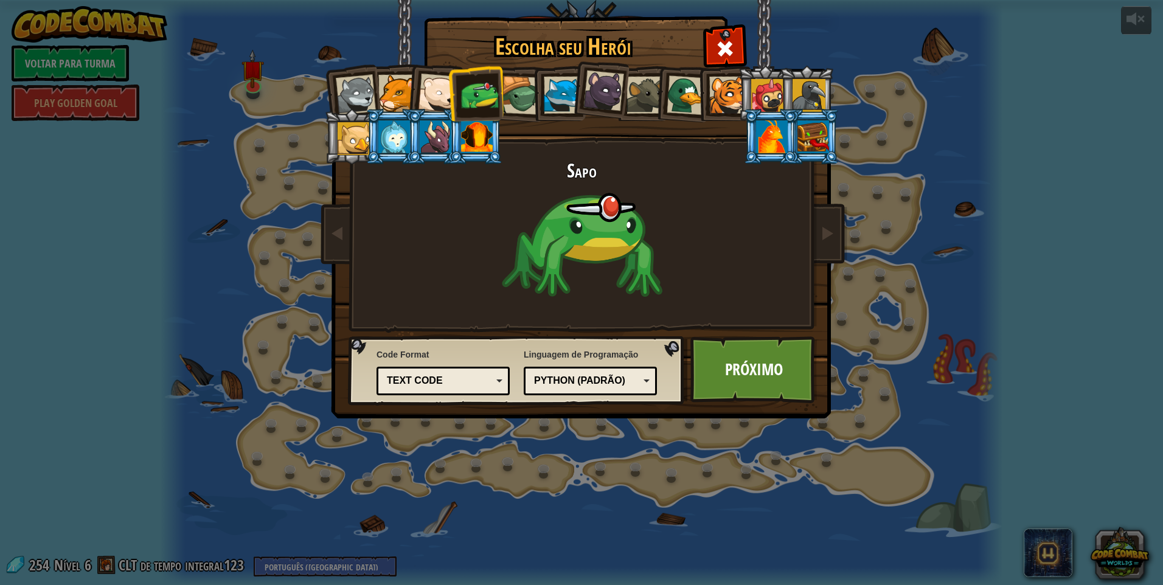
click at [432, 82] on div at bounding box center [438, 94] width 40 height 40
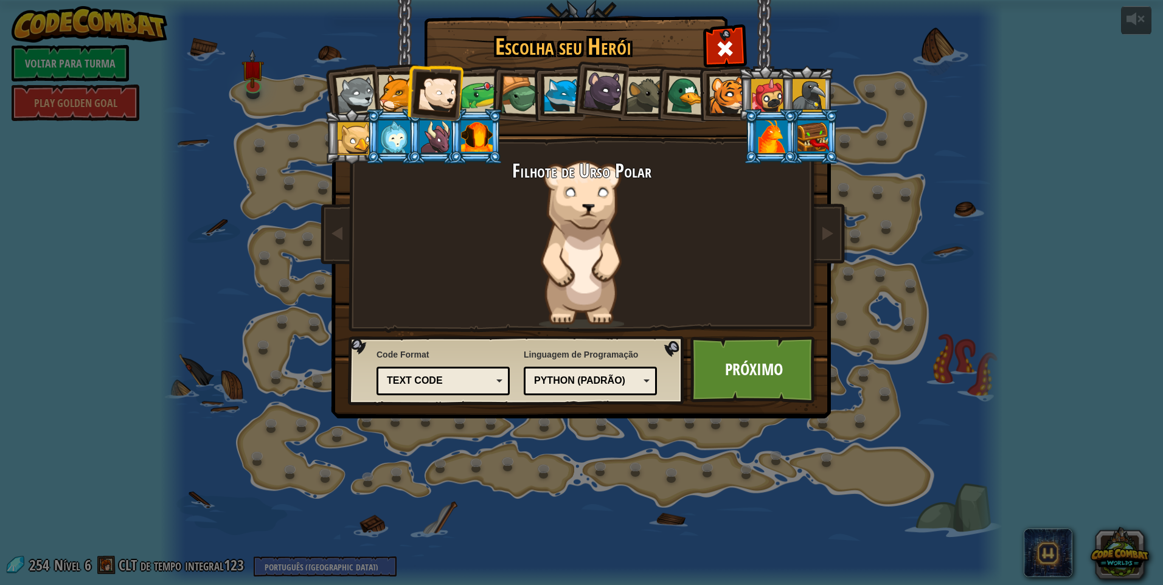
drag, startPoint x: 707, startPoint y: 100, endPoint x: 713, endPoint y: 97, distance: 6.3
click at [710, 99] on li at bounding box center [723, 93] width 55 height 55
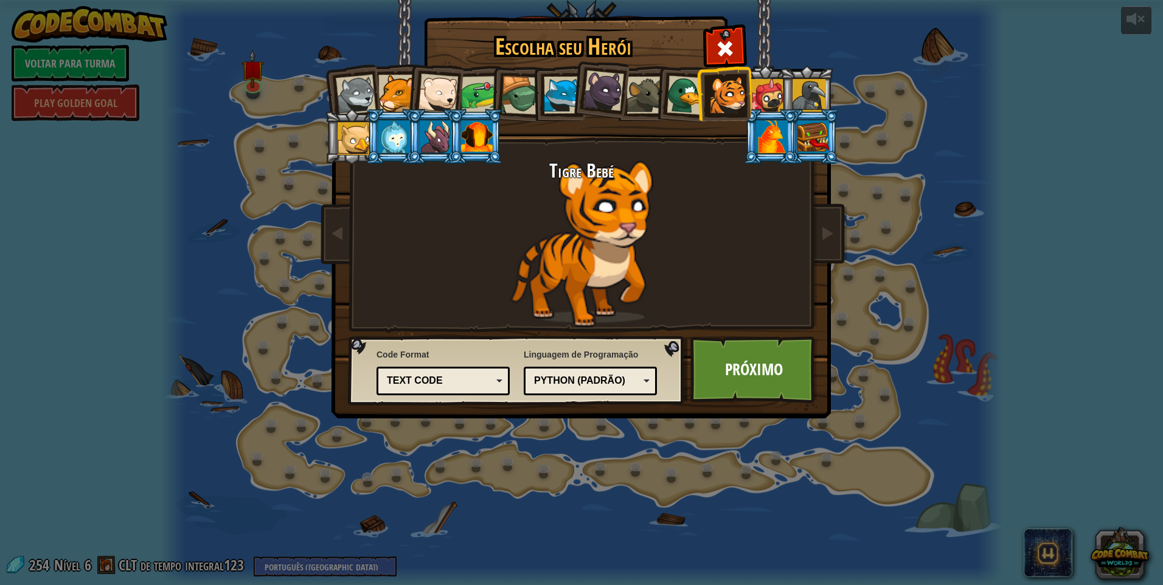
click at [769, 95] on div at bounding box center [767, 95] width 33 height 33
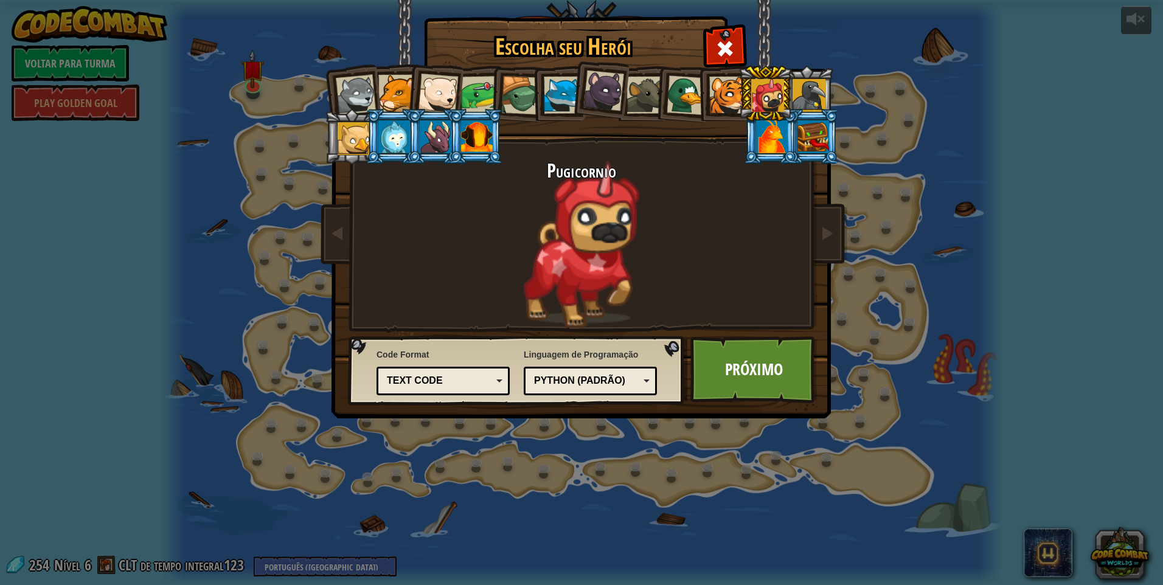
click at [825, 86] on div at bounding box center [809, 95] width 33 height 33
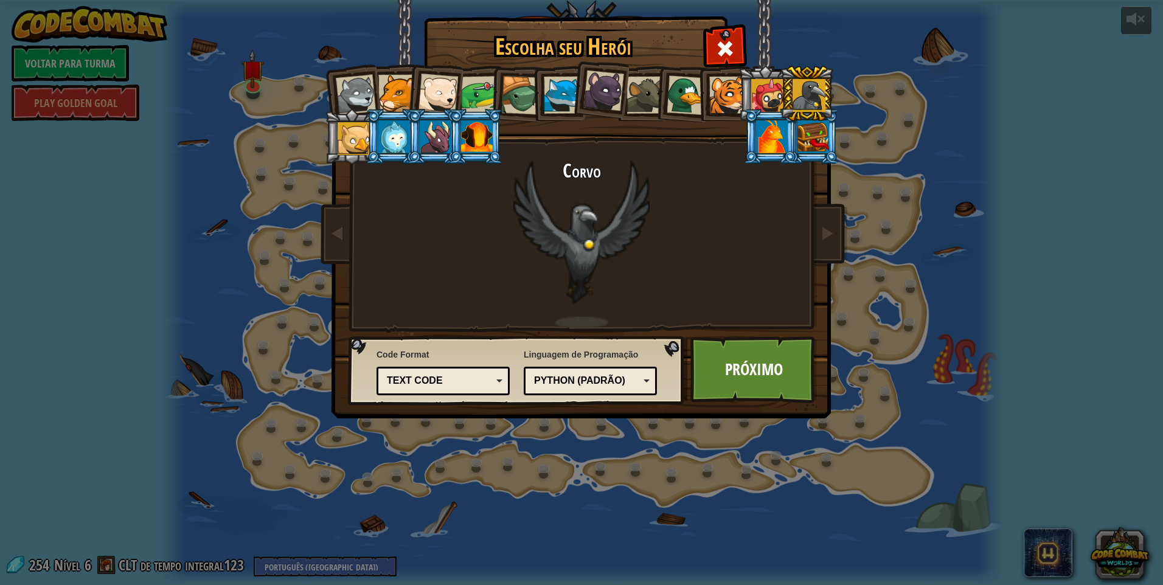
click at [634, 91] on div at bounding box center [645, 95] width 37 height 37
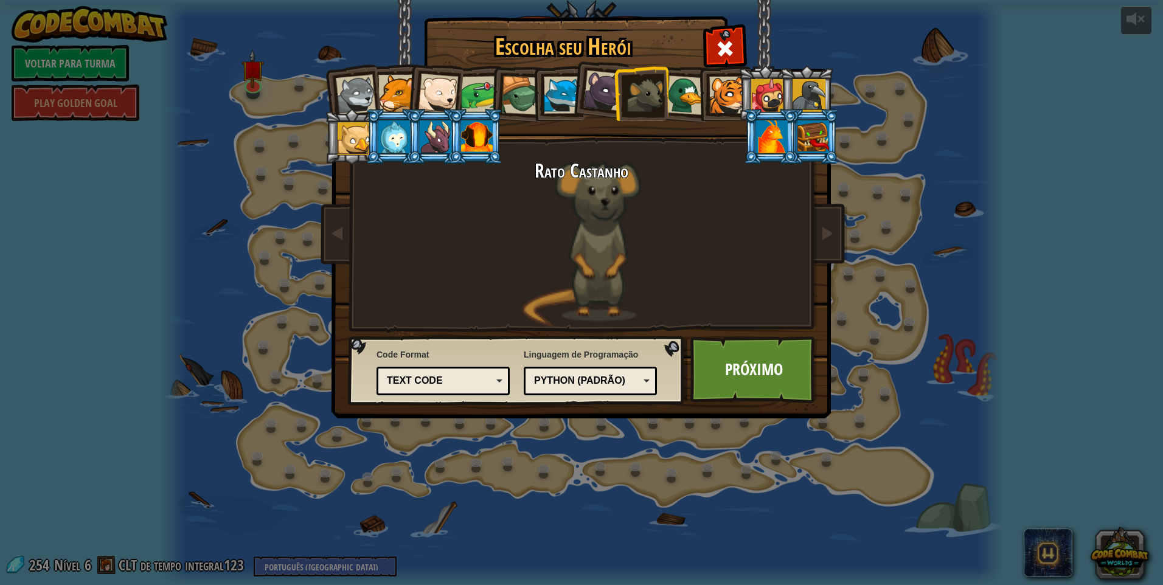
click at [521, 91] on div at bounding box center [520, 95] width 39 height 39
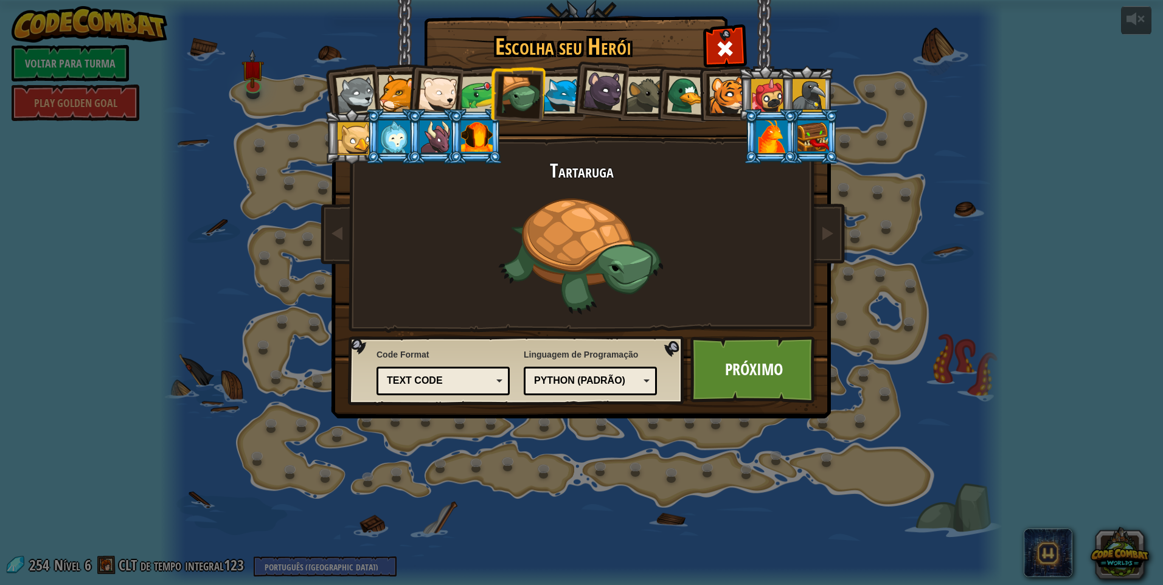
click at [468, 127] on div at bounding box center [477, 136] width 32 height 33
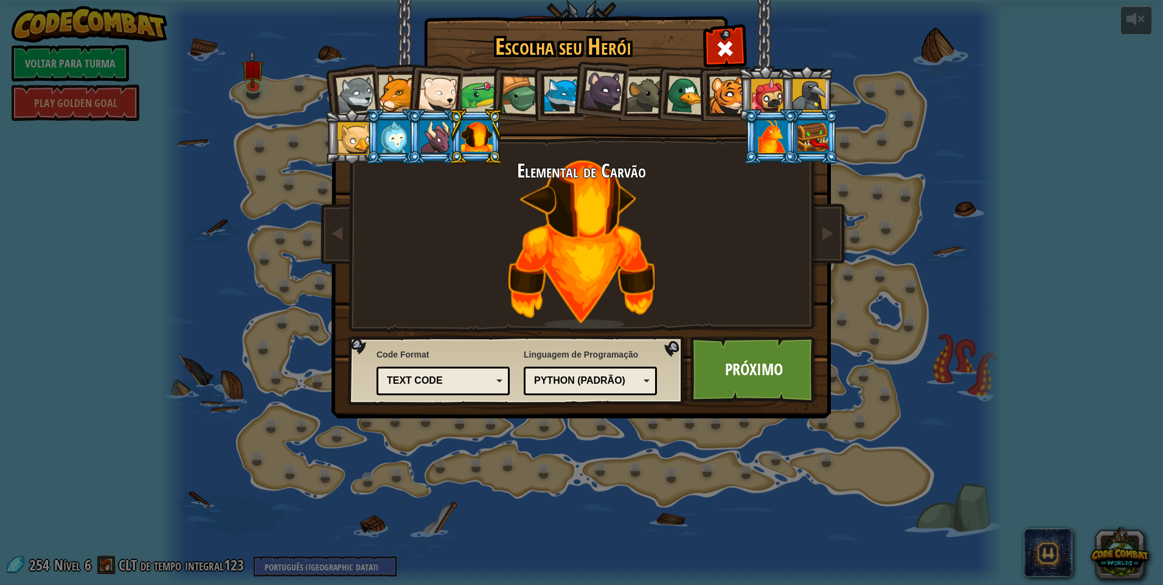
click at [423, 134] on div at bounding box center [436, 136] width 32 height 33
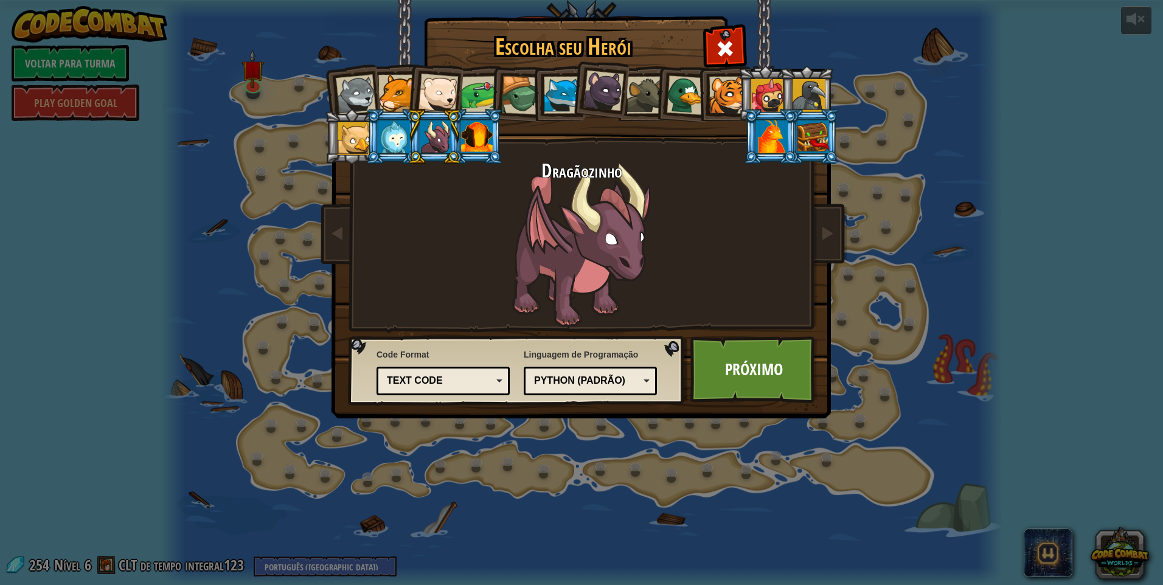
click at [409, 153] on li at bounding box center [434, 136] width 55 height 55
click at [405, 139] on div at bounding box center [394, 136] width 32 height 33
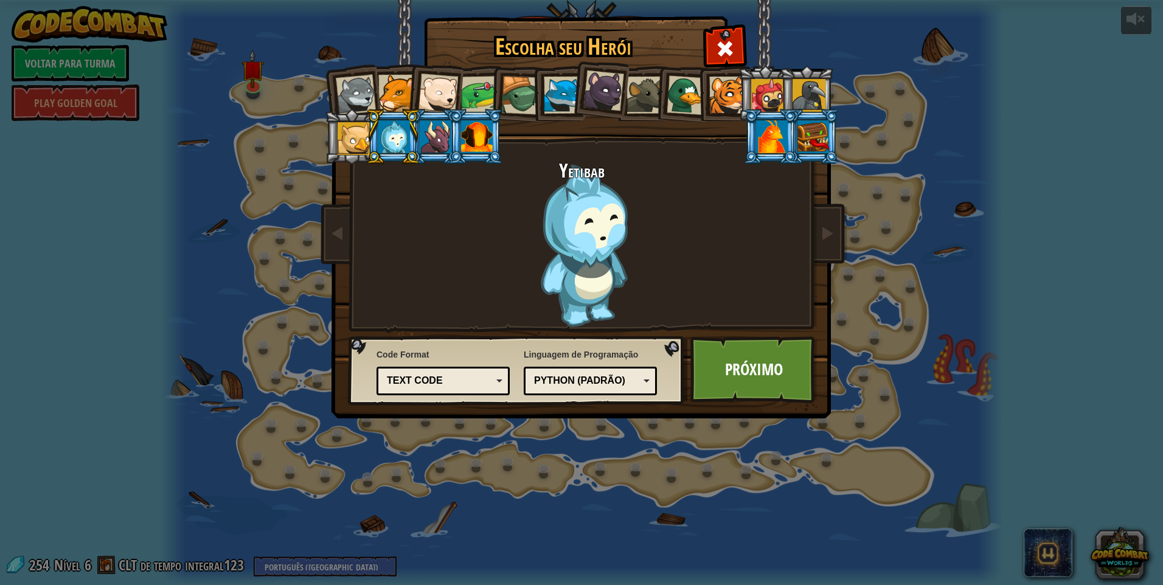
drag, startPoint x: 328, startPoint y: 121, endPoint x: 354, endPoint y: 131, distance: 27.6
click at [349, 130] on li at bounding box center [351, 136] width 55 height 55
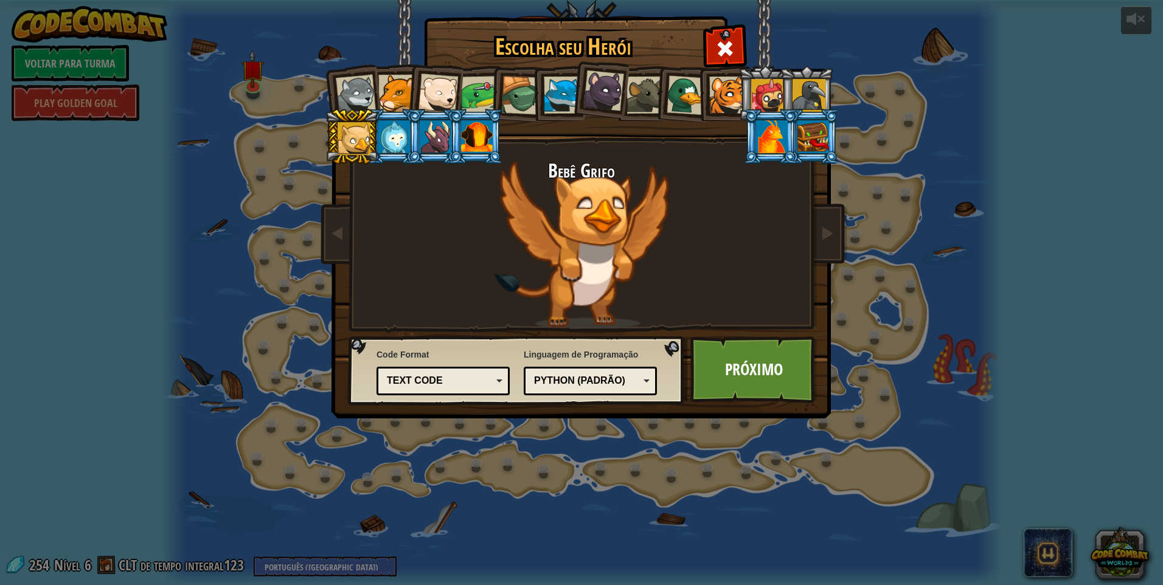
click at [518, 79] on div at bounding box center [520, 95] width 39 height 39
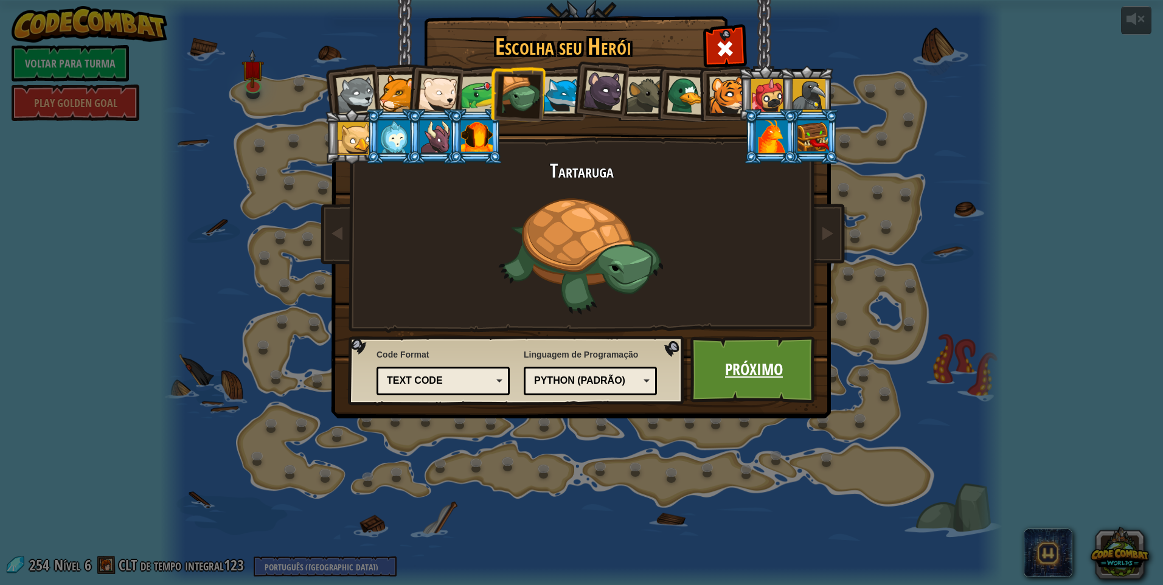
click at [759, 368] on link "Próximo" at bounding box center [753, 369] width 127 height 67
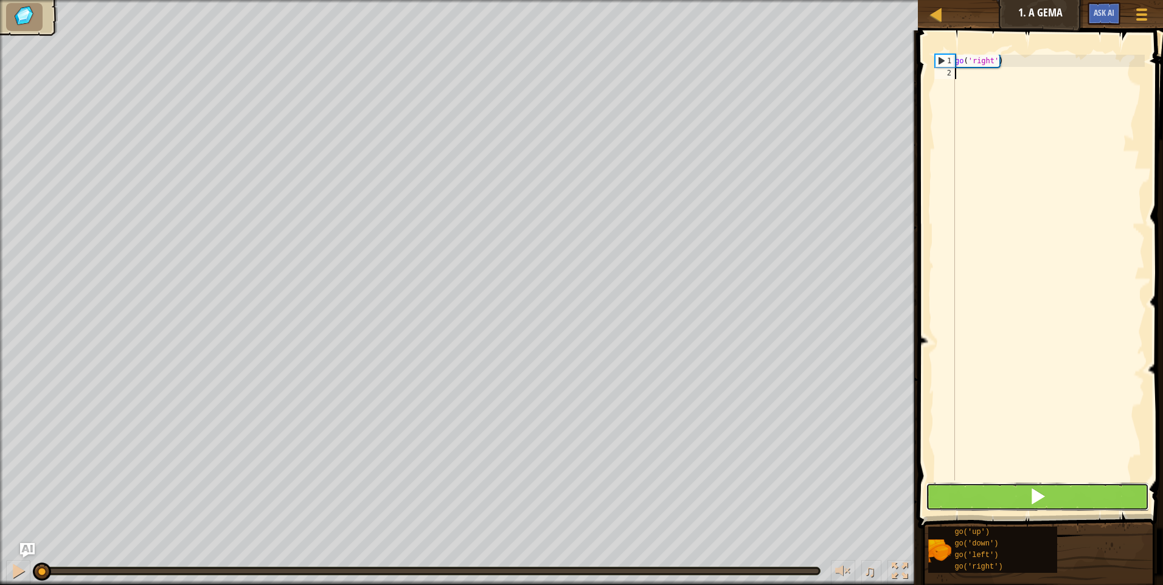
click at [1108, 492] on button at bounding box center [1037, 497] width 223 height 28
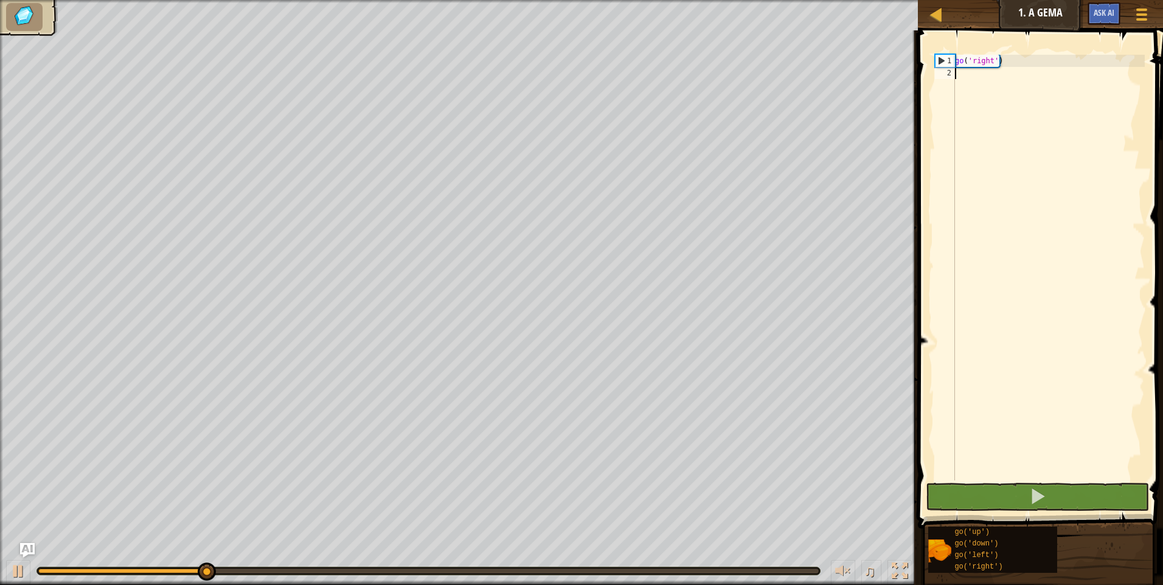
click at [974, 84] on div "go ( 'right' )" at bounding box center [1049, 280] width 192 height 450
type textarea "g"
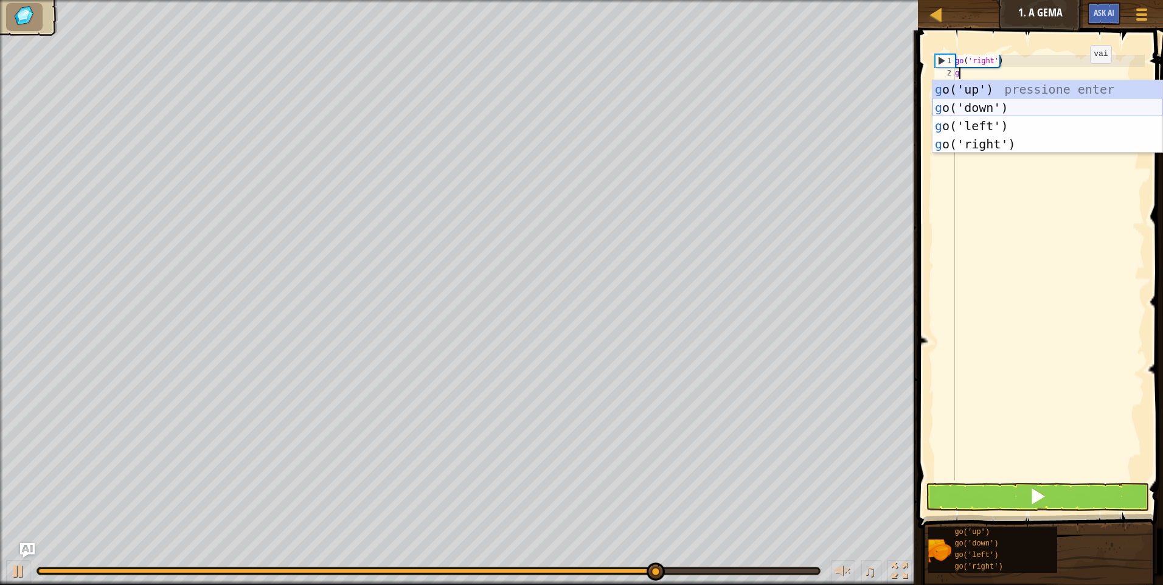
click at [988, 103] on div "g o('up') pressione enter g o('down') pressione enter g o('left') pressione ent…" at bounding box center [1047, 134] width 230 height 109
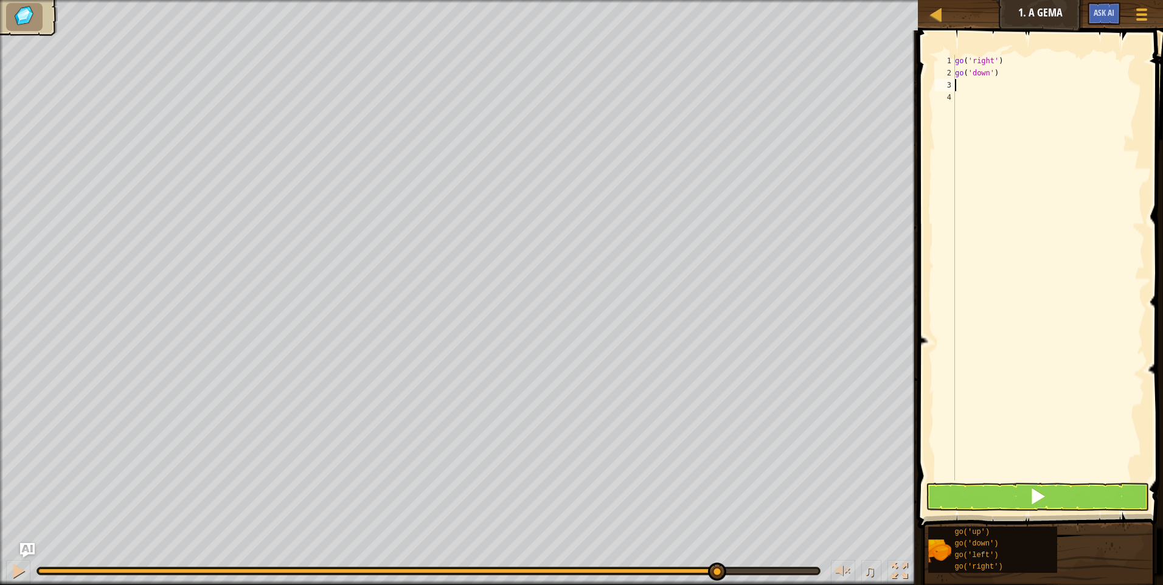
type textarea "g"
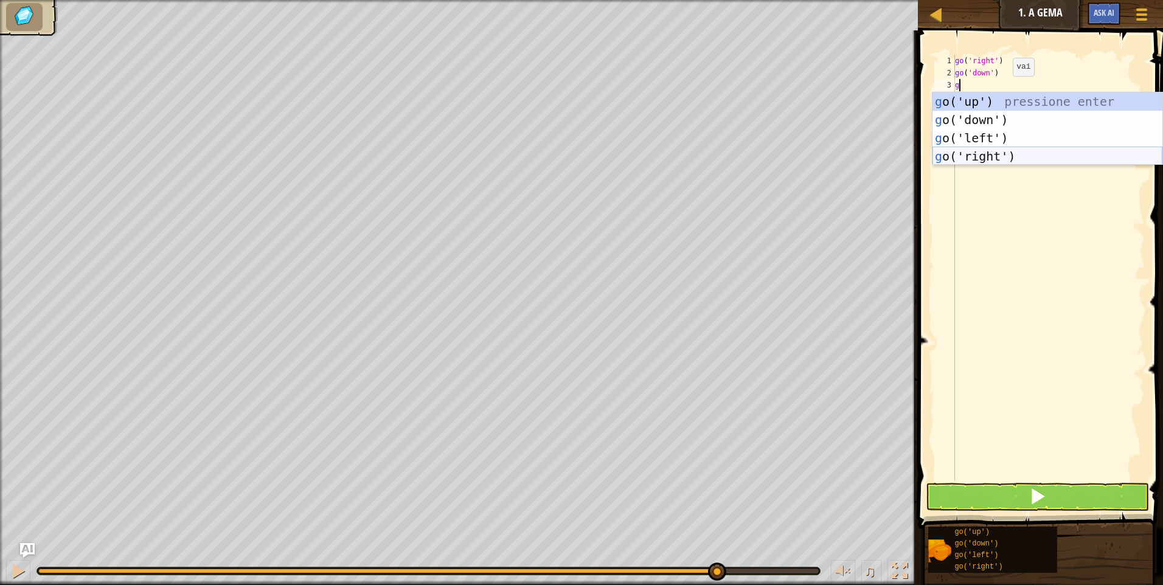
click at [976, 153] on div "g o('up') pressione enter g o('down') pressione enter g o('left') pressione ent…" at bounding box center [1047, 146] width 230 height 109
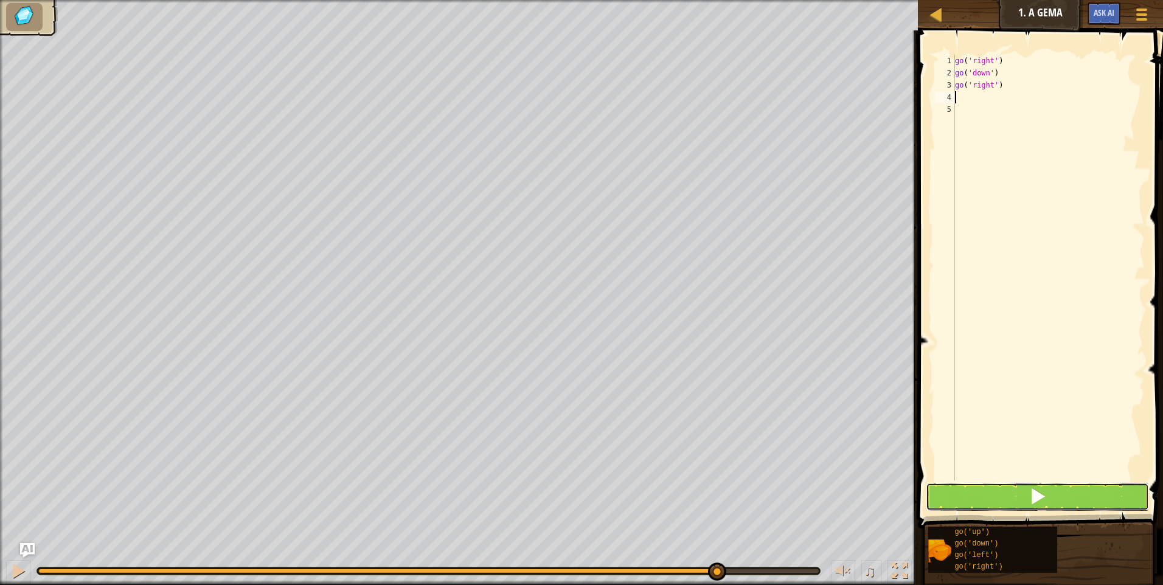
click at [1094, 504] on button at bounding box center [1037, 497] width 223 height 28
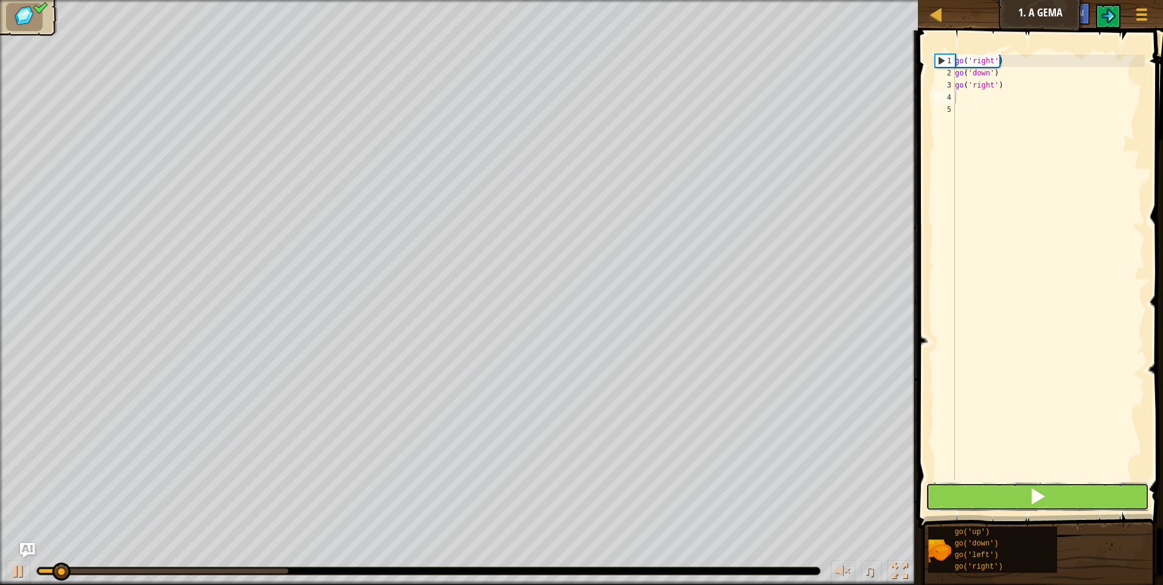
click at [1094, 503] on button at bounding box center [1037, 497] width 223 height 28
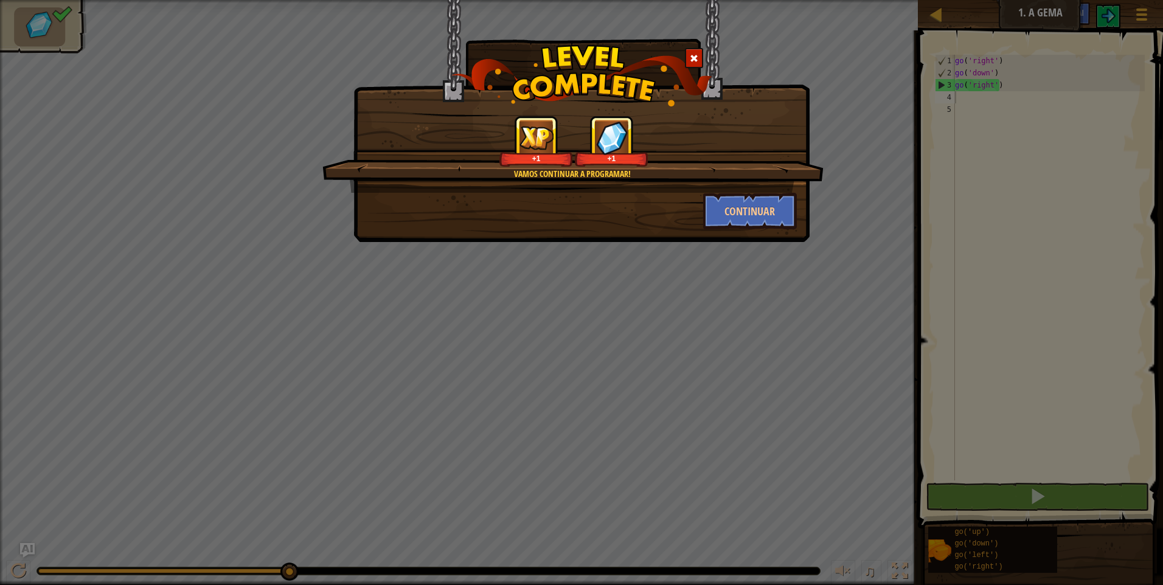
click at [757, 186] on div "Vamos continuar a programar! +1 +1" at bounding box center [572, 154] width 501 height 77
click at [765, 209] on button "Continuar" at bounding box center [750, 211] width 94 height 36
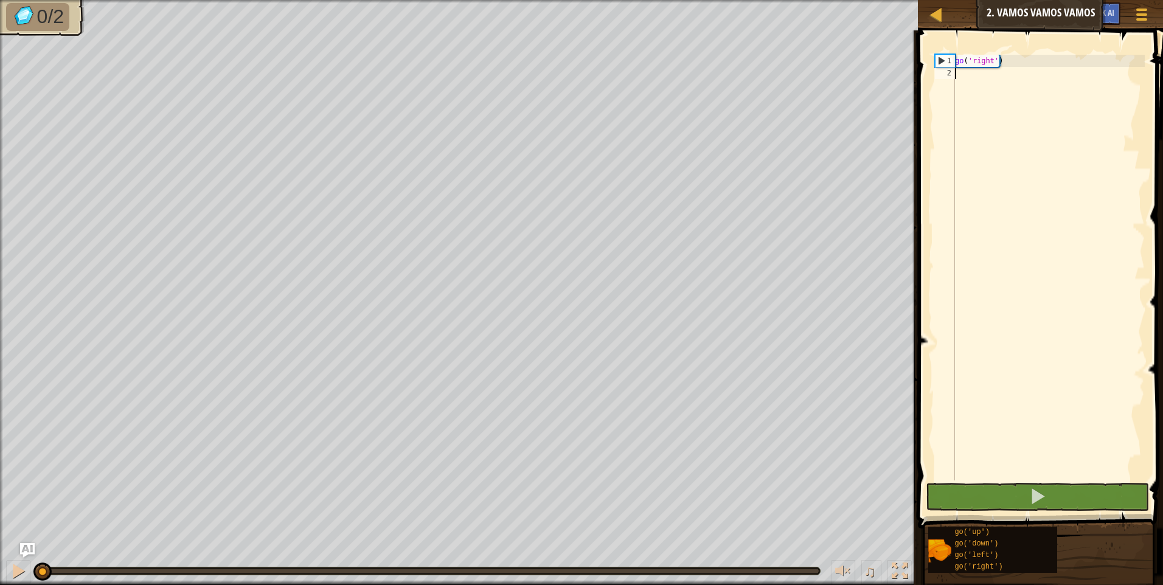
scroll to position [5, 0]
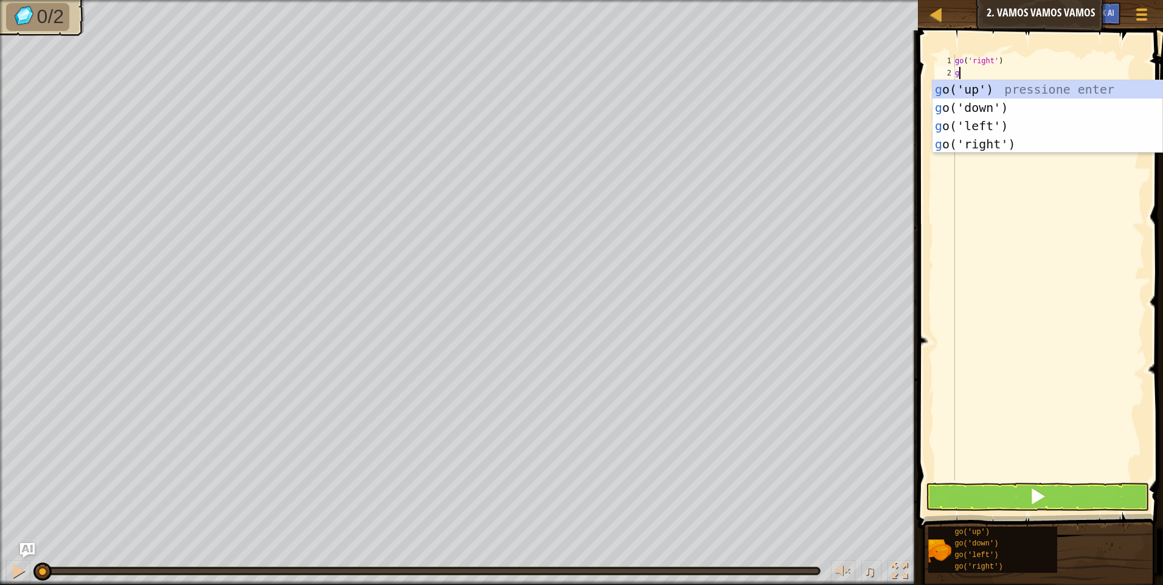
type textarea "go"
click at [951, 86] on div "go ('up') pressione enter go ('down') pressione enter go ('left') pressione ent…" at bounding box center [1047, 134] width 230 height 109
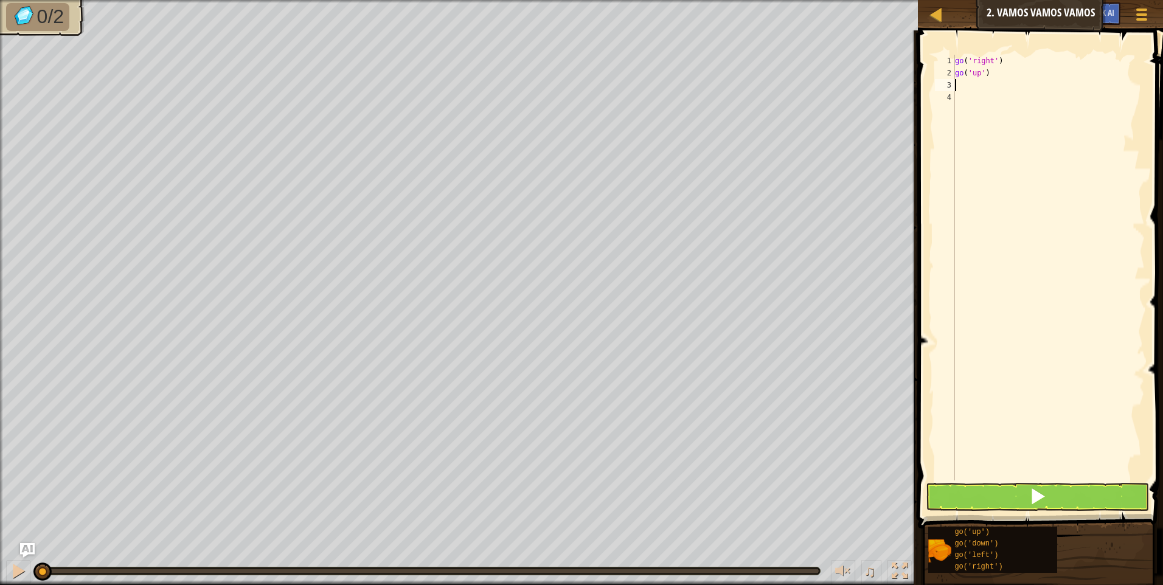
type textarea "g"
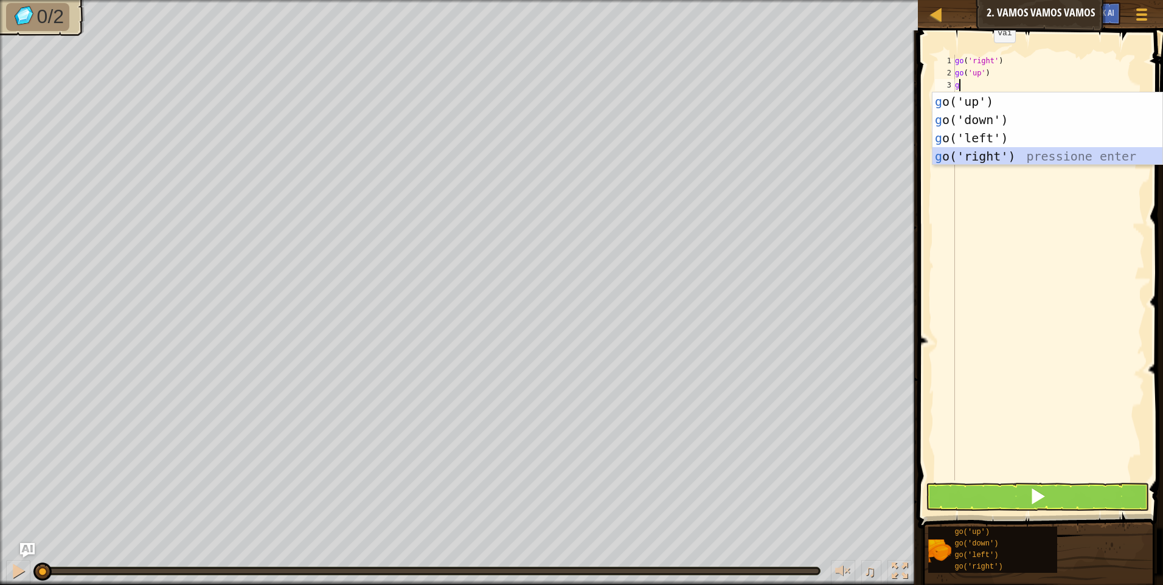
click at [1033, 158] on div "g o('up') pressione enter g o('down') pressione enter g o('left') pressione ent…" at bounding box center [1047, 146] width 230 height 109
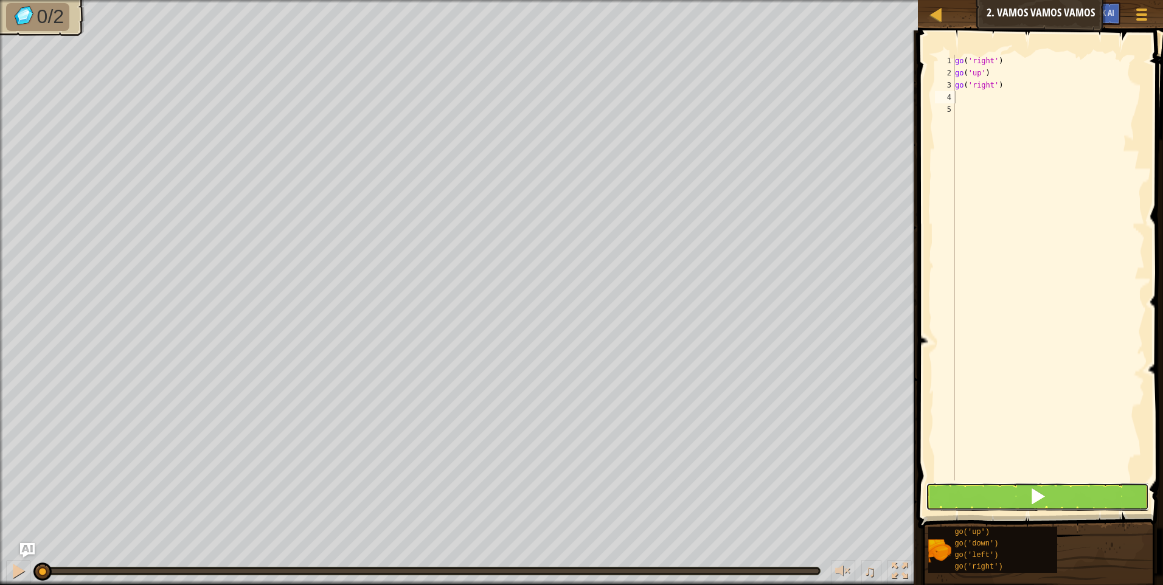
click at [1016, 501] on button at bounding box center [1037, 497] width 223 height 28
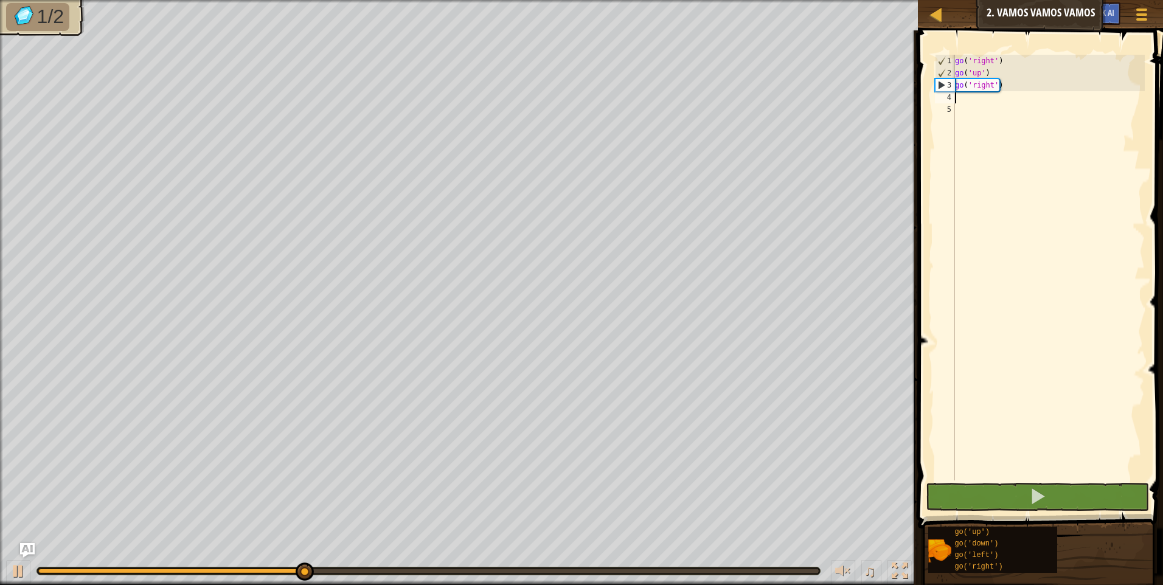
click at [966, 99] on div "go ( 'right' ) go ( 'up' ) go ( 'right' )" at bounding box center [1049, 280] width 192 height 450
type textarea "g"
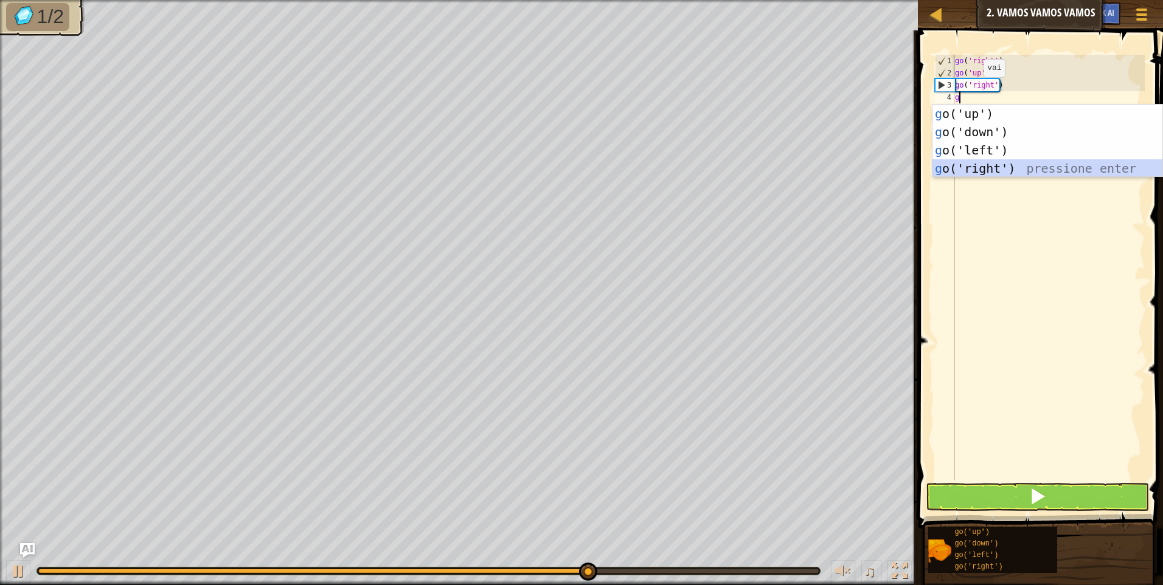
click at [943, 164] on div "g o('up') pressione enter g o('down') pressione enter g o('left') pressione ent…" at bounding box center [1047, 159] width 230 height 109
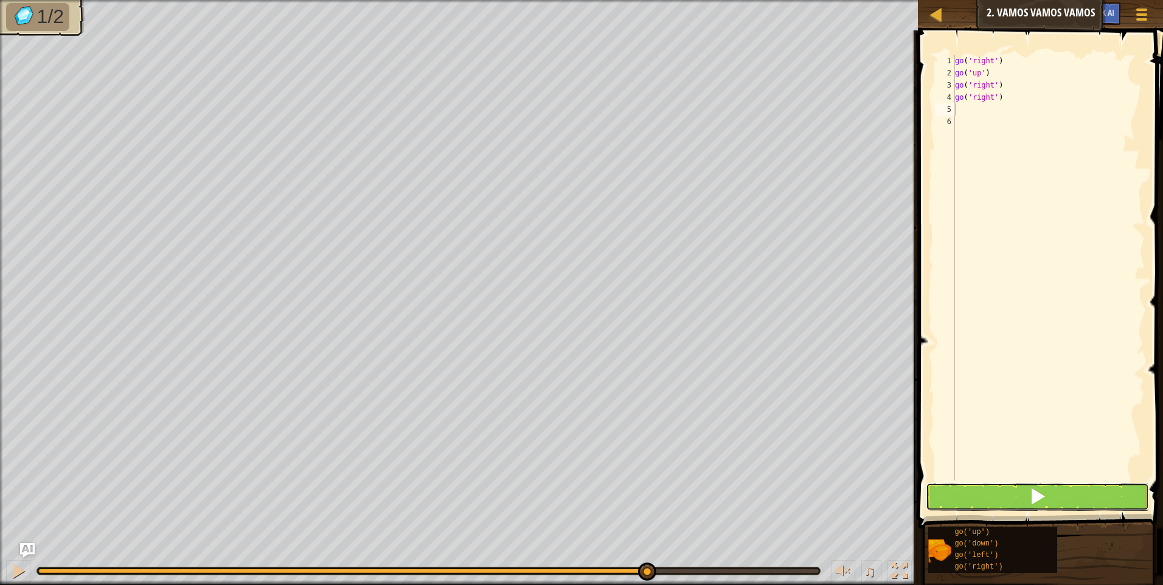
click at [1004, 496] on button at bounding box center [1037, 497] width 223 height 28
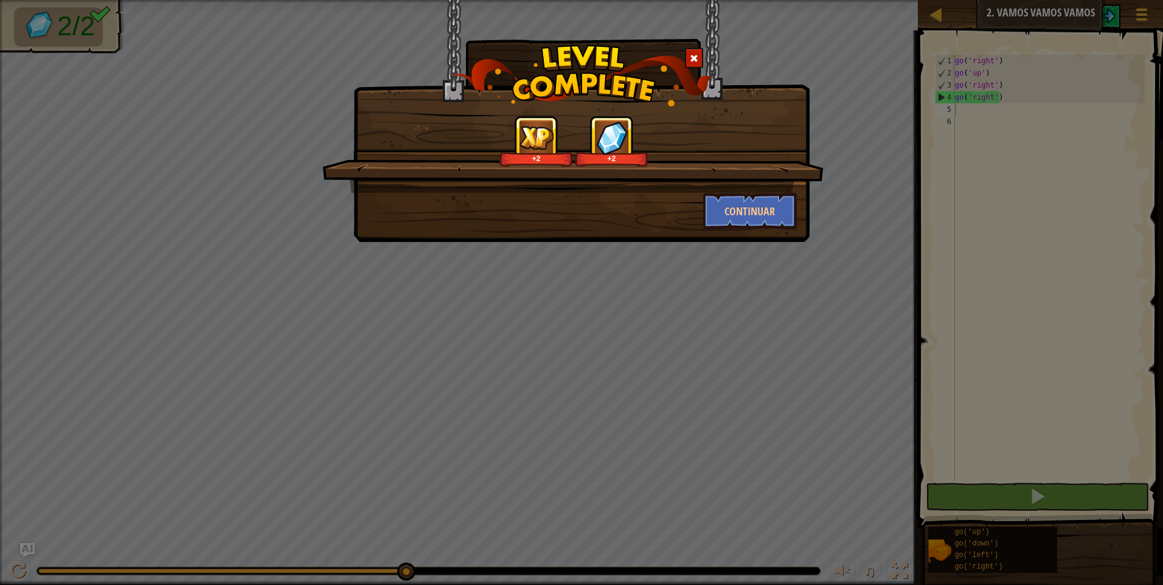
drag, startPoint x: 762, startPoint y: 229, endPoint x: 731, endPoint y: 178, distance: 59.3
click at [746, 194] on div "+2 +2 Continuar" at bounding box center [581, 121] width 456 height 242
drag, startPoint x: 727, startPoint y: 182, endPoint x: 720, endPoint y: 213, distance: 31.9
click at [720, 213] on div "+2 +2 Continuar" at bounding box center [581, 173] width 431 height 114
click at [720, 214] on button "Continuar" at bounding box center [750, 211] width 94 height 36
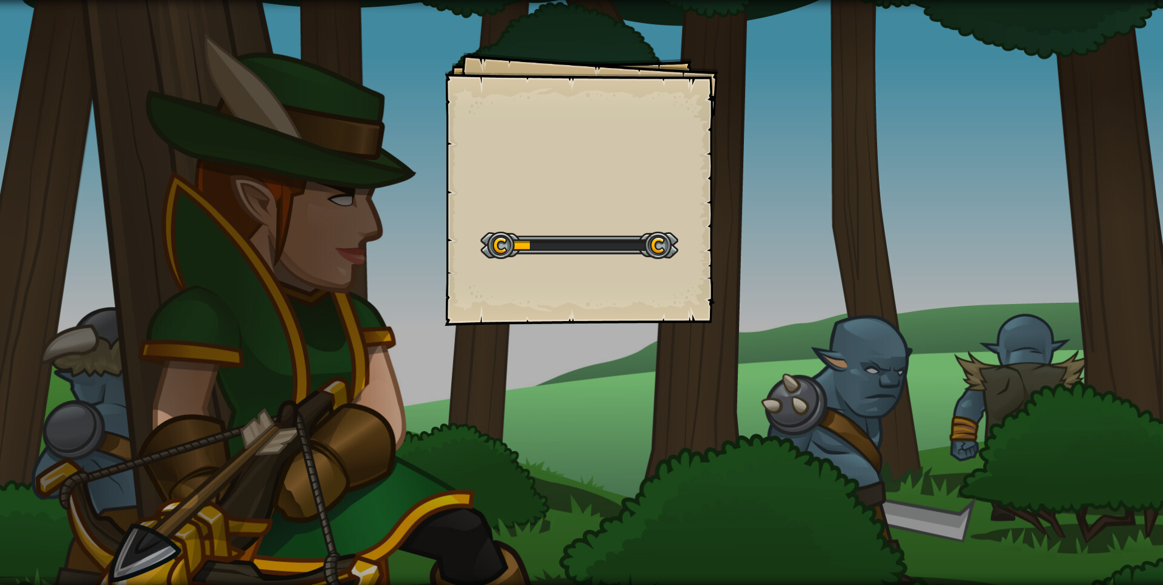
click at [720, 214] on div "Goals Start Level Erro ao carregar do servidor Você precisa de uma assinatura p…" at bounding box center [581, 292] width 1163 height 585
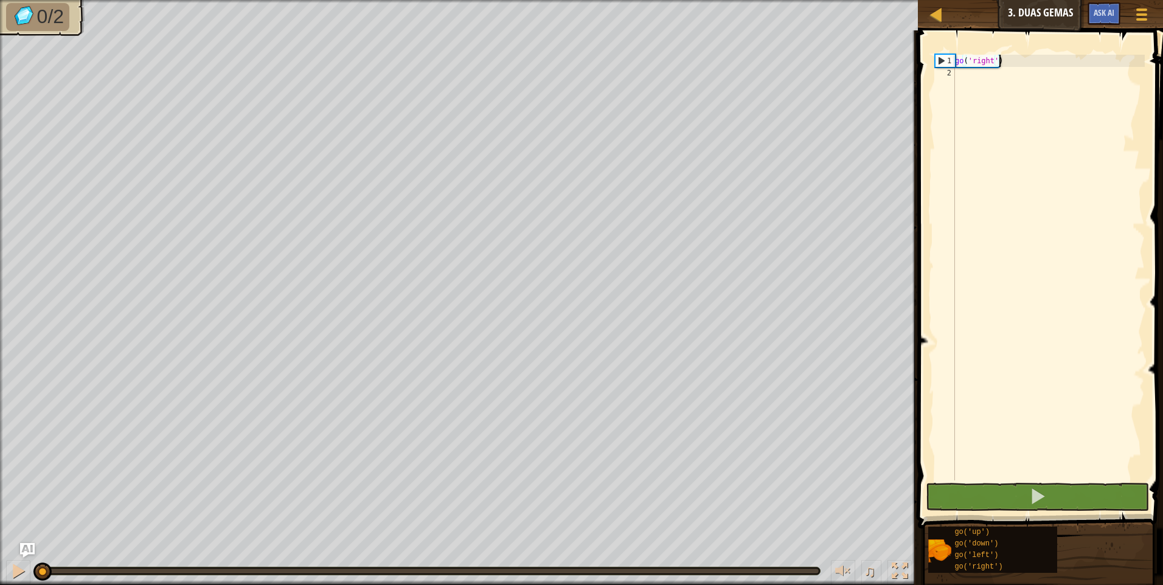
click at [1016, 62] on div "go ( 'right' )" at bounding box center [1049, 280] width 192 height 450
type textarea "go('right')"
click at [993, 79] on div "go ( 'right' )" at bounding box center [1049, 280] width 192 height 450
type textarea "g"
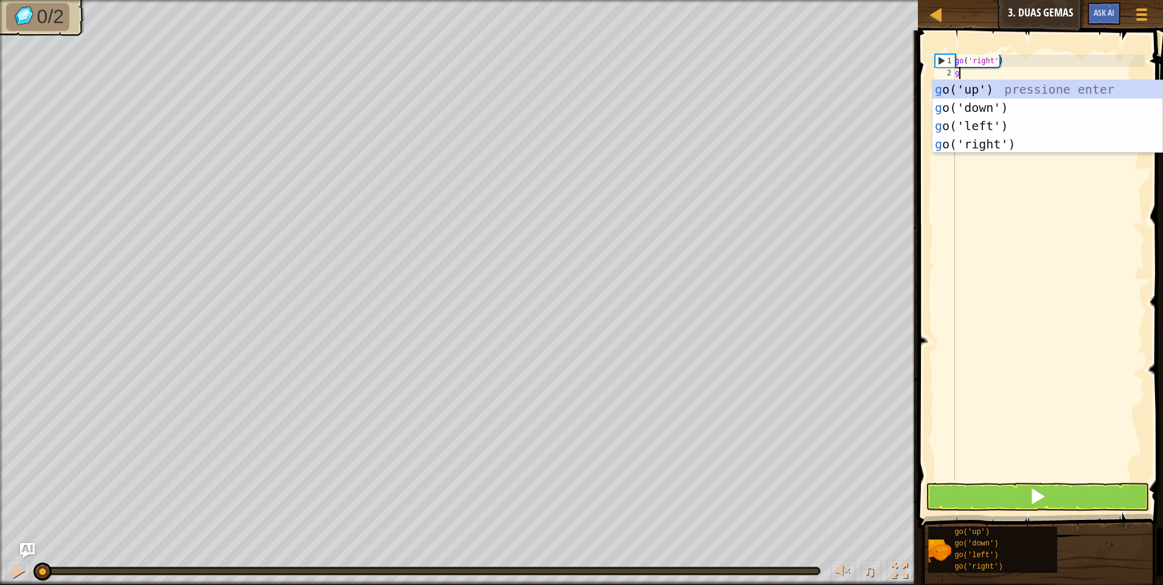
scroll to position [5, 0]
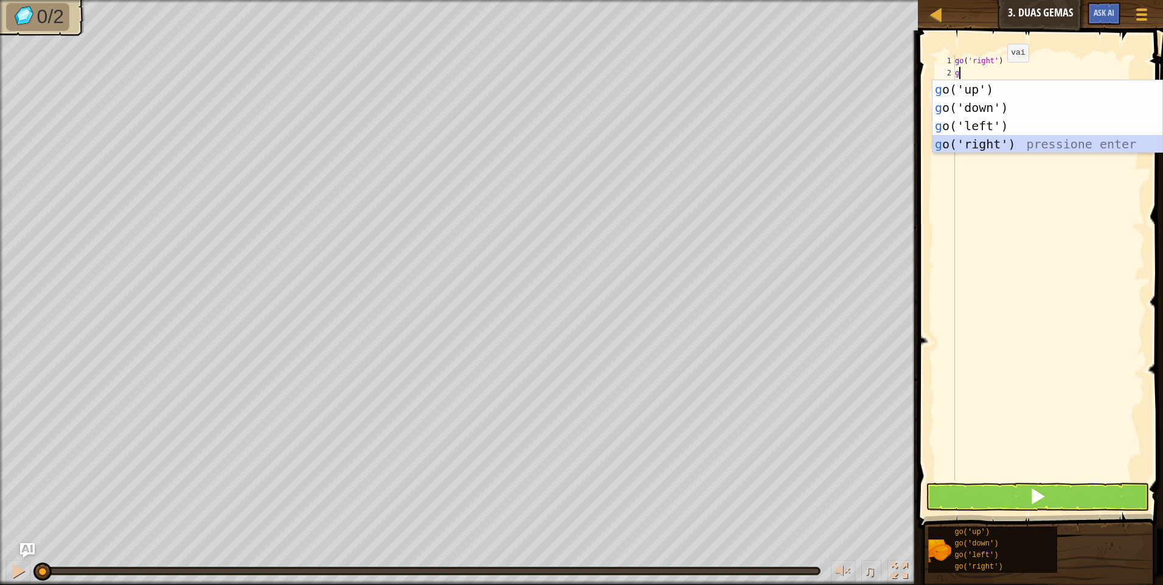
click at [987, 145] on div "g o('up') pressione enter g o('down') pressione enter g o('left') pressione ent…" at bounding box center [1047, 134] width 230 height 109
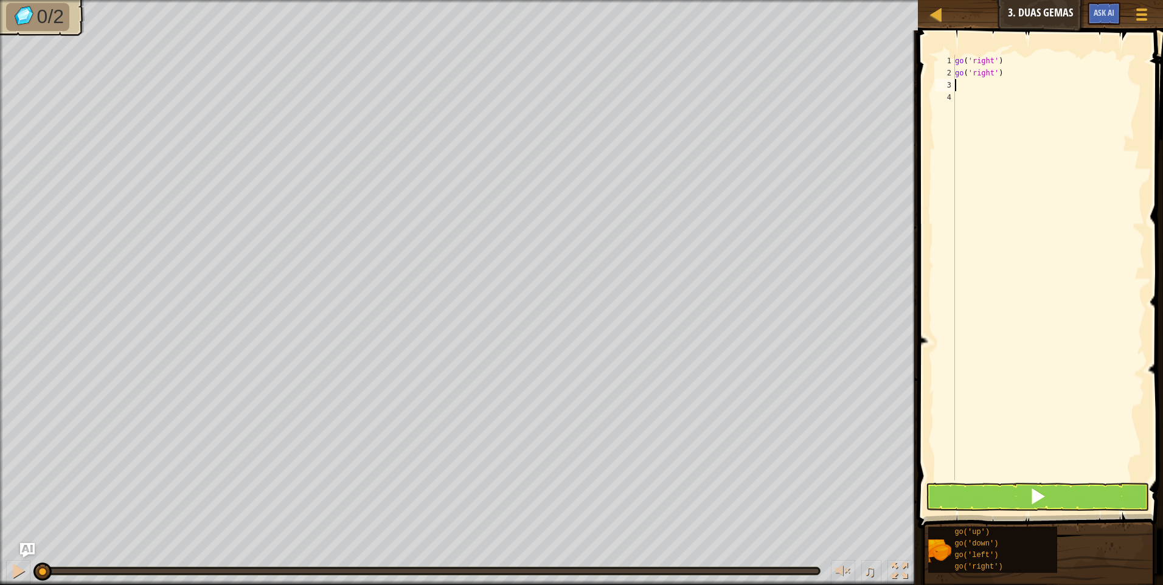
type textarea "g"
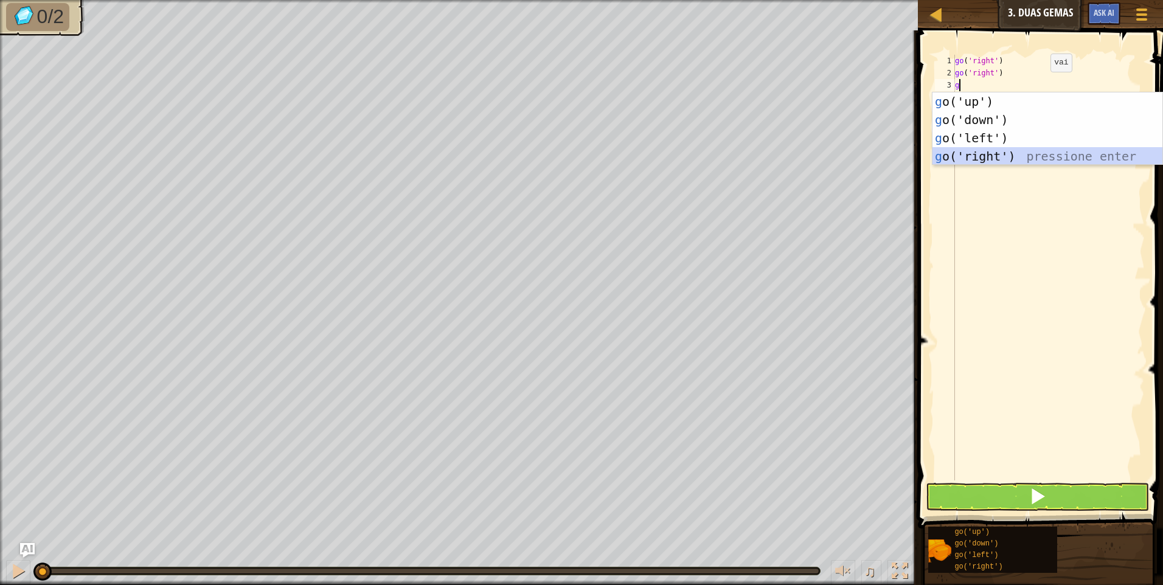
click at [983, 162] on div "g o('up') pressione enter g o('down') pressione enter g o('left') pressione ent…" at bounding box center [1047, 146] width 230 height 109
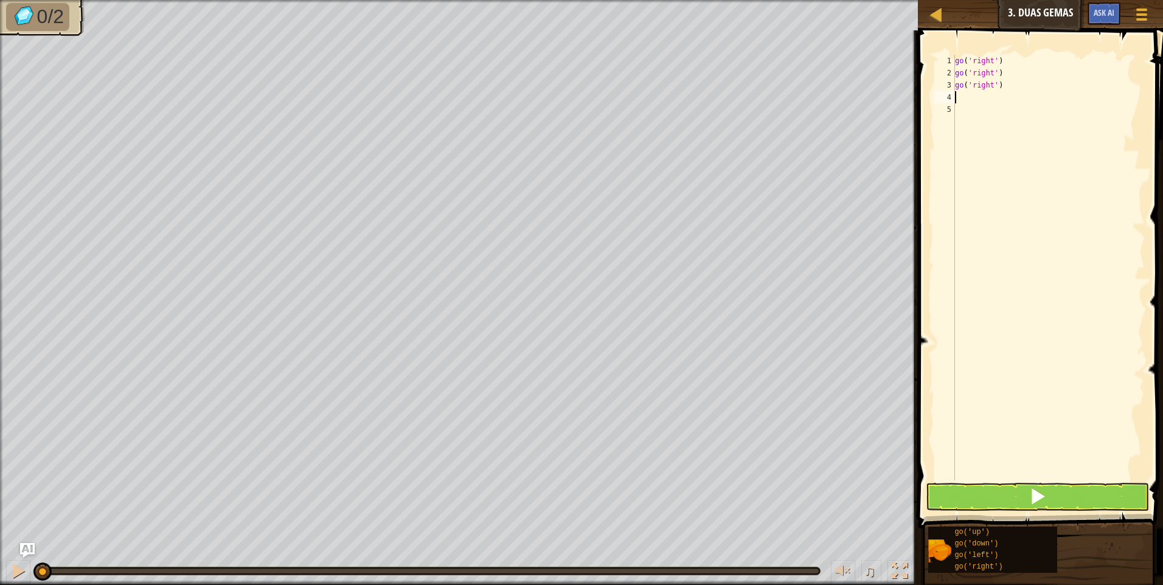
type textarea "g"
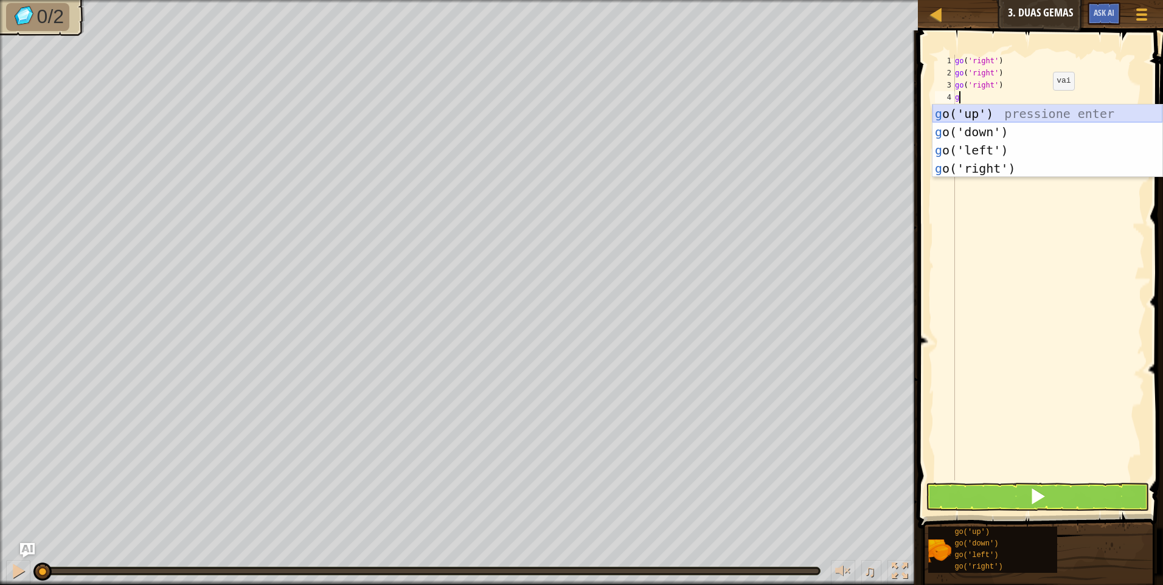
click at [1023, 0] on body "Mapa Júnior 3. Duas Gemas Menu do Jogo Ask AI 1 ההההההההההההההההההההההההההההההה…" at bounding box center [581, 0] width 1163 height 0
click at [1016, 109] on div "g o('up') pressione enter g o('down') pressione enter g o('left') pressione ent…" at bounding box center [1047, 159] width 230 height 109
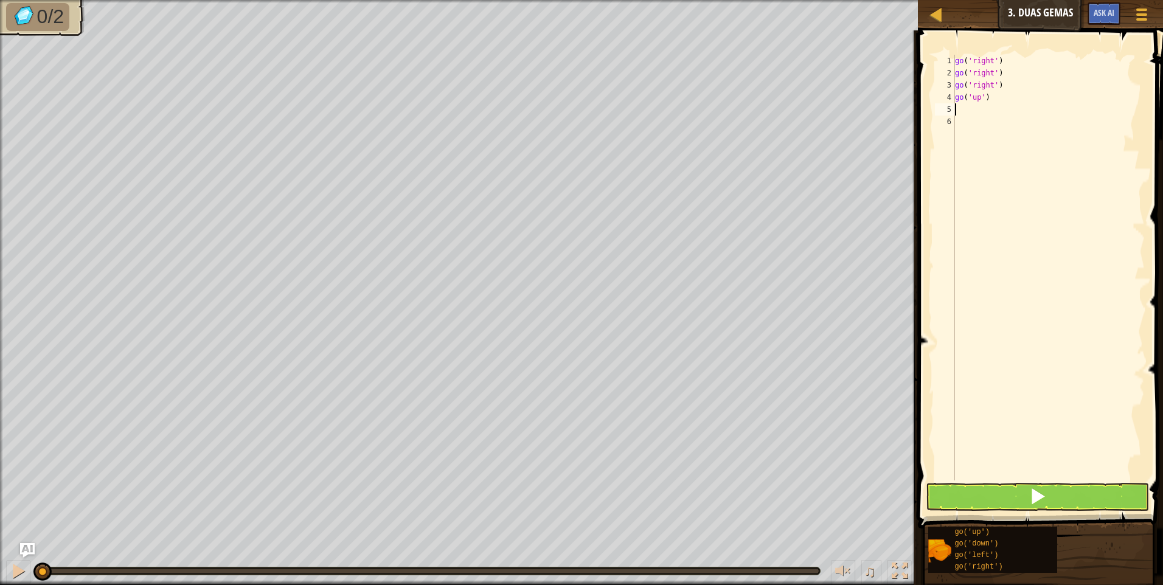
type textarea "g"
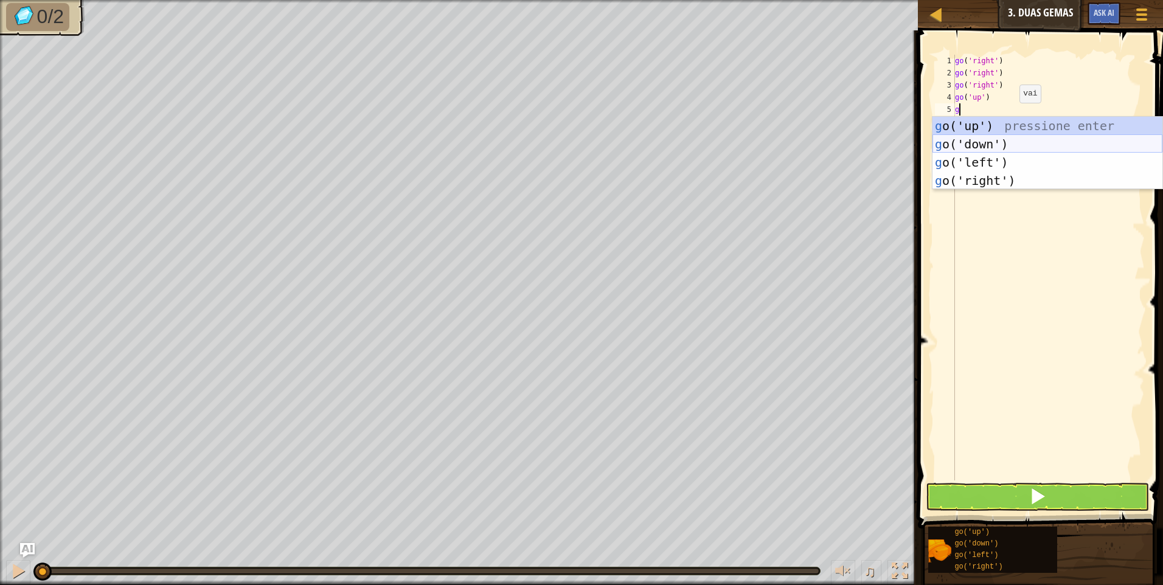
click at [998, 137] on div "g o('up') pressione enter g o('down') pressione enter g o('left') pressione ent…" at bounding box center [1047, 171] width 230 height 109
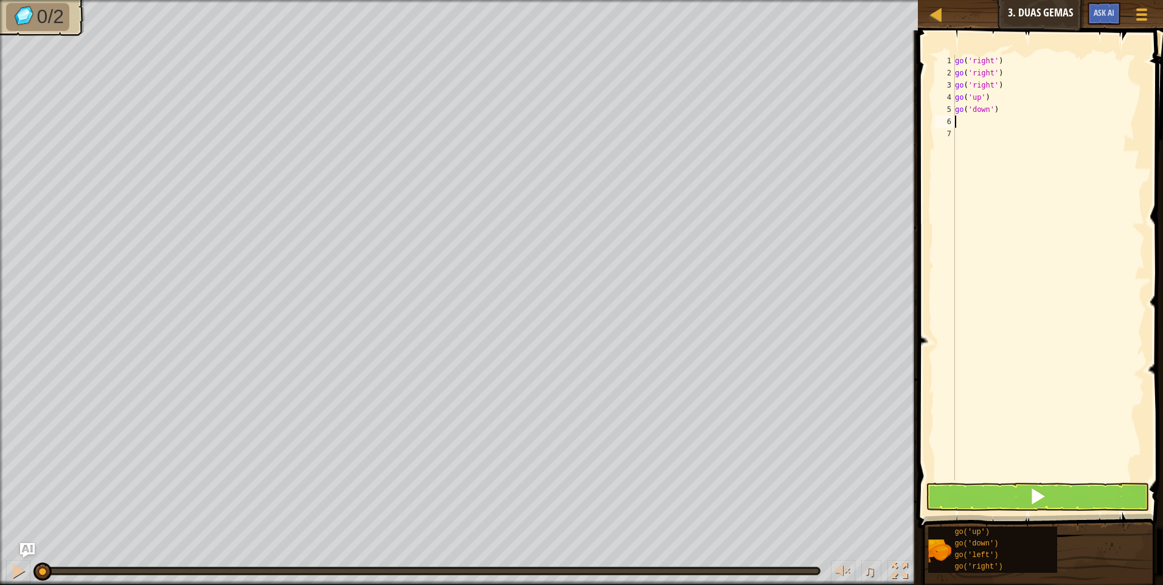
click at [957, 126] on div "go ( 'right' ) go ( 'right' ) go ( 'right' ) go ( 'up' ) go ( 'down' )" at bounding box center [1049, 280] width 192 height 450
type textarea "g"
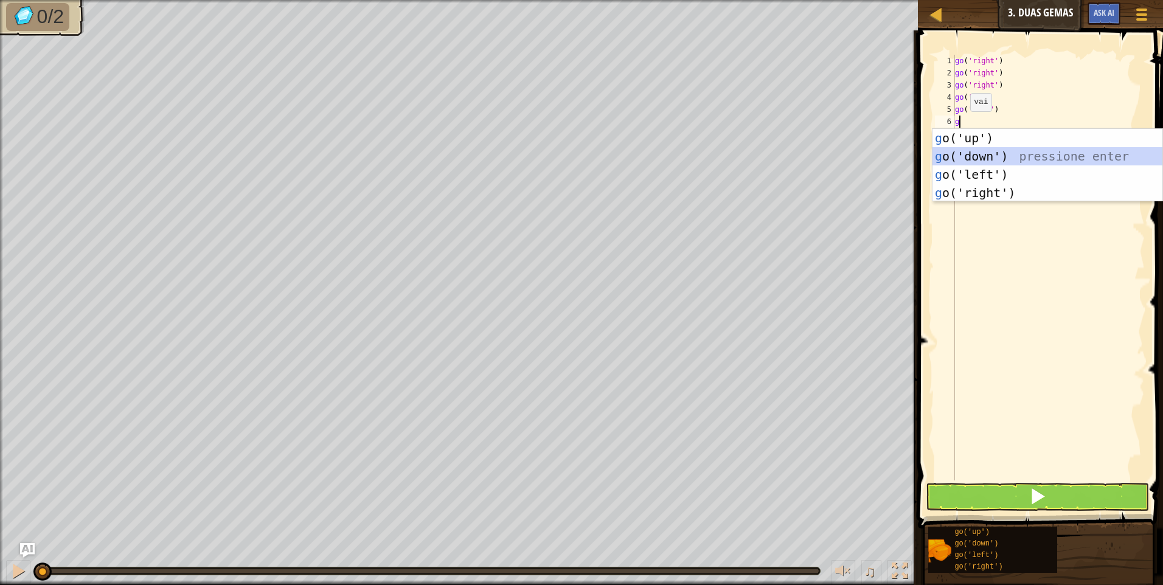
click at [994, 156] on div "g o('up') pressione enter g o('down') pressione enter g o('left') pressione ent…" at bounding box center [1047, 183] width 230 height 109
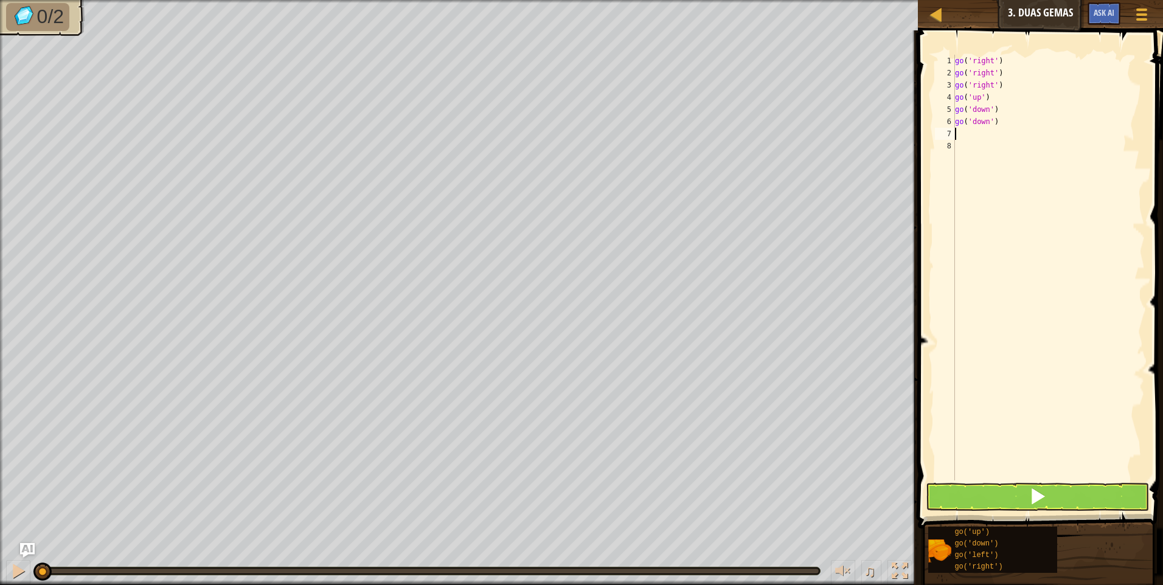
drag, startPoint x: 948, startPoint y: 513, endPoint x: 954, endPoint y: 501, distance: 13.6
click at [952, 503] on div "1 2 3 4 5 6 7 8 go ( 'right' ) go ( 'right' ) go ( 'right' ) go ( 'up' ) go ( '…" at bounding box center [1038, 303] width 249 height 534
click at [955, 501] on button at bounding box center [1037, 497] width 223 height 28
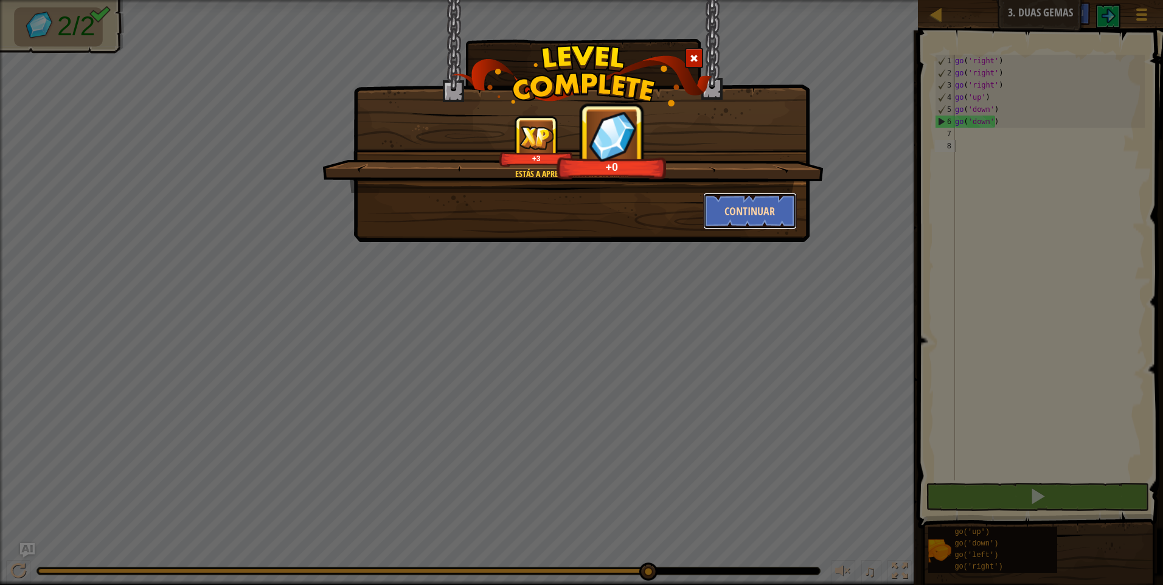
click at [789, 213] on button "Continuar" at bounding box center [750, 211] width 94 height 36
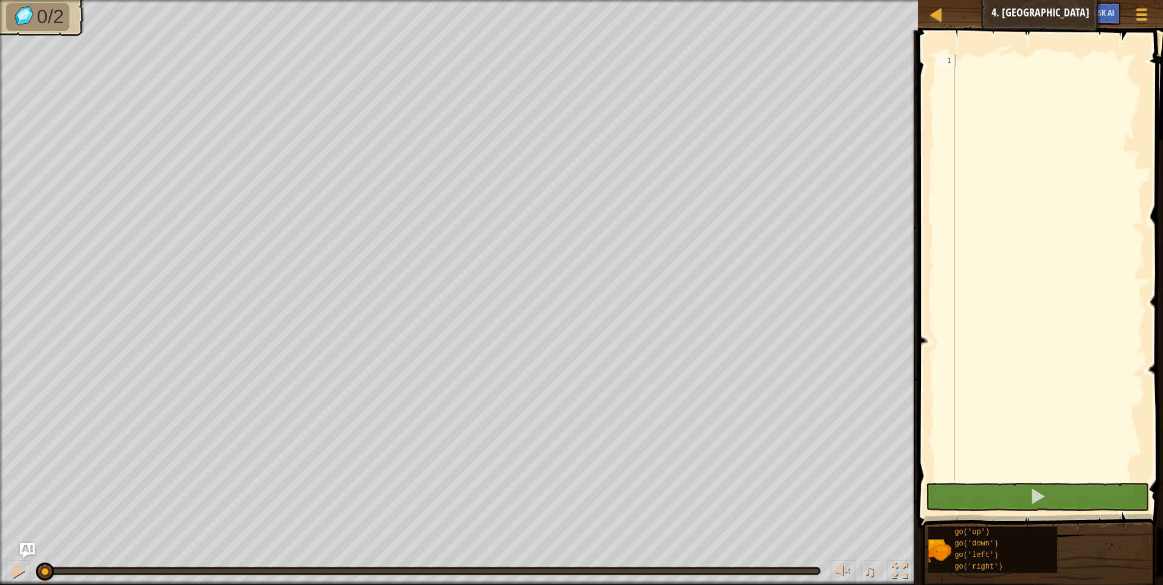
click at [1014, 44] on span at bounding box center [1041, 262] width 255 height 534
type textarea "g"
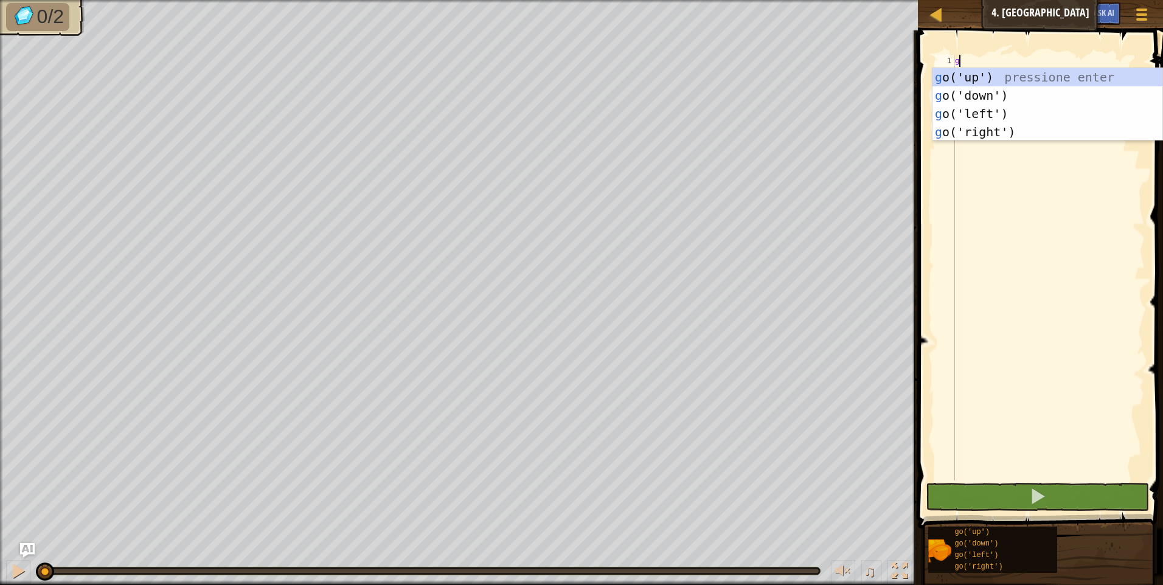
scroll to position [5, 0]
click at [1031, 94] on div "g o('up') pressione enter g o('down') pressione enter g o('left') pressione ent…" at bounding box center [1047, 122] width 230 height 109
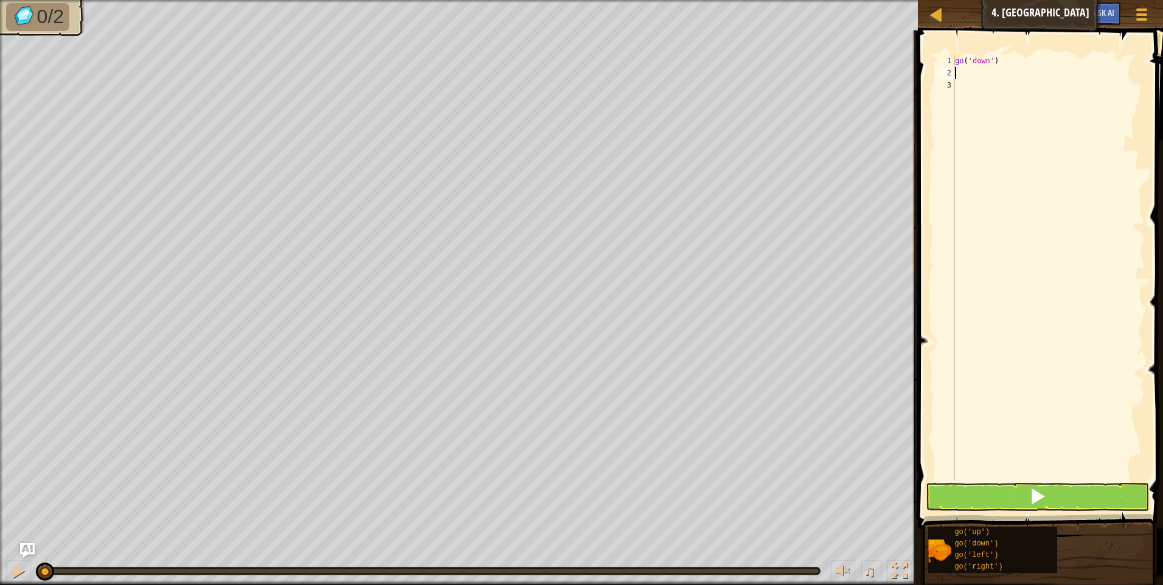
type textarea "g"
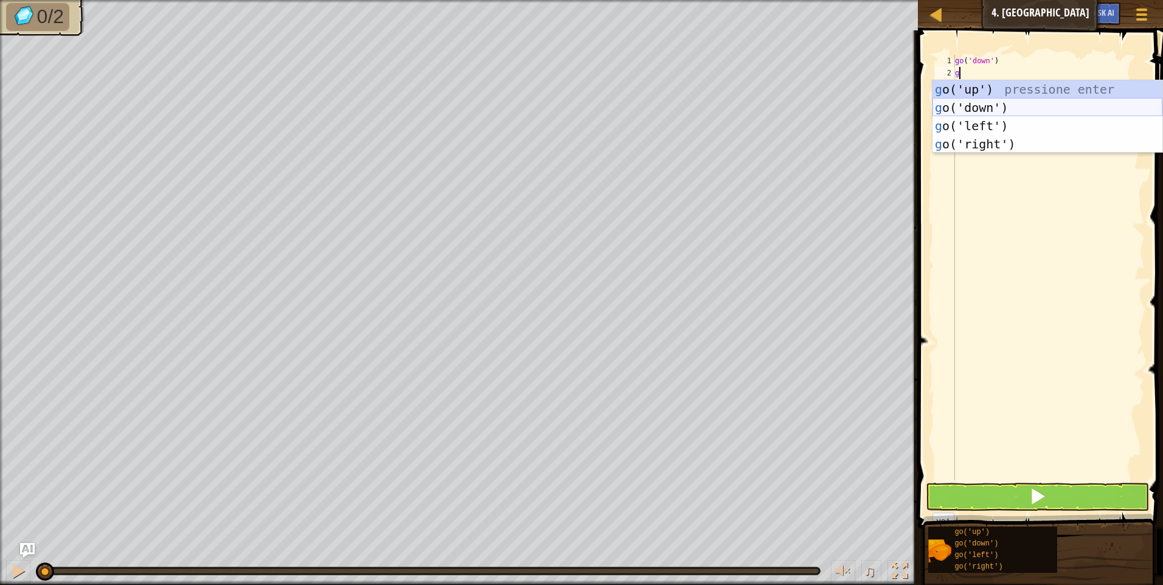
click at [1008, 108] on div "g o('up') pressione enter g o('down') pressione enter g o('left') pressione ent…" at bounding box center [1047, 134] width 230 height 109
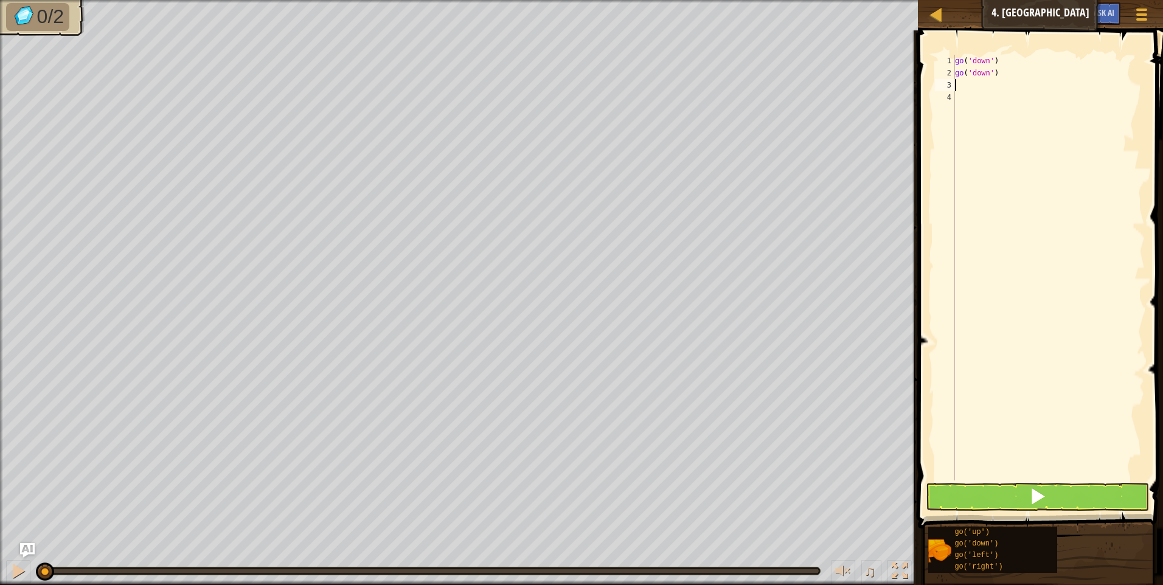
type textarea "g"
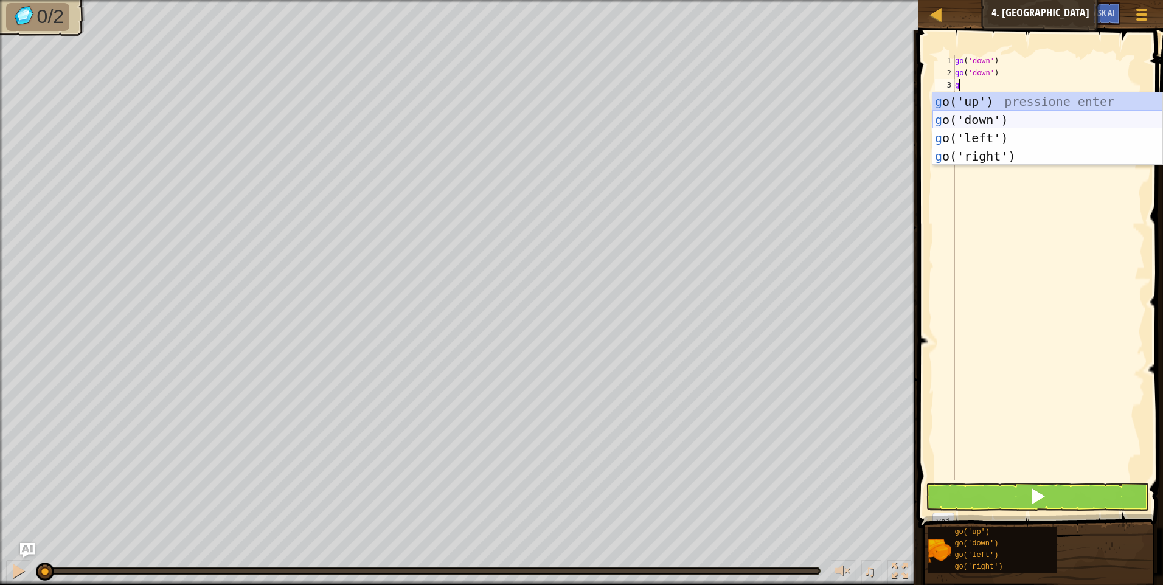
click at [1000, 116] on div "g o('up') pressione enter g o('down') pressione enter g o('left') pressione ent…" at bounding box center [1047, 146] width 230 height 109
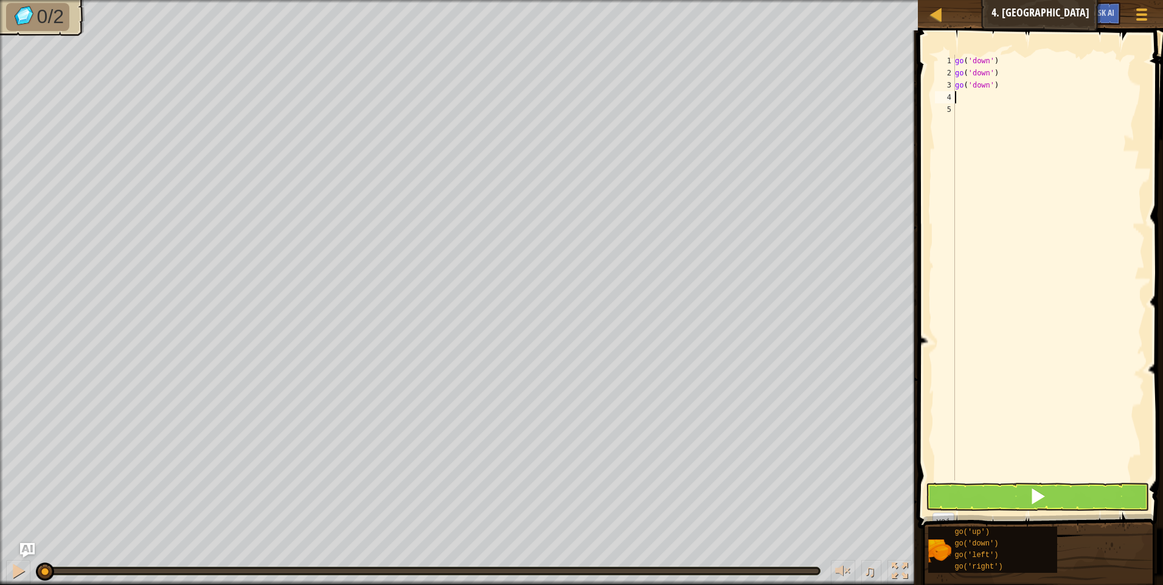
type textarea "g"
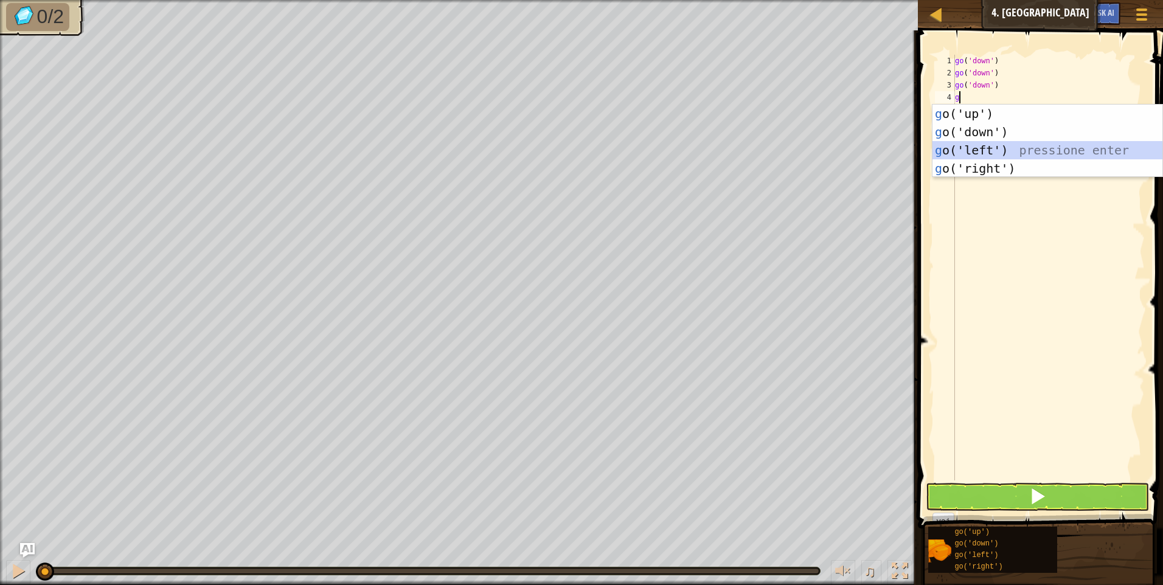
click at [993, 151] on div "g o('up') pressione enter g o('down') pressione enter g o('left') pressione ent…" at bounding box center [1047, 159] width 230 height 109
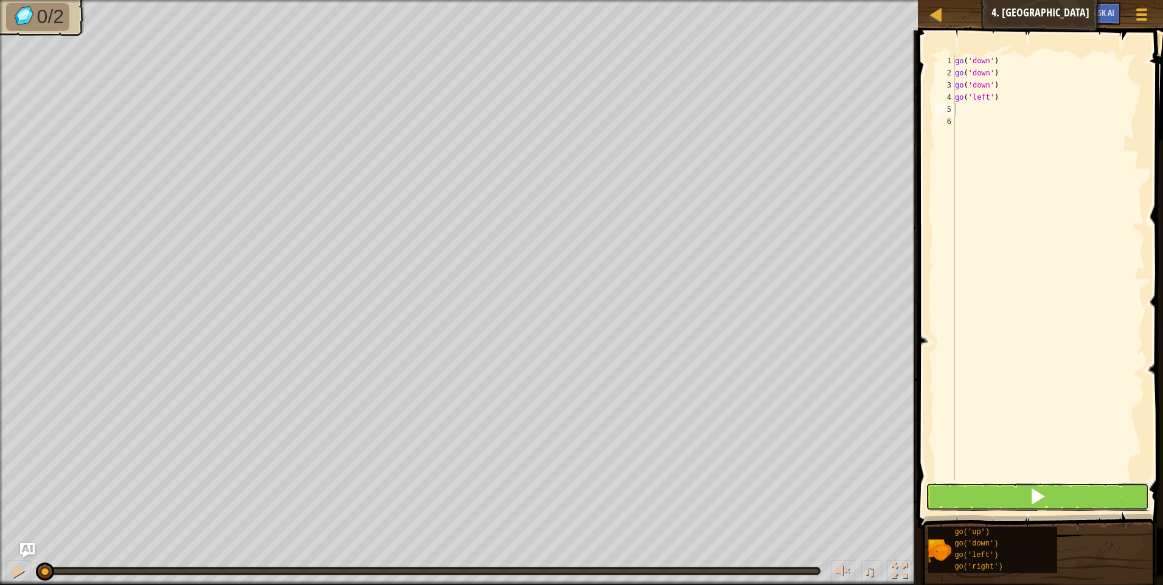
drag, startPoint x: 1025, startPoint y: 491, endPoint x: 1017, endPoint y: 484, distance: 10.8
click at [1025, 490] on button at bounding box center [1037, 497] width 223 height 28
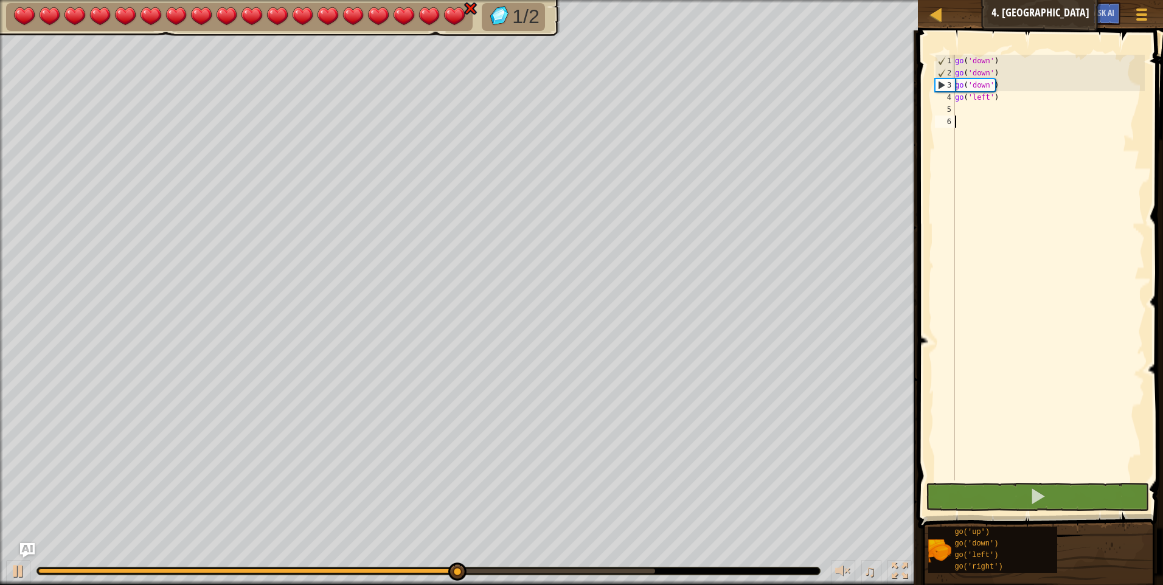
click at [964, 153] on div "go ( 'down' ) go ( 'down' ) go ( 'down' ) go ( 'left' )" at bounding box center [1049, 280] width 192 height 450
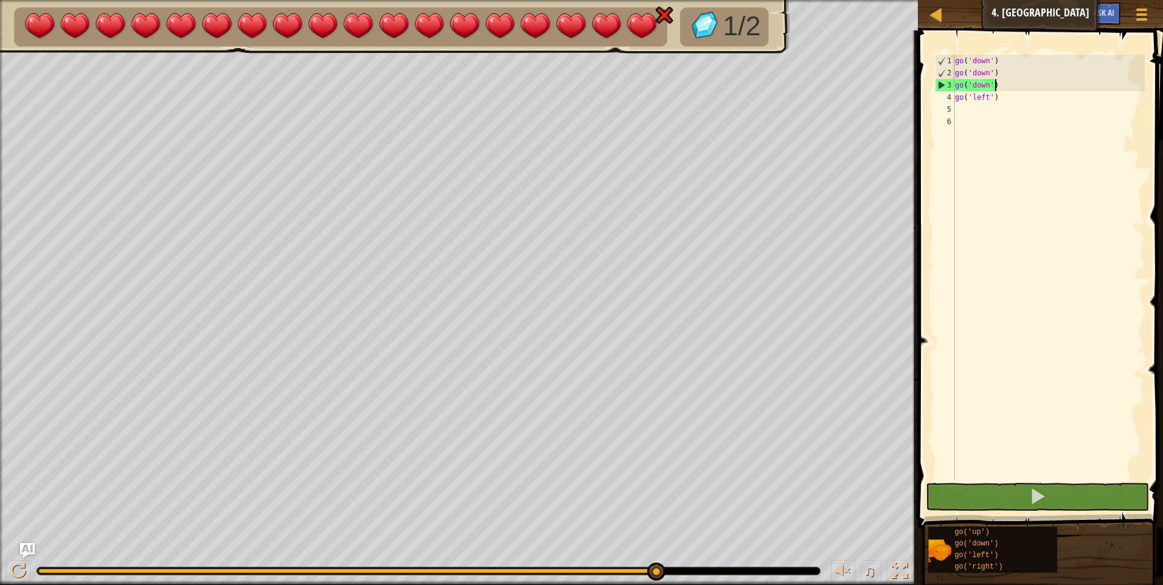
click at [1008, 86] on div "go ( 'down' ) go ( 'down' ) go ( 'down' ) go ( 'left' )" at bounding box center [1049, 280] width 192 height 450
type textarea "g"
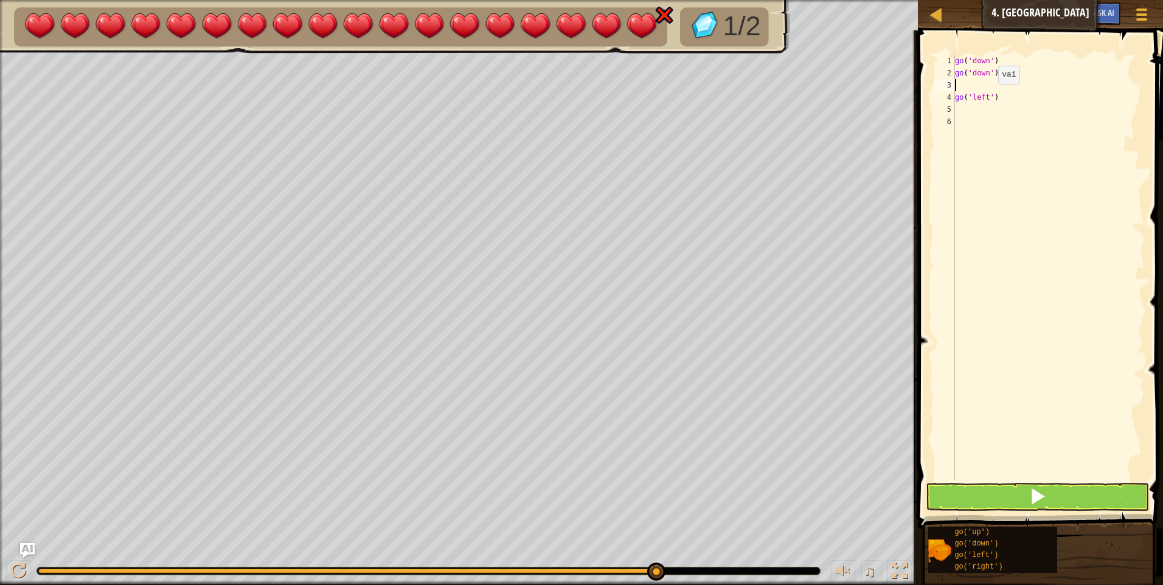
type textarea "go('down')"
drag, startPoint x: 915, startPoint y: 490, endPoint x: 923, endPoint y: 490, distance: 8.5
click at [921, 490] on span at bounding box center [1041, 262] width 255 height 534
drag, startPoint x: 954, startPoint y: 476, endPoint x: 945, endPoint y: 488, distance: 14.8
click at [948, 483] on div "go('down') 1 2 3 4 5 go ( 'down' ) go ( 'down' ) go ( 'left' ) הההההההההההההההה…" at bounding box center [1038, 303] width 249 height 534
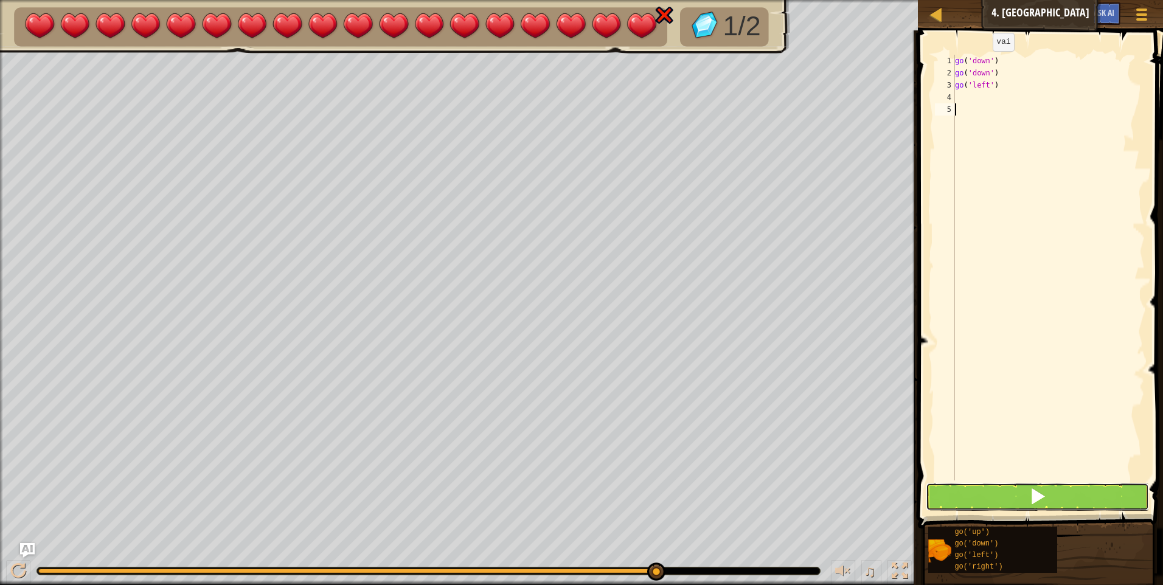
click at [945, 499] on button at bounding box center [1037, 497] width 223 height 28
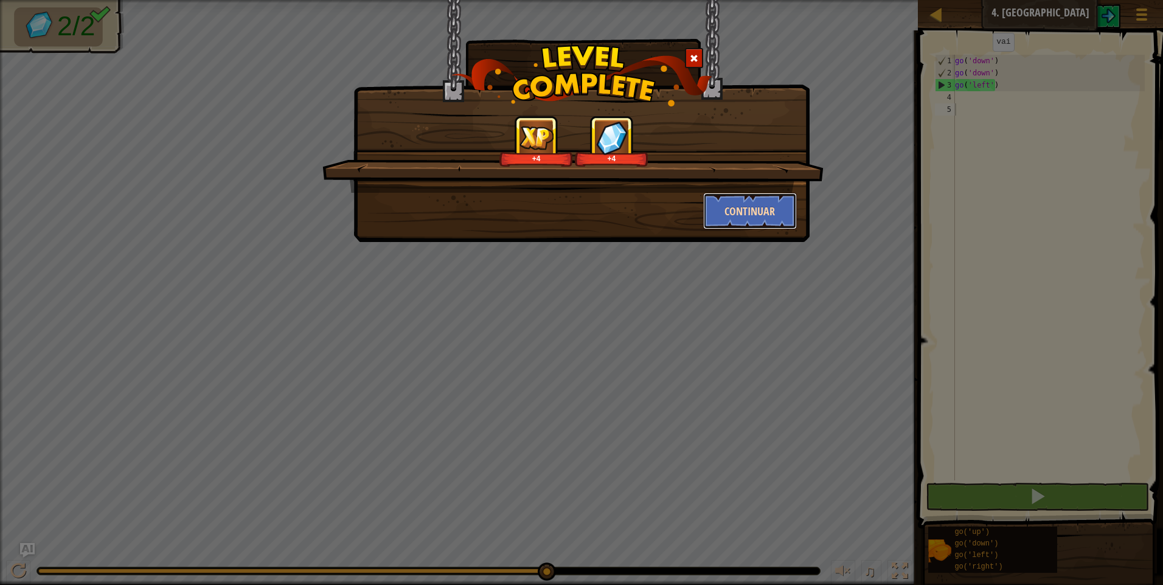
click at [745, 217] on button "Continuar" at bounding box center [750, 211] width 94 height 36
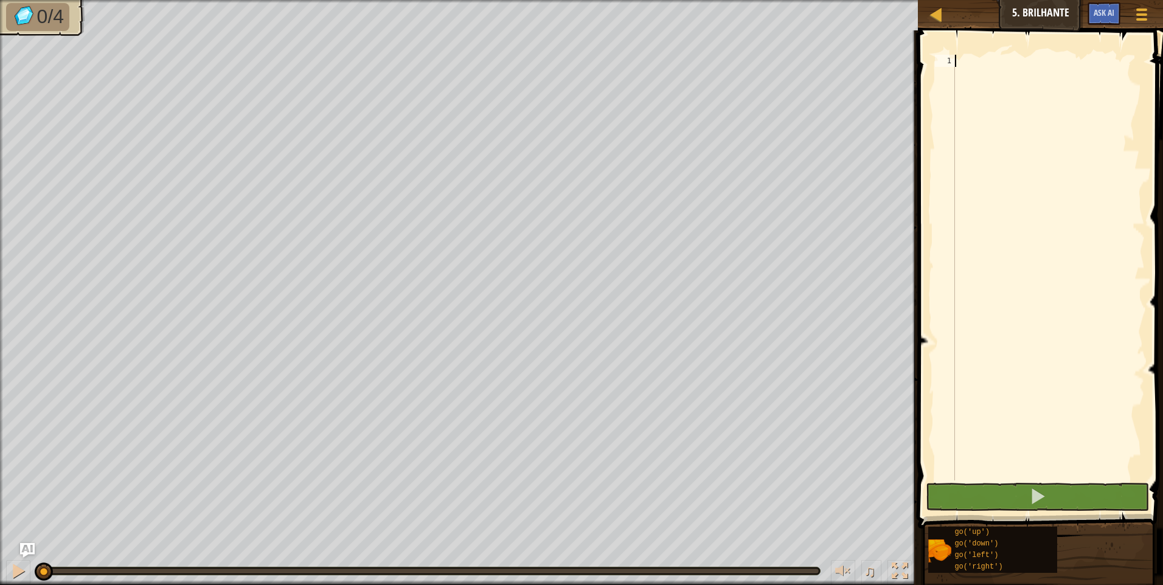
type textarea "g"
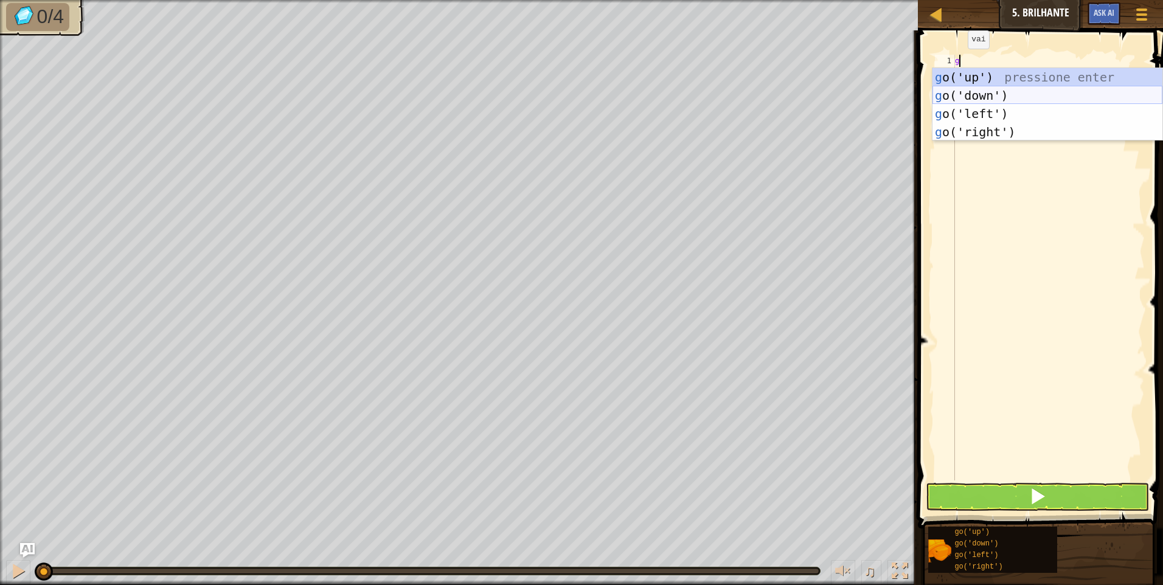
click at [988, 99] on div "g o('up') pressione enter g o('down') pressione enter g o('left') pressione ent…" at bounding box center [1047, 122] width 230 height 109
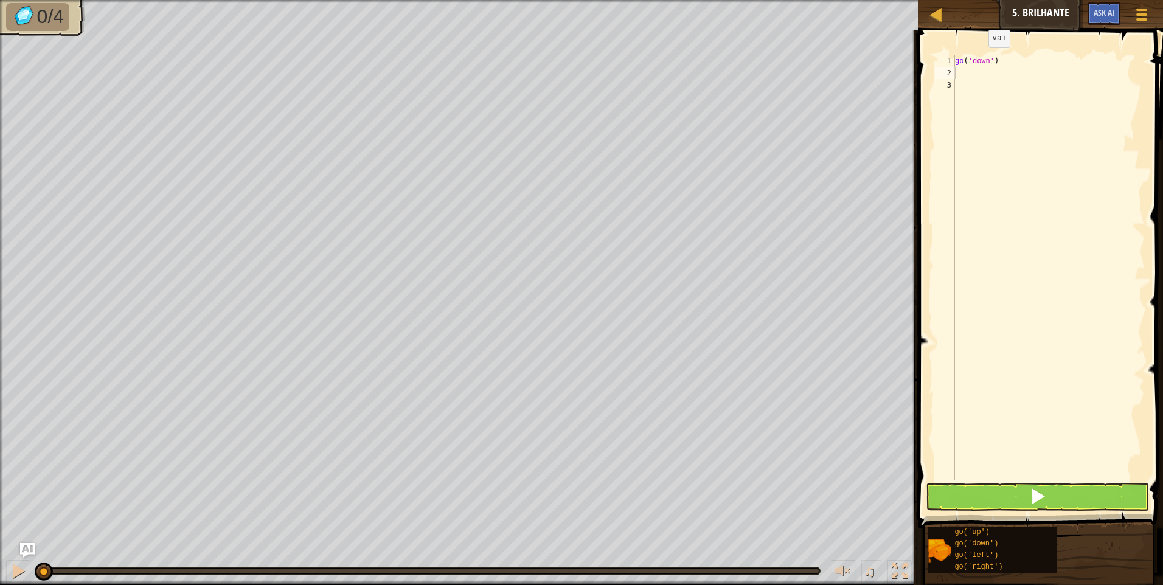
drag, startPoint x: 985, startPoint y: 51, endPoint x: 990, endPoint y: 64, distance: 13.5
click at [986, 55] on div "1 2 3 go ( 'down' ) ההההההההההההההההההההההההההההההההההההההההההההההההההההההההההה…" at bounding box center [1038, 303] width 249 height 534
click at [990, 64] on div "go ( 'down' )" at bounding box center [1049, 280] width 192 height 450
type textarea ")"
click at [989, 61] on div ")" at bounding box center [1049, 280] width 192 height 450
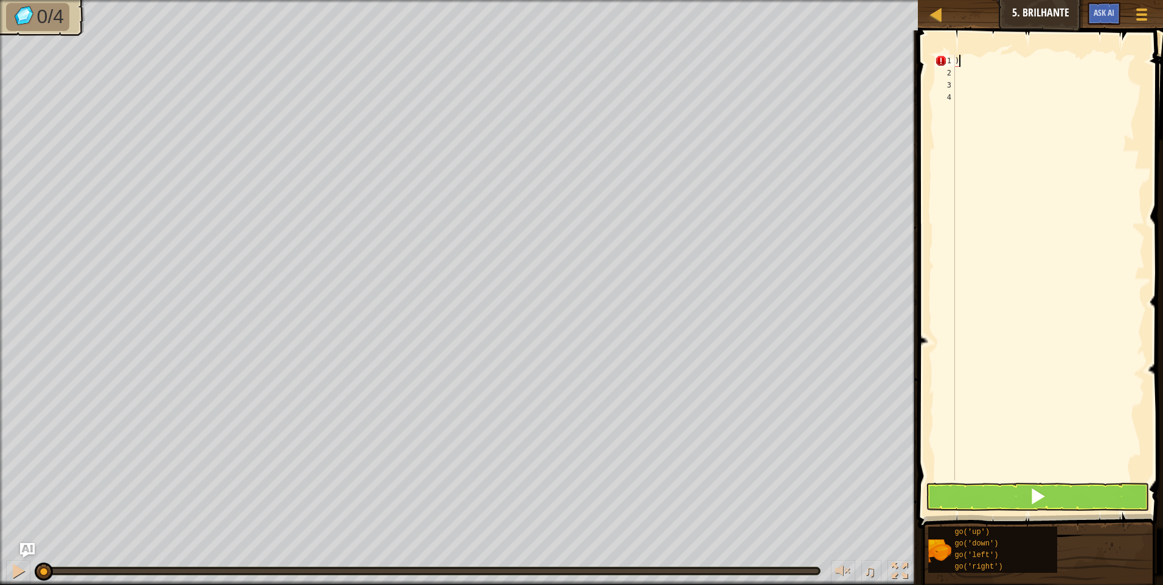
type textarea ")"
type textarea "g"
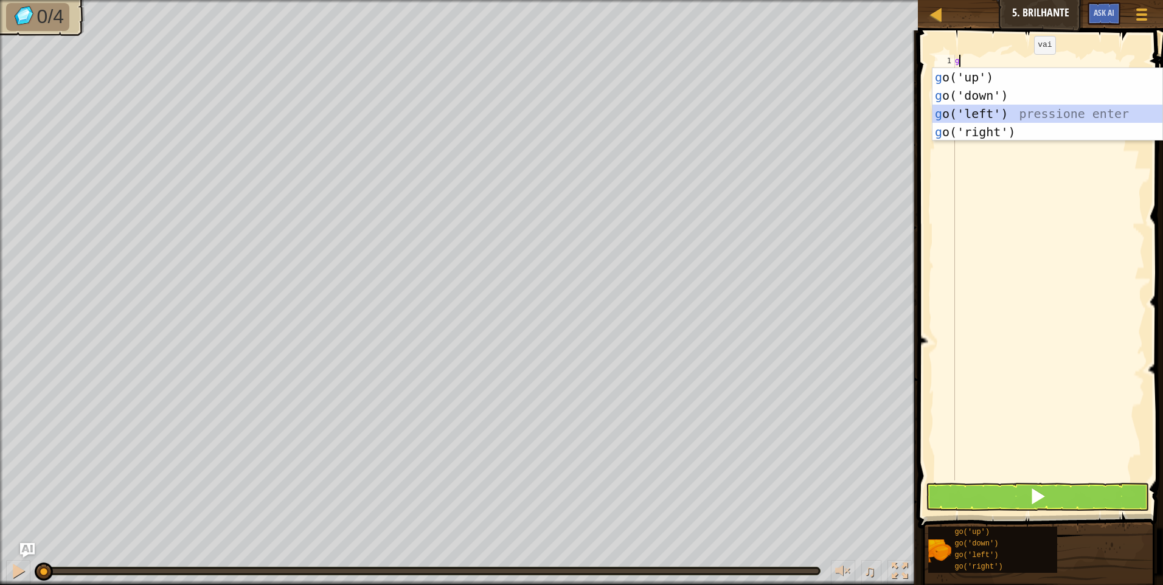
click at [1021, 111] on div "g o('up') pressione enter g o('down') pressione enter g o('left') pressione ent…" at bounding box center [1047, 122] width 230 height 109
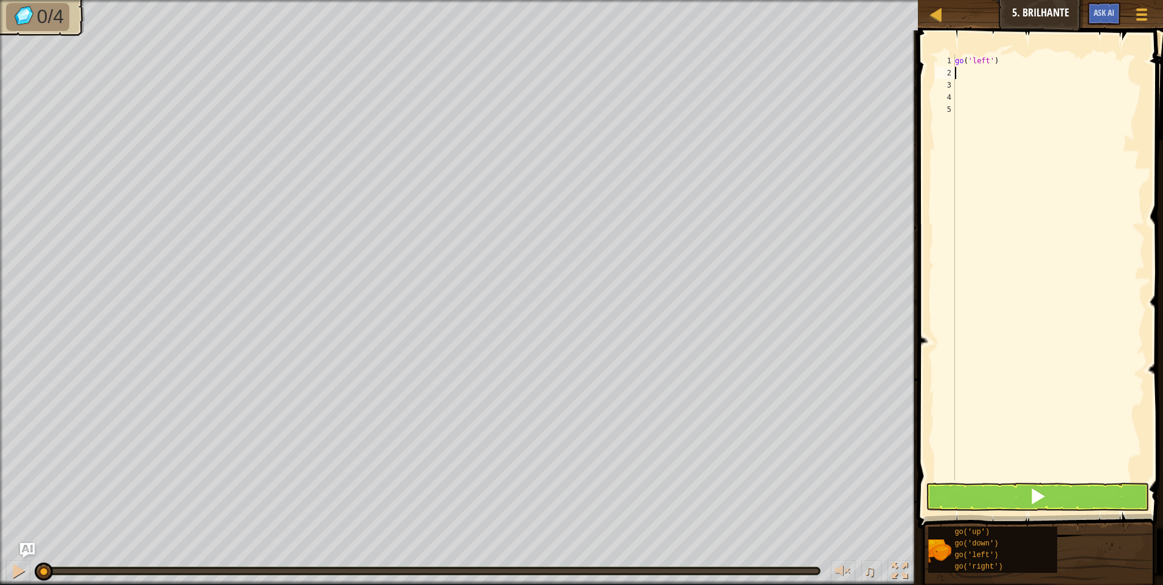
type textarea "g"
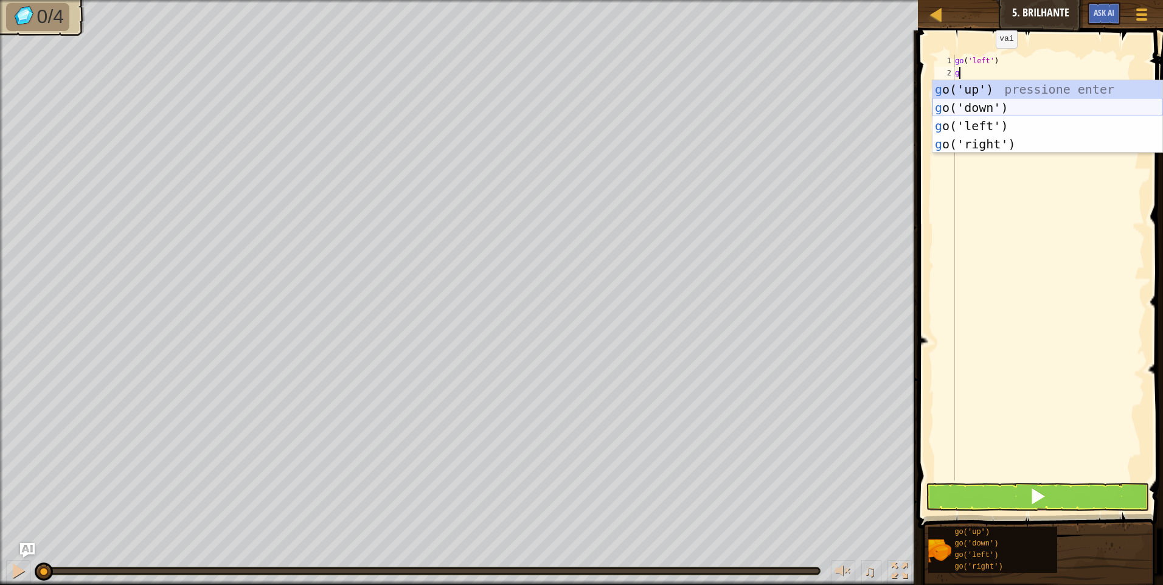
drag, startPoint x: 981, startPoint y: 106, endPoint x: 977, endPoint y: 114, distance: 8.5
click at [978, 113] on div "g o('up') pressione enter g o('down') pressione enter g o('left') pressione ent…" at bounding box center [1047, 134] width 230 height 109
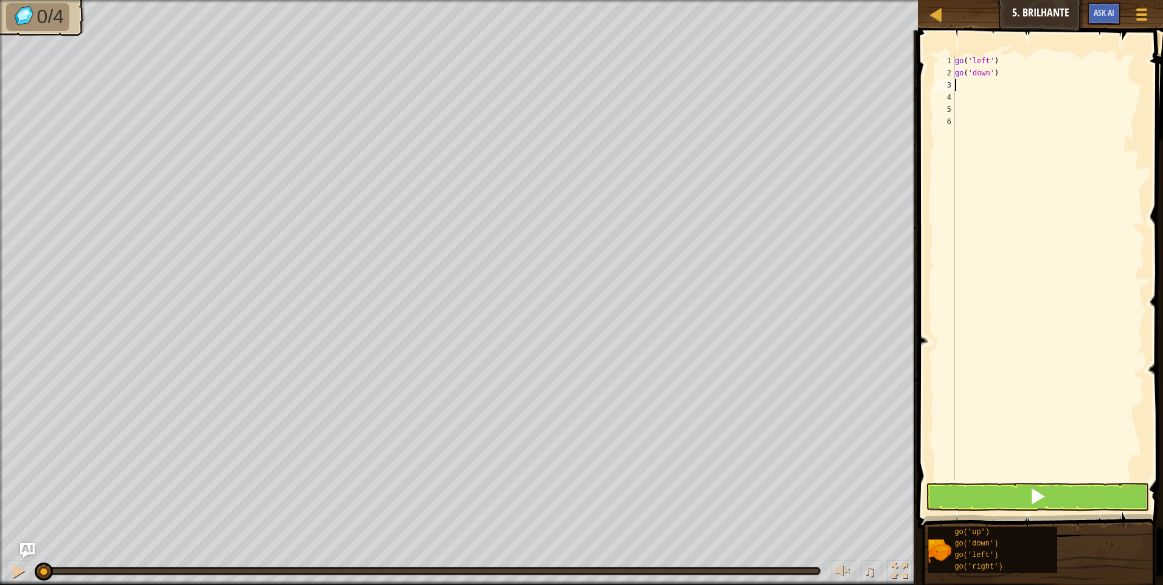
type textarea "g"
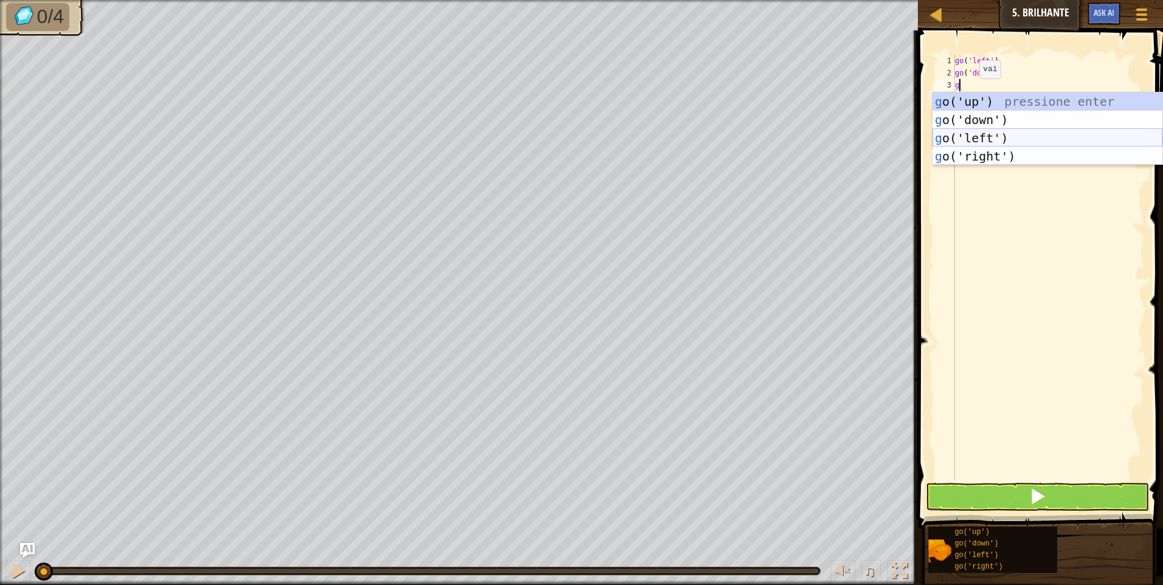
click at [1002, 134] on div "g o('up') pressione enter g o('down') pressione enter g o('left') pressione ent…" at bounding box center [1047, 146] width 230 height 109
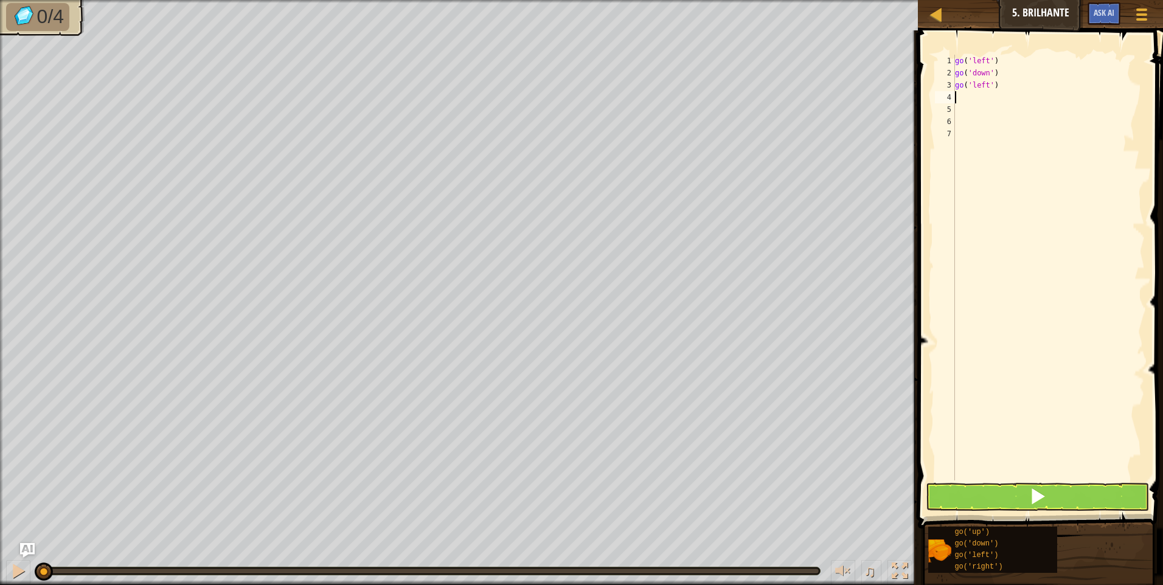
type textarea "g"
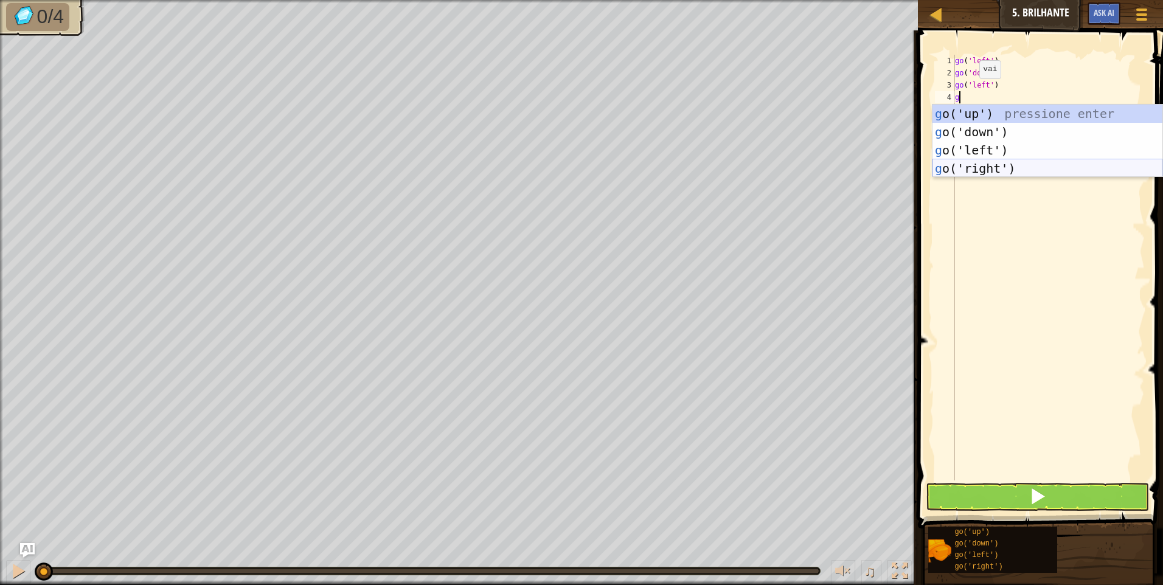
click at [985, 160] on div "g o('up') pressione enter g o('down') pressione enter g o('left') pressione ent…" at bounding box center [1047, 159] width 230 height 109
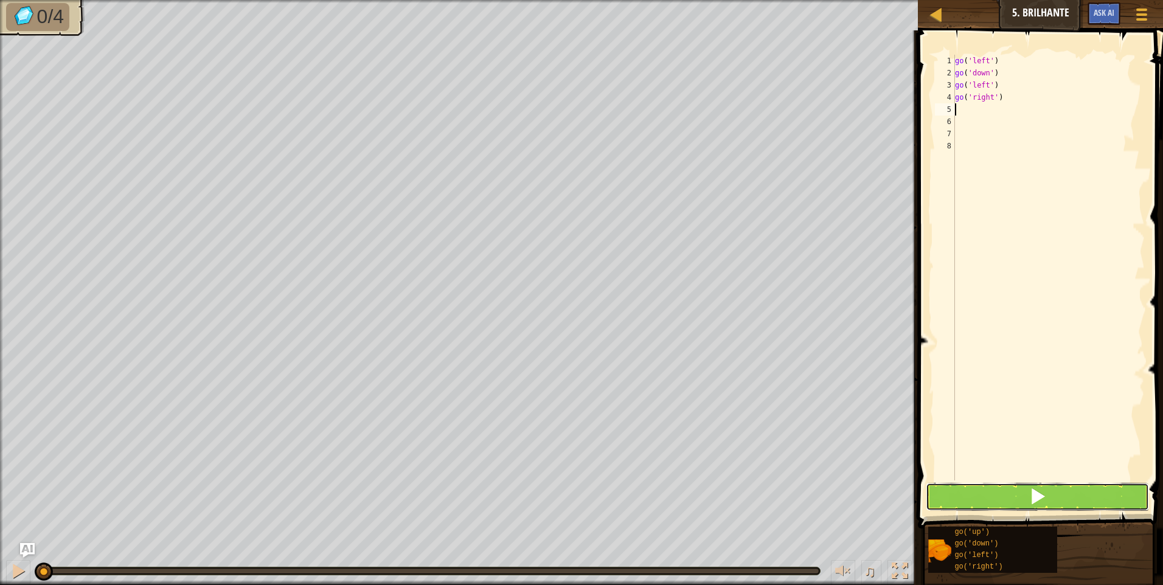
click at [989, 493] on button at bounding box center [1037, 497] width 223 height 28
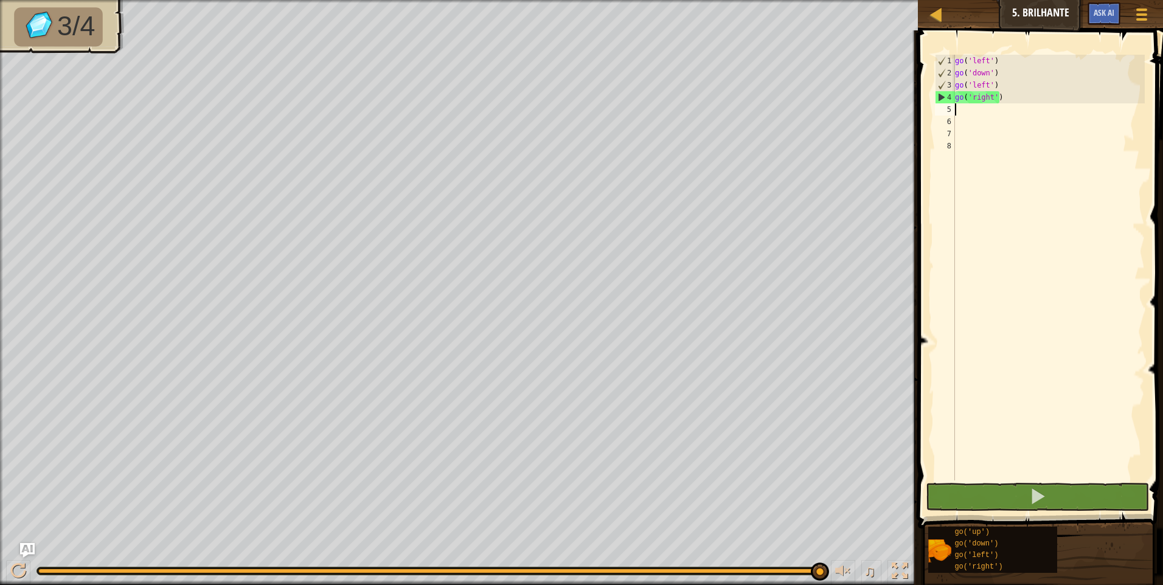
click at [1031, 97] on div "go ( 'left' ) go ( 'down' ) go ( 'left' ) go ( 'right' )" at bounding box center [1049, 280] width 192 height 450
type textarea "g"
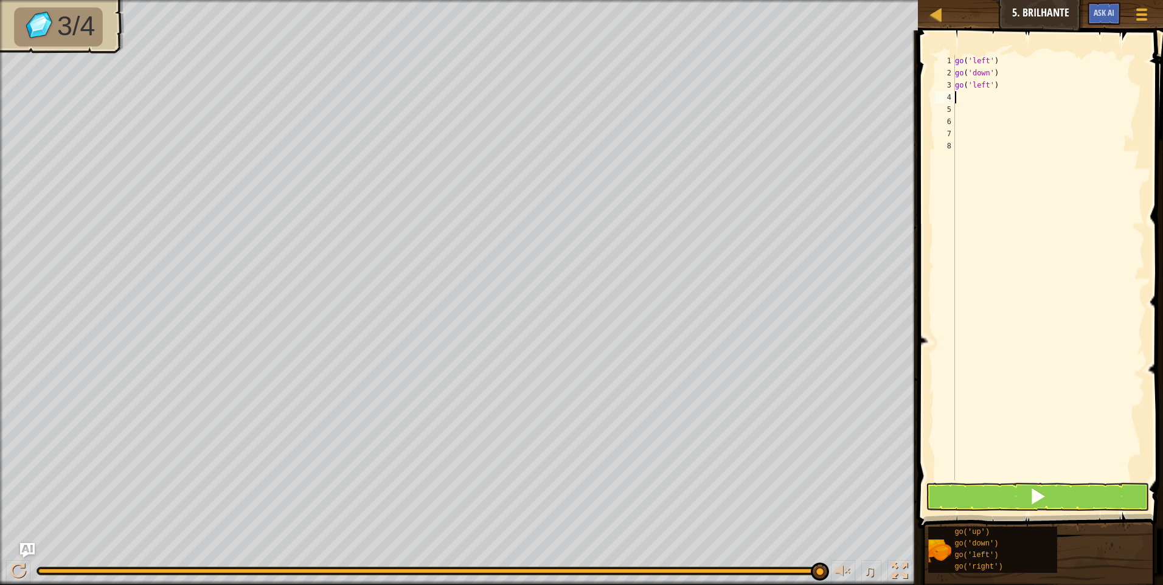
type textarea "g"
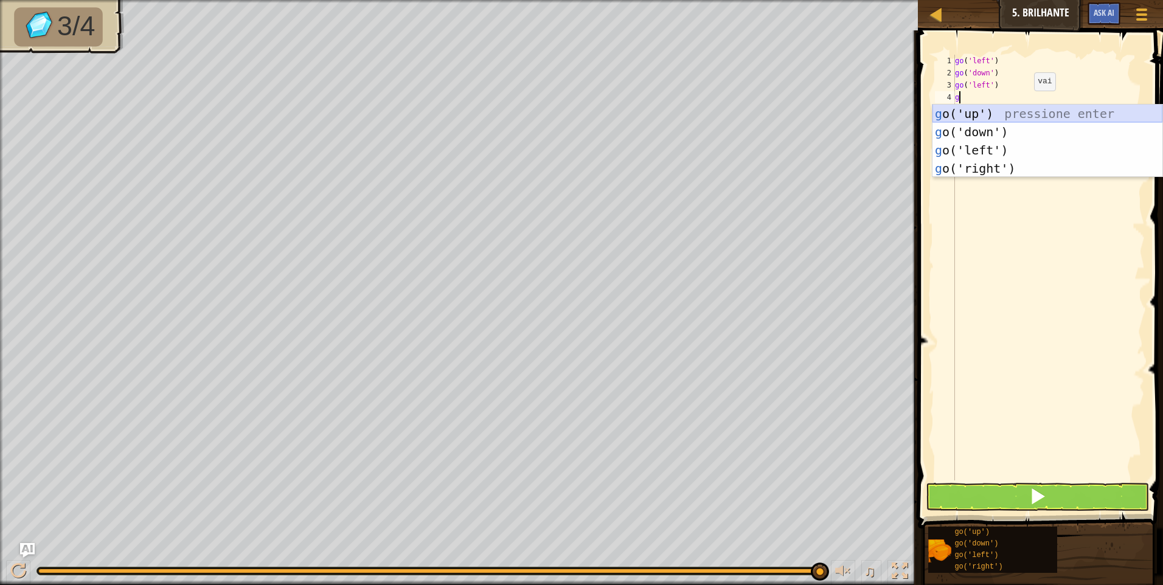
click at [1021, 117] on div "g o('up') pressione enter g o('down') pressione enter g o('left') pressione ent…" at bounding box center [1047, 159] width 230 height 109
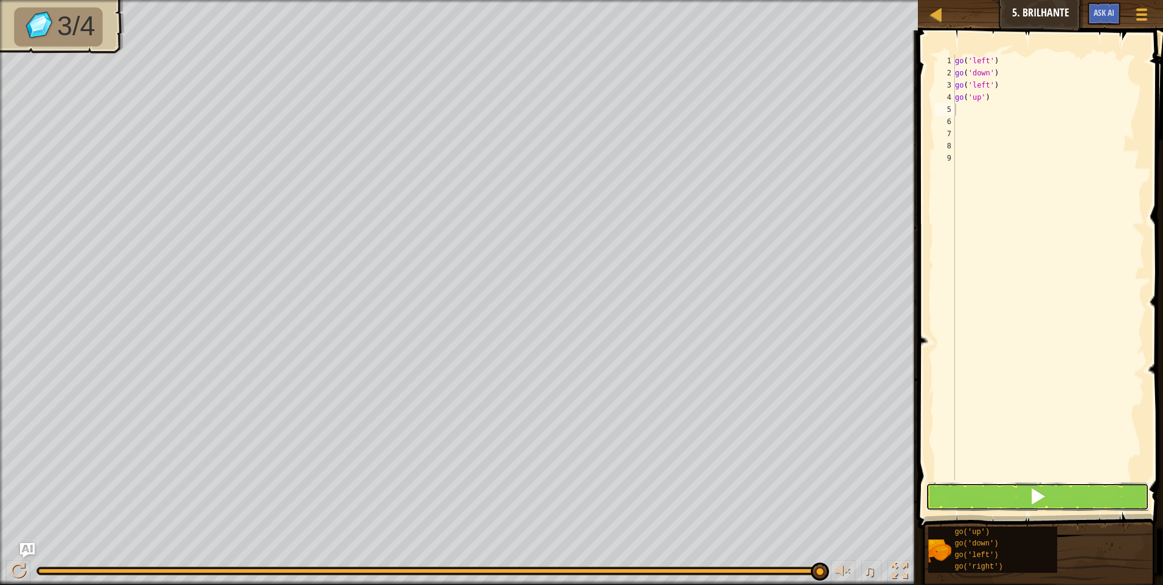
drag, startPoint x: 1037, startPoint y: 493, endPoint x: 1021, endPoint y: 496, distance: 16.7
click at [1025, 495] on button at bounding box center [1037, 497] width 223 height 28
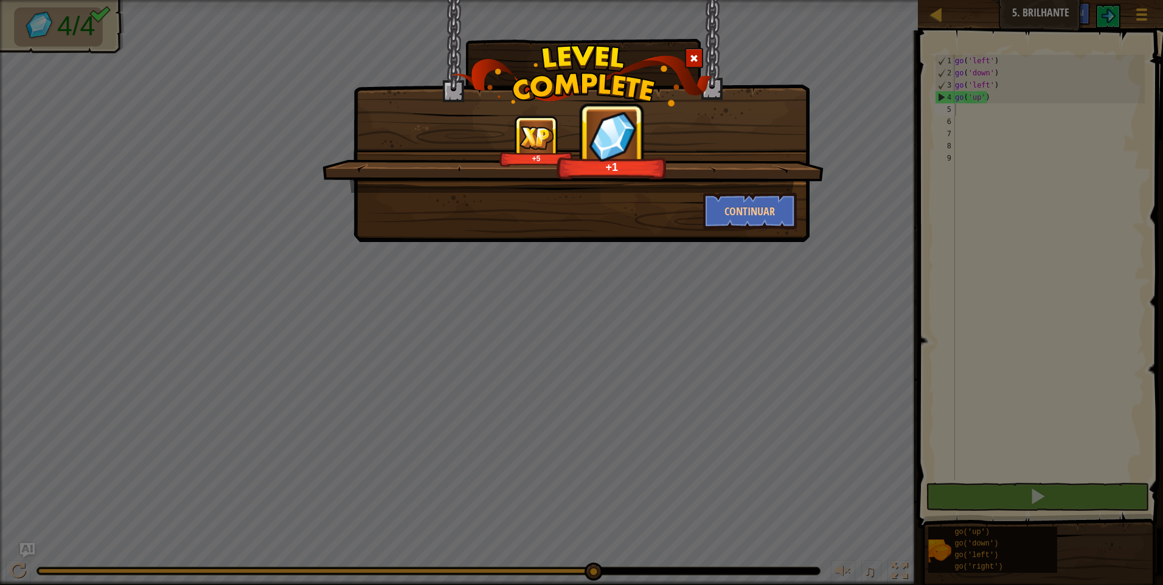
click at [519, 405] on div "+5 +1 Continuar" at bounding box center [581, 292] width 1163 height 585
click at [785, 209] on button "Continuar" at bounding box center [750, 211] width 94 height 36
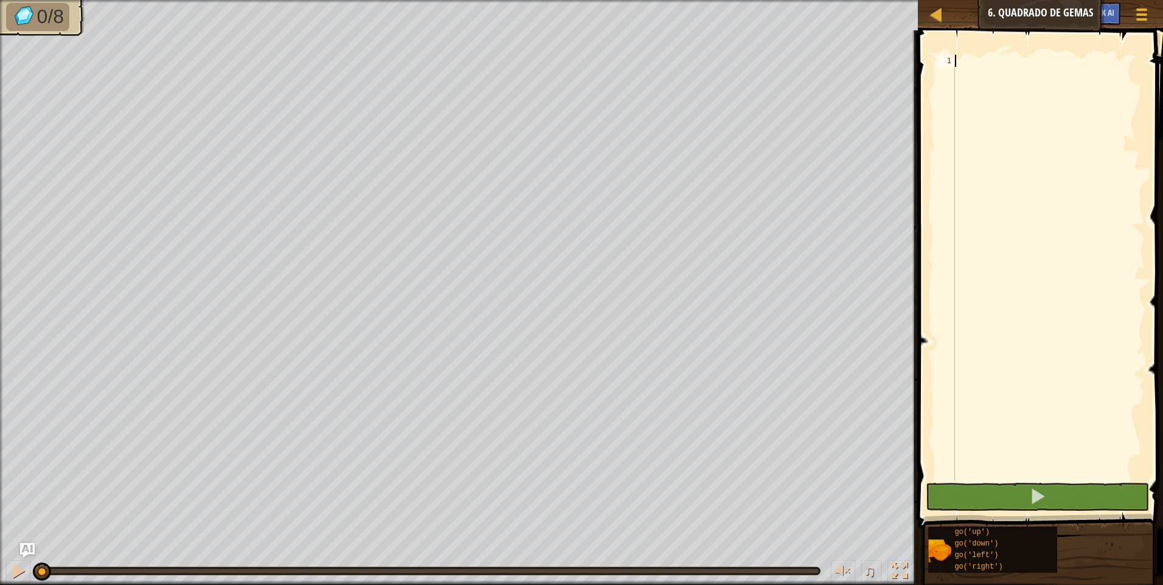
type textarea "g"
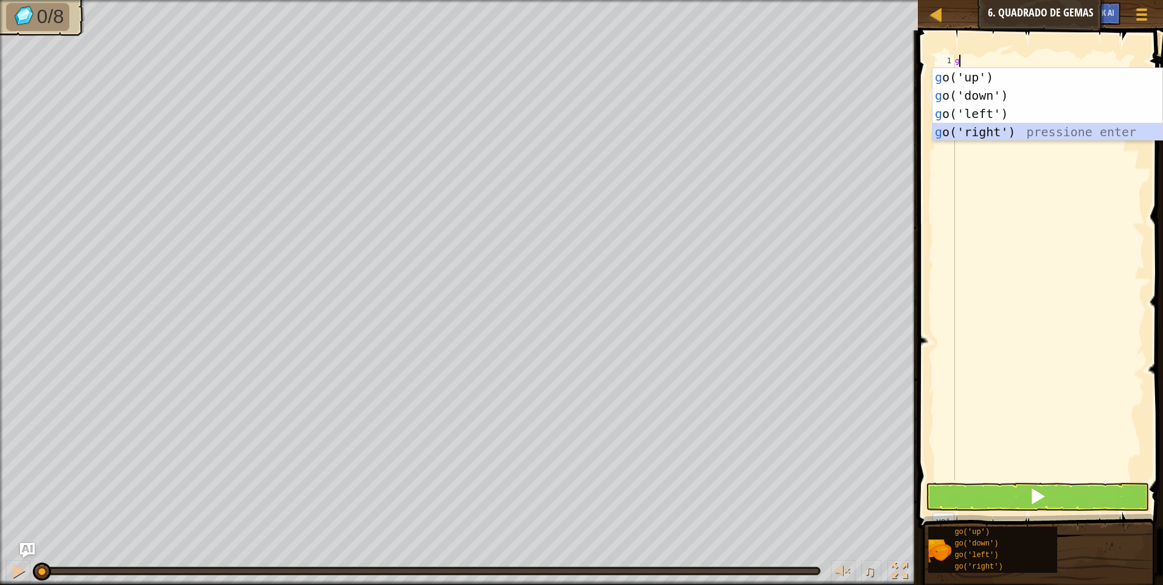
click at [1038, 129] on div "g o('up') pressione enter g o('down') pressione enter g o('left') pressione ent…" at bounding box center [1047, 122] width 230 height 109
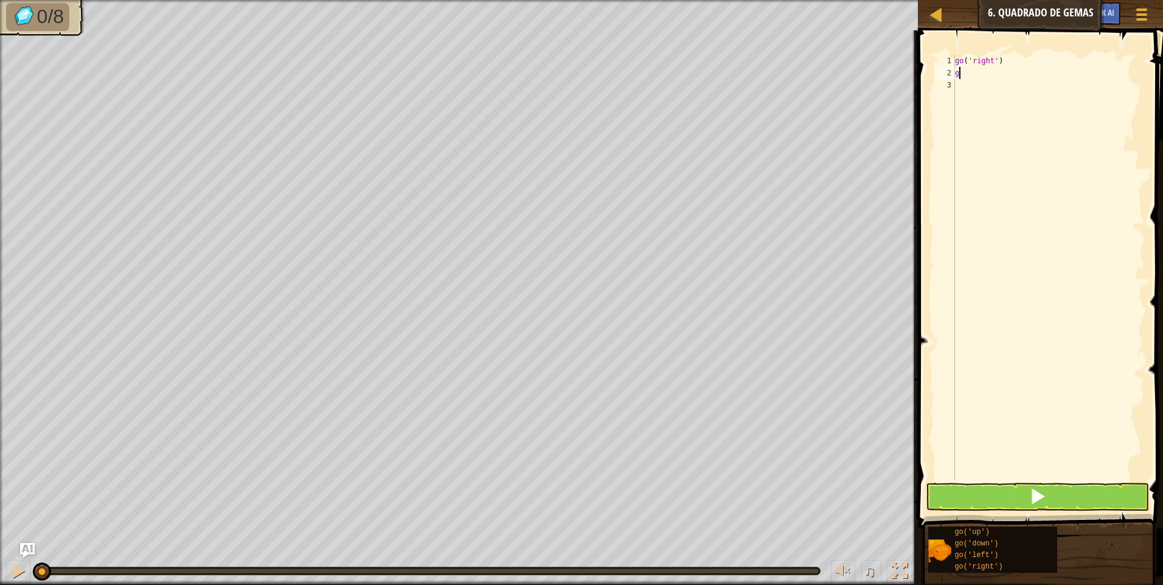
click at [1033, 78] on div "go ( 'right' ) g" at bounding box center [1049, 280] width 192 height 450
type textarea "go"
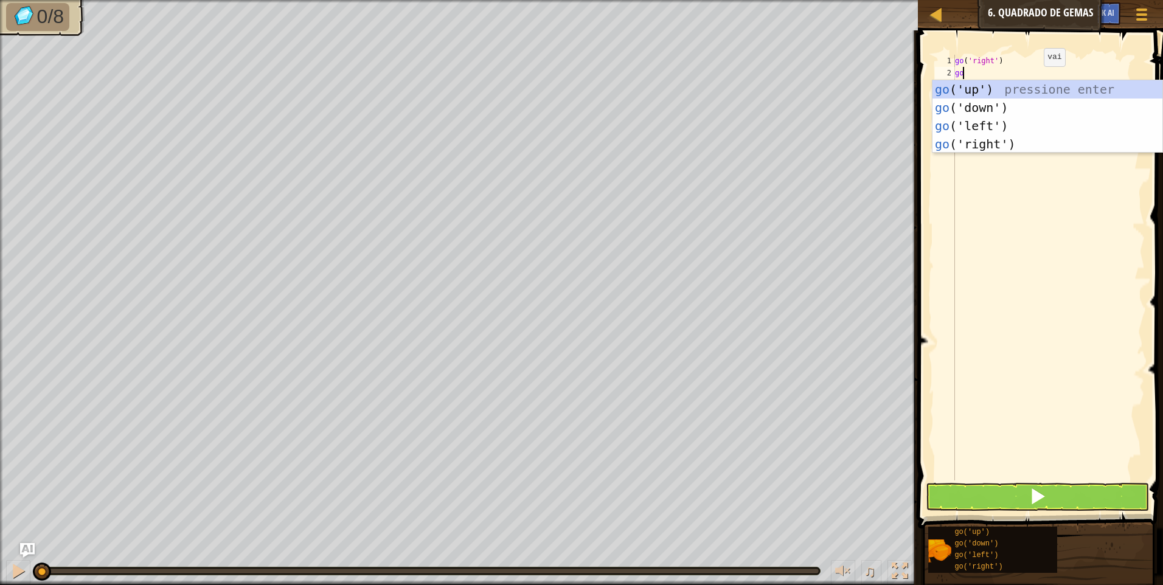
click at [1024, 96] on div "go ('up') pressione enter go ('down') pressione enter go ('left') pressione ent…" at bounding box center [1047, 134] width 230 height 109
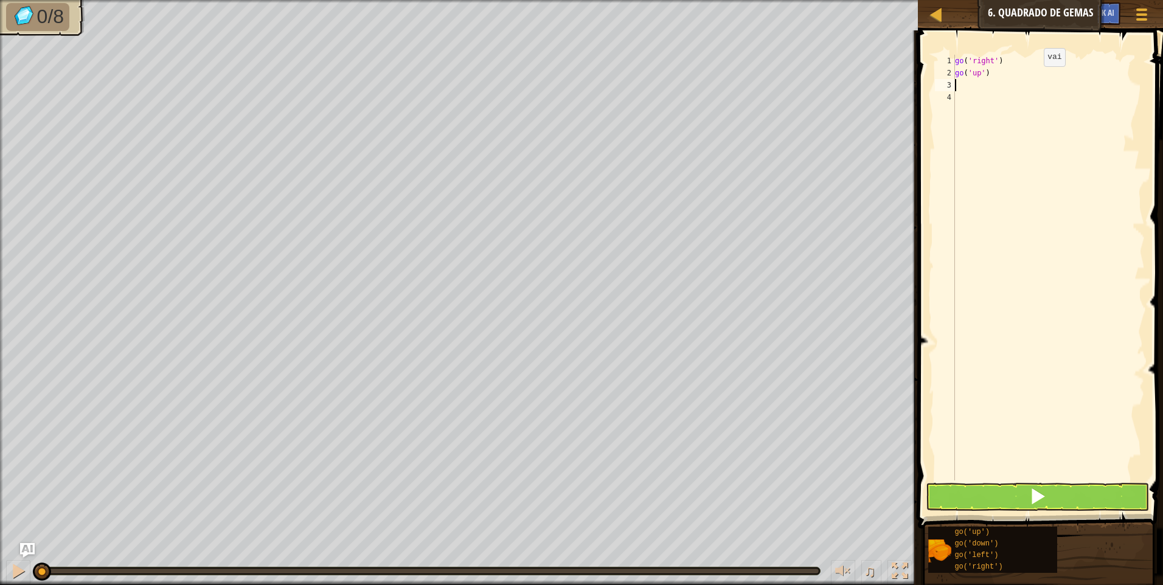
type textarea "g"
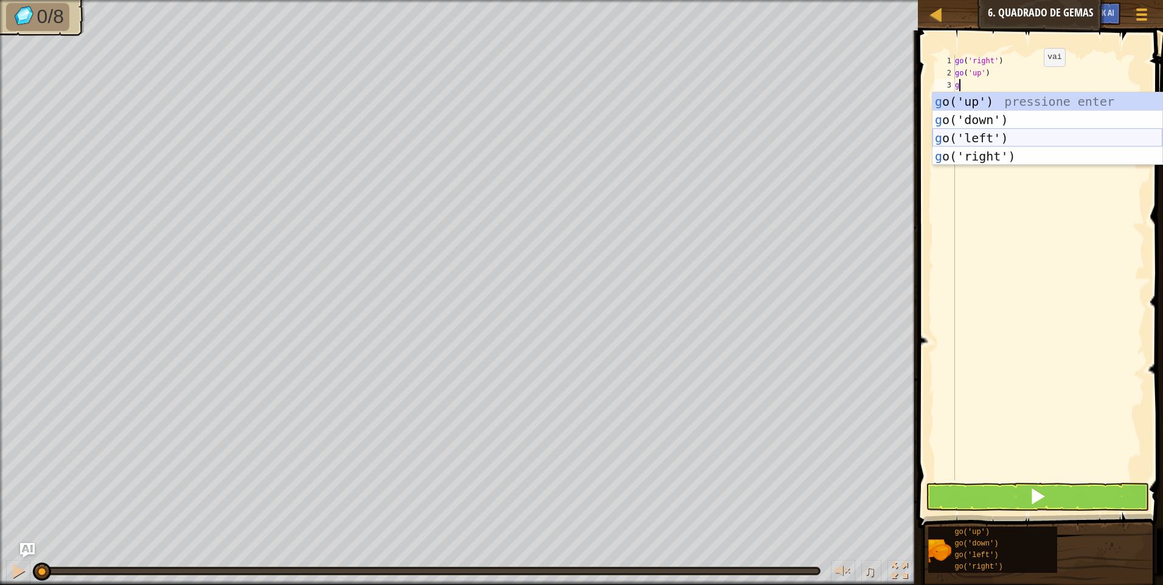
click at [986, 139] on div "g o('up') pressione enter g o('down') pressione enter g o('left') pressione ent…" at bounding box center [1047, 146] width 230 height 109
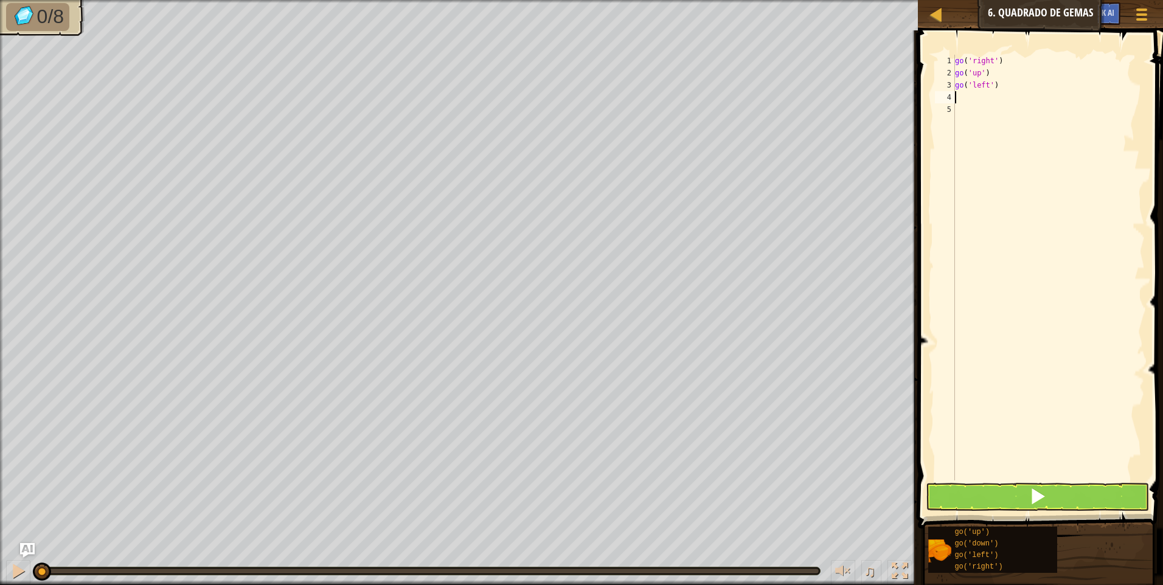
type textarea "g"
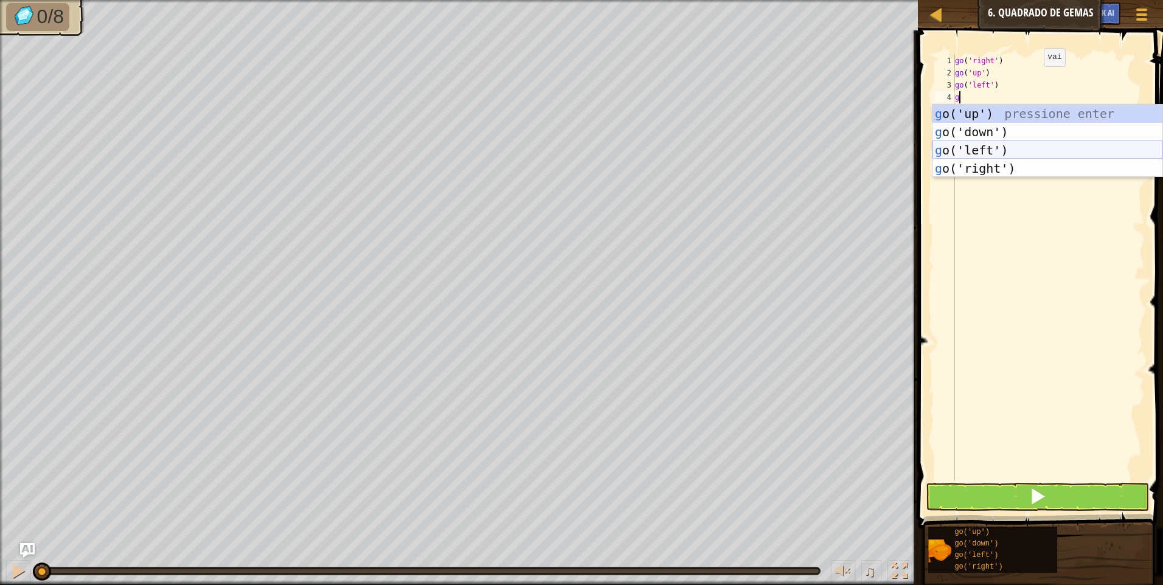
click at [984, 141] on div "g o('up') pressione enter g o('down') pressione enter g o('left') pressione ent…" at bounding box center [1047, 159] width 230 height 109
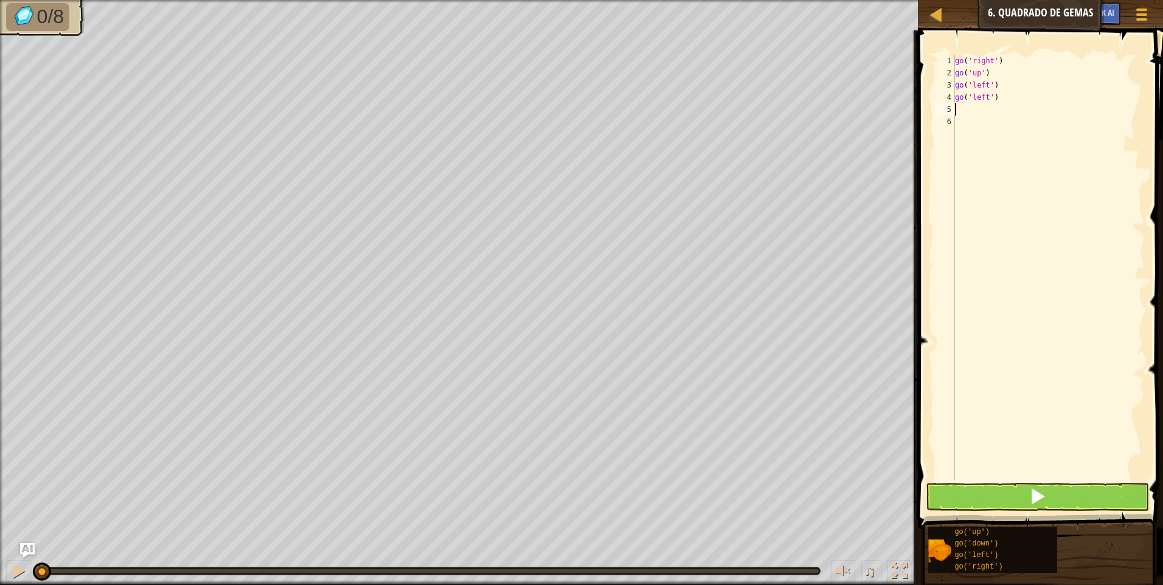
type textarea "g"
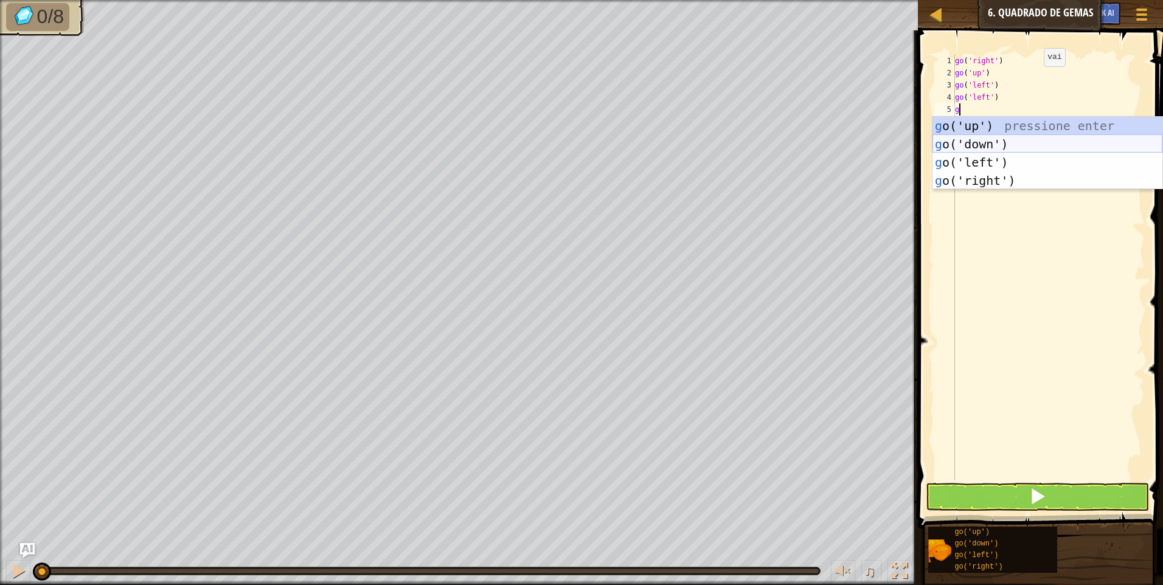
click at [981, 134] on div "g o('up') pressione enter g o('down') pressione enter g o('left') pressione ent…" at bounding box center [1047, 171] width 230 height 109
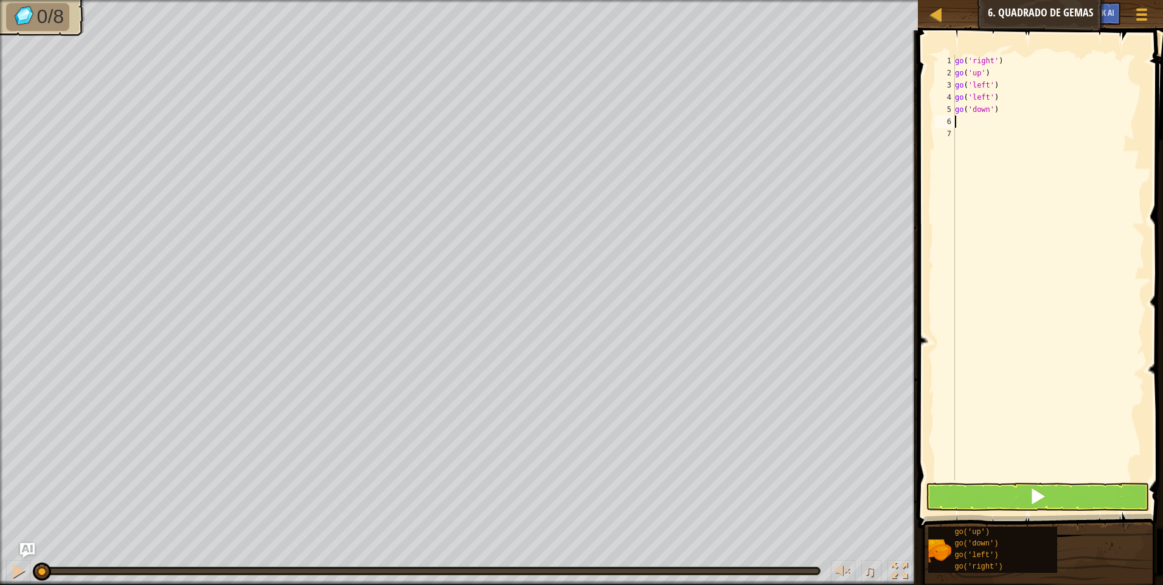
type textarea "g"
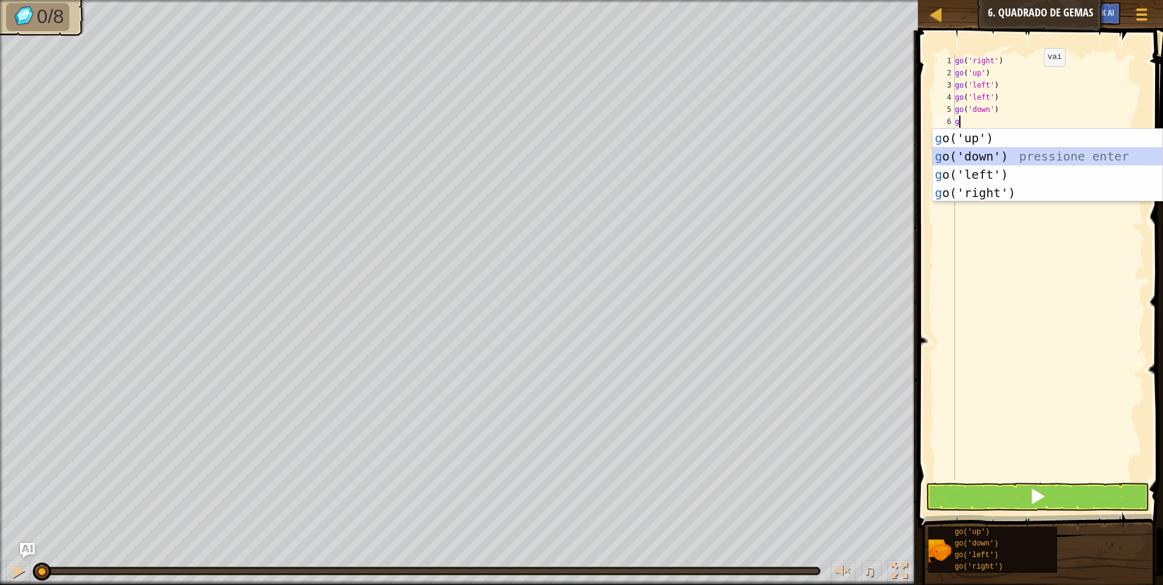
click at [1009, 149] on div "g o('up') pressione enter g o('down') pressione enter g o('left') pressione ent…" at bounding box center [1047, 183] width 230 height 109
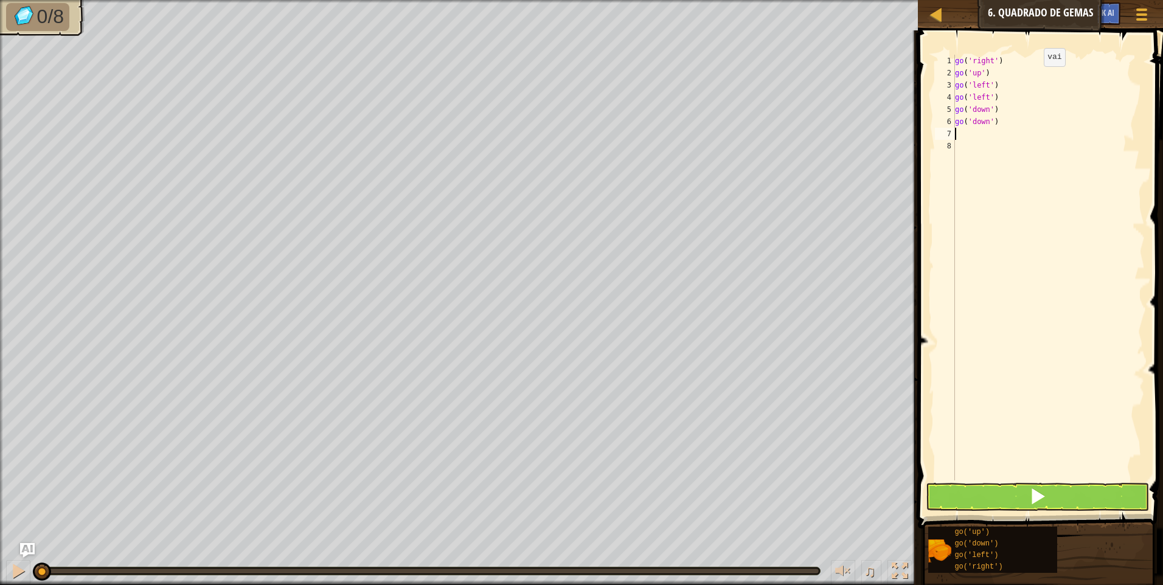
type textarea "g"
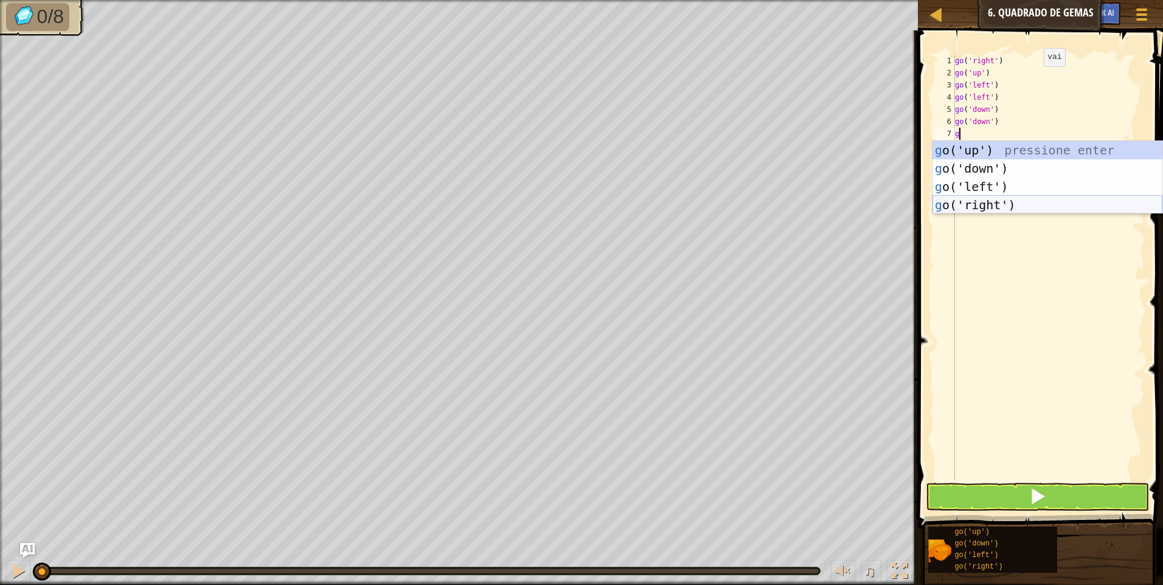
click at [1011, 201] on div "g o('up') pressione enter g o('down') pressione enter g o('left') pressione ent…" at bounding box center [1047, 195] width 230 height 109
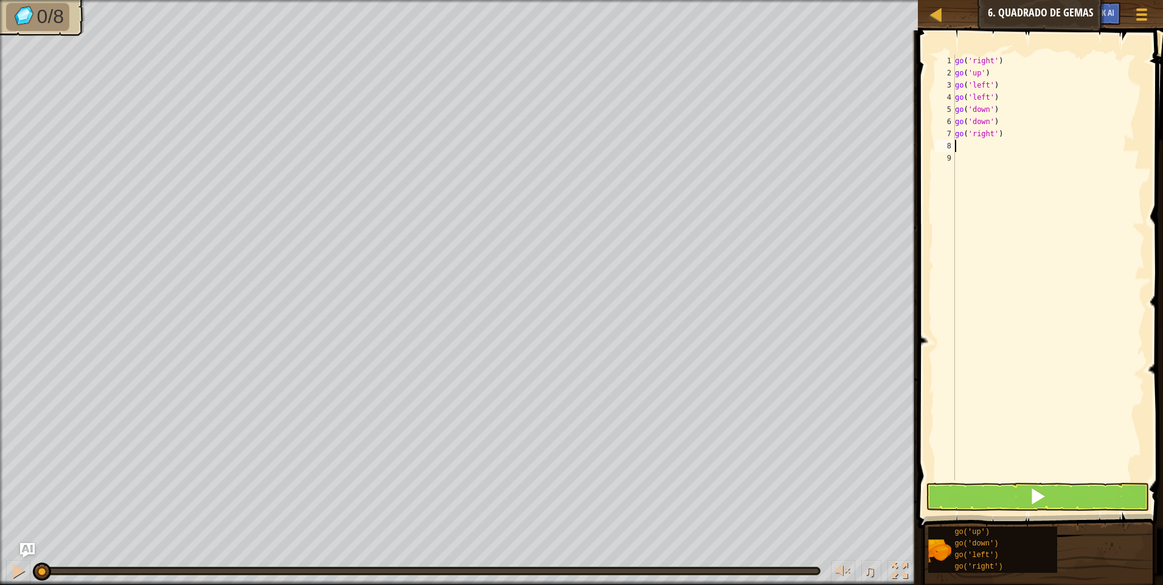
click at [981, 153] on div "go ( 'right' ) go ( 'up' ) go ( 'left' ) go ( 'left' ) go ( 'down' ) go ( 'down…" at bounding box center [1049, 280] width 192 height 450
click at [984, 150] on div "go ( 'right' ) go ( 'up' ) go ( 'left' ) go ( 'left' ) go ( 'down' ) go ( 'down…" at bounding box center [1049, 280] width 192 height 450
type textarea "g"
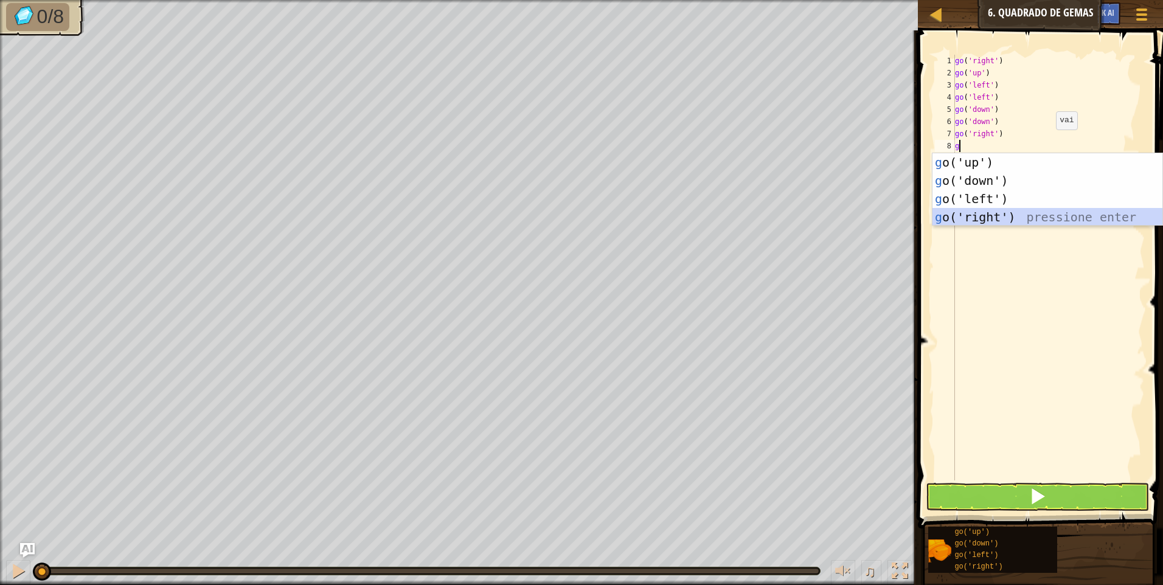
click at [1028, 215] on div "g o('up') pressione enter g o('down') pressione enter g o('left') pressione ent…" at bounding box center [1047, 207] width 230 height 109
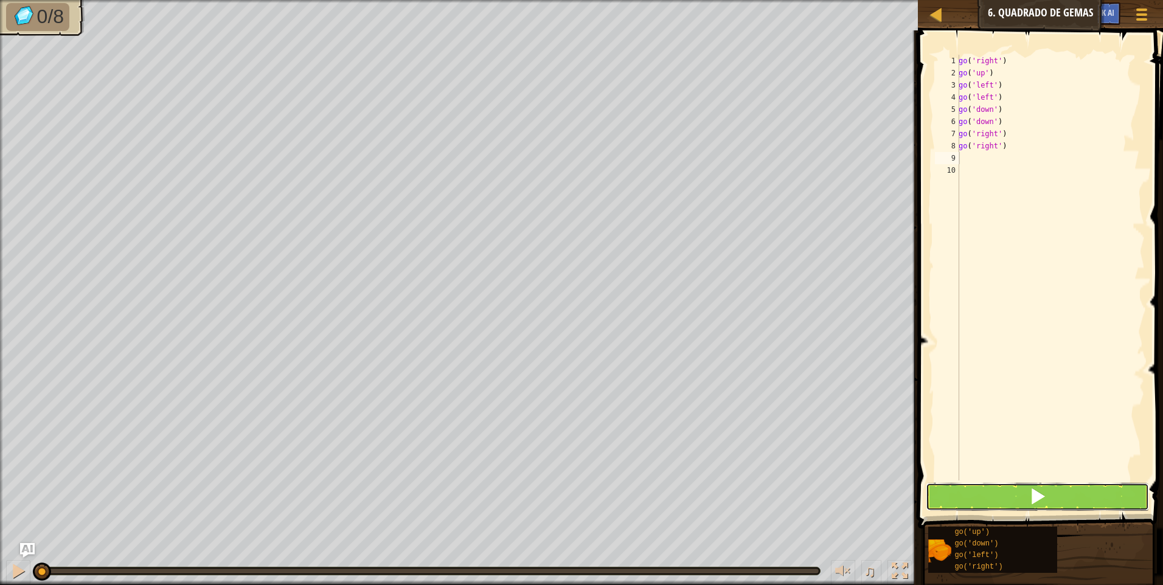
click at [1032, 495] on span at bounding box center [1037, 496] width 17 height 17
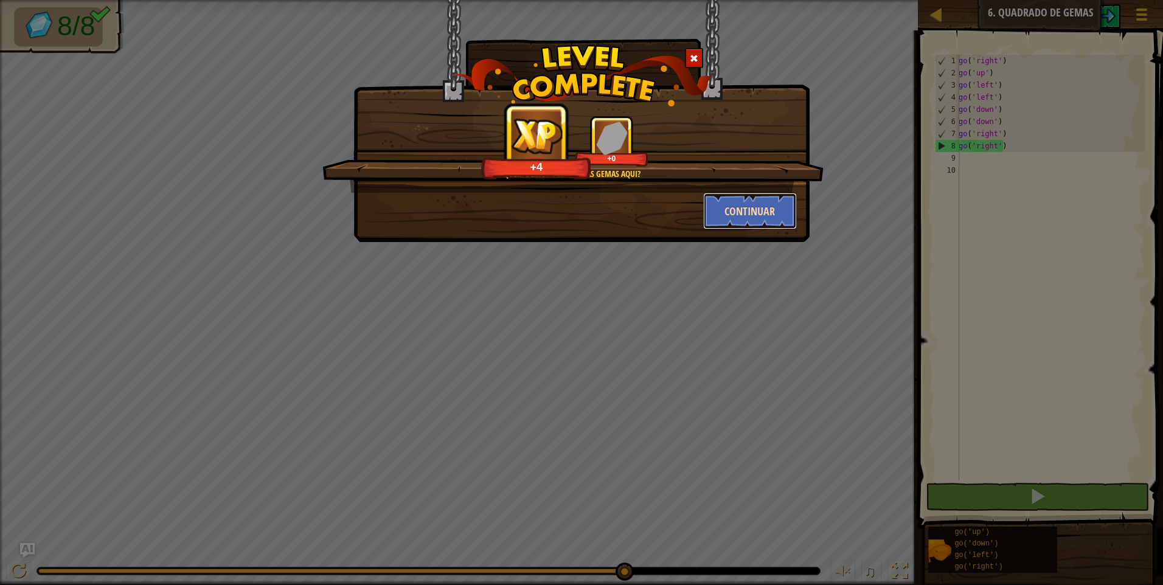
click at [773, 212] on button "Continuar" at bounding box center [750, 211] width 94 height 36
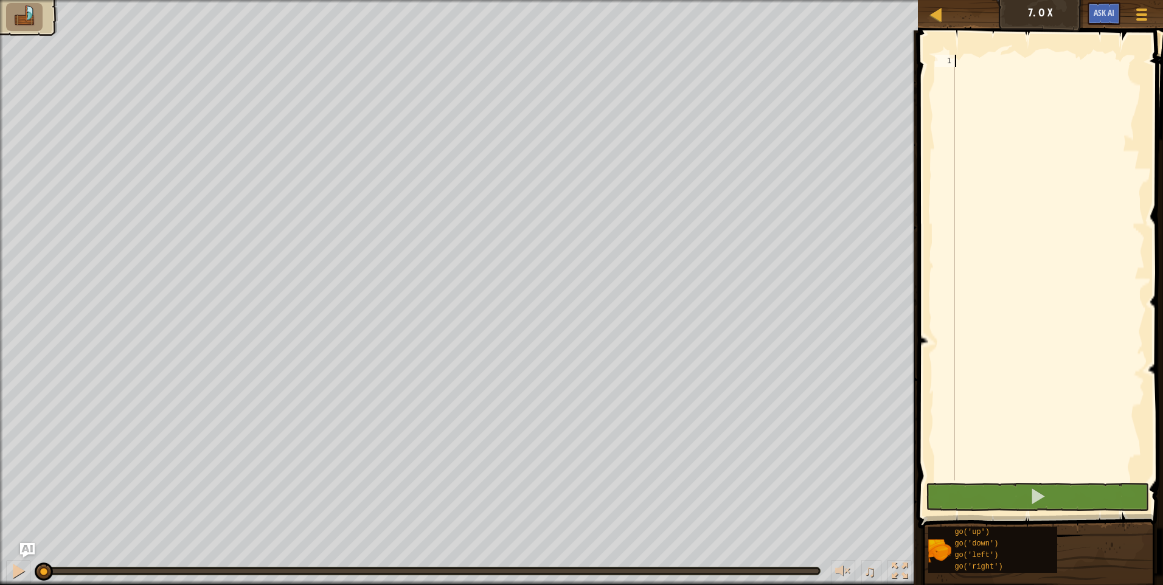
type textarea "g"
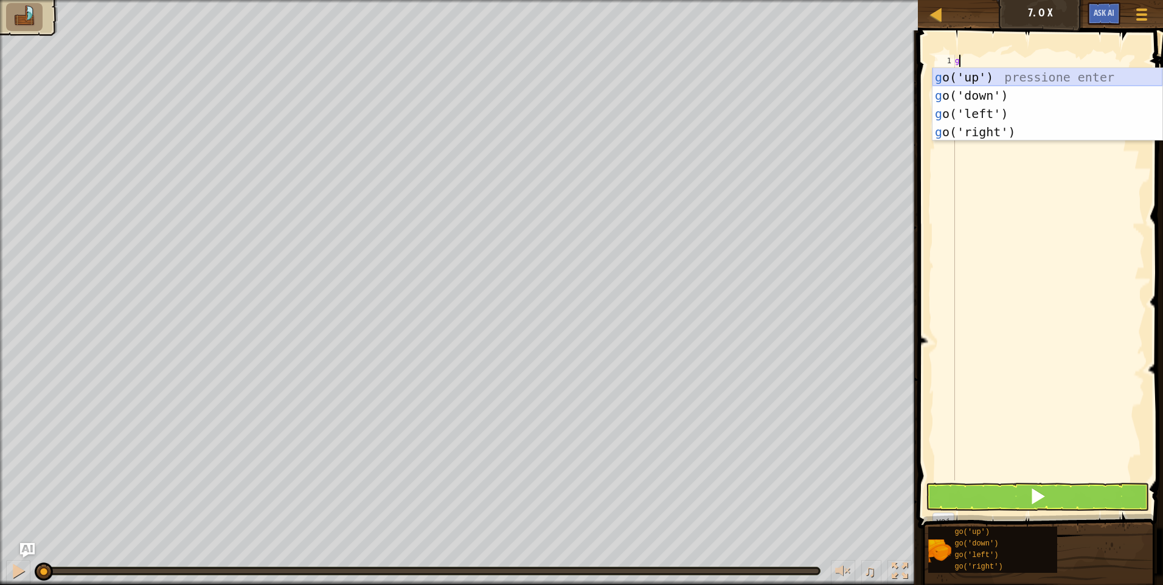
click at [951, 78] on div "g o('up') pressione enter g o('down') pressione enter g o('left') pressione ent…" at bounding box center [1047, 122] width 230 height 109
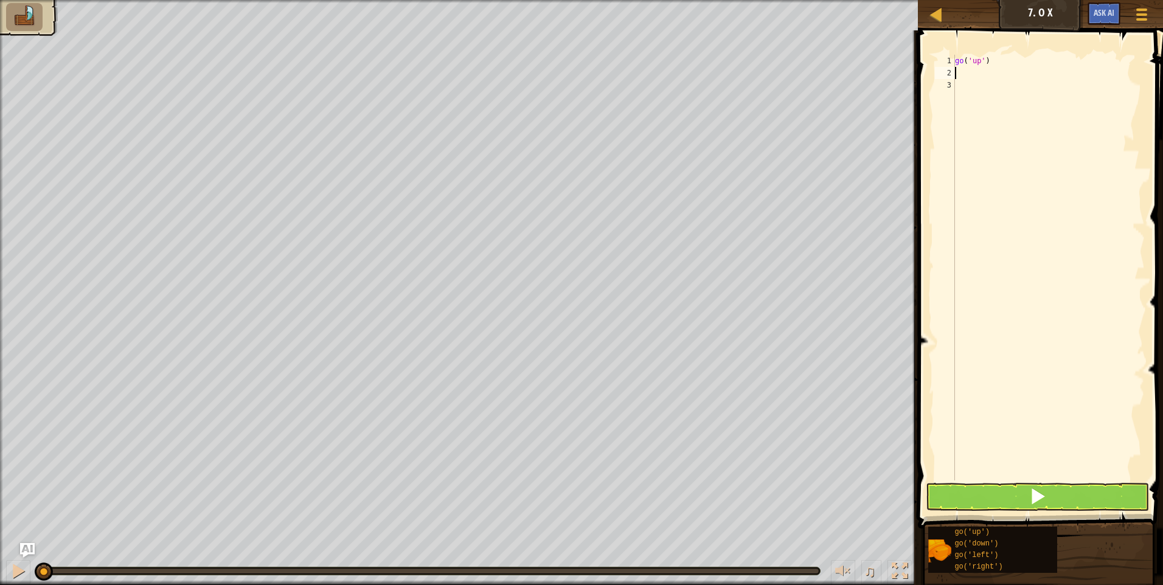
type textarea "g"
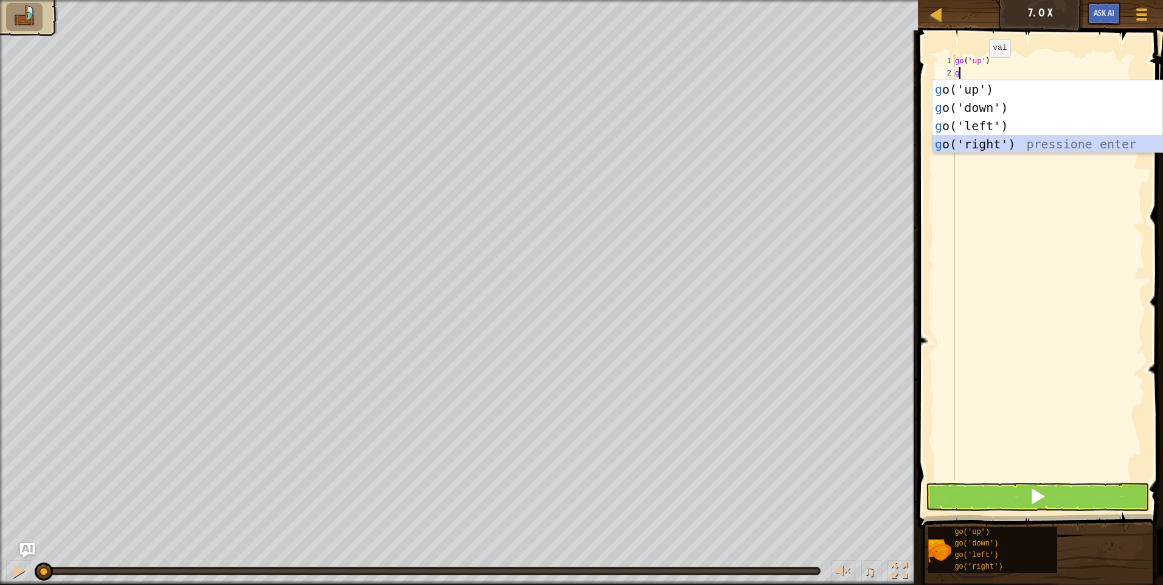
click at [1019, 147] on div "g o('up') pressione enter g o('down') pressione enter g o('left') pressione ent…" at bounding box center [1047, 134] width 230 height 109
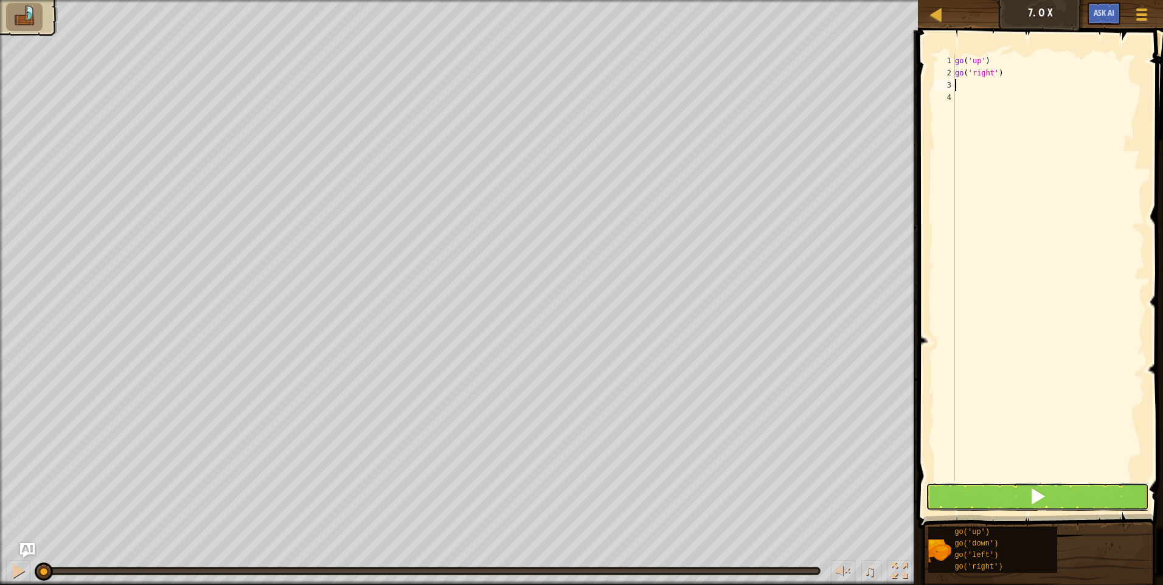
click at [1066, 502] on button at bounding box center [1037, 497] width 223 height 28
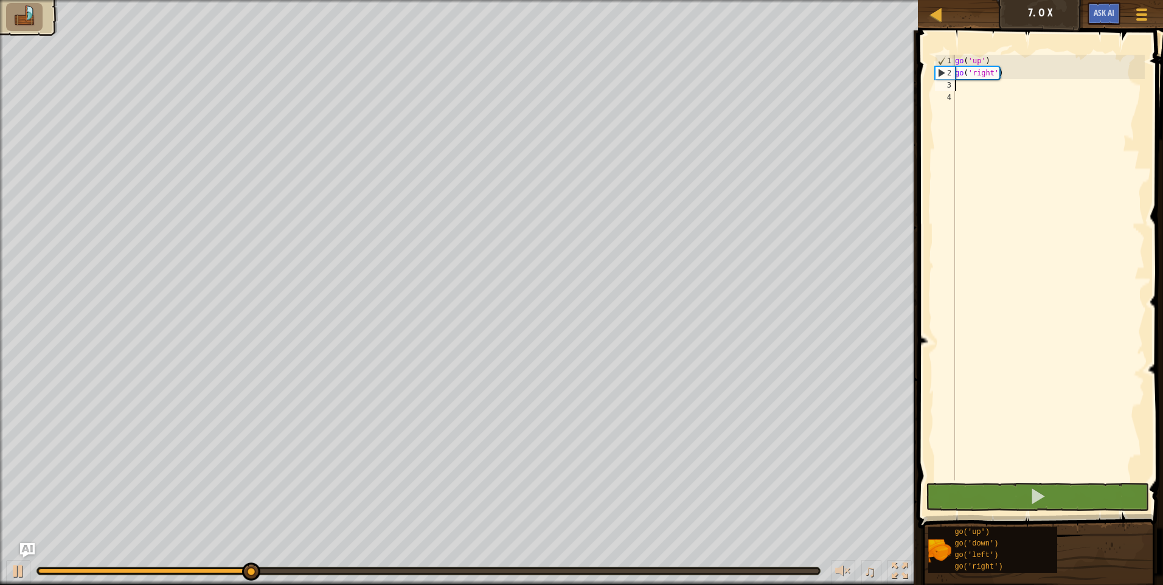
type textarea "g"
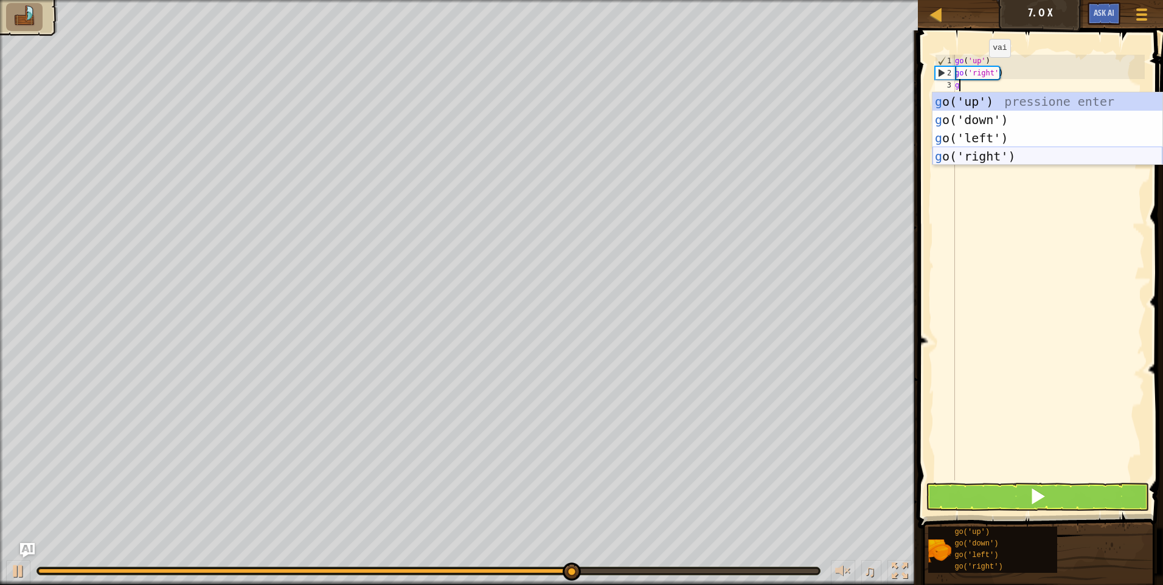
click at [979, 150] on div "g o('up') pressione enter g o('down') pressione enter g o('left') pressione ent…" at bounding box center [1047, 146] width 230 height 109
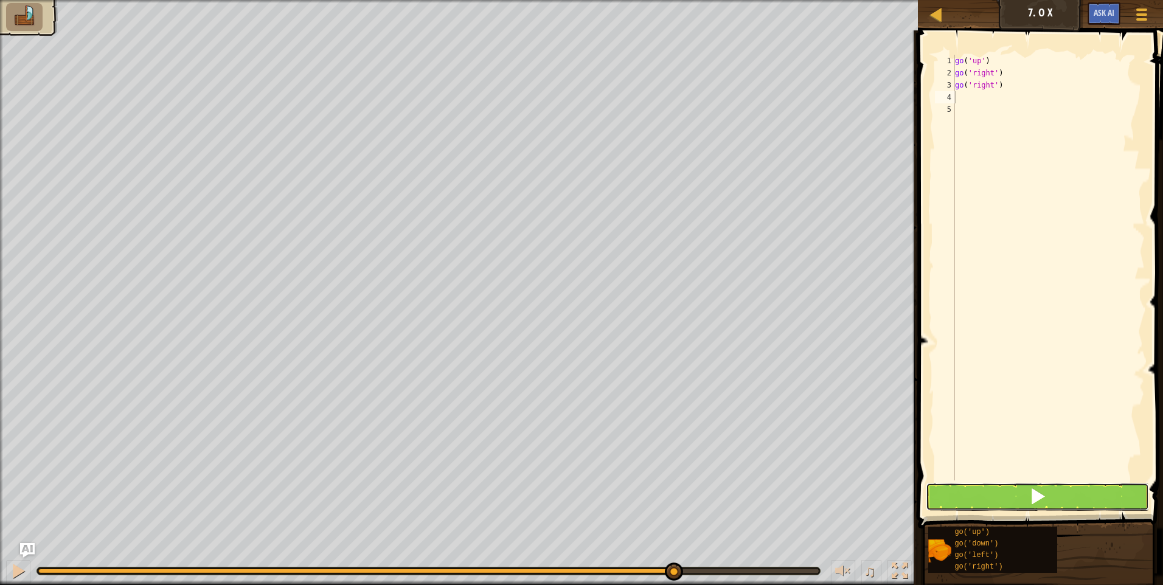
click at [1043, 497] on span at bounding box center [1037, 496] width 17 height 17
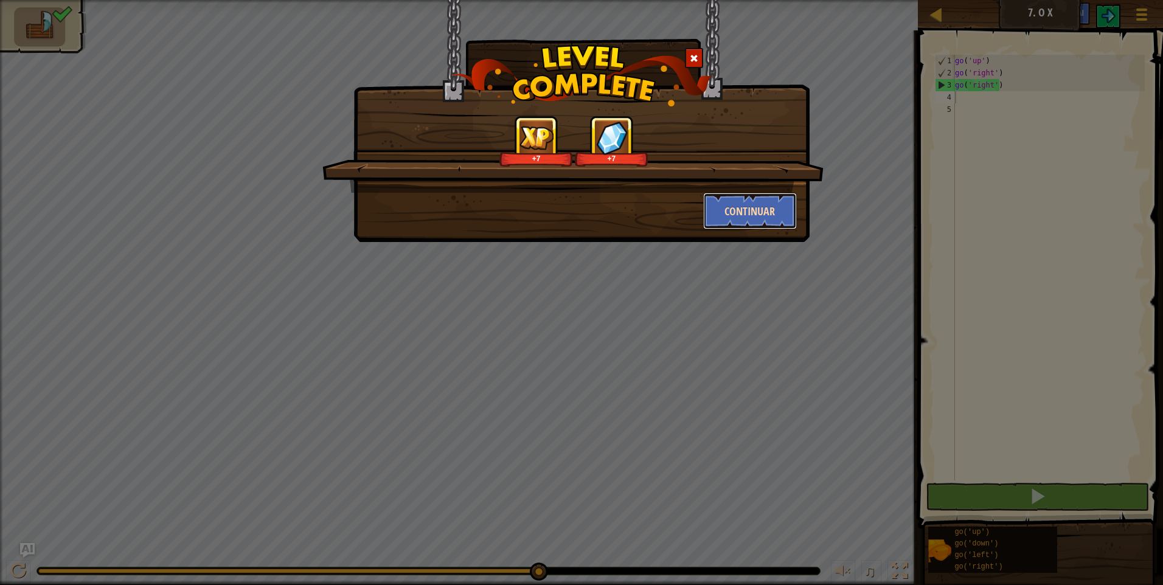
click at [768, 210] on button "Continuar" at bounding box center [750, 211] width 94 height 36
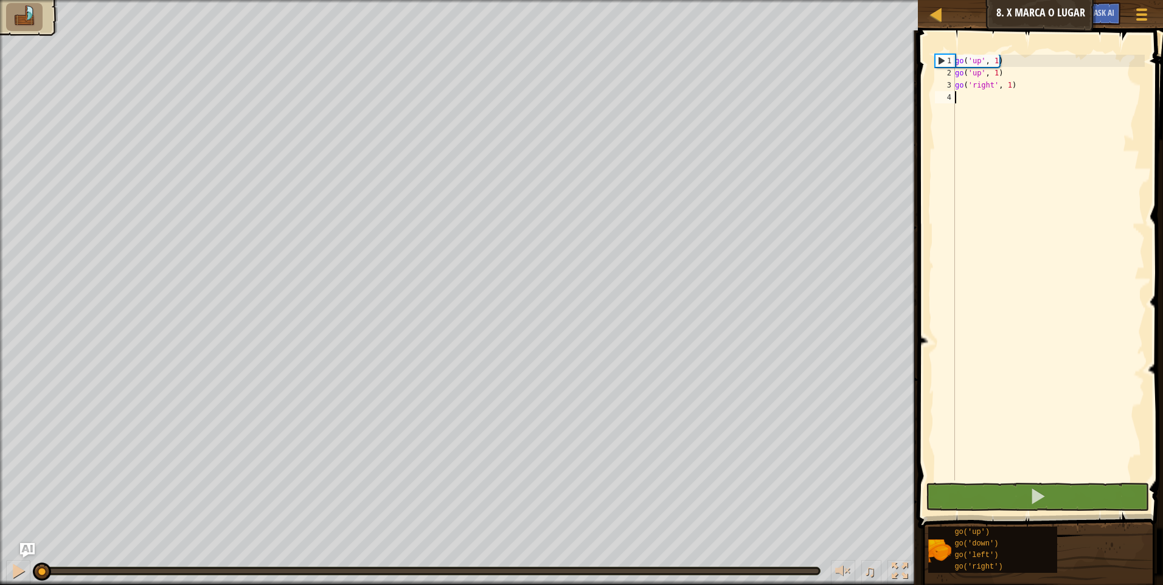
click at [1018, 106] on div "go ( 'up' , 1 ) go ( 'up' , 1 ) go ( 'right' , 1 )" at bounding box center [1049, 280] width 192 height 450
drag, startPoint x: 1004, startPoint y: 69, endPoint x: 1004, endPoint y: 80, distance: 11.6
click at [1004, 80] on div "go ( 'up' , 1 ) go ( 'up' , 1 ) go ( 'right' , 1 )" at bounding box center [1049, 280] width 192 height 450
click at [1005, 81] on div "go ( 'up' , 1 ) go ( 'up' , 1 ) go ( 'right' , 1 )" at bounding box center [1049, 280] width 192 height 450
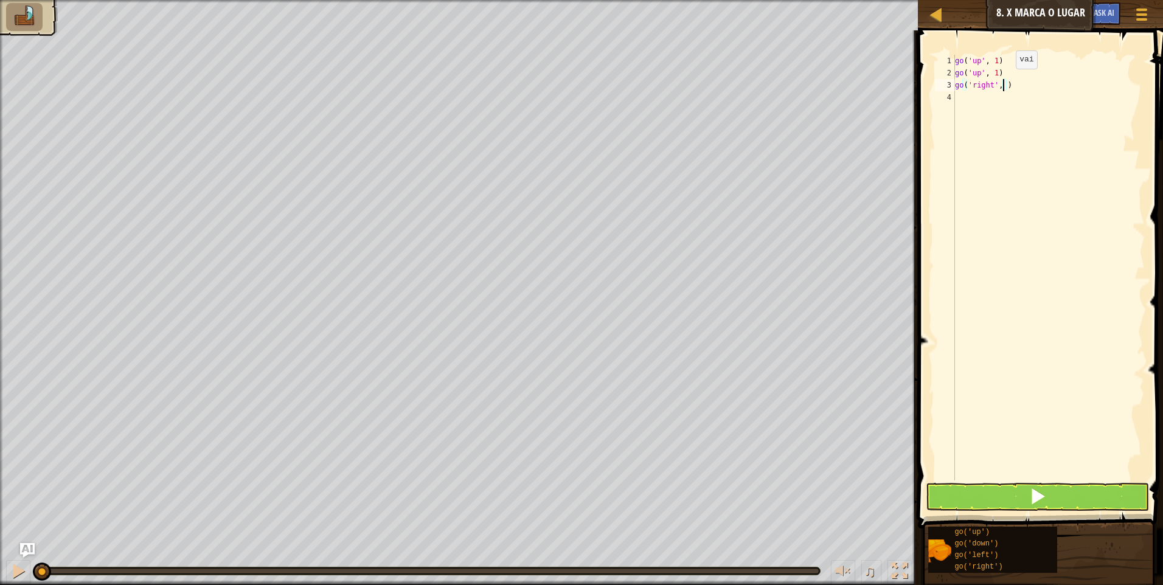
type textarea "go('right', 3)"
click at [976, 102] on div "go ( 'up' , 1 ) go ( 'up' , 1 ) go ( 'right' , 3 )" at bounding box center [1049, 280] width 192 height 450
type textarea "g"
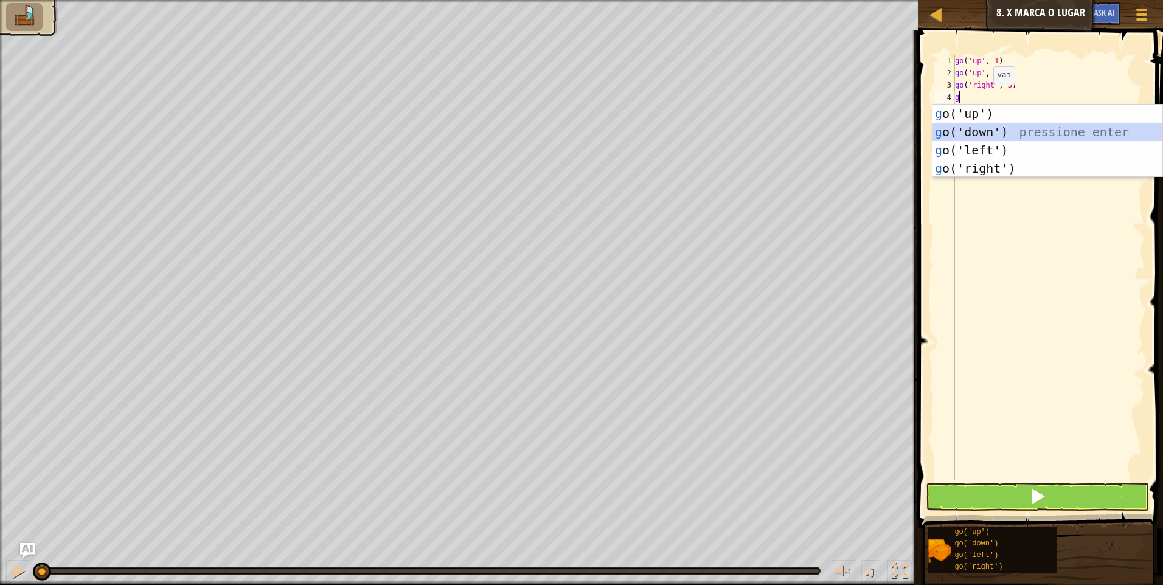
click at [1018, 128] on div "g o('up') pressione enter g o('down') pressione enter g o('left') pressione ent…" at bounding box center [1047, 159] width 230 height 109
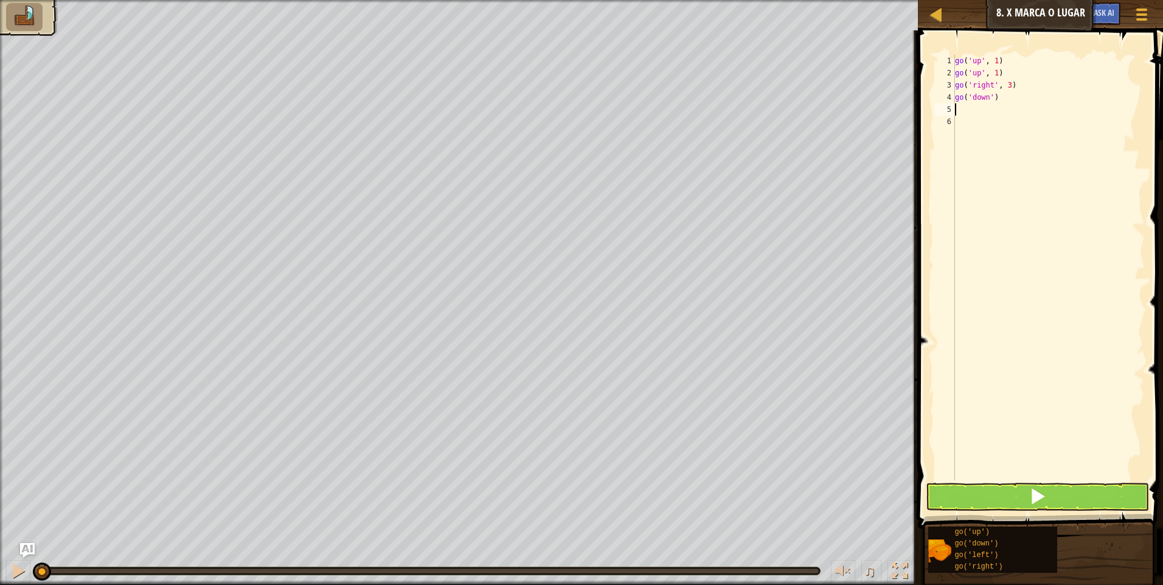
click at [1007, 97] on div "go ( 'up' , 1 ) go ( 'up' , 1 ) go ( 'right' , 3 ) go ( 'down' )" at bounding box center [1049, 280] width 192 height 450
click at [987, 100] on div "go ( 'up' , 1 ) go ( 'up' , 1 ) go ( 'right' , 3 ) go ( 'down' )" at bounding box center [1049, 280] width 192 height 450
click at [992, 97] on div "go ( 'up' , 1 ) go ( 'up' , 1 ) go ( 'right' , 3 ) go ( 'down' )" at bounding box center [1049, 280] width 192 height 450
type textarea "go('down', )"
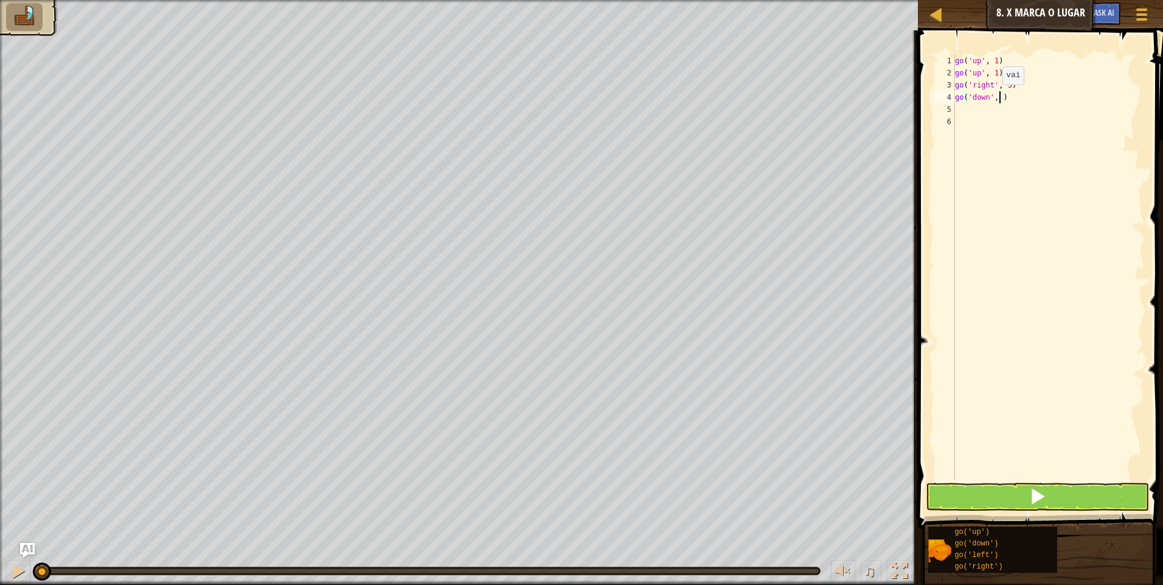
scroll to position [5, 3]
type textarea "go('down', 2)"
click at [994, 120] on div "go ( 'up' , 1 ) go ( 'up' , 1 ) go ( 'right' , 3 ) go ( 'down' , 2 )" at bounding box center [1049, 280] width 192 height 450
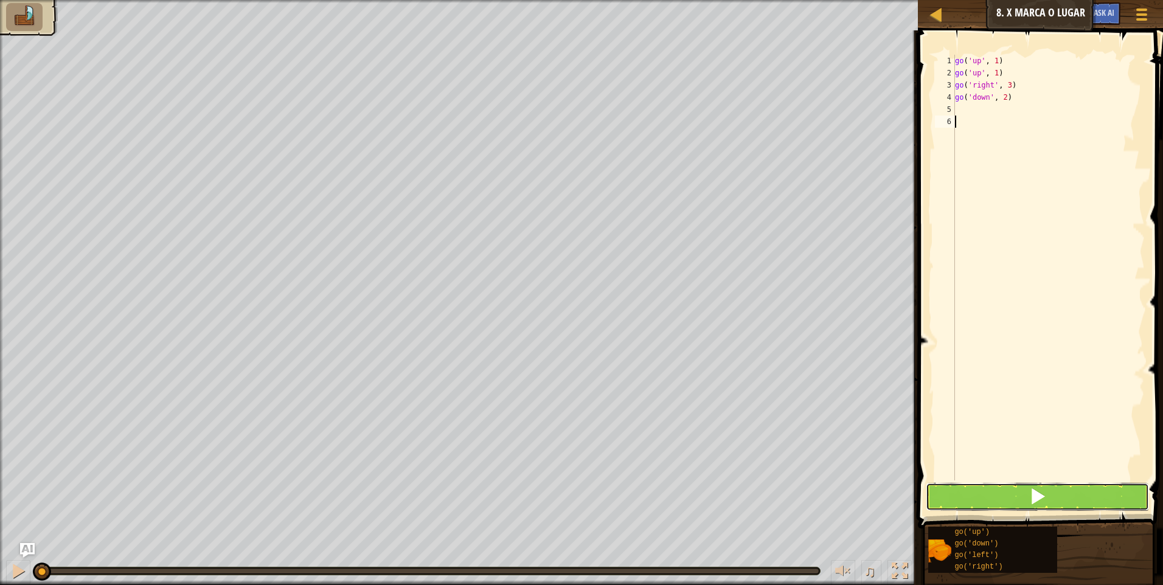
click at [1027, 492] on button at bounding box center [1037, 497] width 223 height 28
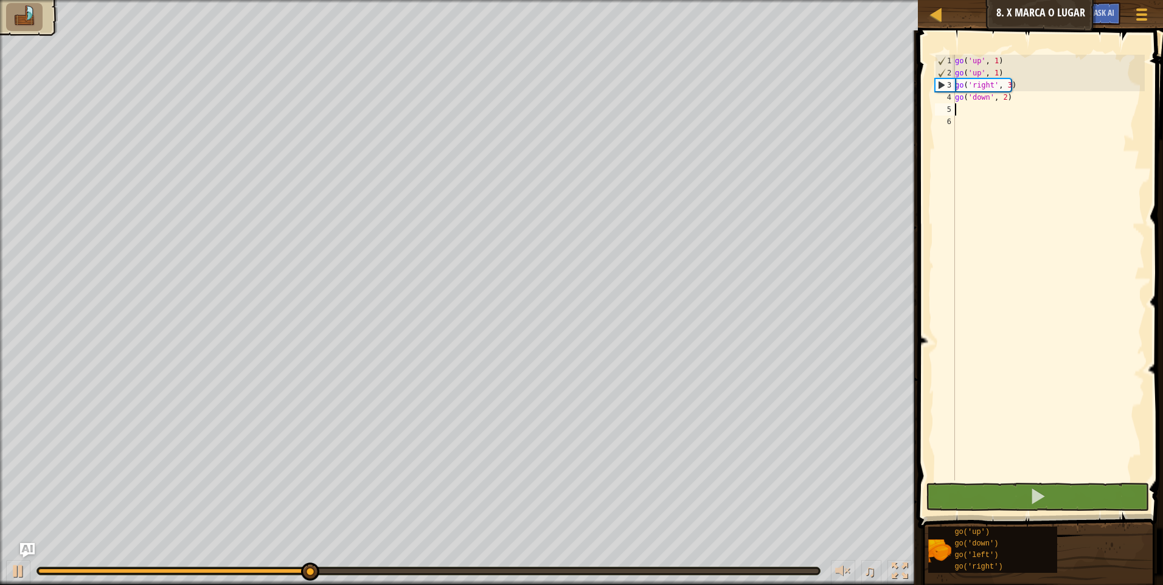
click at [981, 110] on div "go ( 'up' , 1 ) go ( 'up' , 1 ) go ( 'right' , 3 ) go ( 'down' , 2 )" at bounding box center [1049, 280] width 192 height 450
type textarea "g"
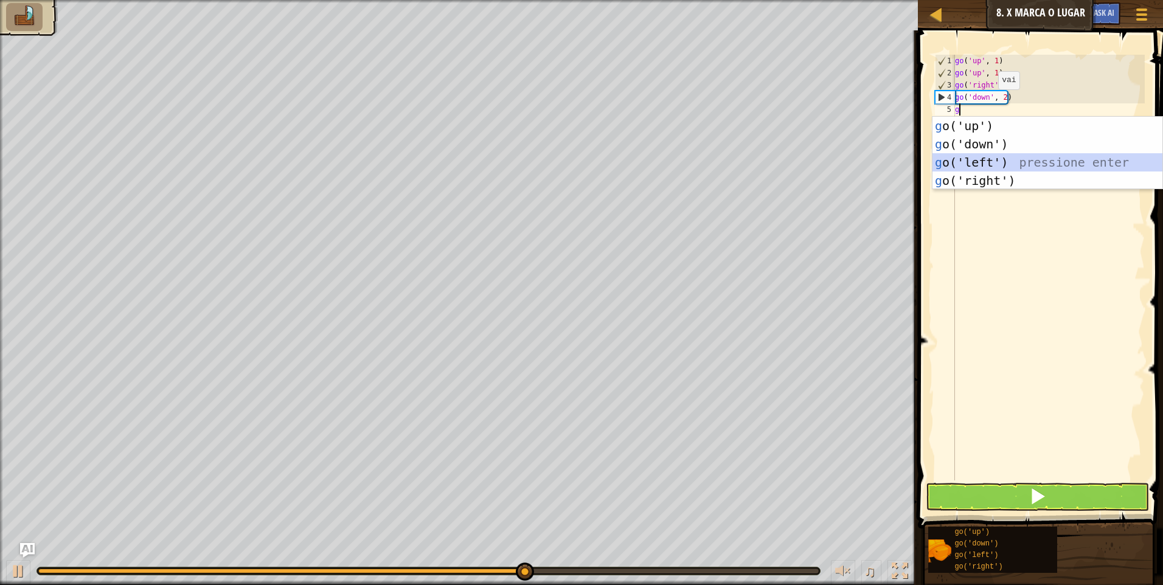
click at [993, 163] on div "g o('up') pressione enter g o('down') pressione enter g o('left') pressione ent…" at bounding box center [1047, 171] width 230 height 109
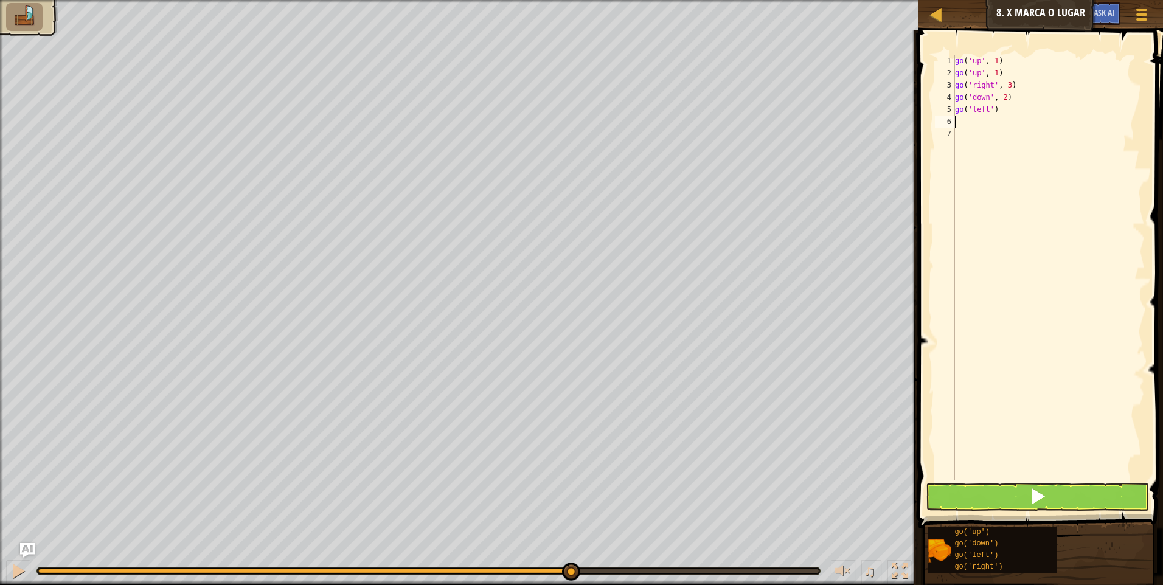
click at [1001, 486] on div "1 2 3 4 5 6 7 go ( 'up' , 1 ) go ( 'up' , 1 ) go ( 'right' , 3 ) go ( 'down' , …" at bounding box center [1038, 303] width 249 height 534
click at [1001, 486] on button at bounding box center [1037, 497] width 223 height 28
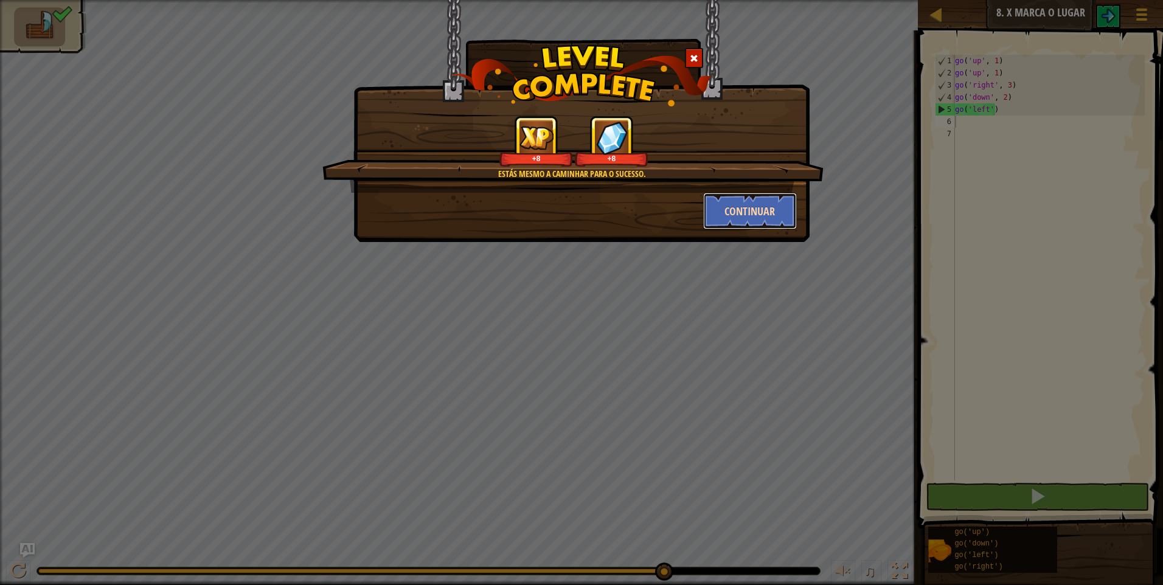
click at [731, 221] on button "Continuar" at bounding box center [750, 211] width 94 height 36
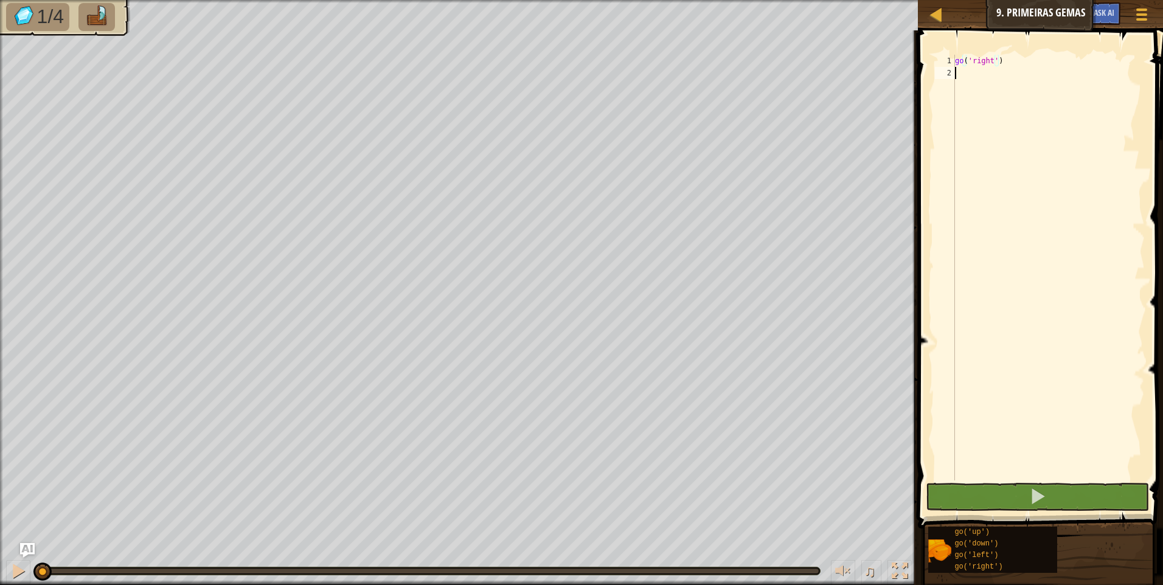
click at [996, 82] on div "go ( 'right' )" at bounding box center [1049, 280] width 192 height 450
type textarea "g"
click at [1018, 71] on div "go ( 'right' ) g" at bounding box center [1049, 280] width 192 height 450
click at [992, 61] on div "go ( 'right' )" at bounding box center [1049, 280] width 192 height 450
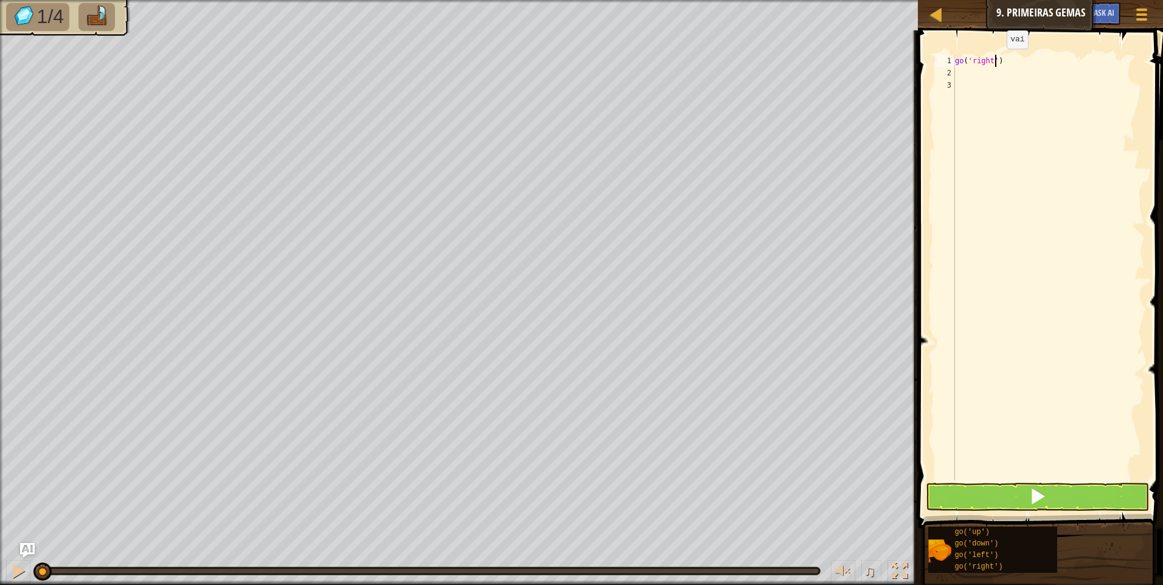
click at [996, 61] on div "go ( 'right' )" at bounding box center [1049, 280] width 192 height 450
type textarea "go('right', 2)"
click at [1000, 61] on div "go ( 'right' , 2 )" at bounding box center [1049, 280] width 192 height 450
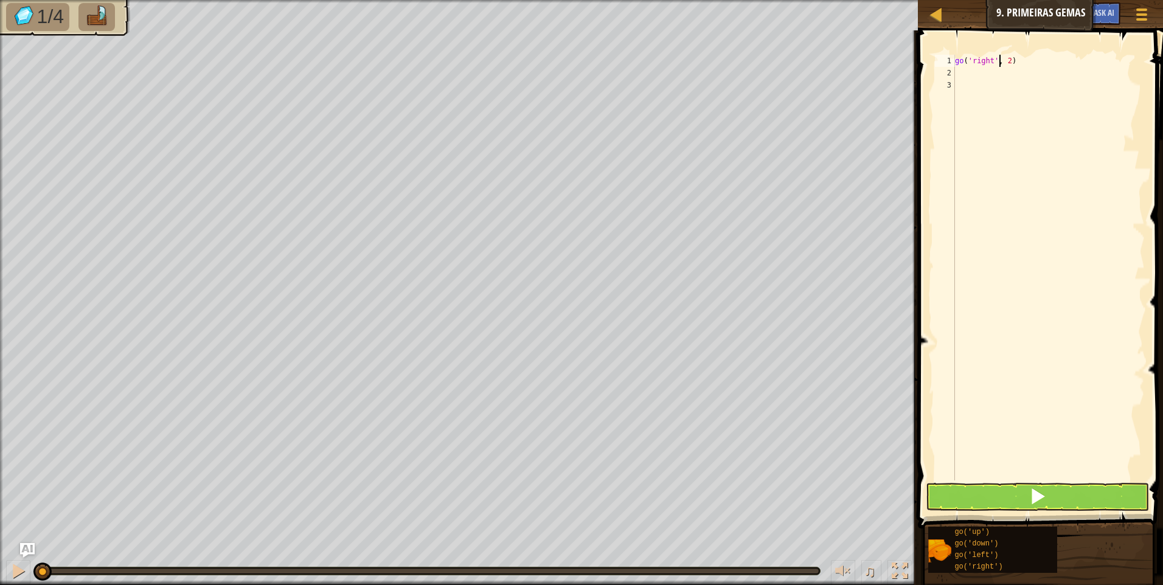
click at [990, 68] on div "go ( 'right' , 2 )" at bounding box center [1049, 280] width 192 height 450
type textarea "g"
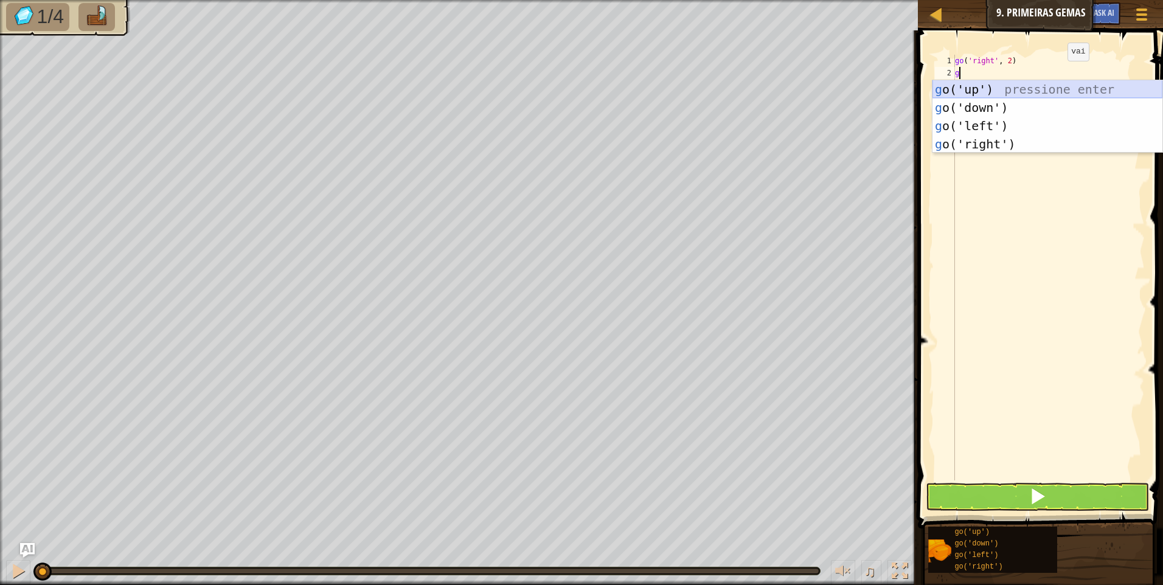
click at [1063, 87] on div "g o('up') pressione enter g o('down') pressione enter g o('left') pressione ent…" at bounding box center [1047, 134] width 230 height 109
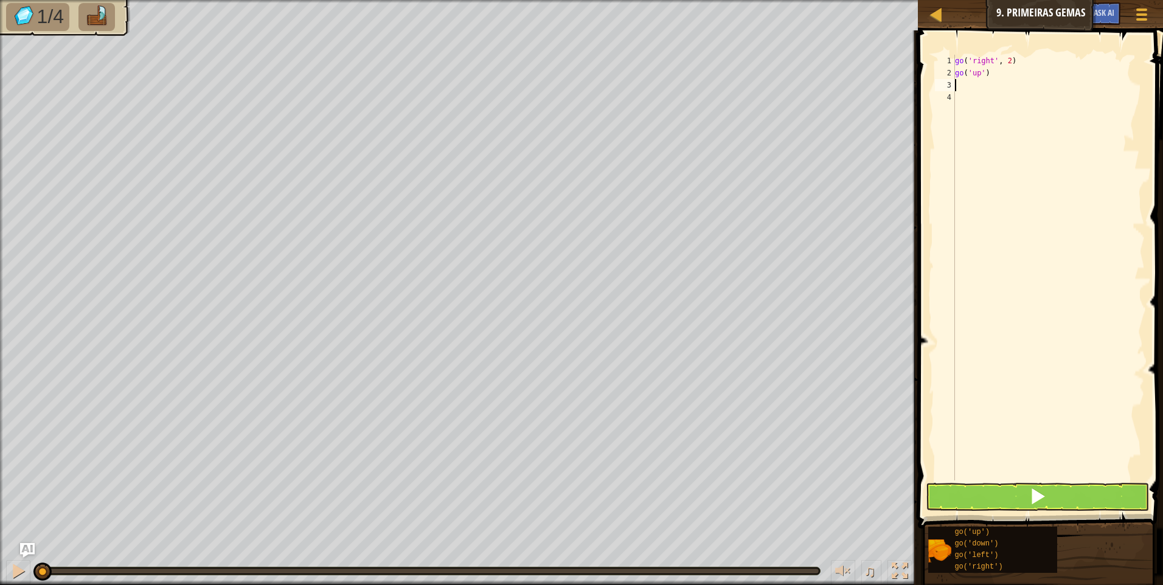
type textarea "g"
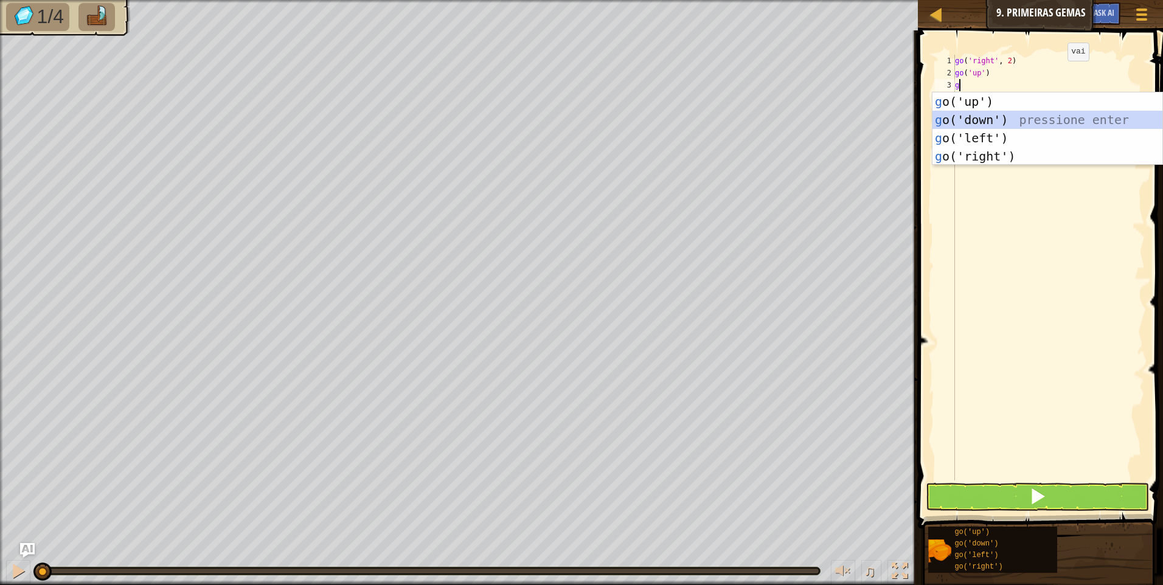
click at [1024, 117] on div "g o('up') pressione enter g o('down') pressione enter g o('left') pressione ent…" at bounding box center [1047, 146] width 230 height 109
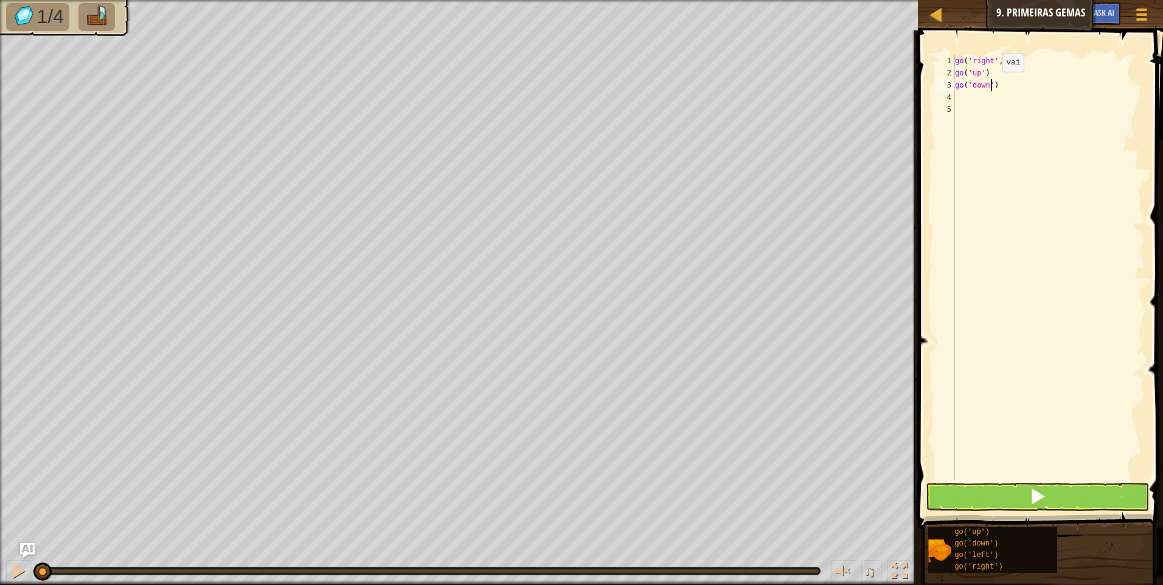
click at [991, 84] on div "go ( 'right' , 2 ) go ( 'up' ) go ( 'down' )" at bounding box center [1049, 280] width 192 height 450
type textarea "go('down', 2)"
click at [975, 92] on div "go ( 'right' , 2 ) go ( 'up' ) go ( 'down' , 2 )" at bounding box center [1049, 280] width 192 height 450
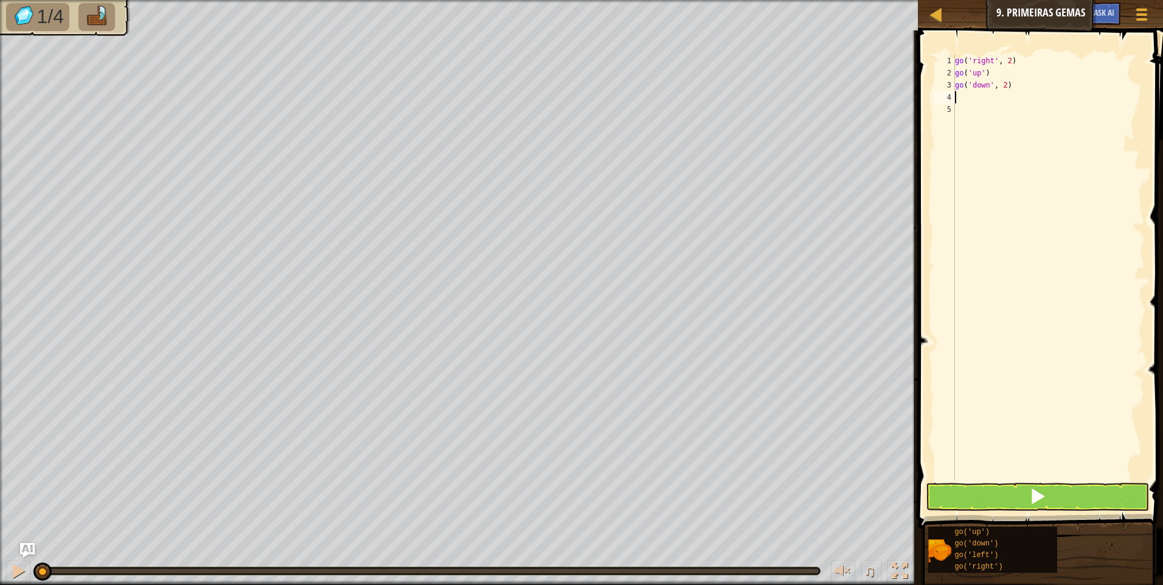
scroll to position [5, 0]
type textarea "g"
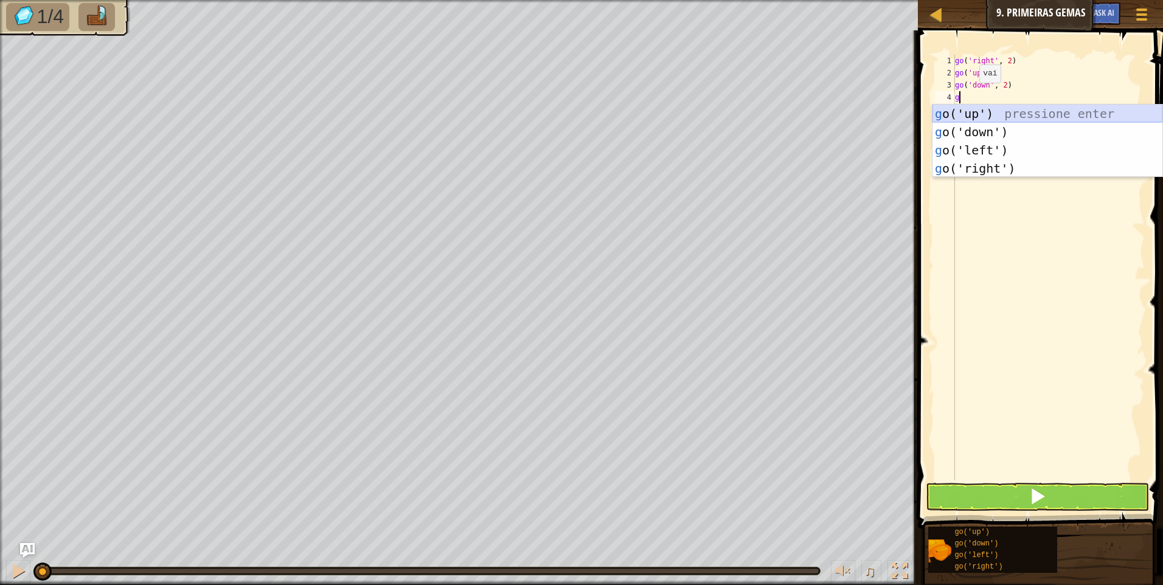
click at [996, 114] on div "g o('up') pressione enter g o('down') pressione enter g o('left') pressione ent…" at bounding box center [1047, 159] width 230 height 109
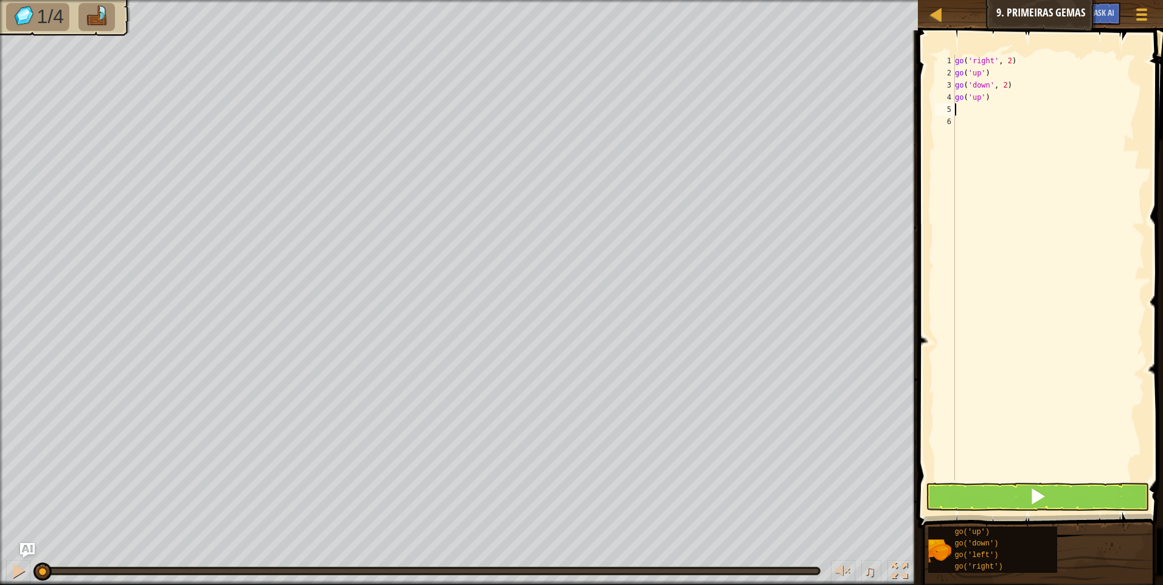
type textarea "g"
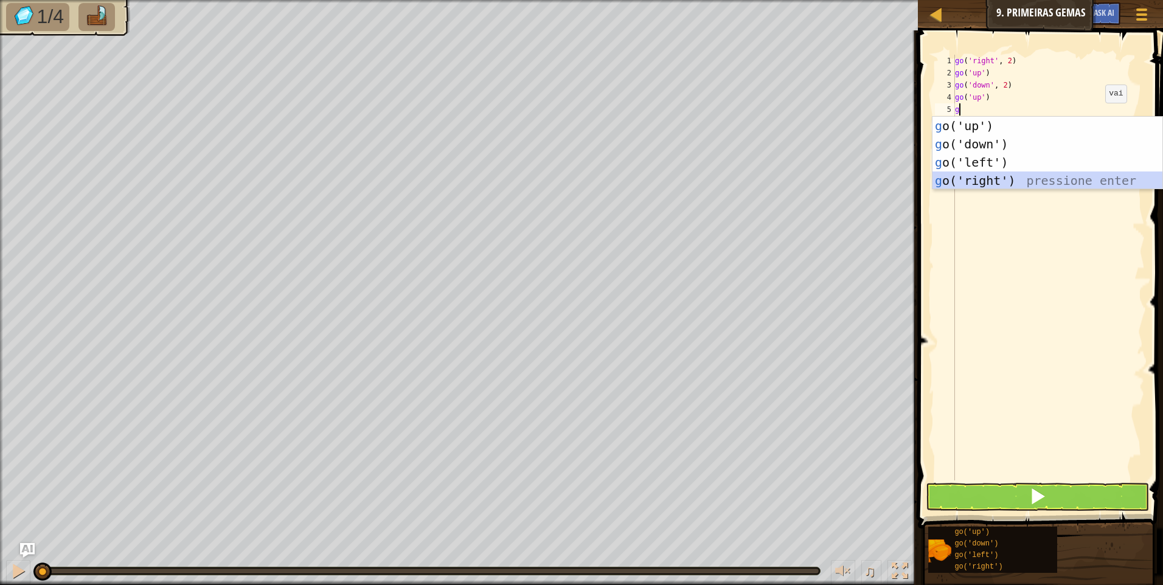
drag, startPoint x: 1081, startPoint y: 178, endPoint x: 1046, endPoint y: 387, distance: 212.2
click at [1080, 179] on div "g o('up') pressione enter g o('down') pressione enter g o('left') pressione ent…" at bounding box center [1047, 171] width 230 height 109
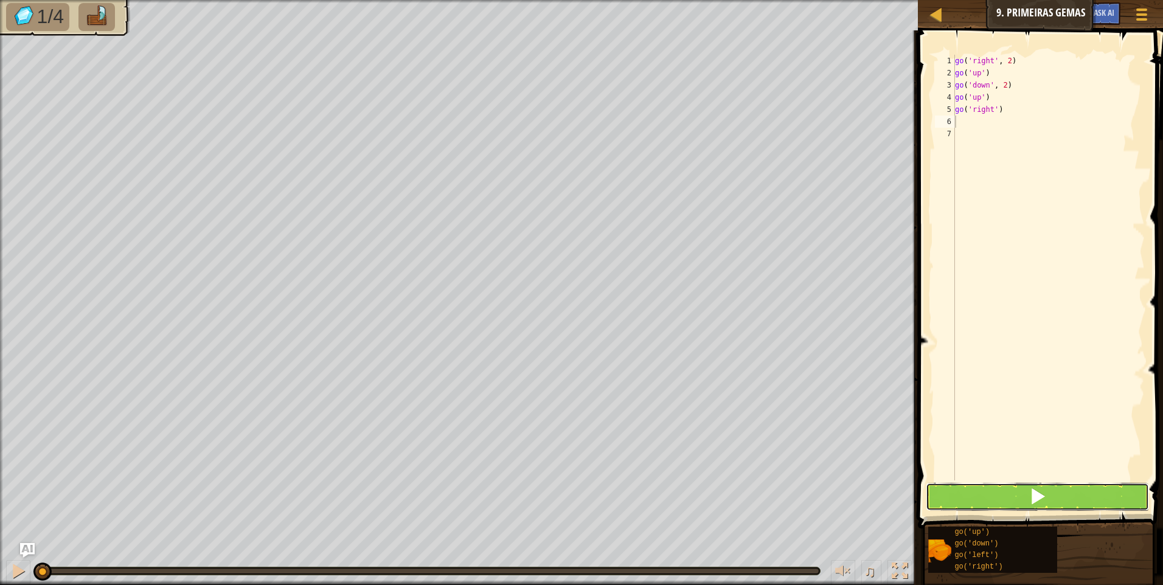
click at [1050, 501] on button at bounding box center [1037, 497] width 223 height 28
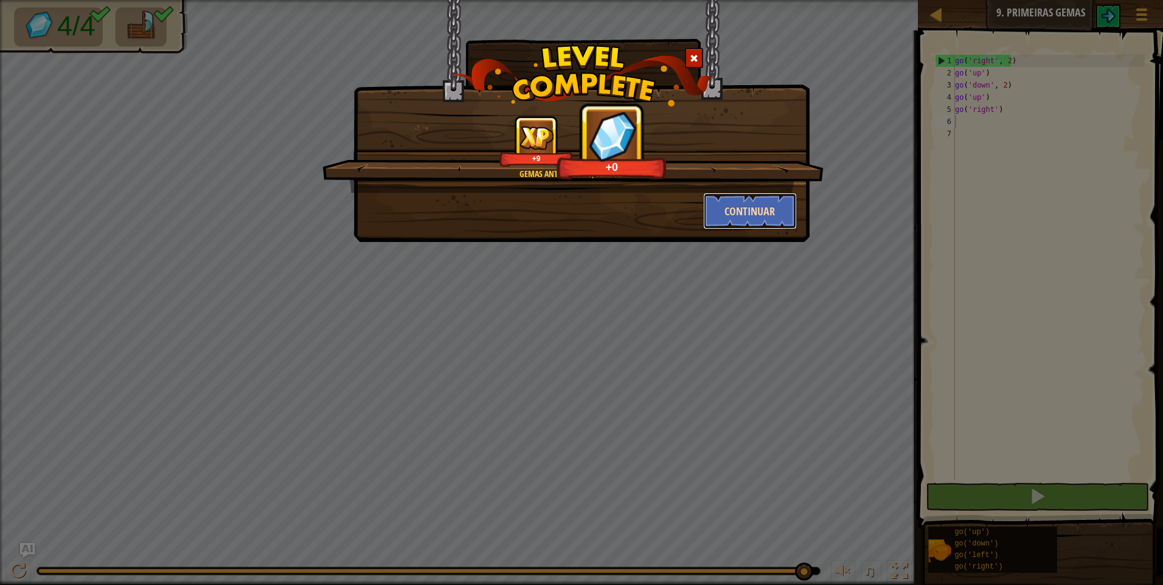
click at [712, 210] on button "Continuar" at bounding box center [750, 211] width 94 height 36
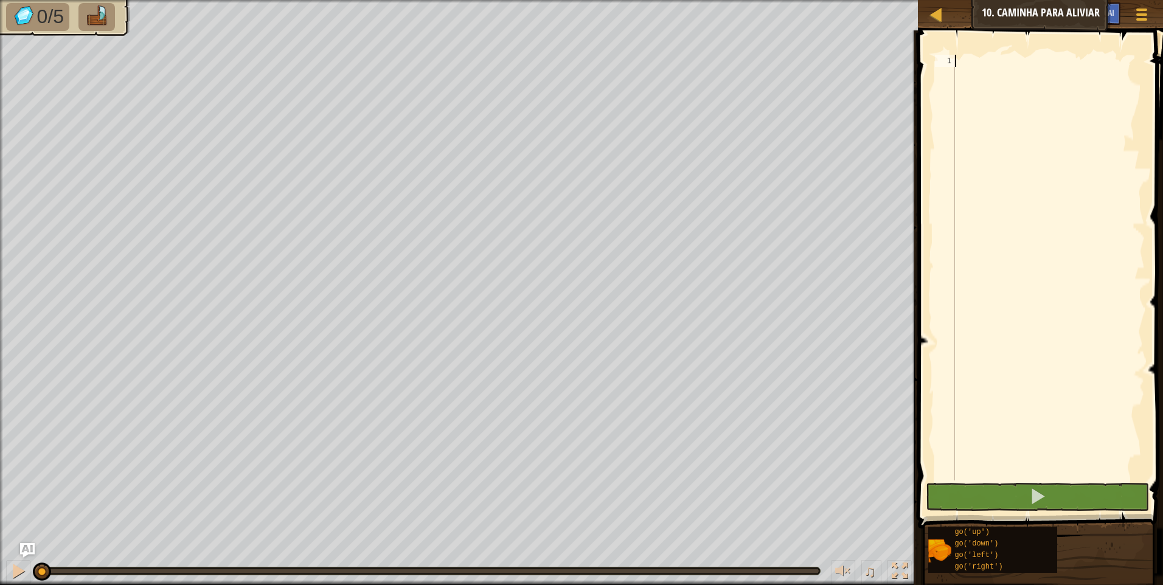
type textarea "g"
click at [979, 67] on div "g" at bounding box center [1049, 280] width 192 height 450
click at [976, 65] on div "g" at bounding box center [1049, 280] width 192 height 450
type textarea "go"
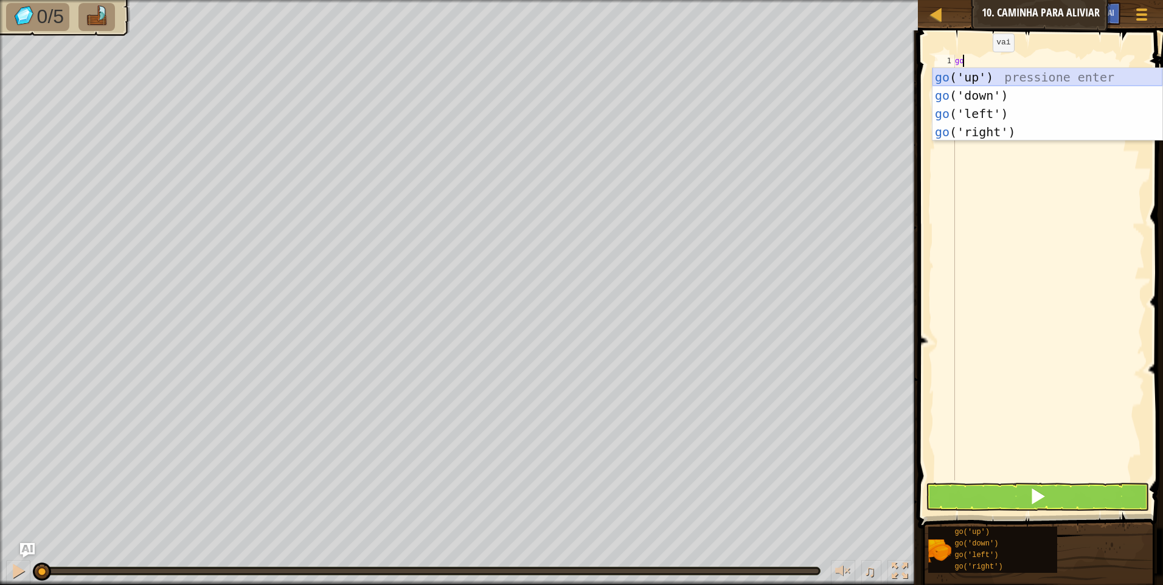
click at [990, 80] on div "go ('up') pressione enter go ('down') pressione enter go ('left') pressione ent…" at bounding box center [1047, 122] width 230 height 109
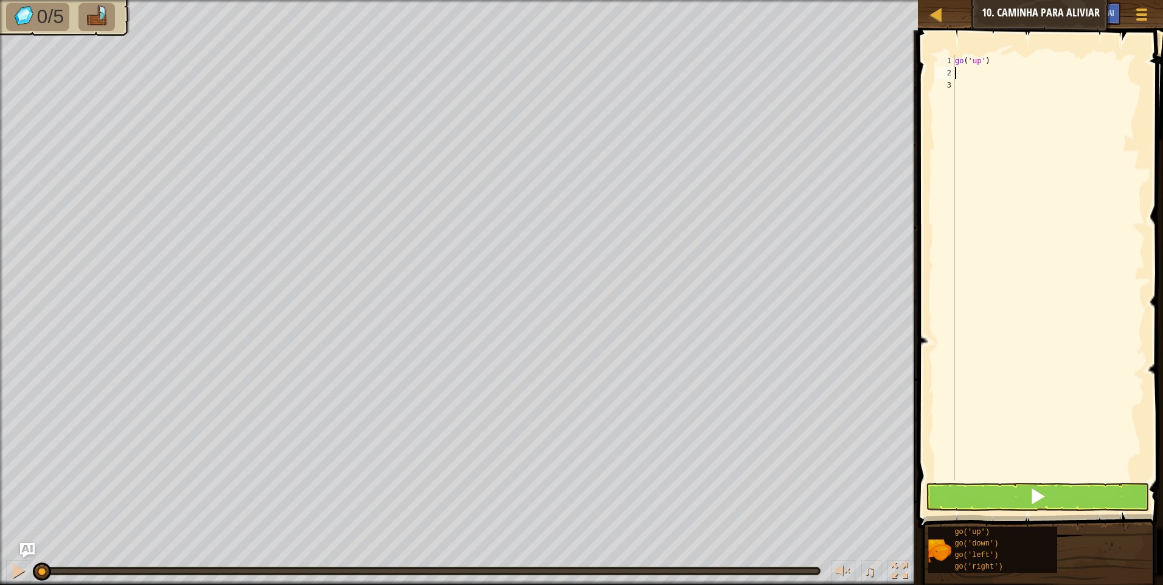
click at [982, 68] on div "go ( 'up' )" at bounding box center [1049, 280] width 192 height 450
click at [982, 63] on div "go ( 'up' )" at bounding box center [1049, 280] width 192 height 450
type textarea "go('up', 3)"
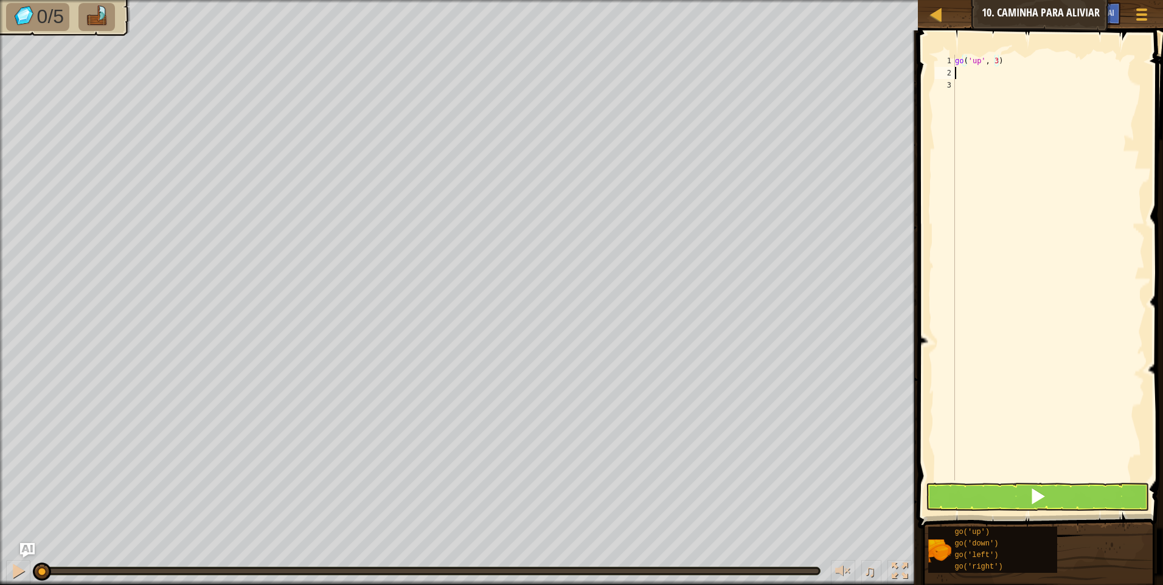
click at [982, 72] on div "go ( 'up' , 3 )" at bounding box center [1049, 280] width 192 height 450
type textarea "g"
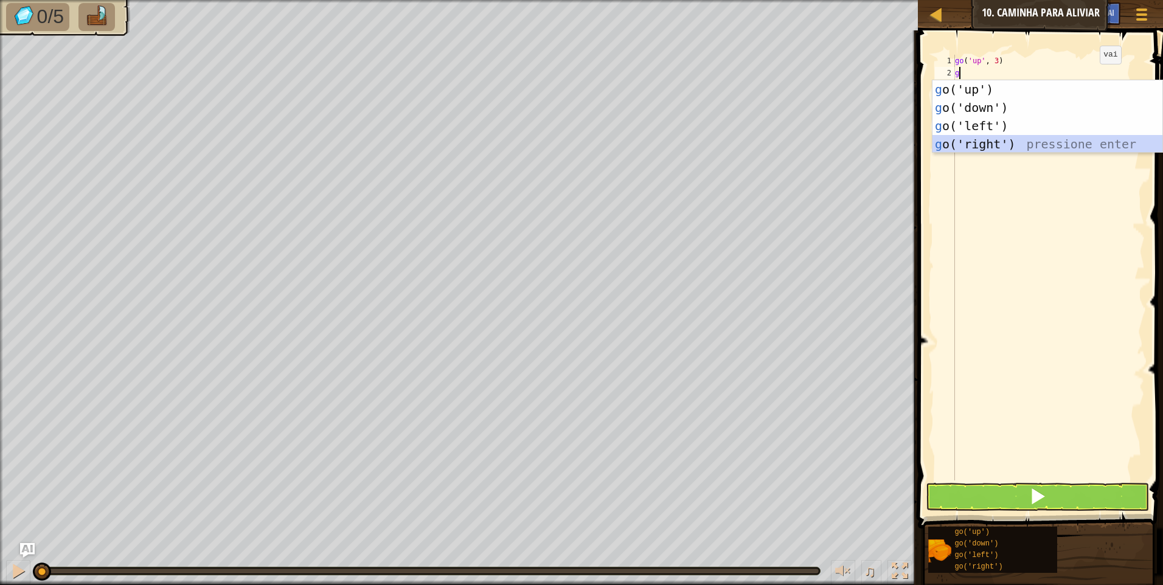
click at [1074, 148] on div "g o('up') pressione enter g o('down') pressione enter g o('left') pressione ent…" at bounding box center [1047, 134] width 230 height 109
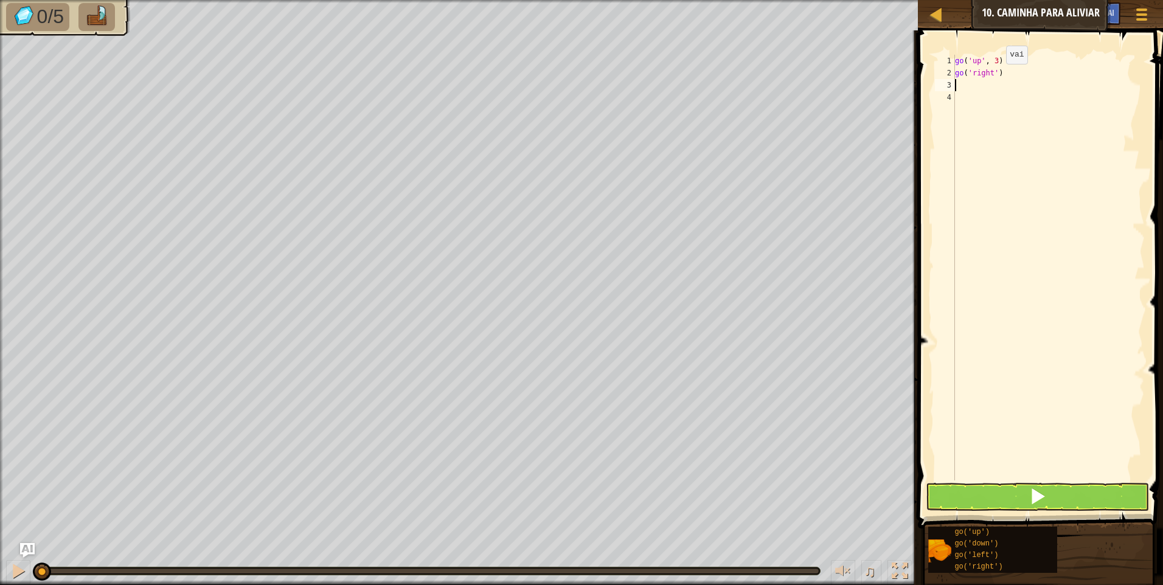
click at [996, 76] on div "go ( 'up' , 3 ) go ( 'right' )" at bounding box center [1049, 280] width 192 height 450
type textarea "go('right', 4)"
click at [979, 85] on div "go ( 'up' , 3 ) go ( 'right' , 4 )" at bounding box center [1049, 280] width 192 height 450
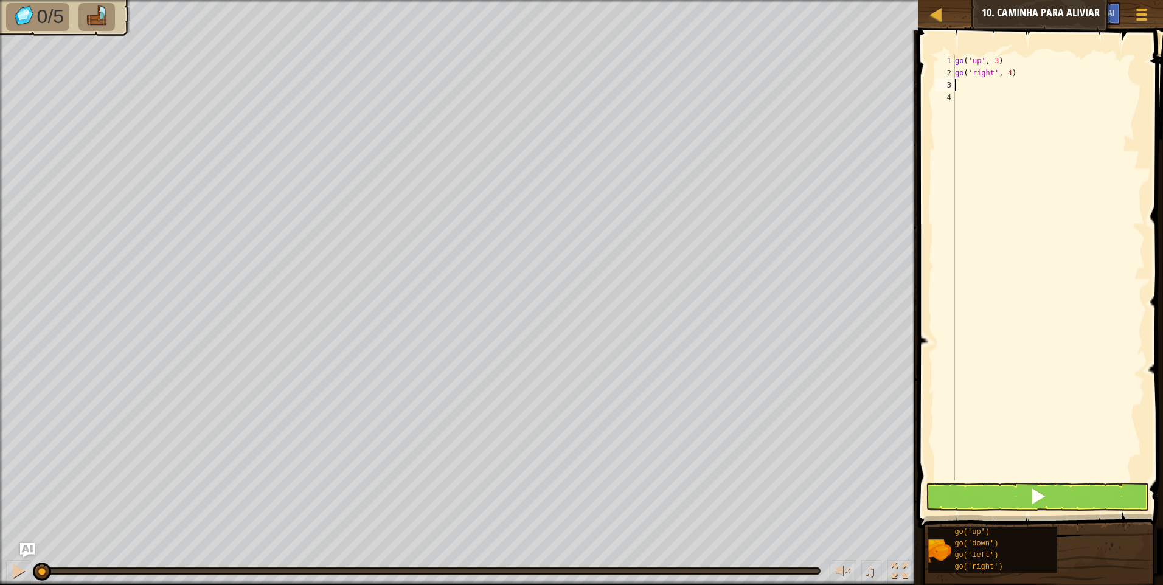
scroll to position [5, 0]
type textarea "g"
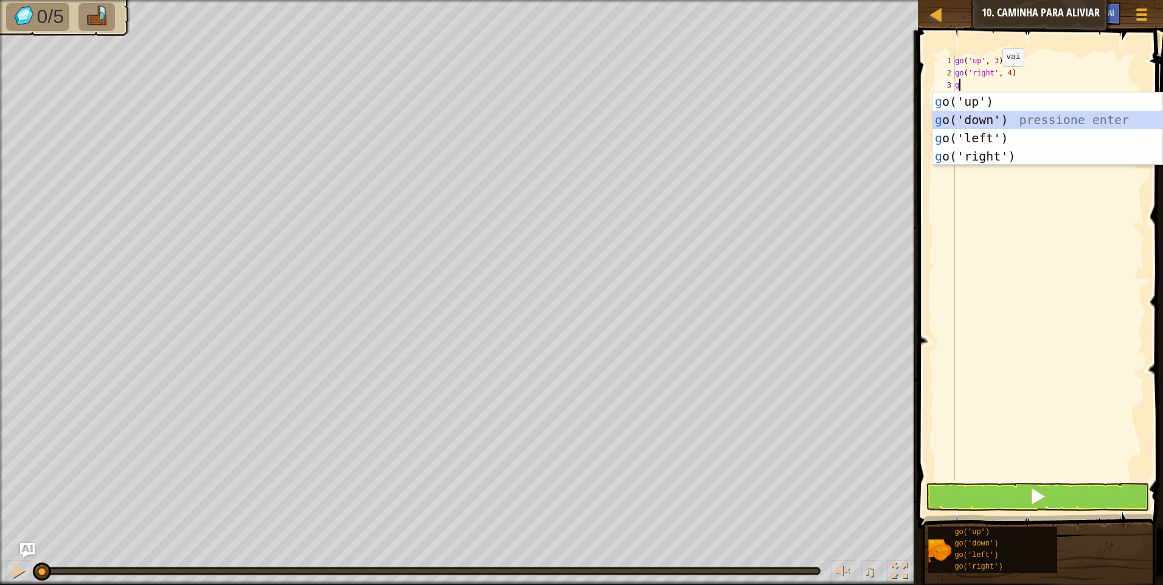
drag, startPoint x: 950, startPoint y: 116, endPoint x: 957, endPoint y: 111, distance: 8.3
click at [956, 114] on div "g o('up') pressione enter g o('down') pressione enter g o('left') pressione ent…" at bounding box center [1047, 146] width 230 height 109
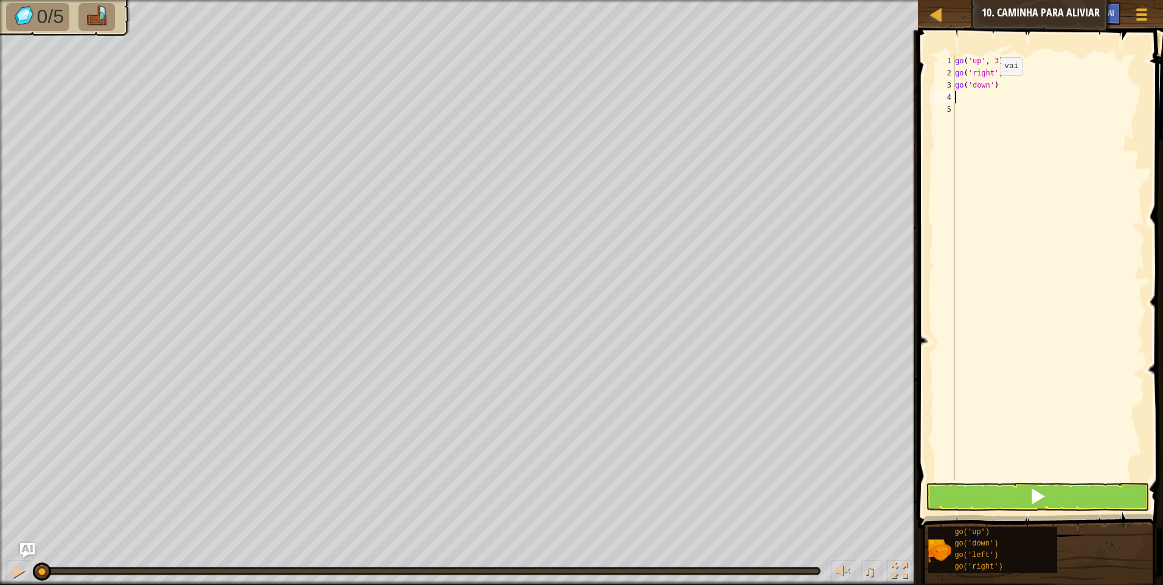
click at [990, 88] on div "go ( 'up' , 3 ) go ( 'right' , 4 ) go ( 'down' )" at bounding box center [1049, 280] width 192 height 450
type textarea "go('down', 3)"
click at [990, 100] on div "go ( 'up' , 3 ) go ( 'right' , 4 ) go ( 'down' , 3 )" at bounding box center [1049, 280] width 192 height 450
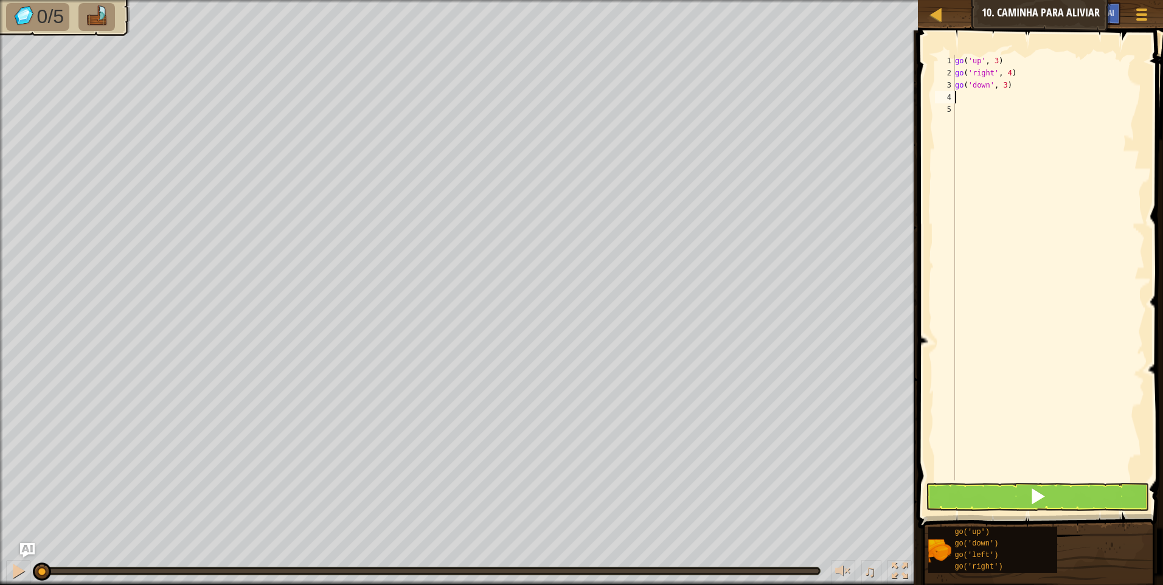
scroll to position [5, 0]
type textarea "g"
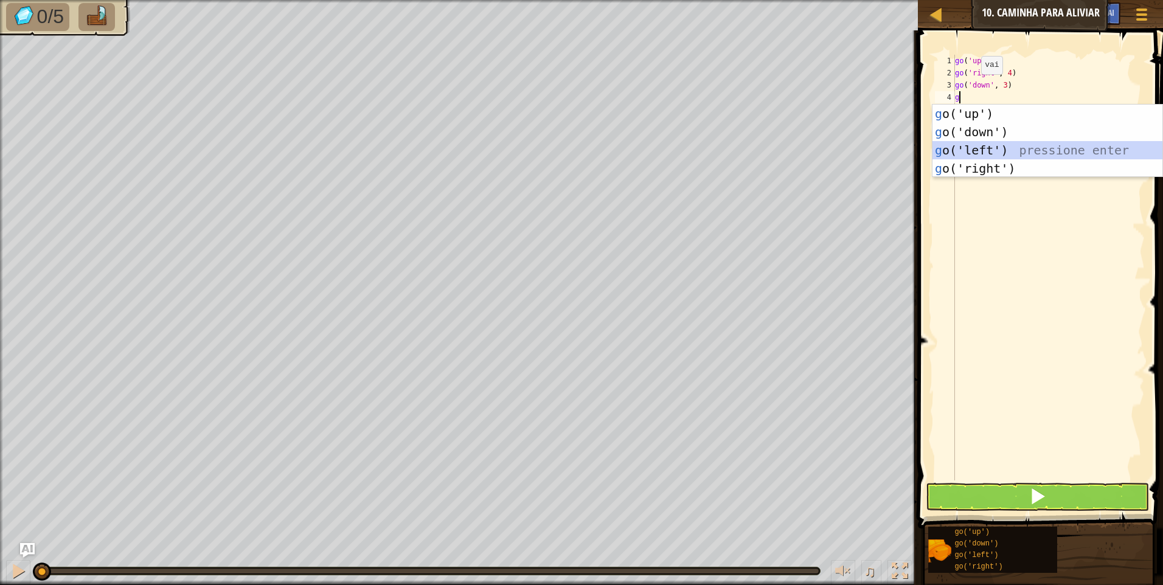
click at [960, 150] on div "g o('up') pressione enter g o('down') pressione enter g o('left') pressione ent…" at bounding box center [1047, 159] width 230 height 109
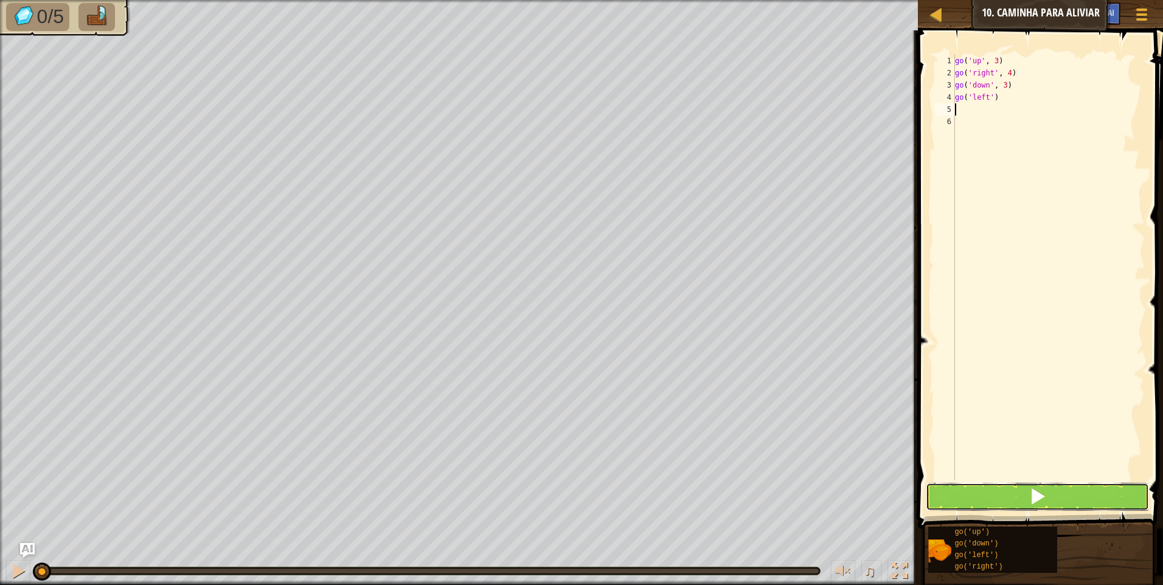
click at [1075, 504] on button at bounding box center [1037, 497] width 223 height 28
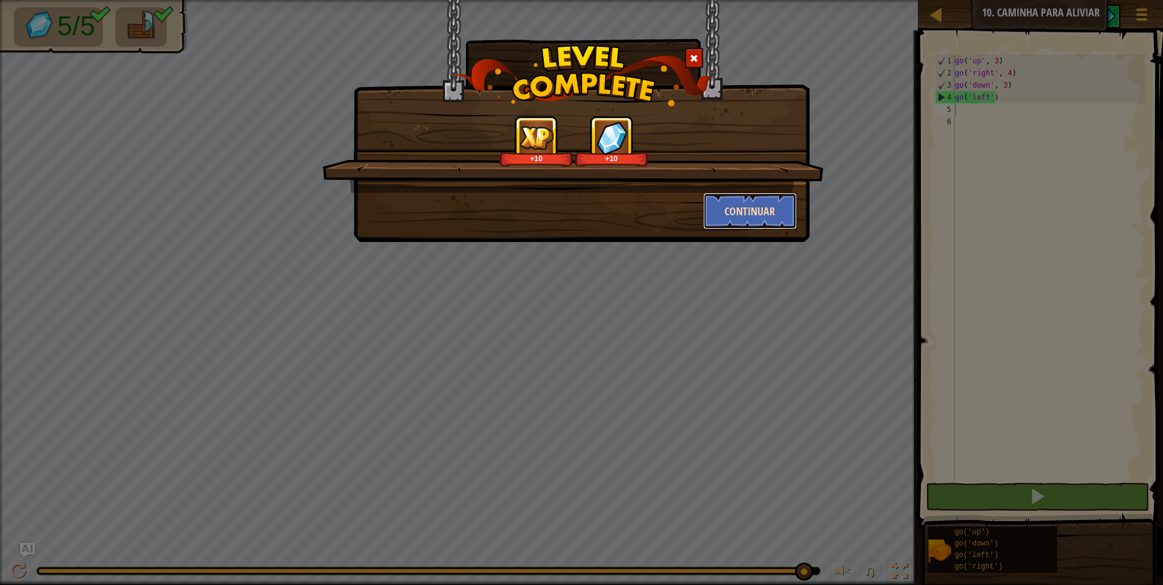
click at [786, 220] on button "Continuar" at bounding box center [750, 211] width 94 height 36
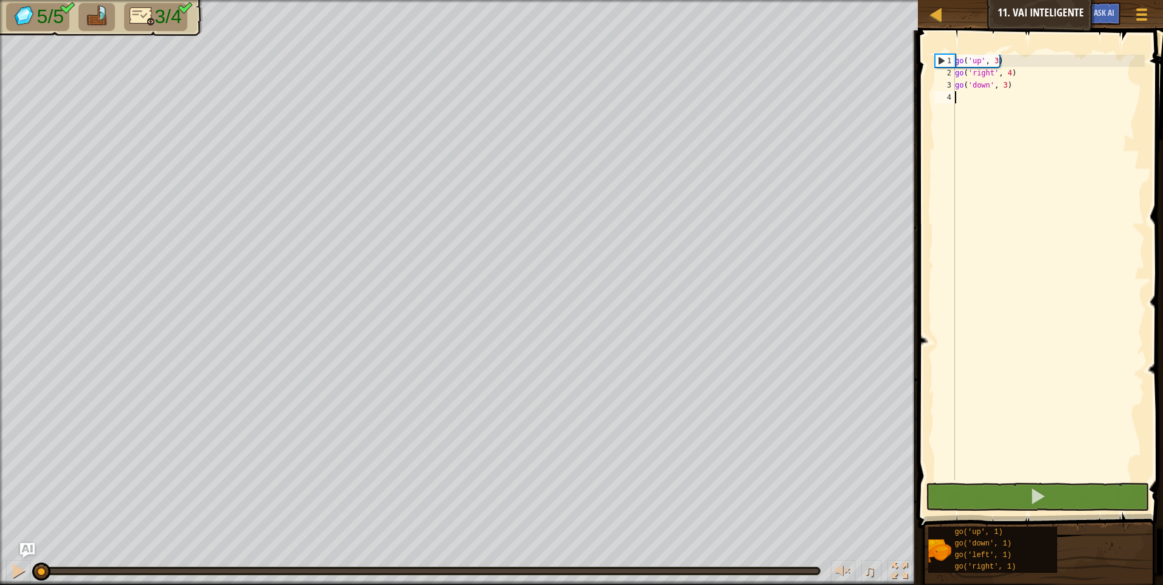
type textarea "g"
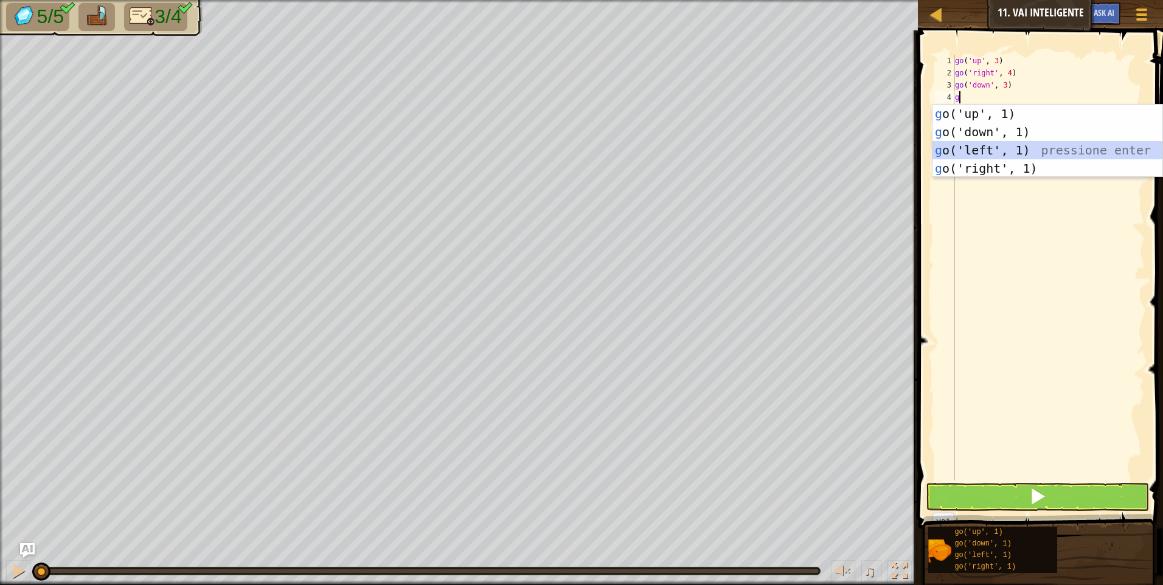
drag, startPoint x: 971, startPoint y: 150, endPoint x: 980, endPoint y: 168, distance: 19.6
click at [978, 148] on div "g o('up', 1) pressione enter g o('down', 1) pressione enter g o('left', 1) pres…" at bounding box center [1047, 159] width 230 height 109
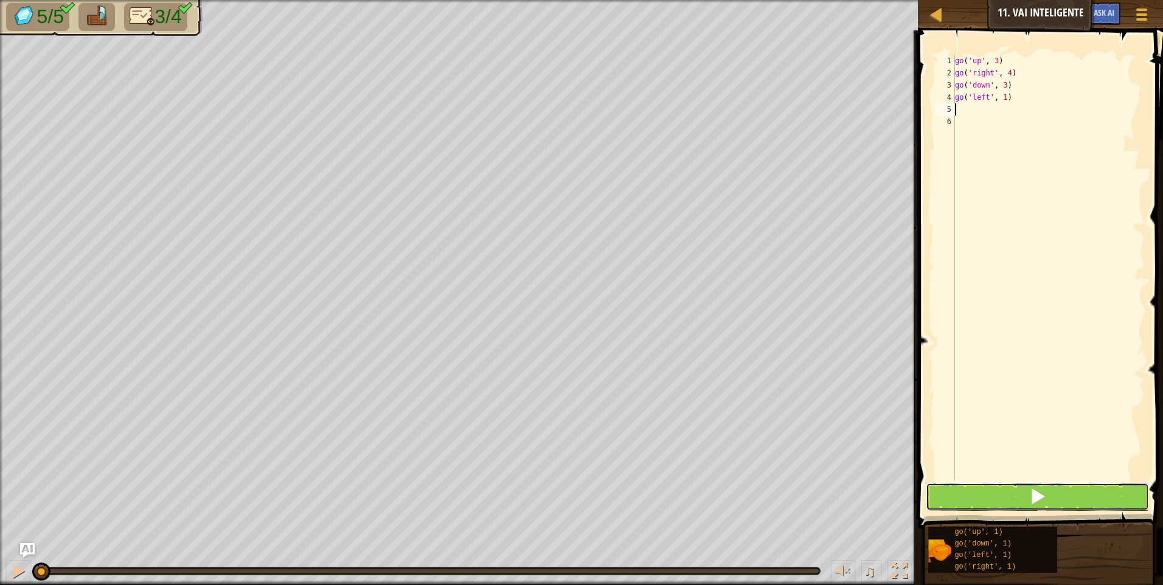
drag, startPoint x: 1000, startPoint y: 496, endPoint x: 999, endPoint y: 480, distance: 16.4
click at [1000, 490] on button at bounding box center [1037, 497] width 223 height 28
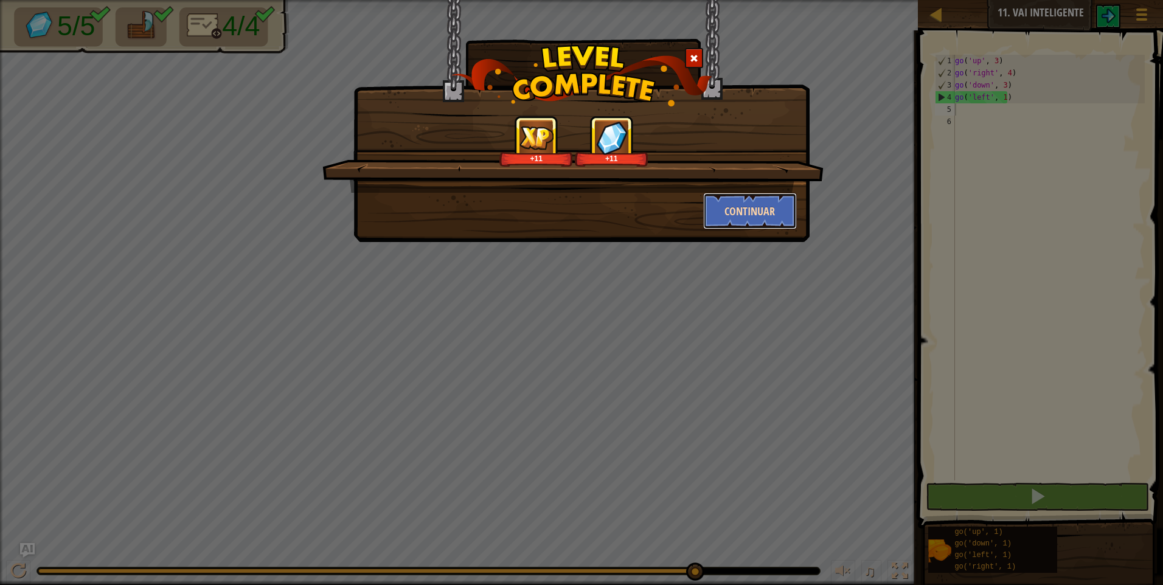
click at [771, 215] on button "Continuar" at bounding box center [750, 211] width 94 height 36
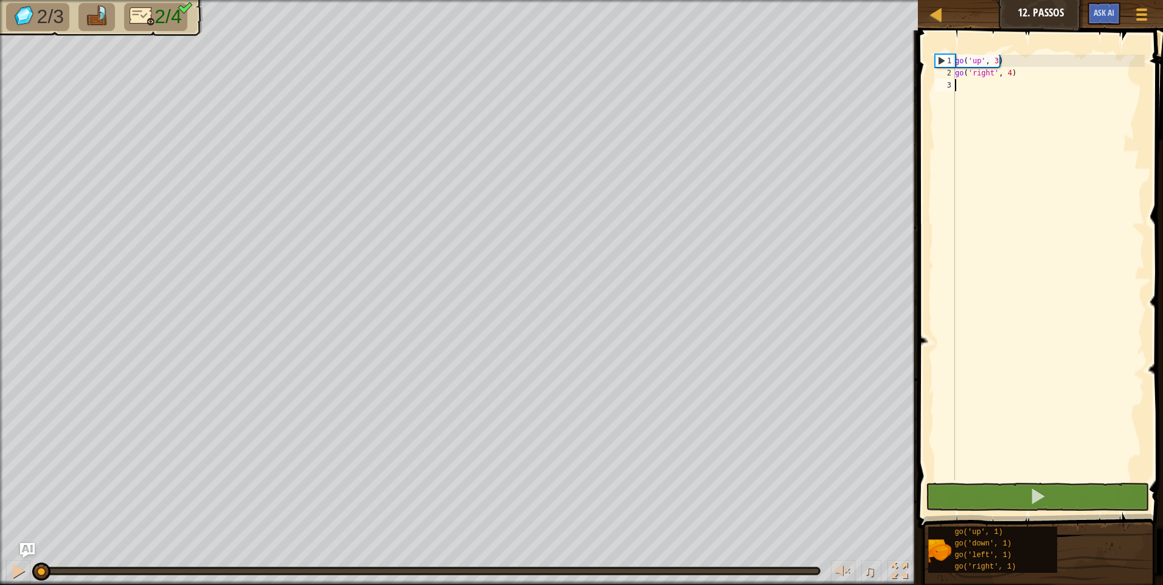
drag, startPoint x: 989, startPoint y: 83, endPoint x: 989, endPoint y: 89, distance: 6.7
click at [989, 88] on div "go ( 'up' , 3 ) go ( 'right' , 4 )" at bounding box center [1049, 280] width 192 height 450
type textarea "g"
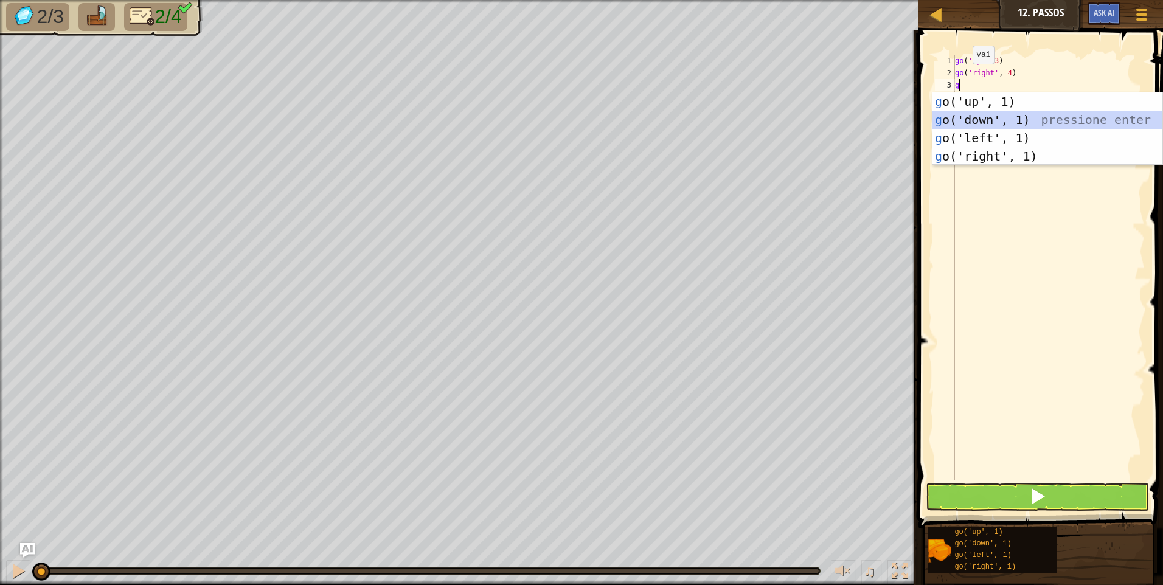
click at [973, 120] on div "g o('up', 1) pressione enter g o('down', 1) pressione enter g o('left', 1) pres…" at bounding box center [1047, 146] width 230 height 109
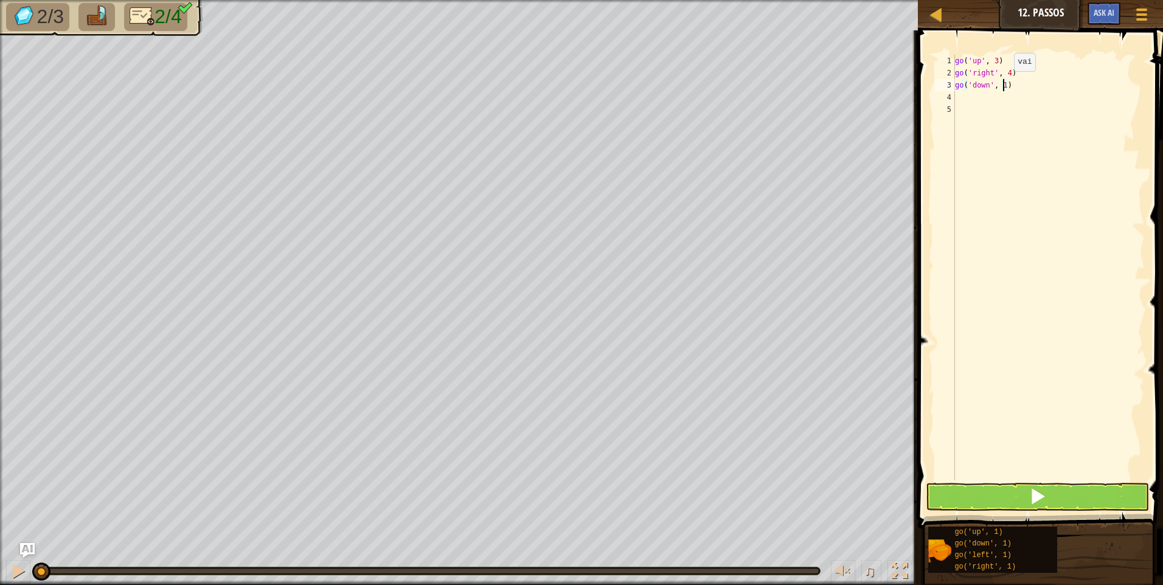
click at [1004, 83] on div "go ( 'up' , 3 ) go ( 'right' , 4 ) go ( 'down' , 1 )" at bounding box center [1049, 280] width 192 height 450
type textarea "go('down', 3)"
drag, startPoint x: 989, startPoint y: 106, endPoint x: 990, endPoint y: 100, distance: 6.1
click at [989, 103] on div "go ( 'up' , 3 ) go ( 'right' , 4 ) go ( 'down' , 3 )" at bounding box center [1049, 280] width 192 height 450
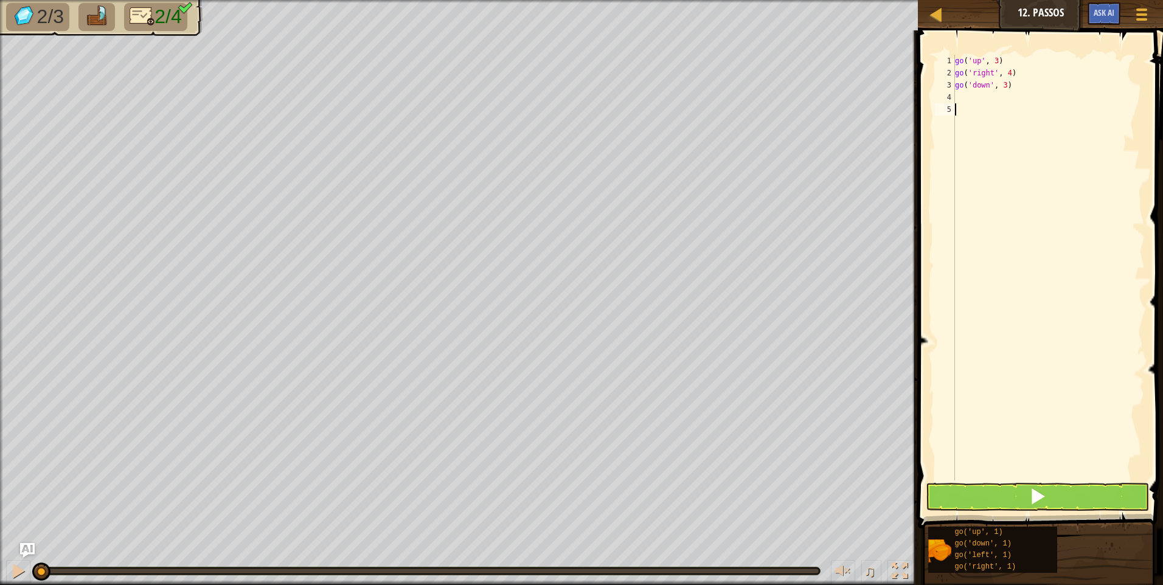
scroll to position [5, 0]
click at [991, 97] on div "go ( 'up' , 3 ) go ( 'right' , 4 ) go ( 'down' , 3 )" at bounding box center [1049, 268] width 192 height 426
type textarea "g"
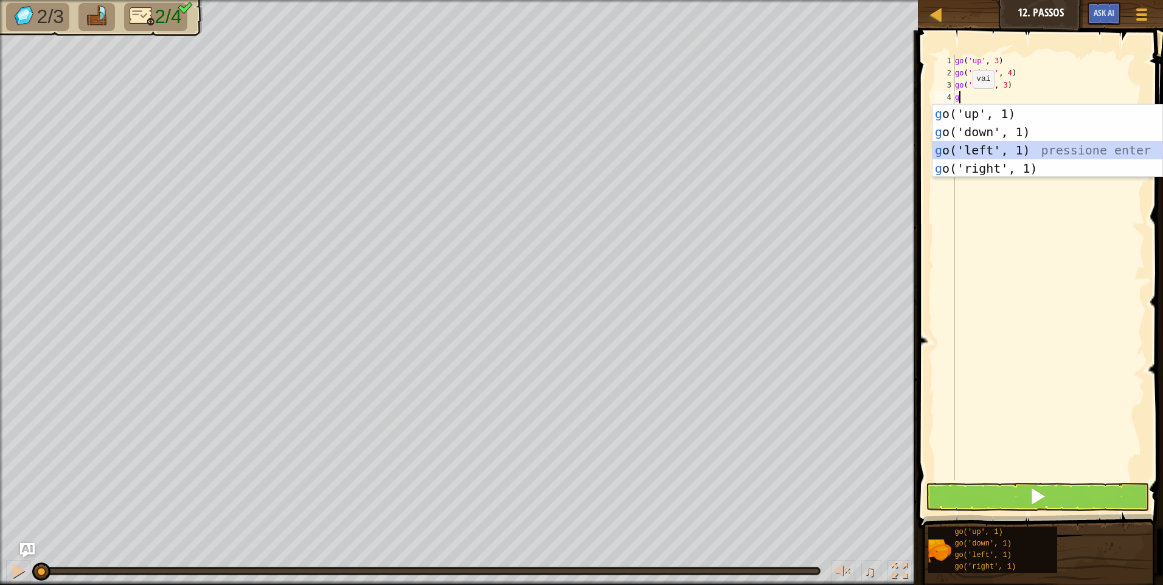
click at [974, 149] on div "g o('up', 1) pressione enter g o('down', 1) pressione enter g o('left', 1) pres…" at bounding box center [1047, 159] width 230 height 109
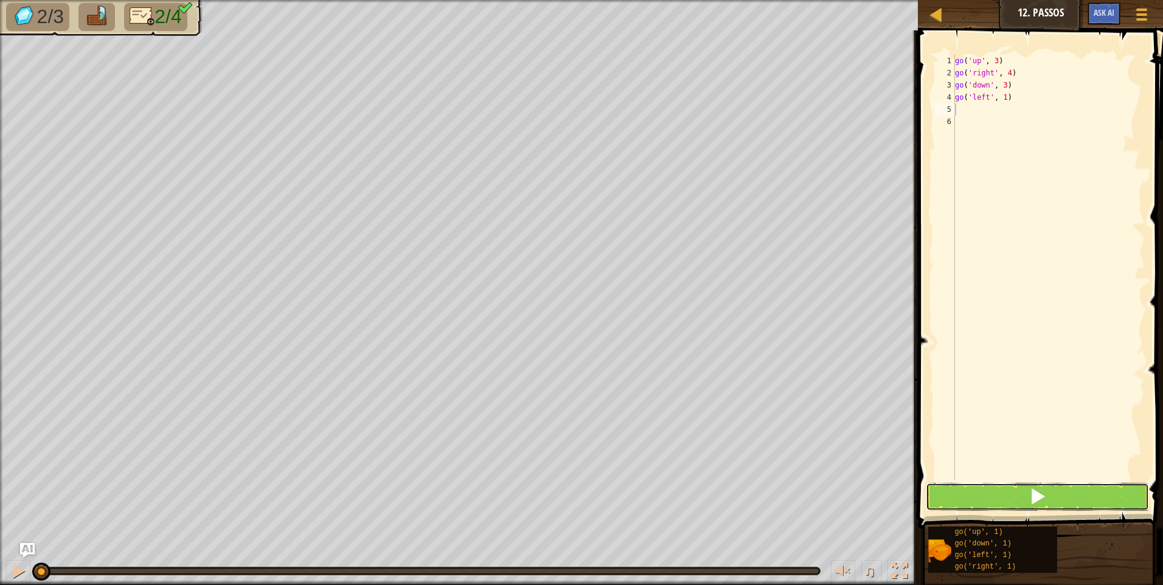
click at [959, 488] on button at bounding box center [1037, 497] width 223 height 28
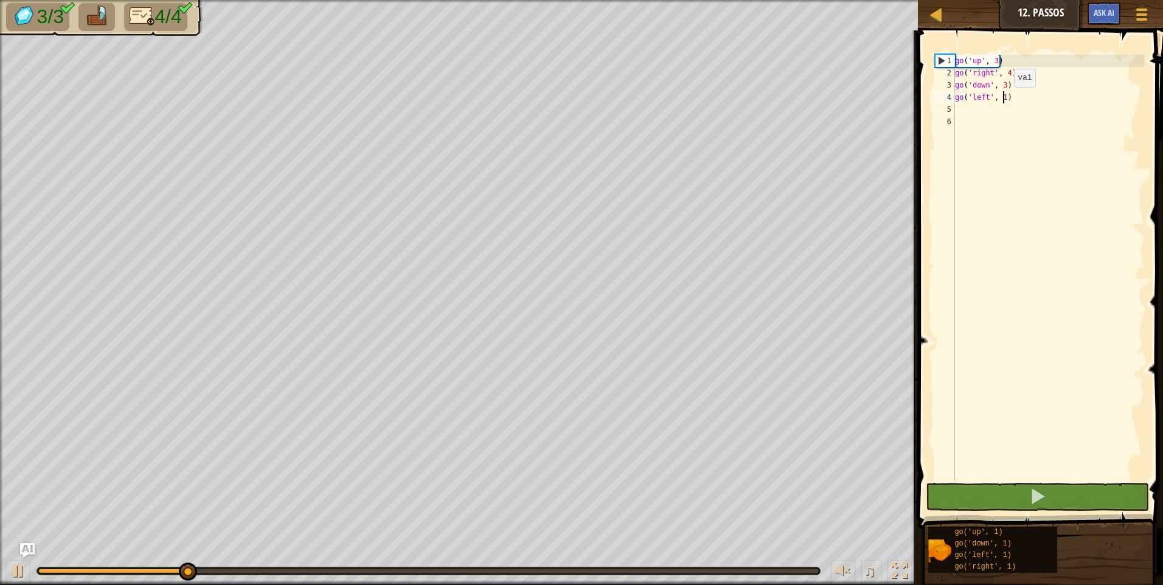
click at [1004, 99] on div "go ( 'up' , 3 ) go ( 'right' , 4 ) go ( 'down' , 3 ) go ( 'left' , 1 )" at bounding box center [1049, 280] width 192 height 450
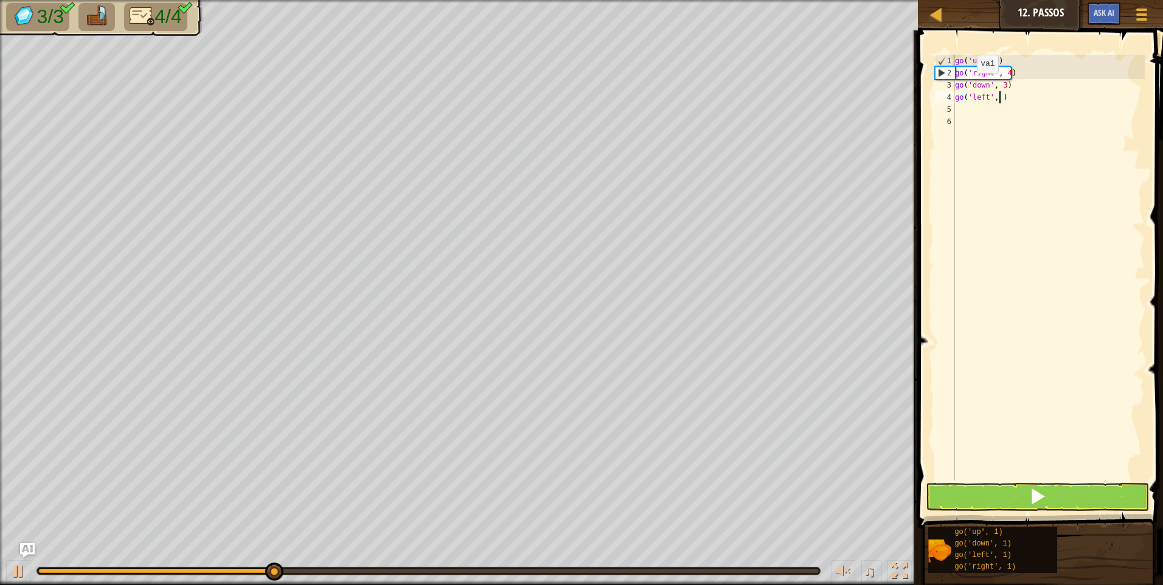
scroll to position [5, 4]
type textarea "go('left', 2)"
drag, startPoint x: 997, startPoint y: 504, endPoint x: 995, endPoint y: 491, distance: 12.9
click at [995, 491] on button at bounding box center [1037, 497] width 223 height 28
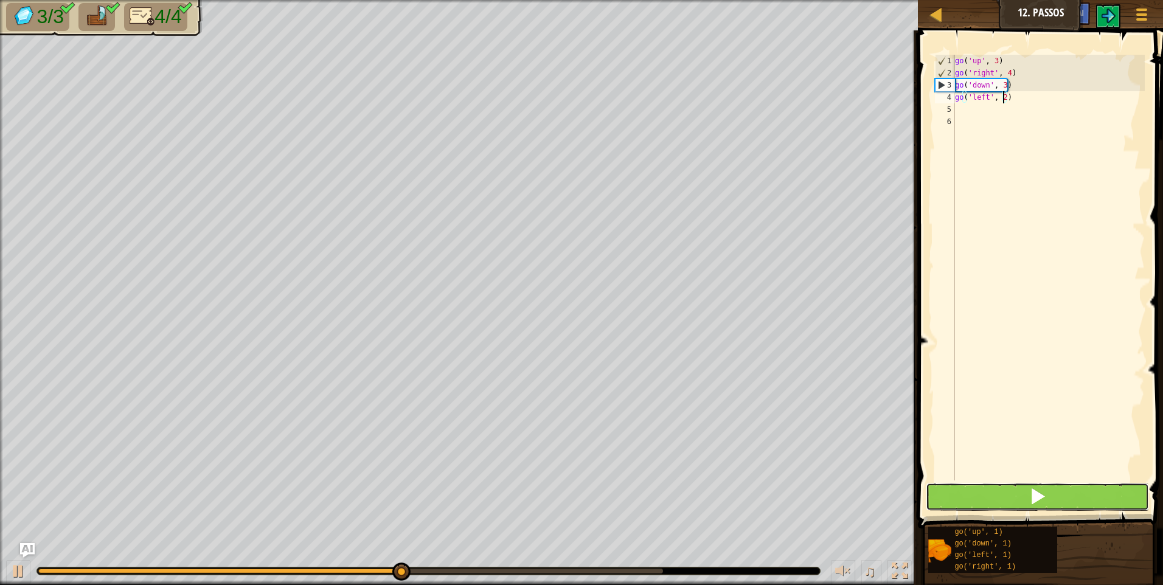
click at [992, 491] on button at bounding box center [1037, 497] width 223 height 28
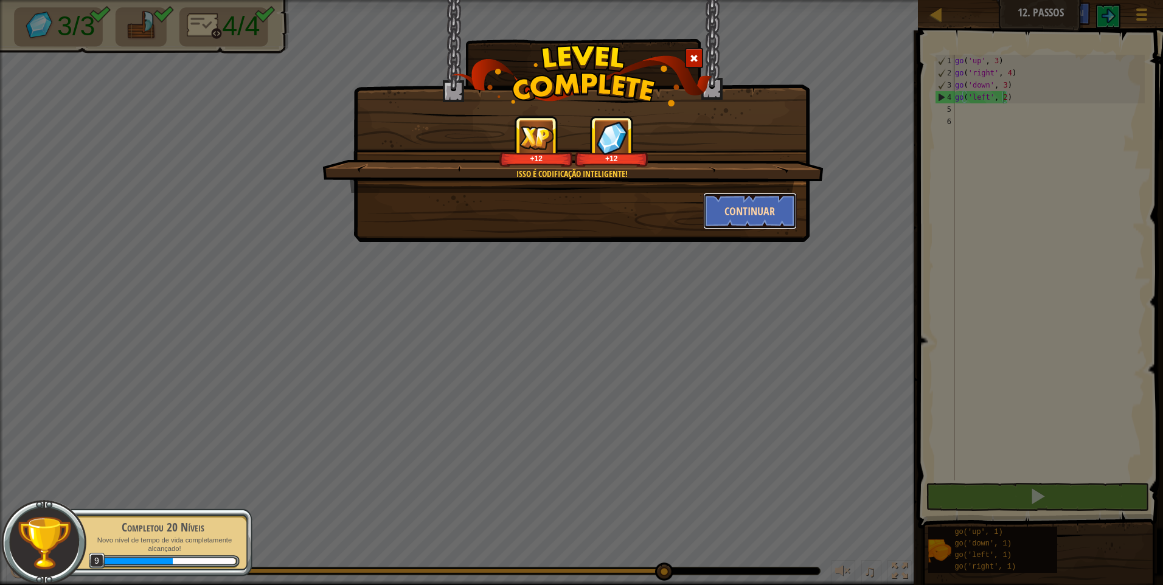
click at [758, 208] on button "Continuar" at bounding box center [750, 211] width 94 height 36
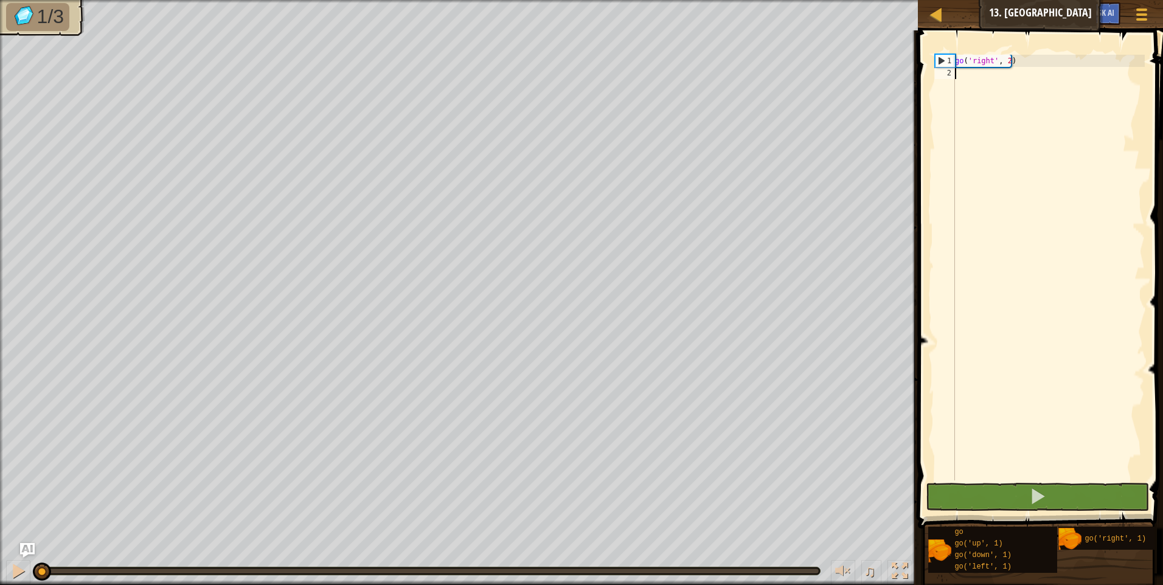
click at [995, 74] on div "go ( 'right' , 2 )" at bounding box center [1049, 280] width 192 height 450
type textarea "g"
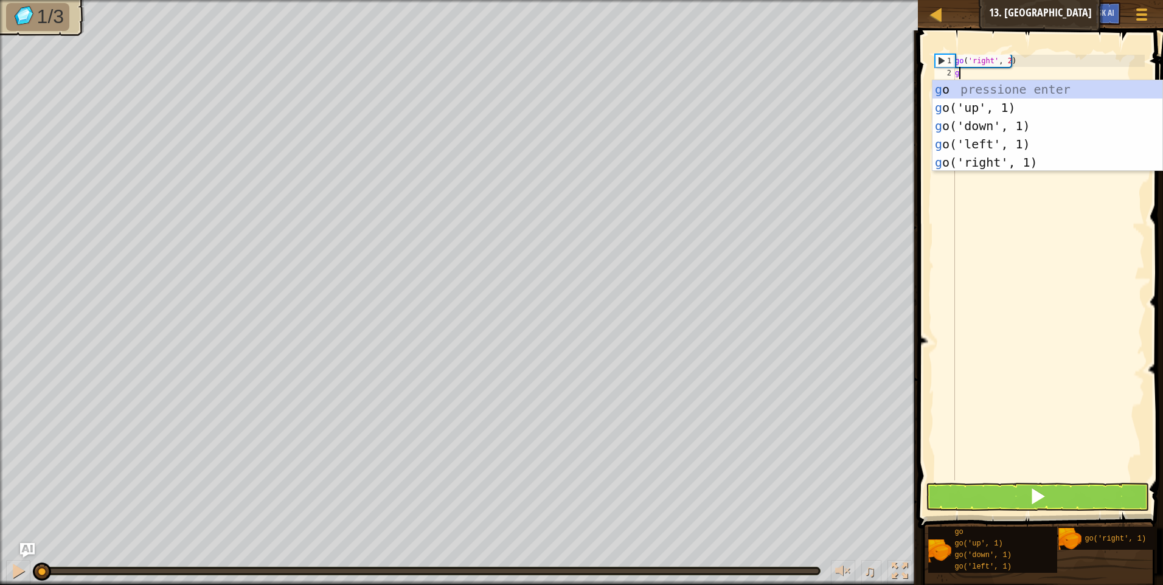
scroll to position [5, 0]
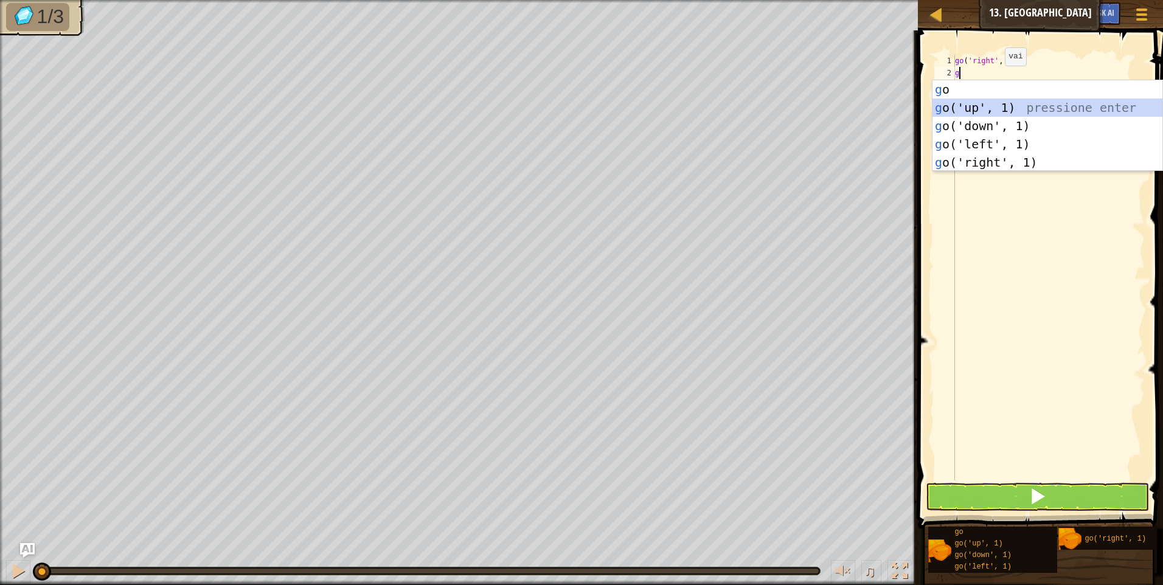
click at [1007, 104] on div "g o pressione enter g o('up', 1) pressione enter g o('down', 1) pressione enter…" at bounding box center [1047, 144] width 230 height 128
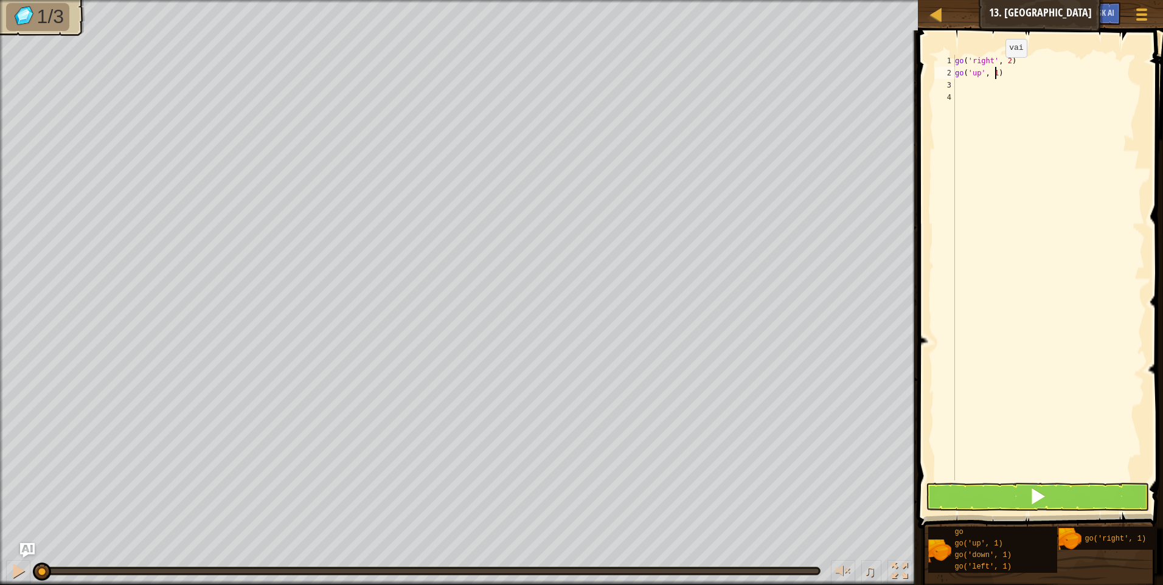
click at [995, 69] on div "go ( 'right' , 2 ) go ( 'up' , 1 )" at bounding box center [1049, 280] width 192 height 450
type textarea "go('up', 3)"
drag, startPoint x: 990, startPoint y: 91, endPoint x: 987, endPoint y: 70, distance: 21.4
click at [987, 83] on div "go ( 'right' , 2 ) go ( 'up' , 3 )" at bounding box center [1049, 280] width 192 height 450
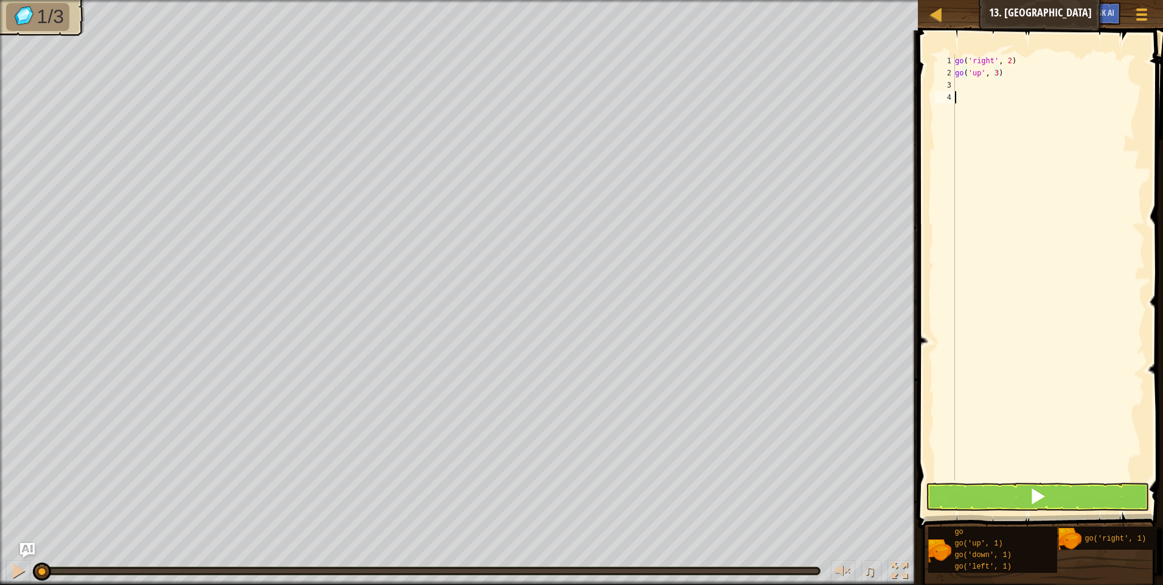
scroll to position [5, 0]
type textarea "g"
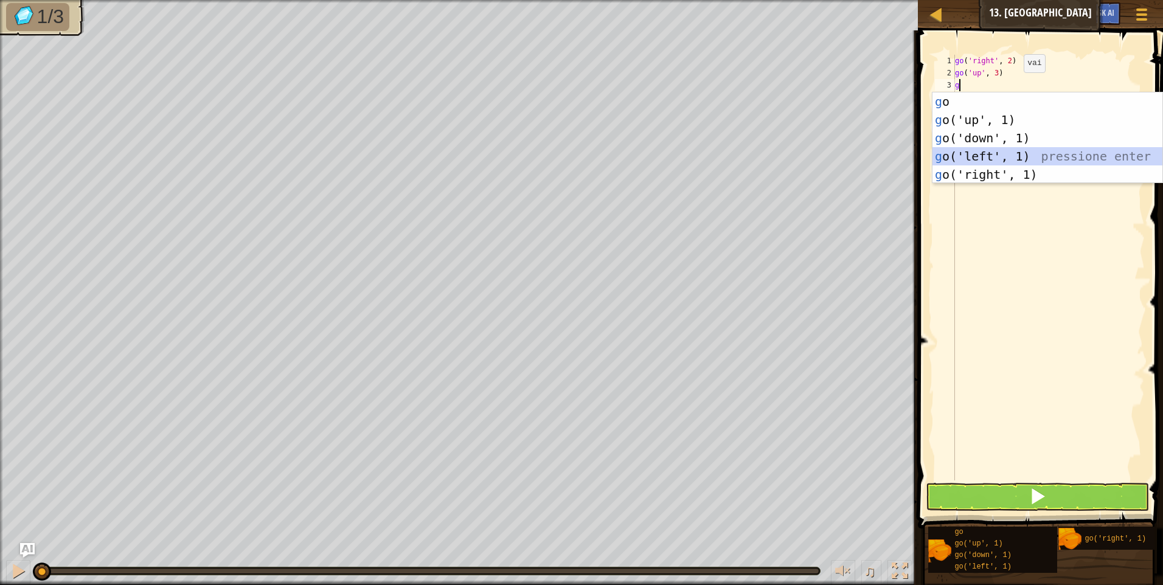
click at [1040, 164] on div "g o pressione enter g o('up', 1) pressione enter g o('down', 1) pressione enter…" at bounding box center [1047, 156] width 230 height 128
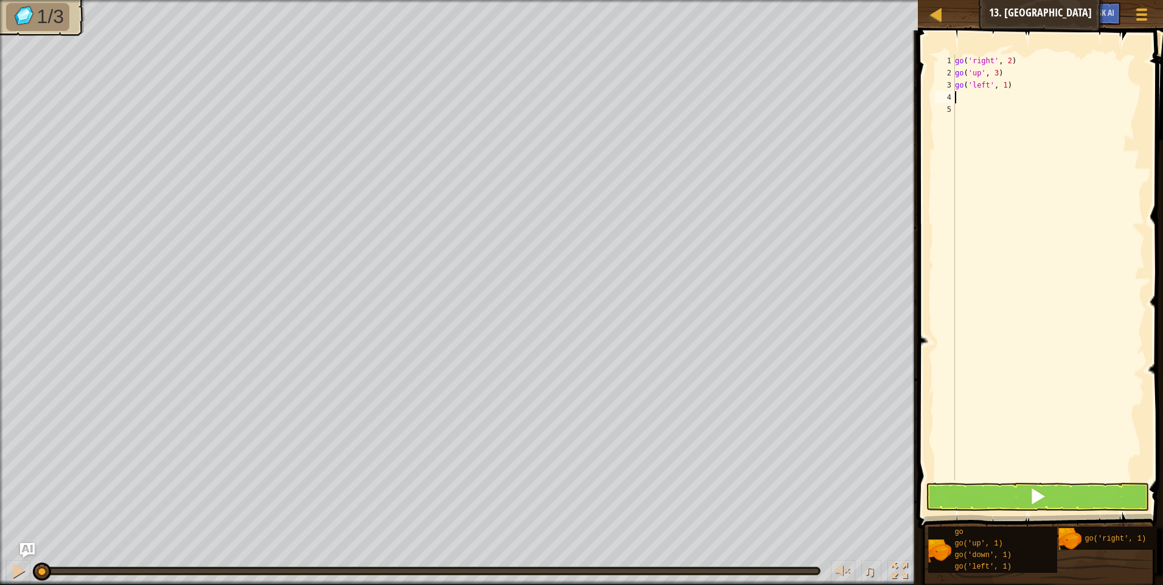
click at [1017, 86] on div "go ( 'right' , 2 ) go ( 'up' , 3 ) go ( 'left' , 1 )" at bounding box center [1049, 280] width 192 height 450
type textarea "go('"
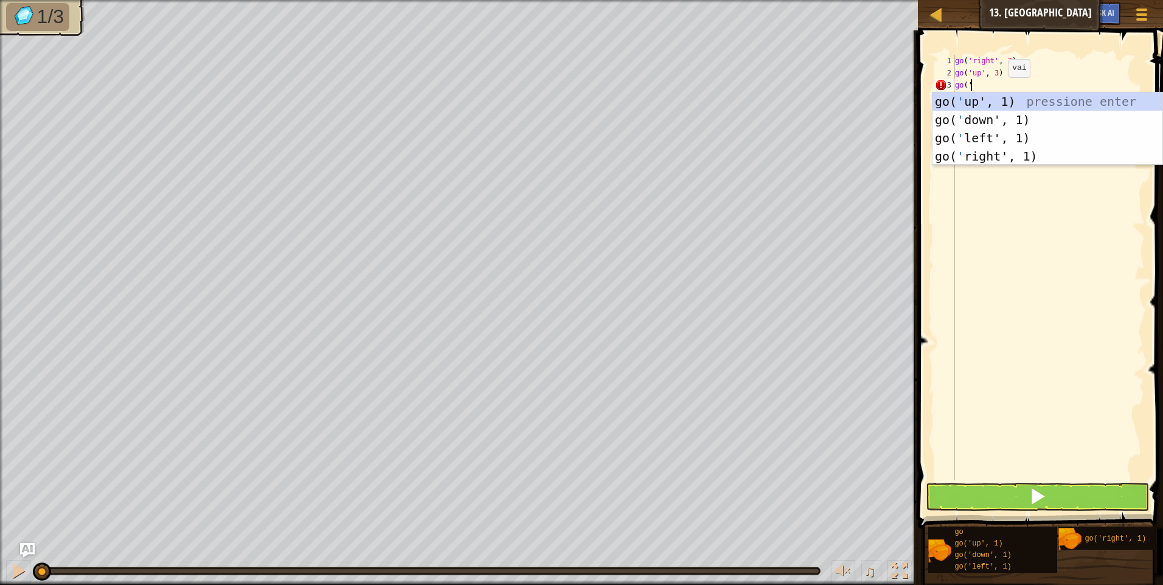
scroll to position [5, 1]
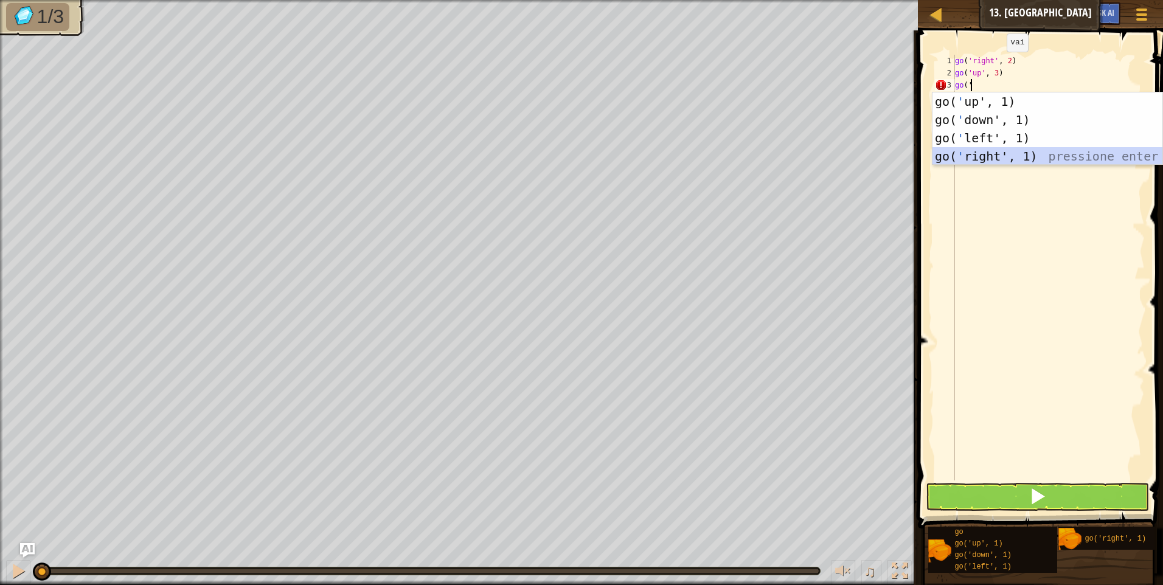
click at [1010, 156] on div "go( ' up', 1) pressione enter go( ' down', 1) pressione enter go( ' left', 1) p…" at bounding box center [1047, 146] width 230 height 109
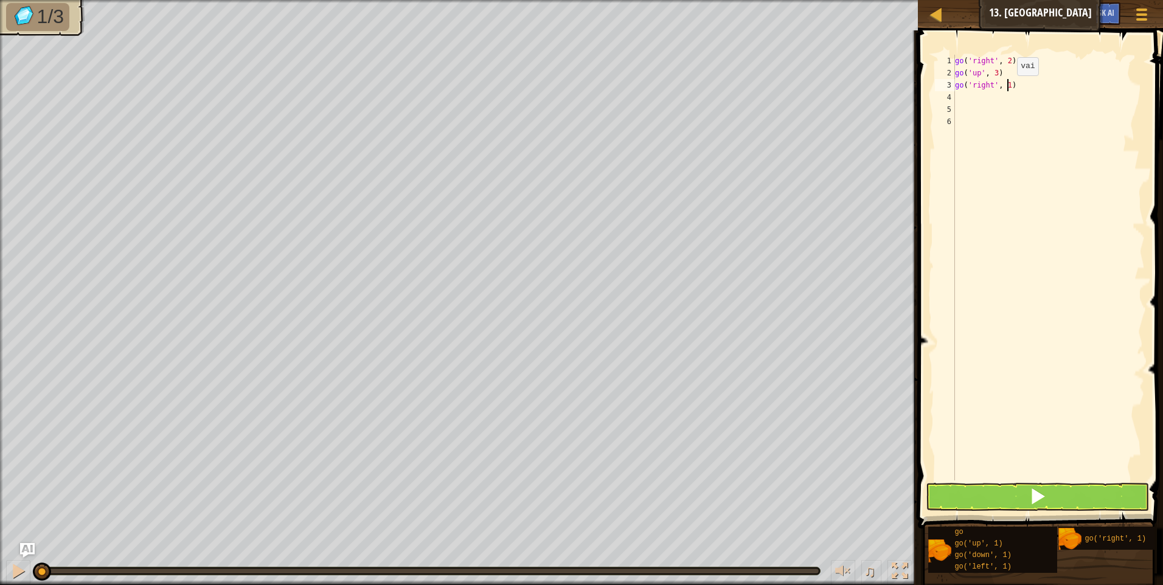
click at [1007, 88] on div "go ( 'right' , 2 ) go ( 'up' , 3 ) go ( 'right' , 1 )" at bounding box center [1049, 280] width 192 height 450
type textarea "go('right', 2)"
click at [988, 100] on div "go ( 'right' , 2 ) go ( 'up' , 3 ) go ( 'right' , 2 )" at bounding box center [1049, 280] width 192 height 450
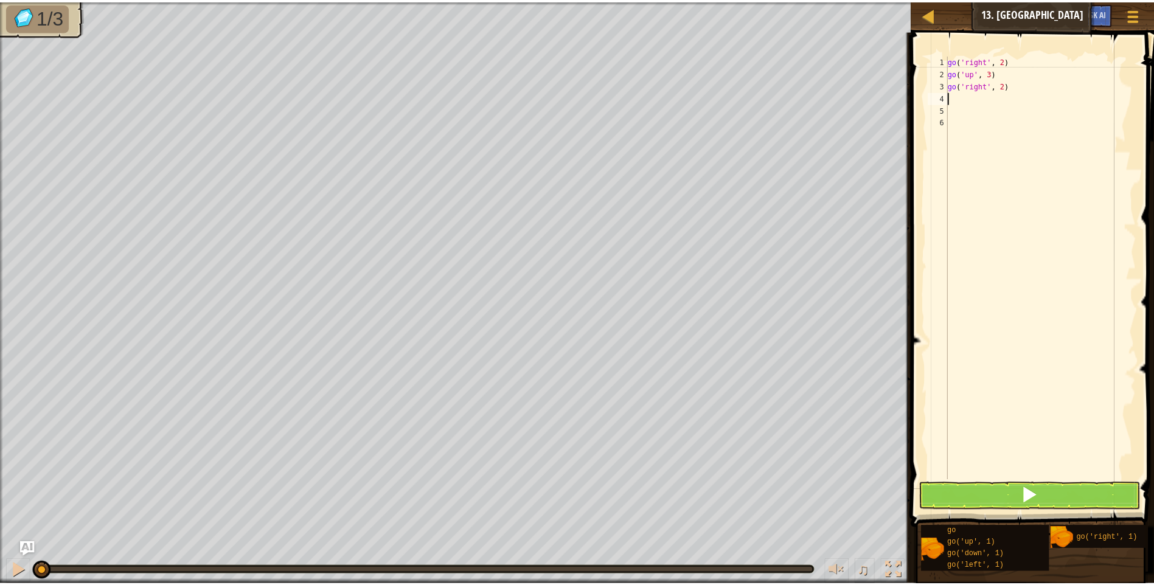
scroll to position [5, 0]
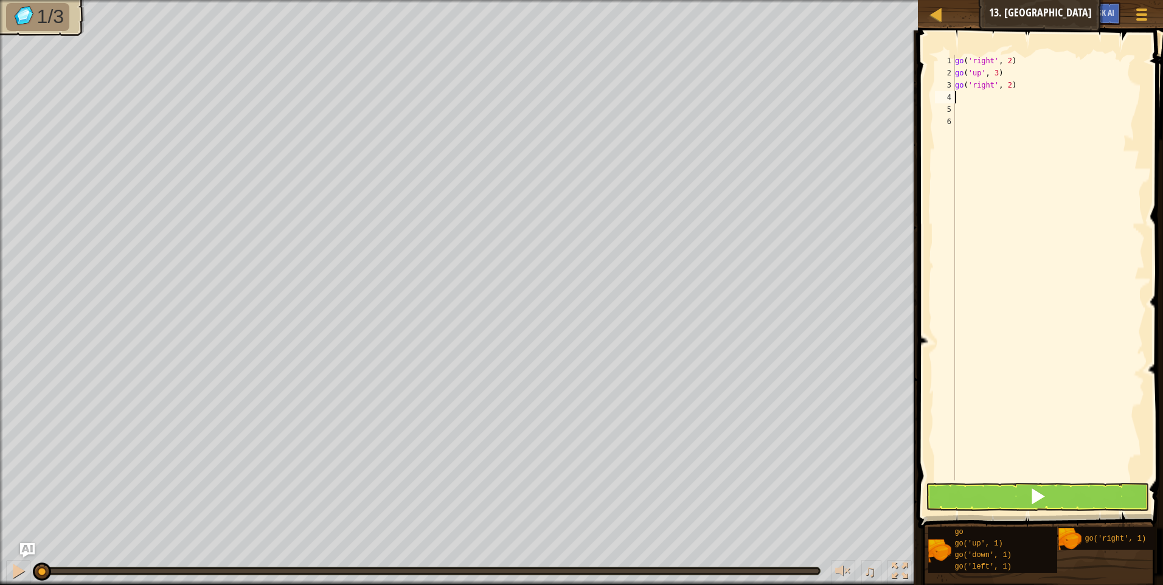
type textarea "g"
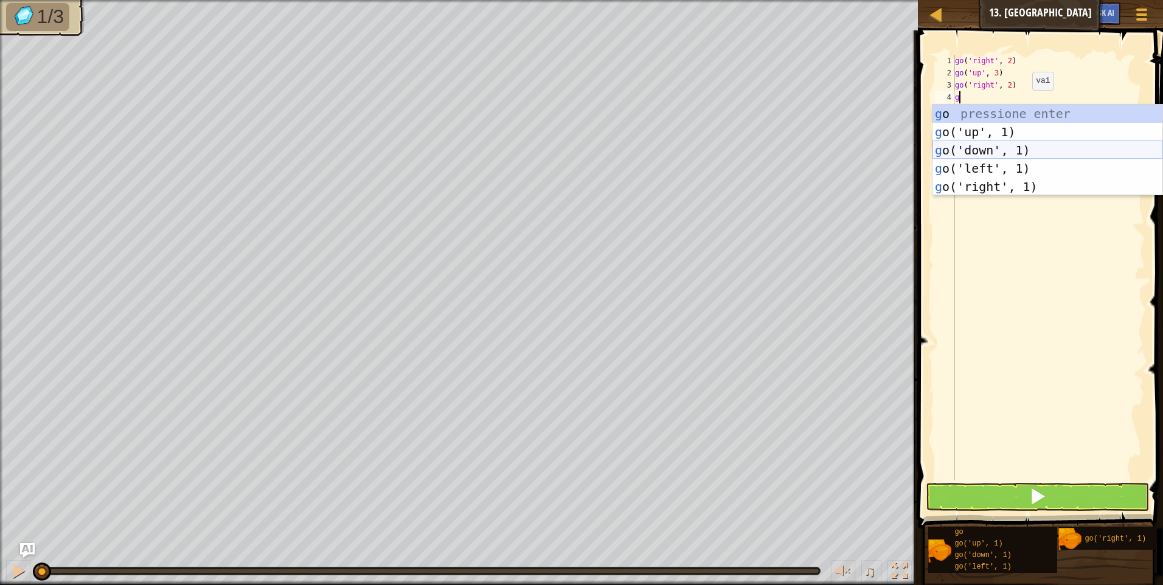
click at [1108, 146] on div "g o pressione enter g o('up', 1) pressione enter g o('down', 1) pressione enter…" at bounding box center [1047, 169] width 230 height 128
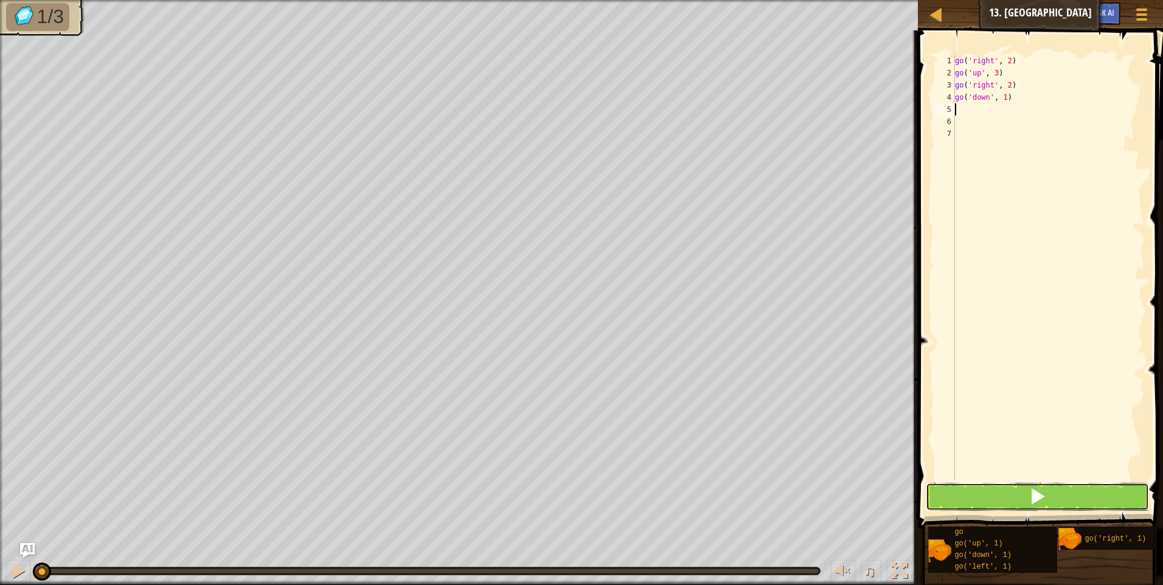
click at [957, 503] on button at bounding box center [1037, 497] width 223 height 28
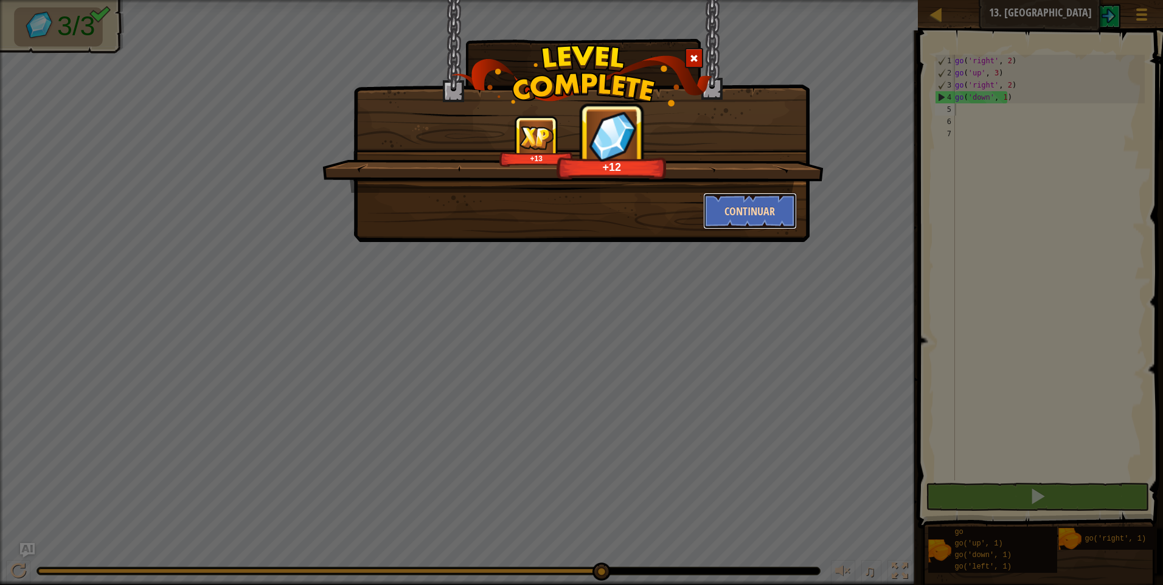
click at [758, 205] on button "Continuar" at bounding box center [750, 211] width 94 height 36
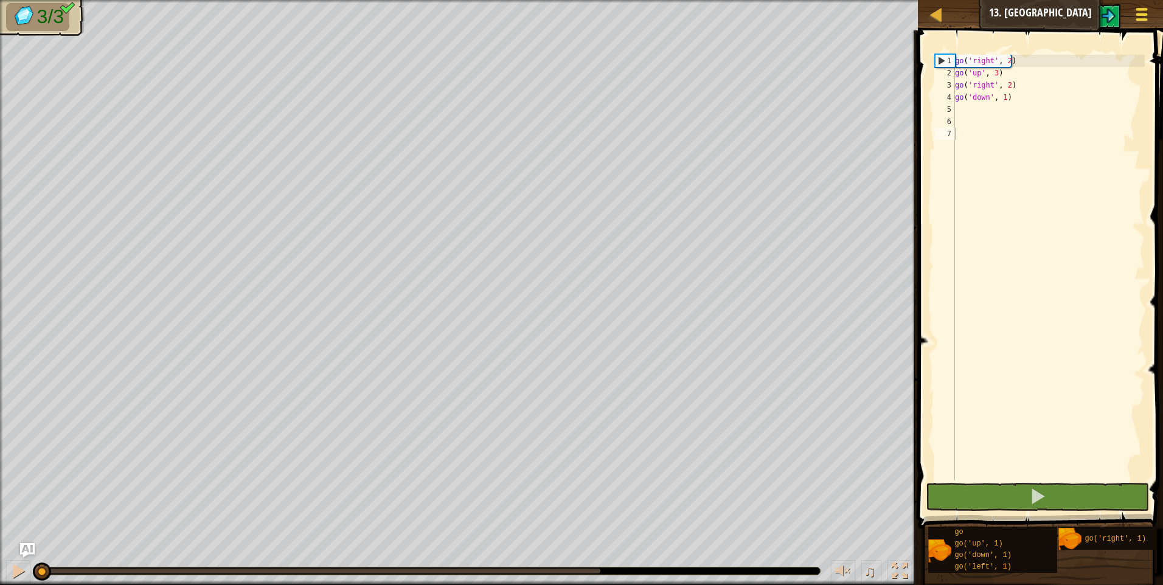
click at [1134, 17] on button "Menu do Jogo" at bounding box center [1142, 17] width 32 height 30
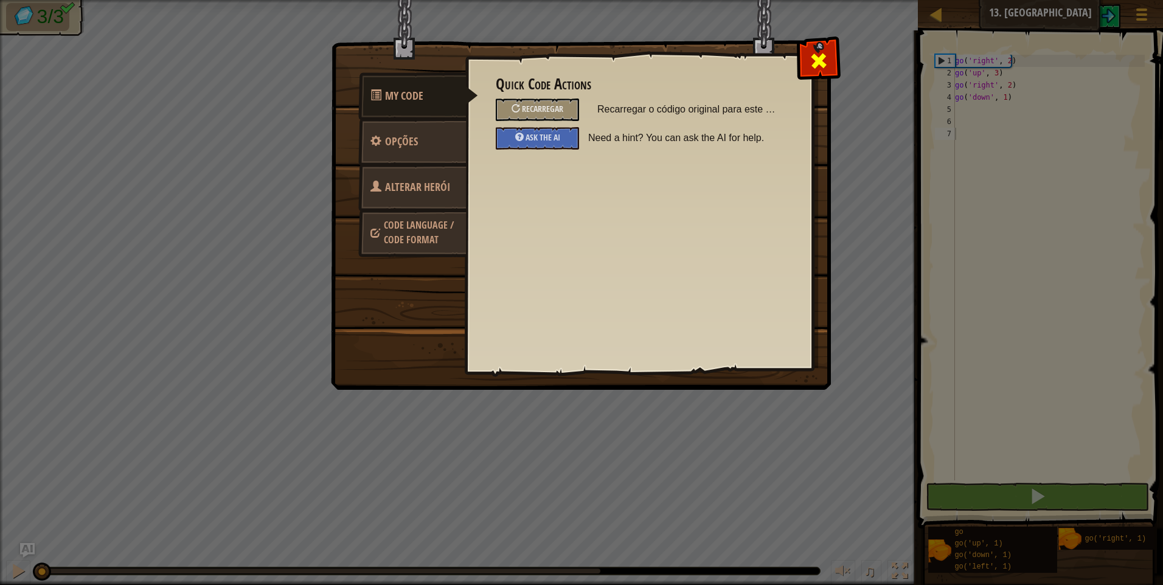
click at [822, 71] on span at bounding box center [818, 60] width 19 height 19
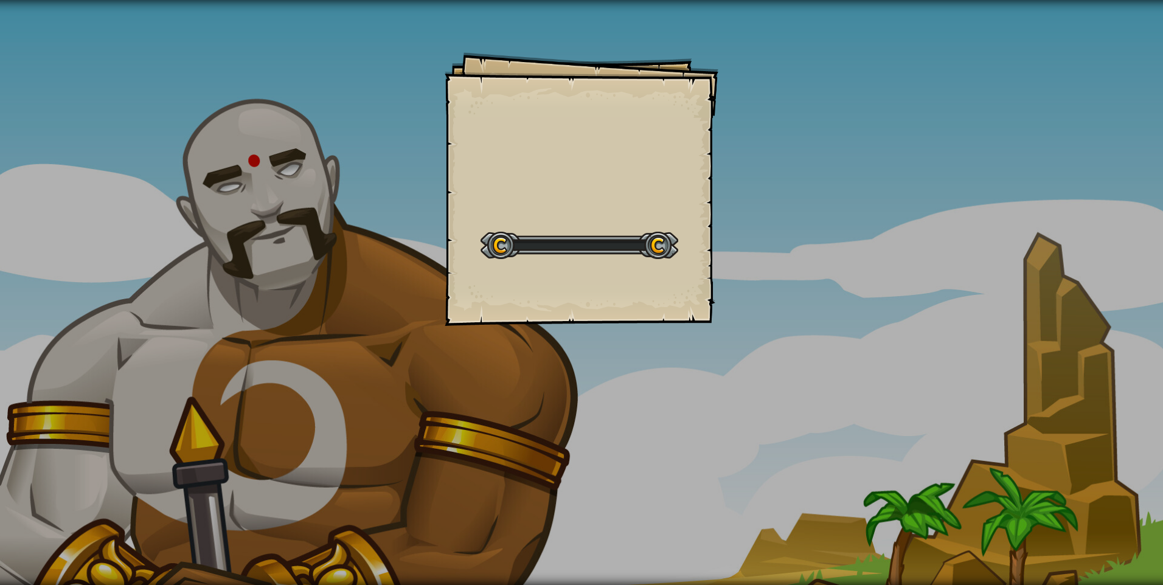
select select "pt-BR"
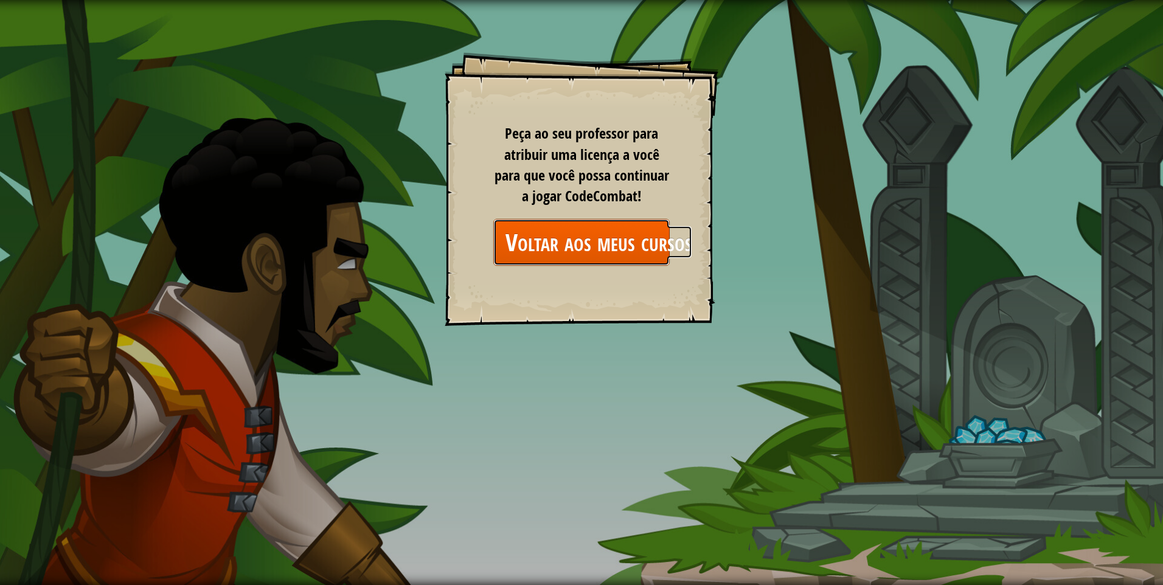
click at [616, 235] on link "Voltar aos meus cursos" at bounding box center [581, 242] width 176 height 47
